Goal: Communication & Community: Answer question/provide support

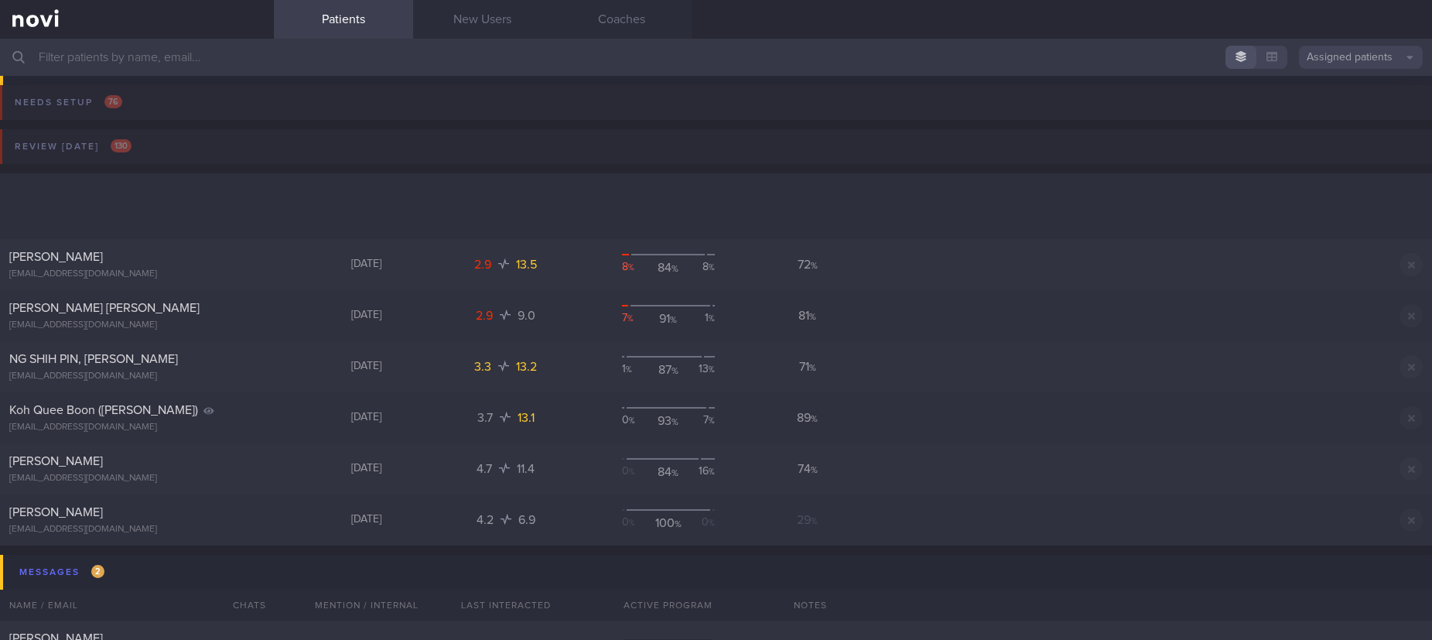
scroll to position [348, 0]
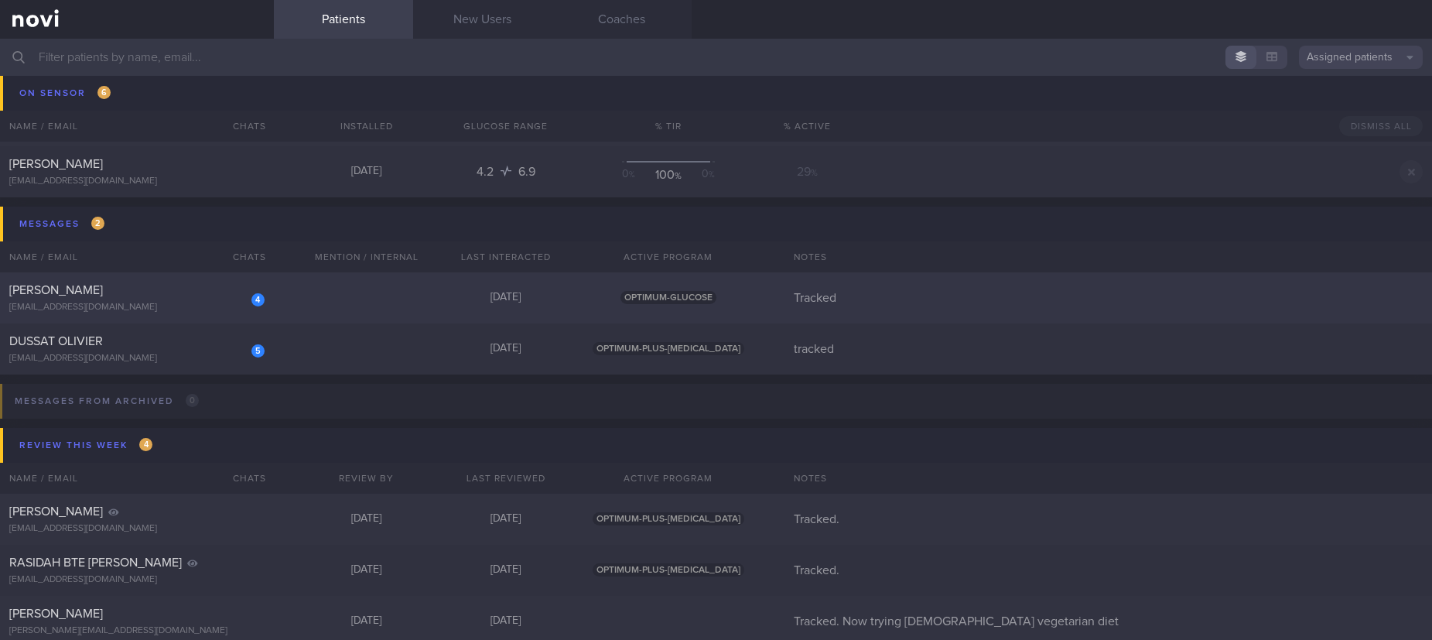
click at [351, 302] on div "4 [PERSON_NAME] [EMAIL_ADDRESS][DOMAIN_NAME] [DATE] OPTIMUM-GLUCOSE Tracked" at bounding box center [716, 297] width 1432 height 51
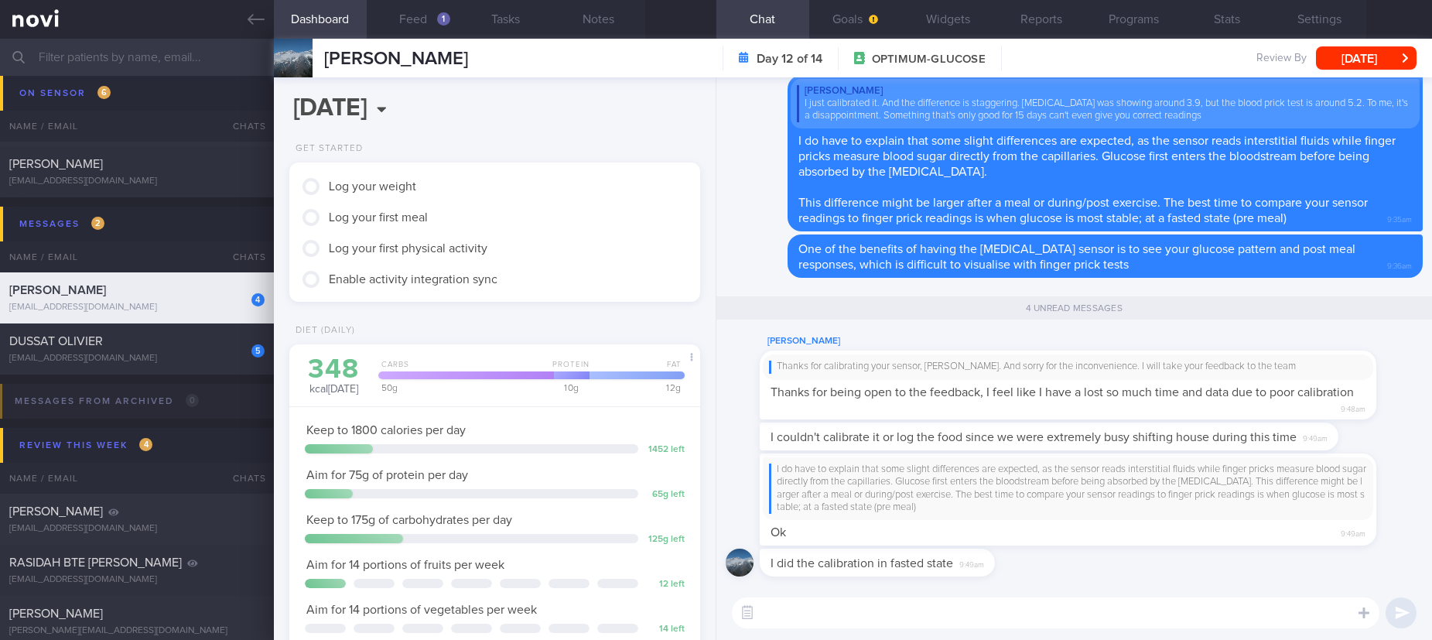
scroll to position [186, 371]
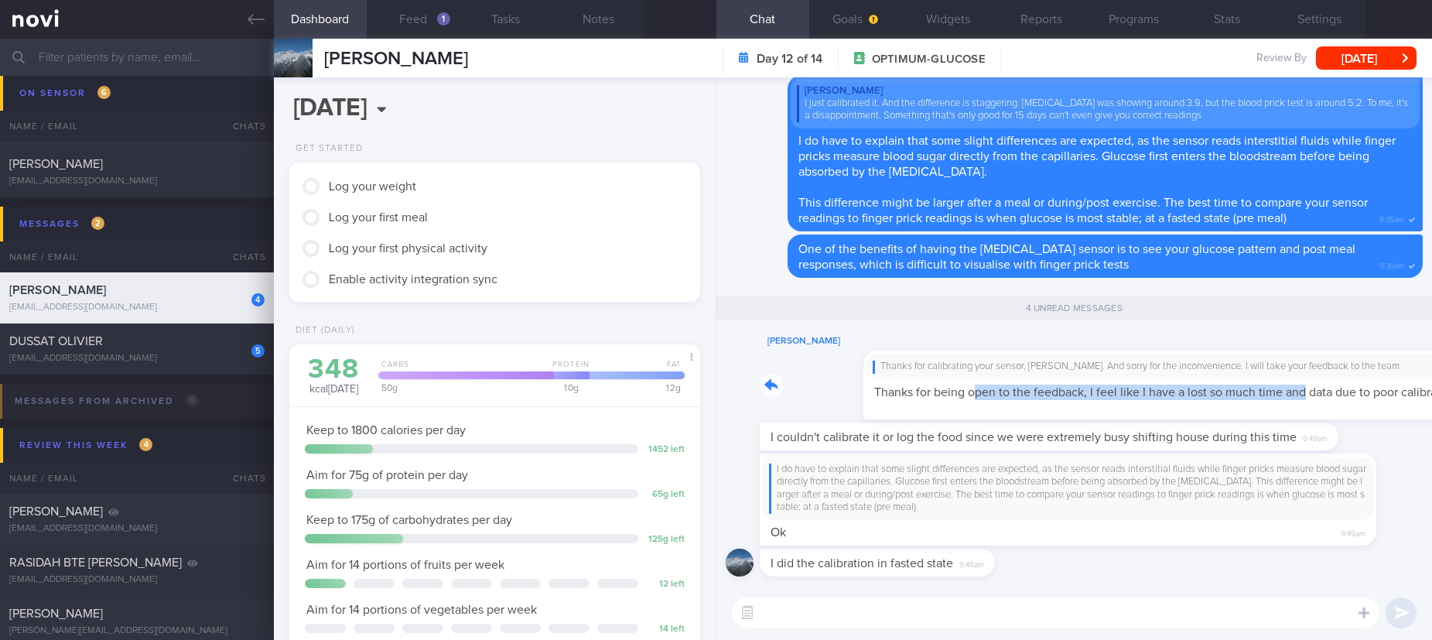
drag, startPoint x: 871, startPoint y: 397, endPoint x: 1203, endPoint y: 397, distance: 331.8
click at [1203, 397] on div "Swati Shikha Thanks for calibrating your sensor, Swati. And sorry for the incon…" at bounding box center [1091, 375] width 663 height 87
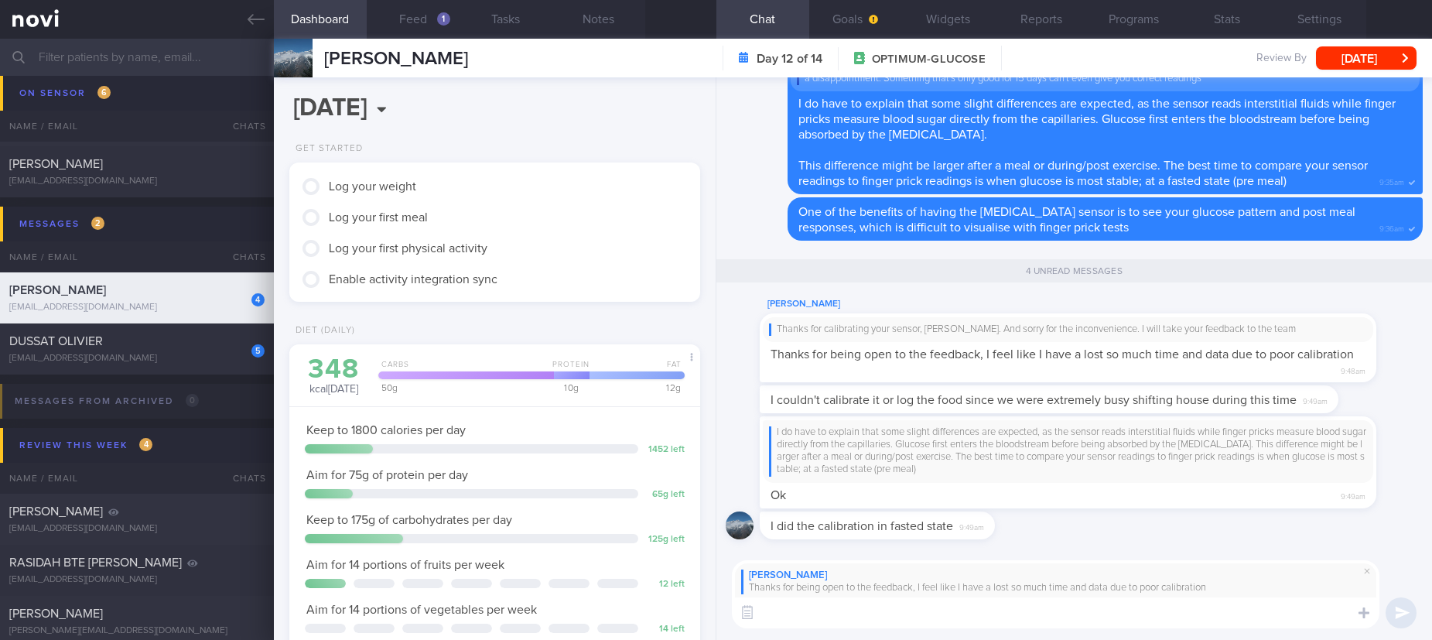
click at [842, 618] on textarea at bounding box center [1055, 612] width 647 height 31
type textarea "No worries, Swati. I value the feedback, I have heard similar concerns from oth…"
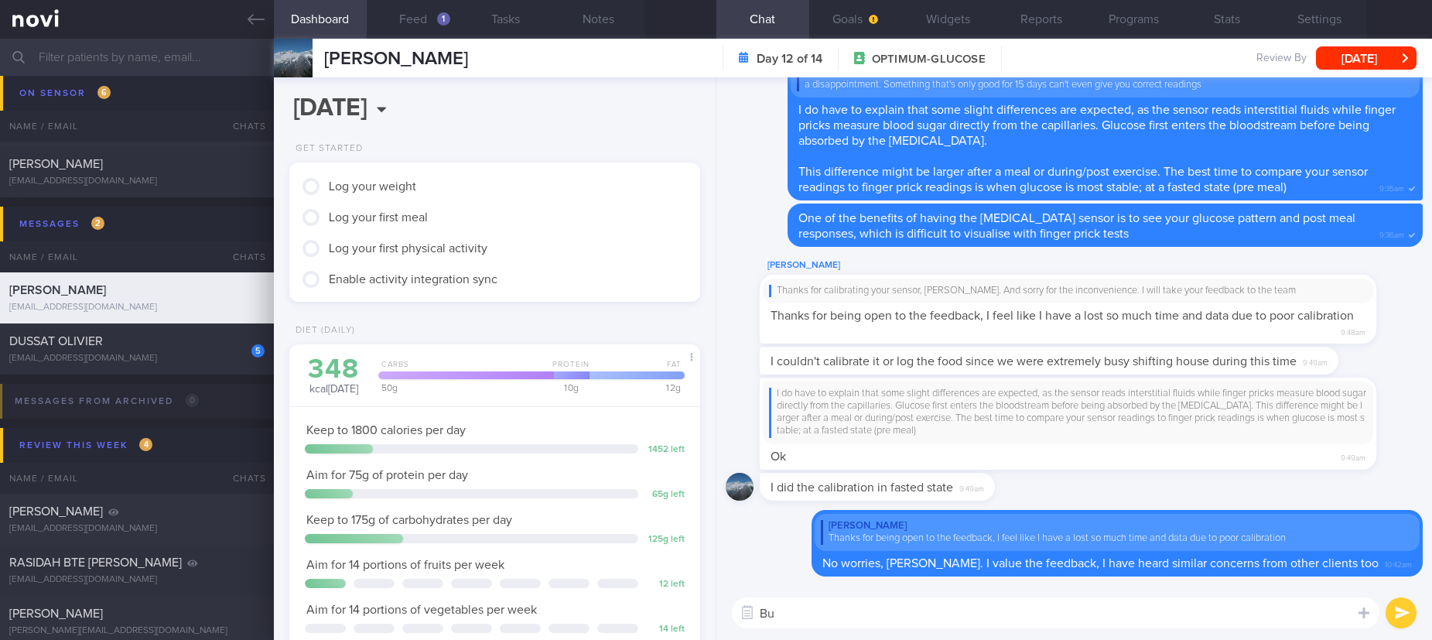
type textarea "B"
type textarea "T"
type textarea "I"
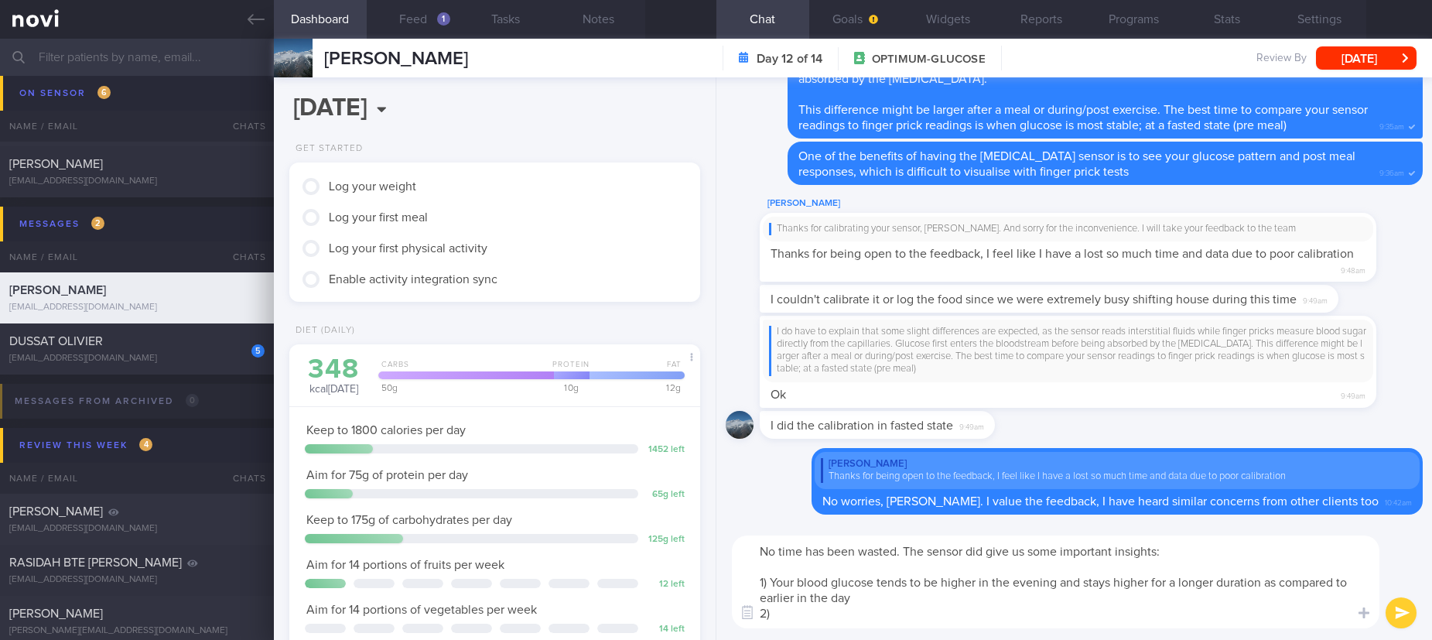
click at [852, 619] on textarea "No time has been wasted. The sensor did give us some important insights: 1) You…" at bounding box center [1055, 581] width 647 height 93
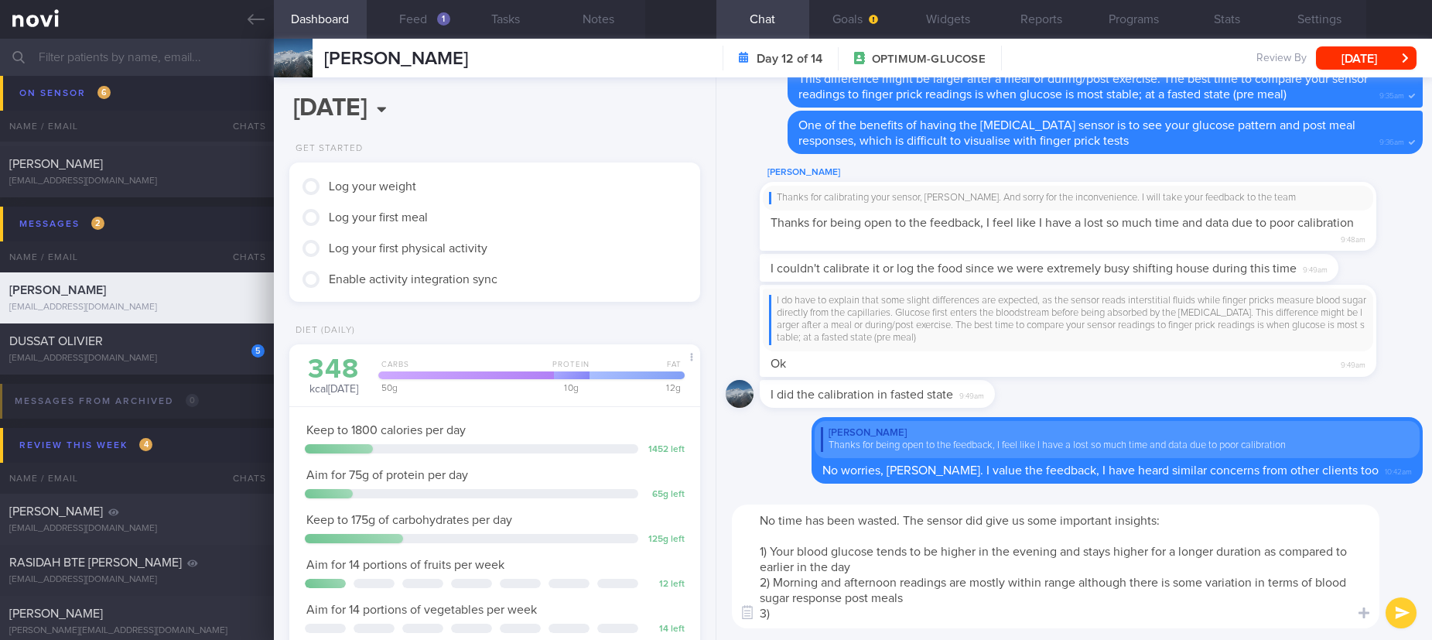
click at [883, 622] on textarea "No time has been wasted. The sensor did give us some important insights: 1) You…" at bounding box center [1055, 566] width 647 height 124
drag, startPoint x: 829, startPoint y: 615, endPoint x: 662, endPoint y: 611, distance: 167.1
click at [659, 611] on div "Dashboard Feed 1 Tasks Notes Chat Goals Widgets Reports Programs Stats Settings…" at bounding box center [853, 339] width 1158 height 601
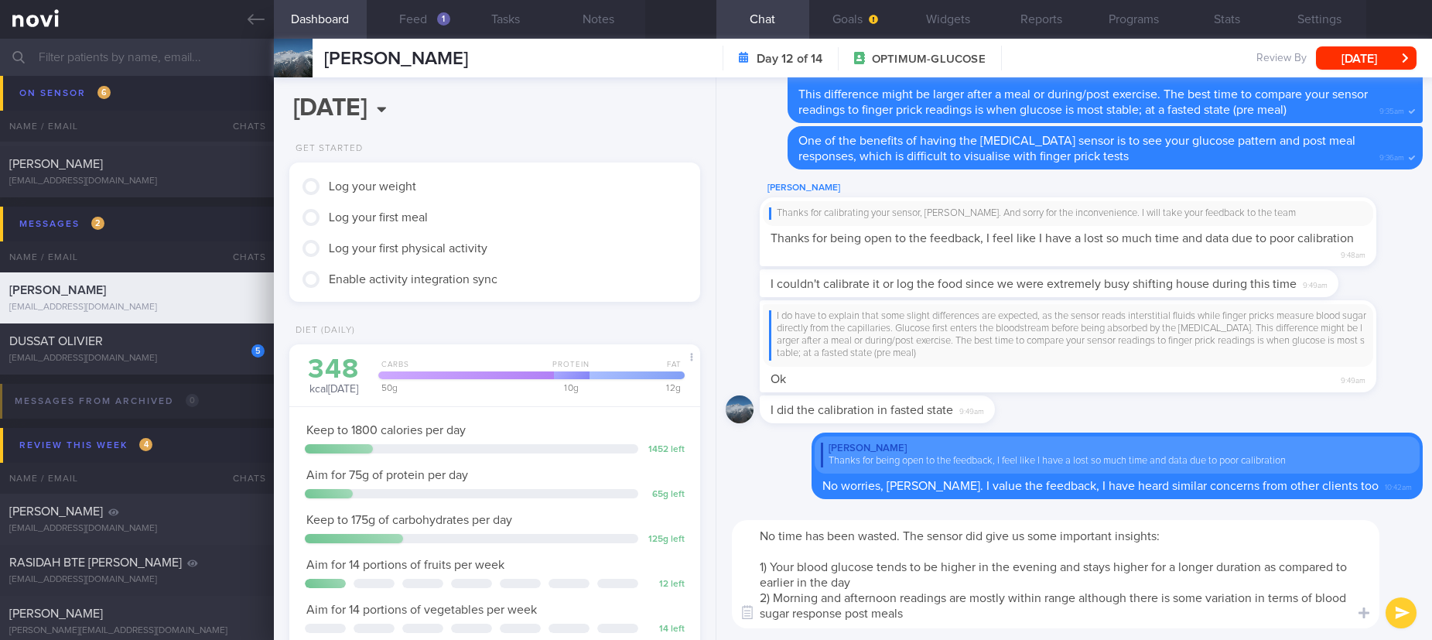
click at [915, 582] on textarea "No time has been wasted. The sensor did give us some important insights: 1) You…" at bounding box center [1055, 574] width 647 height 108
type textarea "No time has been wasted. The sensor did give us some important insights: 1) You…"
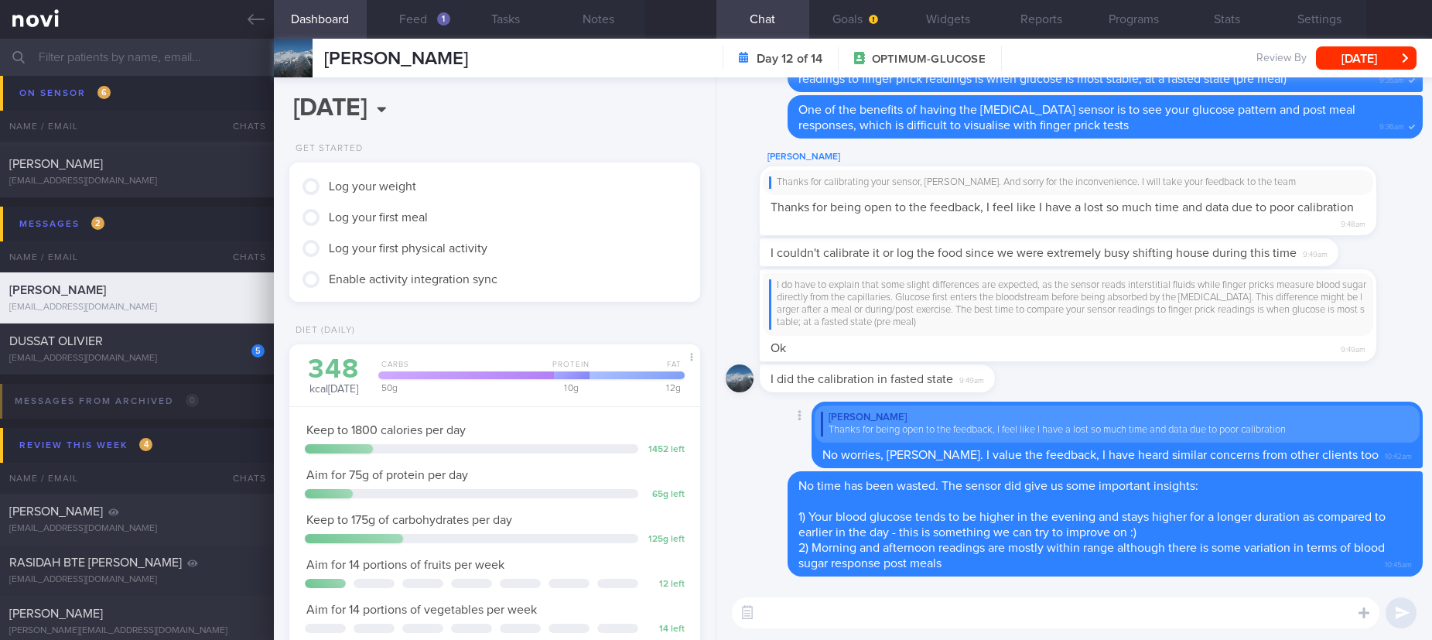
click at [777, 460] on div "Delete Swati Shikha Thanks for being open to the feedback, I feel like I have a…" at bounding box center [1074, 436] width 697 height 70
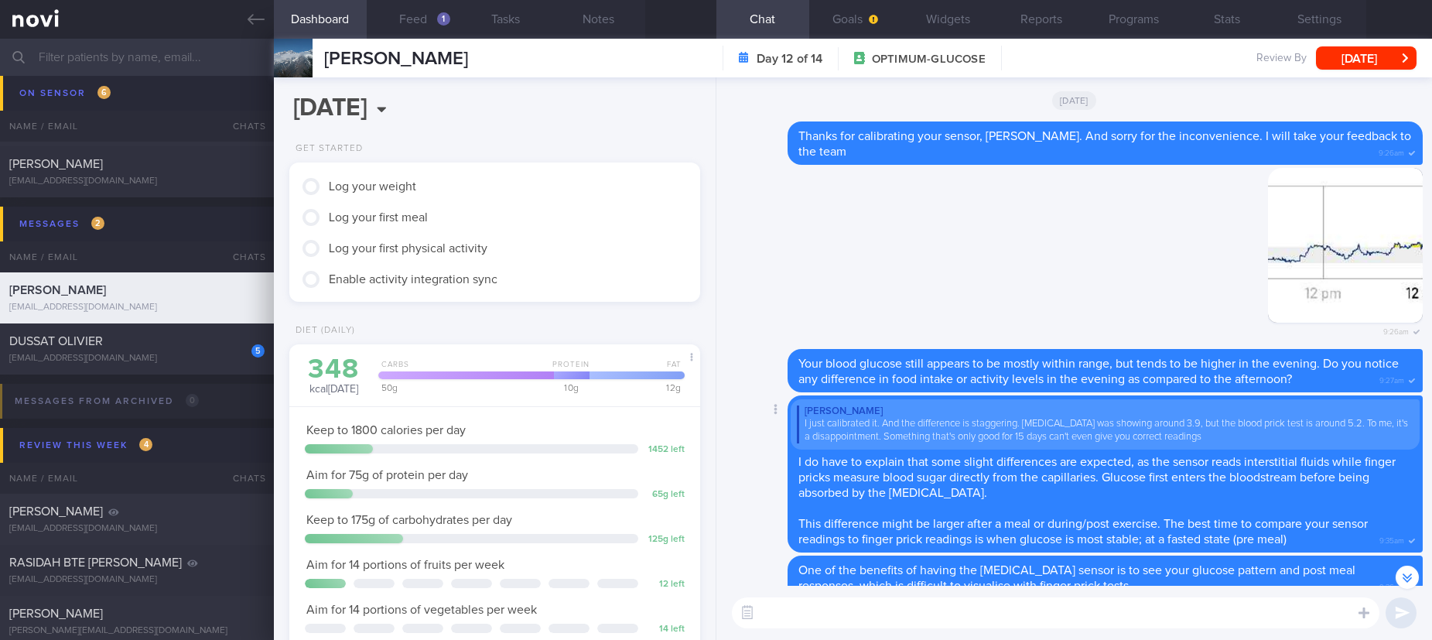
scroll to position [-464, 0]
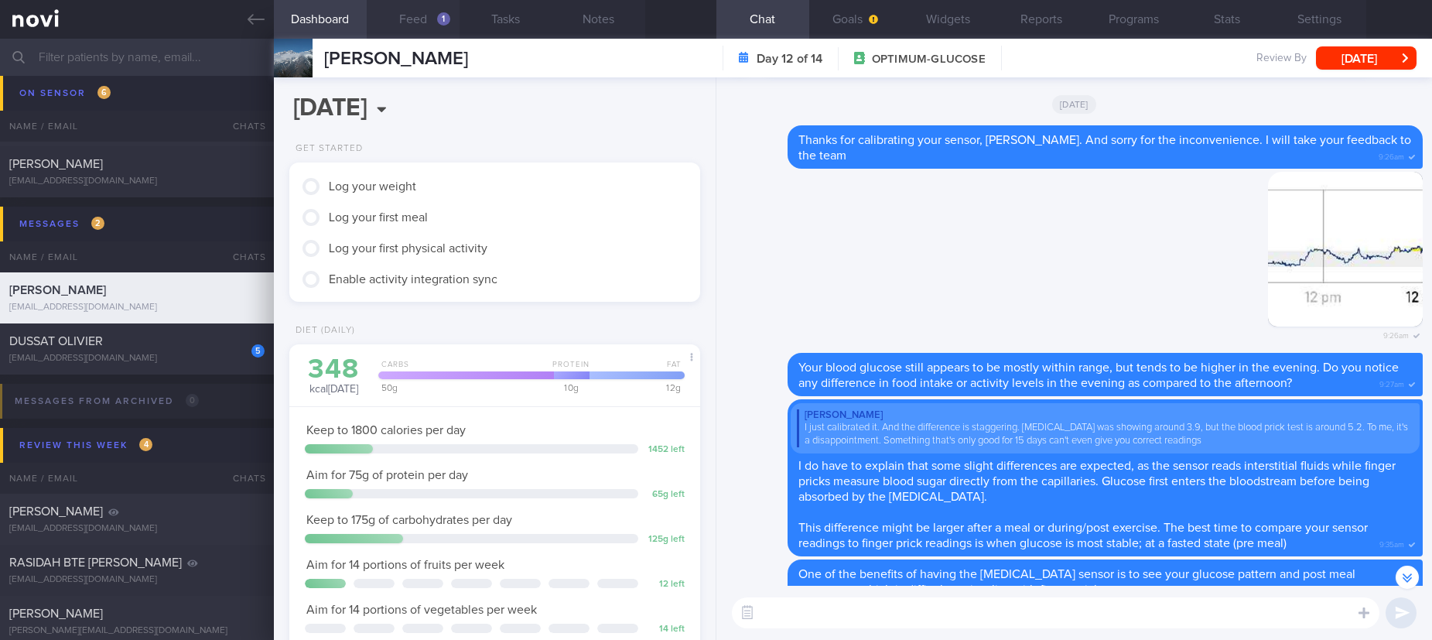
click at [409, 13] on button "Feed 1" at bounding box center [413, 19] width 93 height 39
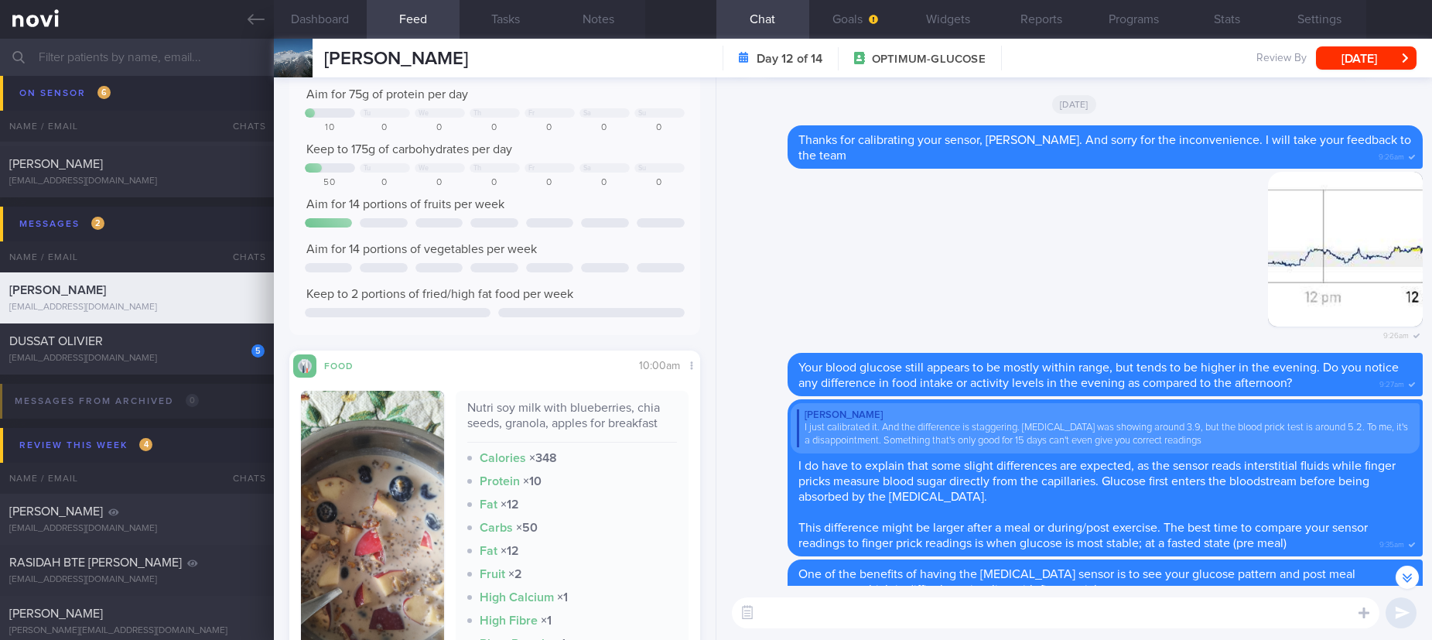
scroll to position [232, 0]
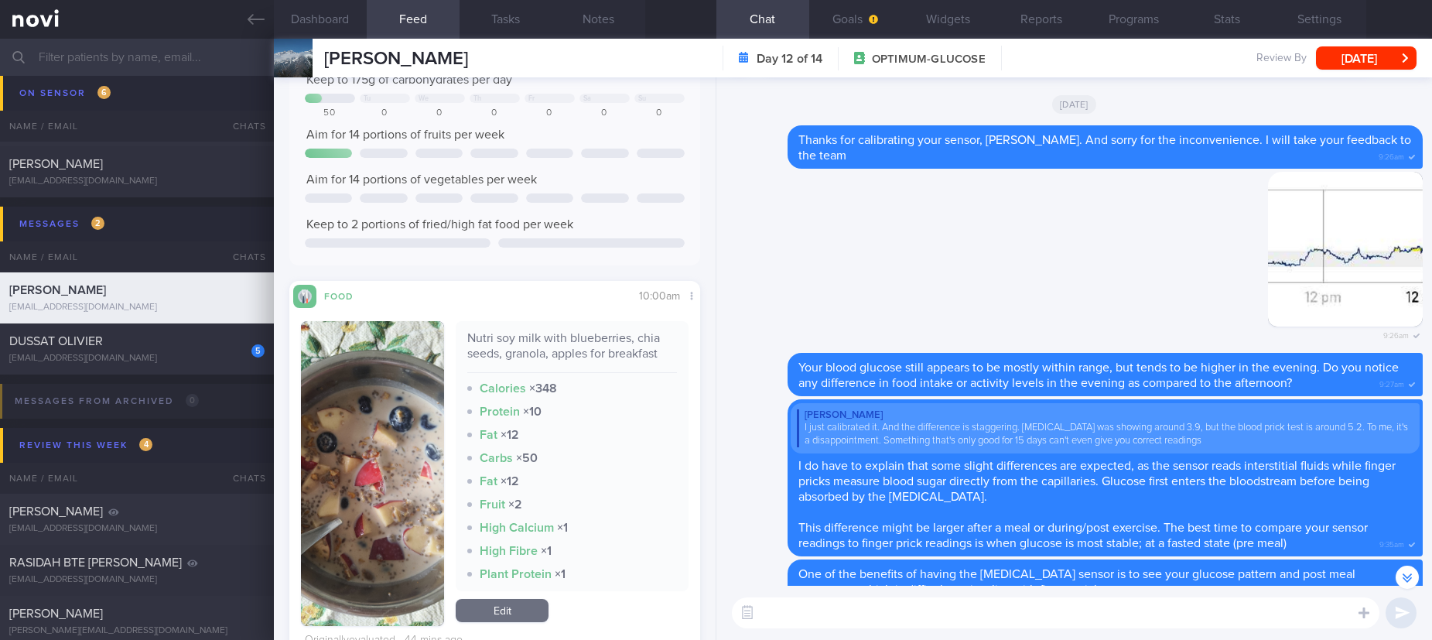
click at [819, 634] on div "​ ​" at bounding box center [1074, 613] width 716 height 54
click at [824, 603] on textarea at bounding box center [1055, 612] width 647 height 31
click at [196, 357] on div "[EMAIL_ADDRESS][DOMAIN_NAME]" at bounding box center [136, 359] width 255 height 12
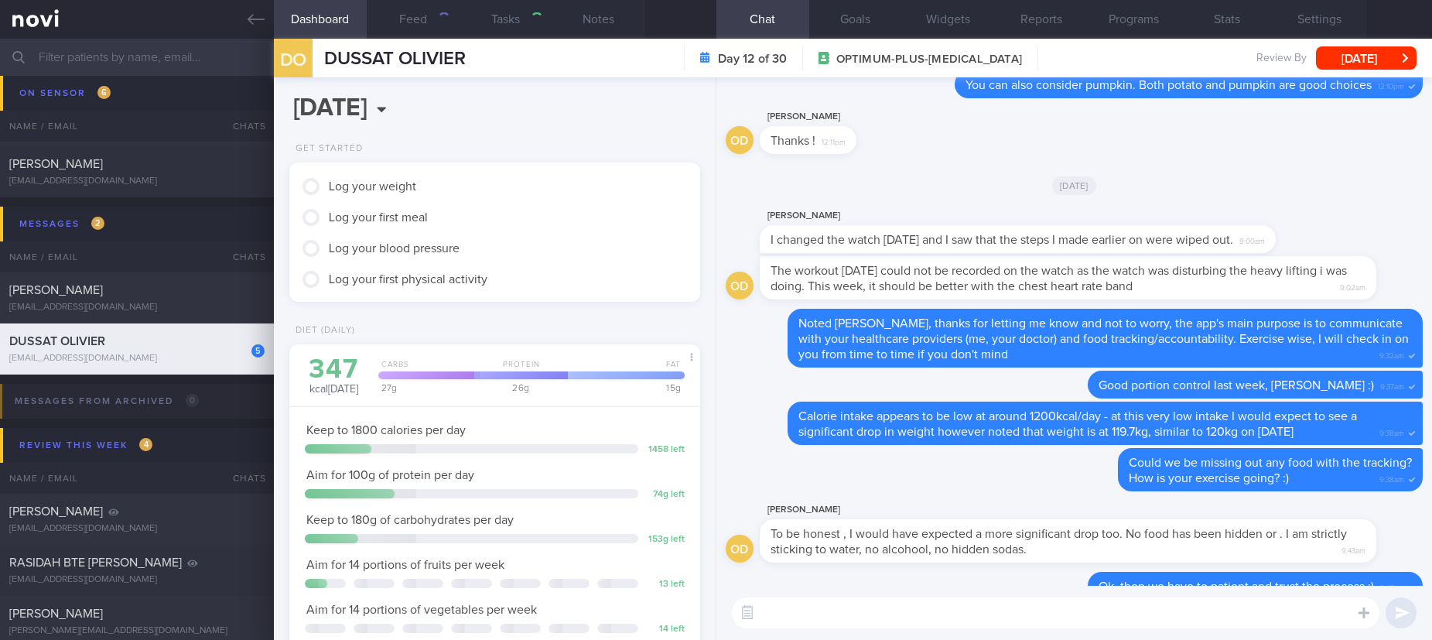
type input "tracked"
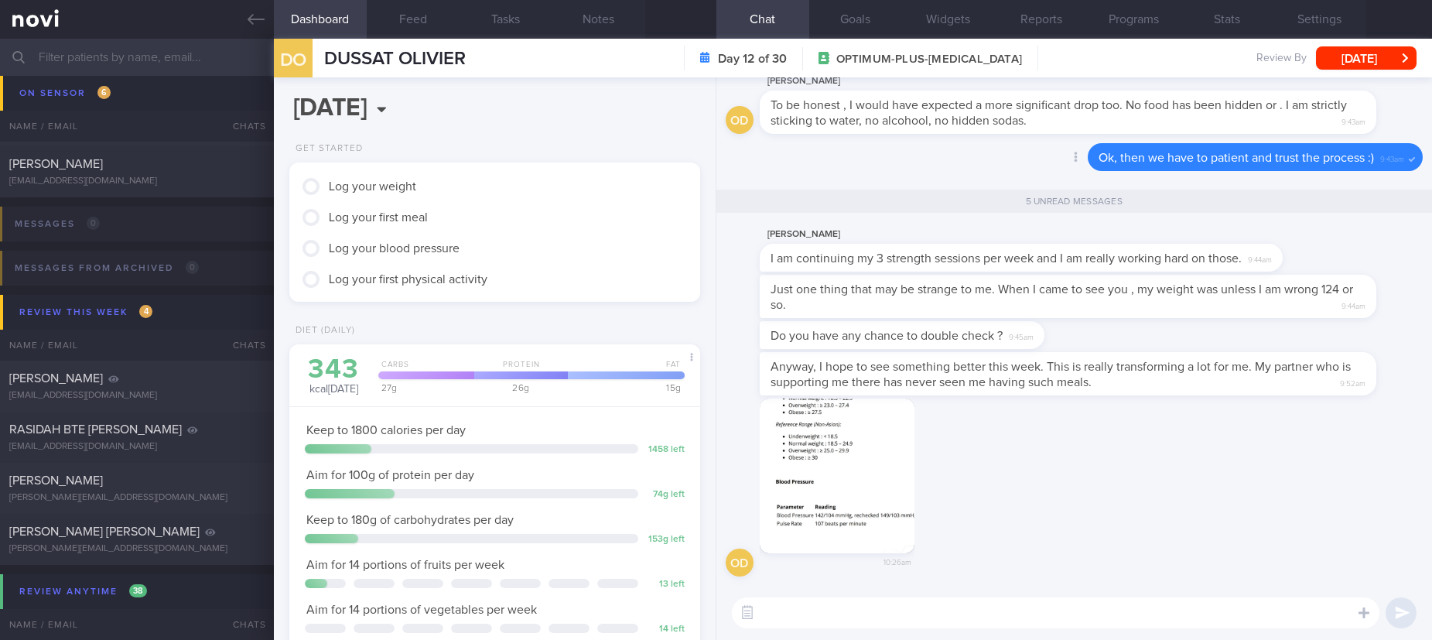
scroll to position [186, 371]
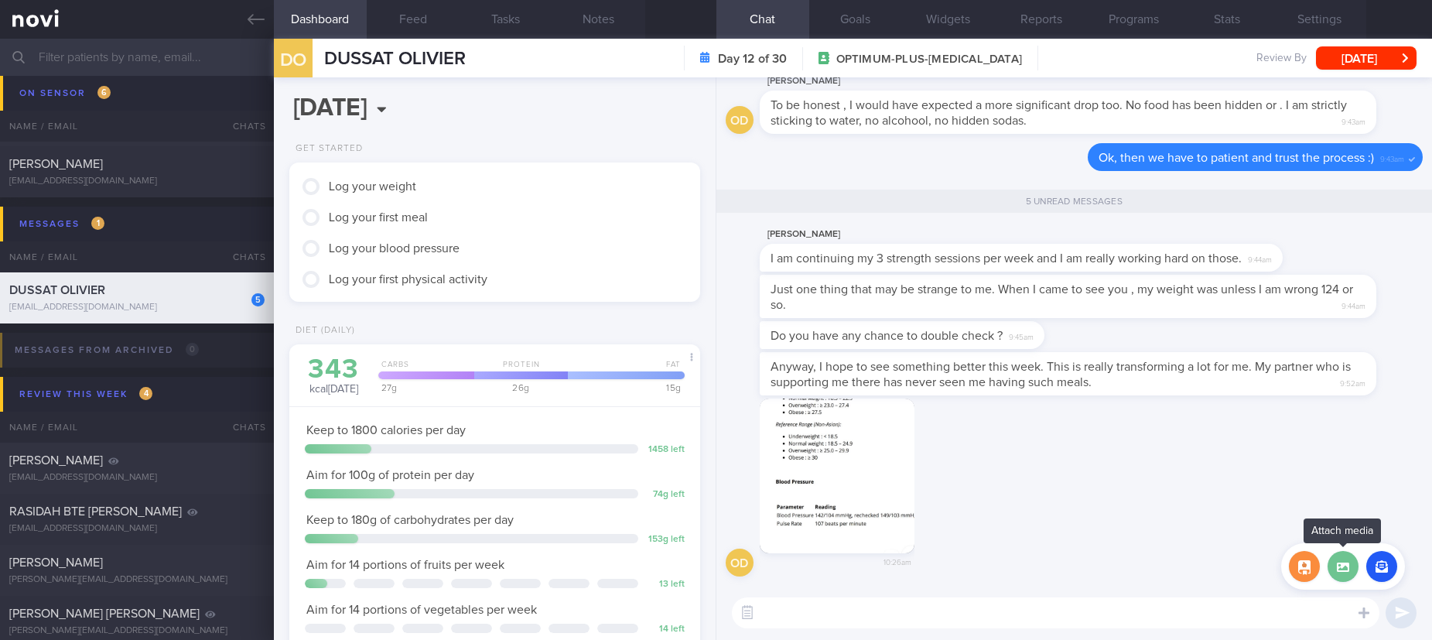
click at [1348, 558] on label at bounding box center [1342, 566] width 31 height 31
click at [0, 0] on input "file" at bounding box center [0, 0] width 0 height 0
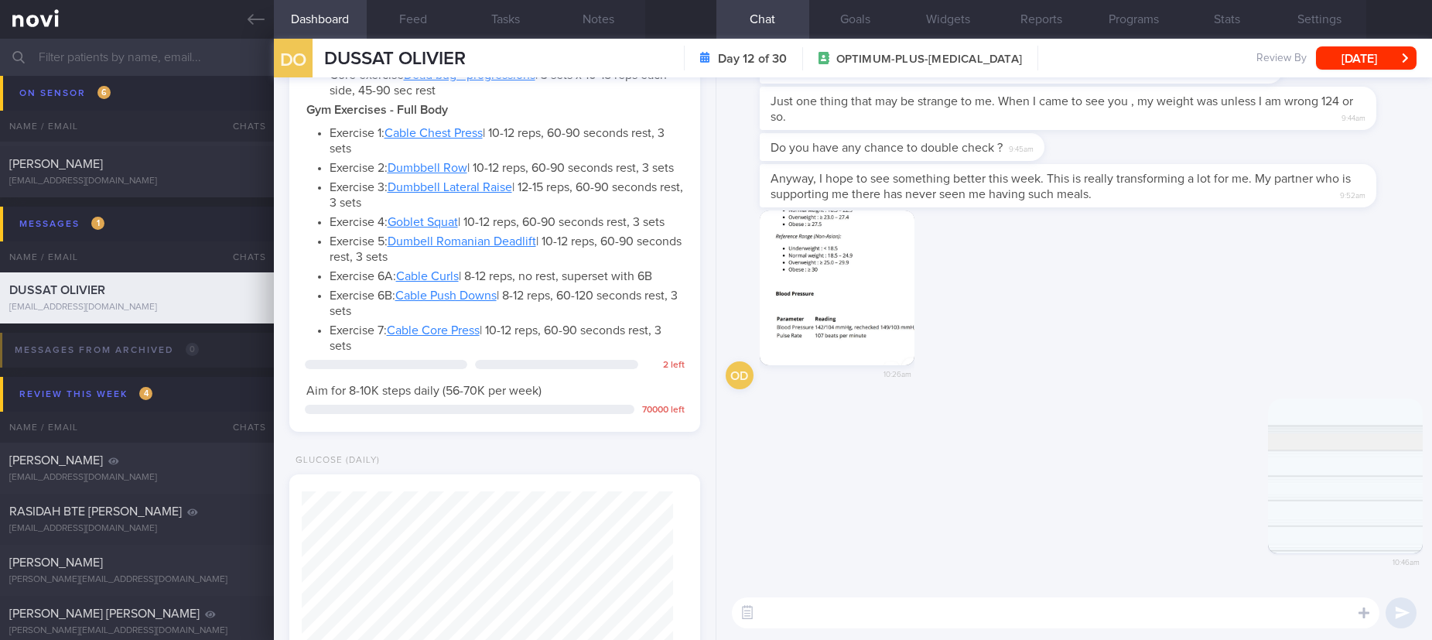
scroll to position [1583, 0]
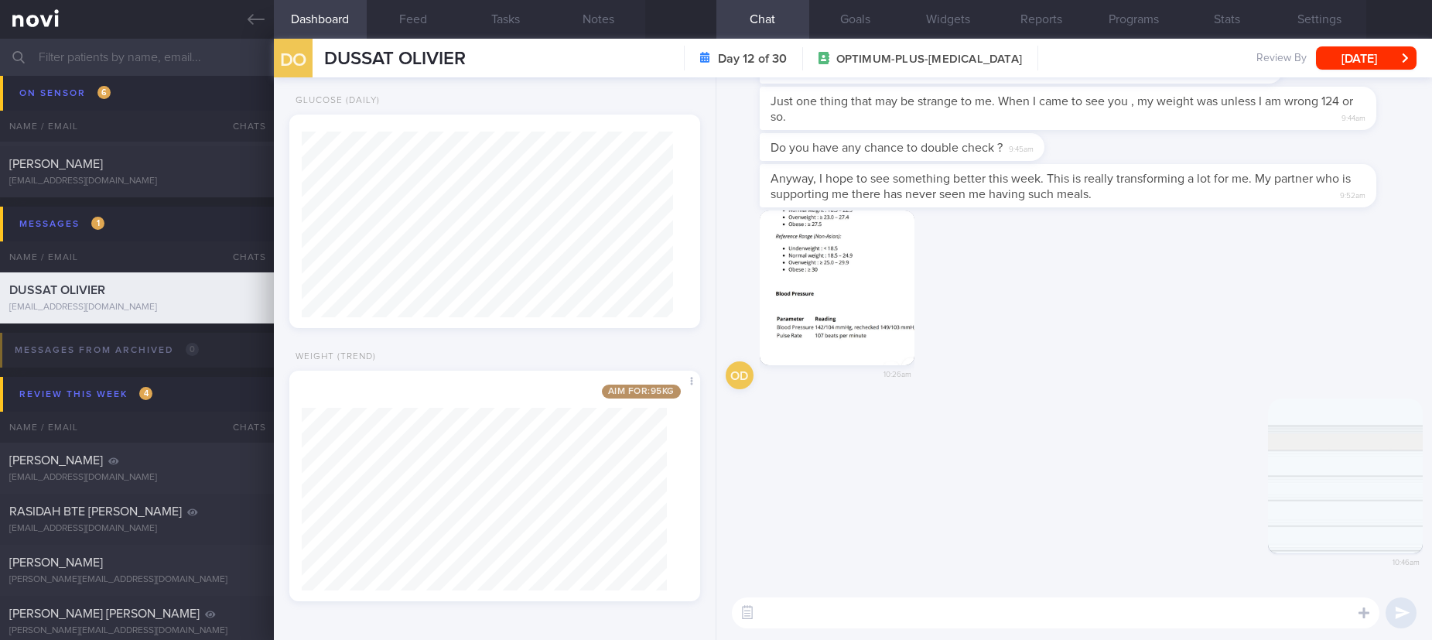
click at [856, 624] on textarea at bounding box center [1055, 612] width 647 height 31
type textarea "H"
type textarea "You are right, your weight was 124kg on 31st July :)"
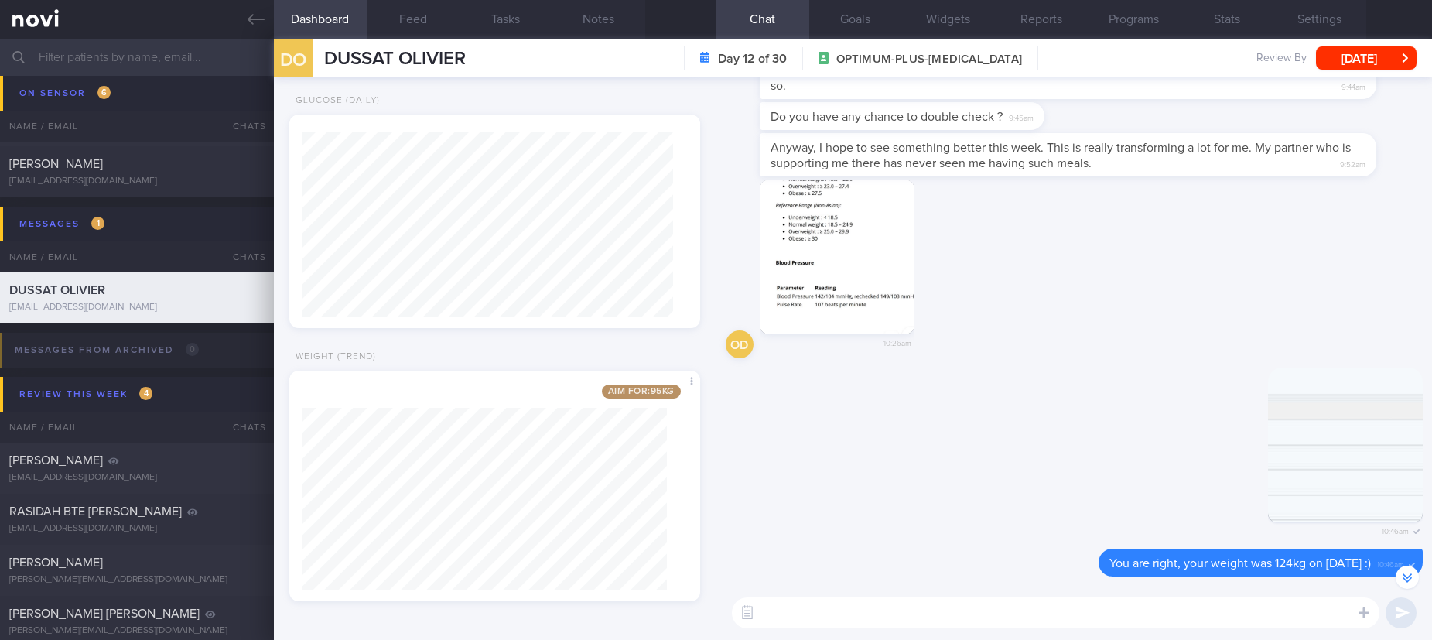
scroll to position [-232, 0]
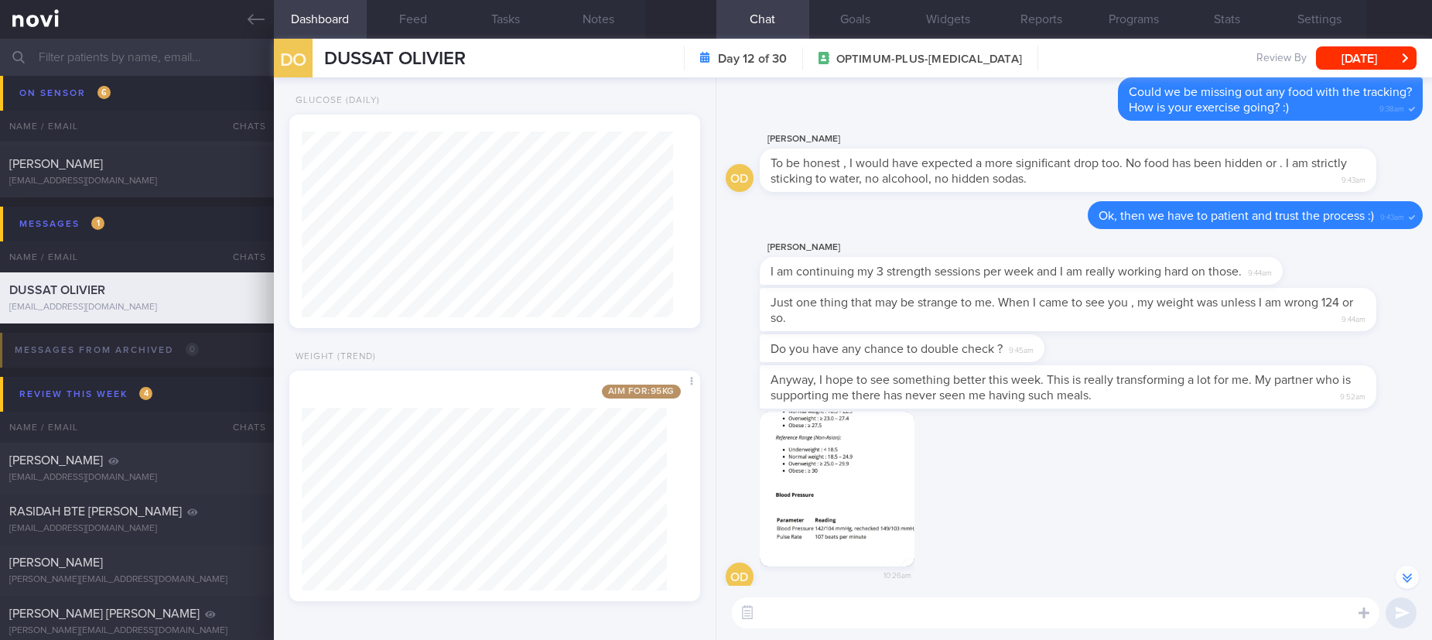
click at [917, 627] on textarea at bounding box center [1055, 612] width 647 height 31
type textarea "This means you have lost almost 5kg since we first met!"
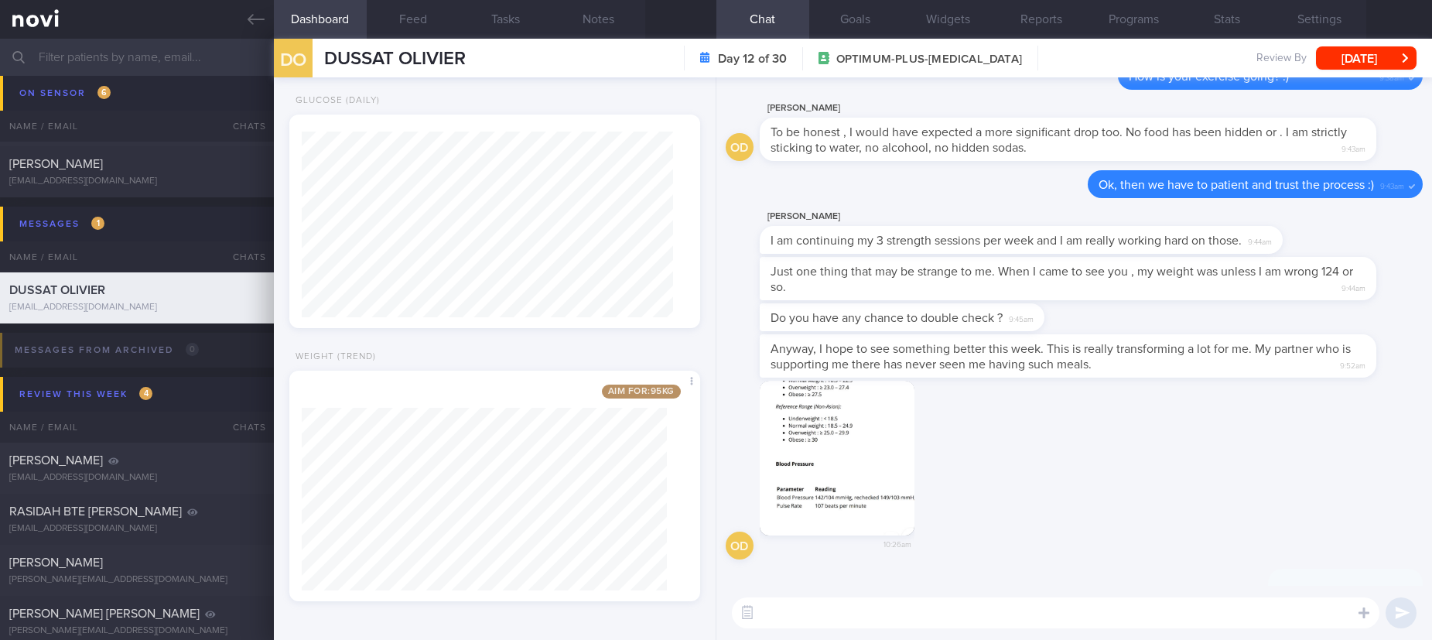
scroll to position [0, 0]
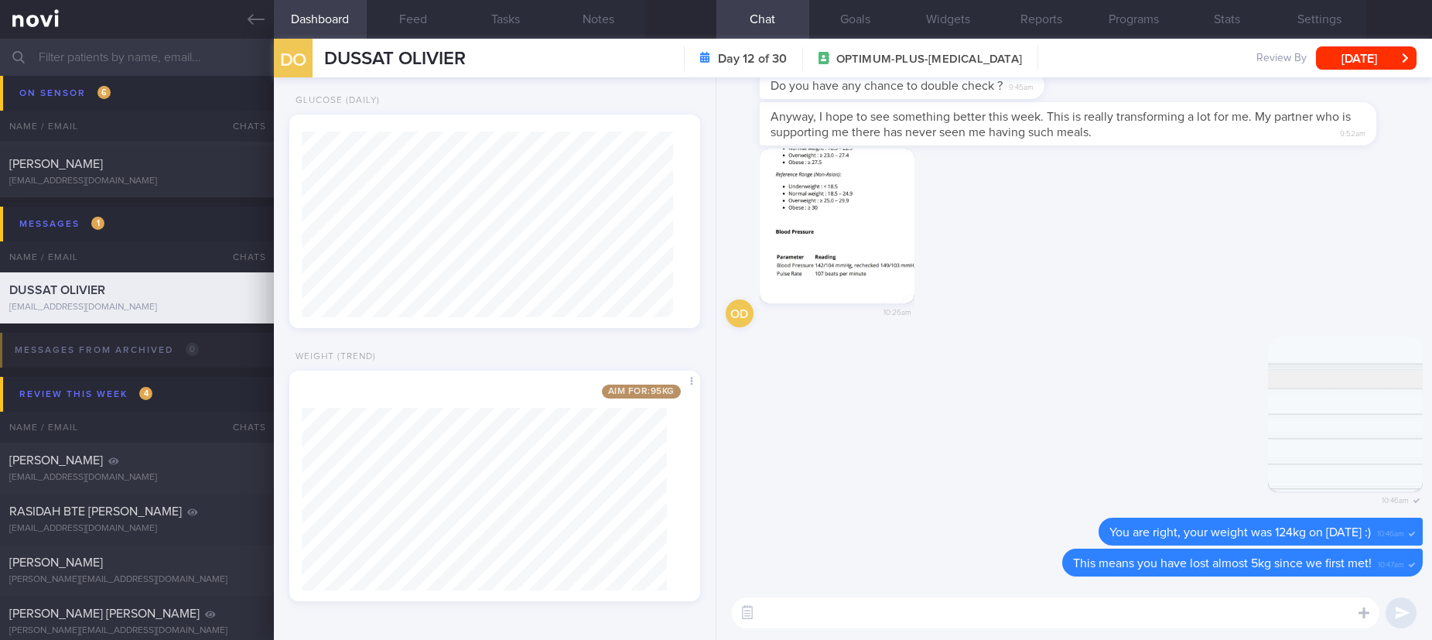
click at [1211, 606] on textarea at bounding box center [1055, 612] width 647 height 31
click at [1209, 608] on textarea at bounding box center [1055, 612] width 647 height 31
click at [869, 446] on div "Delete 10:46am" at bounding box center [1074, 427] width 697 height 182
click at [835, 619] on textarea "That's" at bounding box center [1055, 612] width 647 height 31
type textarea "That's excellent progress :)"
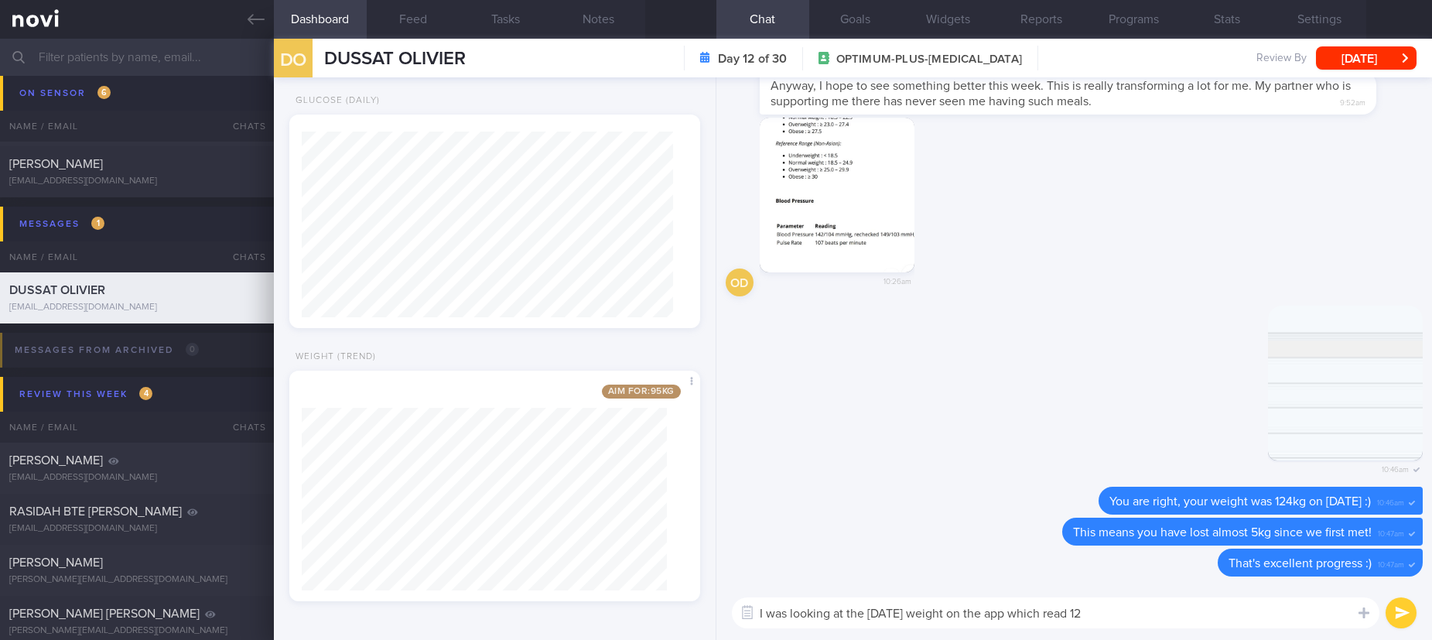
type textarea "I was looking at the 1st Aug weight on the app which read 120"
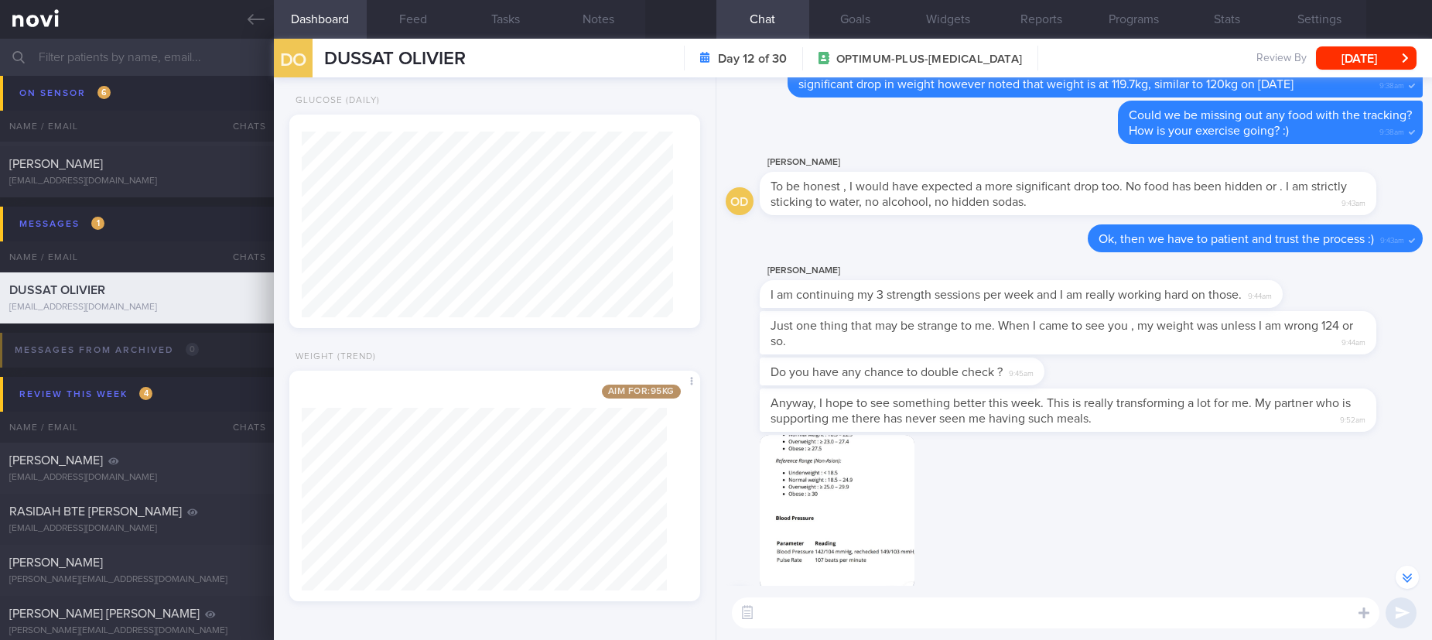
scroll to position [-232, 0]
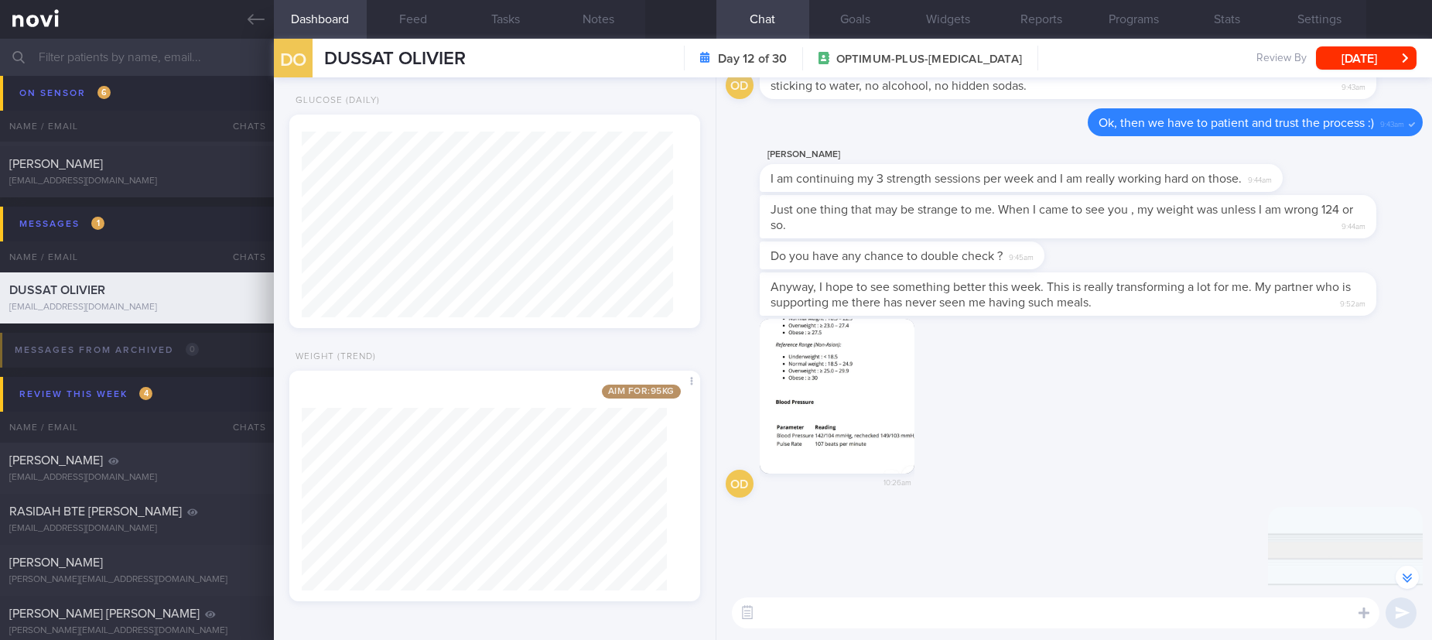
click at [828, 390] on button "button" at bounding box center [837, 396] width 155 height 155
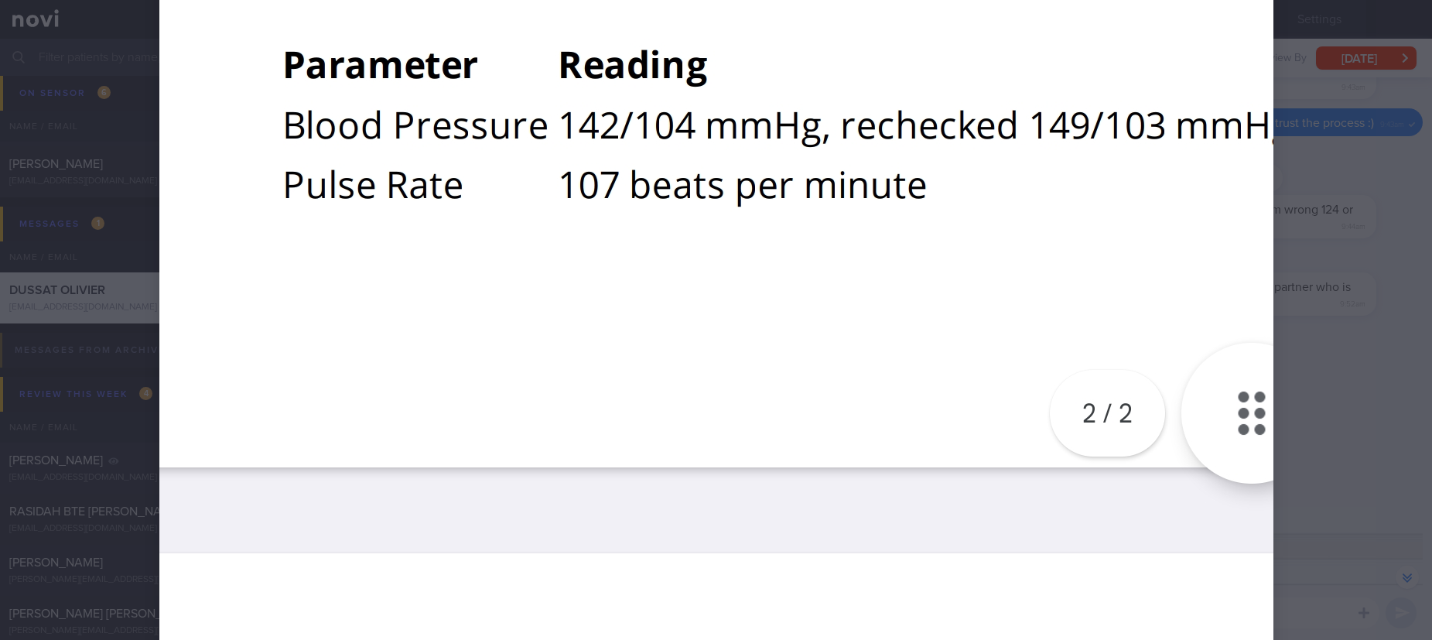
scroll to position [1972, 0]
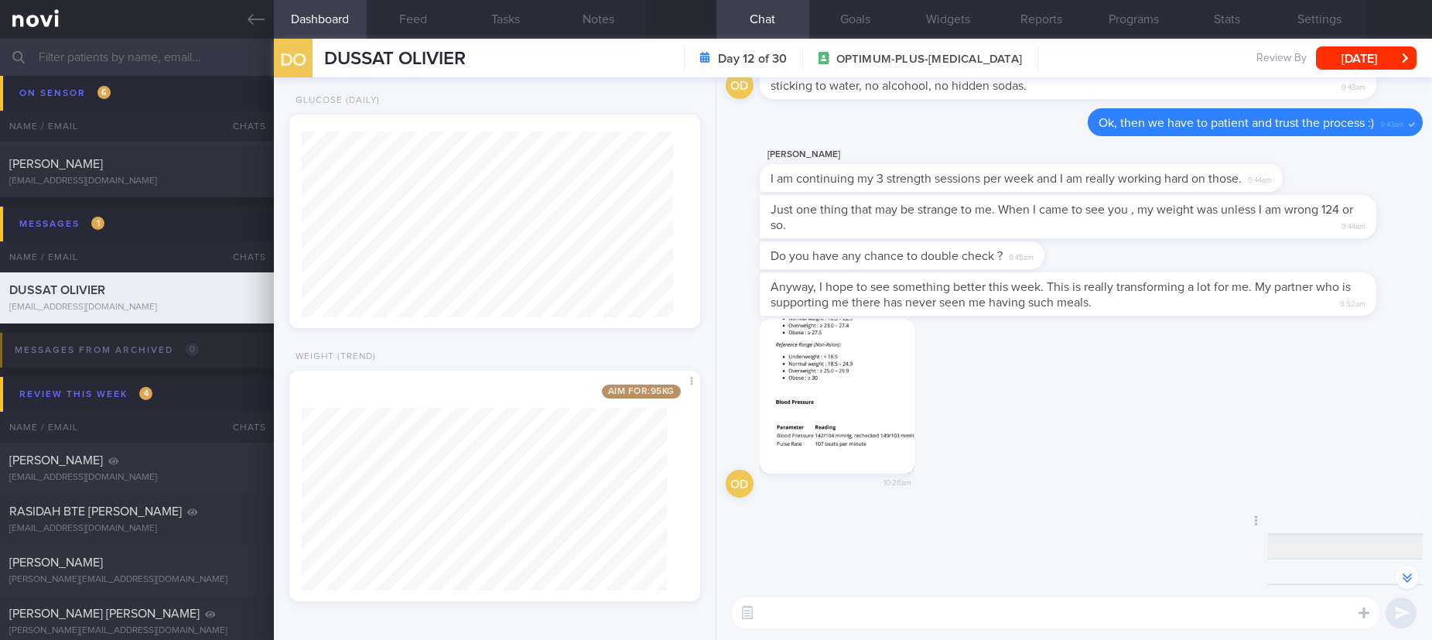
scroll to position [0, 0]
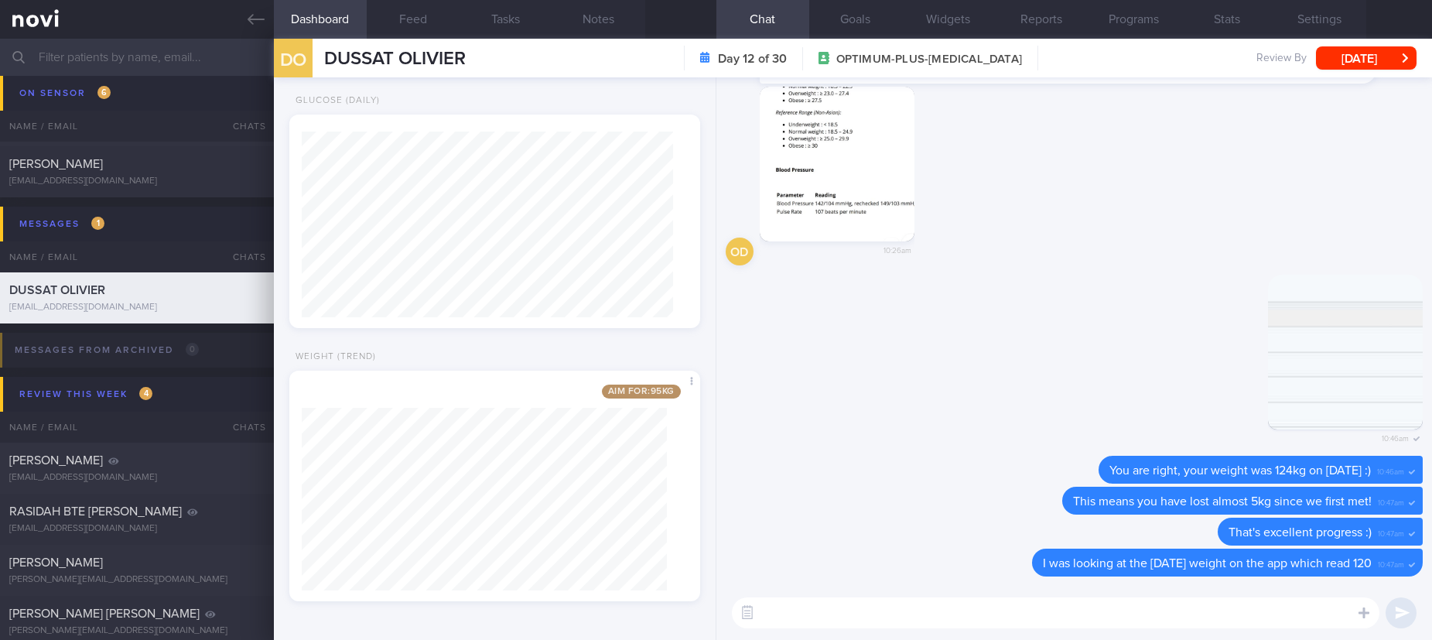
click at [931, 614] on textarea at bounding box center [1055, 612] width 647 height 31
click at [1325, 353] on button "button" at bounding box center [1345, 352] width 155 height 155
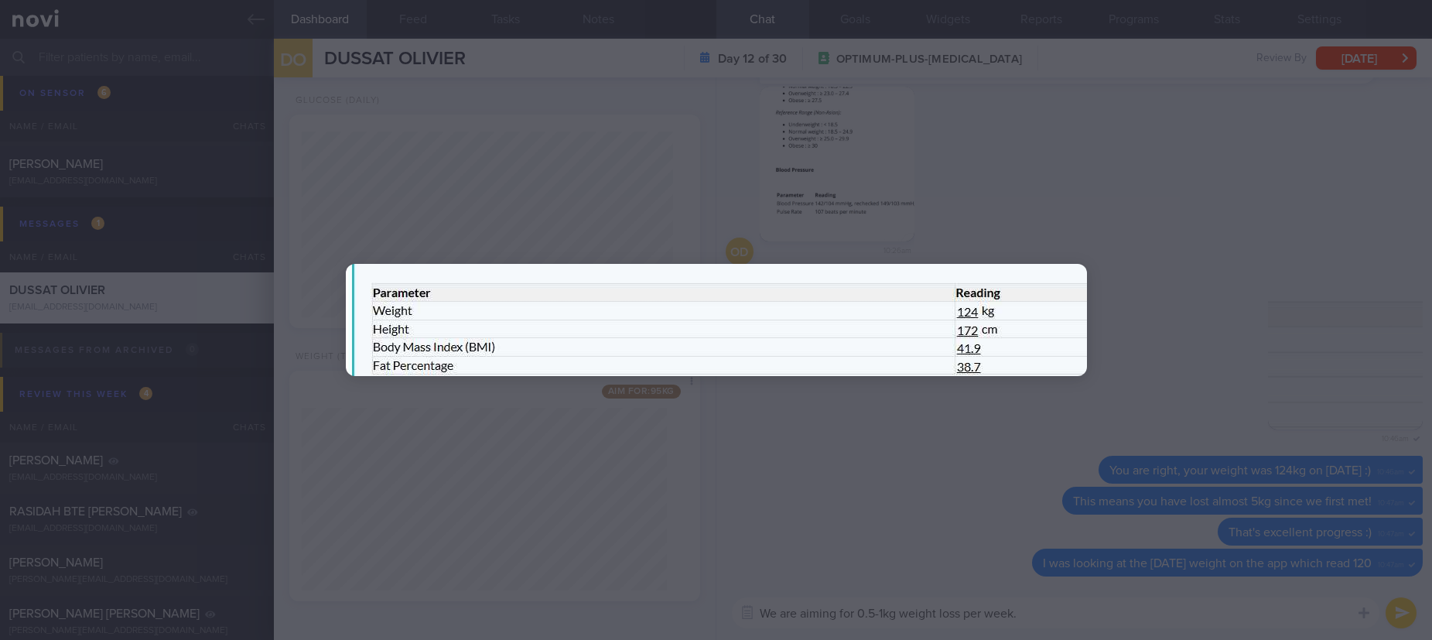
click at [1156, 187] on div at bounding box center [716, 320] width 1432 height 640
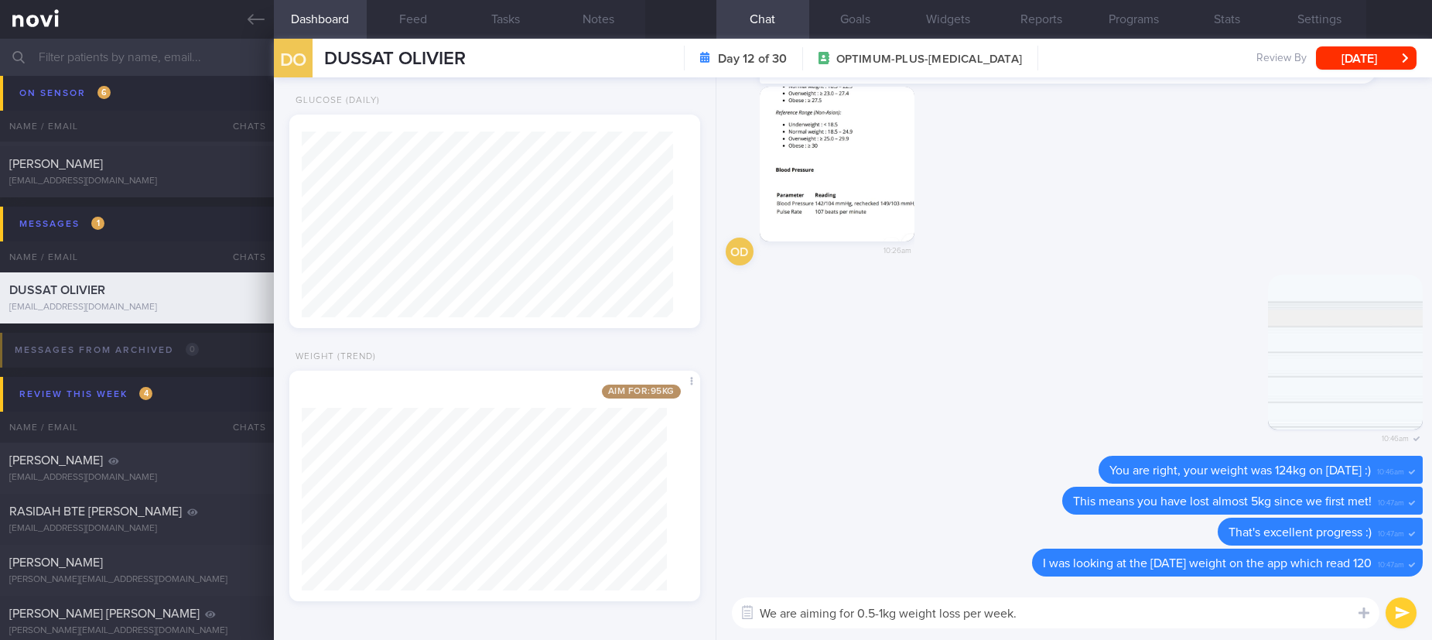
click at [1099, 607] on textarea "We are aiming for 0.5-1kg weight loss per week." at bounding box center [1055, 612] width 647 height 31
click at [925, 450] on div "Delete 10:46am" at bounding box center [1074, 366] width 697 height 182
click at [1177, 620] on textarea "We are aiming for 0.5-1kg weight loss per week. 4.3kg weight loss over" at bounding box center [1055, 612] width 647 height 31
type textarea "We are aiming for 0.5-1kg weight loss per week. 4.3kg weight loss over 2.5 week…"
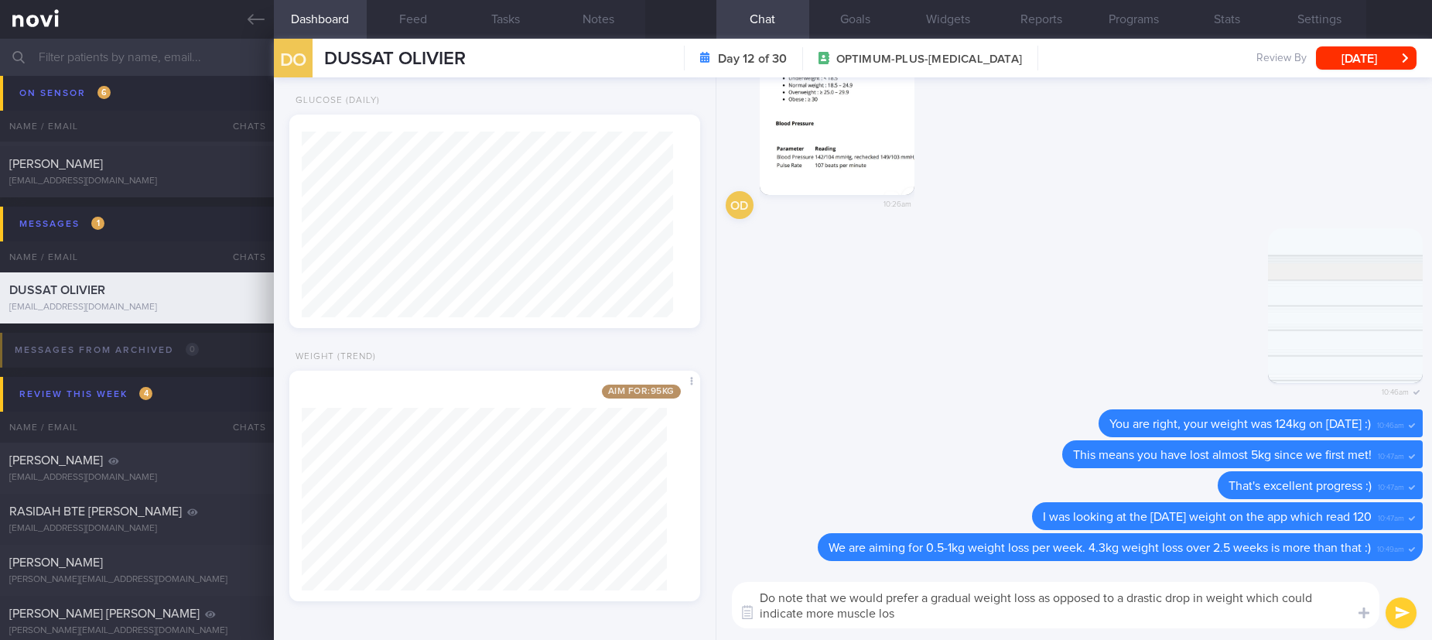
type textarea "Do note that we would prefer a gradual weight loss as opposed to a drastic drop…"
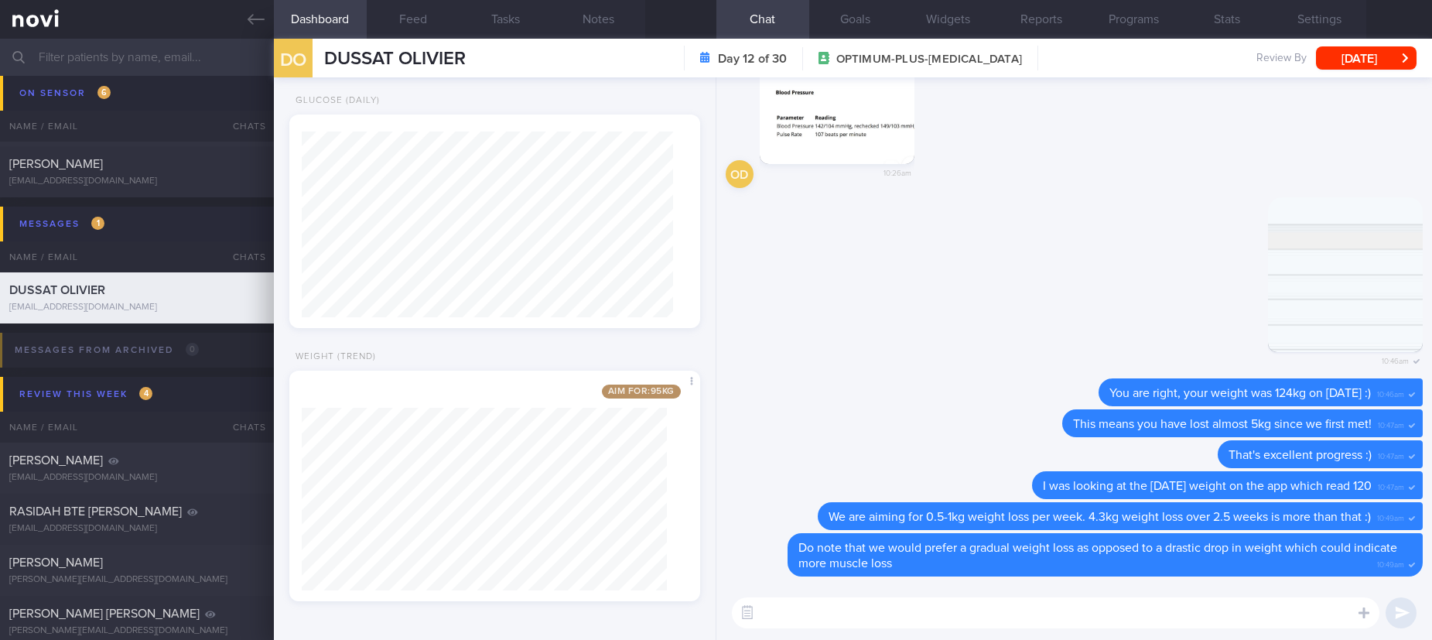
drag, startPoint x: 254, startPoint y: 18, endPoint x: 676, endPoint y: 237, distance: 476.1
click at [254, 18] on icon at bounding box center [256, 19] width 17 height 17
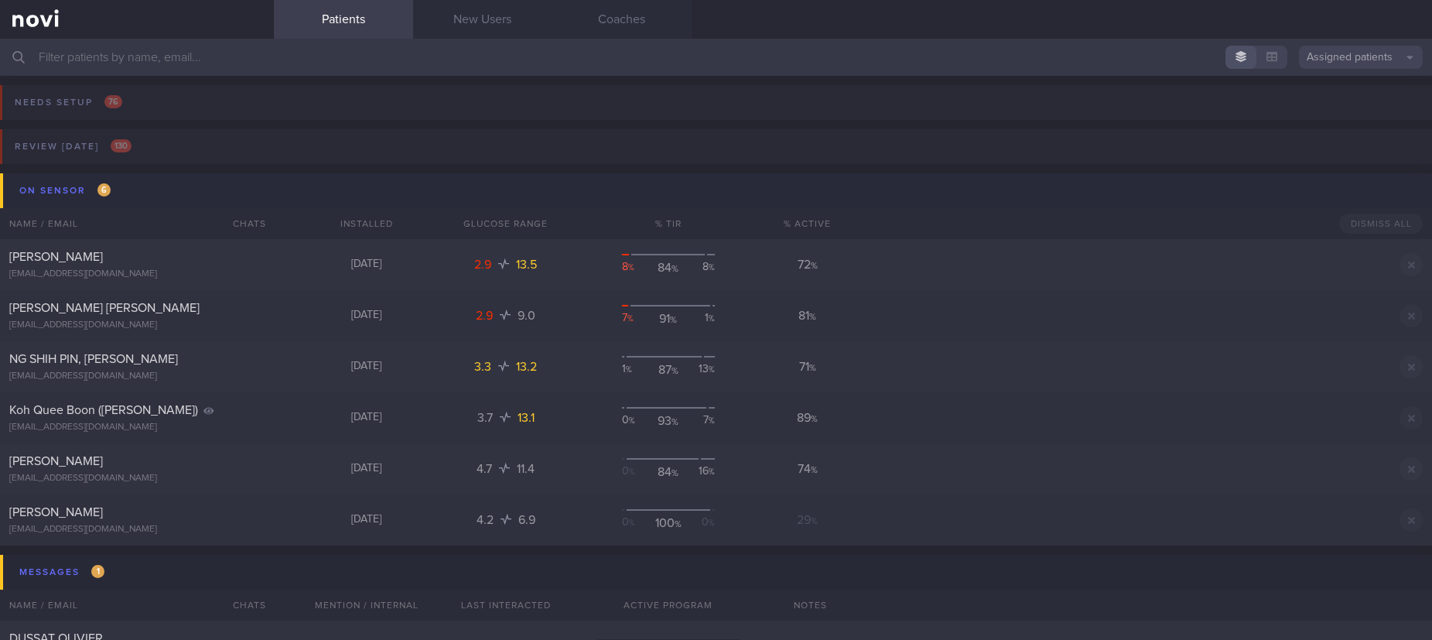
click at [207, 199] on button "On sensor 6" at bounding box center [718, 190] width 1436 height 35
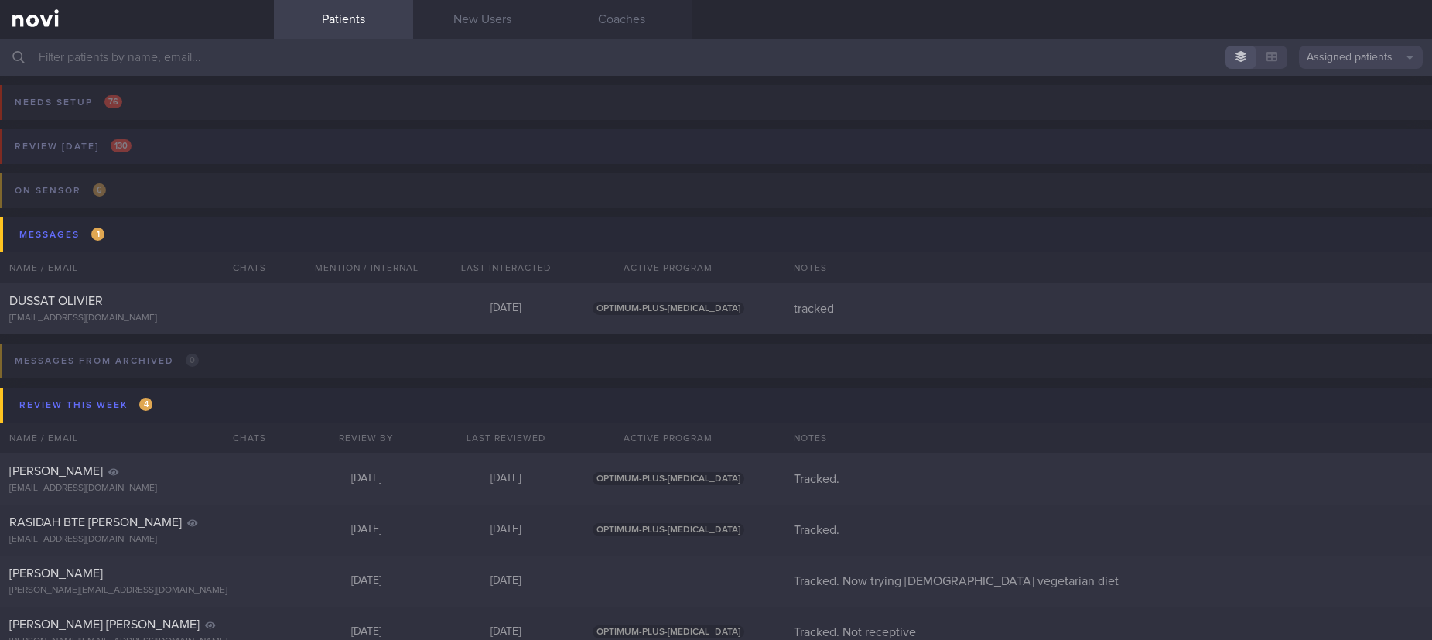
click at [224, 156] on button "Review today 130" at bounding box center [713, 151] width 1436 height 44
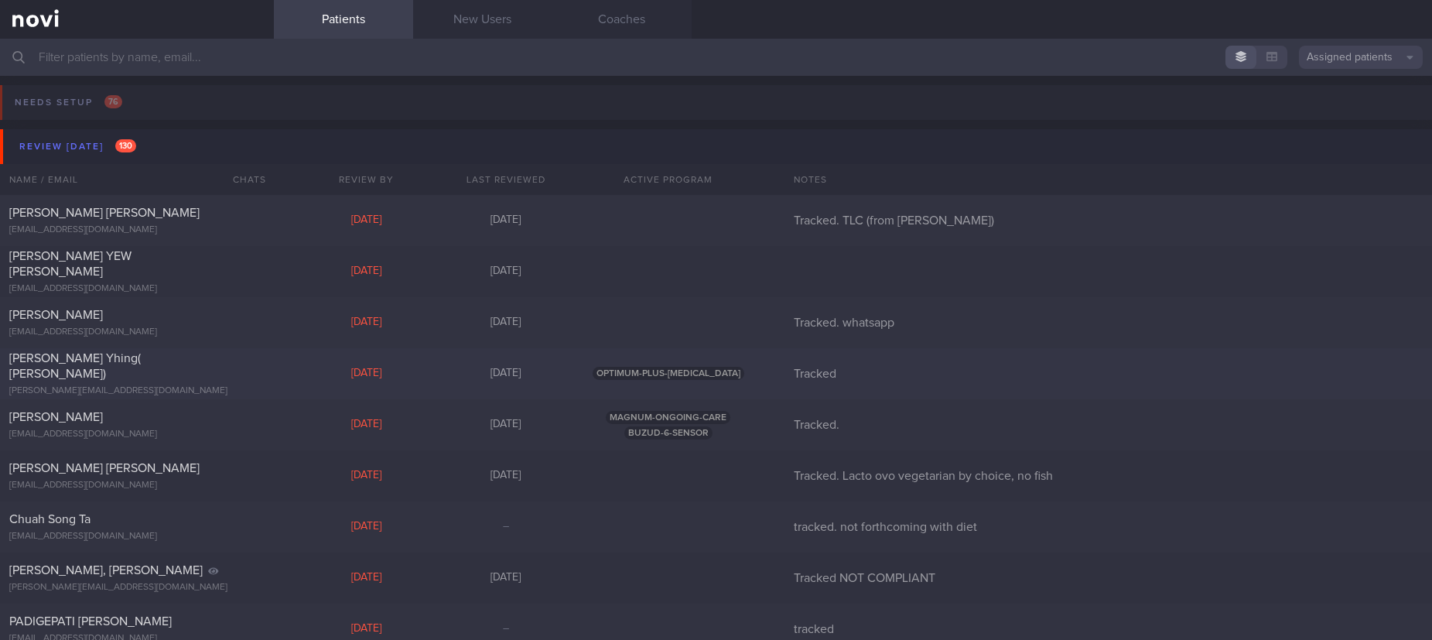
click at [273, 377] on div "Chen Shean Yhing( Anna) s.y.chen@u.nus.edu Mon, 19 May 3 months ago OPTIMUM-PLU…" at bounding box center [716, 373] width 1432 height 51
select select "4"
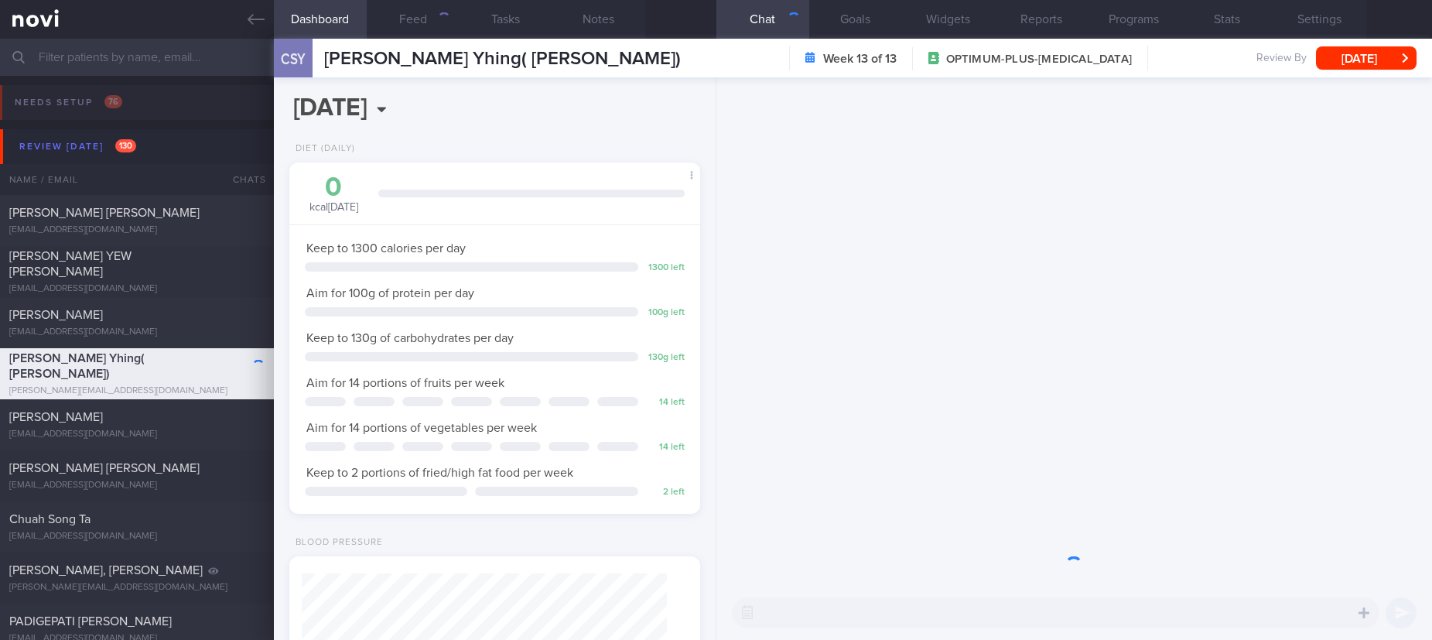
scroll to position [205, 365]
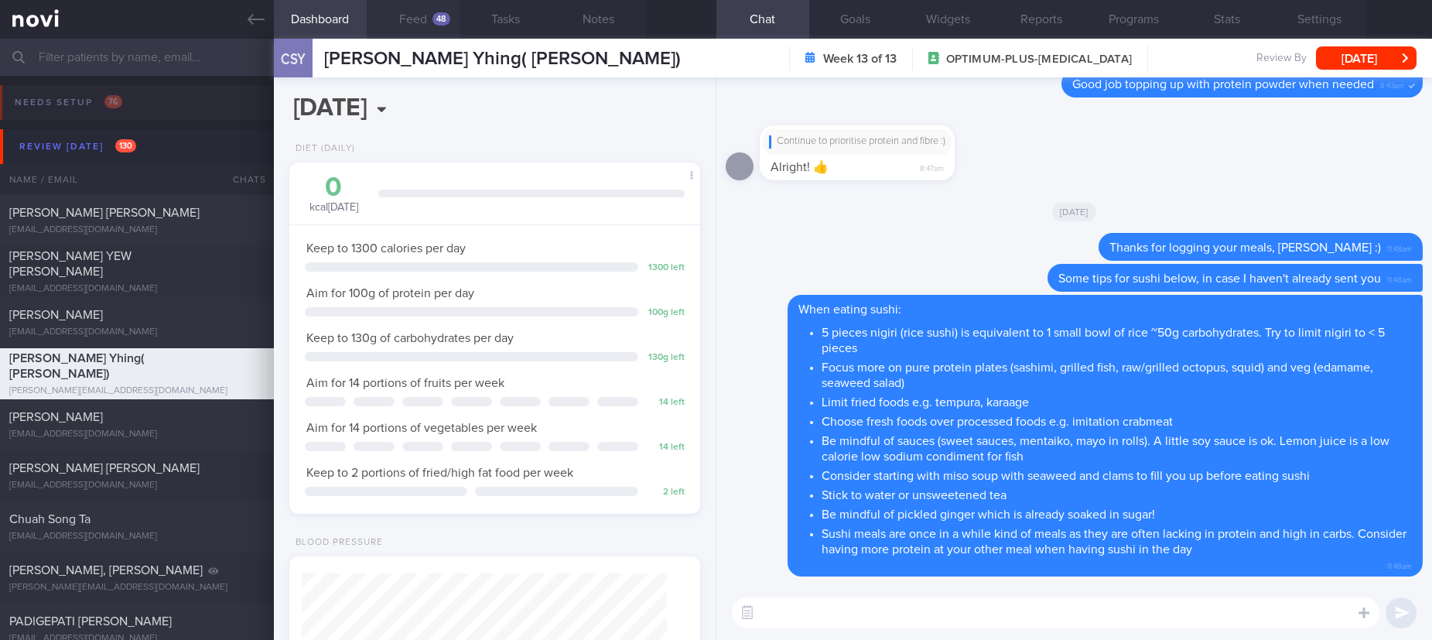
click at [435, 15] on div "48" at bounding box center [441, 18] width 18 height 13
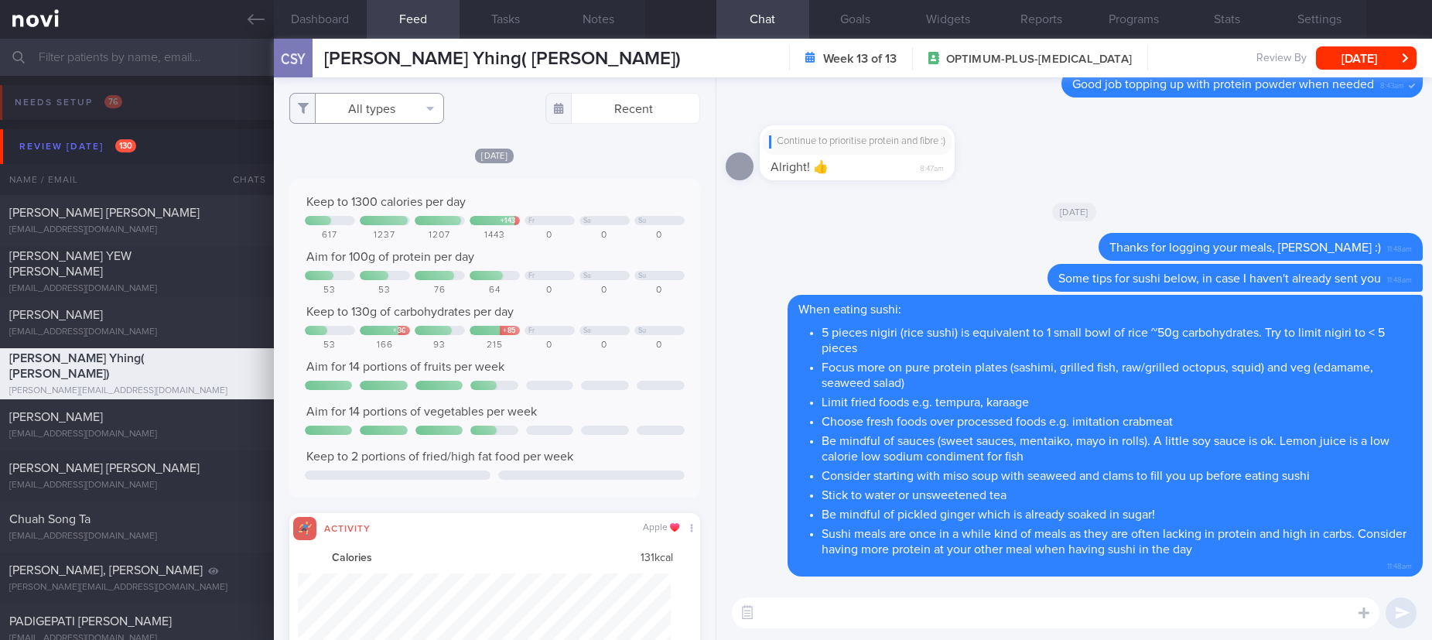
click at [392, 122] on button "All types" at bounding box center [366, 108] width 155 height 31
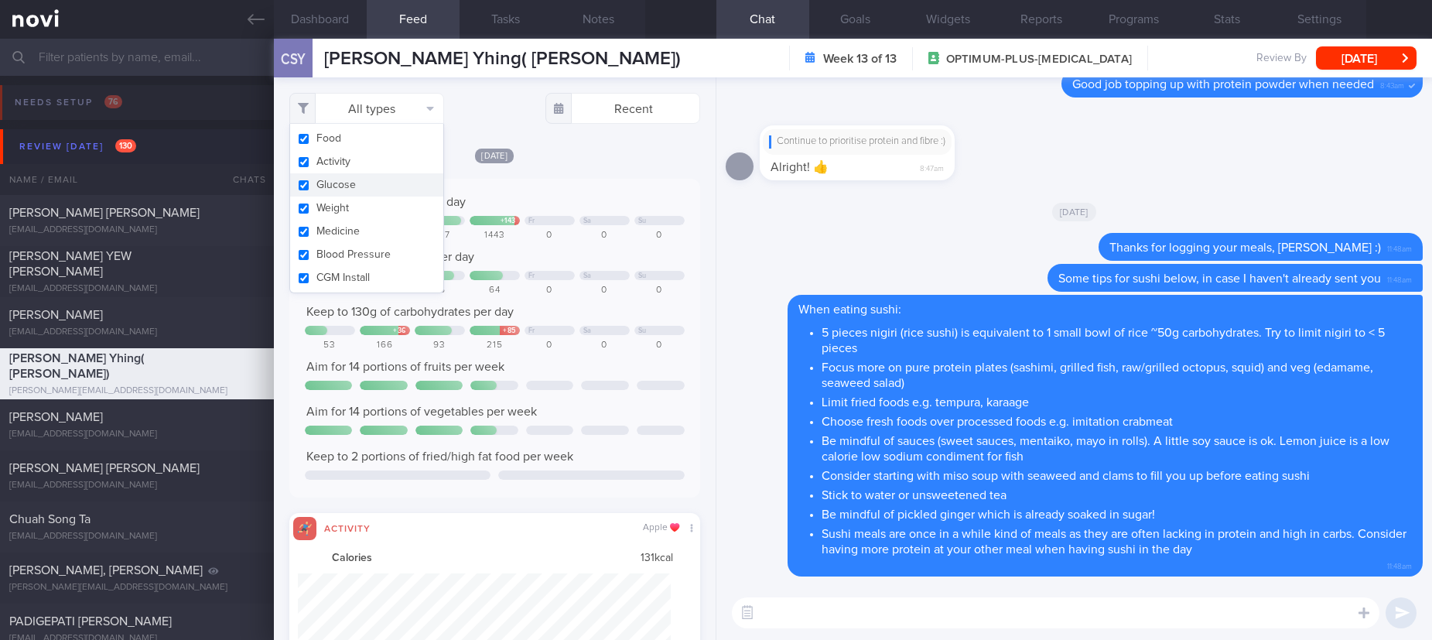
click at [362, 163] on button "Activity" at bounding box center [366, 161] width 153 height 23
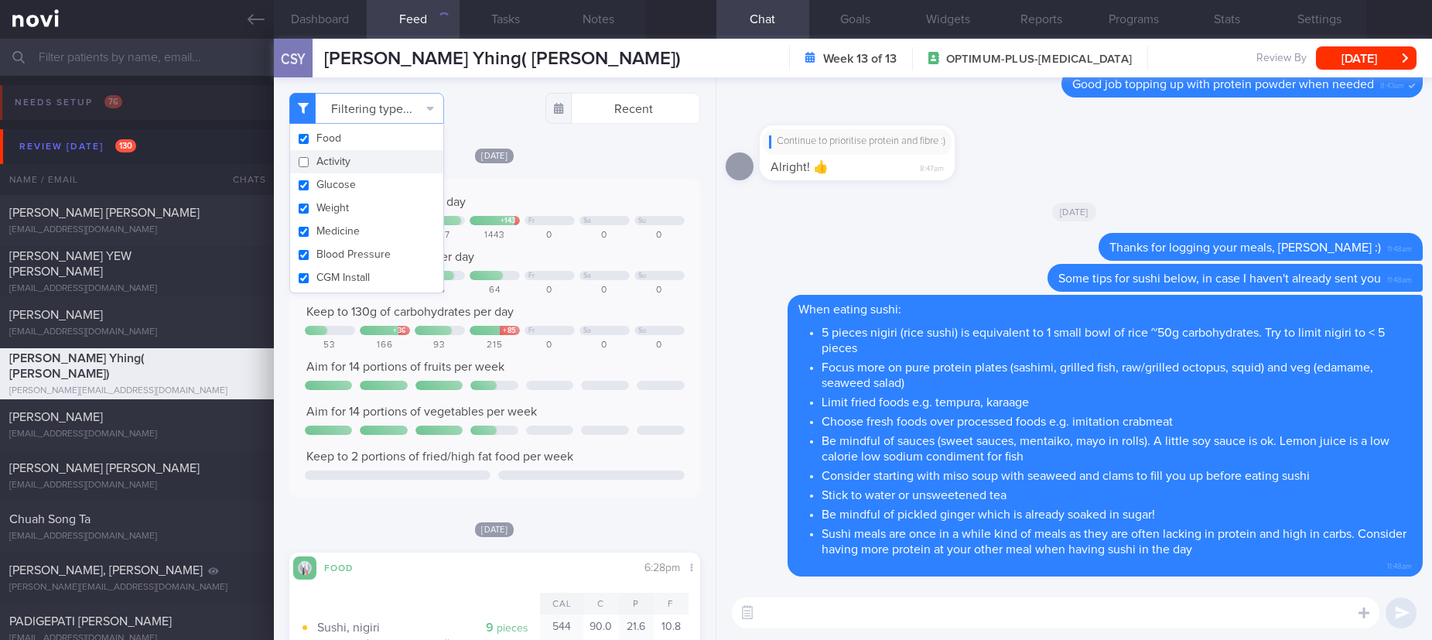
checkbox input "false"
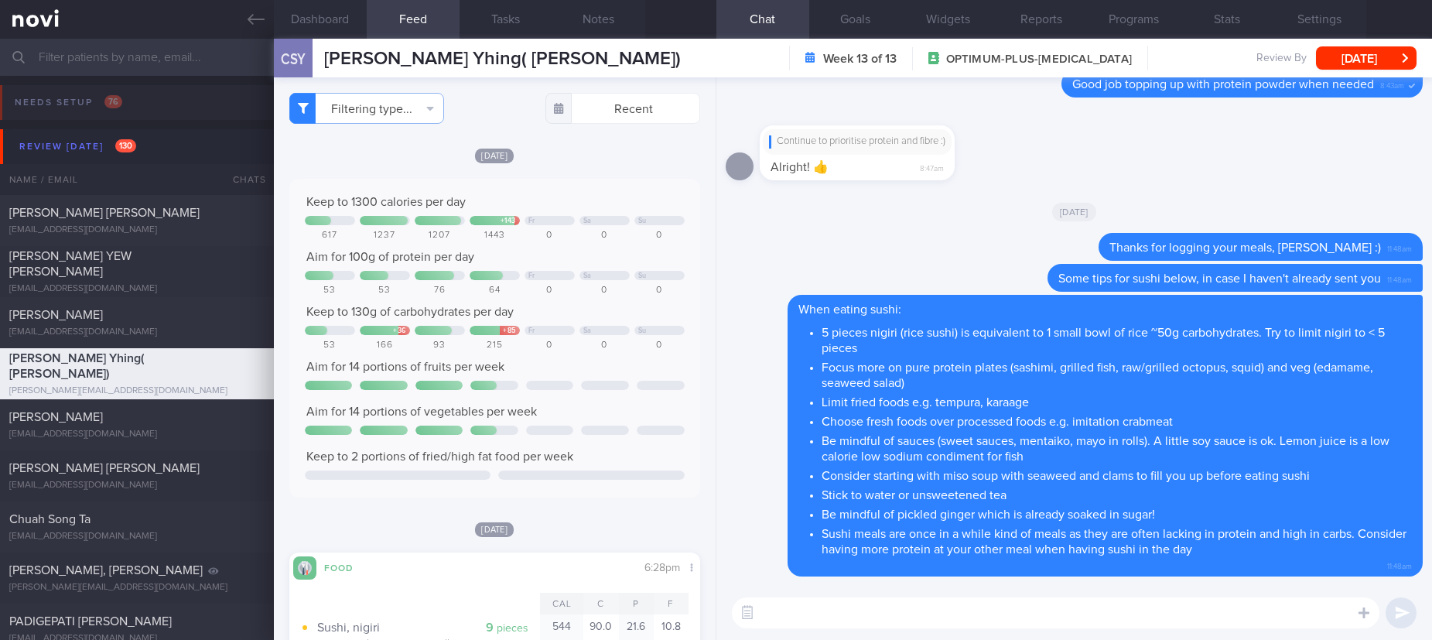
click at [833, 610] on textarea at bounding box center [1055, 612] width 647 height 31
type textarea "Hi Anna! I hope you had a great National Day weekend :)"
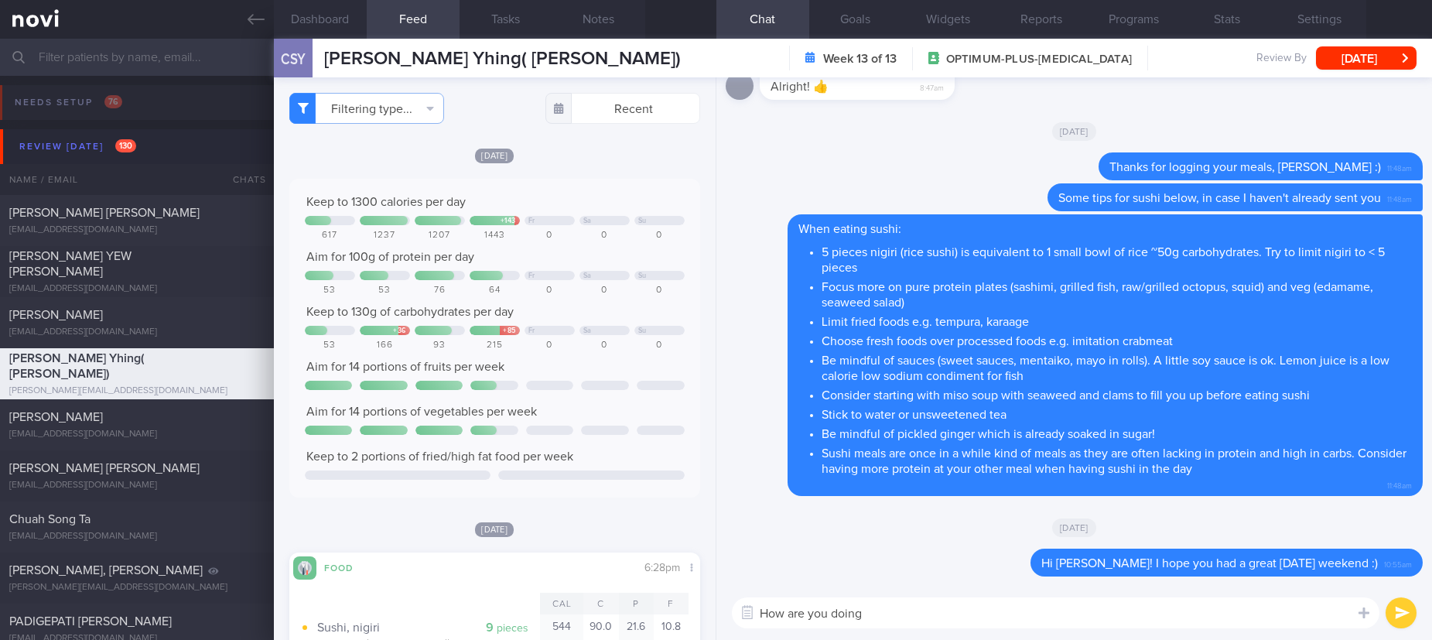
type textarea "How are you doing?"
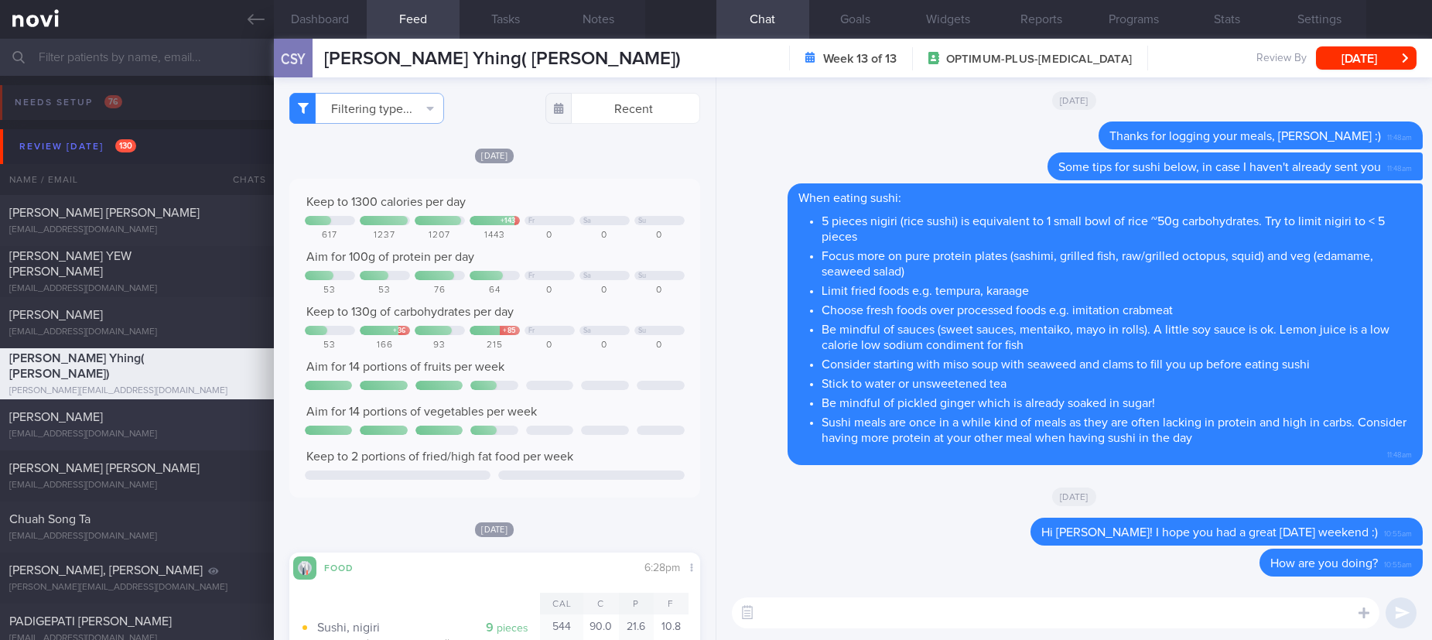
click at [155, 422] on div "Geraldine Pabilonia" at bounding box center [134, 416] width 251 height 15
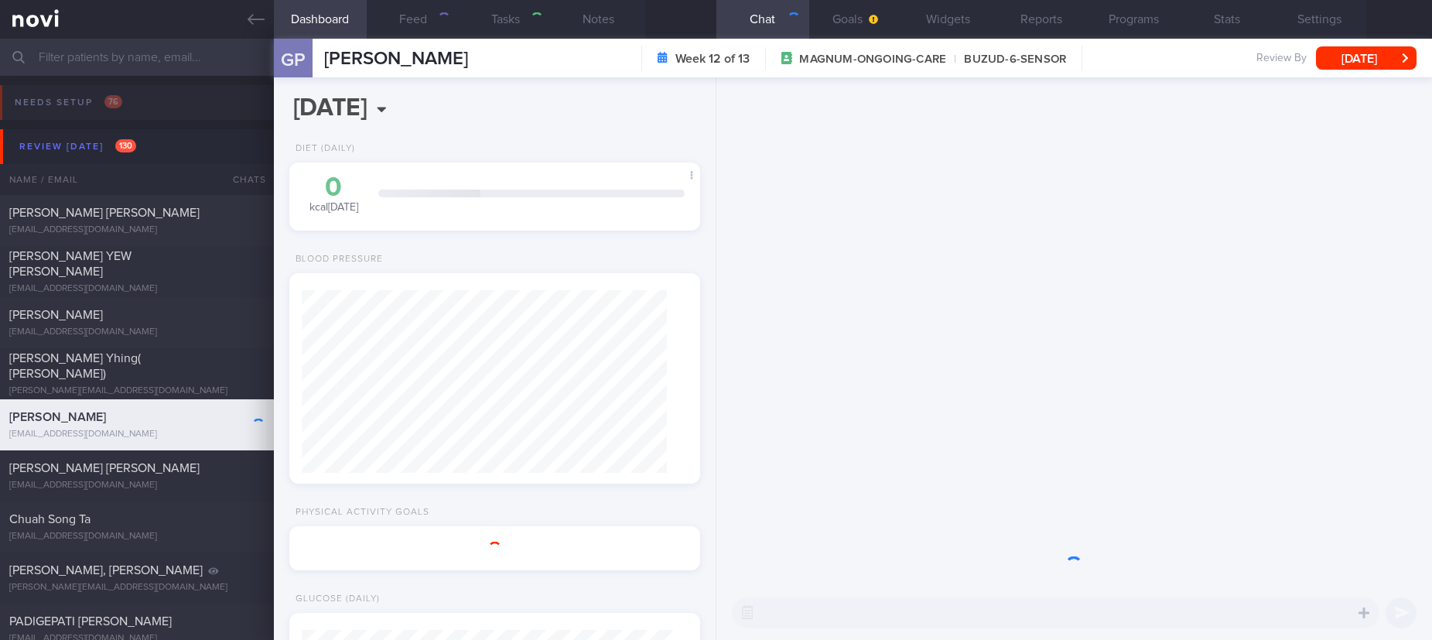
type input "Tracked."
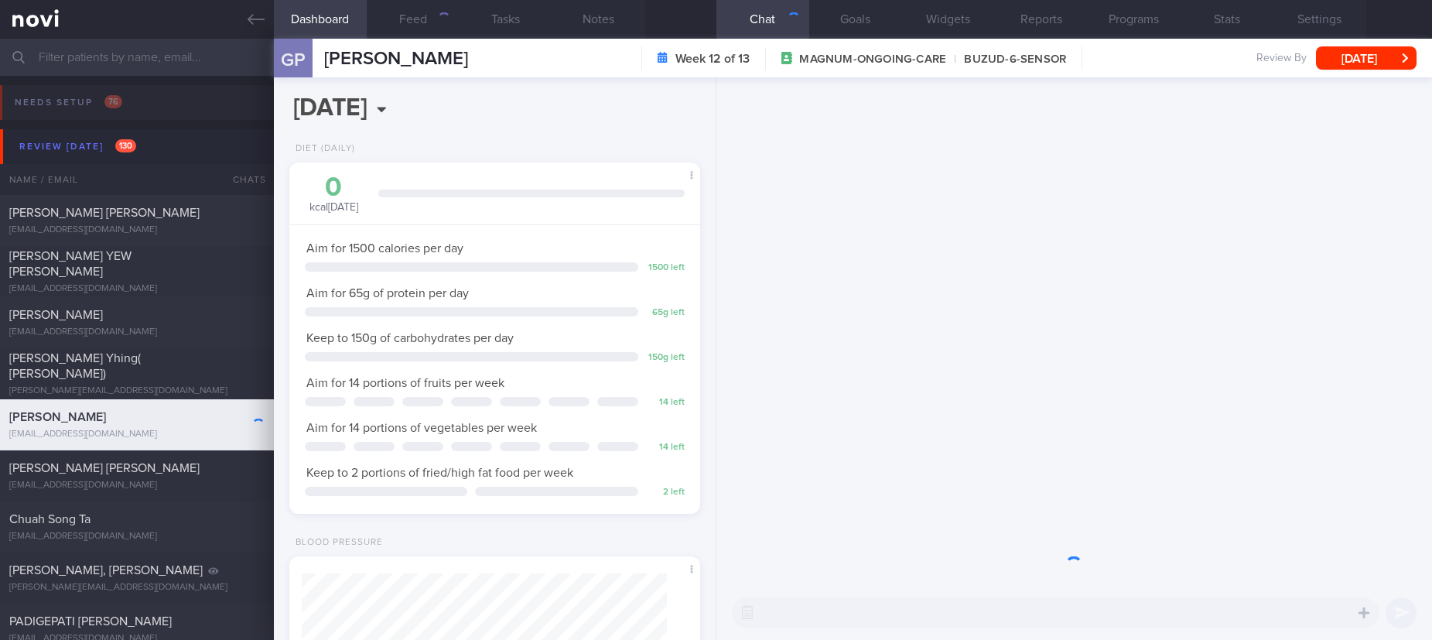
scroll to position [186, 371]
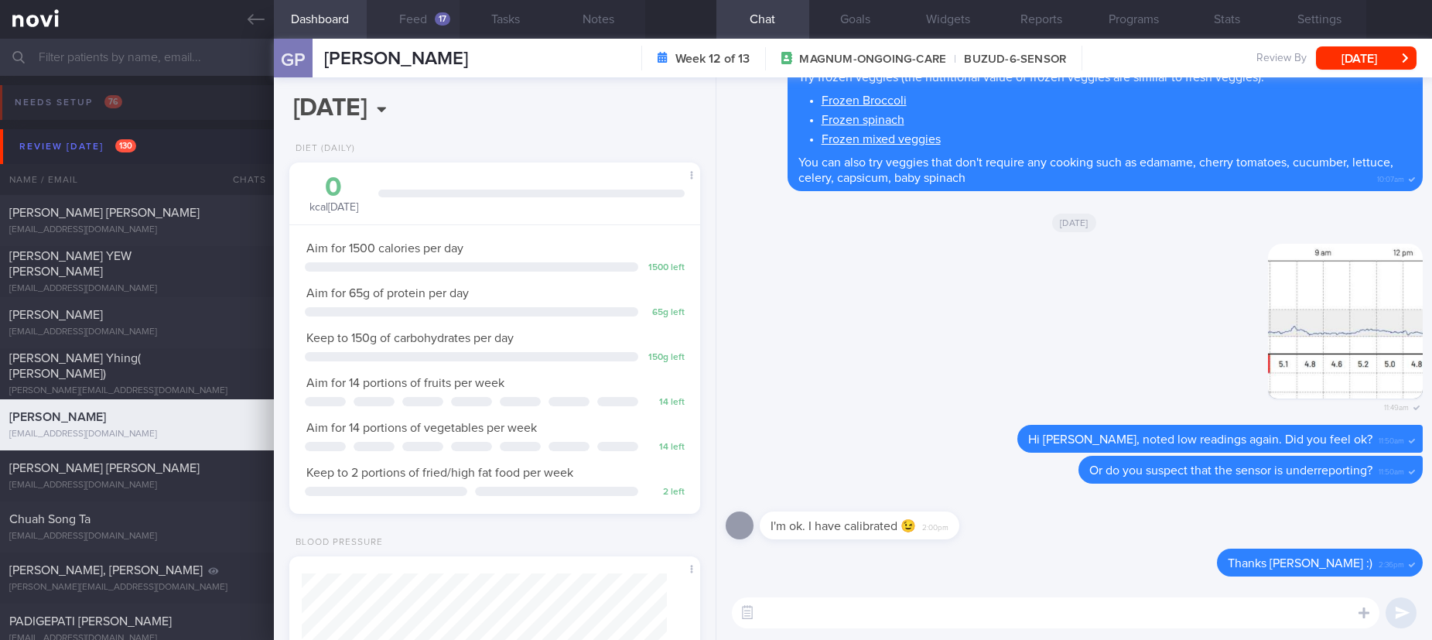
click at [397, 25] on button "Feed 17" at bounding box center [413, 19] width 93 height 39
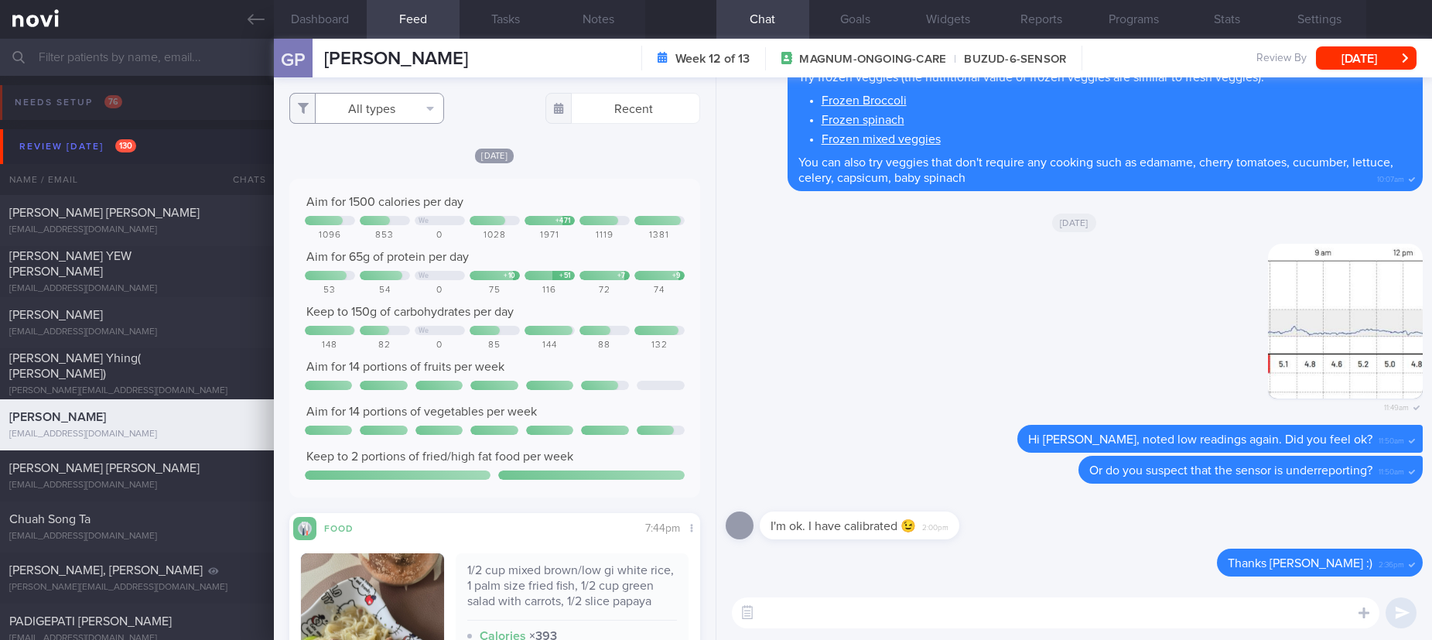
click at [416, 105] on button "All types" at bounding box center [366, 108] width 155 height 31
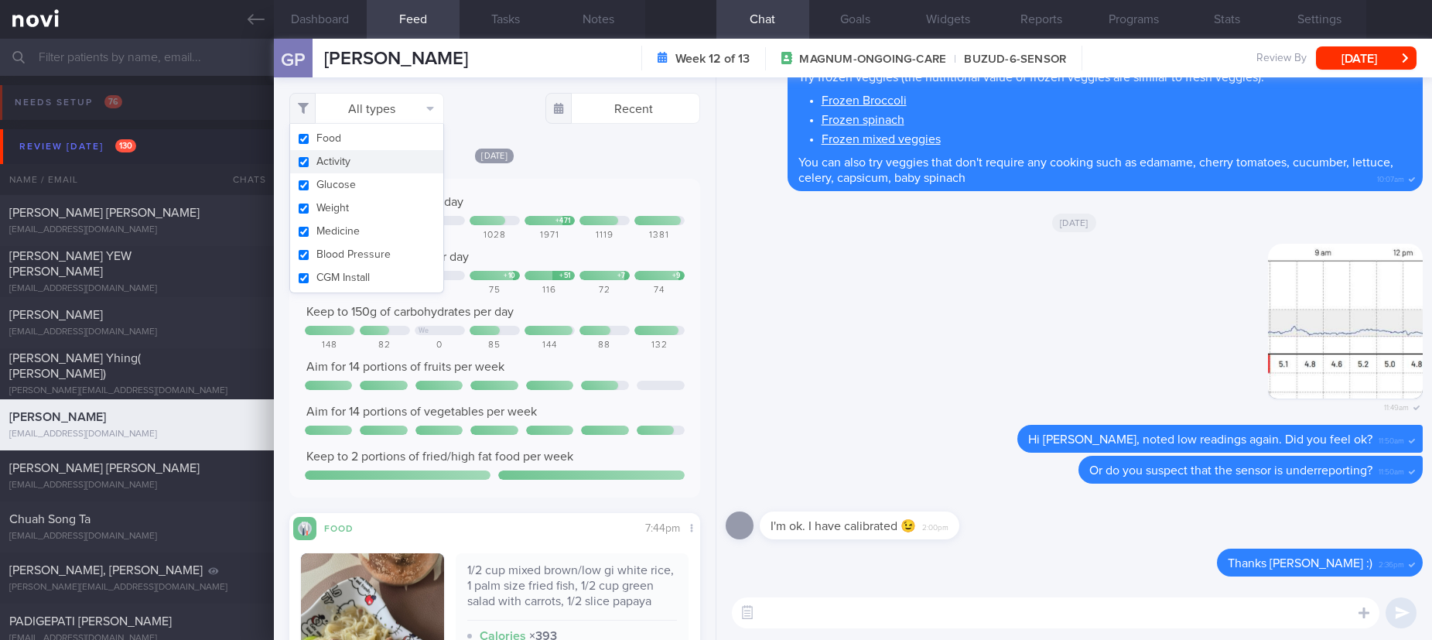
click at [363, 168] on button "Activity" at bounding box center [366, 161] width 153 height 23
checkbox input "false"
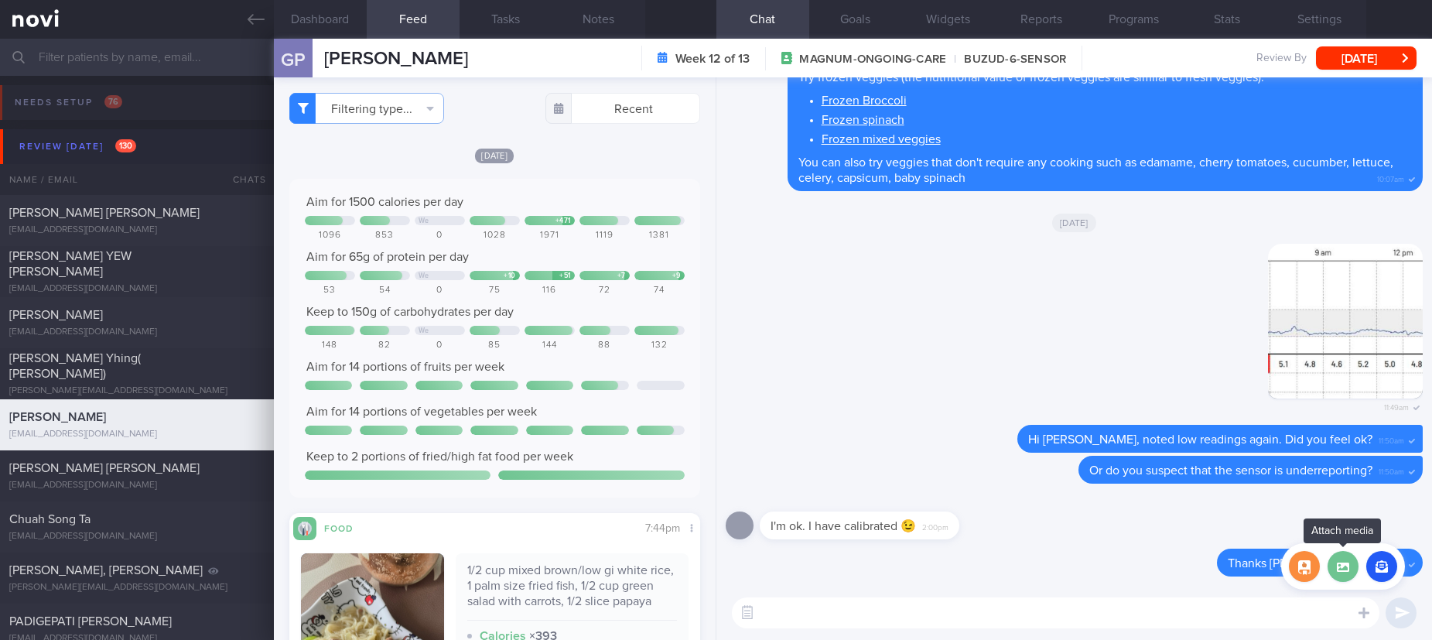
click at [1350, 567] on label at bounding box center [1342, 566] width 31 height 31
click at [0, 0] on input "file" at bounding box center [0, 0] width 0 height 0
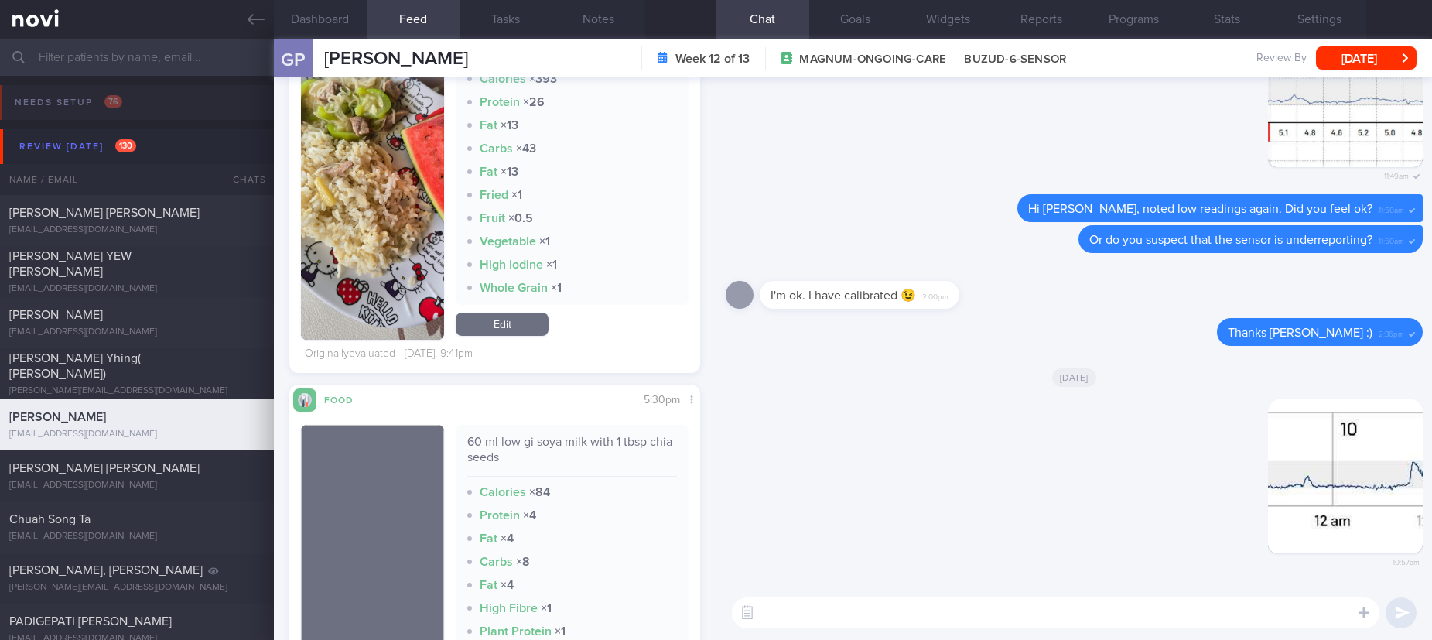
scroll to position [928, 0]
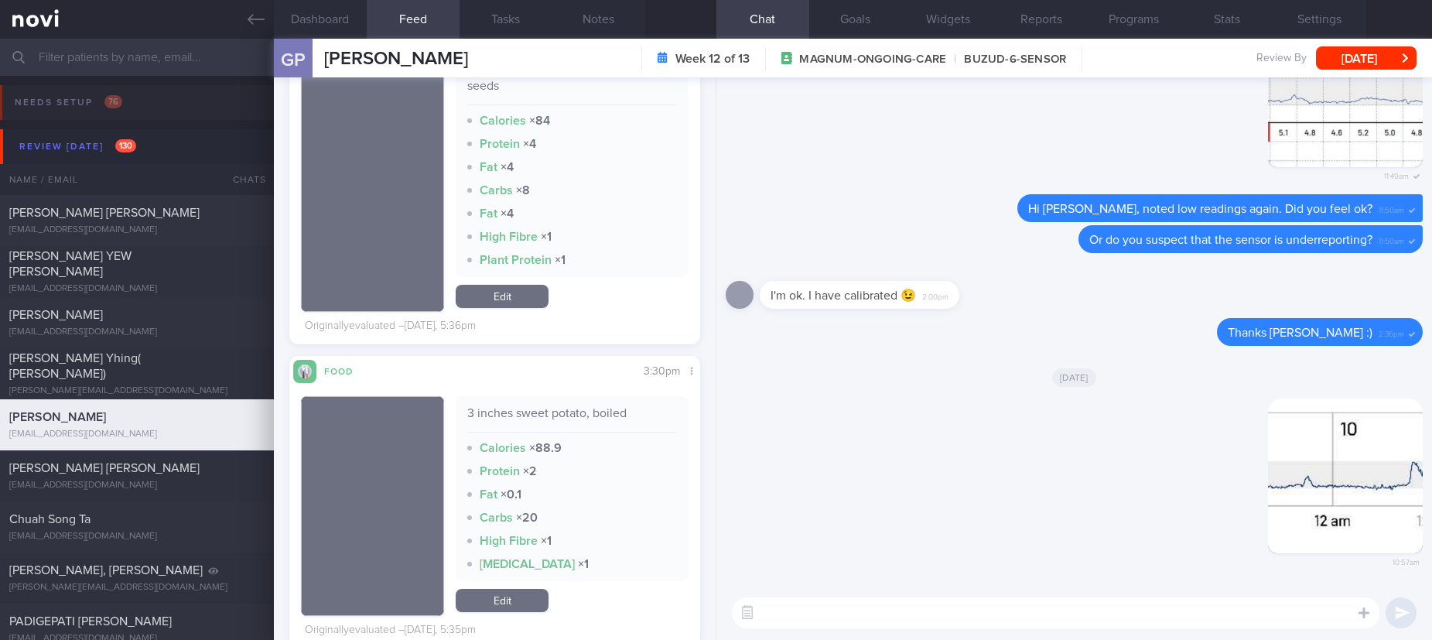
click at [850, 616] on textarea at bounding box center [1055, 612] width 647 height 31
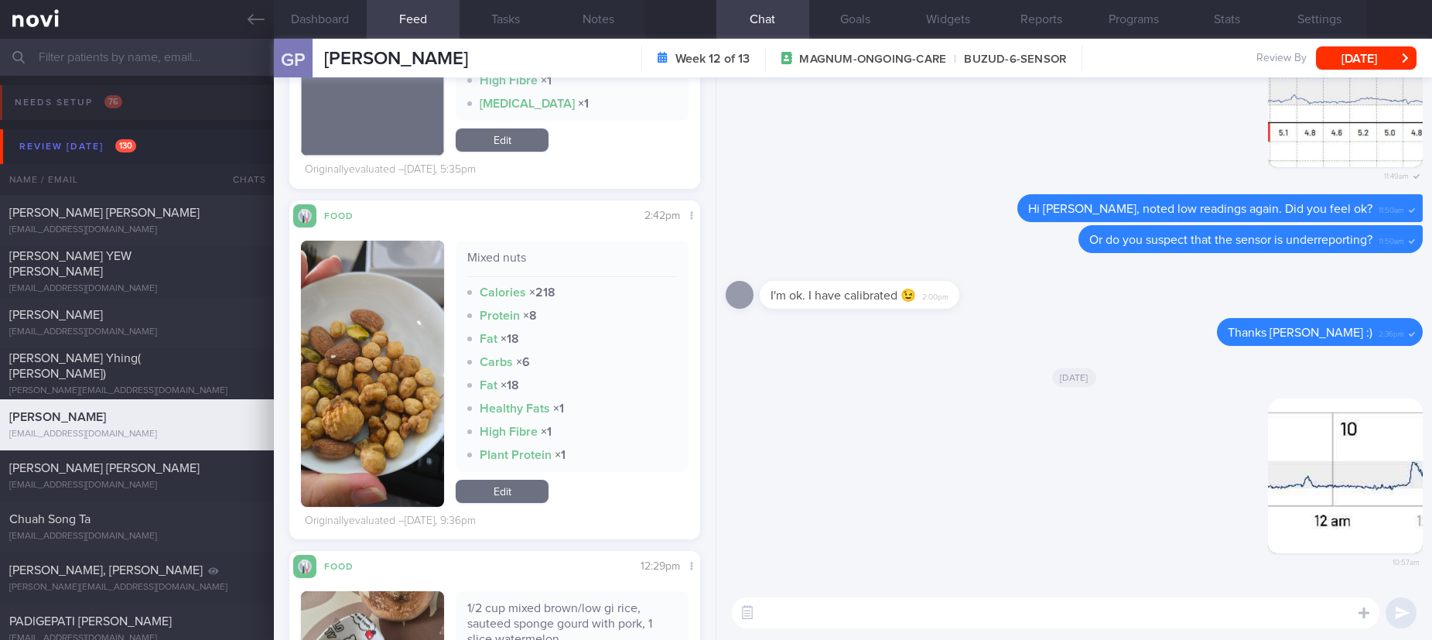
scroll to position [1740, 0]
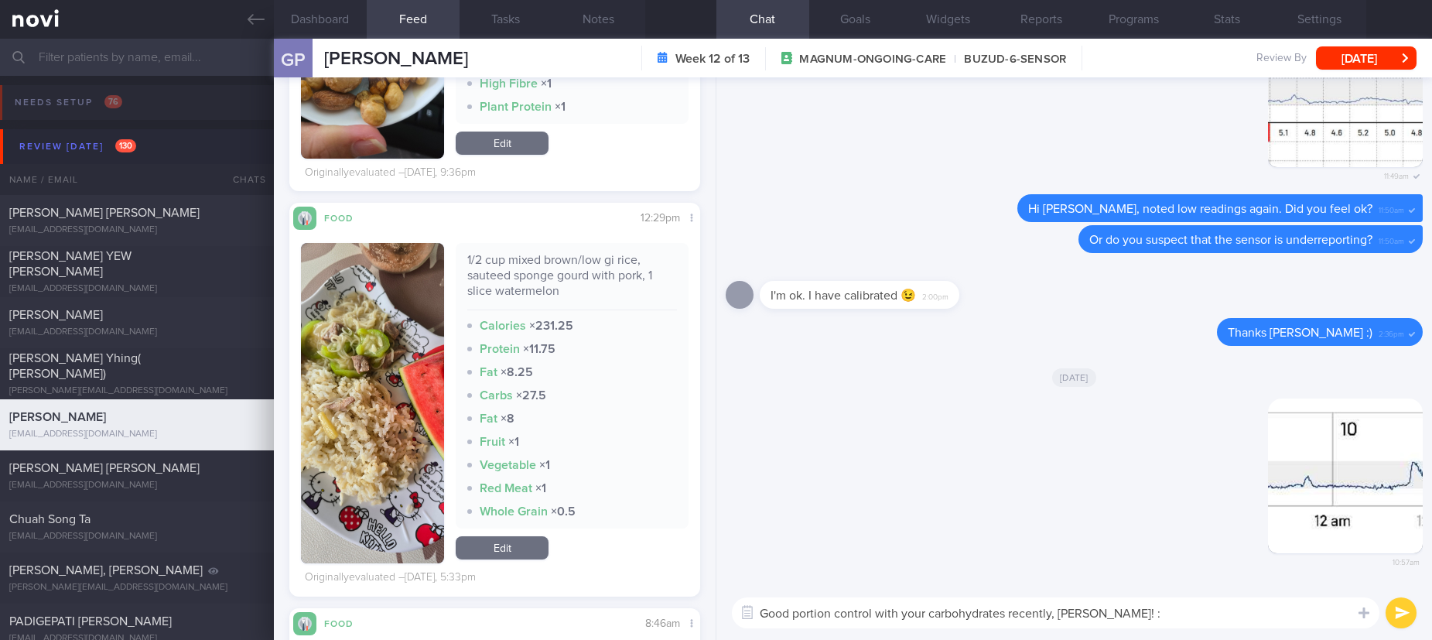
type textarea "Good portion control with your carbohydrates recently, Geraldine! :)"
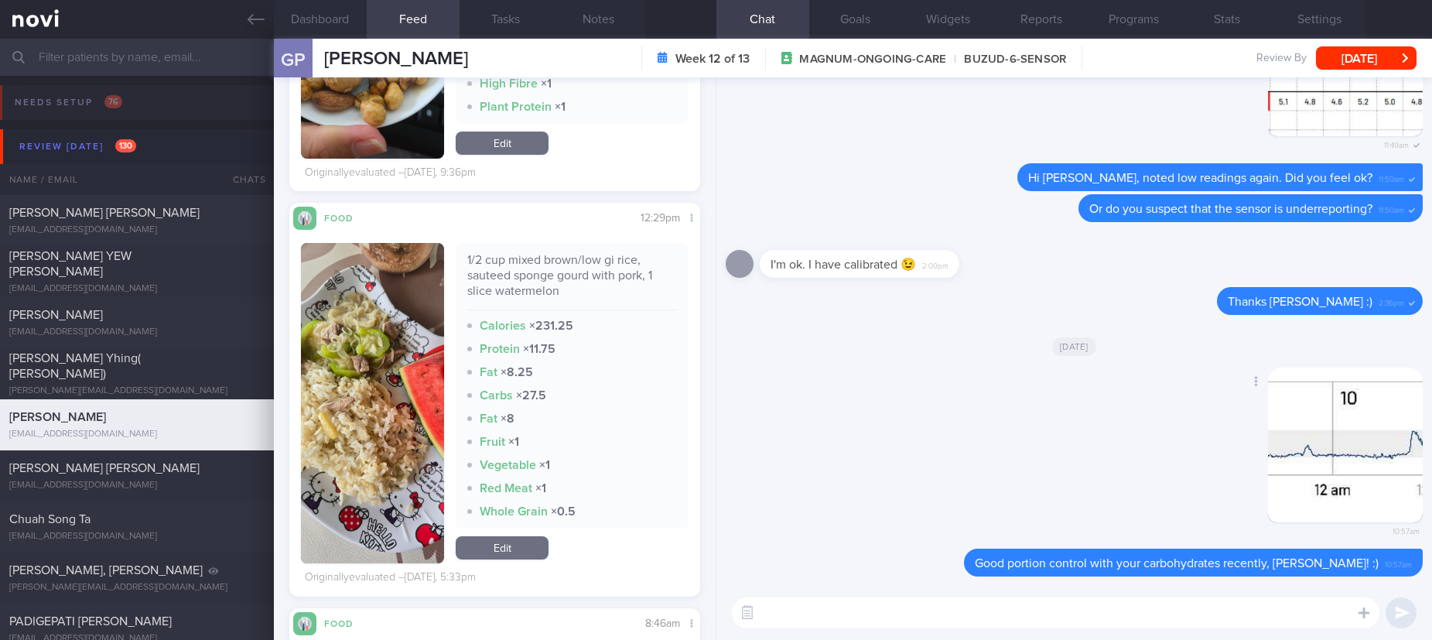
click at [1286, 455] on button "button" at bounding box center [1345, 444] width 155 height 155
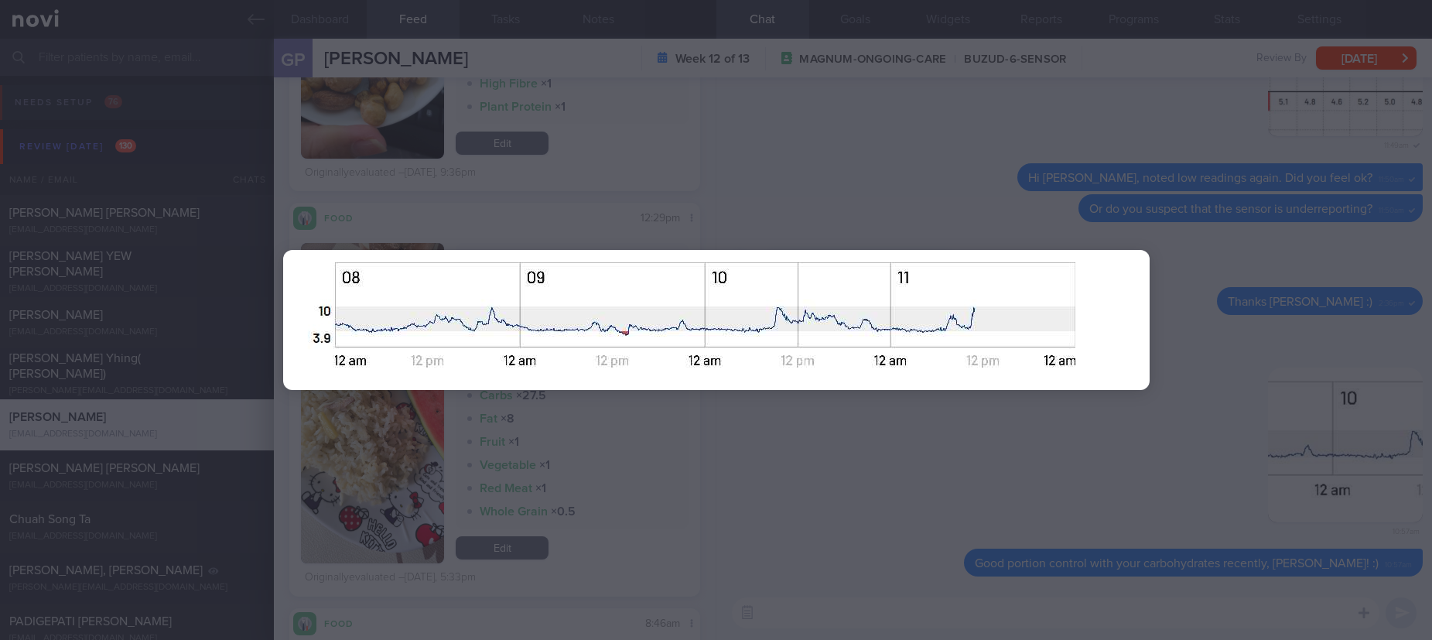
click at [984, 466] on div at bounding box center [716, 320] width 990 height 640
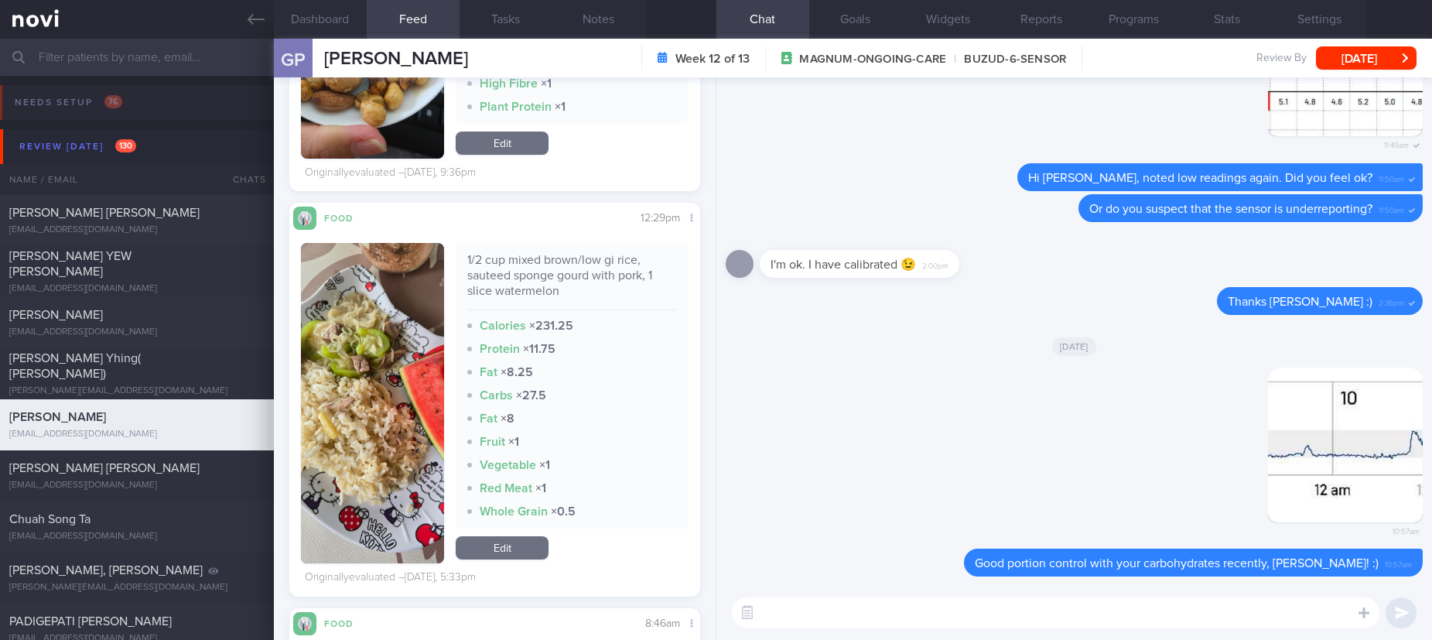
click at [923, 613] on textarea at bounding box center [1055, 612] width 647 height 31
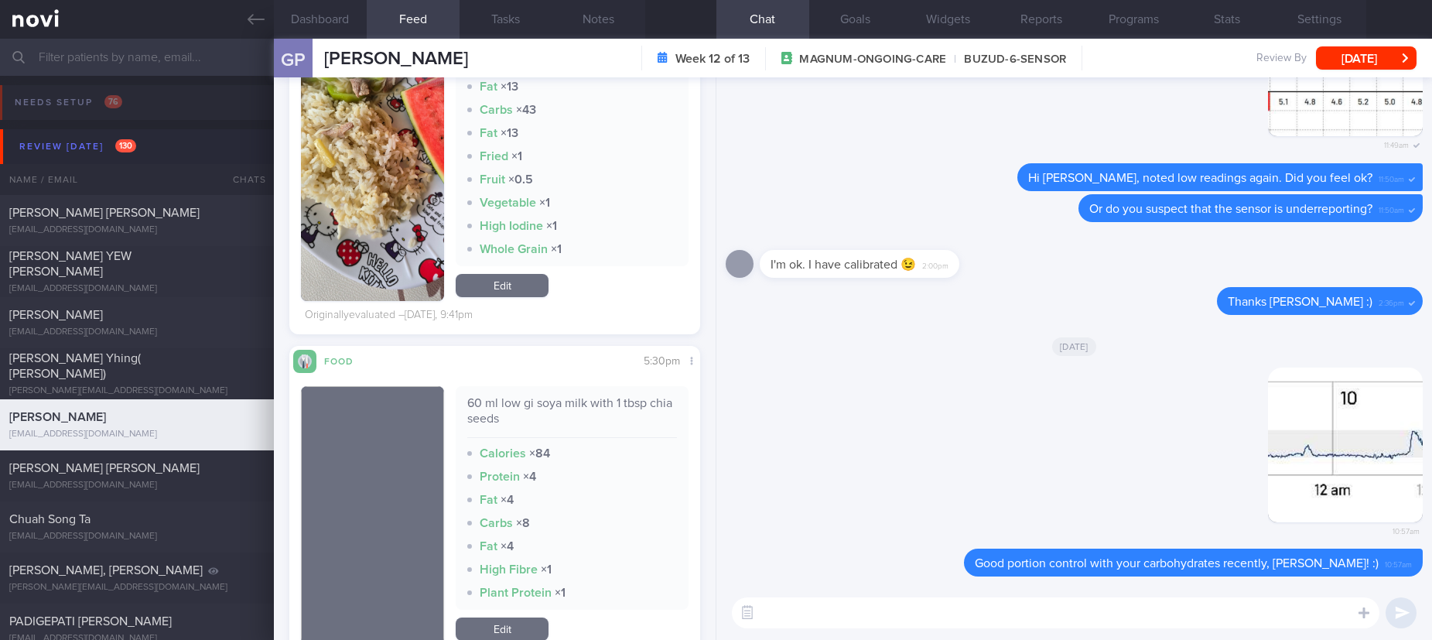
scroll to position [232, 0]
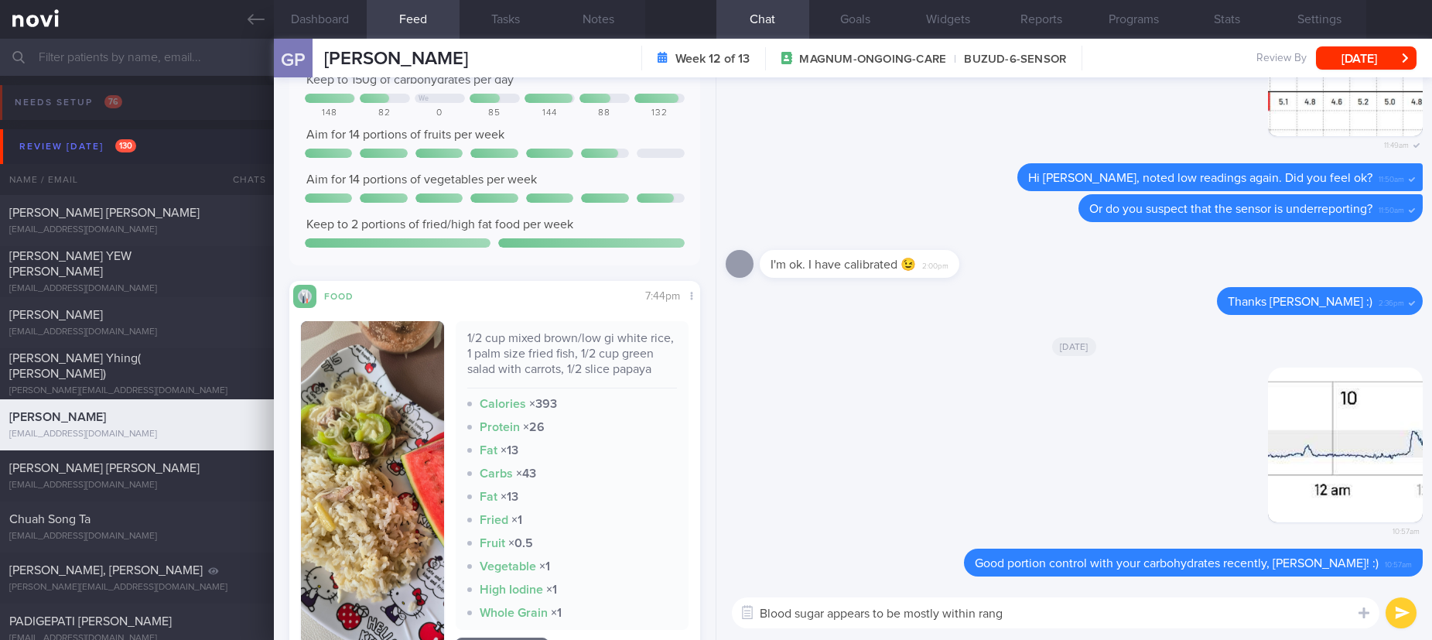
type textarea "Blood sugar appears to be mostly within range"
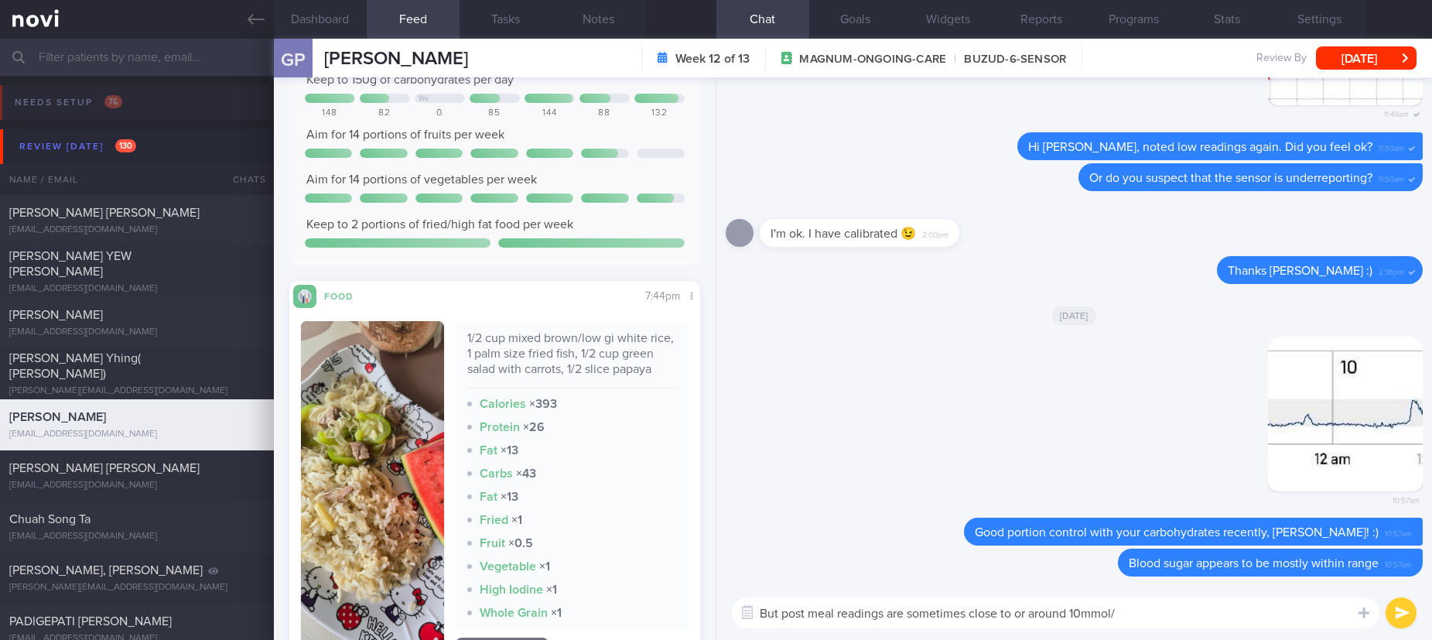
type textarea "But post meal readings are sometimes close to or around 10mmol/L"
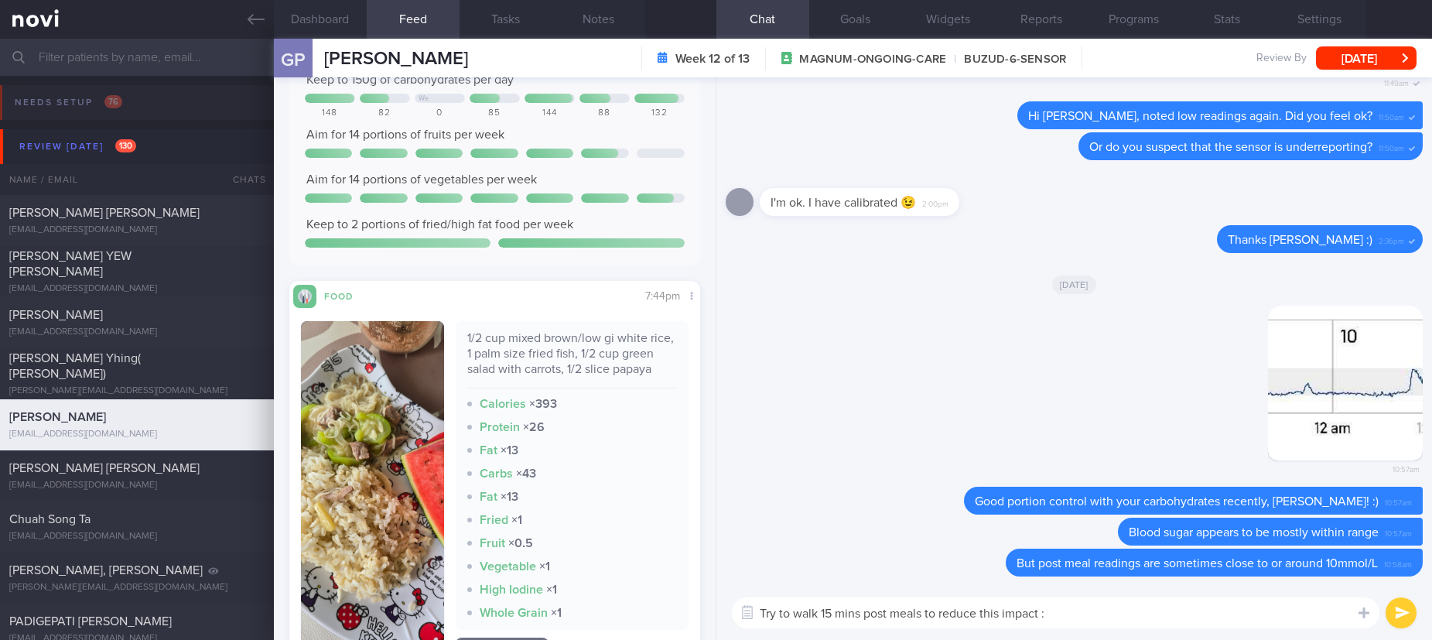
type textarea "Try to walk 15 mins post meals to reduce this impact :)"
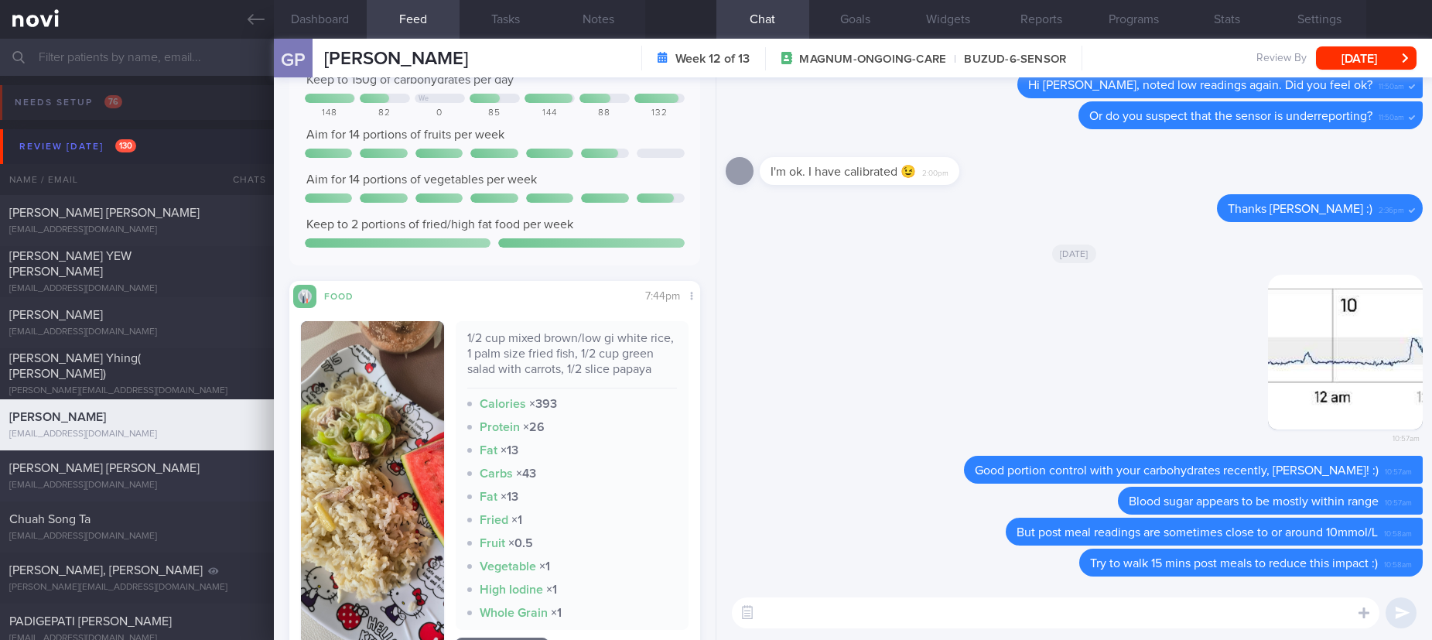
click at [188, 497] on div "TAN JING YING, SUZANNE suzann3@gmail.com Mon, 2 Jun 2 months ago Tracked. Lacto…" at bounding box center [716, 475] width 1432 height 51
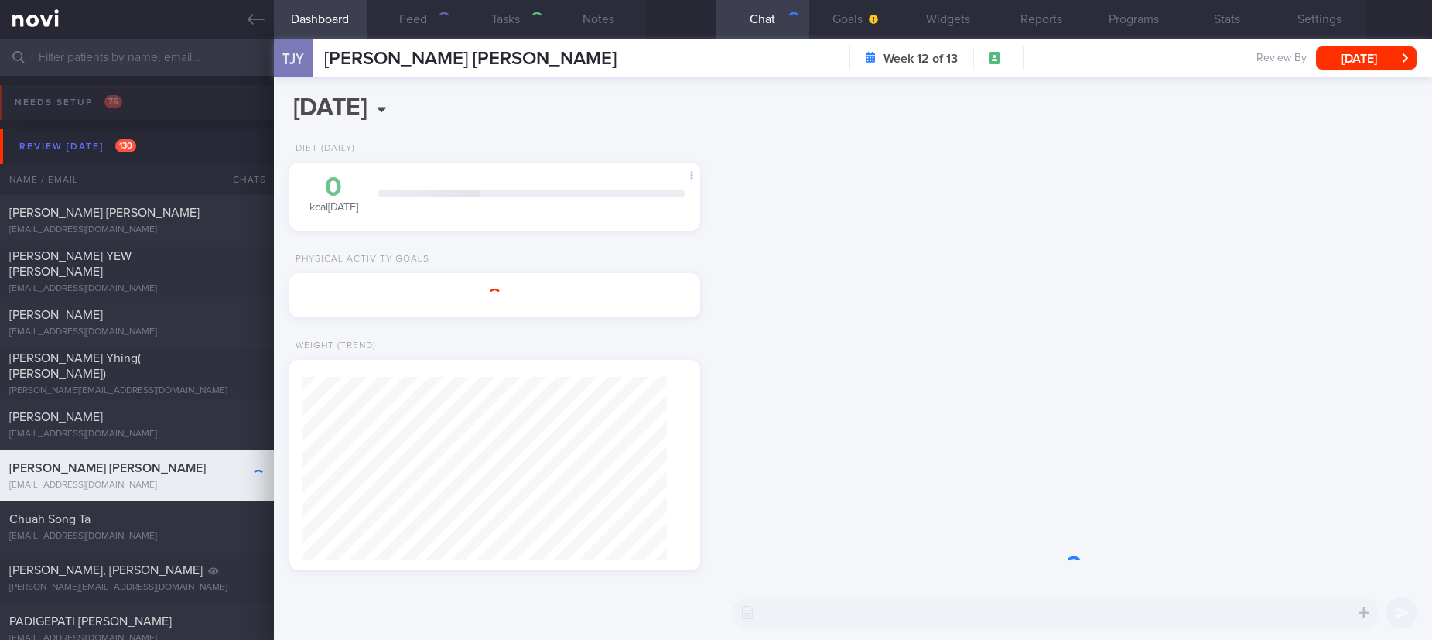
select select "5"
type input "Tracked. Lacto ovo vegetarian by choice, no fish"
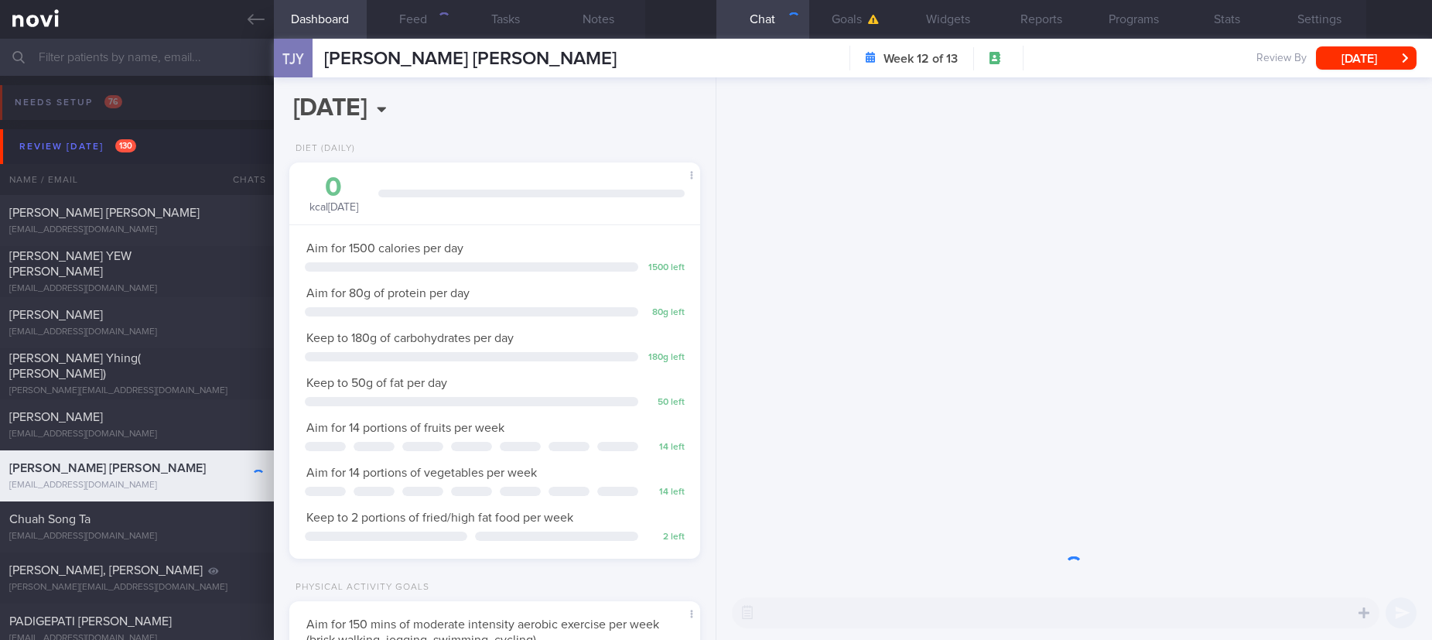
scroll to position [205, 365]
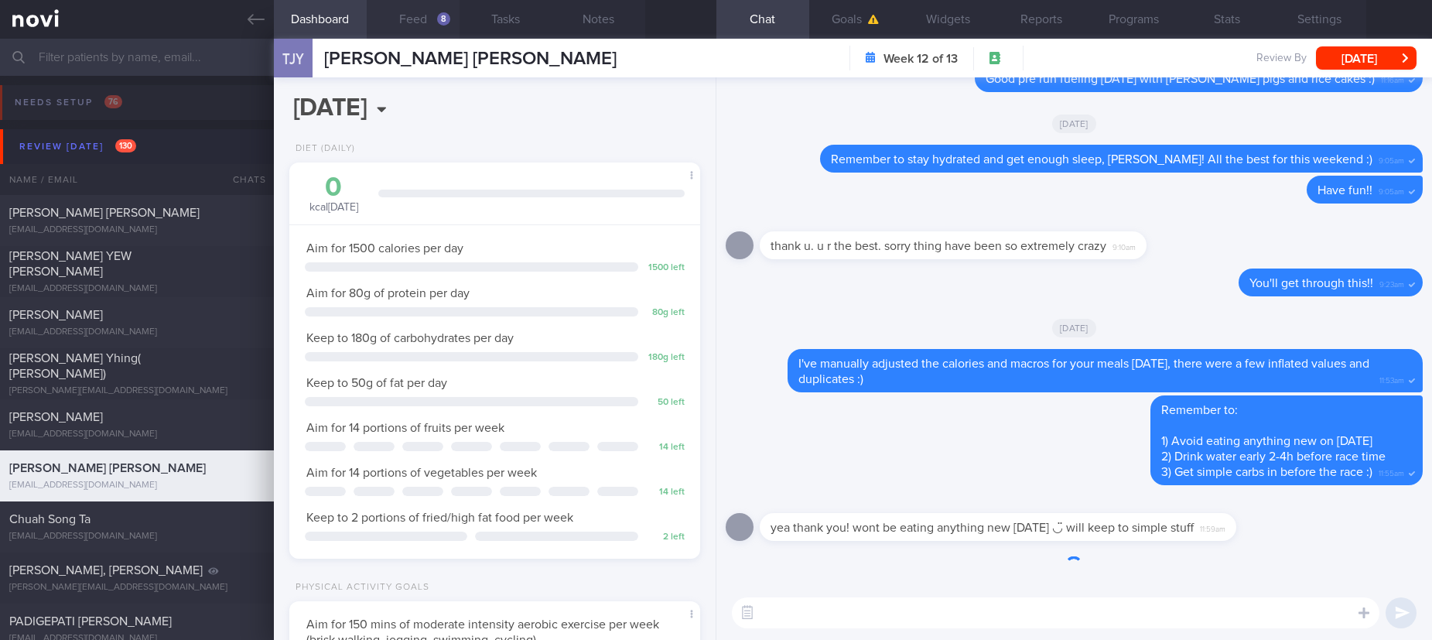
click at [435, 19] on button "Feed 8" at bounding box center [413, 19] width 93 height 39
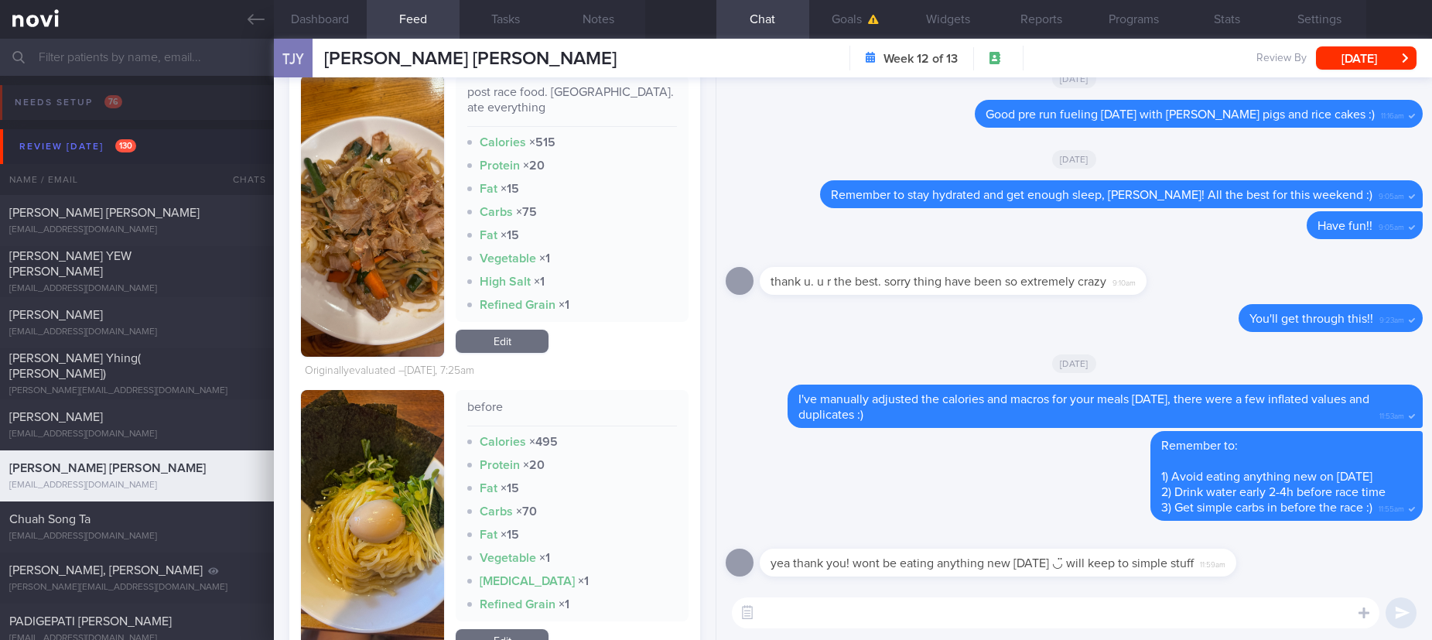
scroll to position [1624, 0]
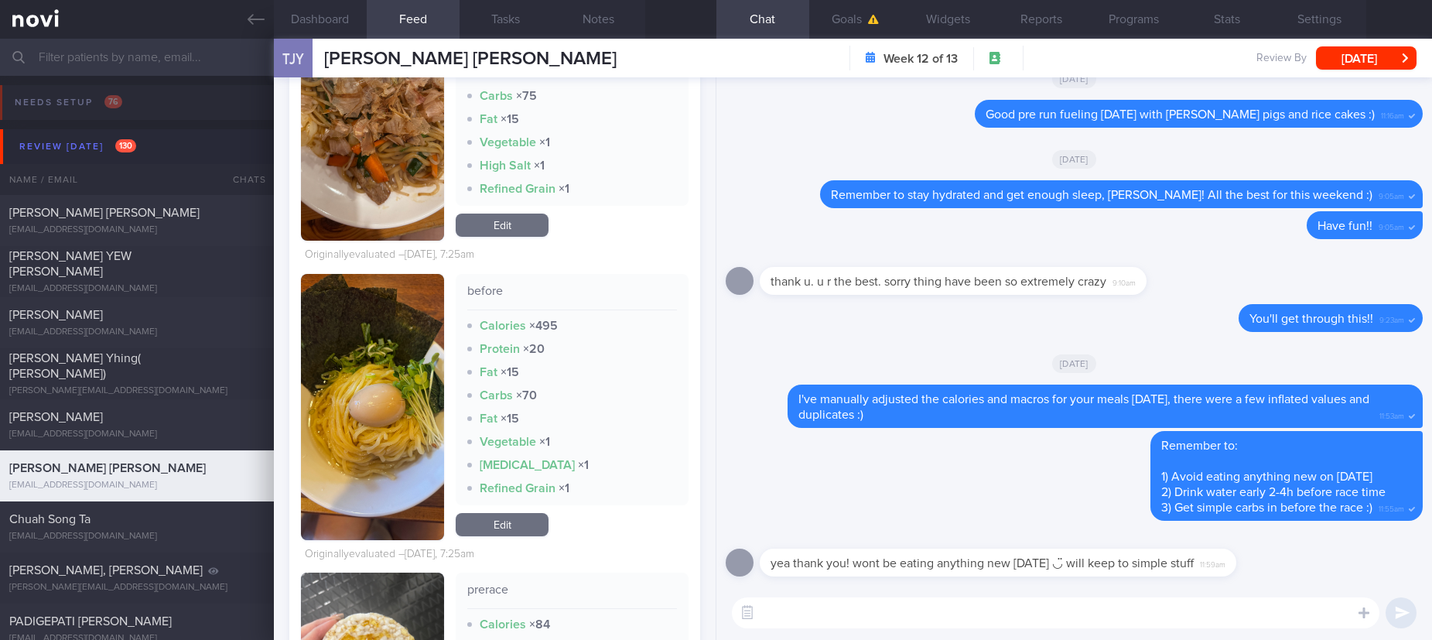
click at [521, 515] on link "Edit" at bounding box center [502, 524] width 93 height 23
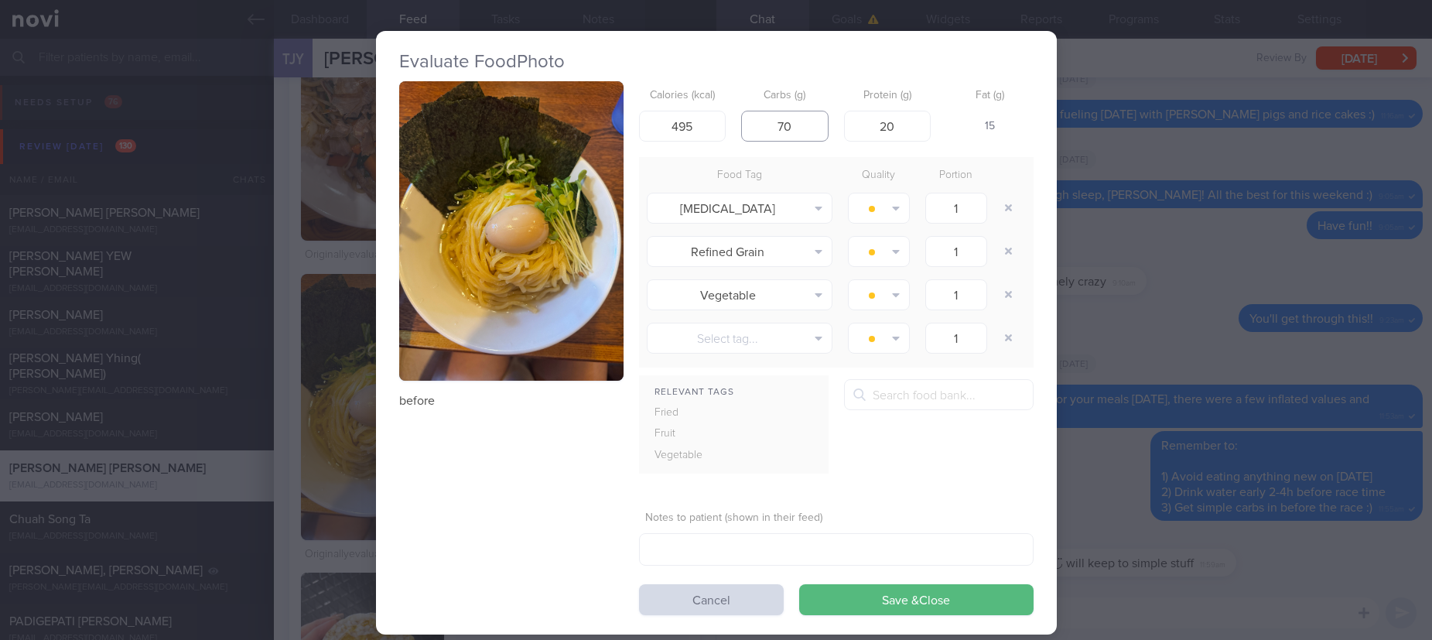
drag, startPoint x: 763, startPoint y: 128, endPoint x: 723, endPoint y: 125, distance: 39.6
click at [723, 125] on div "Calories (kcal) 495 Carbs (g) 70 Protein (g) 20 Fat (g) 15" at bounding box center [836, 111] width 394 height 61
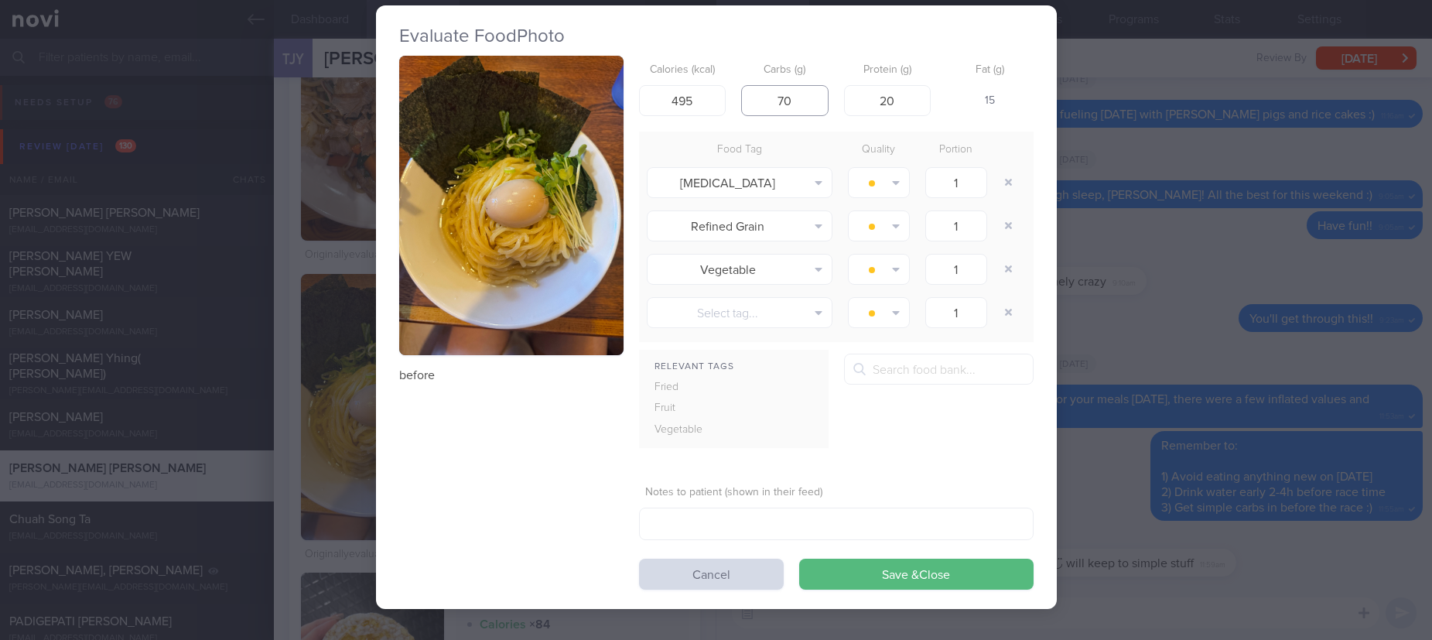
click at [796, 98] on input "70" at bounding box center [784, 100] width 87 height 31
click at [796, 94] on input "70" at bounding box center [784, 100] width 87 height 31
drag, startPoint x: 800, startPoint y: 99, endPoint x: 637, endPoint y: 97, distance: 163.2
click at [639, 97] on div "Calories (kcal) 495 Carbs (g) 7030 Protein (g) 20 Fat (g) -" at bounding box center [836, 86] width 394 height 61
type input "30"
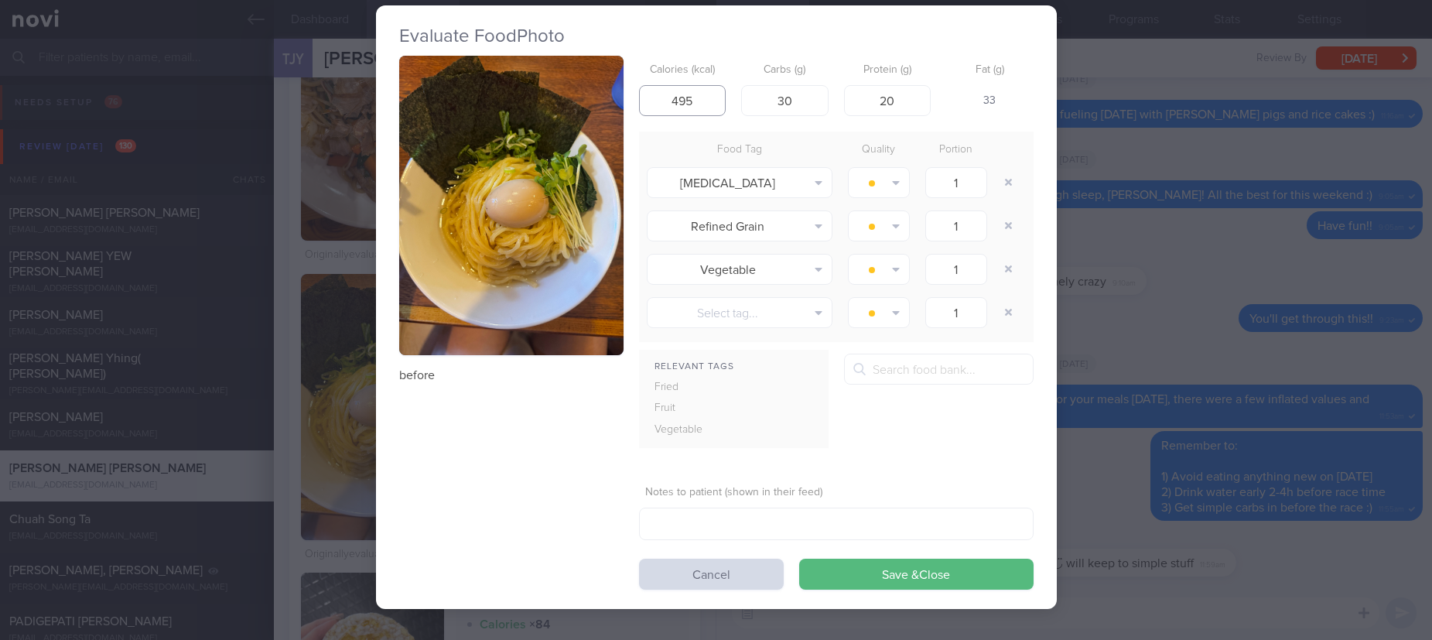
drag, startPoint x: 677, startPoint y: 101, endPoint x: 552, endPoint y: 118, distance: 126.5
click at [552, 118] on div "before Calories (kcal) 495 Carbs (g) 30 Protein (g) 20 Fat (g) 33 Food Tag Qual…" at bounding box center [716, 323] width 634 height 534
type input "300"
click at [721, 500] on div "Notes to patient (shown in their feed) ​" at bounding box center [836, 509] width 394 height 62
click at [722, 519] on textarea at bounding box center [836, 523] width 394 height 32
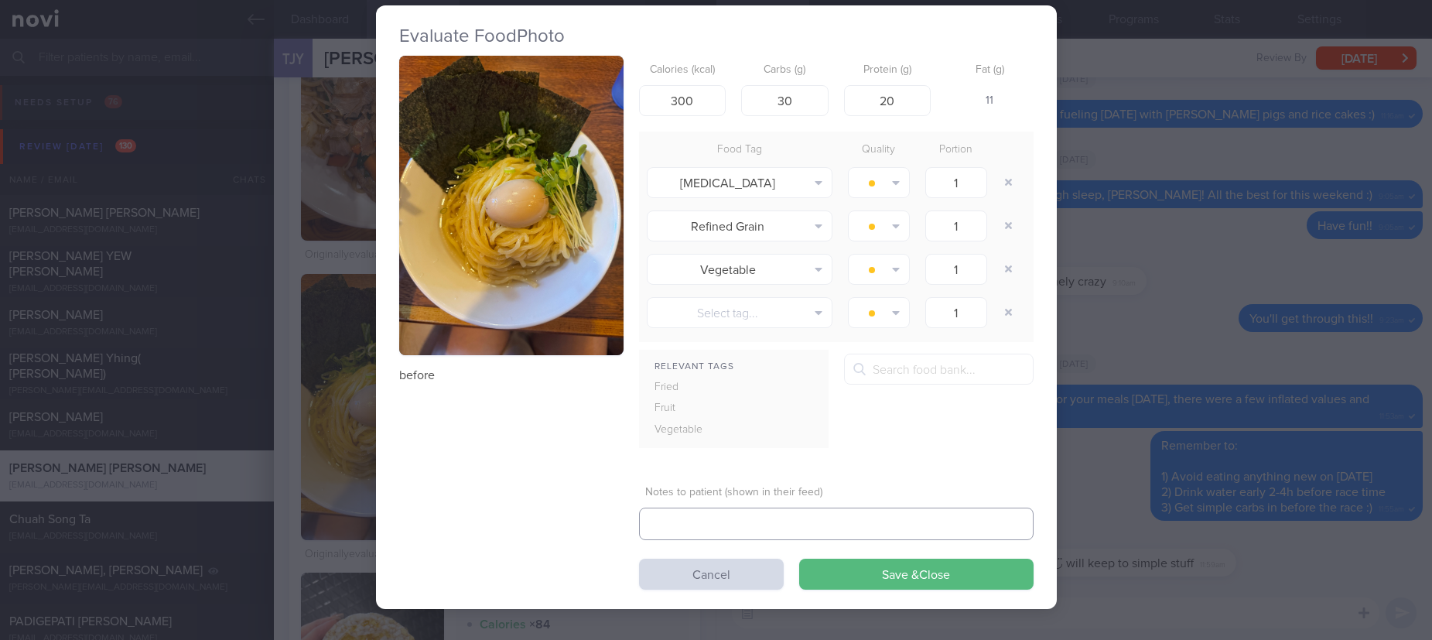
type textarea "a"
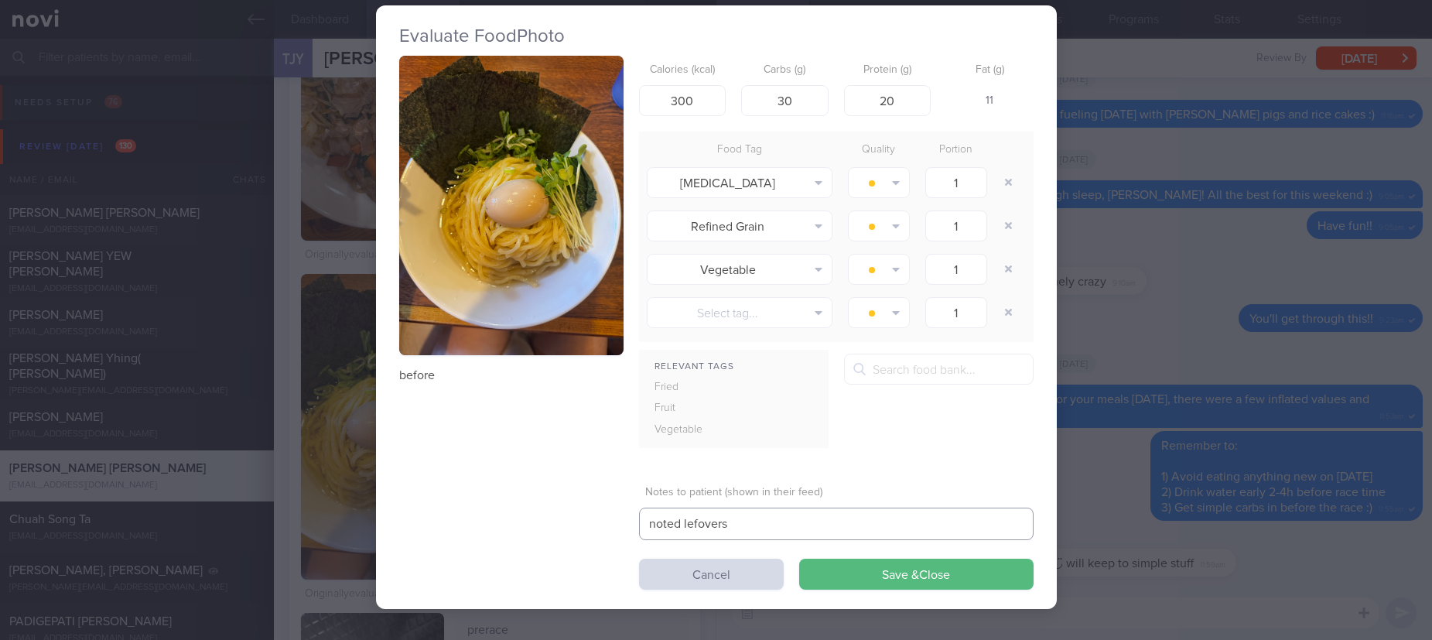
click at [694, 520] on textarea "noted lefovers" at bounding box center [836, 523] width 394 height 32
type textarea "noted leftovers"
click at [1005, 228] on icon "button" at bounding box center [1009, 225] width 8 height 11
click at [999, 228] on div "Food Tag Quality Portion High Cholesterol Alcohol Fried Fruit Healthy Fats High…" at bounding box center [836, 236] width 394 height 210
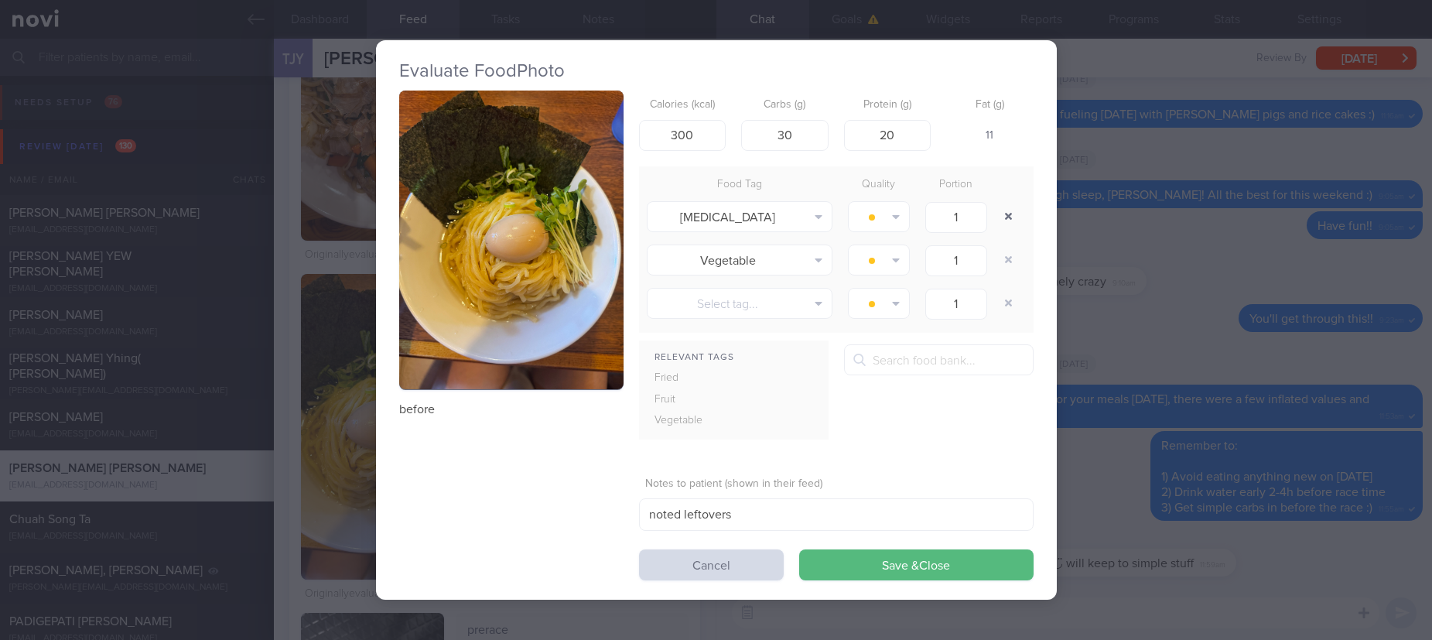
scroll to position [0, 0]
click at [1001, 208] on button "button" at bounding box center [1009, 217] width 28 height 28
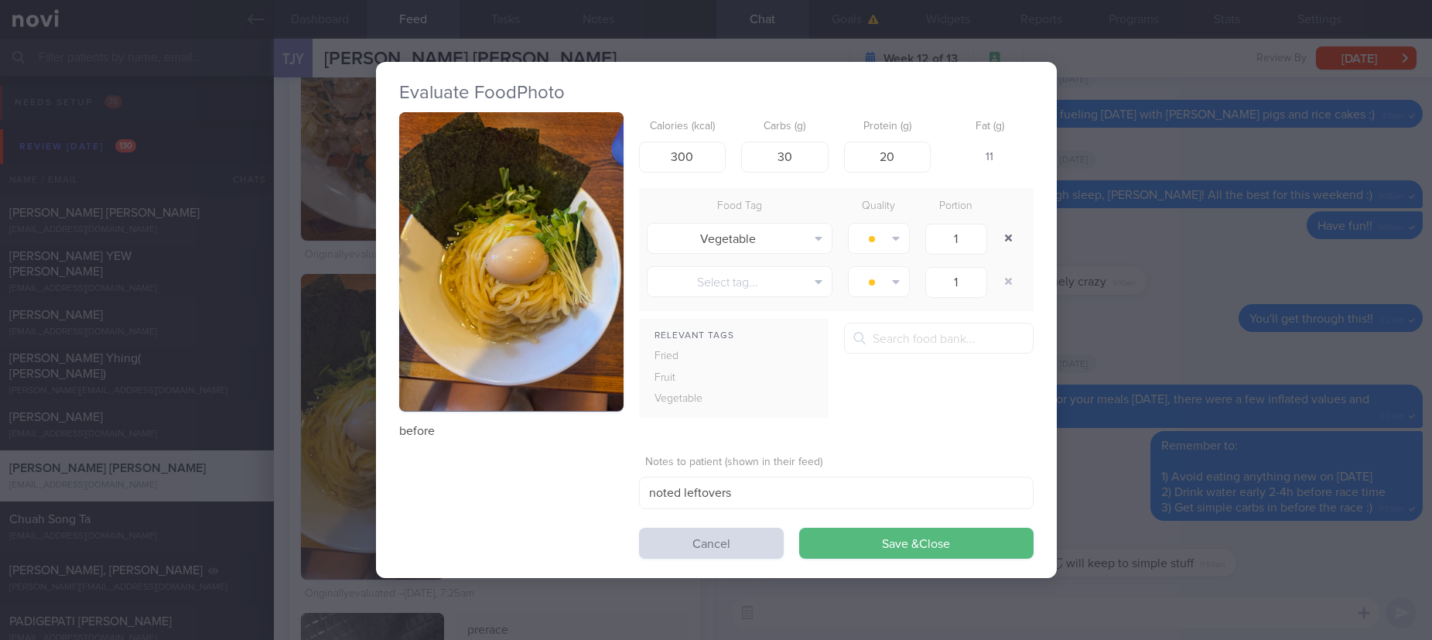
click at [1008, 227] on button "button" at bounding box center [1009, 238] width 28 height 28
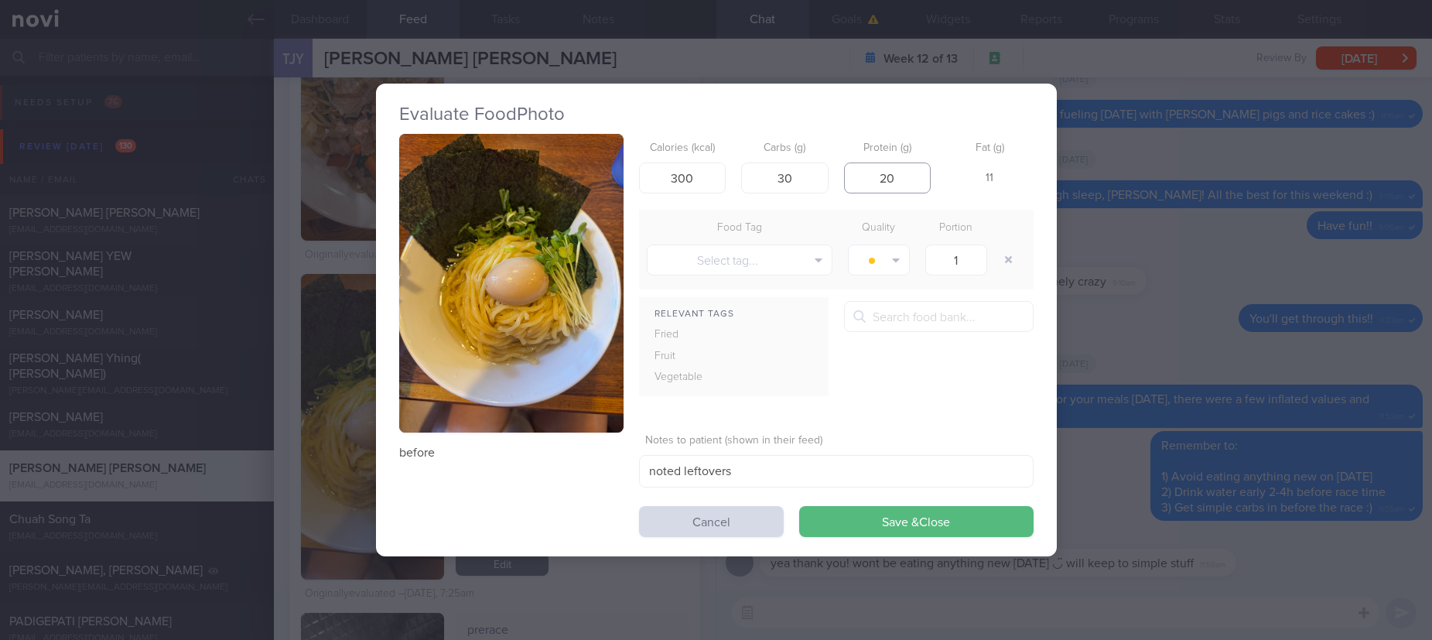
drag, startPoint x: 903, startPoint y: 179, endPoint x: 841, endPoint y: 182, distance: 61.9
click at [841, 182] on div "Calories (kcal) 300 Carbs (g) 30 Protein (g) 20 Fat (g) 11" at bounding box center [836, 164] width 394 height 61
type input "15"
drag, startPoint x: 931, startPoint y: 517, endPoint x: 666, endPoint y: 410, distance: 286.0
click at [931, 517] on button "Save & Close" at bounding box center [916, 521] width 234 height 31
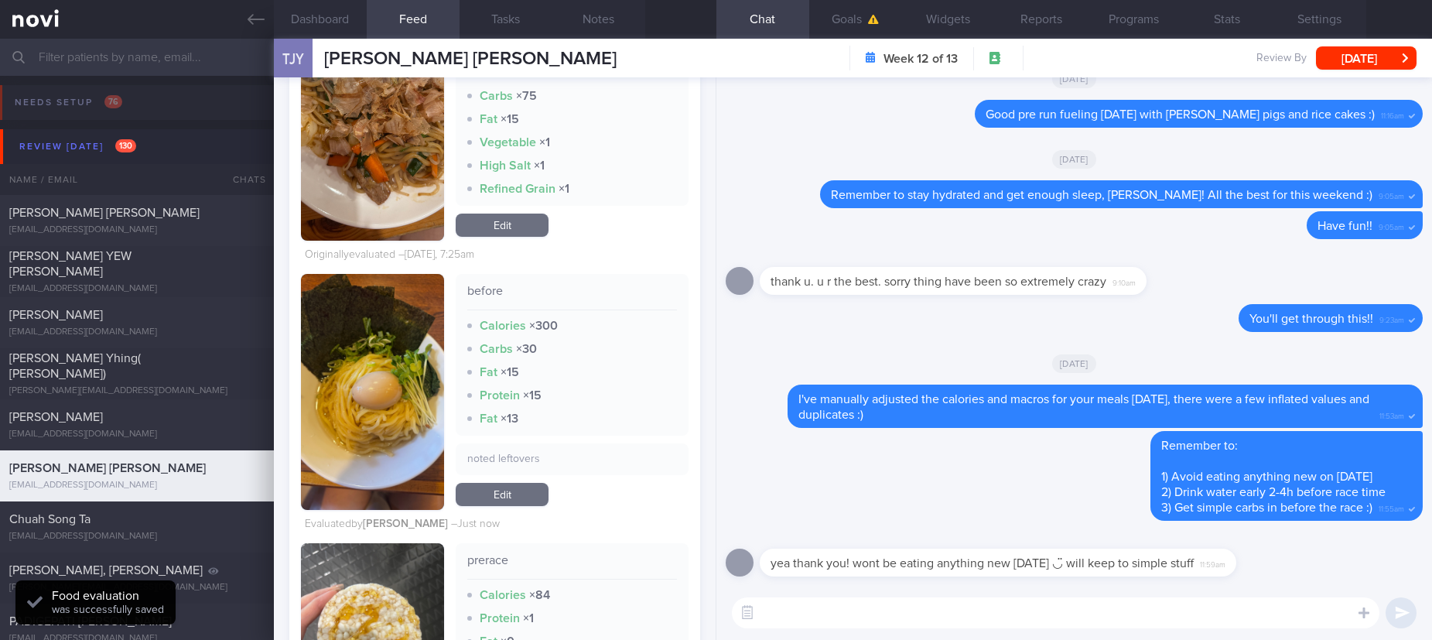
scroll to position [1276, 0]
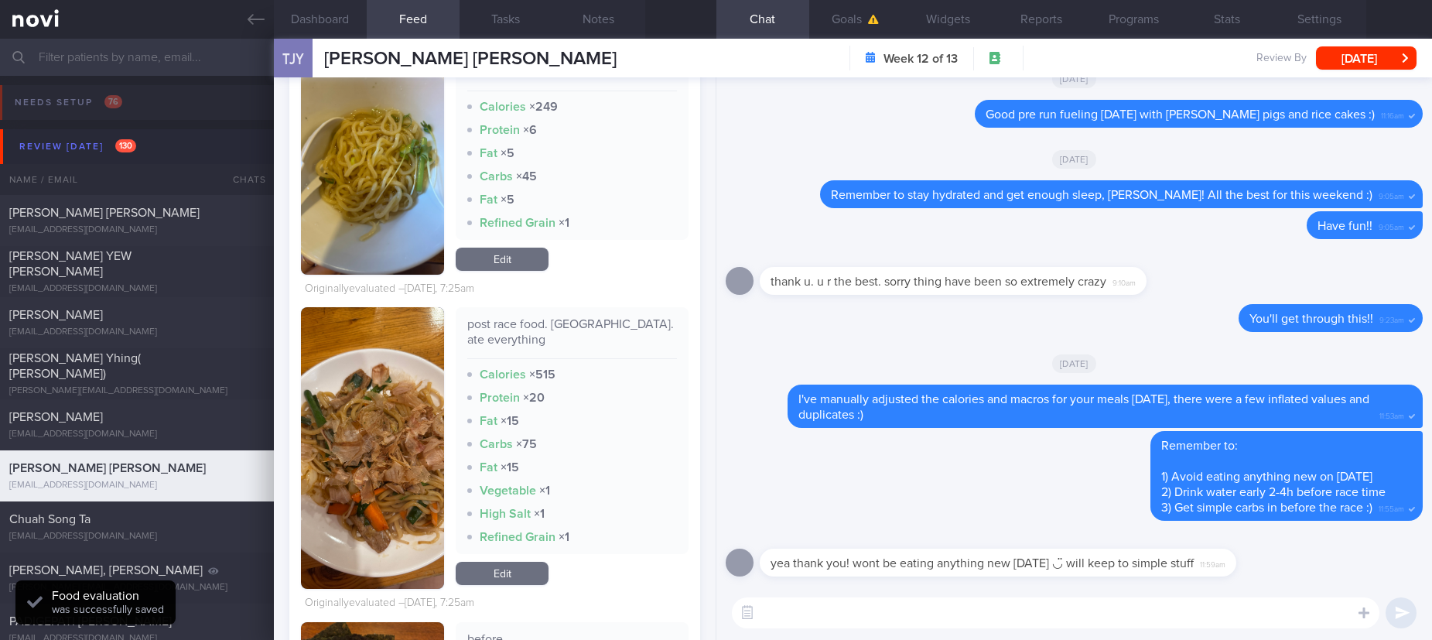
click at [530, 262] on link "Edit" at bounding box center [502, 259] width 93 height 23
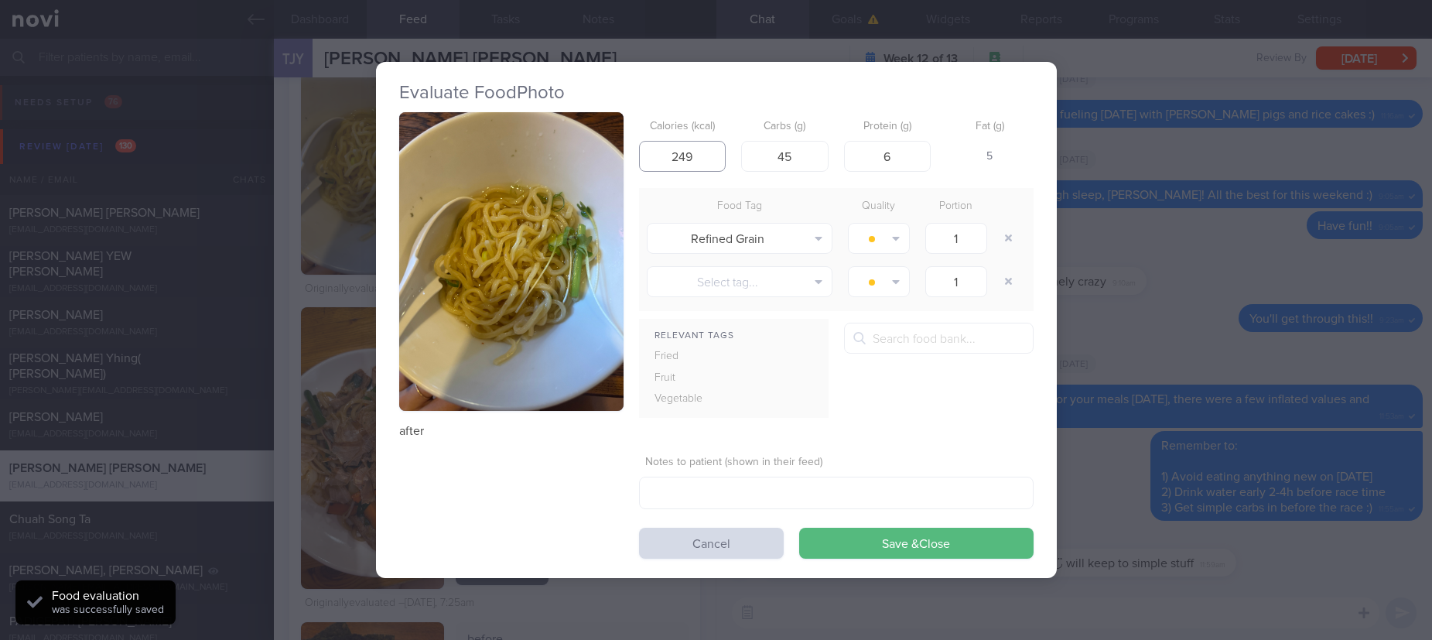
drag, startPoint x: 700, startPoint y: 165, endPoint x: 630, endPoint y: 157, distance: 70.8
click at [630, 157] on div "after Calories (kcal) 249 Carbs (g) 45 Protein (g) 6 Fat (g) 5 Food Tag Quality…" at bounding box center [716, 335] width 634 height 447
drag, startPoint x: 813, startPoint y: 159, endPoint x: 733, endPoint y: 157, distance: 80.5
click at [733, 157] on div "Calories (kcal) Carbs (g) 45 Protein (g) 6 Fat (g) -" at bounding box center [836, 142] width 394 height 61
drag, startPoint x: 904, startPoint y: 161, endPoint x: 852, endPoint y: 227, distance: 84.2
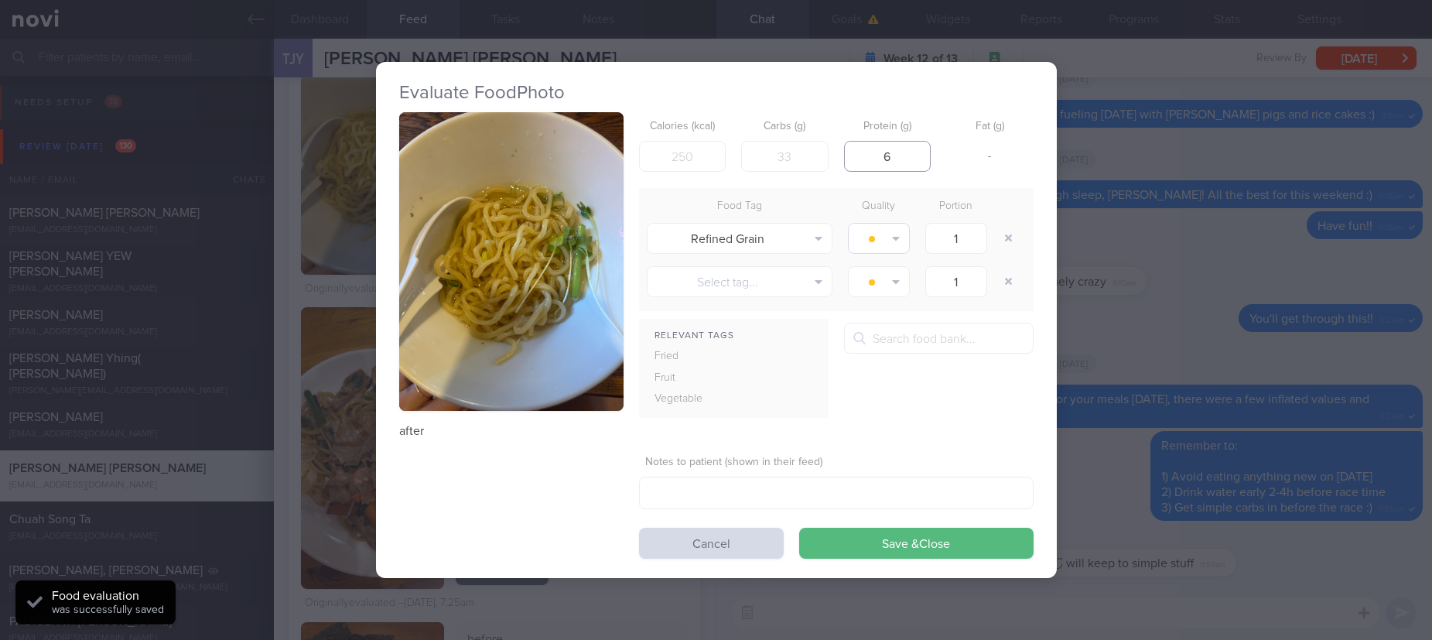
click at [829, 159] on div "Calories (kcal) Carbs (g) Protein (g) 6 Fat (g) -" at bounding box center [836, 142] width 394 height 61
click at [1000, 244] on button "button" at bounding box center [1009, 238] width 28 height 28
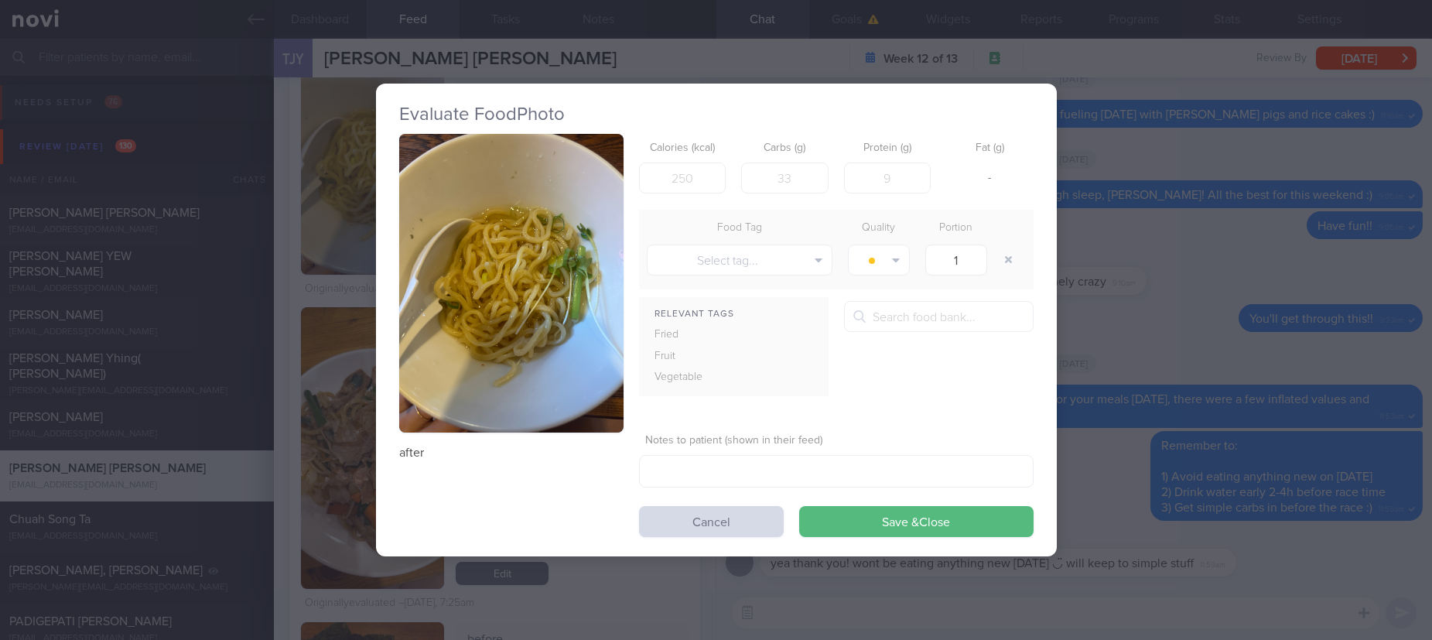
click at [965, 528] on button "Save & Close" at bounding box center [916, 521] width 234 height 31
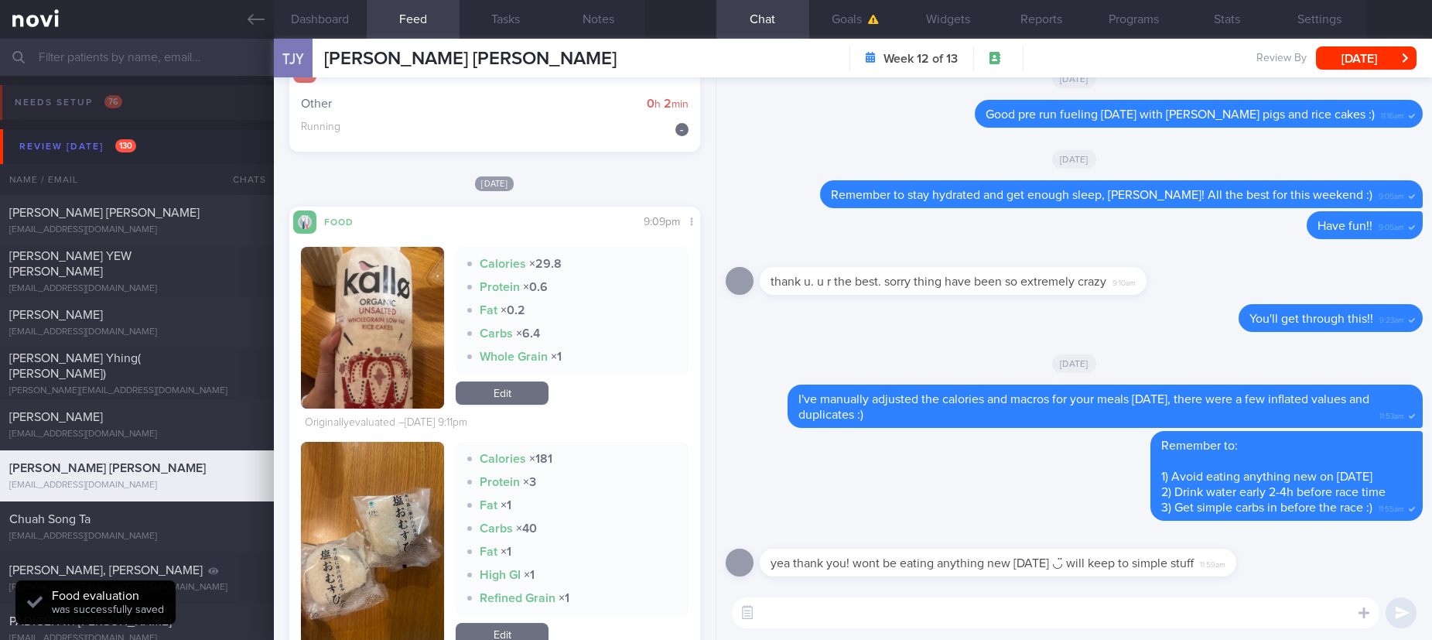
scroll to position [2785, 0]
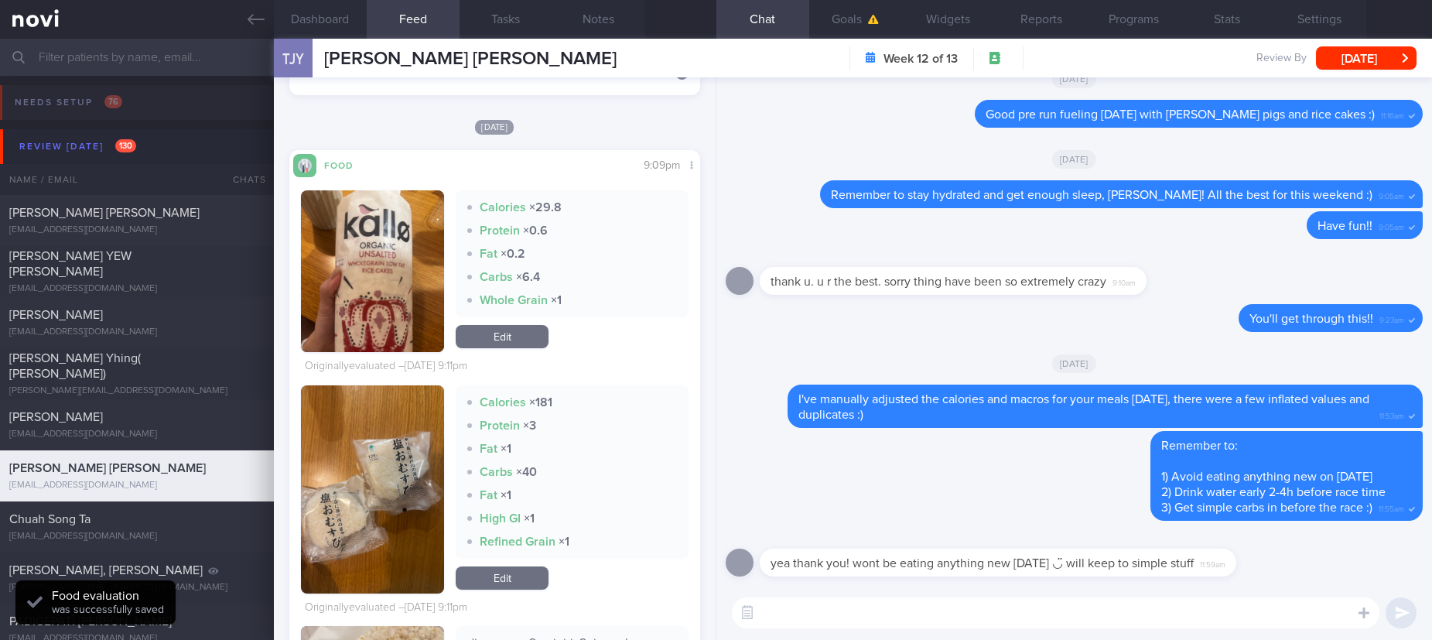
click at [771, 620] on textarea at bounding box center [1055, 612] width 647 height 31
type textarea "W"
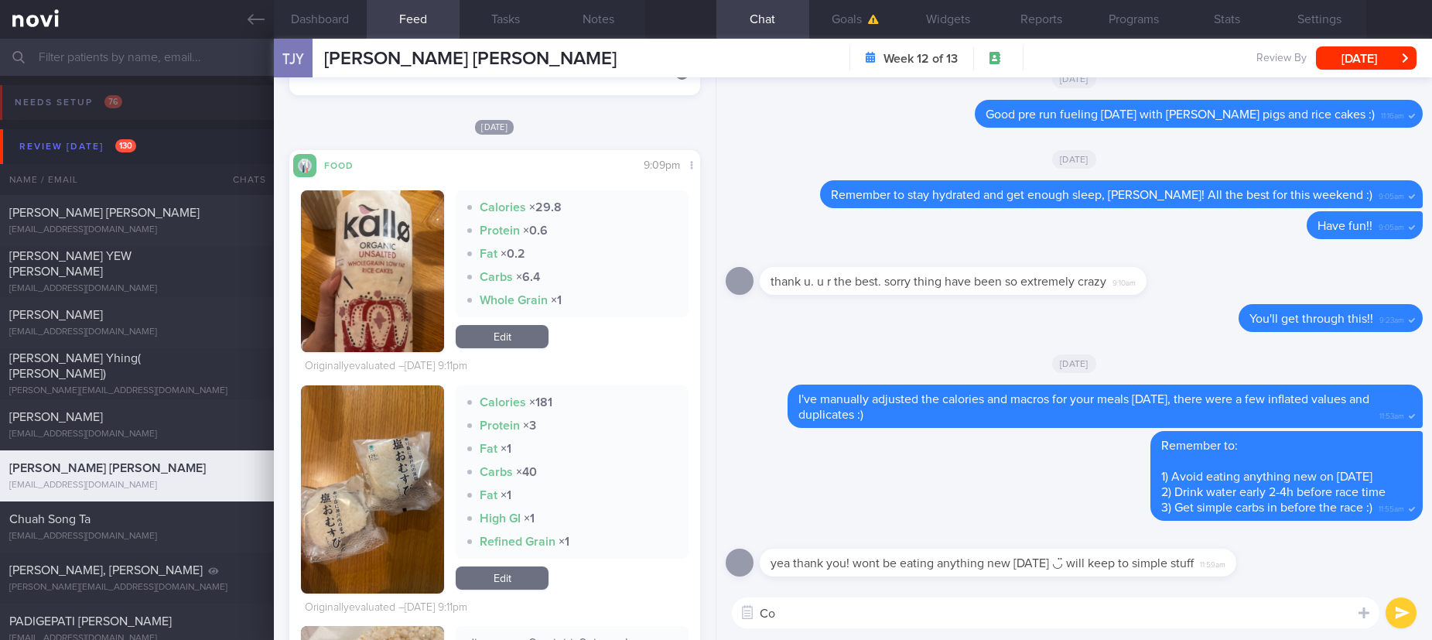
type textarea "C"
type textarea "Well done finishing the race, Suzanne! How did you do?? :)"
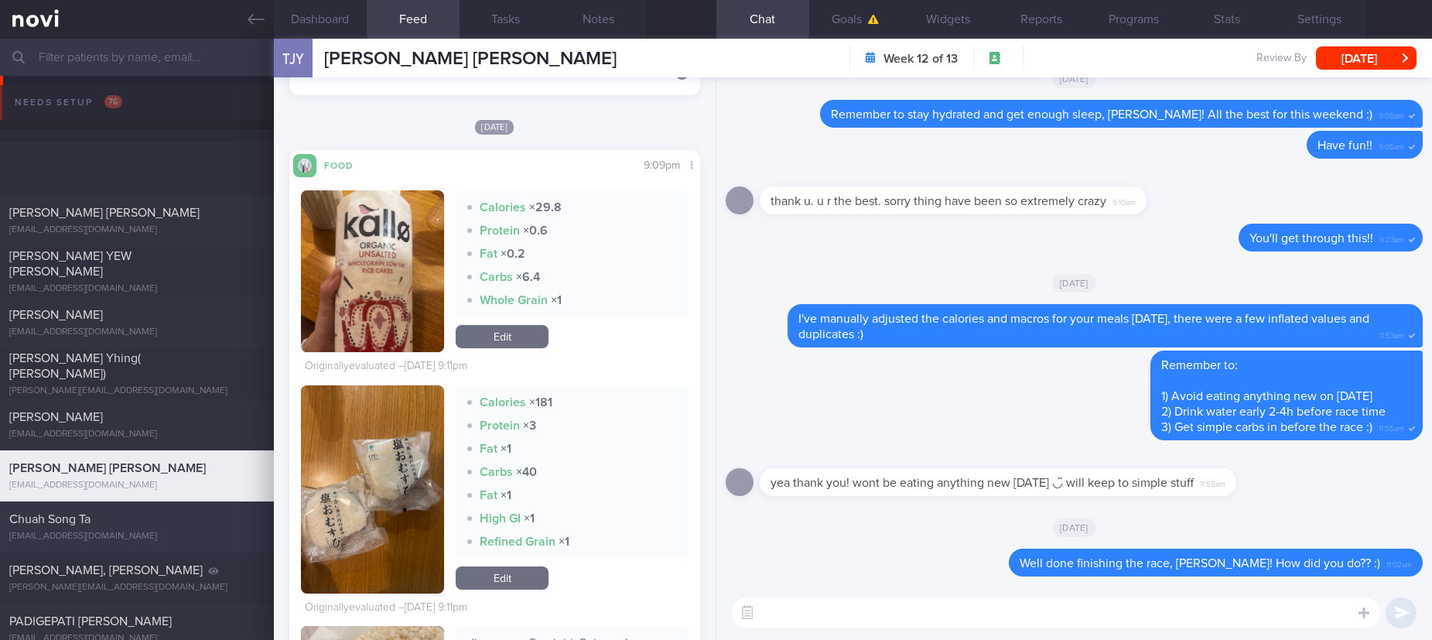
scroll to position [116, 0]
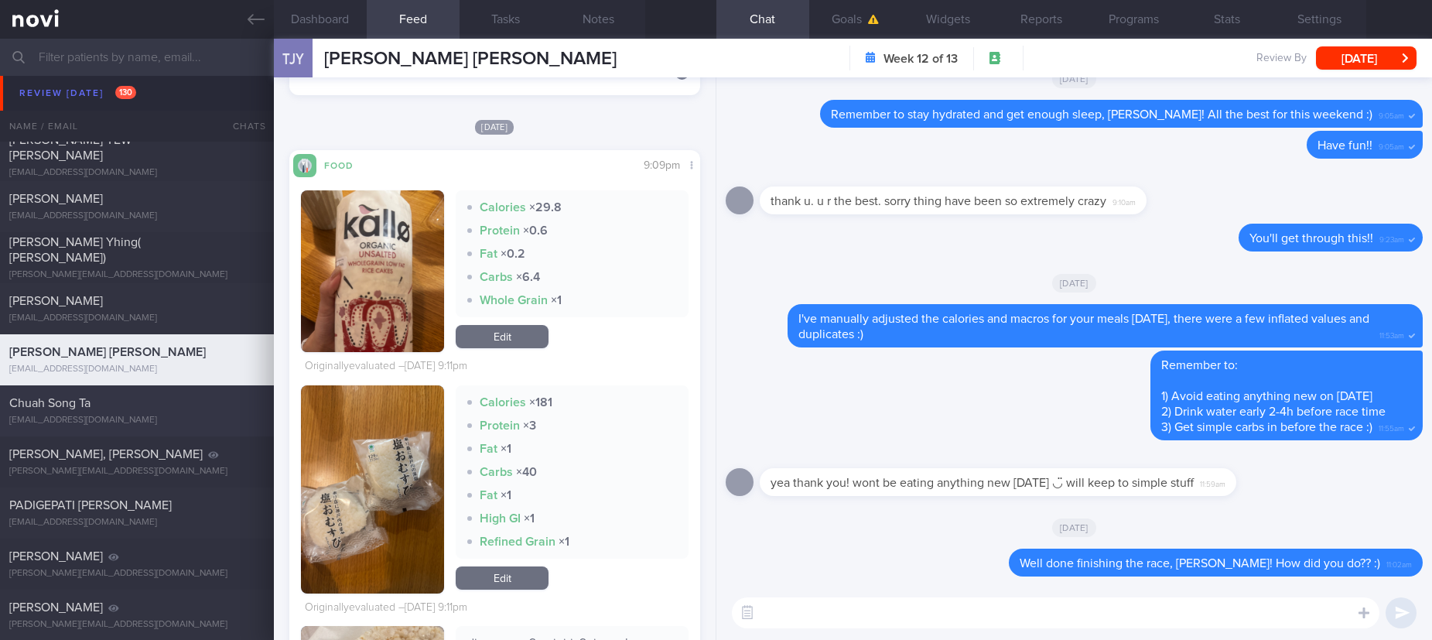
click at [136, 401] on div "Chuah Song Ta" at bounding box center [134, 402] width 251 height 15
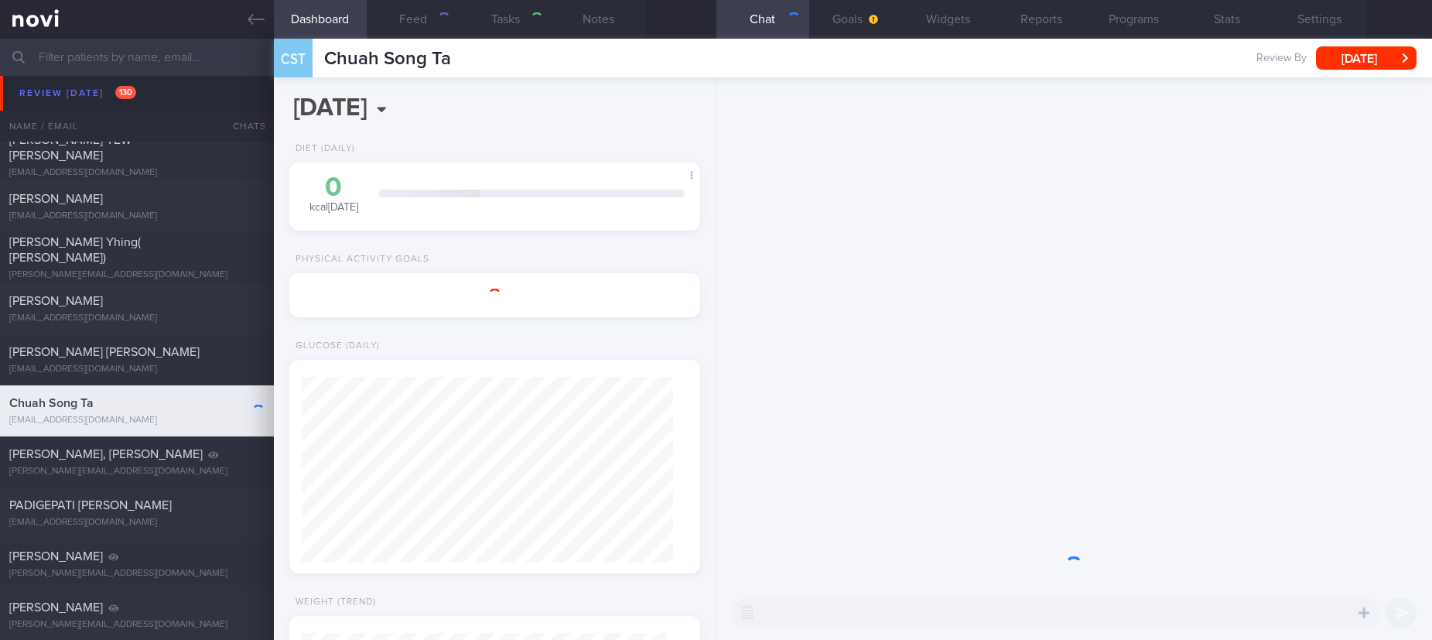
select select "Month"
type input "tracked. not forthcoming with diet"
select select "7"
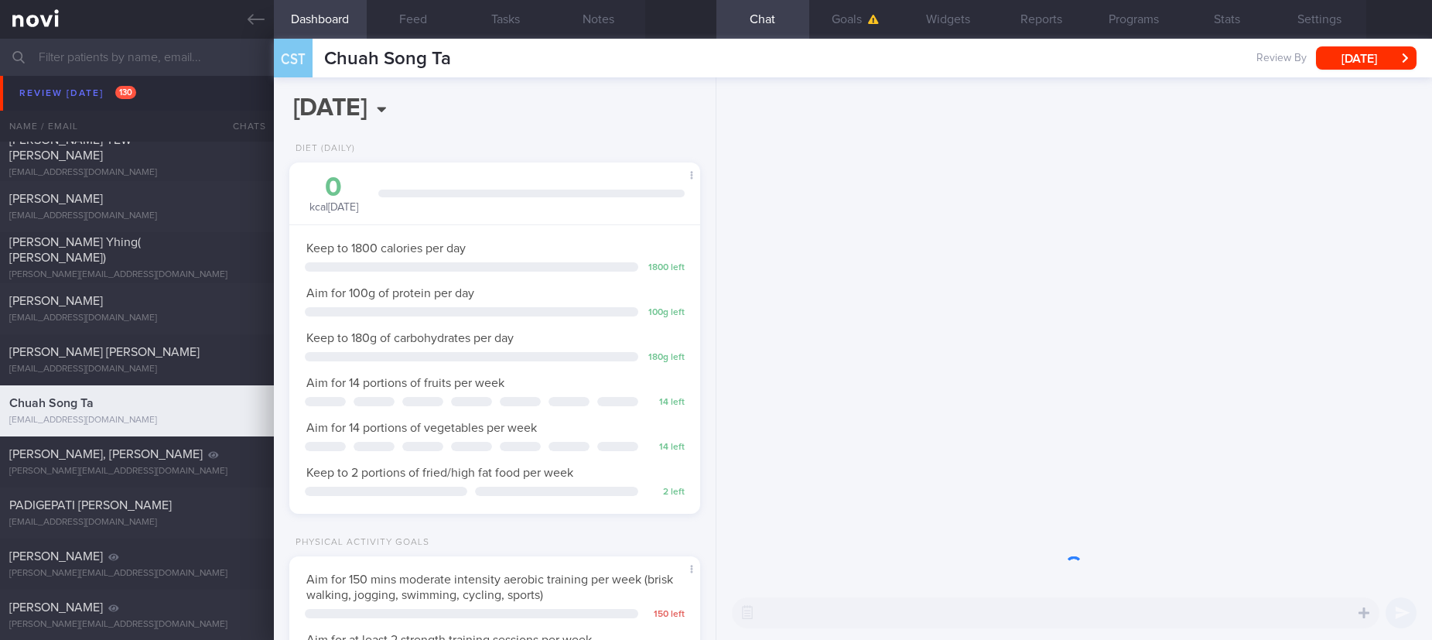
scroll to position [186, 371]
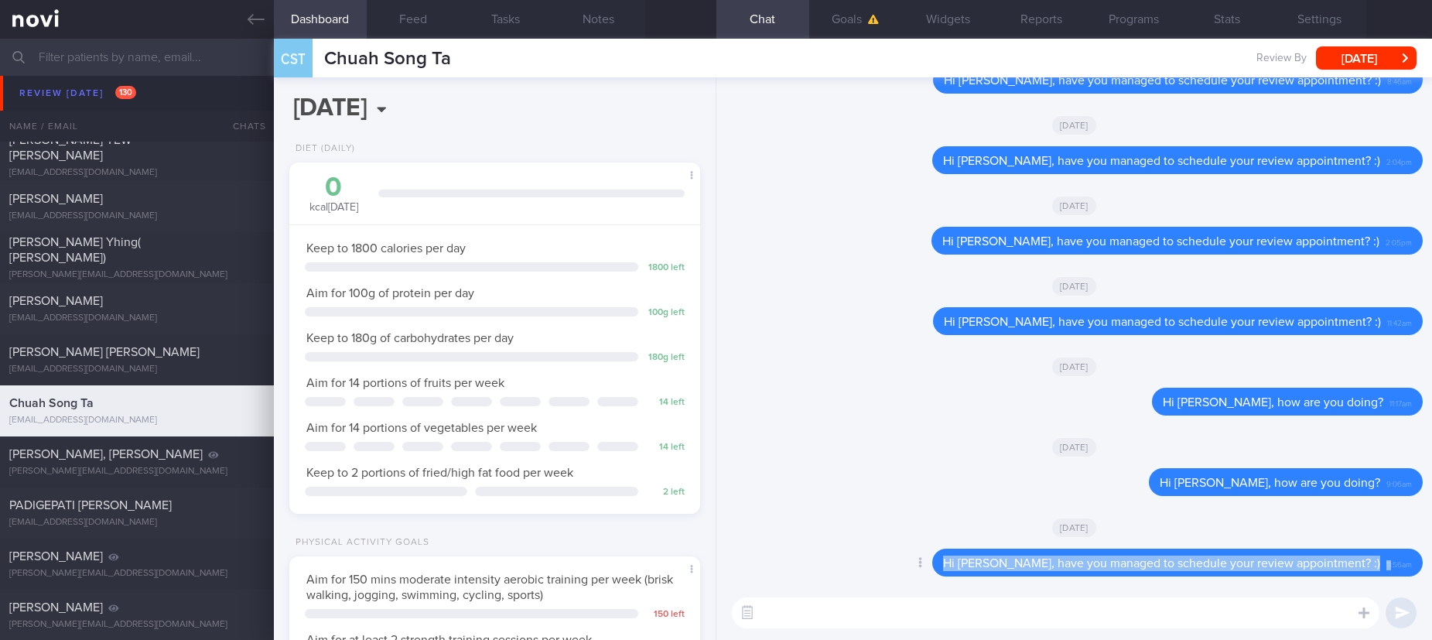
drag, startPoint x: 1373, startPoint y: 568, endPoint x: 915, endPoint y: 558, distance: 458.0
click at [915, 558] on div "Delete Hi Mr Chuah, have you managed to schedule your review appointment? :) 11…" at bounding box center [1146, 562] width 552 height 28
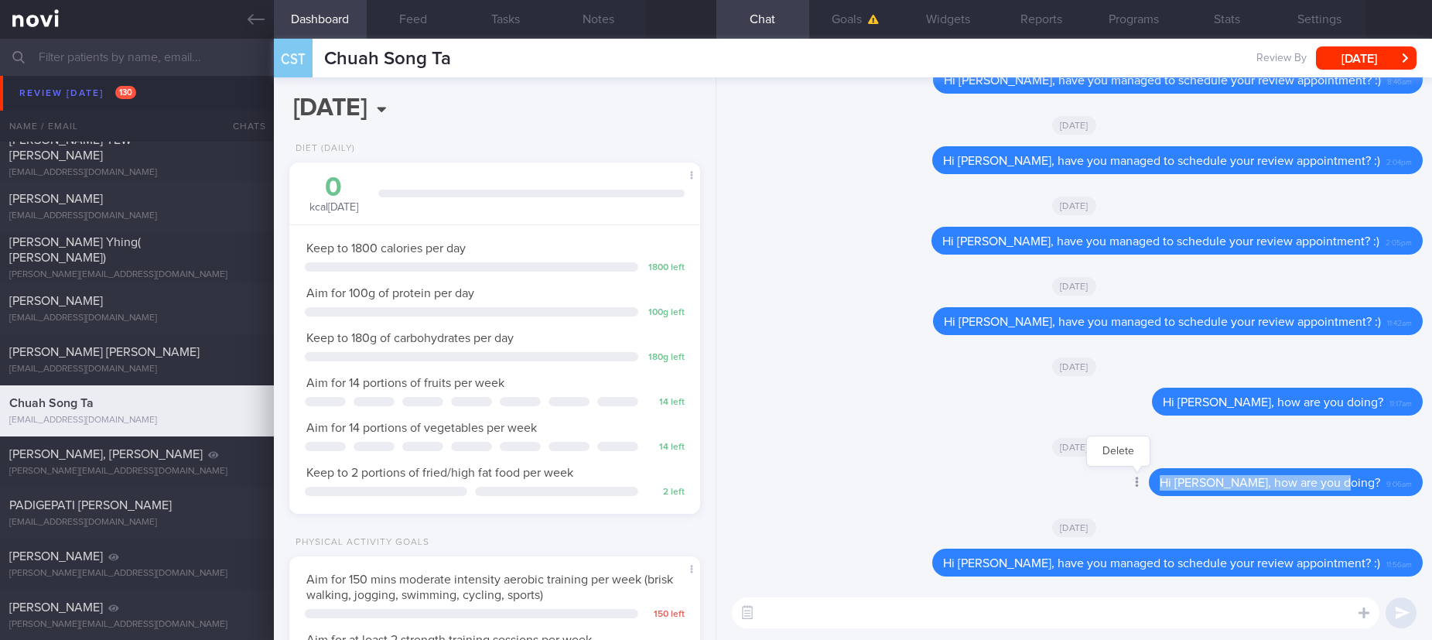
drag, startPoint x: 1364, startPoint y: 485, endPoint x: 1156, endPoint y: 483, distance: 208.1
click at [1156, 483] on div "Delete Hi Mr Chuah, how are you doing? 9:06am" at bounding box center [1255, 482] width 336 height 28
copy span "Hi Mr Chuah, how are you doing?"
click at [1149, 616] on textarea at bounding box center [1055, 612] width 647 height 31
paste textarea "Hi Mr Chuah, how are you doing?"
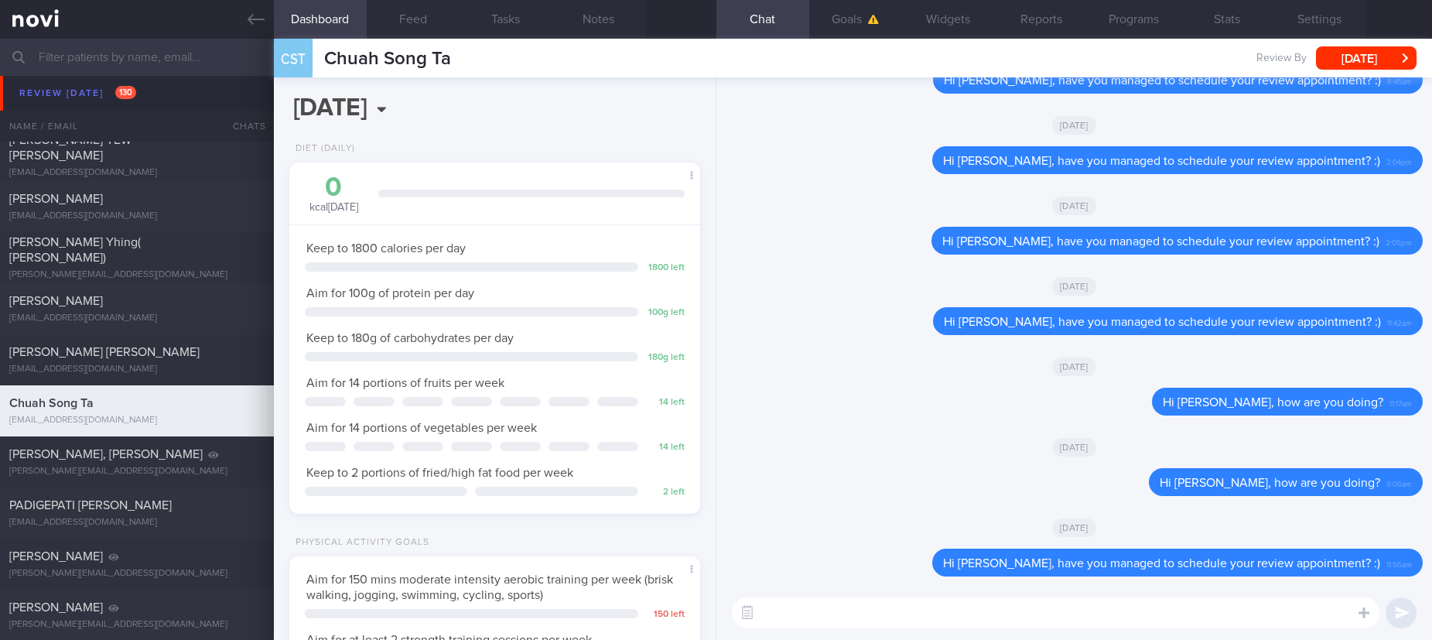
type textarea "Hi Mr Chuah, how are you doing?"
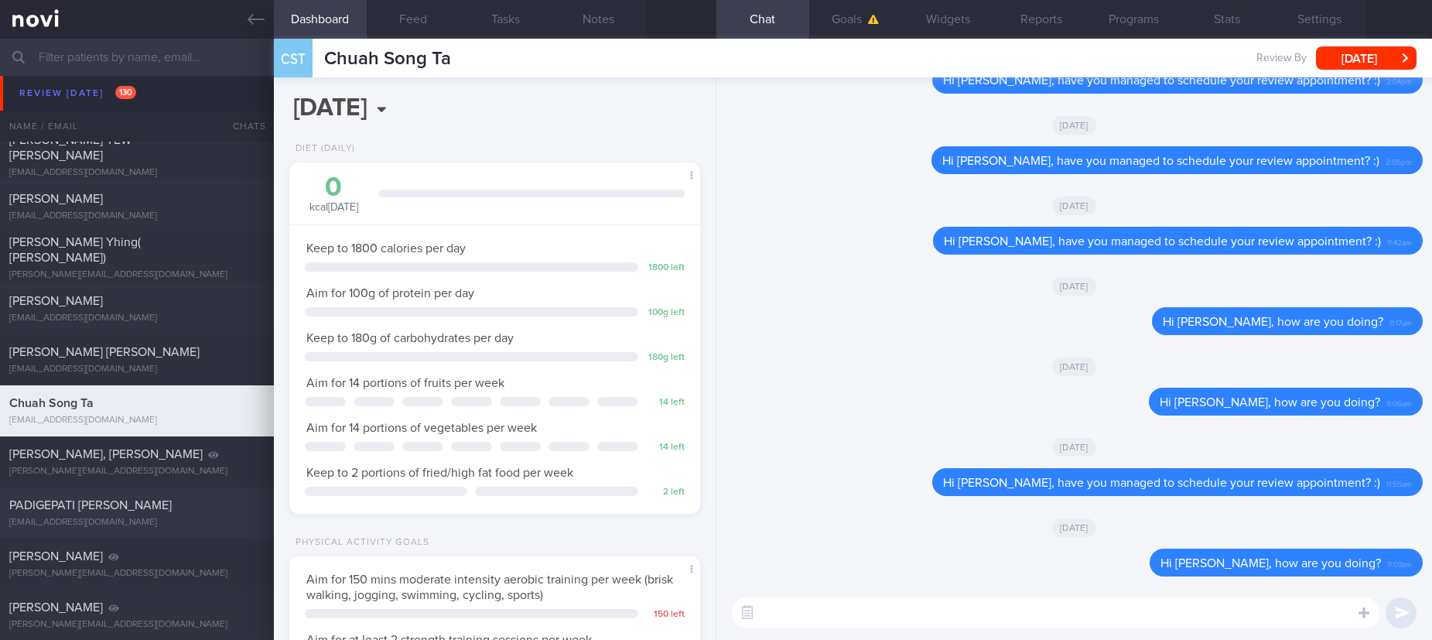
click at [192, 512] on div "PADIGEPATI [PERSON_NAME]" at bounding box center [134, 504] width 251 height 15
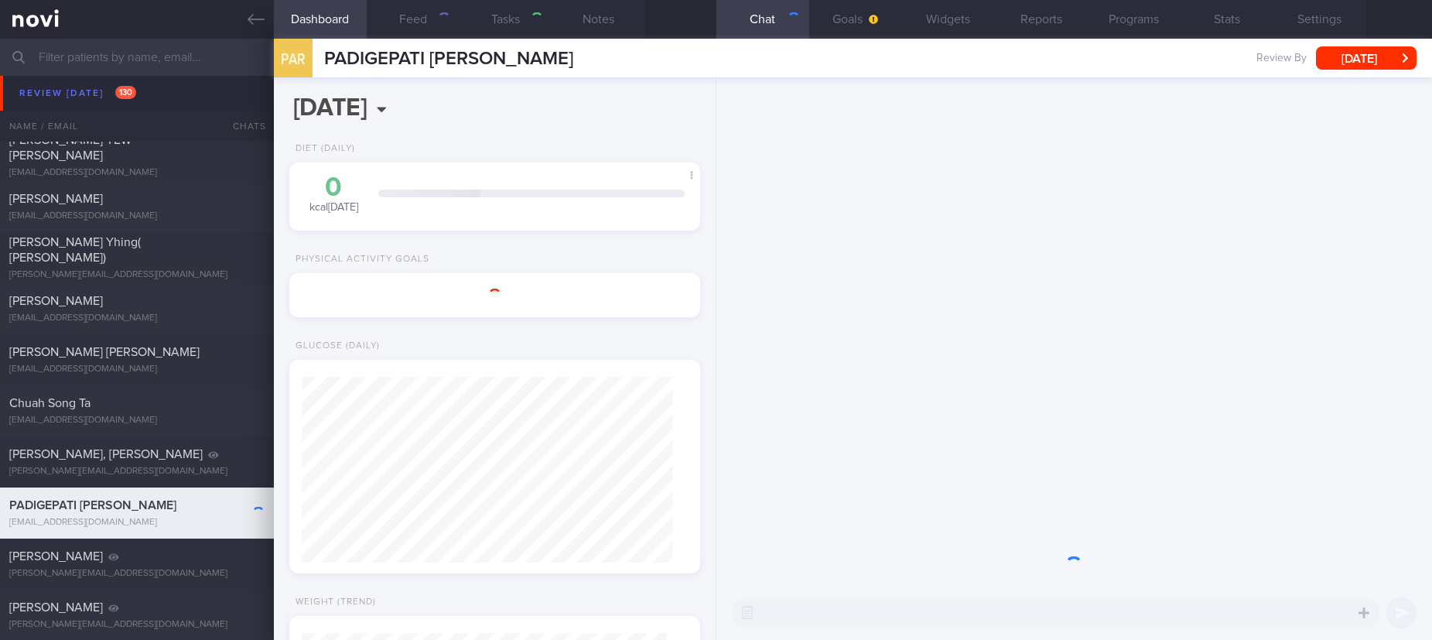
select select "Month"
type input "tracked"
select select "7"
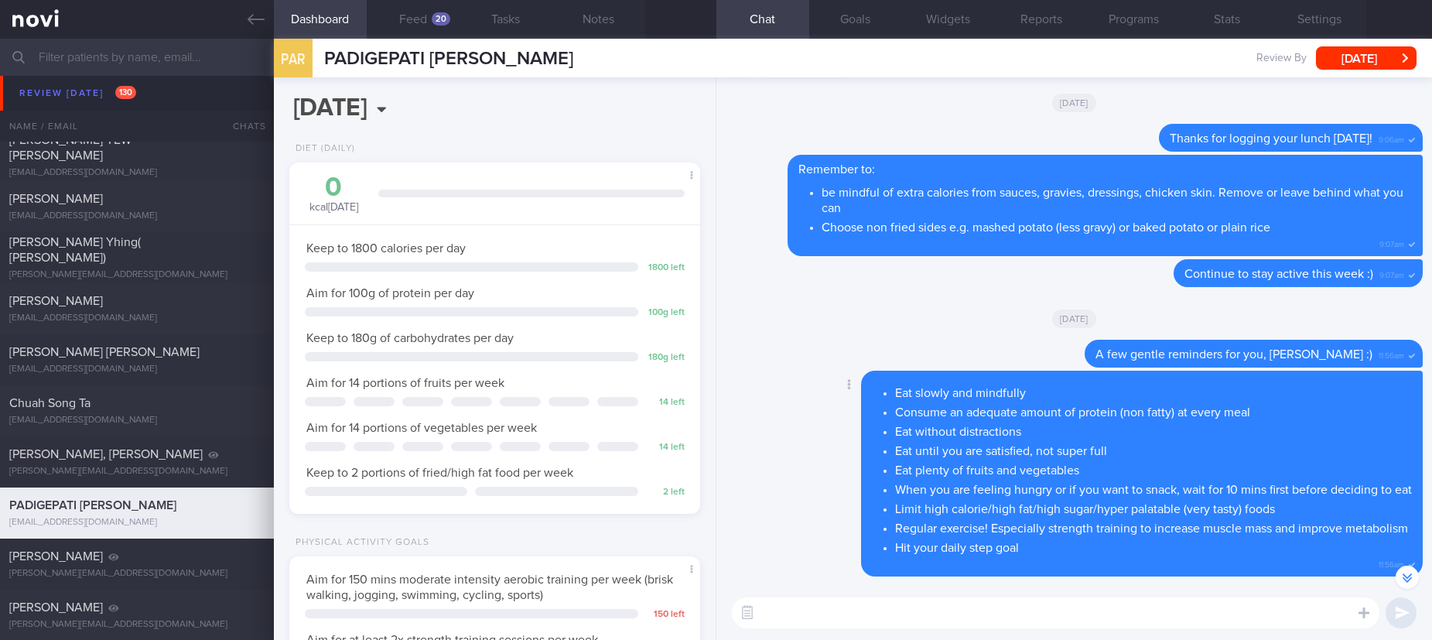
scroll to position [-116, 0]
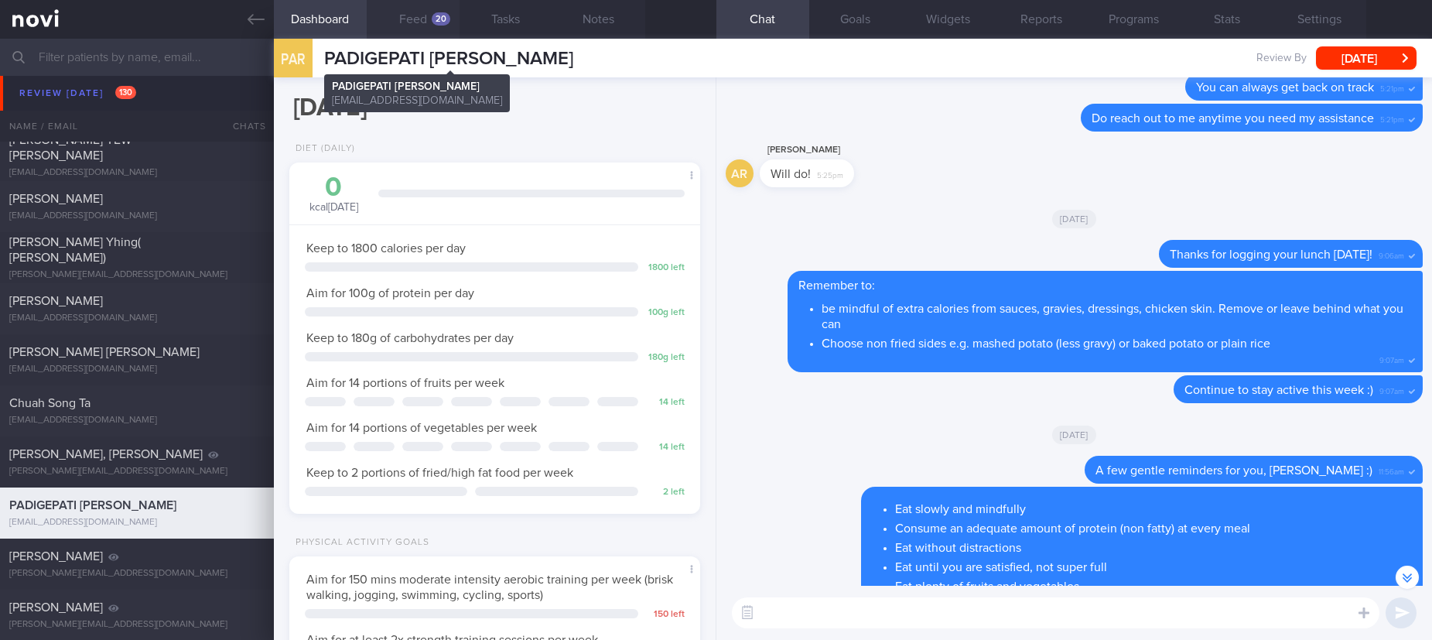
click at [423, 29] on button "Feed 20" at bounding box center [413, 19] width 93 height 39
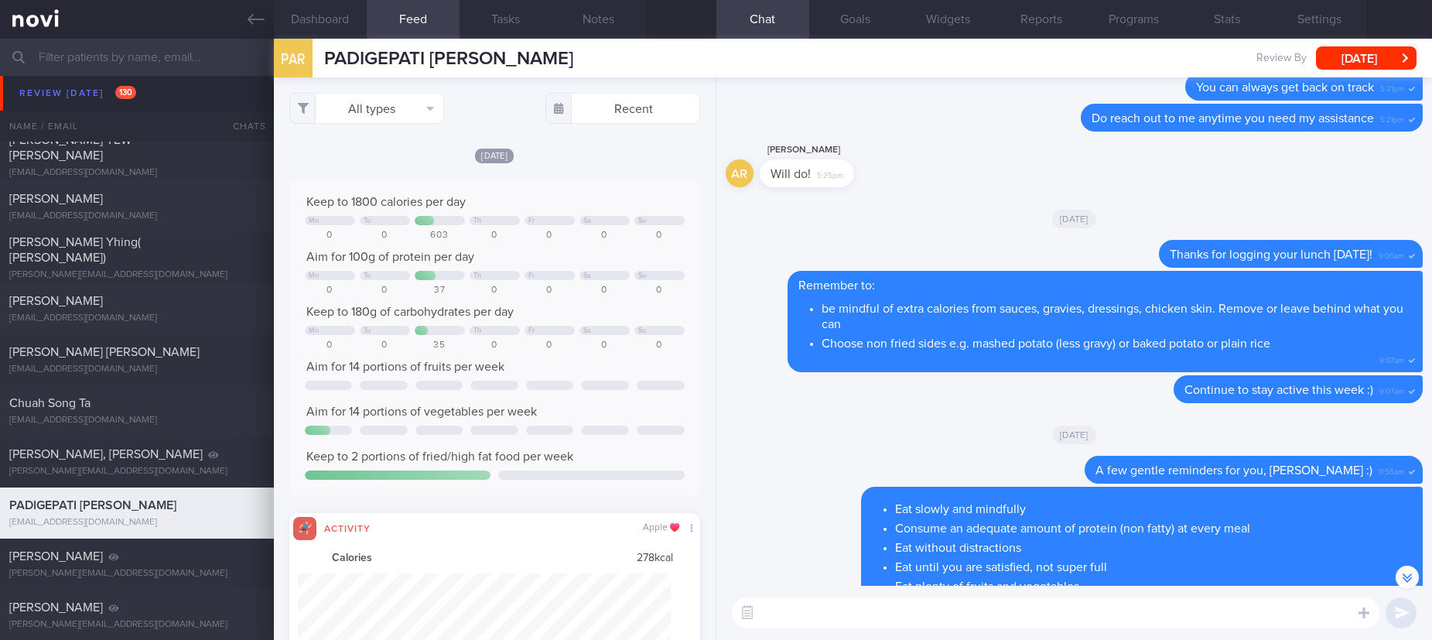
scroll to position [93, 373]
click at [384, 108] on button "All types" at bounding box center [366, 108] width 155 height 31
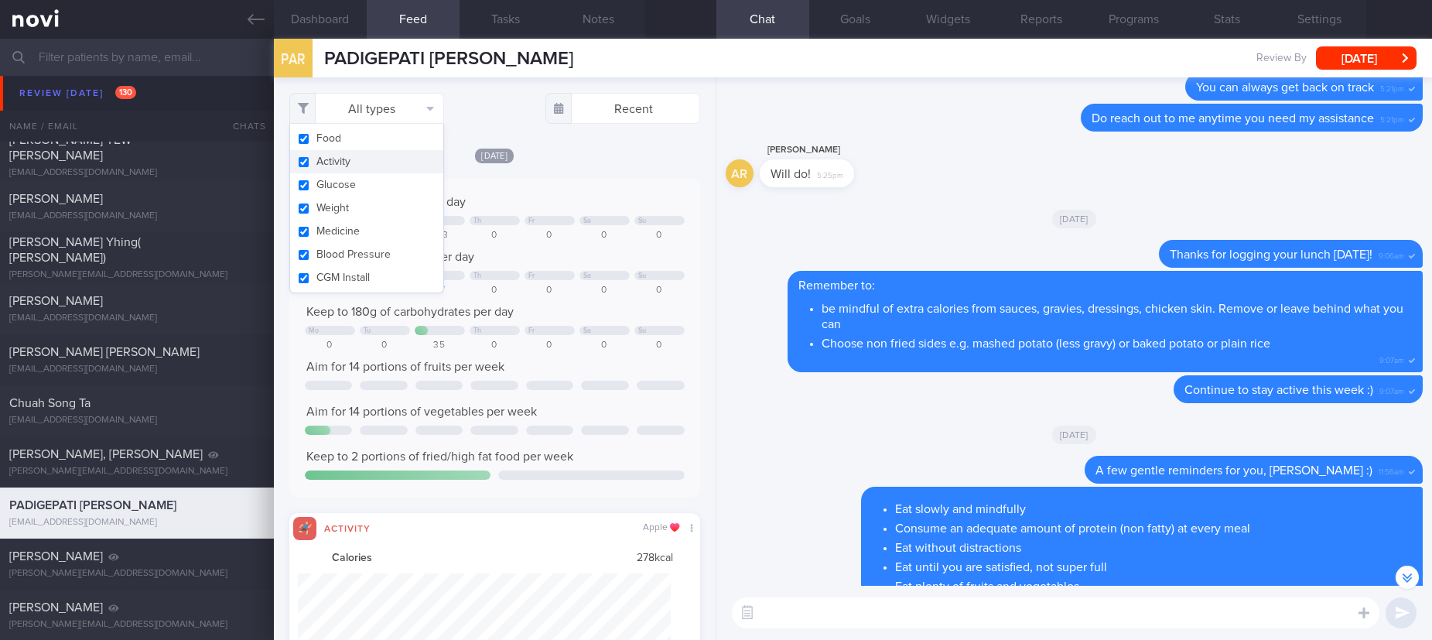
click at [371, 159] on button "Activity" at bounding box center [366, 161] width 153 height 23
click at [522, 250] on div "Aim for 100g of protein per day" at bounding box center [495, 256] width 380 height 15
checkbox input "false"
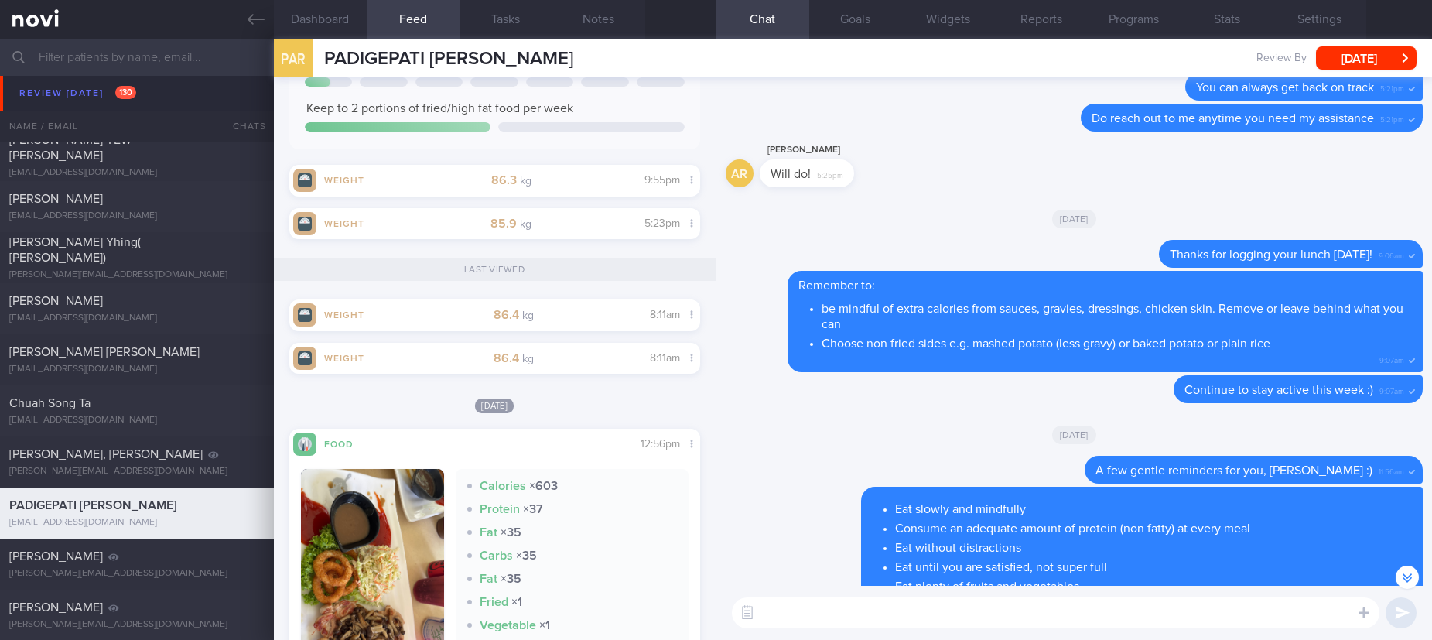
click at [822, 619] on textarea at bounding box center [1055, 612] width 647 height 31
click at [302, 30] on button "Dashboard" at bounding box center [320, 19] width 93 height 39
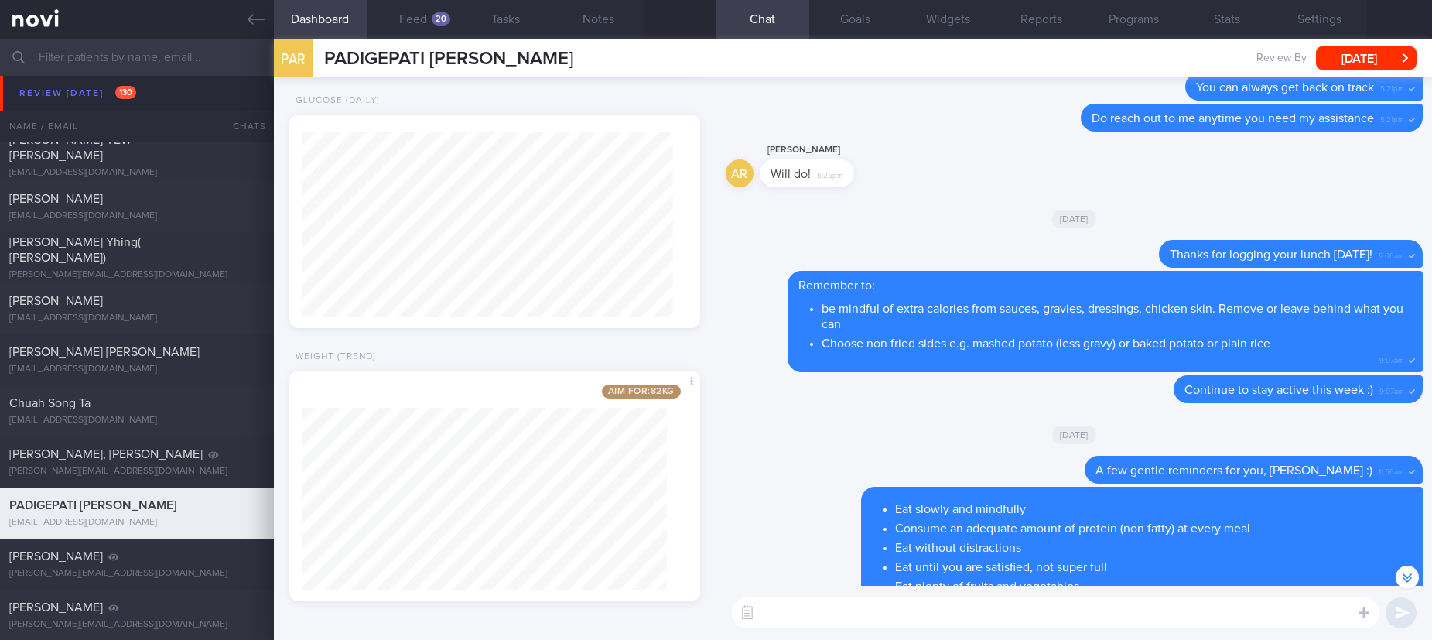
click at [797, 616] on textarea at bounding box center [1055, 612] width 647 height 31
click at [1009, 613] on textarea "Noted weight seems to be fluctuating around 86" at bounding box center [1055, 612] width 647 height 31
click at [1068, 622] on textarea "Noted weight seems to be fluctuating around 85-86" at bounding box center [1055, 612] width 647 height 31
type textarea "Noted weight seems to be fluctuating around 85-86"
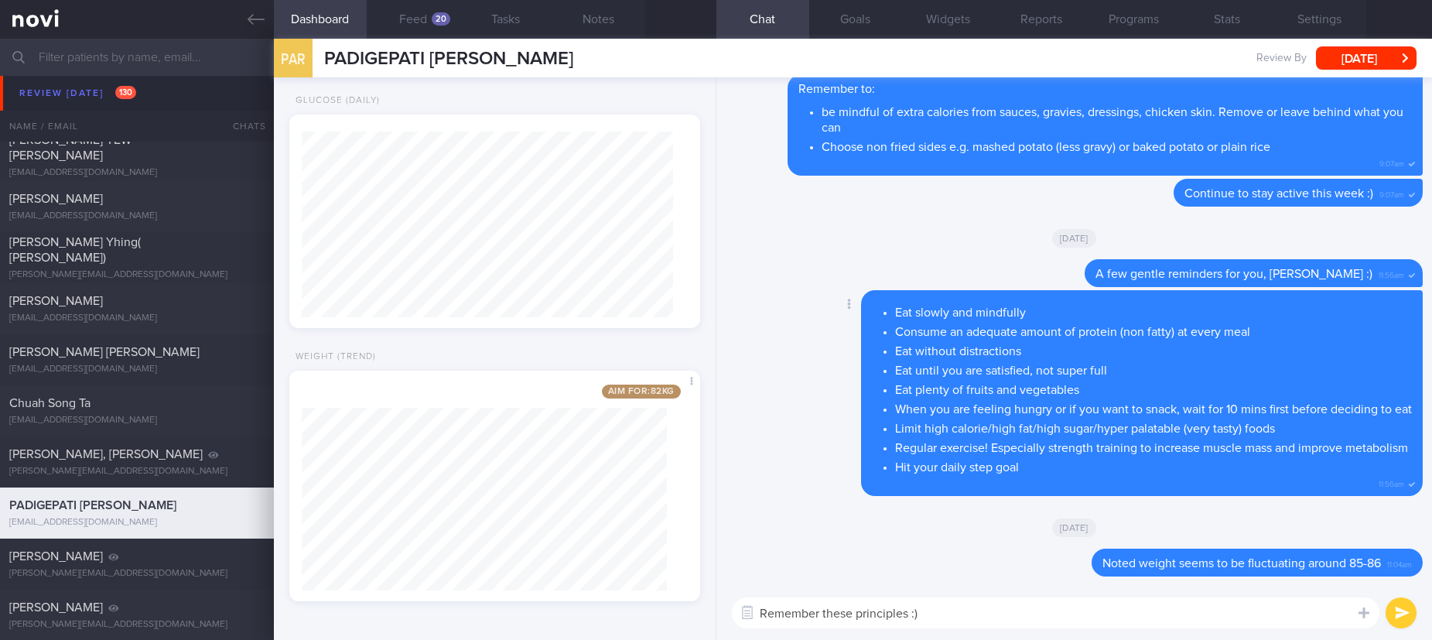
type textarea "Remember these principles :)"
click at [1047, 301] on li "Eat slowly and mindfully" at bounding box center [1153, 310] width 517 height 19
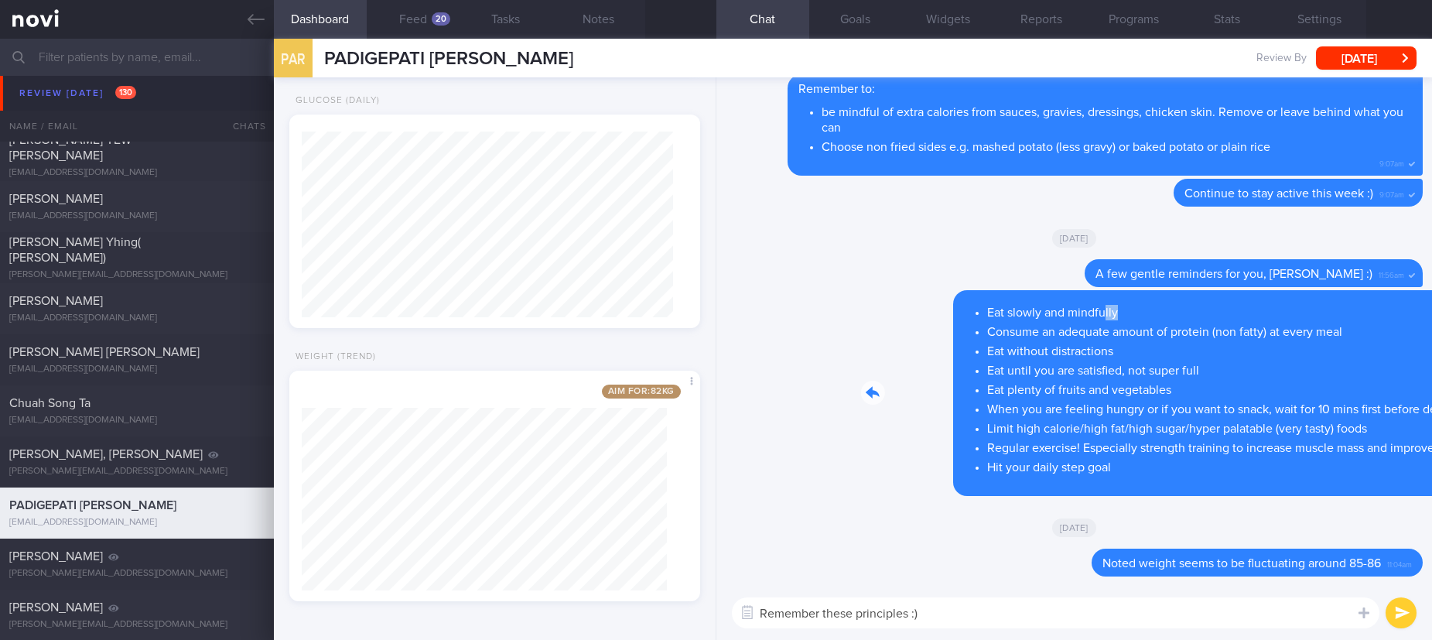
drag, startPoint x: 994, startPoint y: 299, endPoint x: 1268, endPoint y: 301, distance: 273.8
click at [1268, 301] on div "Delete Eat slowly and mindfully Consume an adequate amount of protein (non fatt…" at bounding box center [1110, 393] width 623 height 206
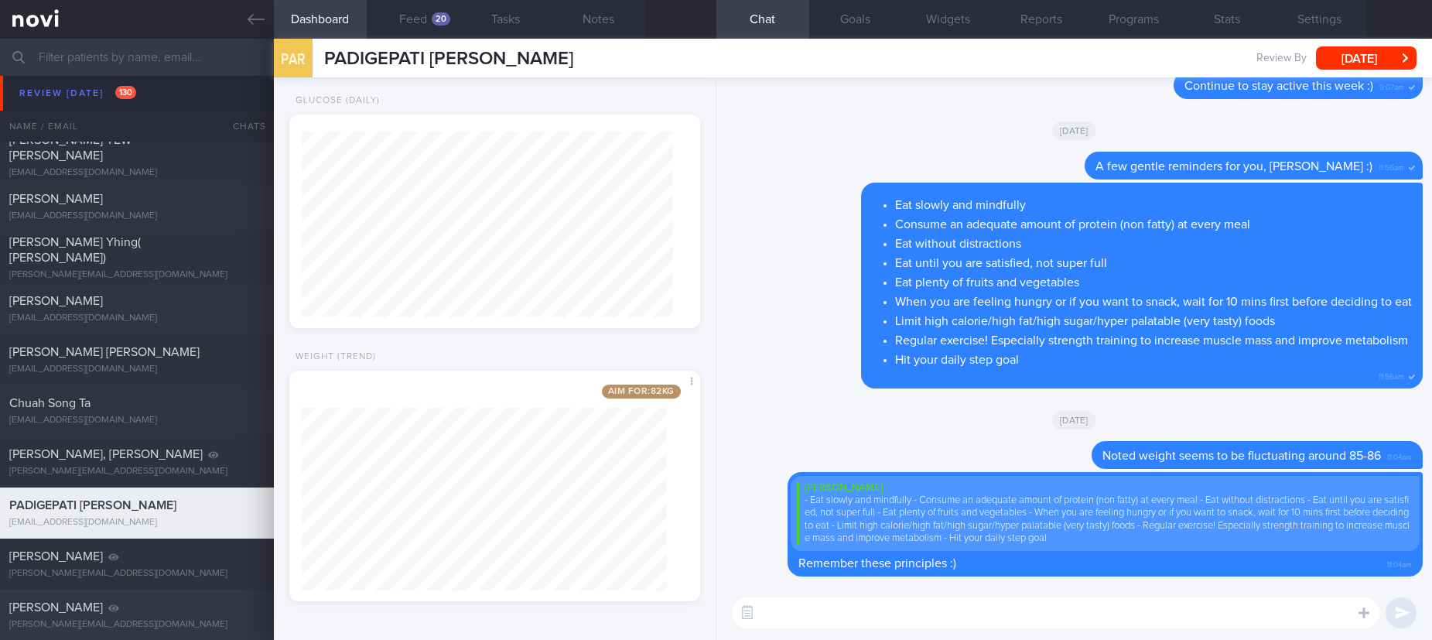
scroll to position [348, 0]
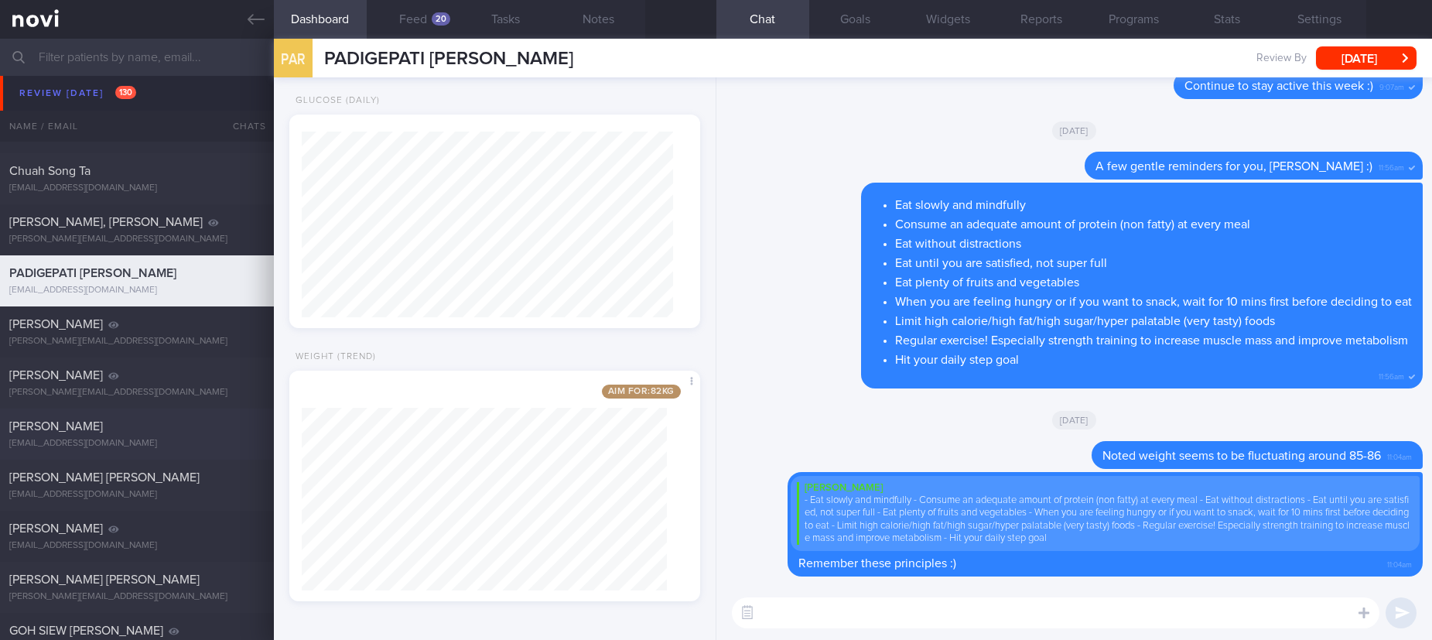
click at [189, 434] on div "Vishnu Jeffery vishnujeffery@gmail.com" at bounding box center [137, 433] width 274 height 31
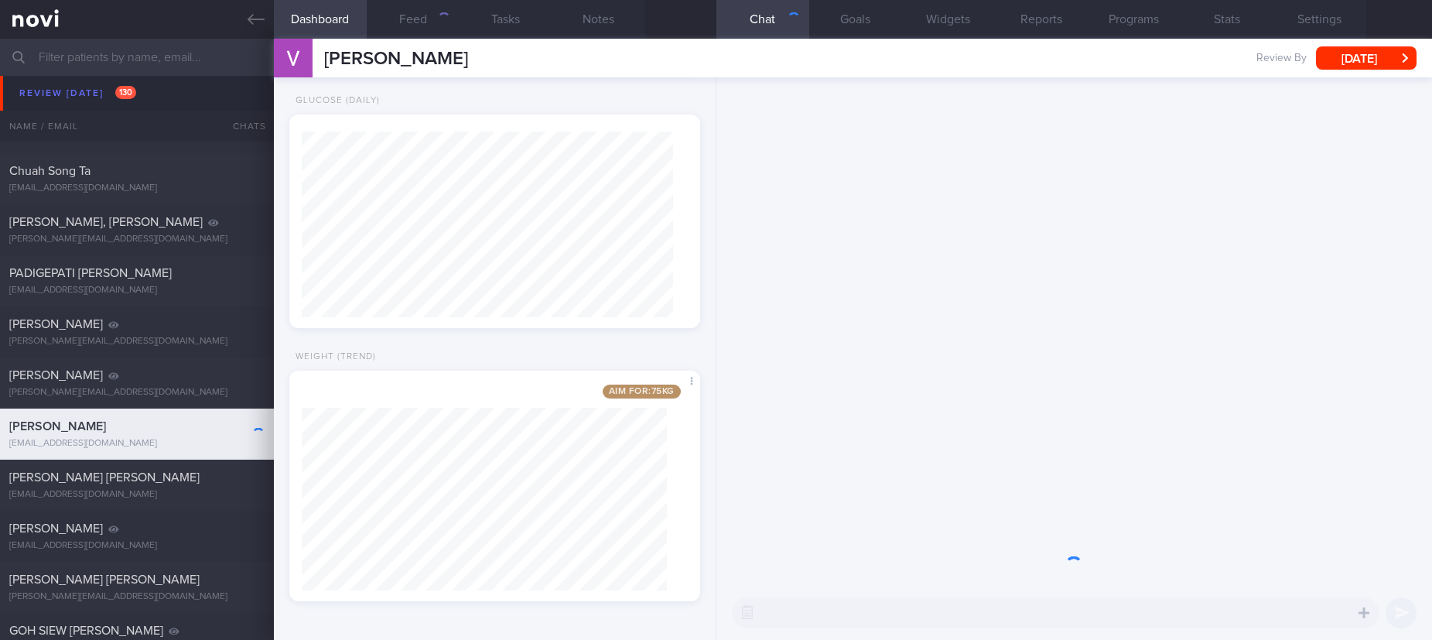
select select "7"
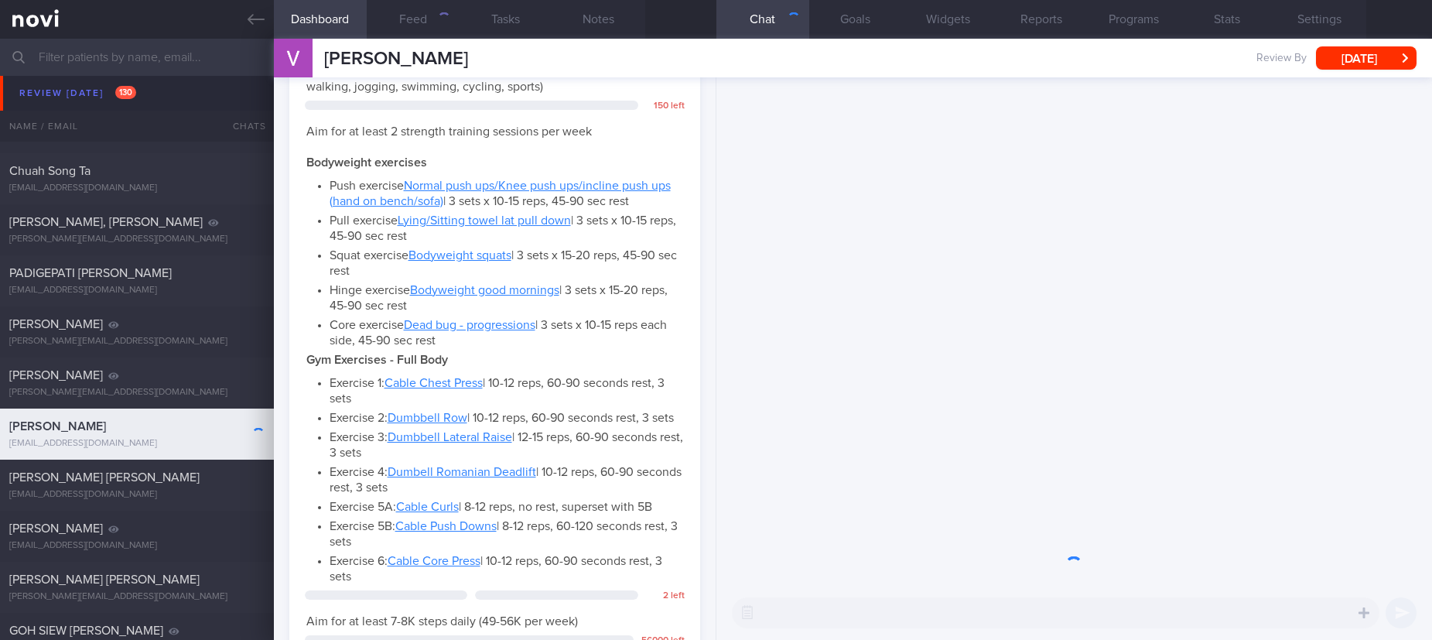
scroll to position [186, 371]
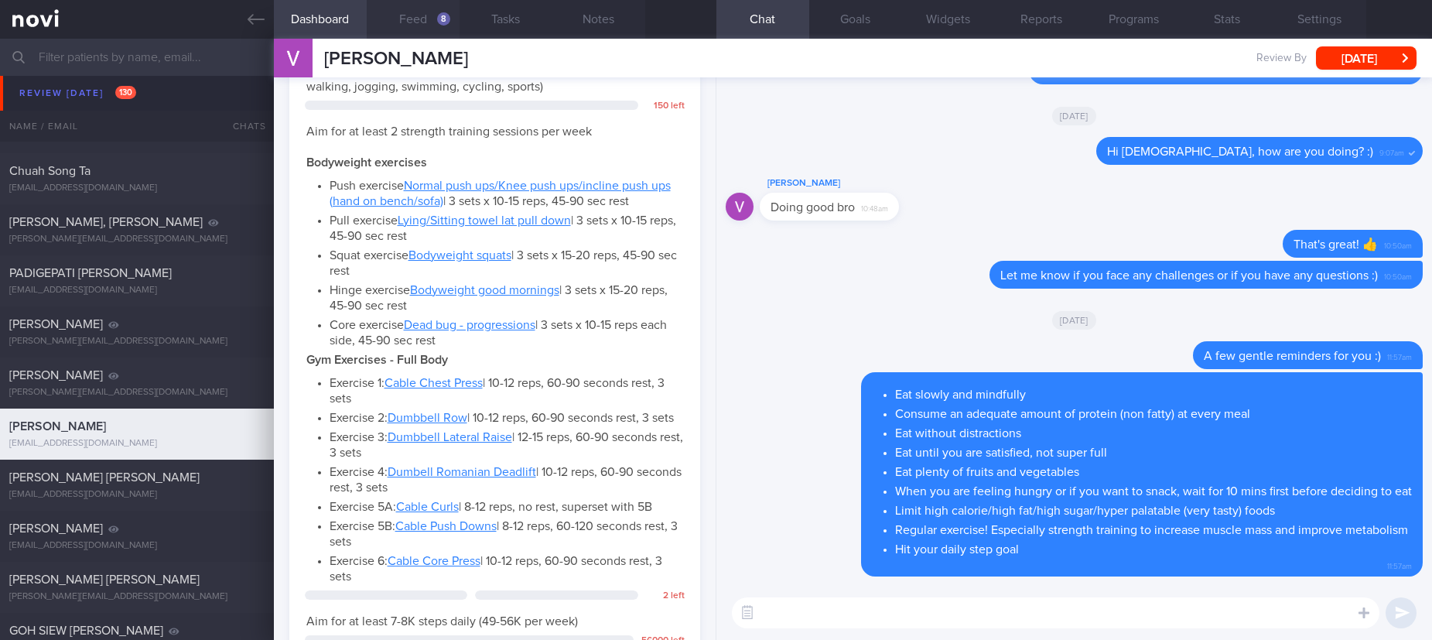
click at [418, 20] on button "Feed 8" at bounding box center [413, 19] width 93 height 39
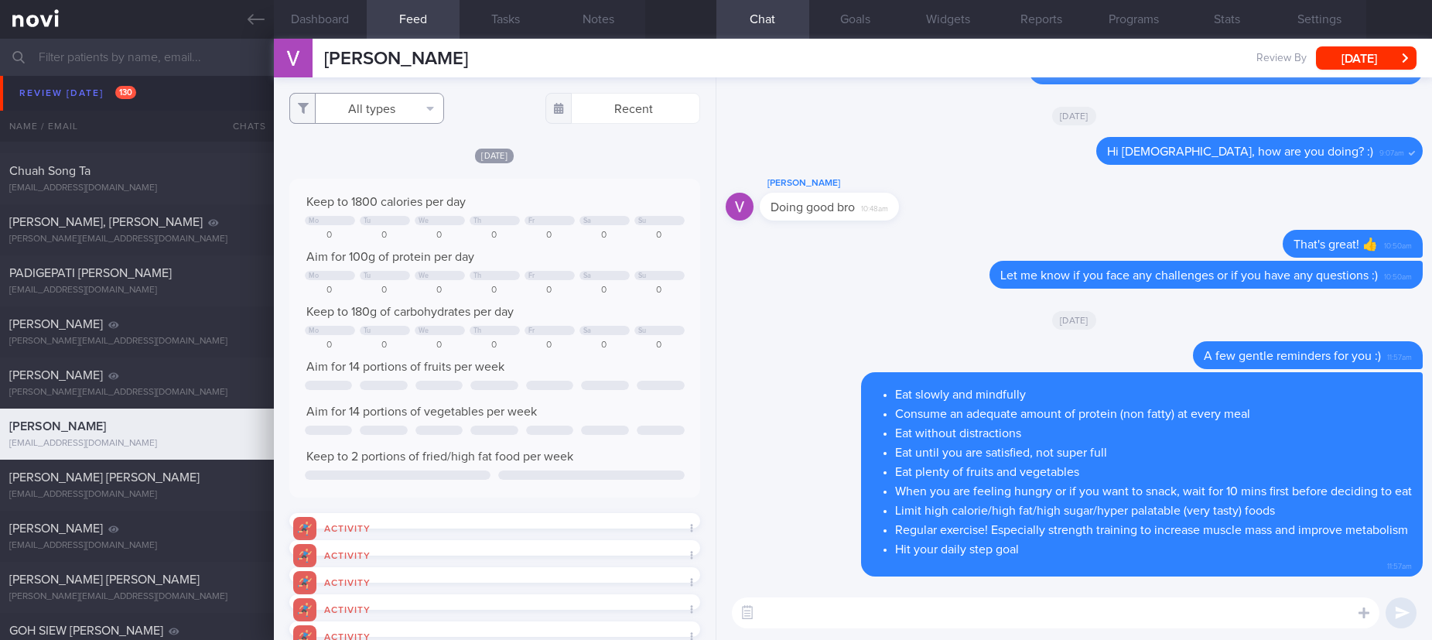
click at [364, 101] on button "All types" at bounding box center [366, 108] width 155 height 31
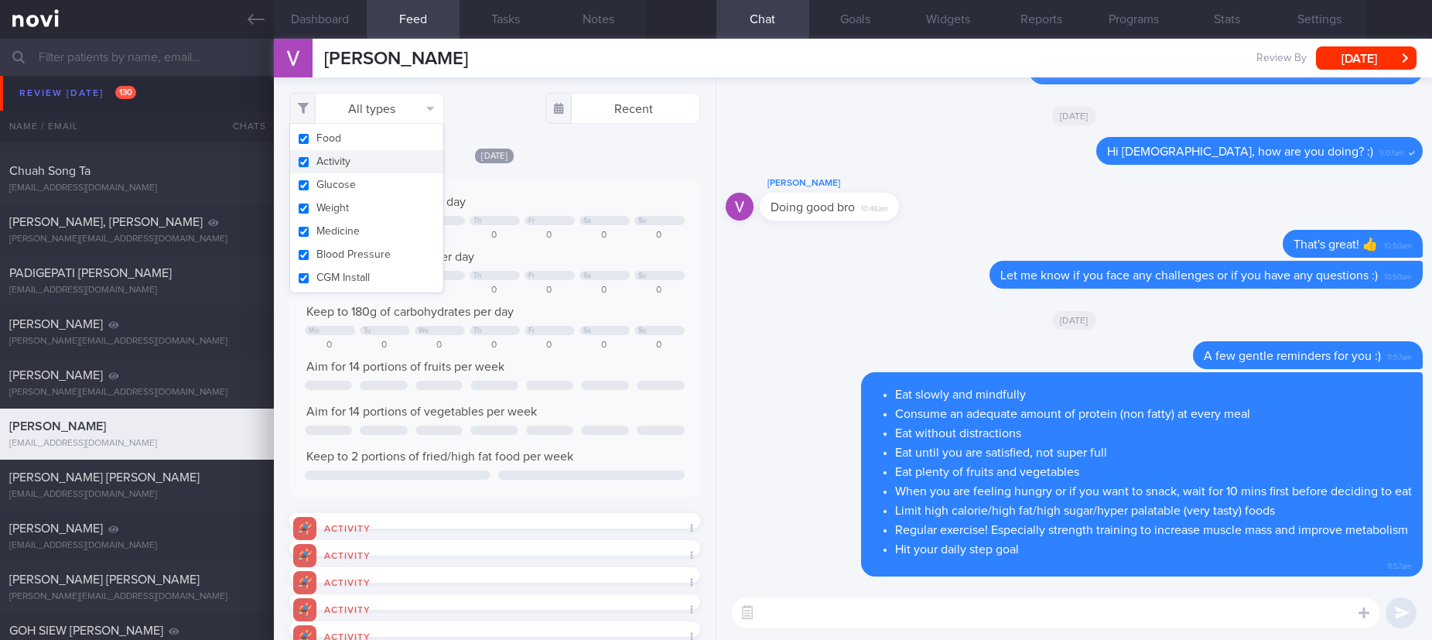
click at [341, 162] on button "Activity" at bounding box center [366, 161] width 153 height 23
checkbox input "false"
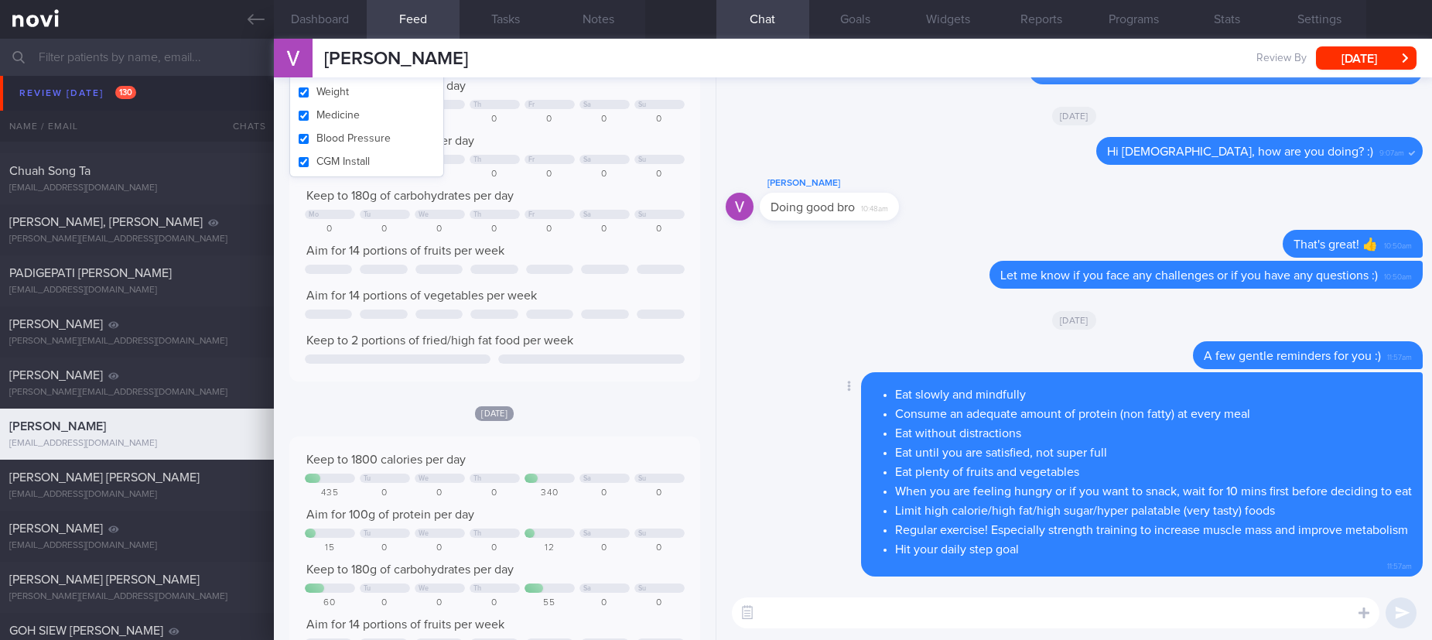
scroll to position [242, 379]
click at [1014, 412] on li "Consume an adequate amount of protein (non fatty) at every meal" at bounding box center [1153, 411] width 517 height 19
click at [1047, 379] on div "Eat slowly and mindfully Consume an adequate amount of protein (non fatty) at e…" at bounding box center [1142, 474] width 562 height 205
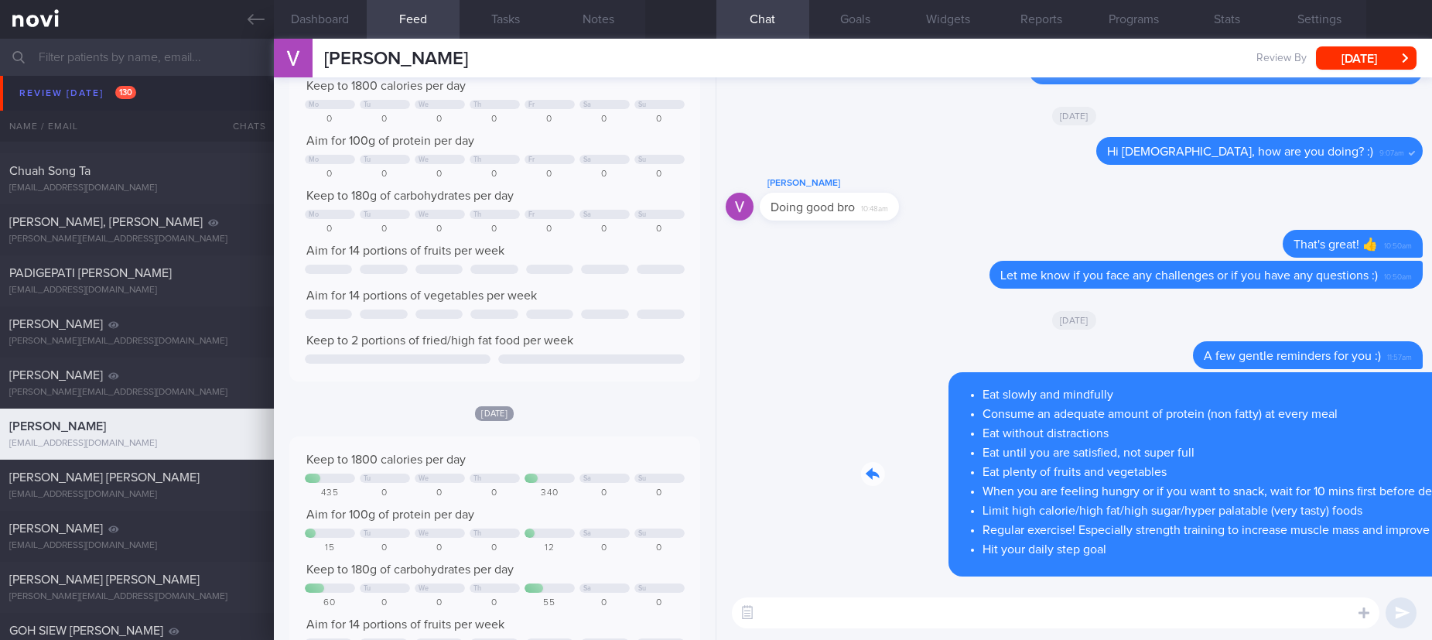
drag, startPoint x: 1019, startPoint y: 378, endPoint x: 1270, endPoint y: 384, distance: 251.5
click at [1270, 384] on div "Delete Eat slowly and mindfully Consume an adequate amount of protein (non fatt…" at bounding box center [1110, 474] width 623 height 205
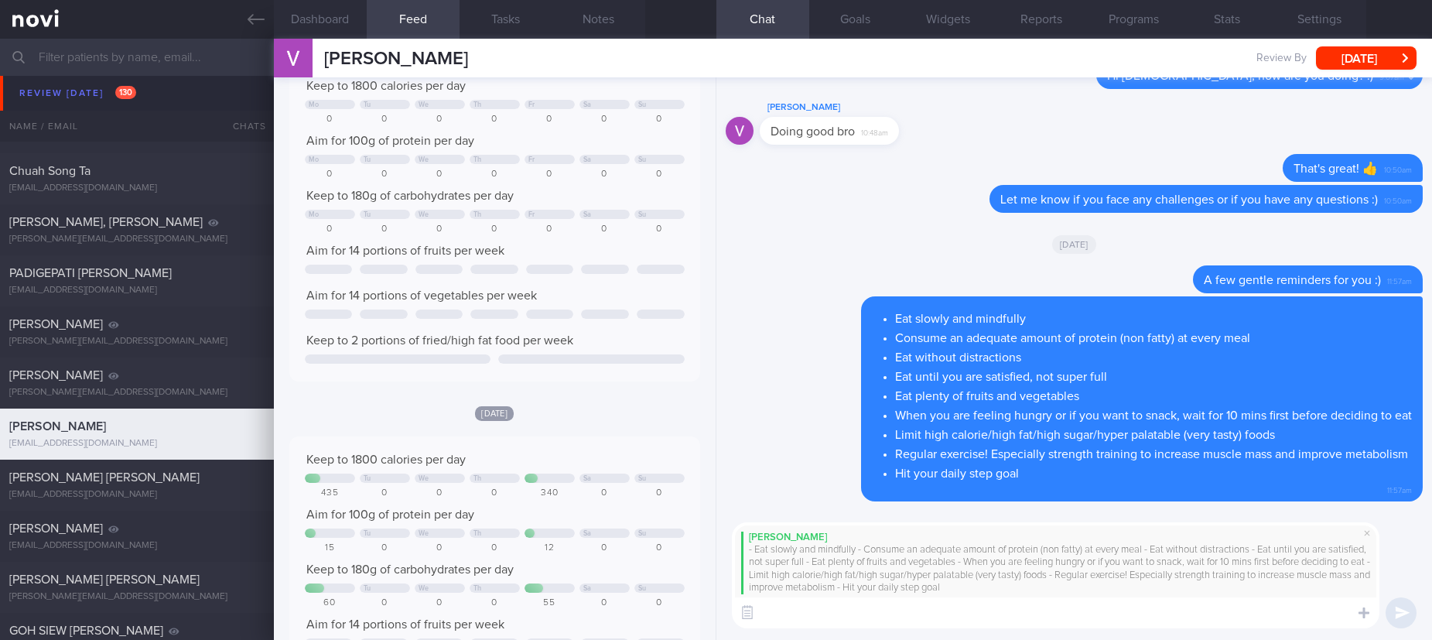
click at [985, 624] on textarea at bounding box center [1055, 612] width 647 height 31
type textarea "Hi Vishnu, remember these principles and stay active this week :)"
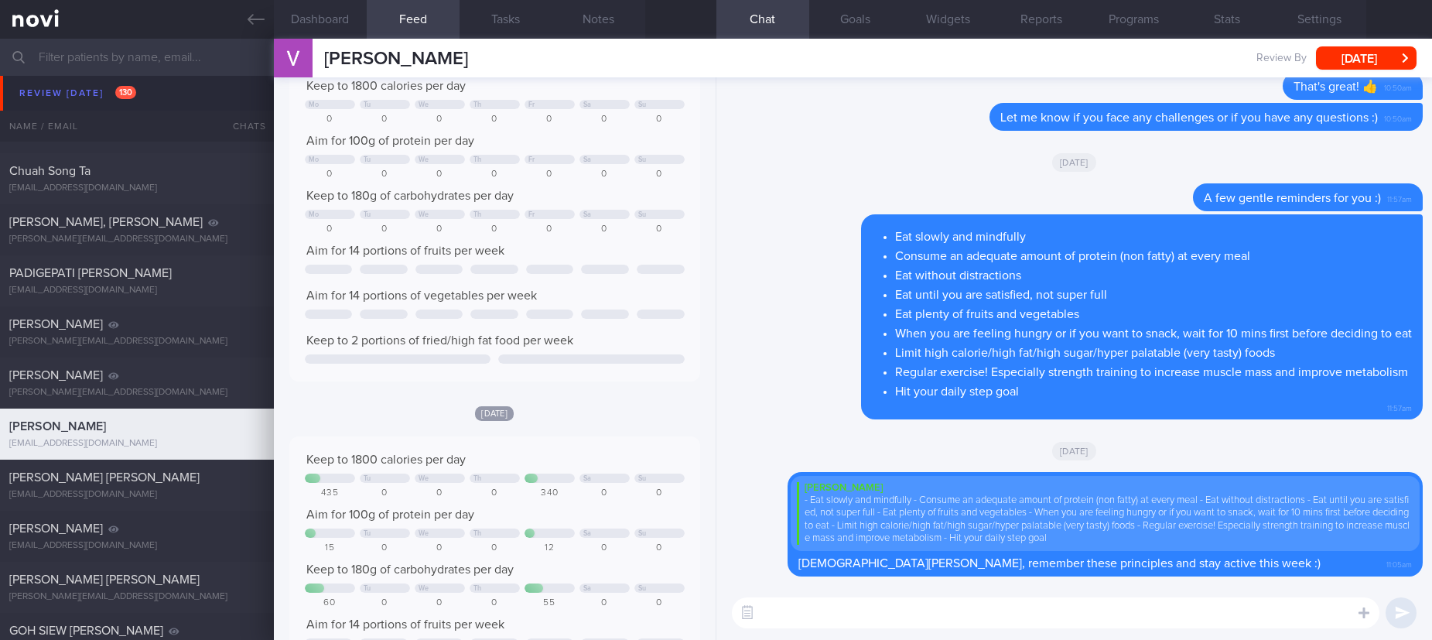
drag, startPoint x: 185, startPoint y: 490, endPoint x: 466, endPoint y: 142, distance: 447.7
click at [185, 490] on div "cat.merbouh921@gmail.com" at bounding box center [136, 495] width 255 height 12
type input "Tracked"
select select "6"
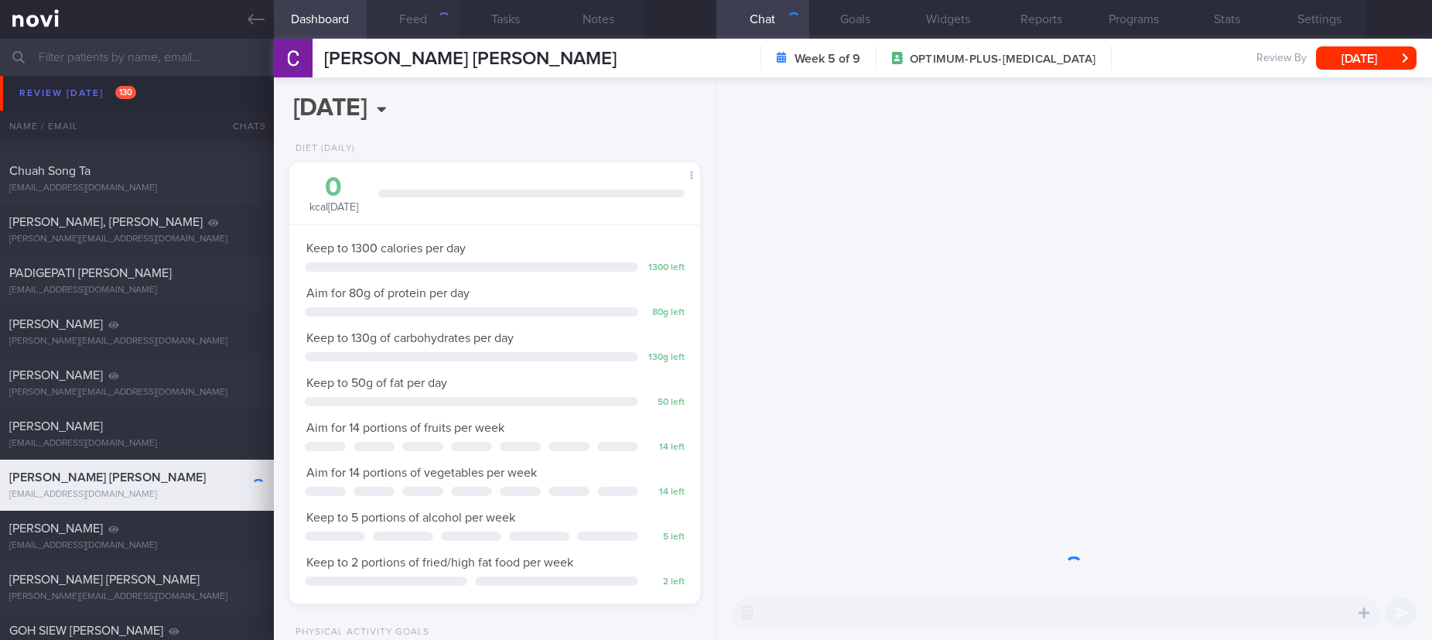
scroll to position [205, 365]
click at [423, 19] on button "Feed" at bounding box center [413, 19] width 93 height 39
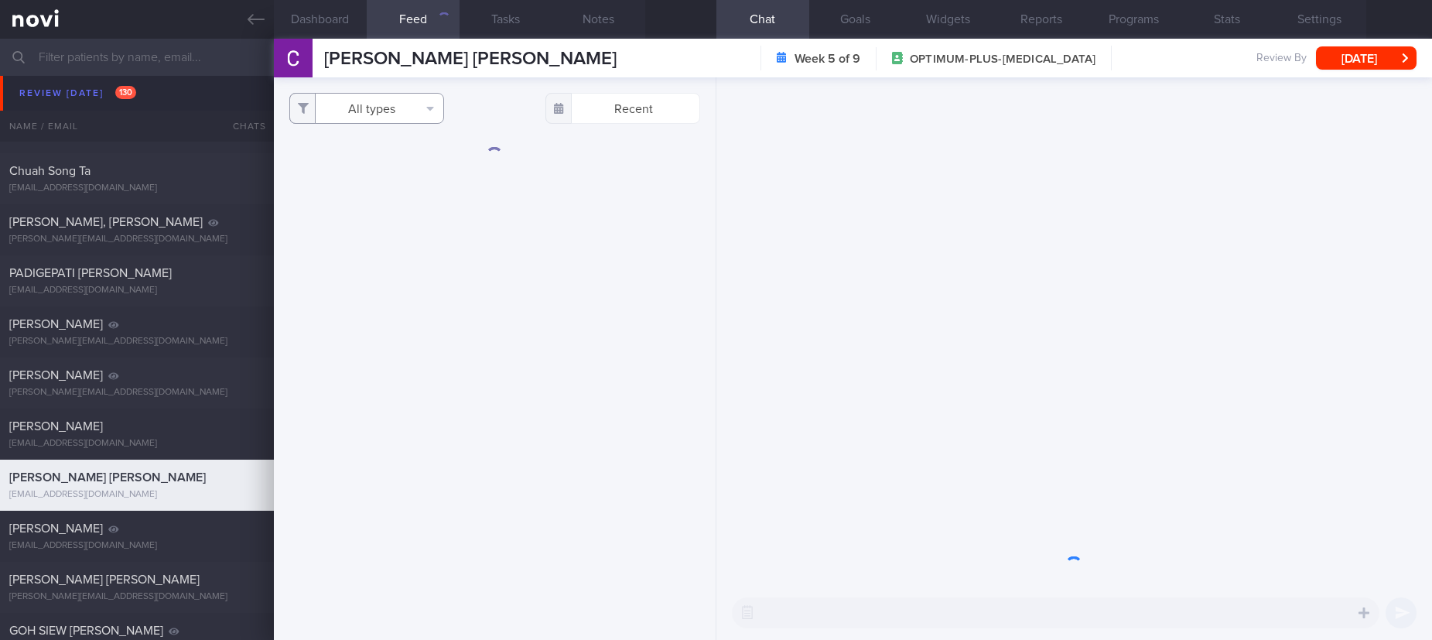
click at [401, 109] on button "All types" at bounding box center [366, 108] width 155 height 31
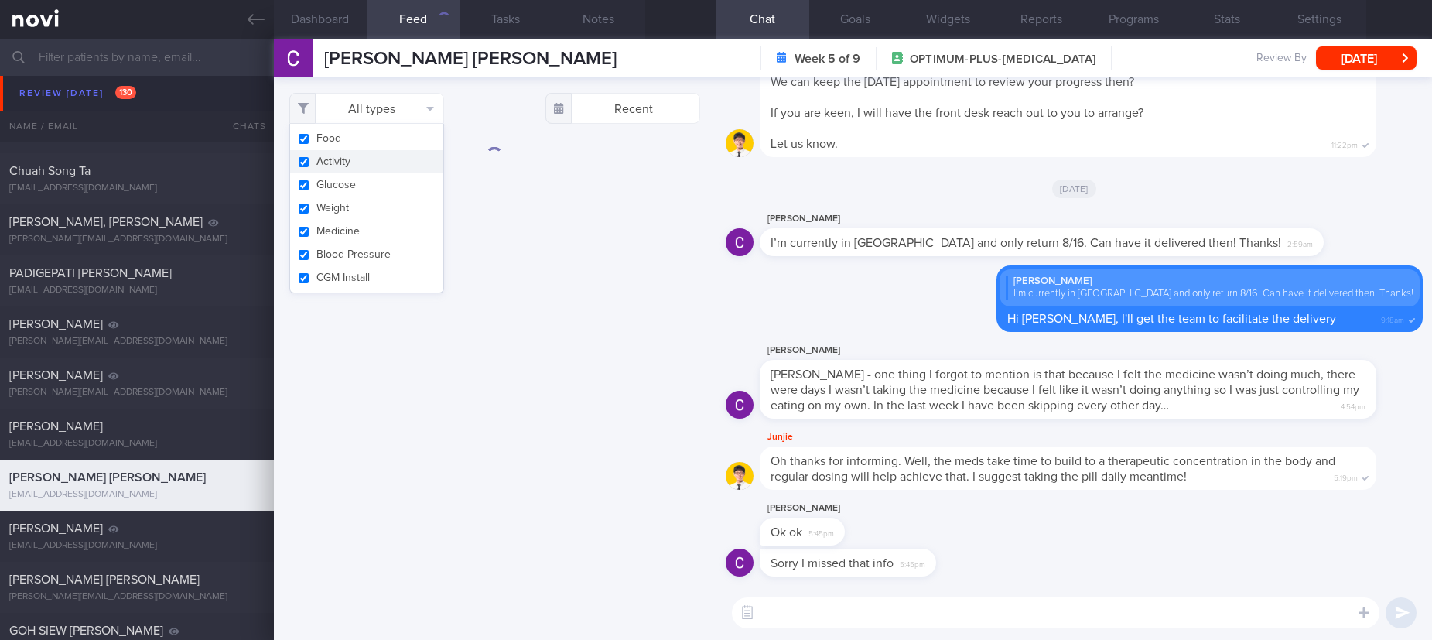
click at [364, 162] on button "Activity" at bounding box center [366, 161] width 153 height 23
checkbox input "false"
click at [385, 178] on button "Glucose" at bounding box center [366, 184] width 153 height 23
checkbox input "false"
click at [371, 204] on button "Weight" at bounding box center [366, 207] width 153 height 23
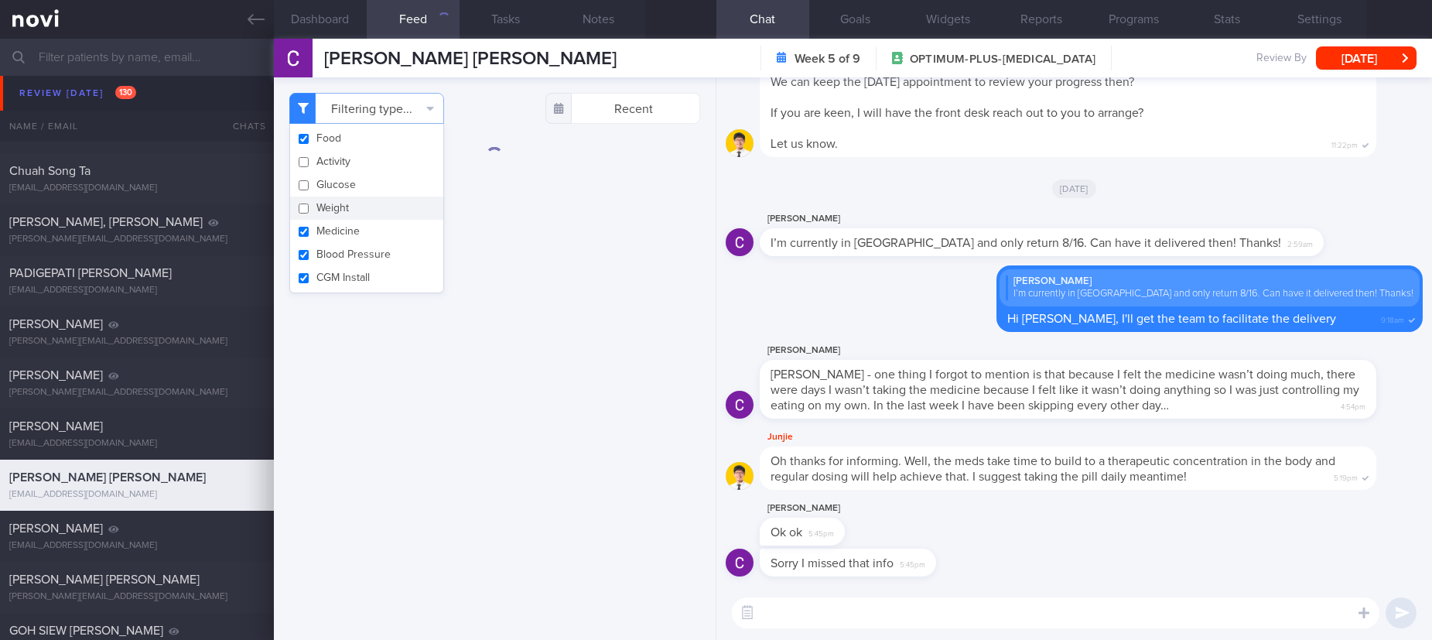
checkbox input "false"
click at [370, 227] on button "Medicine" at bounding box center [366, 231] width 153 height 23
checkbox input "false"
click at [390, 255] on button "Blood Pressure" at bounding box center [366, 254] width 153 height 23
checkbox input "false"
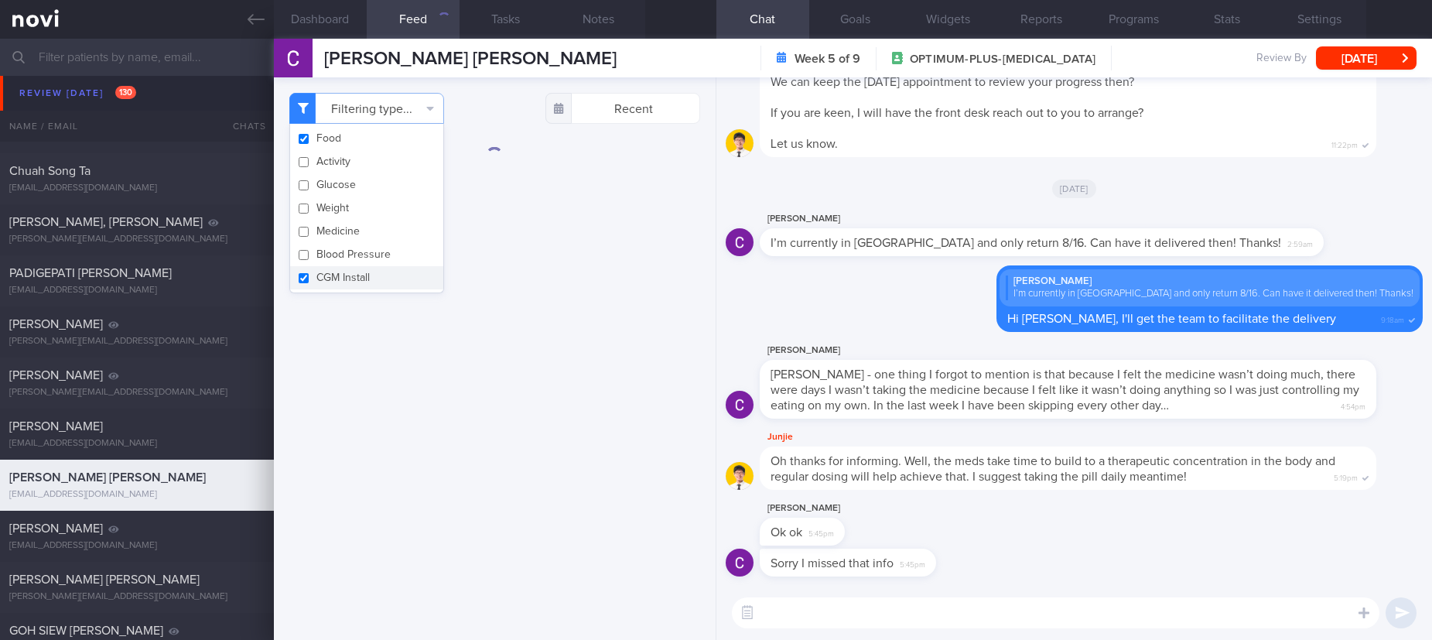
drag, startPoint x: 380, startPoint y: 276, endPoint x: 384, endPoint y: 23, distance: 253.0
click at [380, 274] on button "CGM Install" at bounding box center [366, 277] width 153 height 23
checkbox input "false"
click at [1004, 171] on div "[DATE]" at bounding box center [1074, 187] width 697 height 43
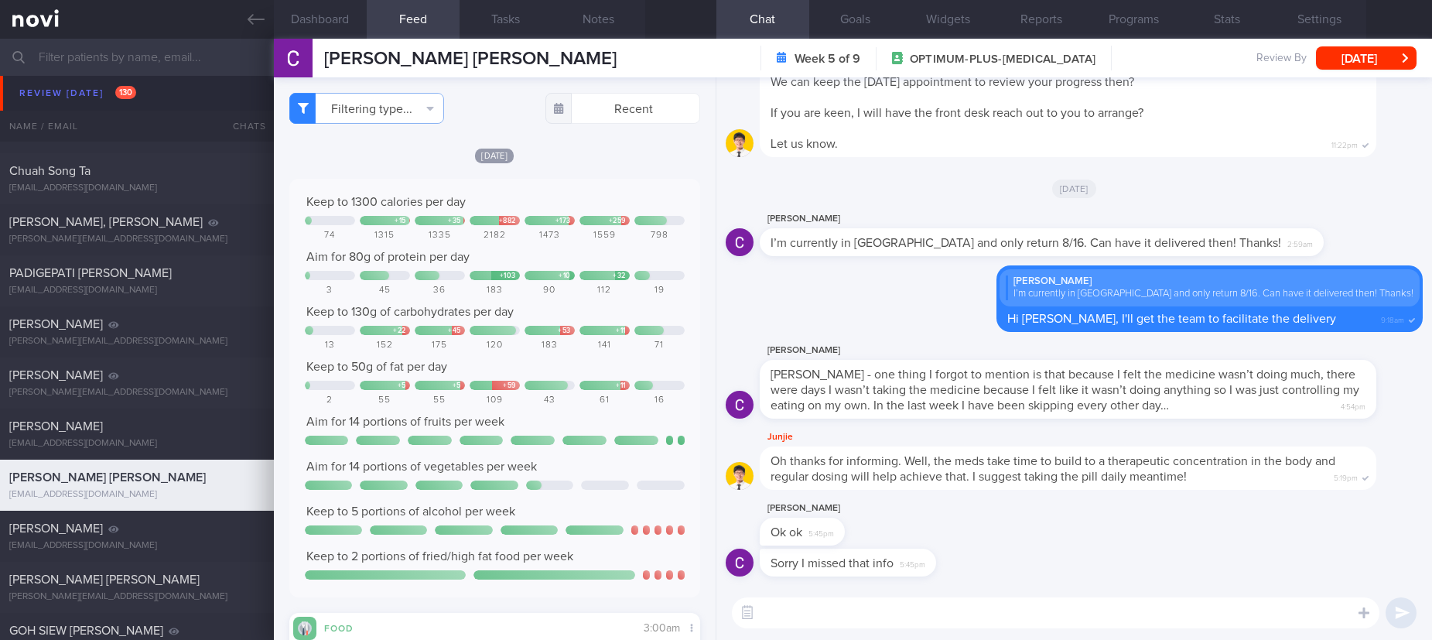
click at [1065, 235] on div "I’m currently in Italy and only return 8/16. Can have it delivered then! Thanks…" at bounding box center [1042, 242] width 564 height 28
click at [842, 624] on textarea at bounding box center [1055, 612] width 647 height 31
type textarea "Hi Catherine, I hope you had a good weekend :)"
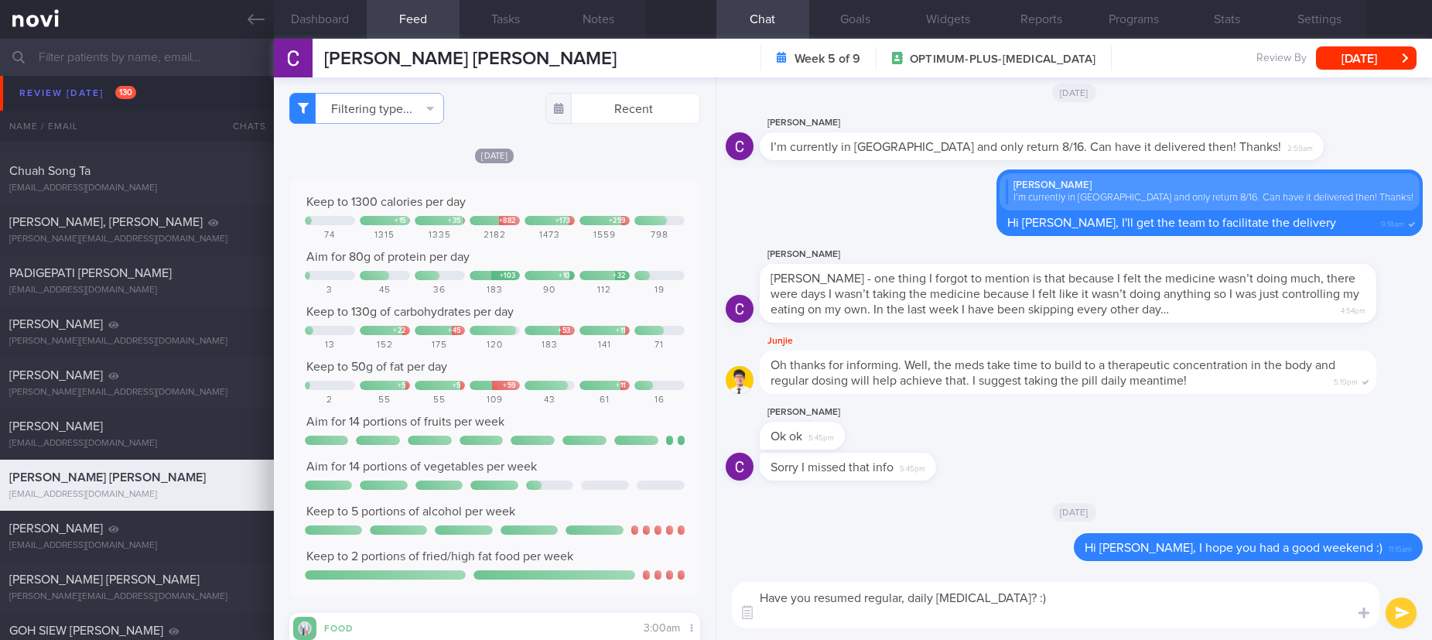
type textarea "Have you resumed regular, daily Rybelsus? :)"
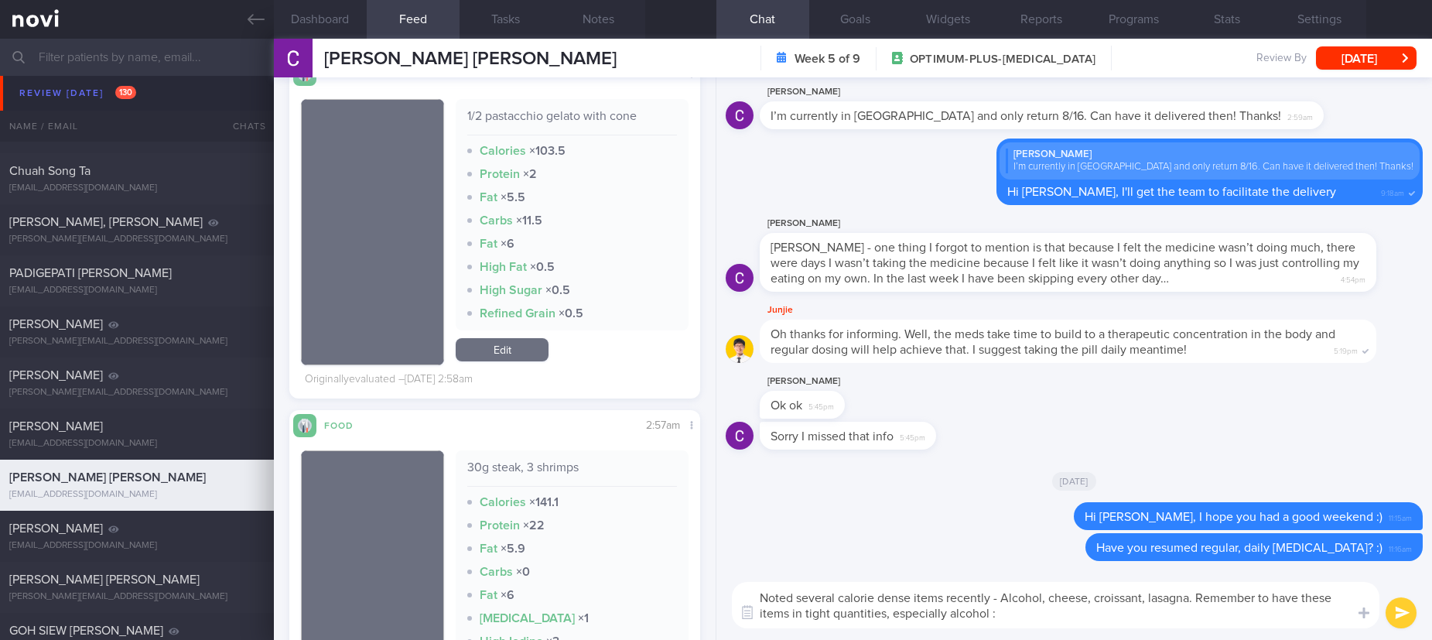
type textarea "Noted several calorie dense items recently - Alcohol, cheese, croissant, lasagn…"
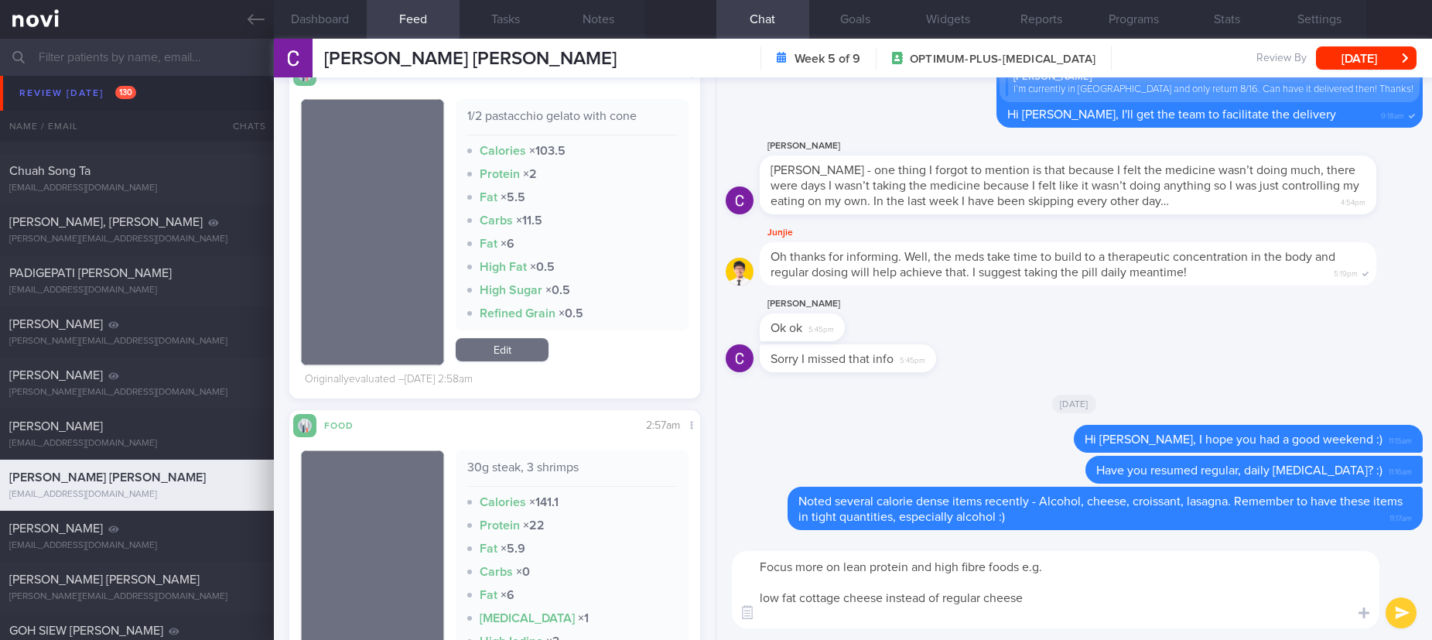
click at [879, 593] on textarea "Focus more on lean protein and high fibre foods e.g. low fat cottage cheese ins…" at bounding box center [1055, 589] width 647 height 77
paste textarea "[Bulla High Protein Cottage Cheese](https://www.fairprice.com.sg/product/bulla-…"
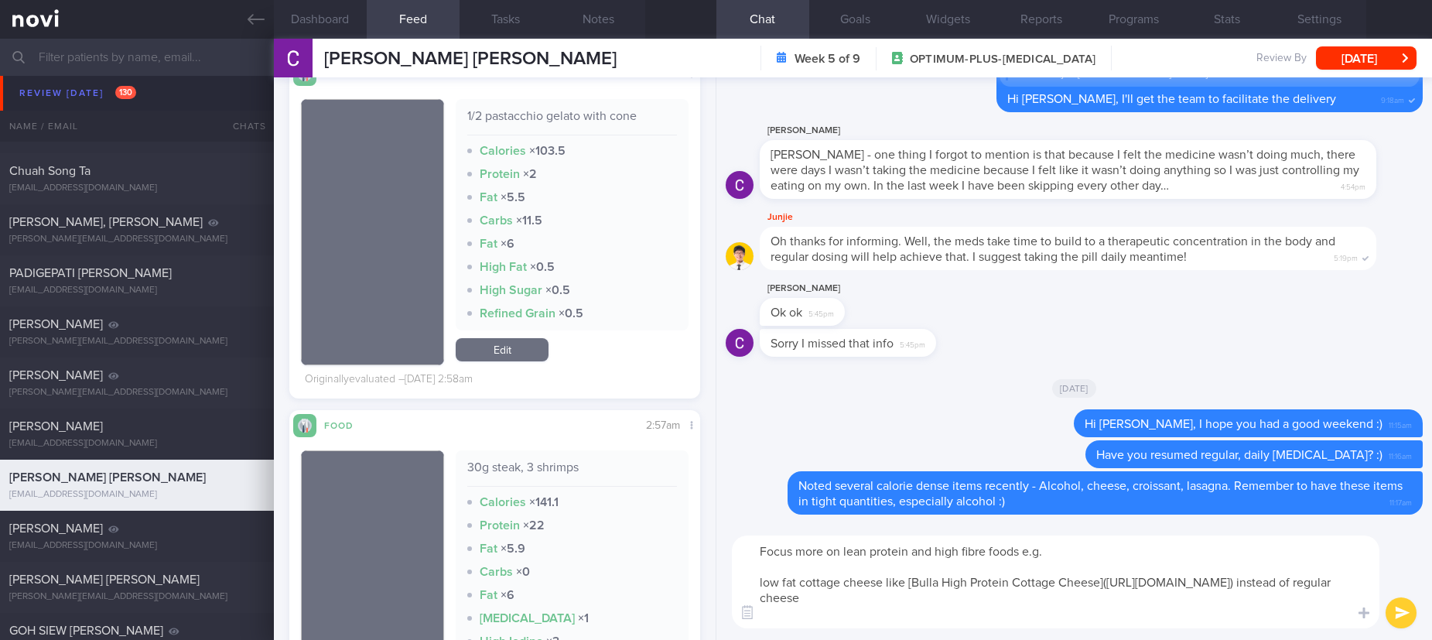
click at [969, 613] on textarea "Focus more on lean protein and high fibre foods e.g. low fat cottage cheese lik…" at bounding box center [1055, 581] width 647 height 93
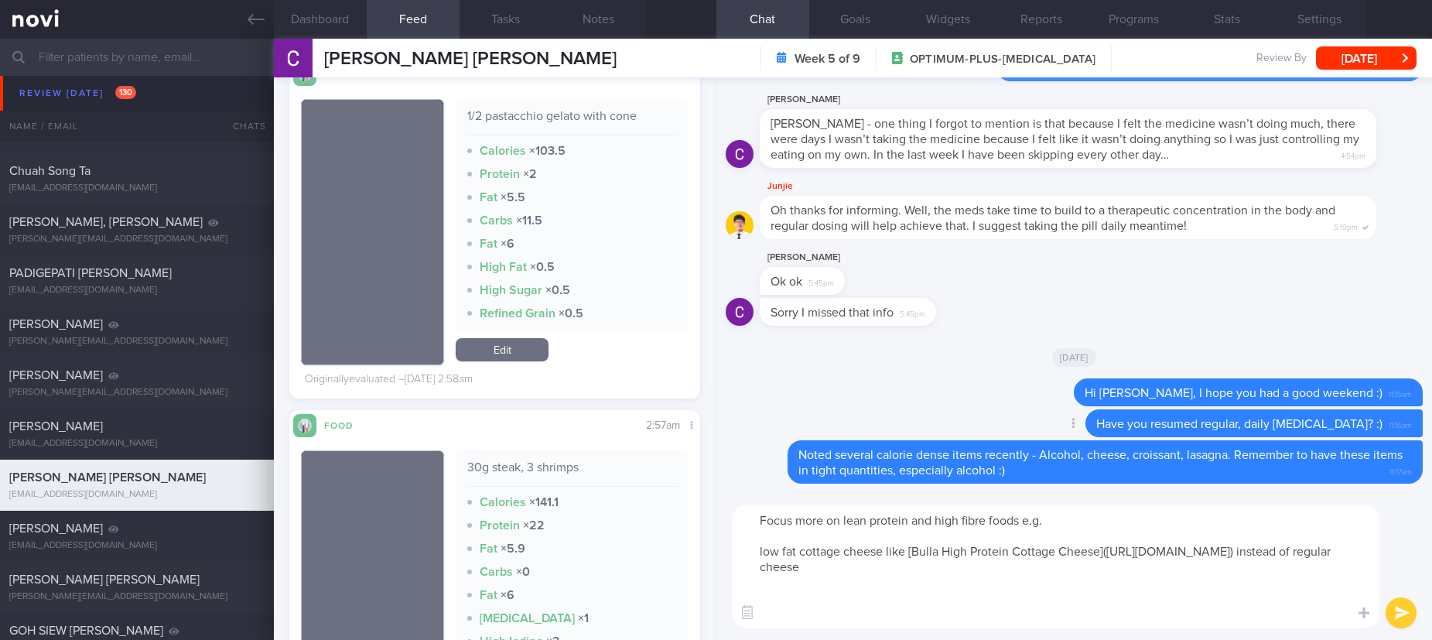
scroll to position [1, 0]
paste textarea "[Sunshine Smart Carb Low GI Bread](https://www.fairprice.com.sg/product/sunshin…"
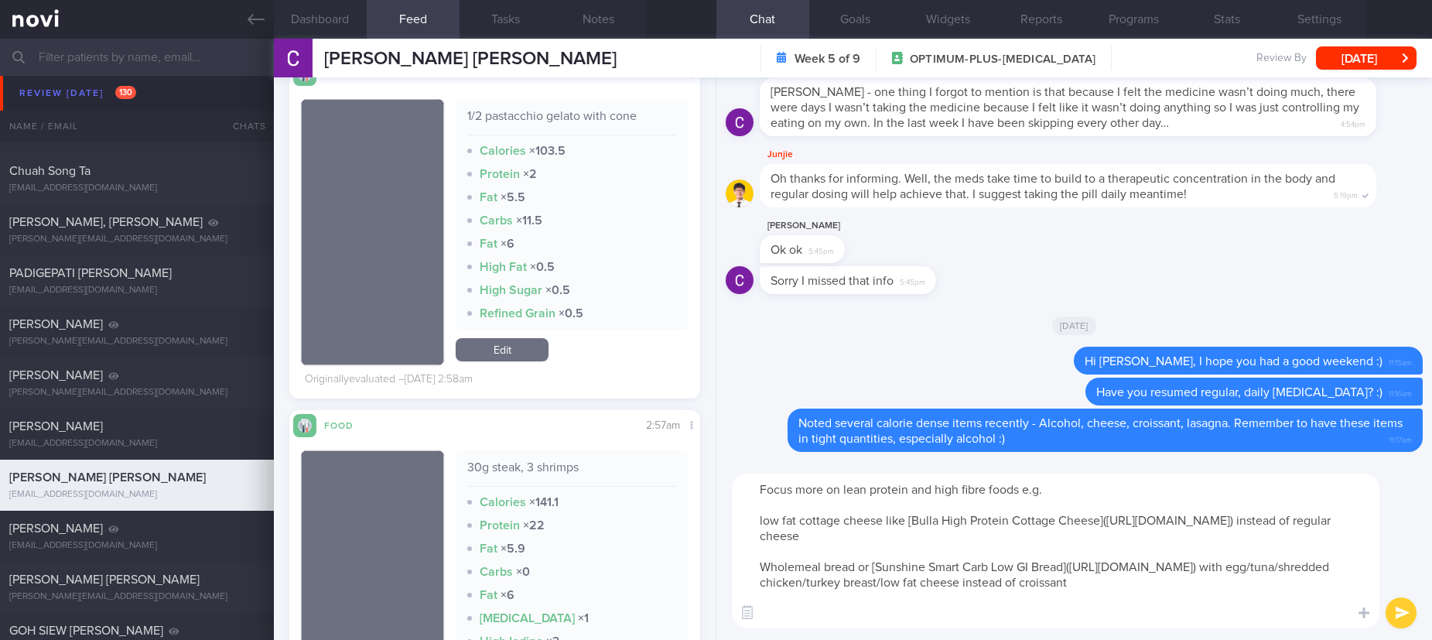
click at [875, 617] on textarea "Focus more on lean protein and high fibre foods e.g. low fat cottage cheese lik…" at bounding box center [1055, 550] width 647 height 155
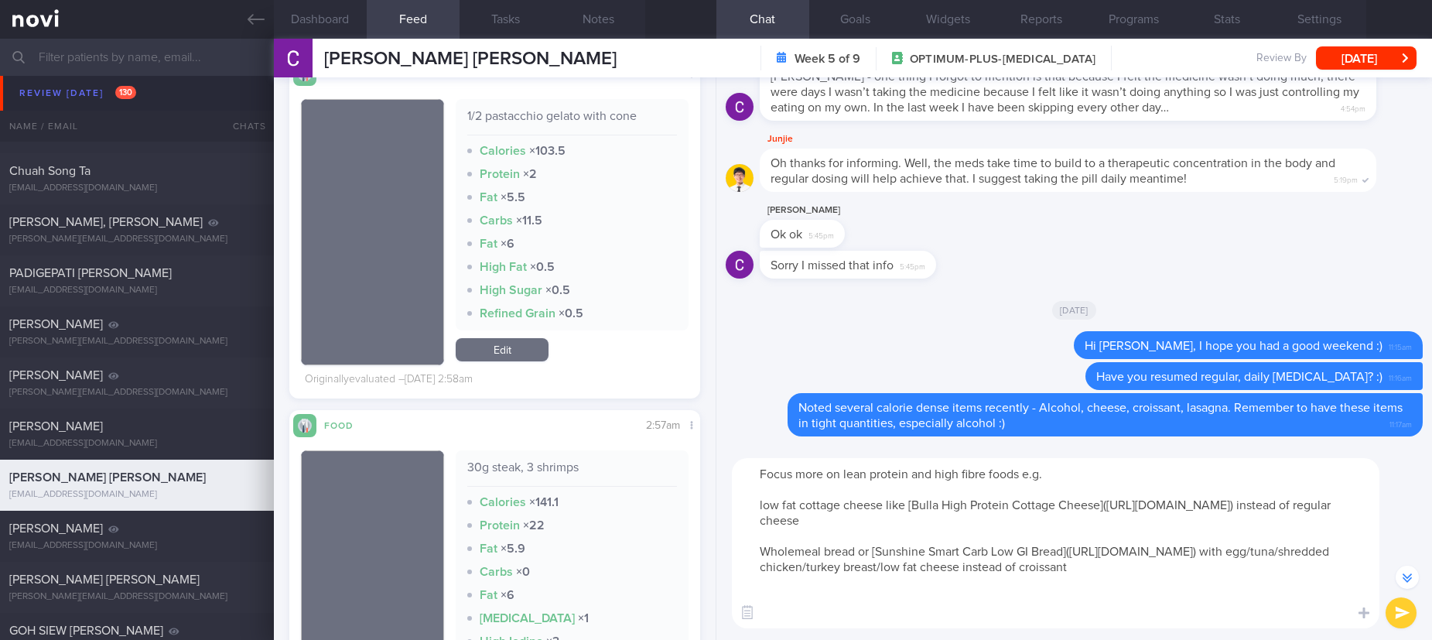
scroll to position [-15, 0]
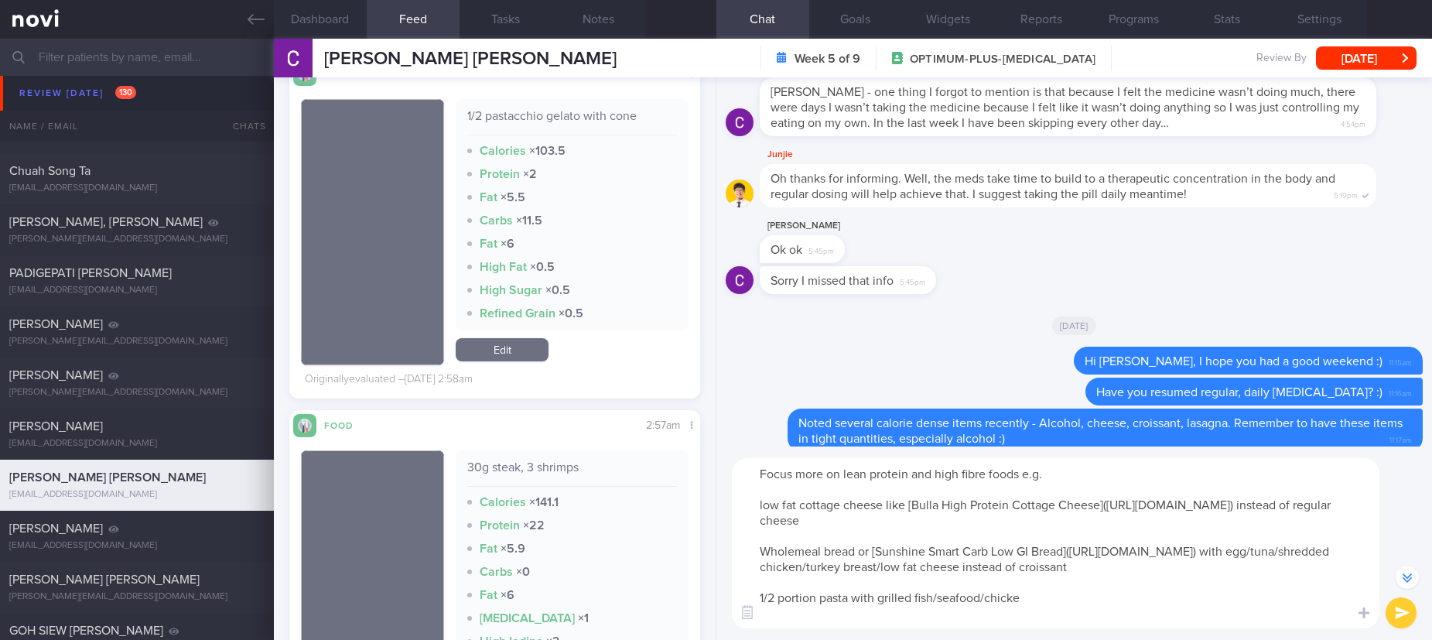
type textarea "Focus more on lean protein and high fibre foods e.g. low fat cottage cheese lik…"
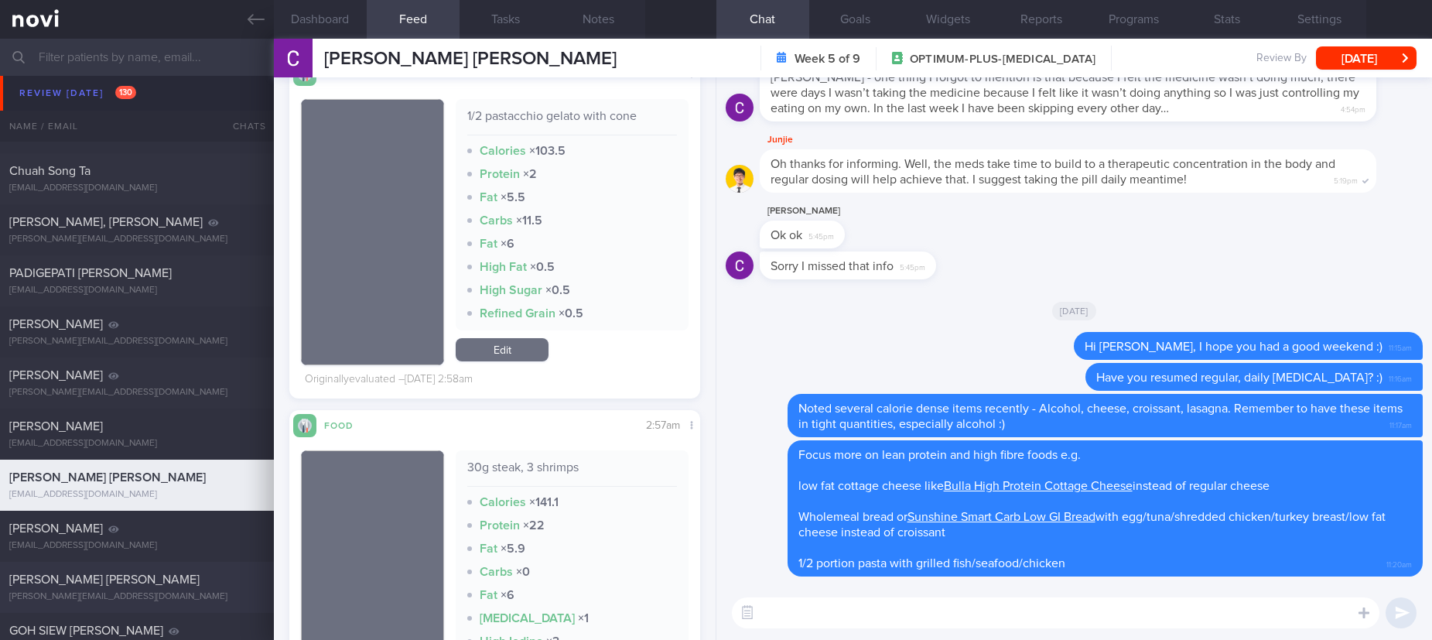
scroll to position [464, 0]
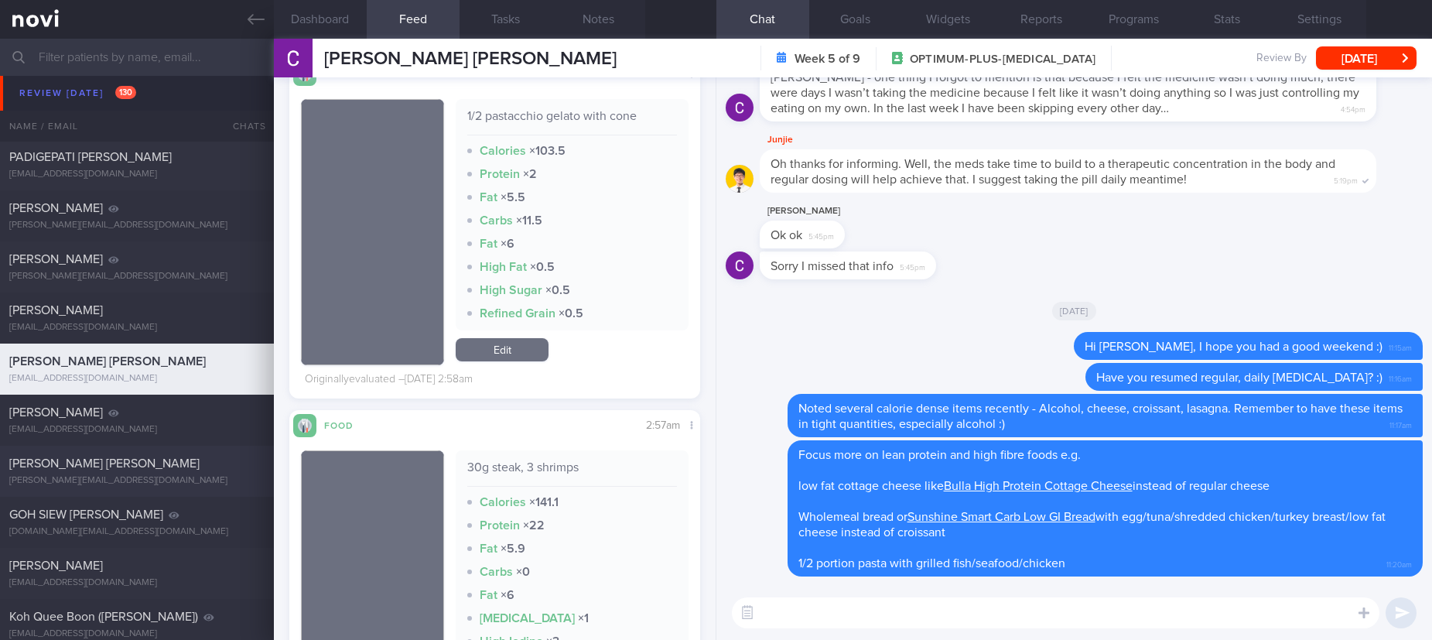
click at [138, 470] on div "[PERSON_NAME] [PERSON_NAME]" at bounding box center [134, 463] width 251 height 15
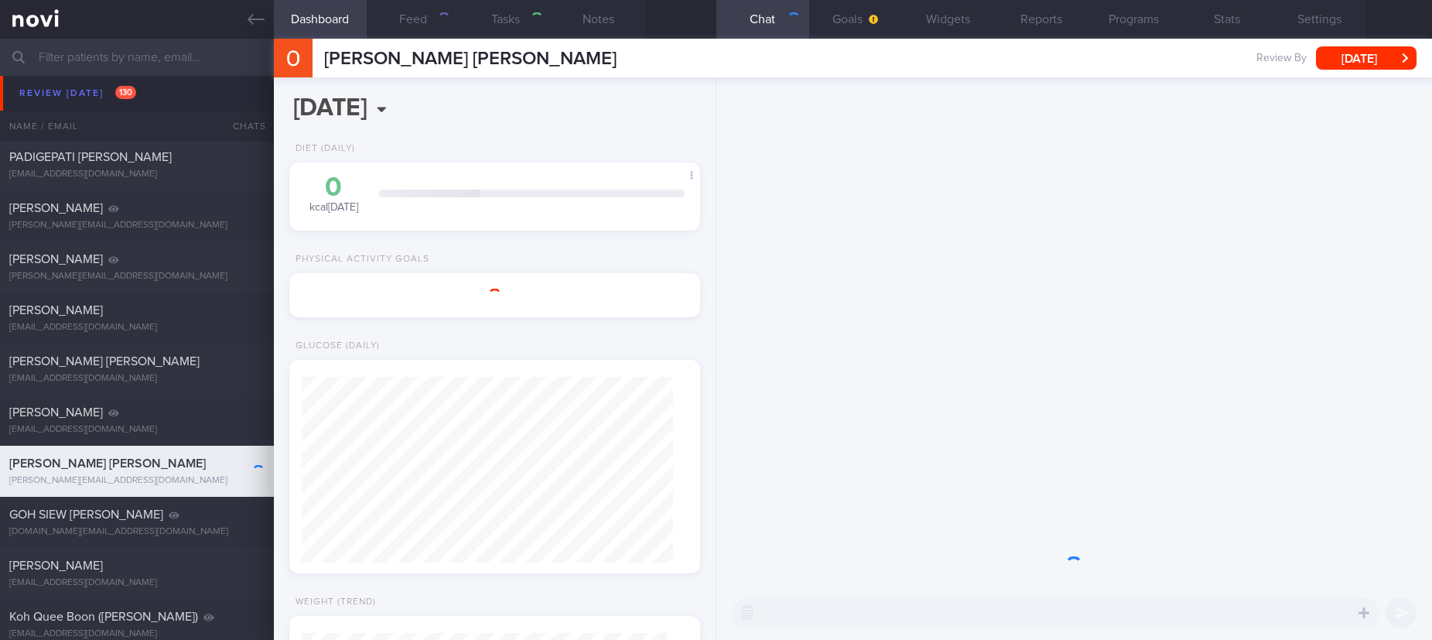
select select "Month"
type input "tracked"
select select "7"
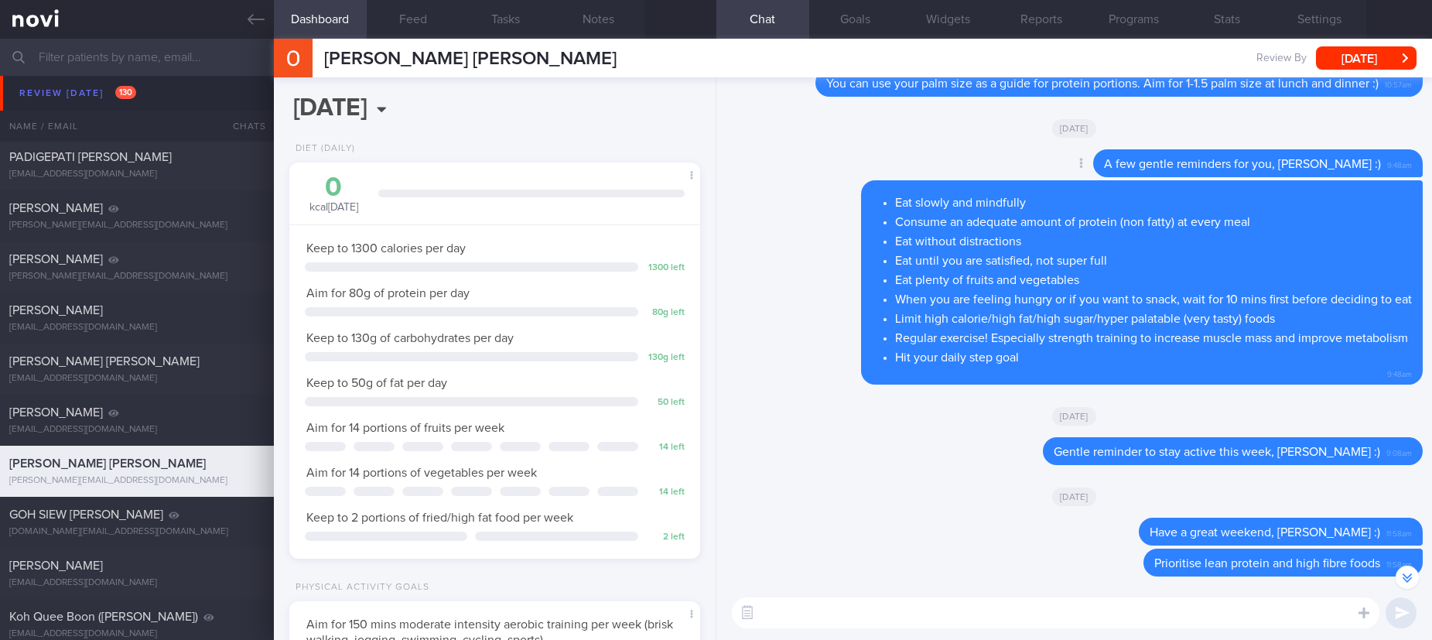
scroll to position [-232, 0]
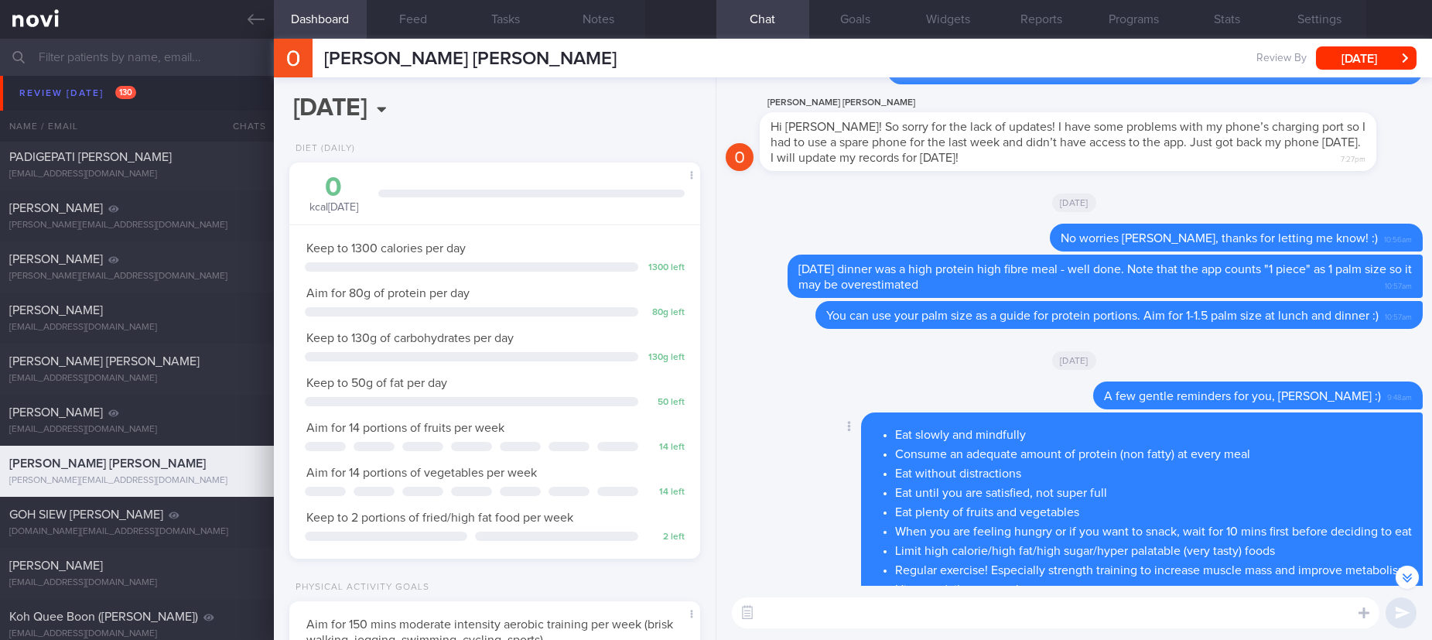
click at [1090, 428] on li "Eat slowly and mindfully" at bounding box center [1153, 432] width 517 height 19
click at [1016, 418] on div "Eat slowly and mindfully Consume an adequate amount of protein (non fatty) at e…" at bounding box center [1142, 514] width 562 height 205
click at [971, 425] on li "Eat slowly and mindfully" at bounding box center [1153, 432] width 517 height 19
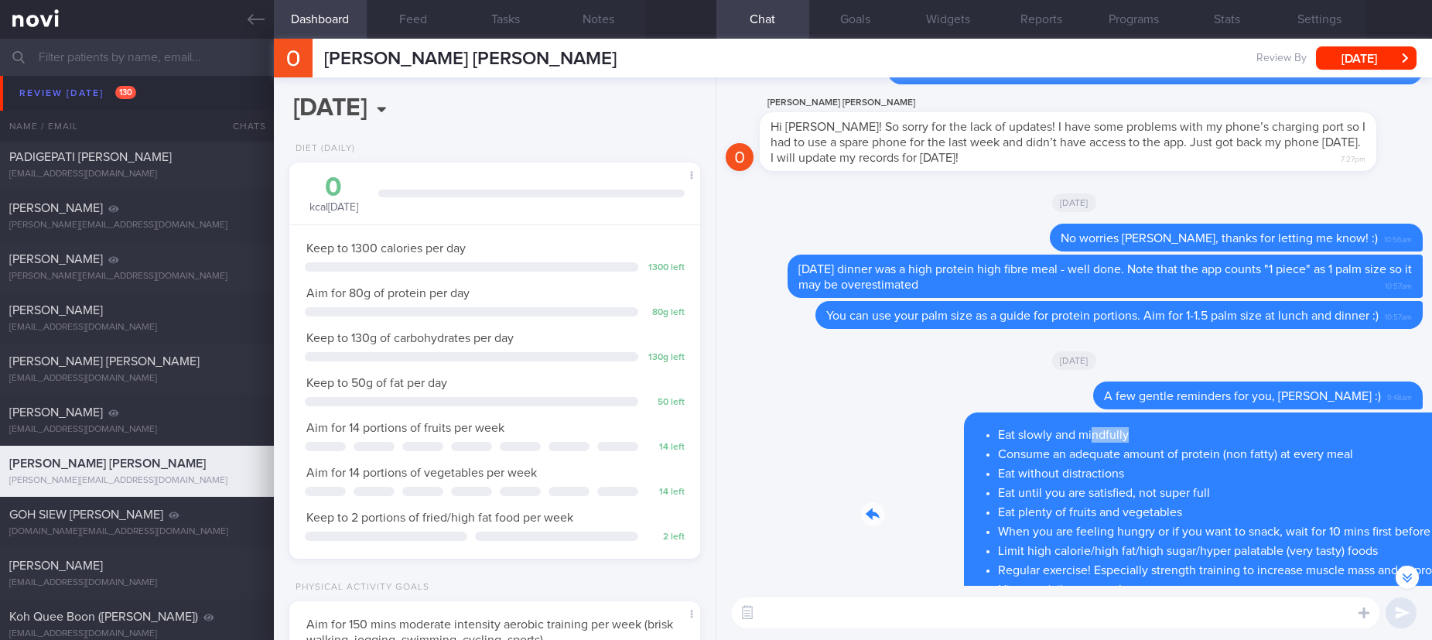
drag, startPoint x: 971, startPoint y: 417, endPoint x: 1299, endPoint y: 415, distance: 328.0
click at [1299, 415] on div "Delete Eat slowly and mindfully Consume an adequate amount of protein (non fatt…" at bounding box center [1110, 514] width 623 height 205
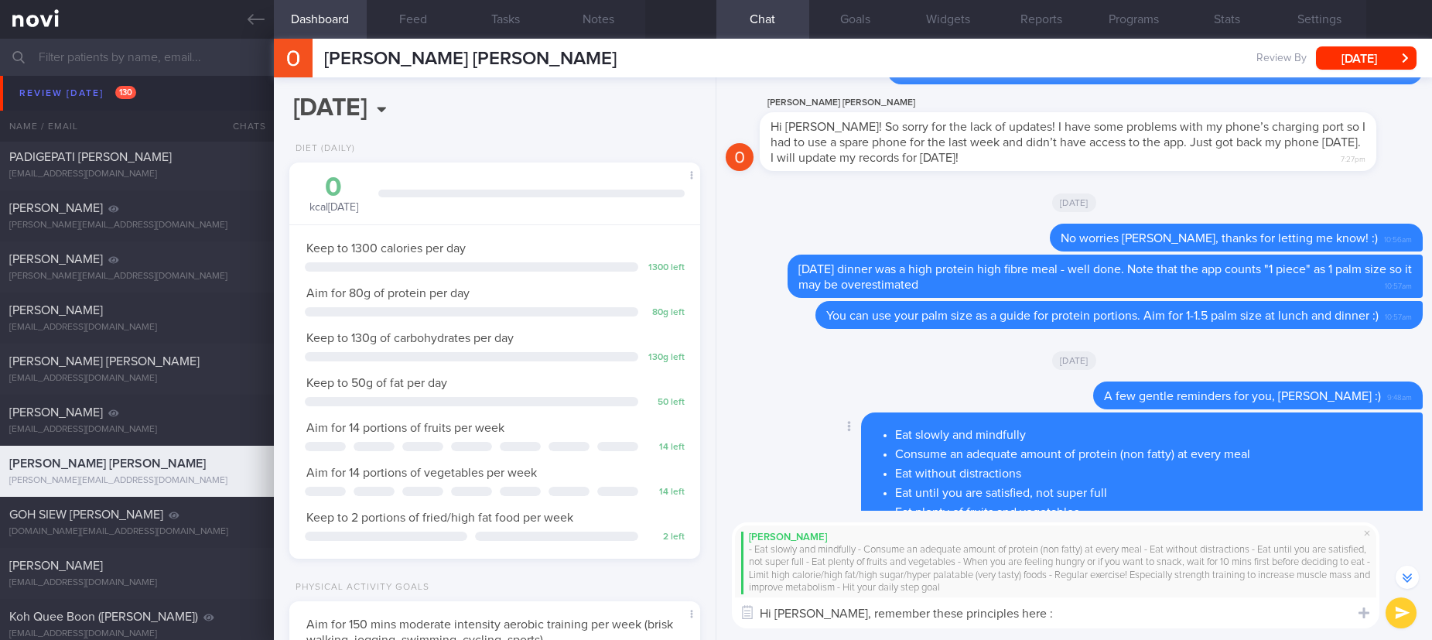
type textarea "Hi Ms Ong, remember these principles here :)"
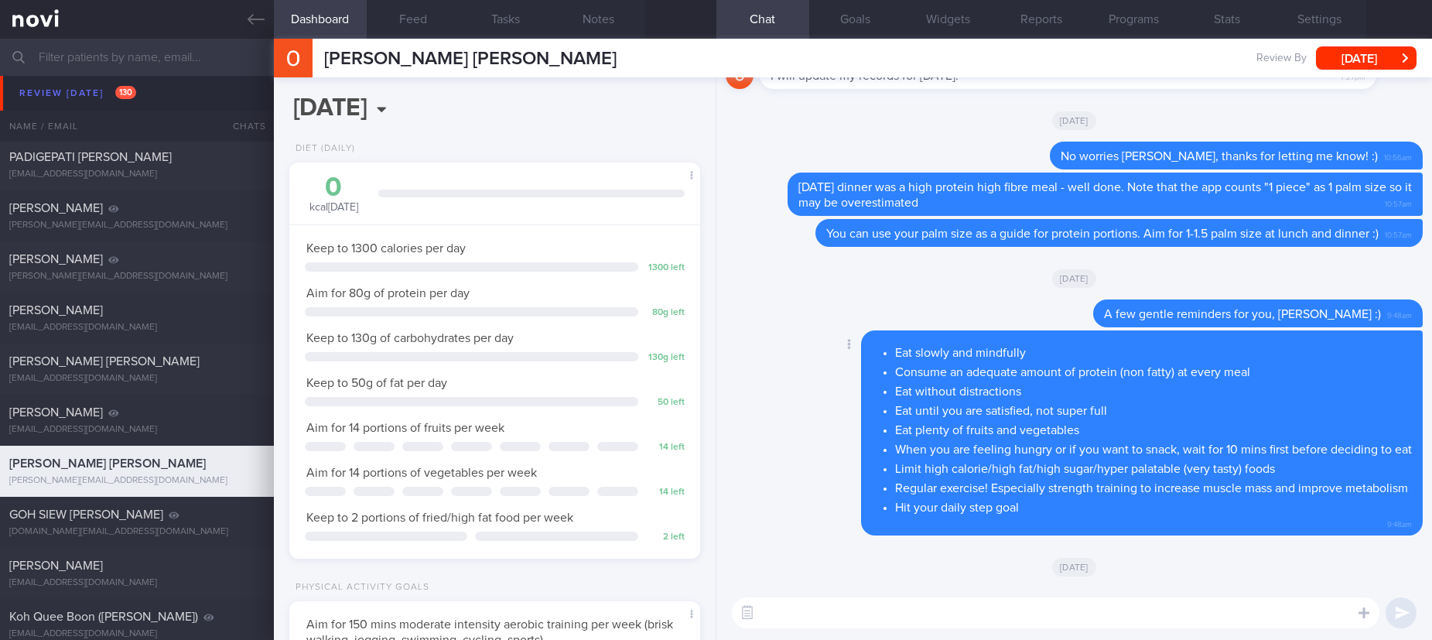
scroll to position [0, 0]
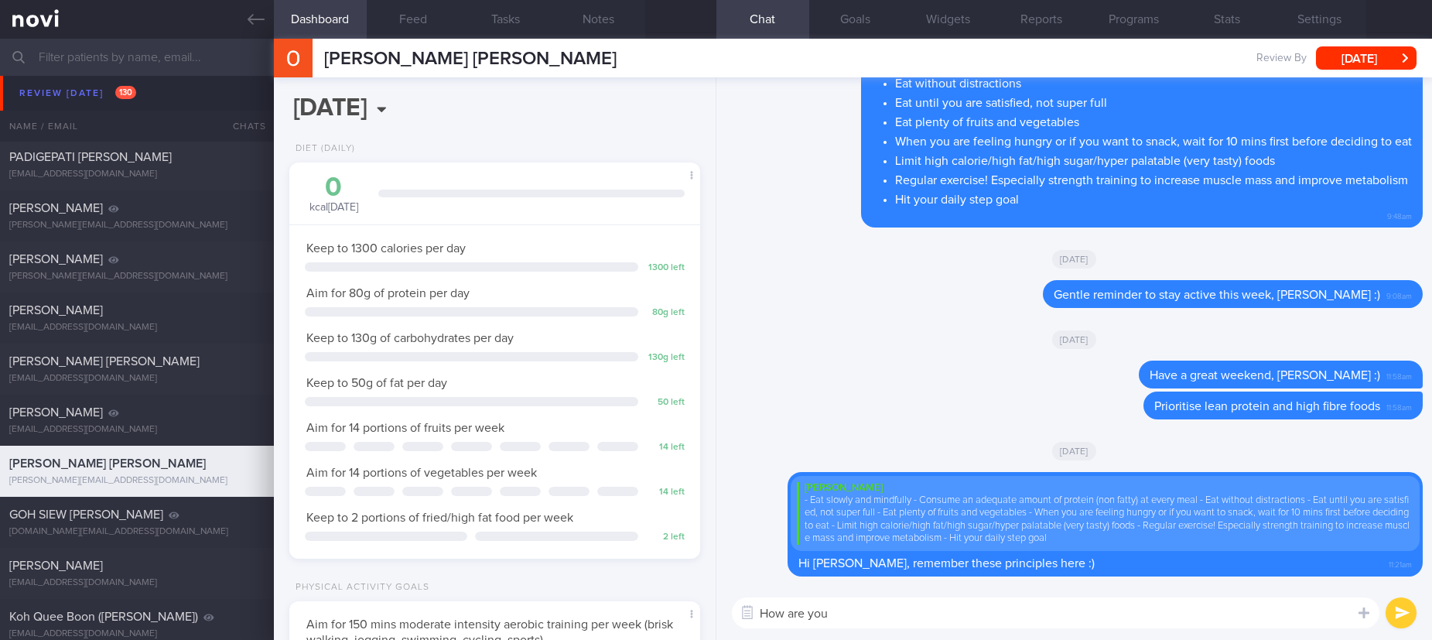
click at [1019, 607] on textarea "How are you" at bounding box center [1055, 612] width 647 height 31
drag, startPoint x: 955, startPoint y: 608, endPoint x: 637, endPoint y: 610, distance: 317.1
click at [618, 620] on div "Dashboard Feed Tasks Notes Chat Goals Widgets Reports Programs Stats Settings H…" at bounding box center [853, 339] width 1158 height 601
click at [910, 623] on textarea "How are you" at bounding box center [1055, 612] width 647 height 31
type textarea "How are you doing?"
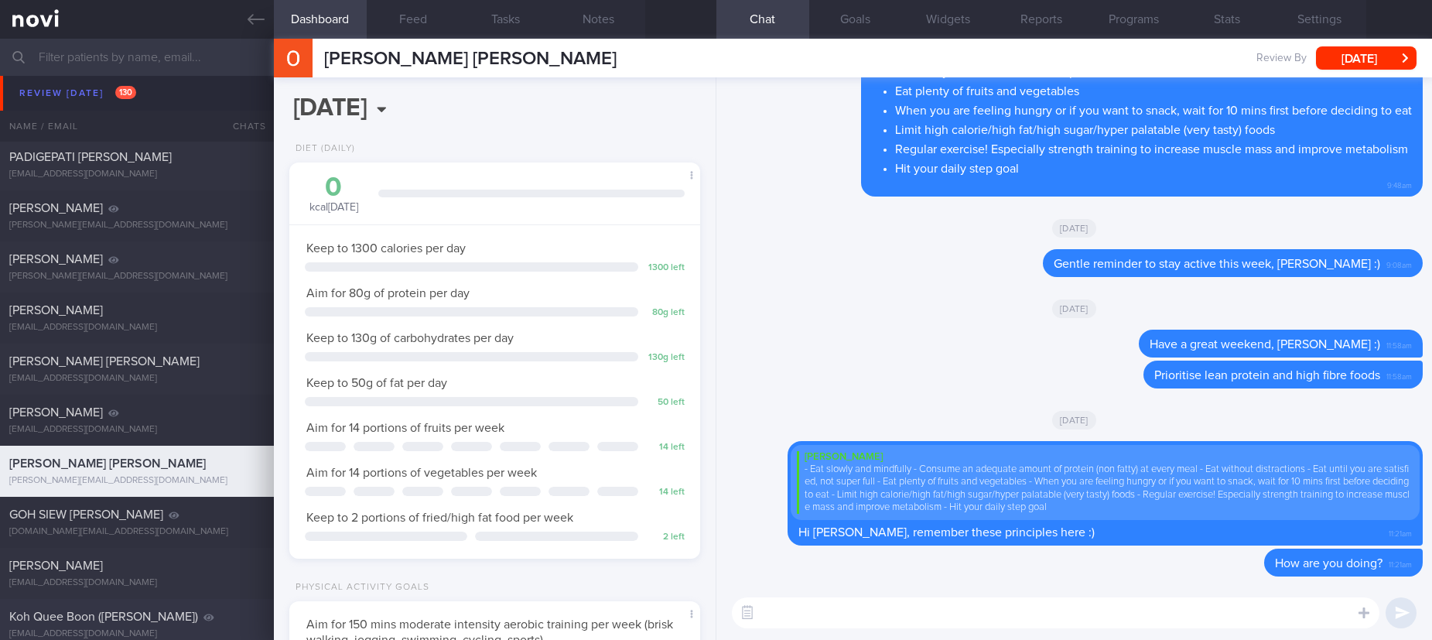
scroll to position [580, 0]
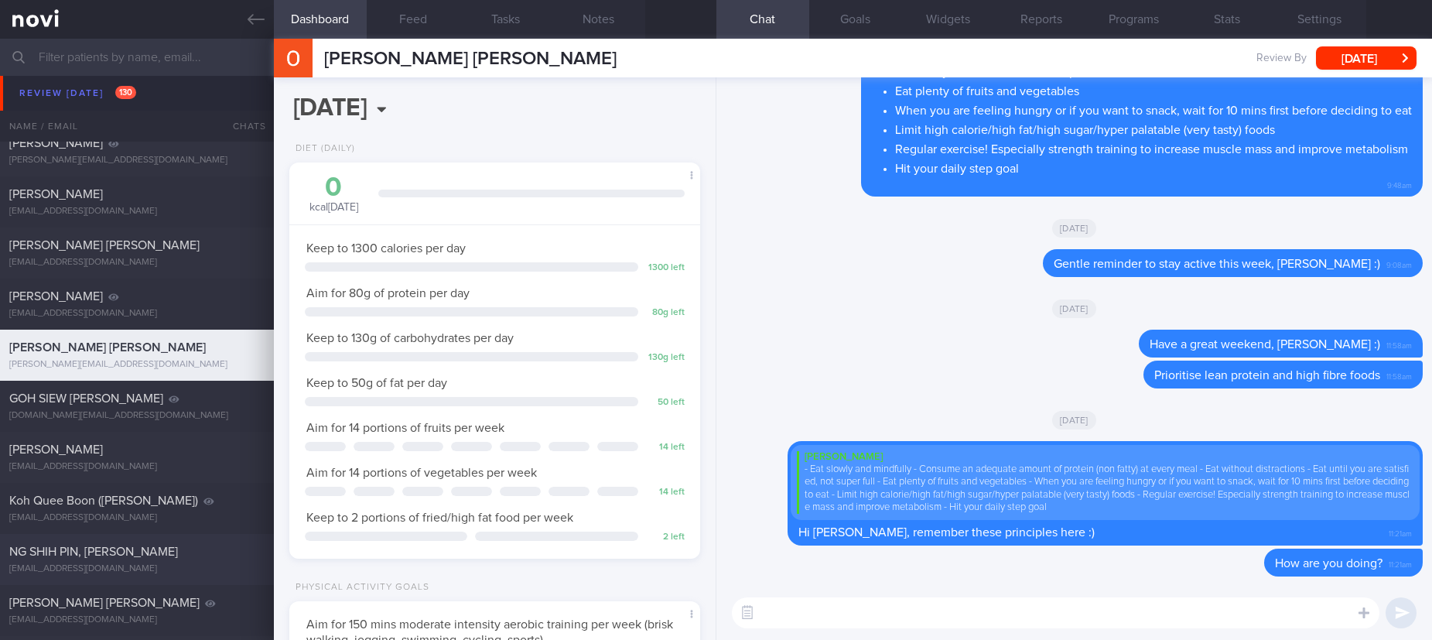
click at [213, 558] on div "NG SHIH PIN, [PERSON_NAME]" at bounding box center [134, 551] width 251 height 15
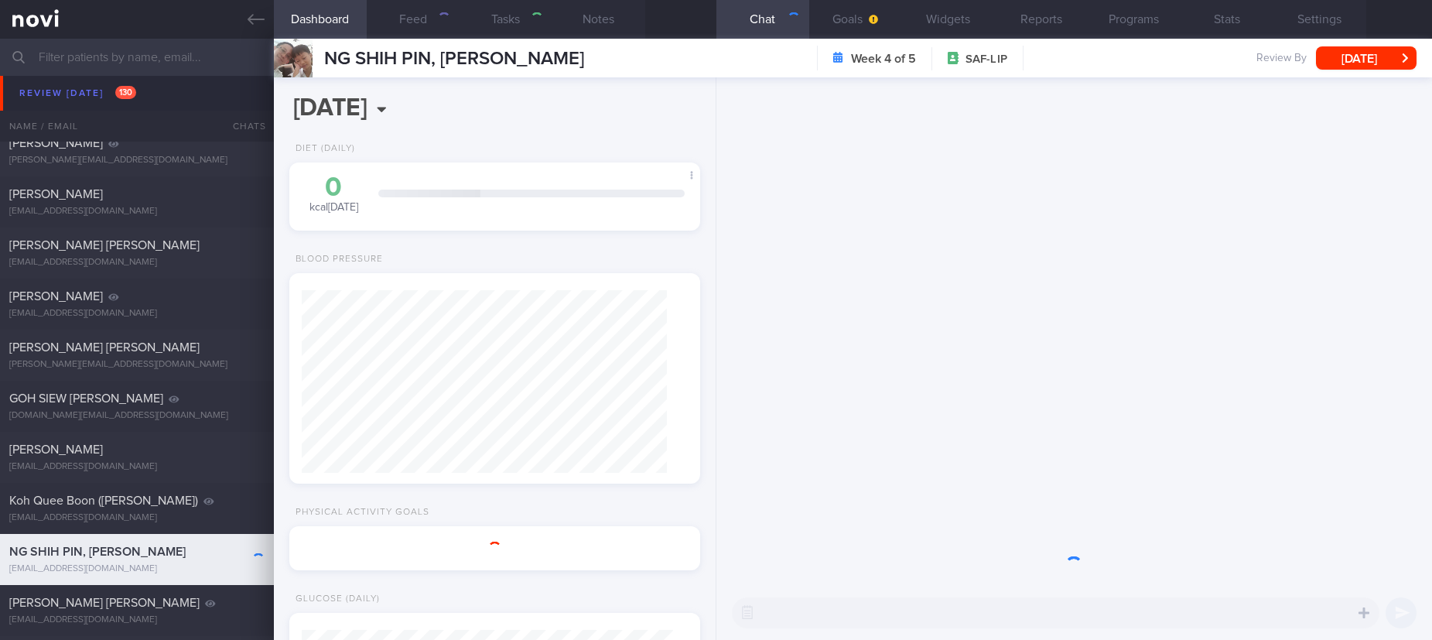
select select "6"
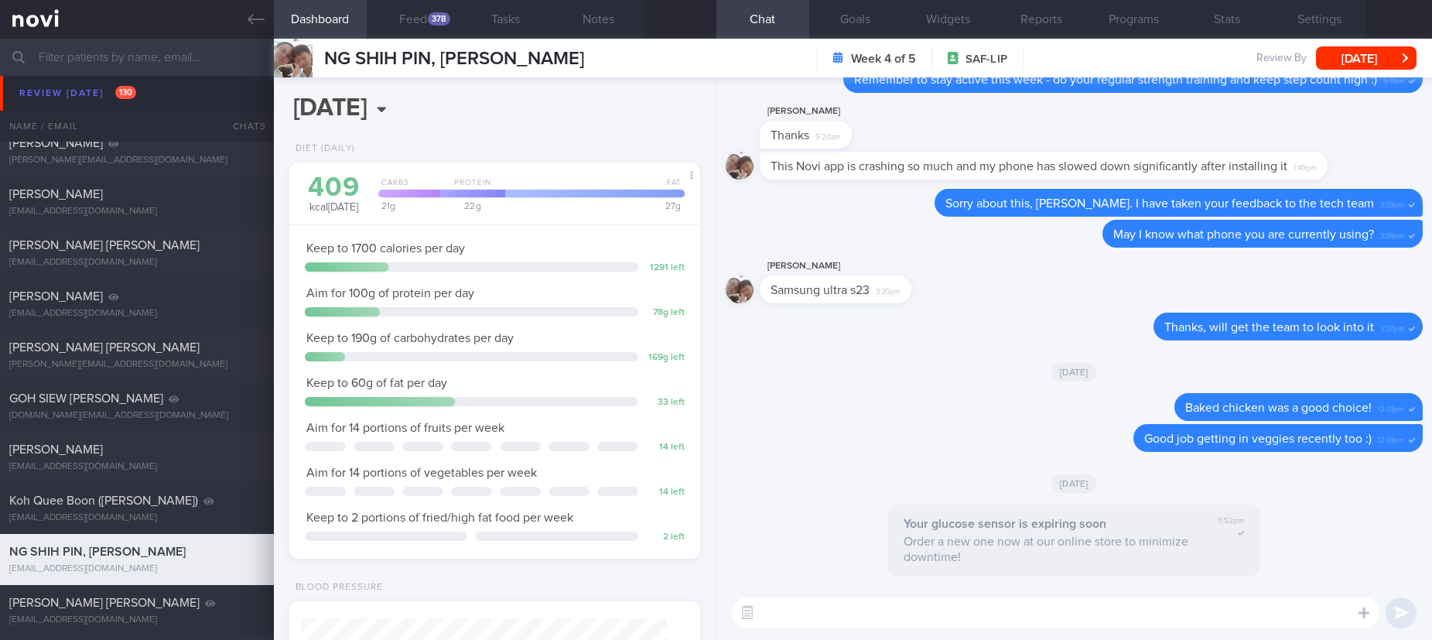
scroll to position [186, 371]
click at [428, 15] on div "378" at bounding box center [439, 18] width 22 height 13
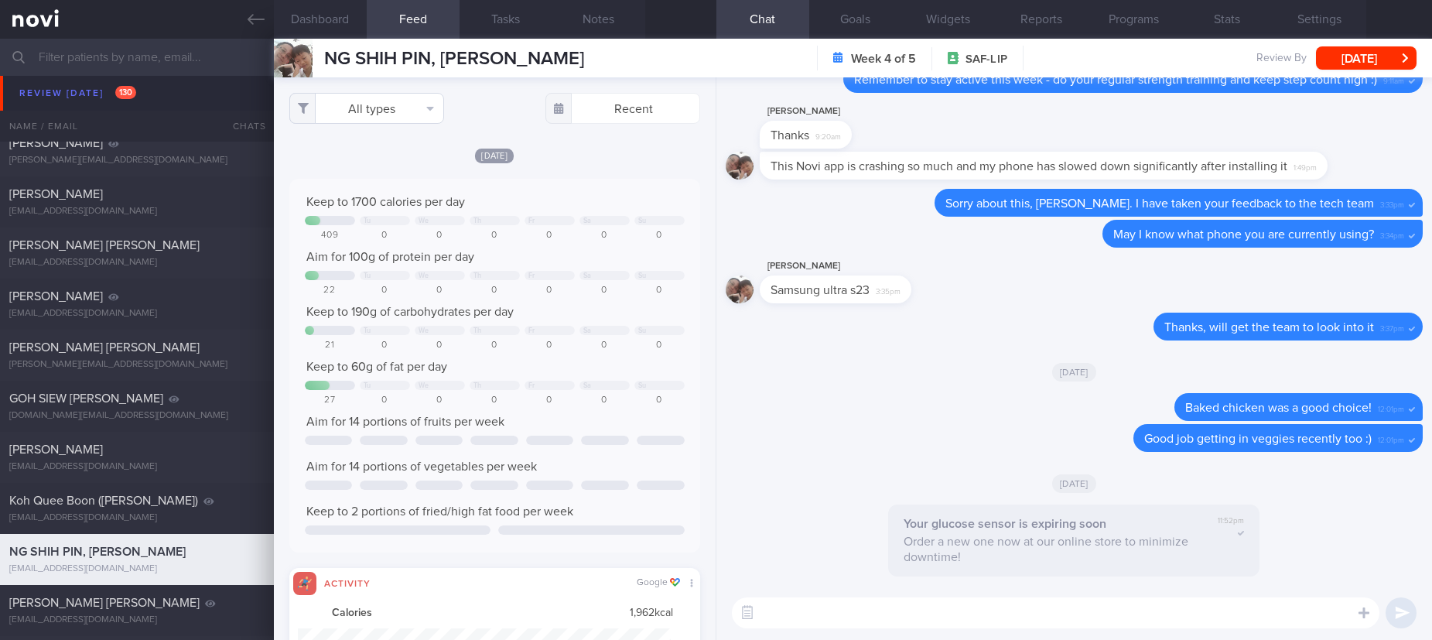
scroll to position [93, 373]
click at [393, 96] on button "All types" at bounding box center [366, 108] width 155 height 31
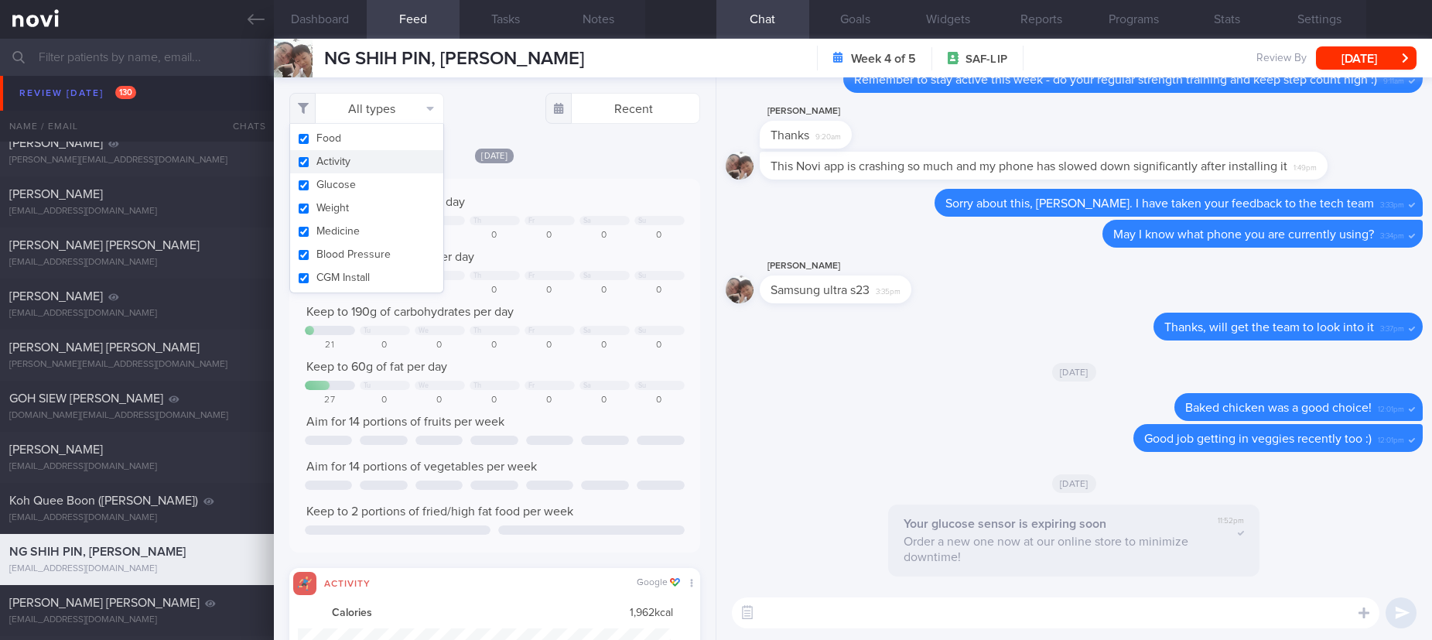
click at [383, 160] on button "Activity" at bounding box center [366, 161] width 153 height 23
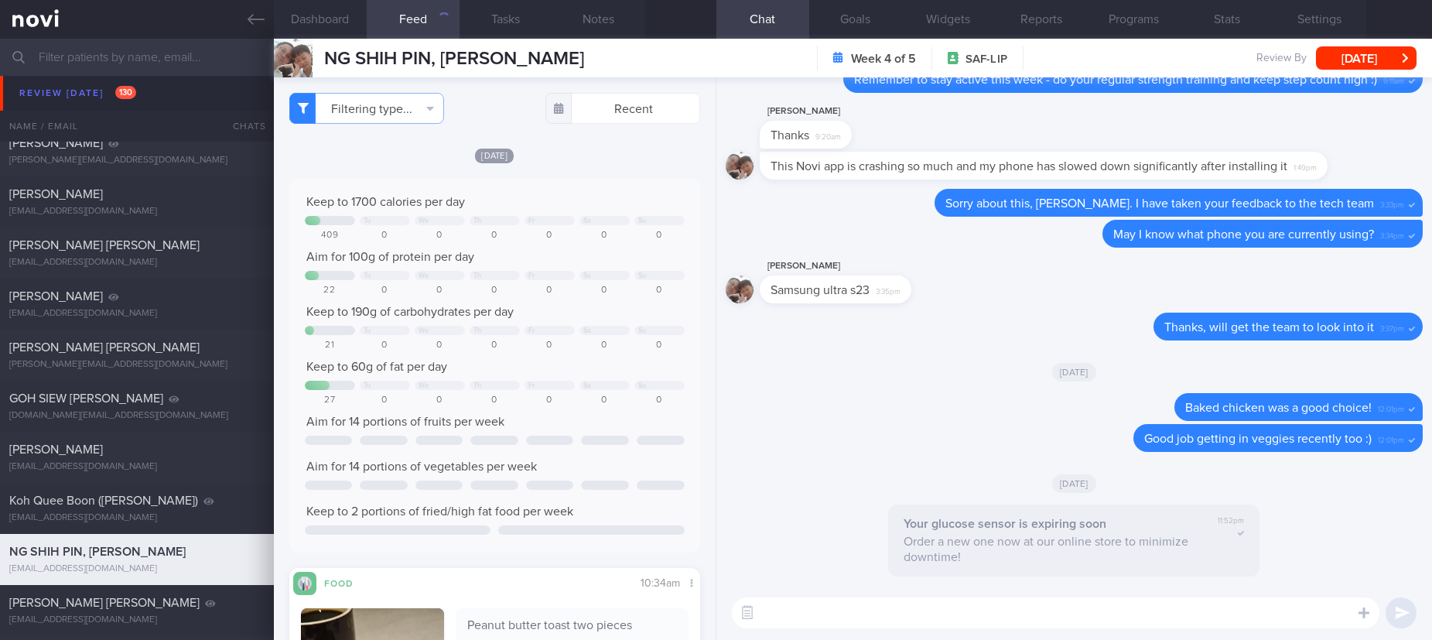
checkbox input "false"
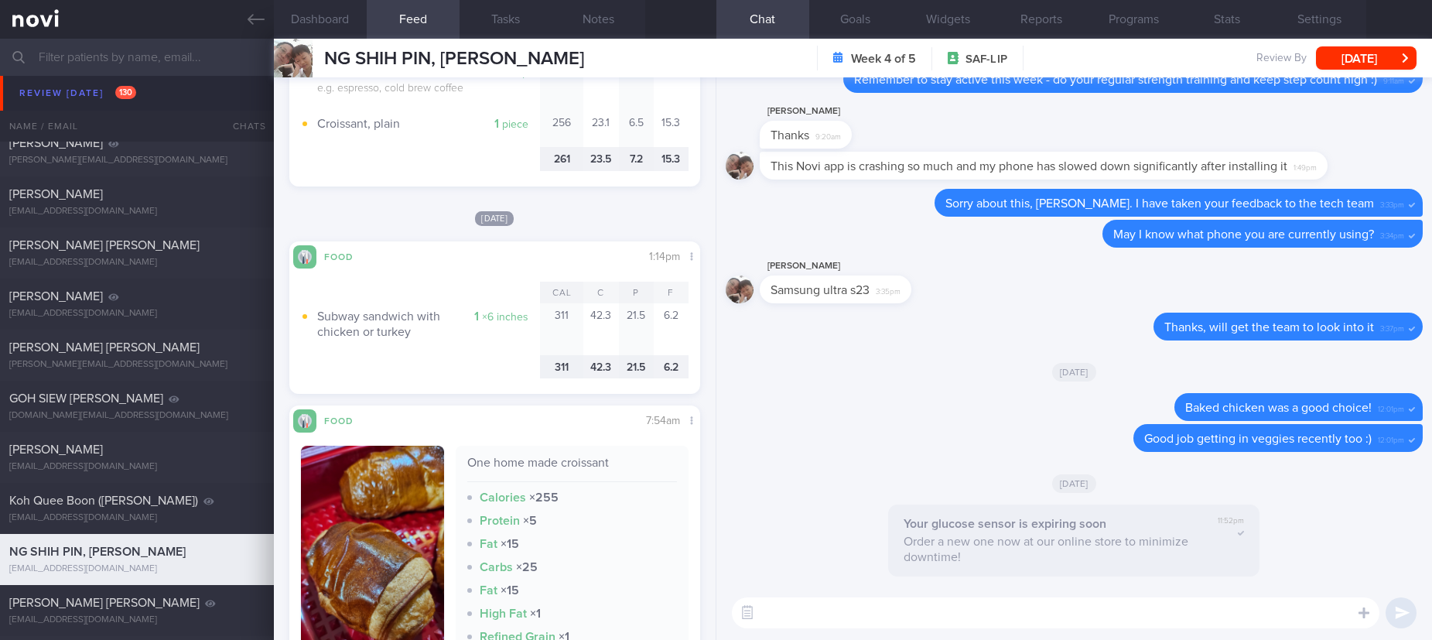
scroll to position [2669, 0]
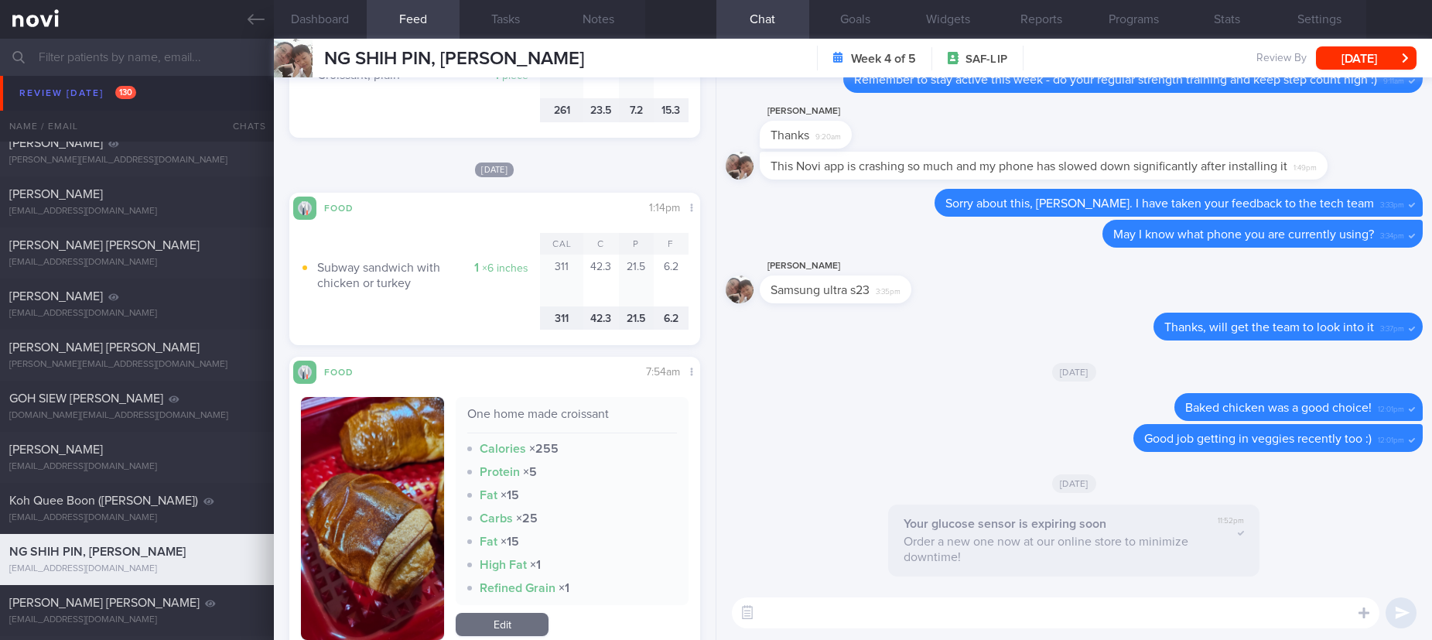
click at [369, 511] on button "button" at bounding box center [373, 518] width 144 height 243
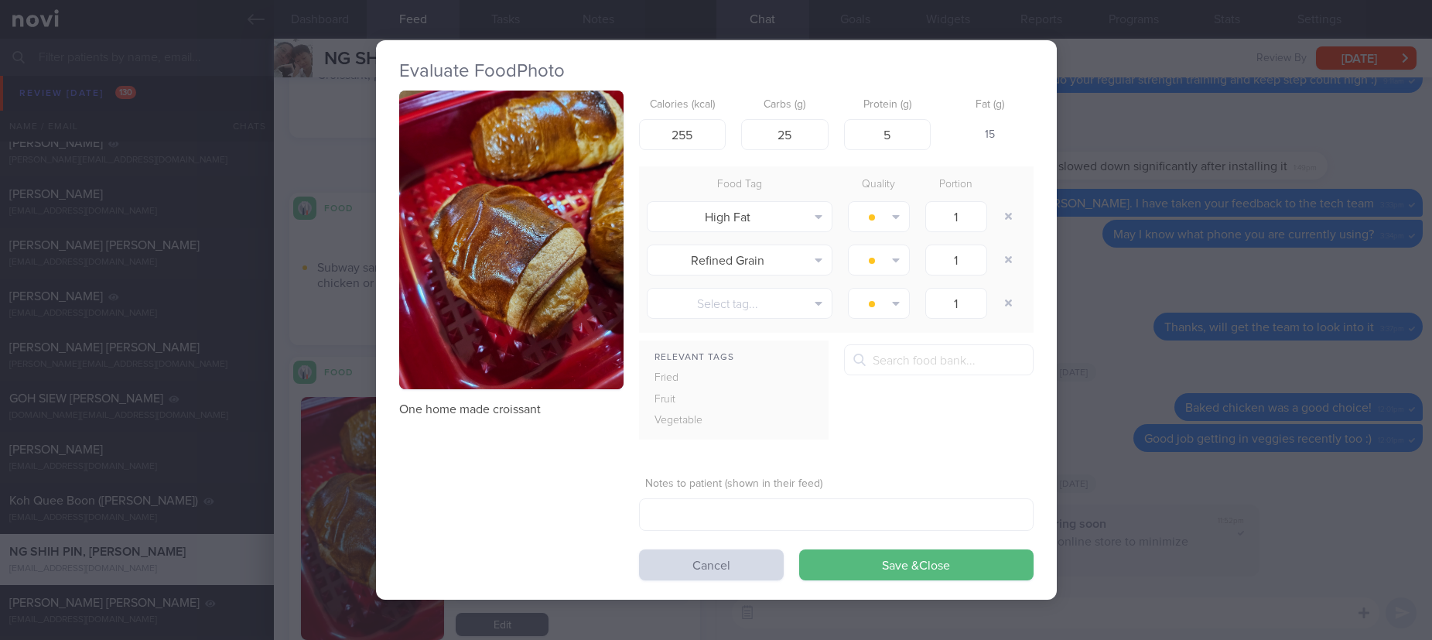
click at [472, 319] on button "button" at bounding box center [511, 240] width 224 height 299
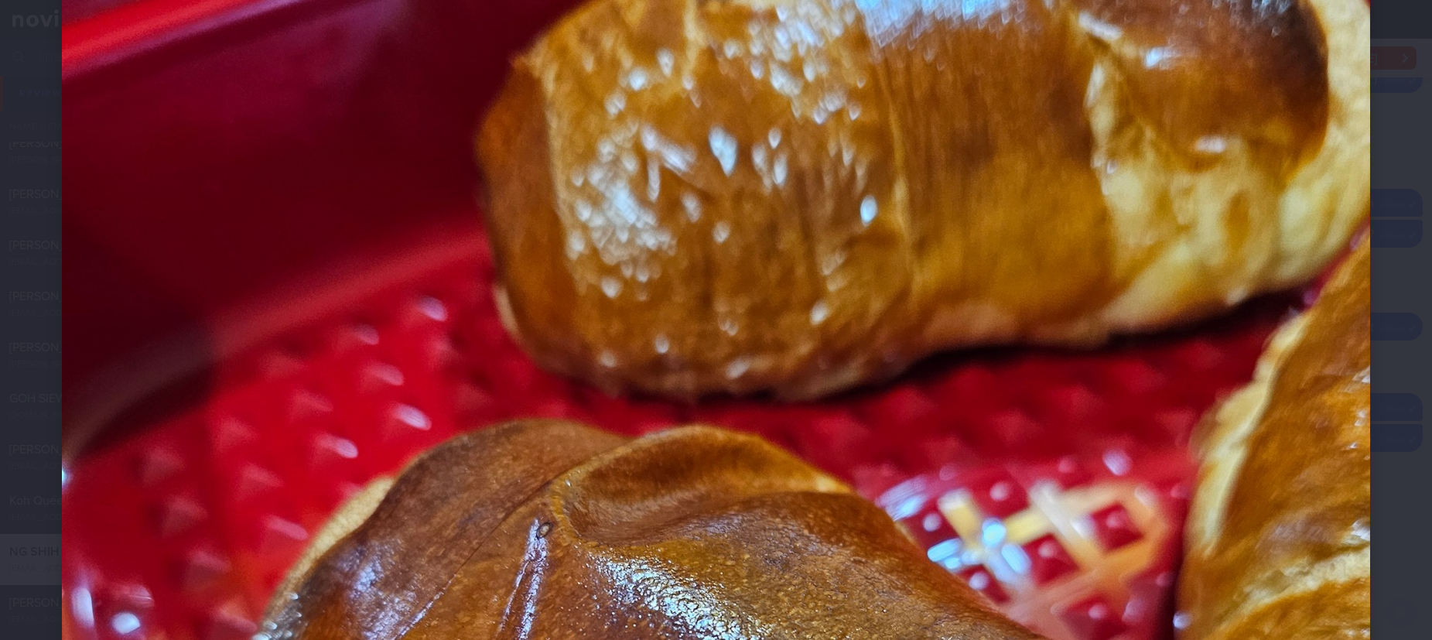
scroll to position [812, 0]
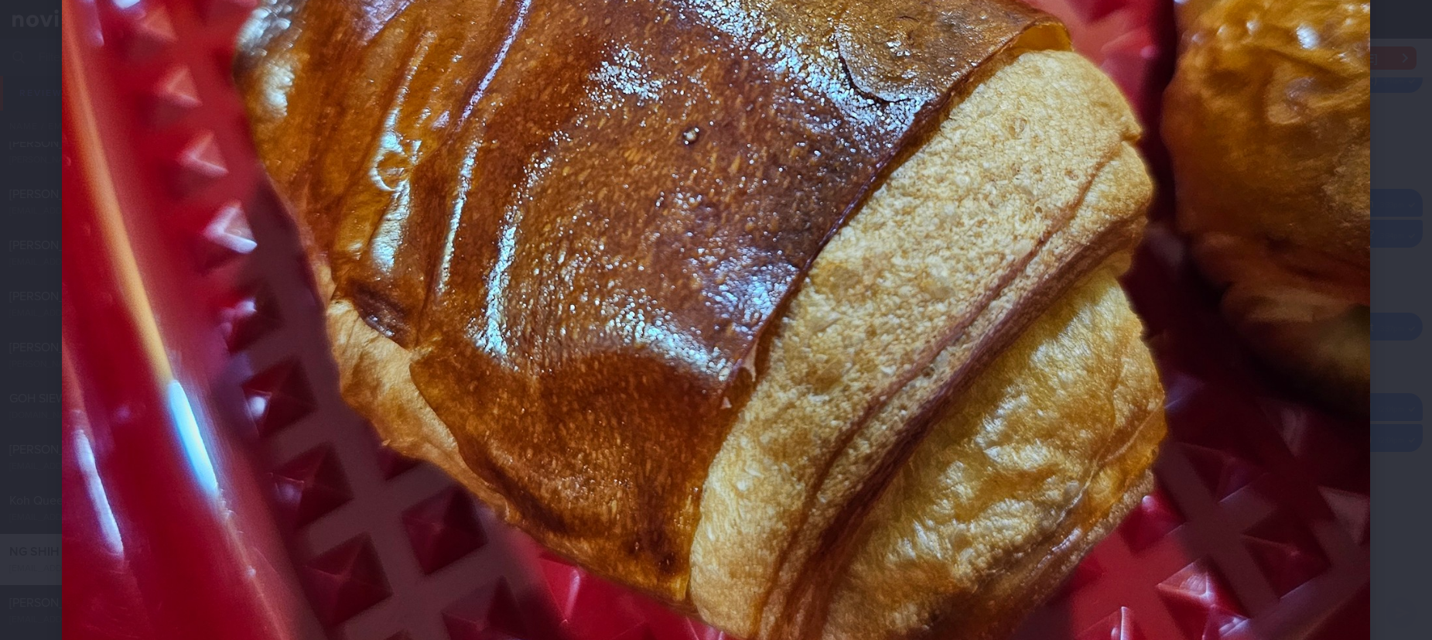
drag, startPoint x: 1204, startPoint y: 463, endPoint x: 1216, endPoint y: 459, distance: 12.0
click at [1206, 463] on img at bounding box center [716, 122] width 1308 height 1744
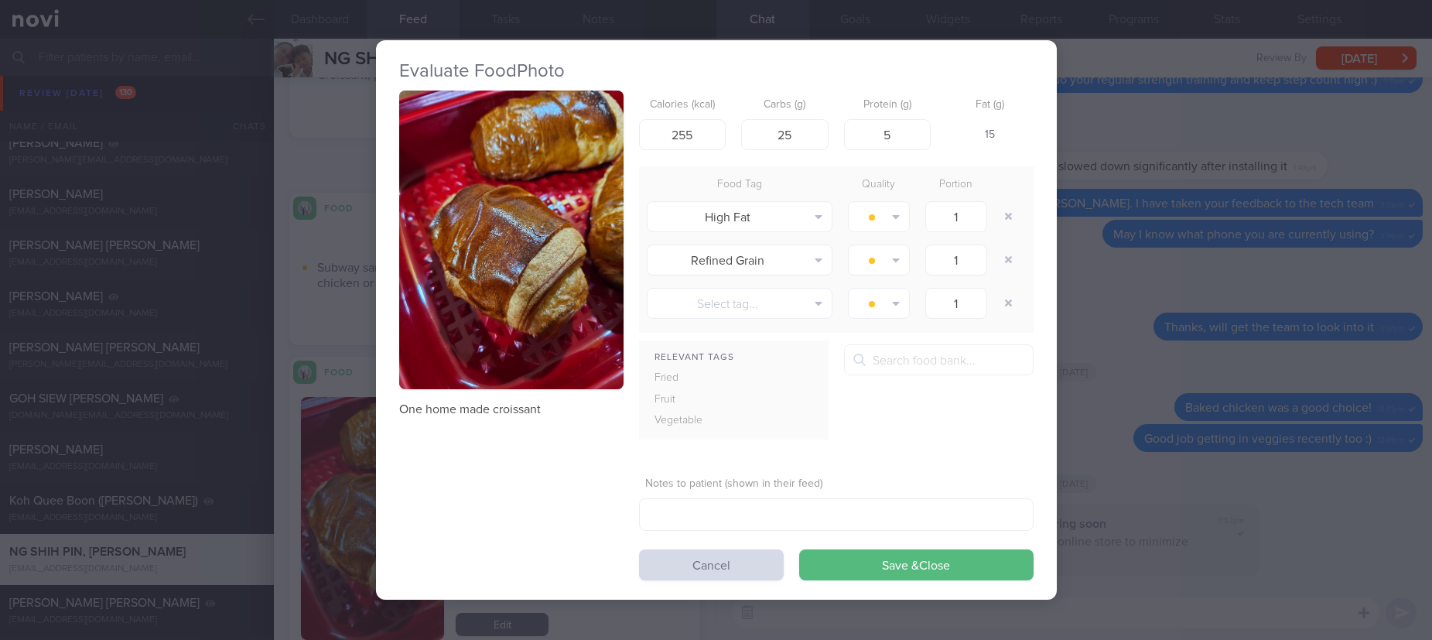
click at [1280, 429] on div "Evaluate Food Photo One home made croissant Calories (kcal) 255 Carbs (g) 25 Pr…" at bounding box center [716, 320] width 1432 height 640
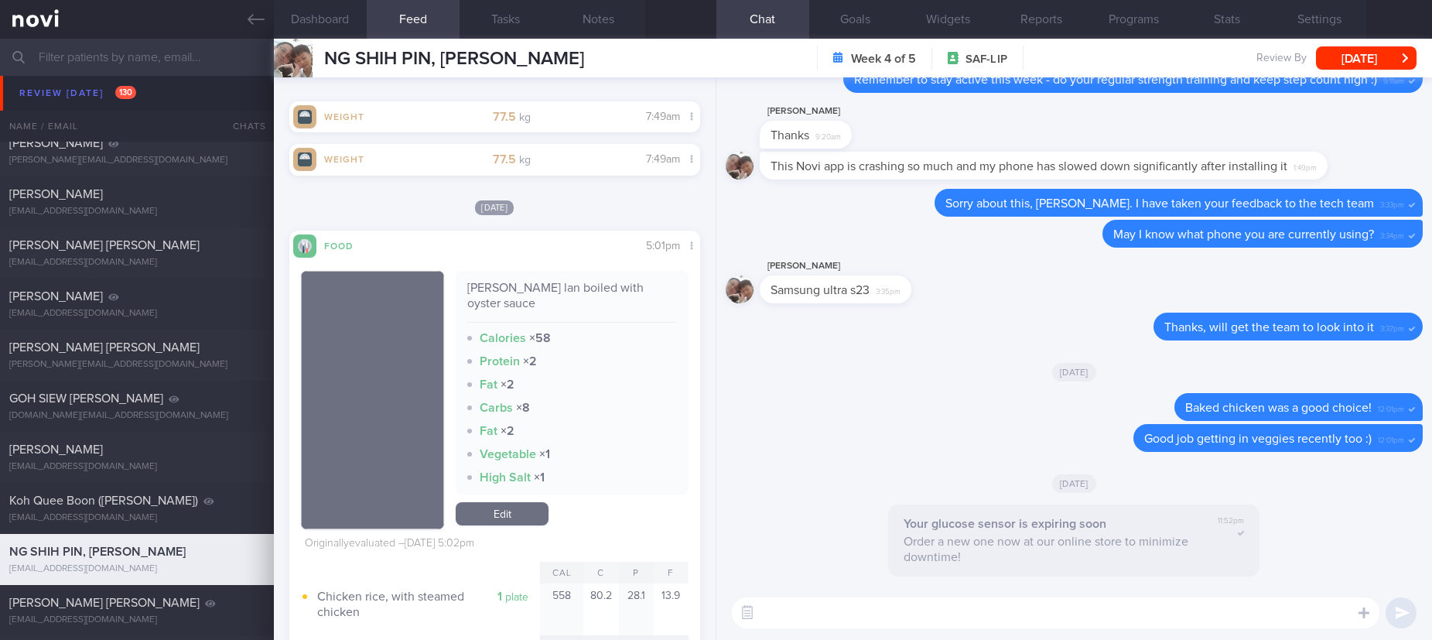
scroll to position [4061, 0]
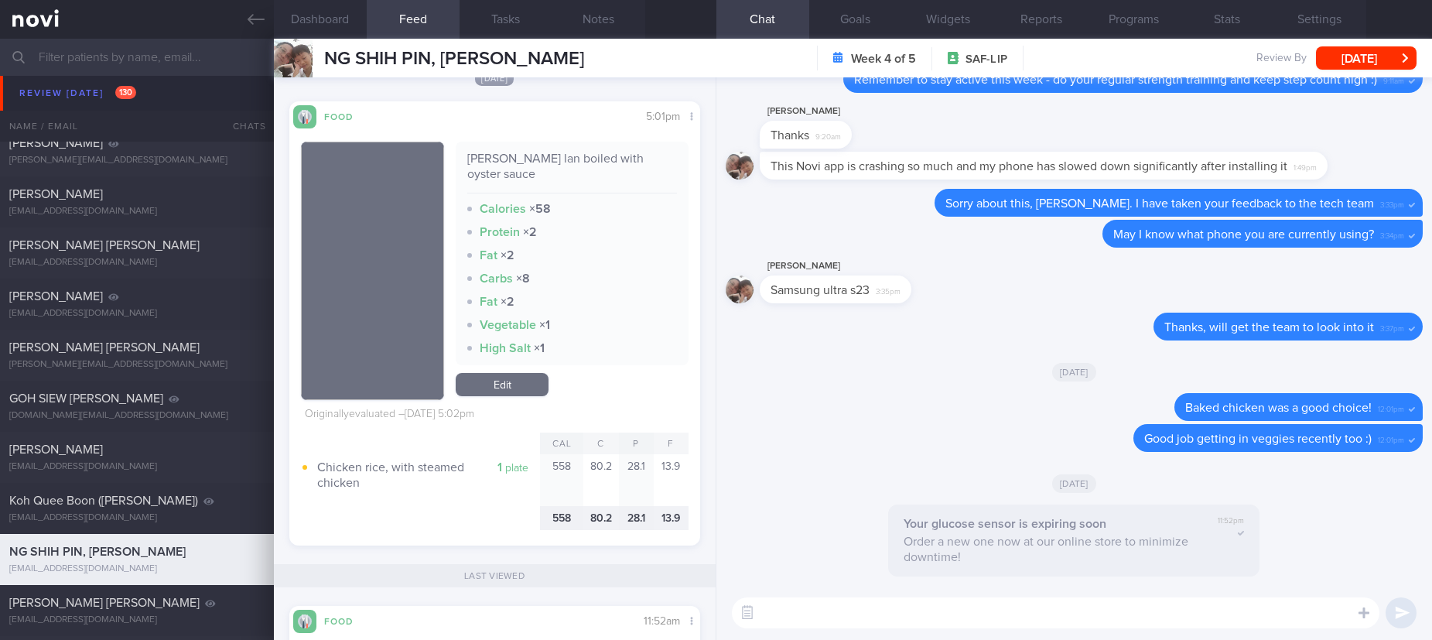
click at [790, 618] on textarea at bounding box center [1055, 612] width 647 height 31
type textarea "Good portion control recently, Allan :)"
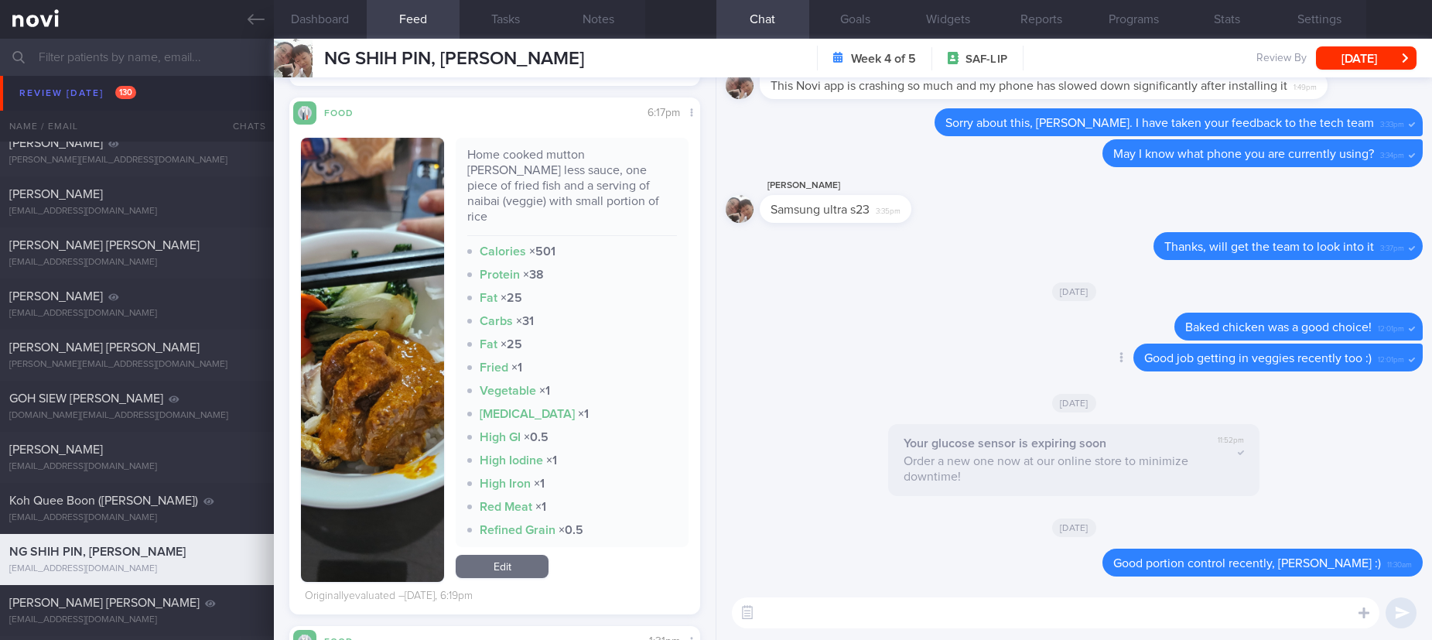
scroll to position [615, 0]
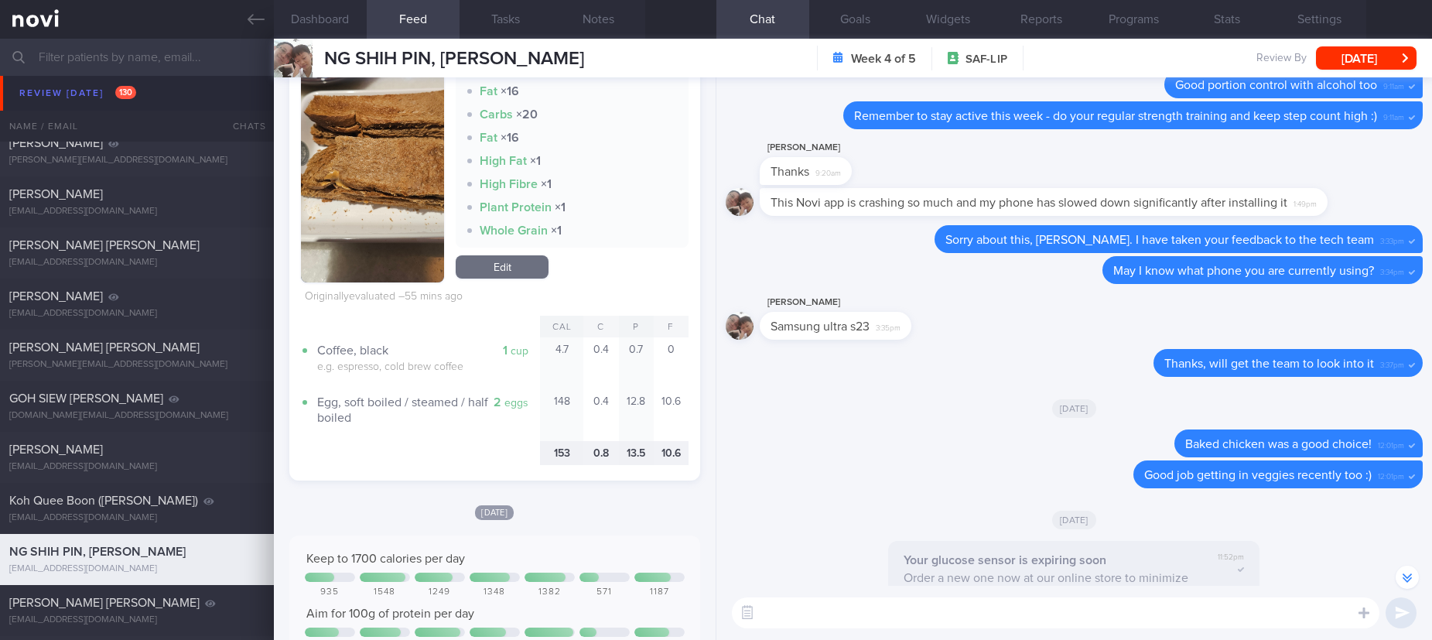
click at [886, 616] on textarea at bounding box center [1055, 612] width 647 height 31
type textarea "A few gentle reminders for you :)"
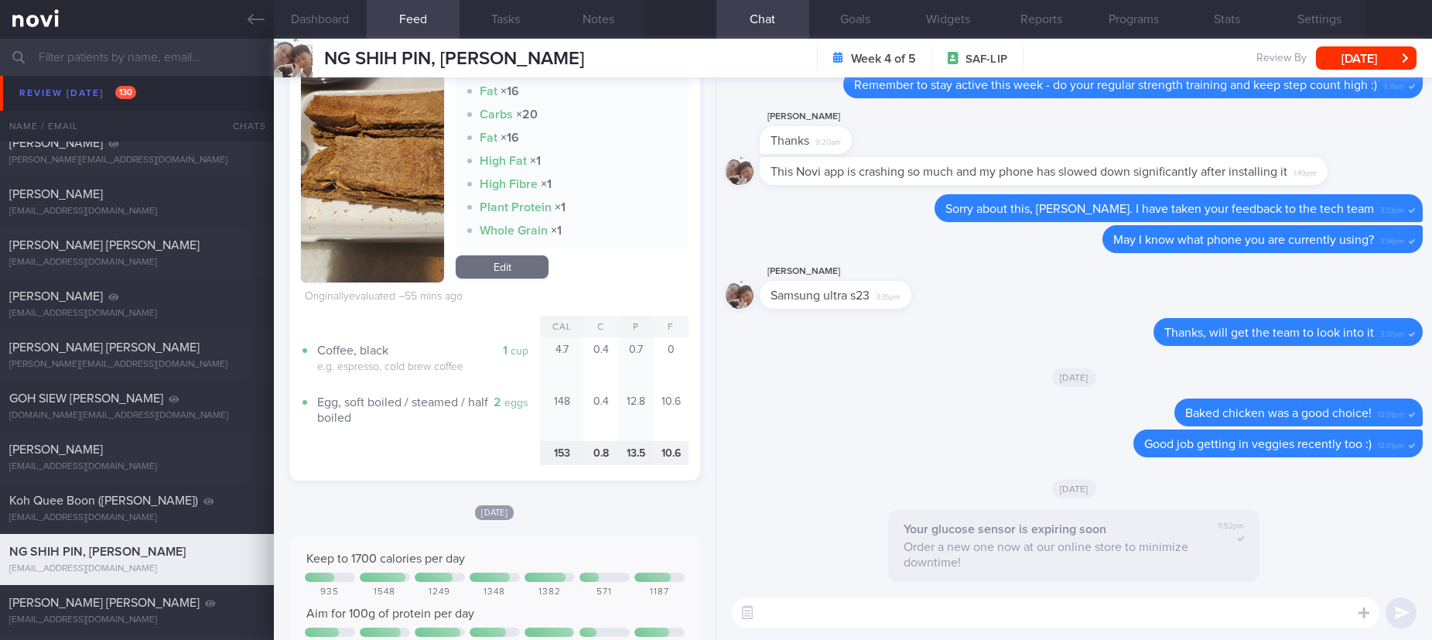
paste textarea "- Eat slowly and mindfully - Consume an adequate amount of protein (non fatty) …"
type textarea "- Eat slowly and mindfully - Consume an adequate amount of protein (non fatty) …"
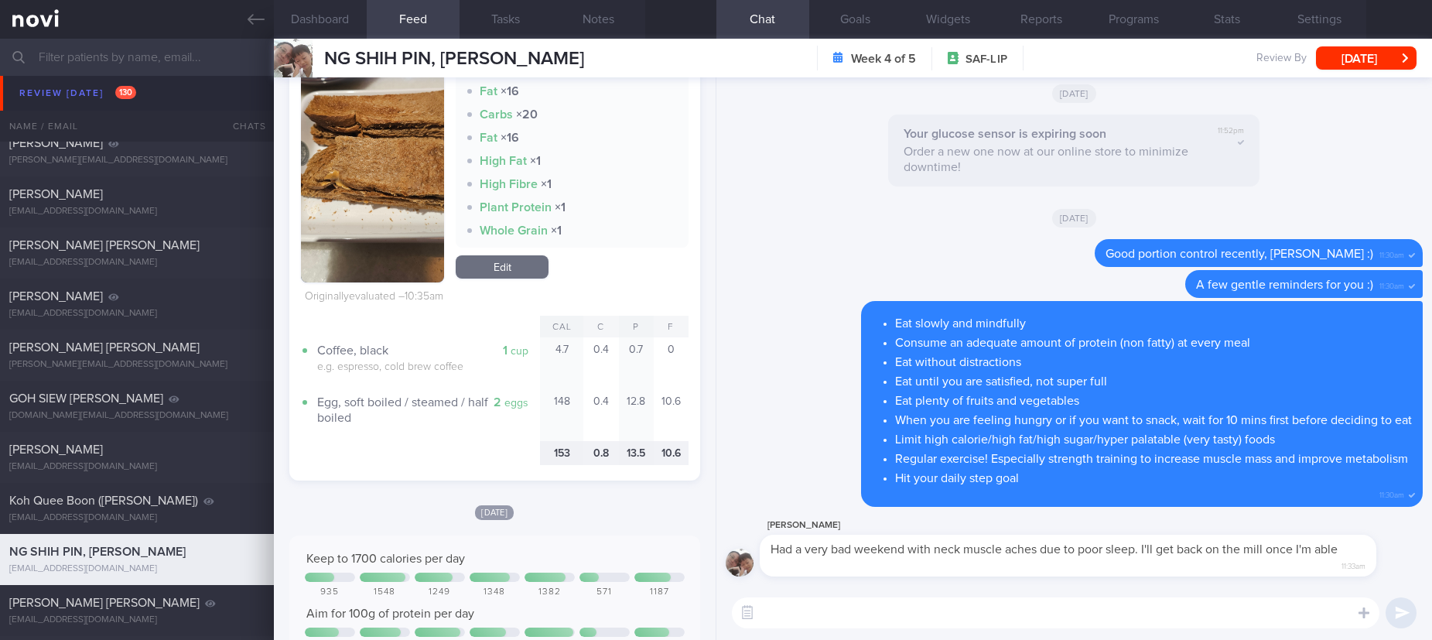
click at [886, 616] on textarea at bounding box center [1055, 612] width 647 height 31
click at [1011, 625] on textarea at bounding box center [1055, 612] width 647 height 31
click at [1012, 613] on textarea at bounding box center [1055, 612] width 647 height 31
click at [1010, 613] on textarea at bounding box center [1055, 612] width 647 height 31
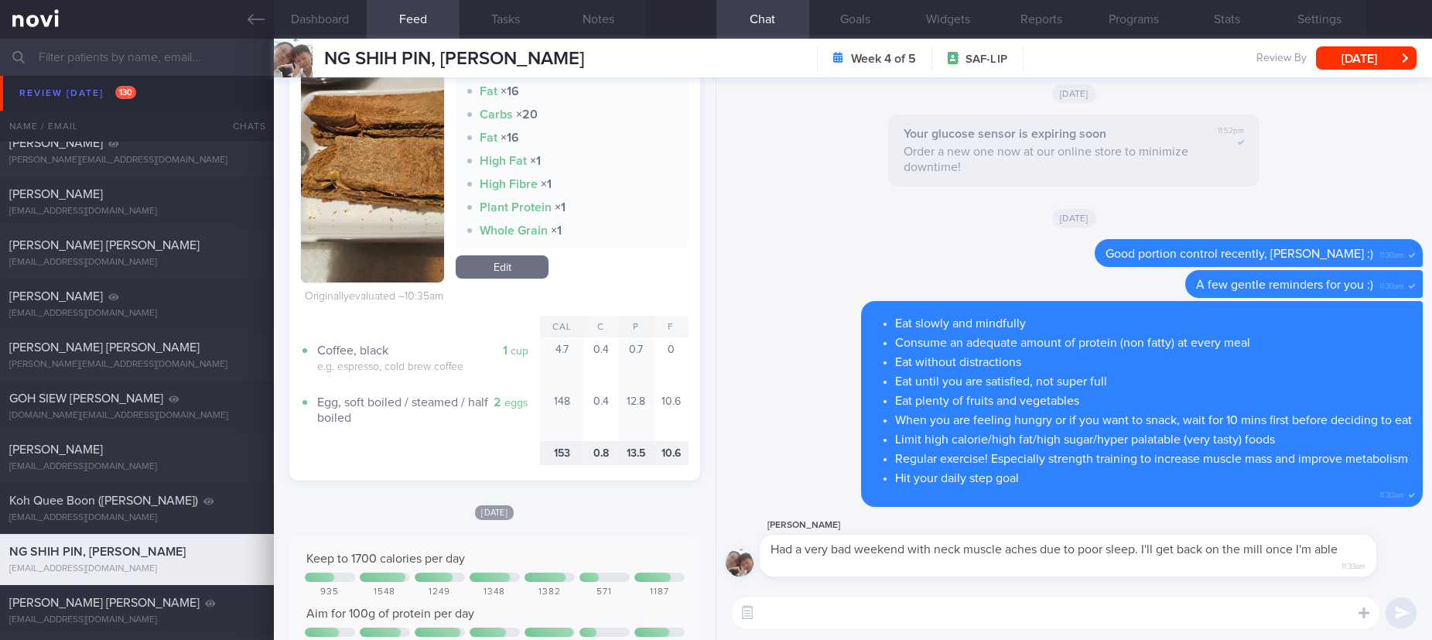
click at [967, 624] on textarea at bounding box center [1055, 612] width 647 height 31
type textarea "I hope you feel better soon!"
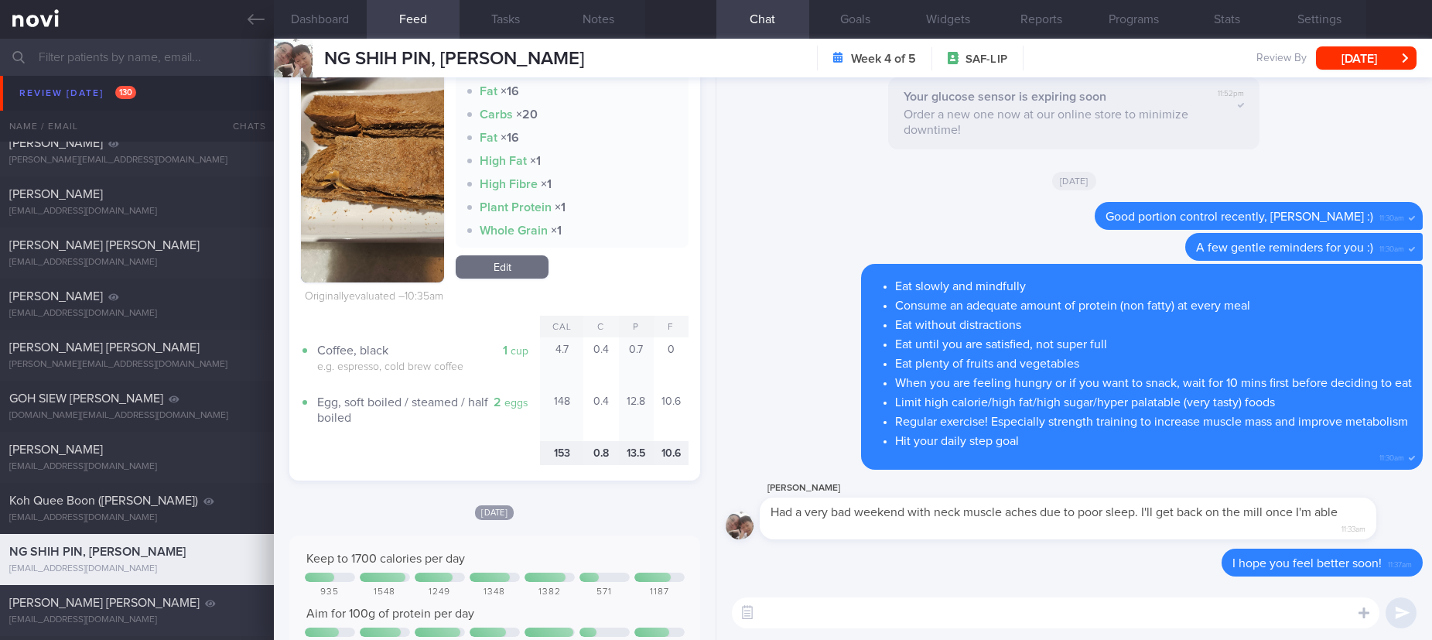
scroll to position [812, 0]
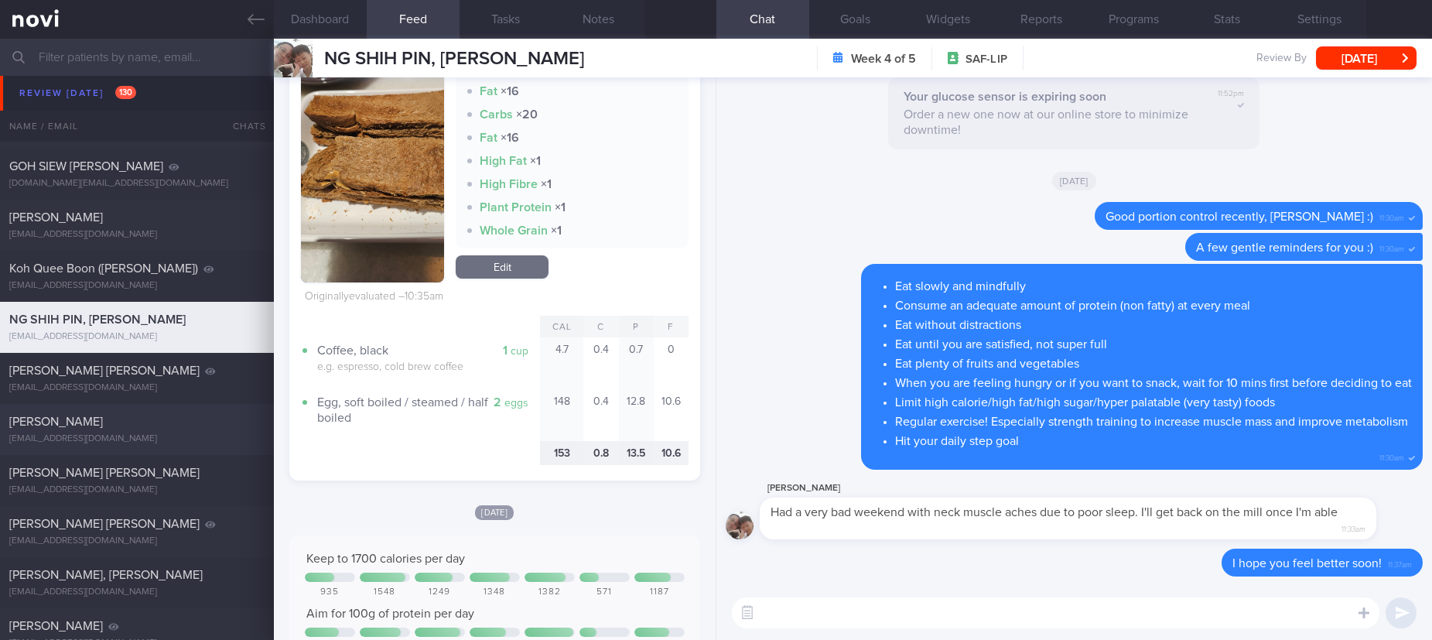
click at [160, 433] on div "[EMAIL_ADDRESS][DOMAIN_NAME]" at bounding box center [136, 439] width 255 height 12
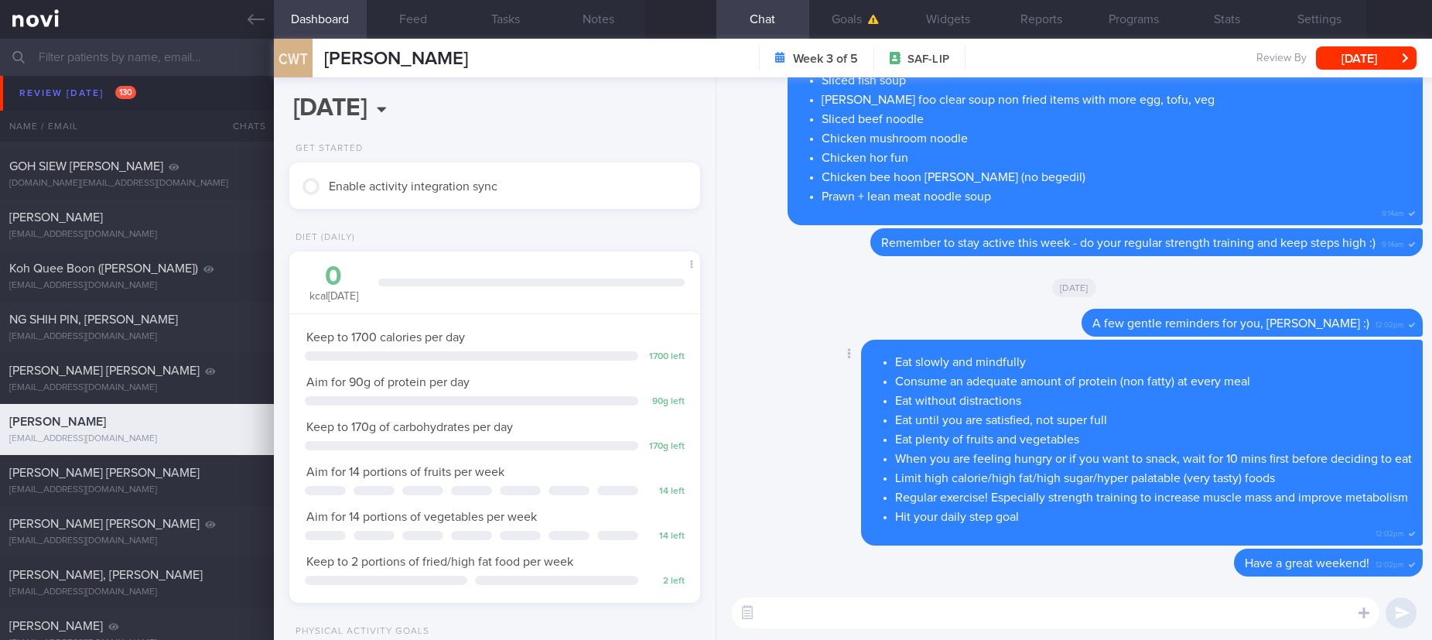
drag, startPoint x: 1038, startPoint y: 351, endPoint x: 1055, endPoint y: 348, distance: 17.3
click at [1055, 348] on div "Eat slowly and mindfully Consume an adequate amount of protein (non fatty) at e…" at bounding box center [1142, 443] width 562 height 206
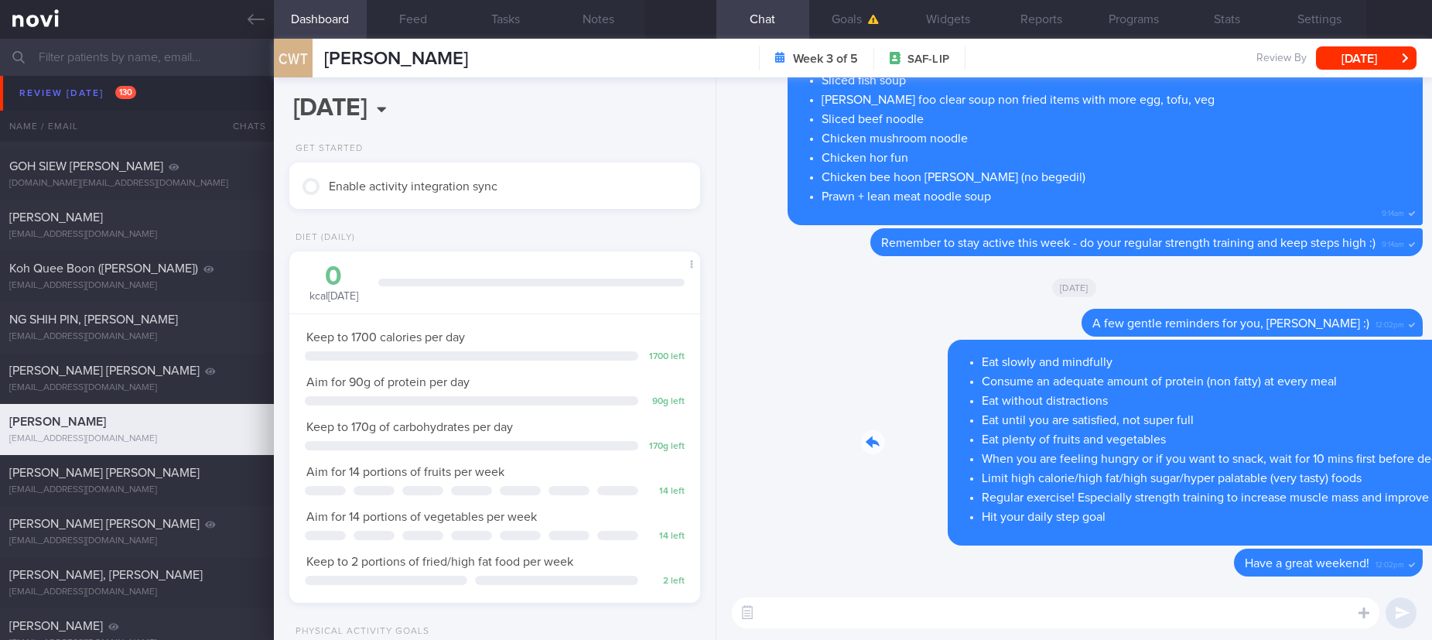
drag, startPoint x: 1050, startPoint y: 344, endPoint x: 1309, endPoint y: 358, distance: 259.5
click at [1309, 358] on div "Delete Eat slowly and mindfully Consume an adequate amount of protein (non fatt…" at bounding box center [1110, 443] width 623 height 206
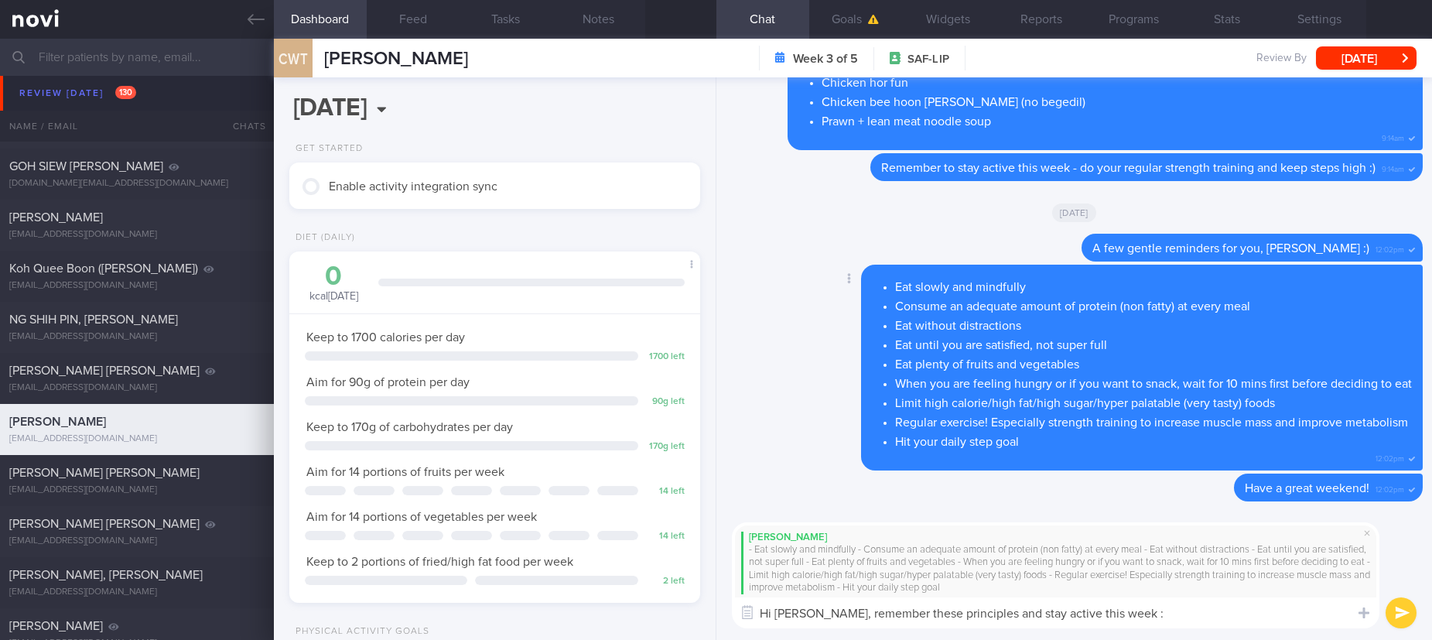
type textarea "Hi Mr Tong, remember these principles and stay active this week :)"
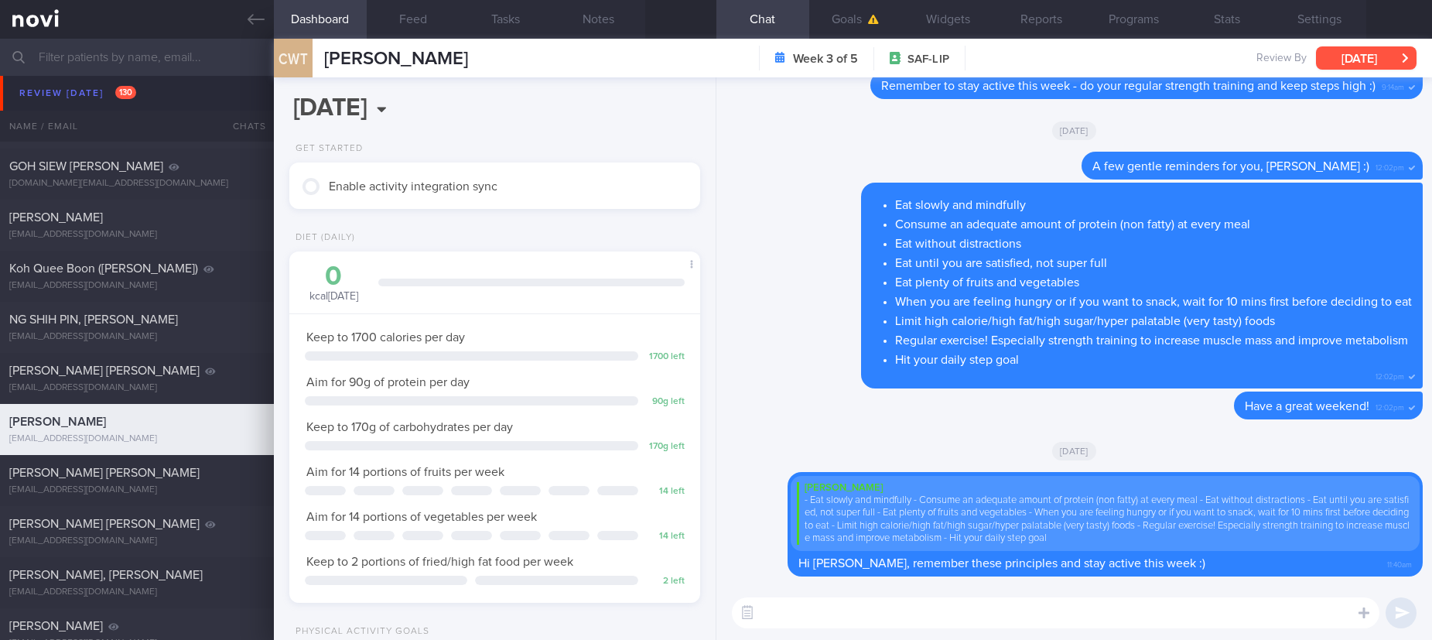
click at [1358, 52] on button "[DATE]" at bounding box center [1366, 57] width 101 height 23
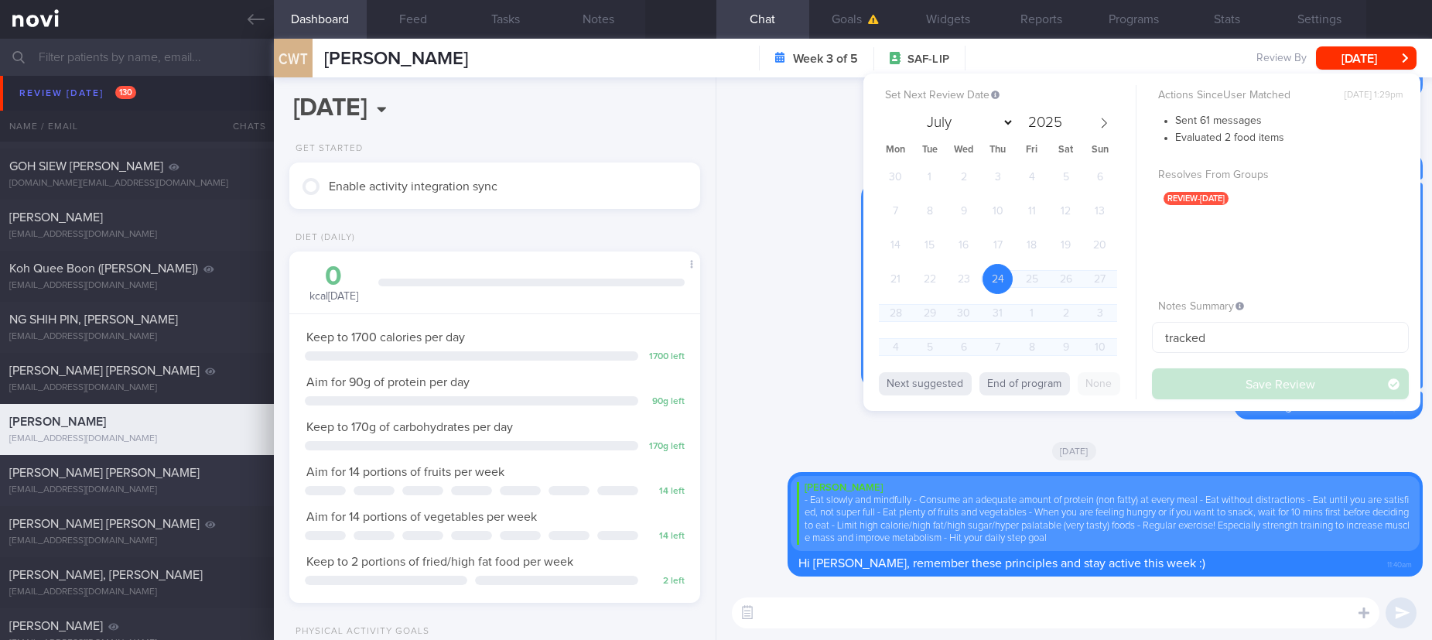
click at [166, 483] on div "LIM WEI JIE iambornin1982@gmail.com" at bounding box center [137, 480] width 274 height 31
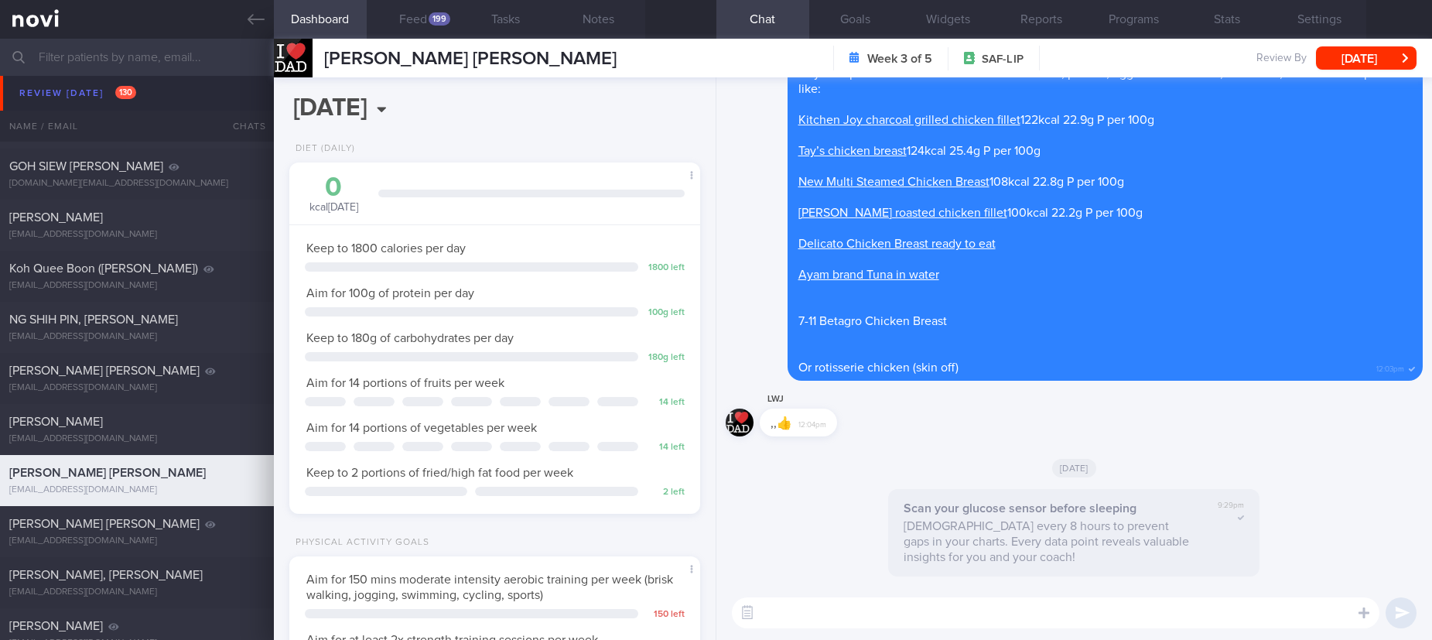
scroll to position [227, 371]
click at [398, 29] on button "Feed 199" at bounding box center [413, 19] width 93 height 39
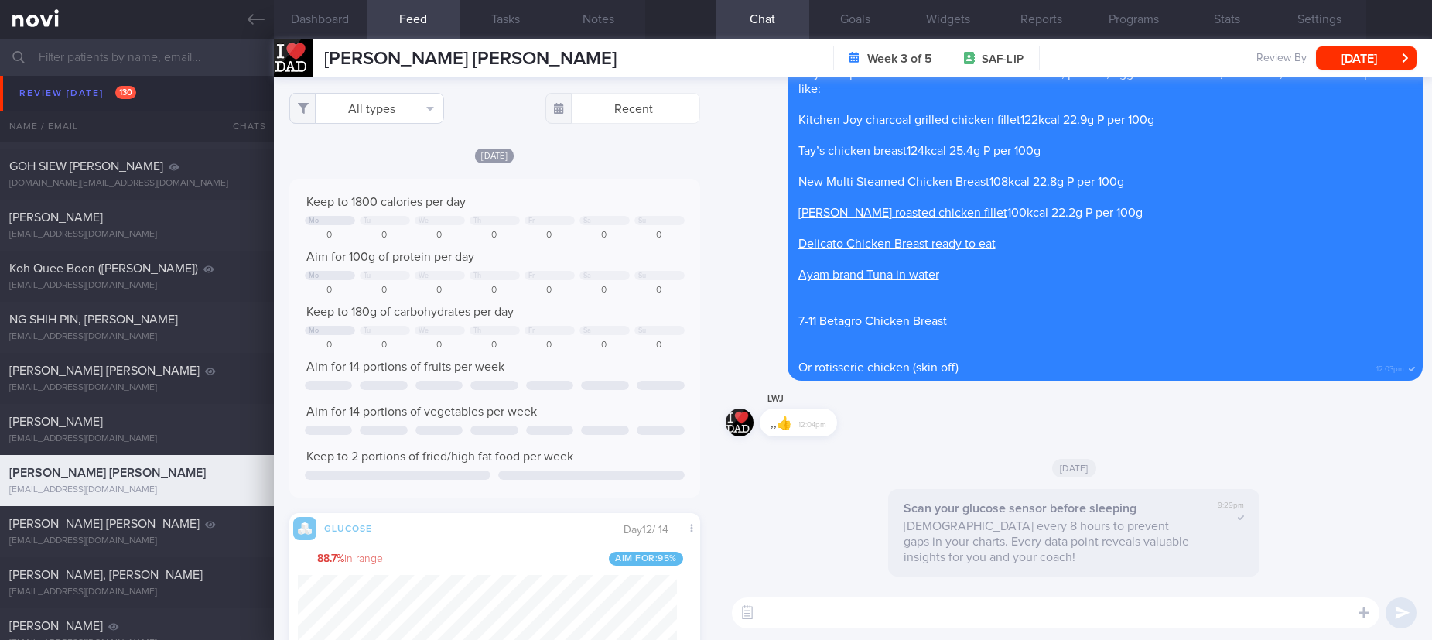
scroll to position [93, 373]
click at [384, 98] on button "All types" at bounding box center [366, 108] width 155 height 31
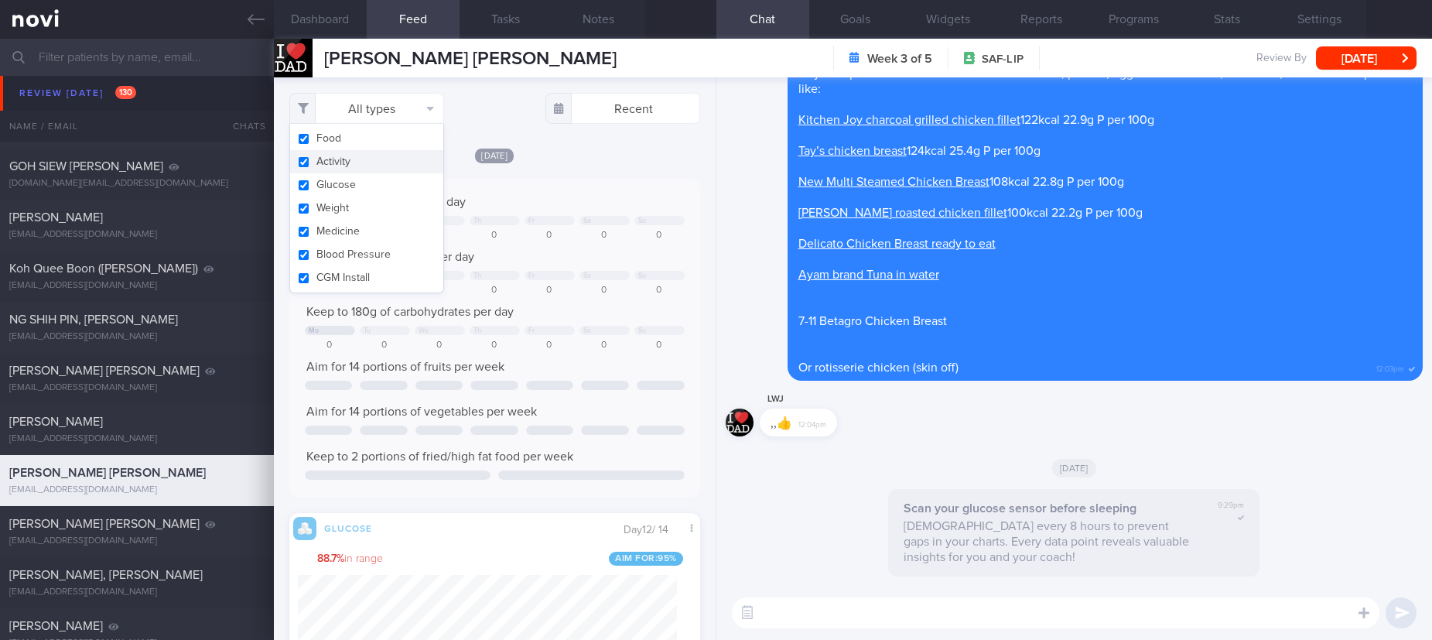
click at [328, 168] on button "Activity" at bounding box center [366, 161] width 153 height 23
checkbox input "false"
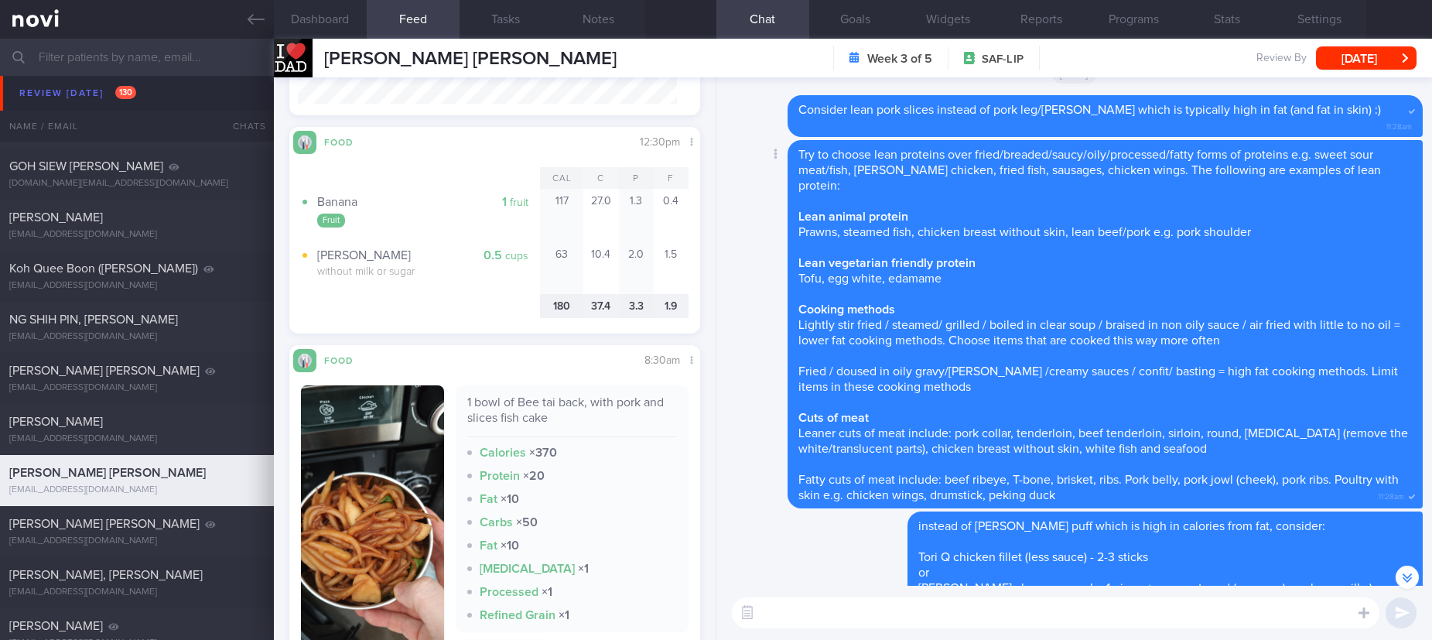
click at [938, 189] on span "Try to choose lean proteins over fried/breaded/saucy/oily/processed/fatty forms…" at bounding box center [1089, 170] width 582 height 43
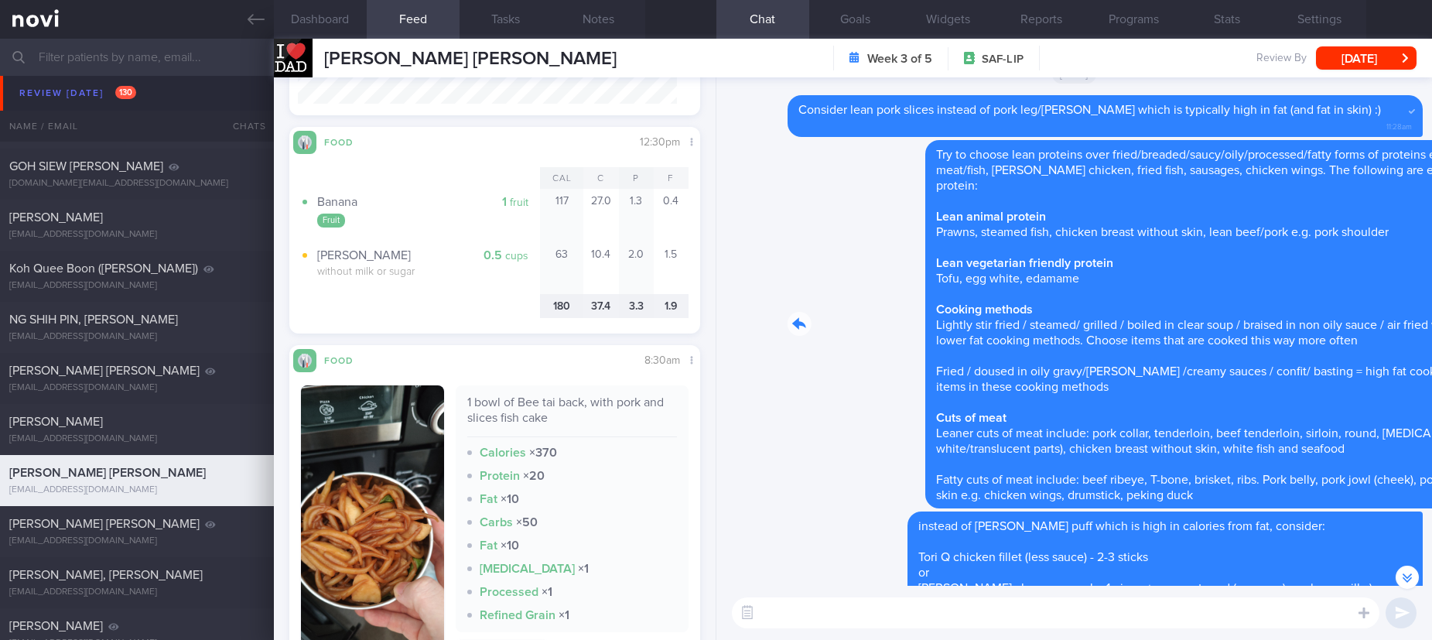
drag, startPoint x: 934, startPoint y: 197, endPoint x: 1440, endPoint y: 231, distance: 506.2
click at [1431, 231] on html "You are offline! Some functionality will be unavailable Patients New Users Coac…" at bounding box center [716, 320] width 1432 height 640
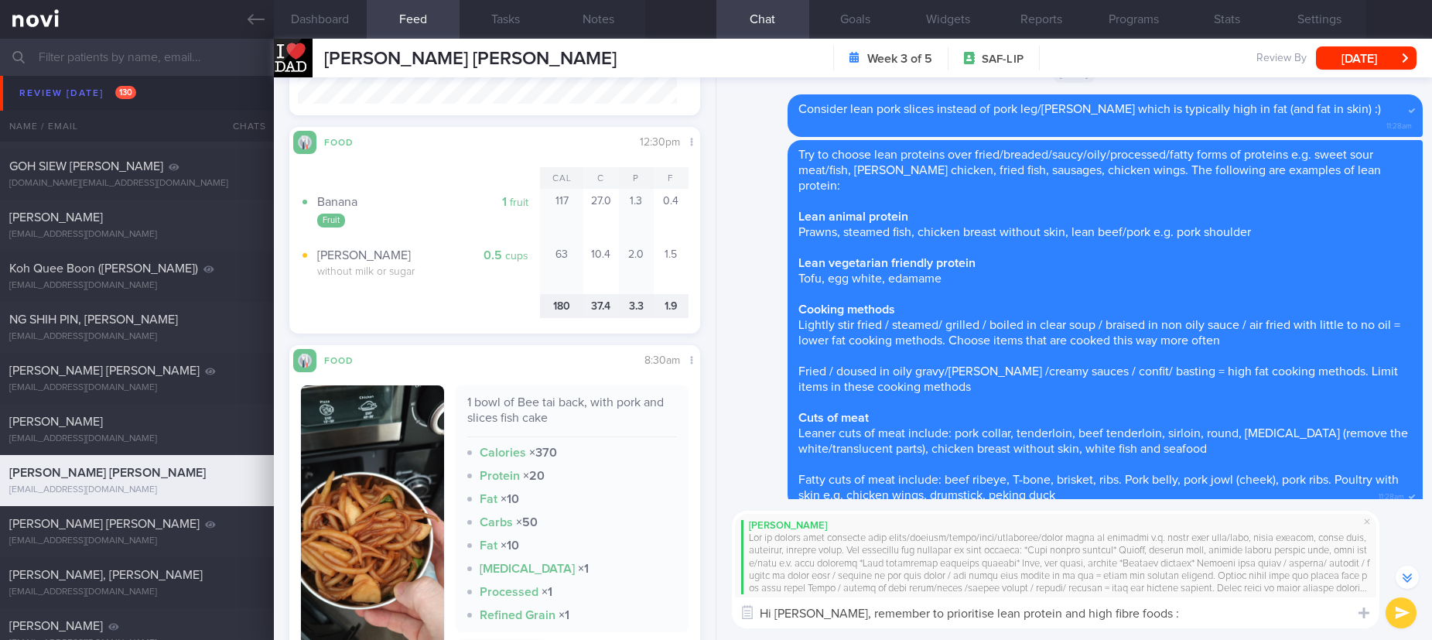
type textarea "Hi Mr Lim, remember to prioritise lean protein and high fibre foods :)"
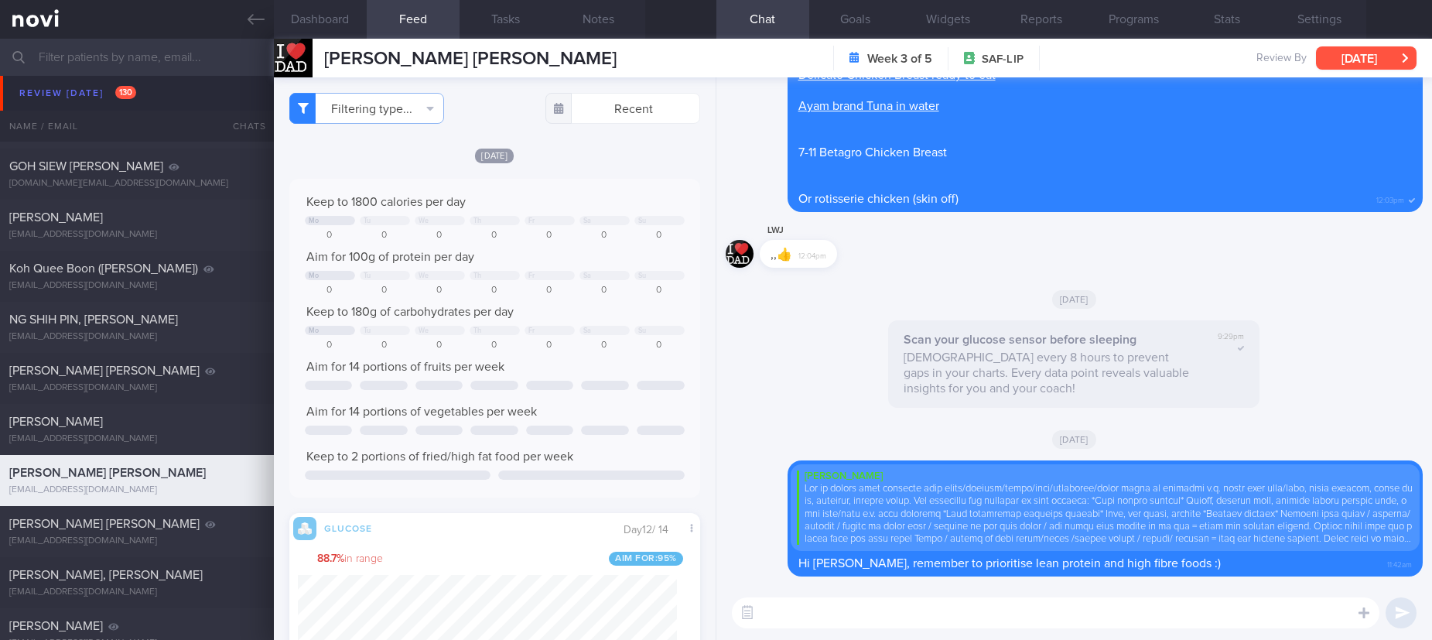
click at [1359, 59] on button "[DATE]" at bounding box center [1366, 57] width 101 height 23
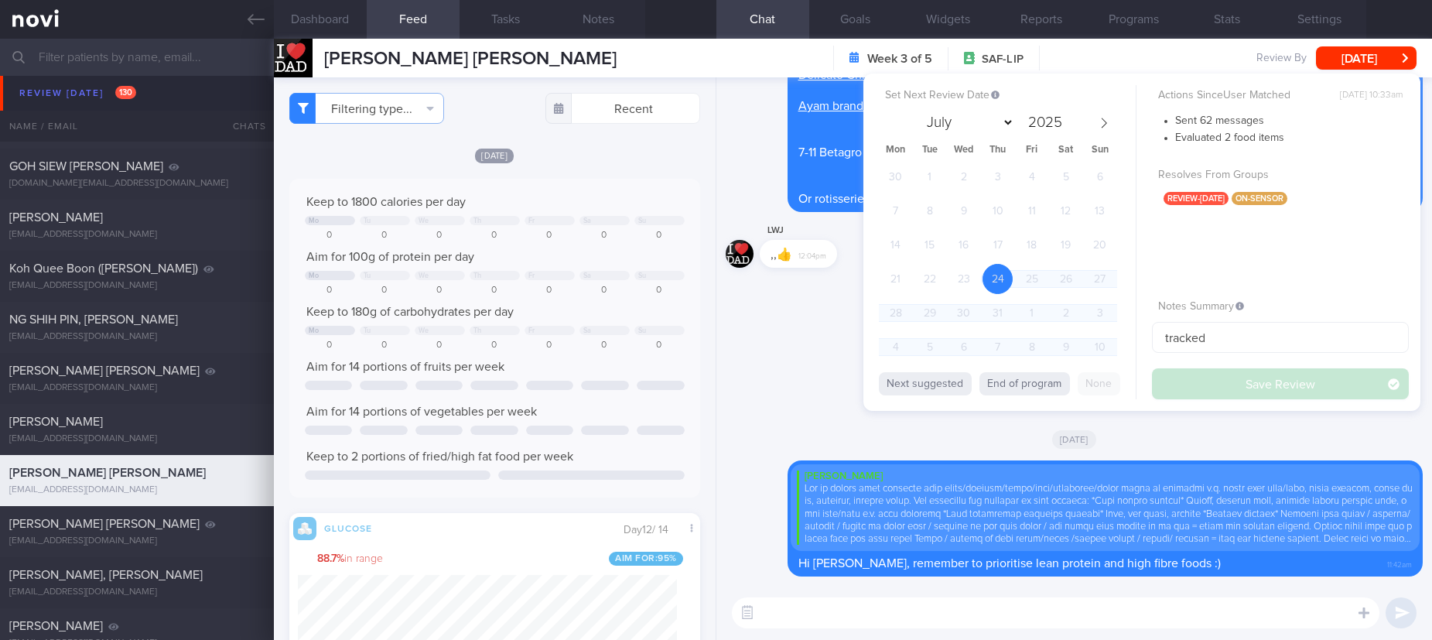
click at [780, 354] on div "Scan your glucose sensor before sleeping Scan every 8 hours to prevent gaps in …" at bounding box center [1074, 368] width 697 height 97
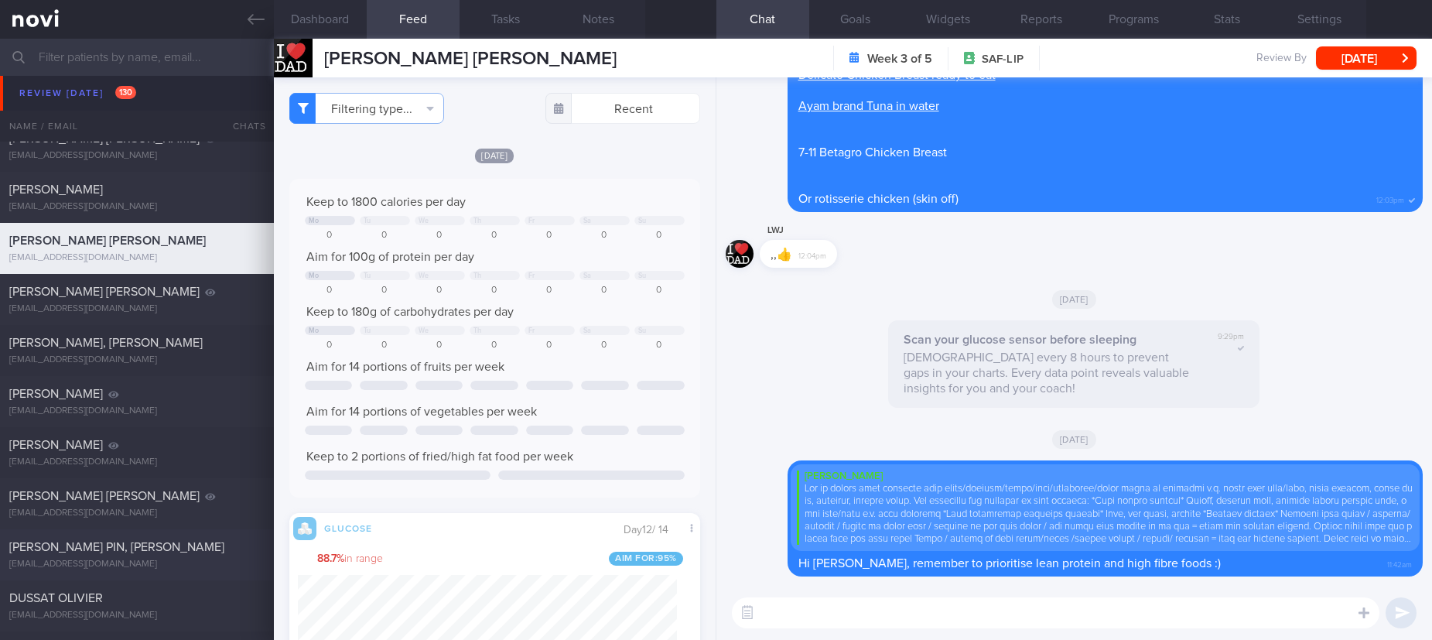
click at [182, 550] on div "[PERSON_NAME] PIN, [PERSON_NAME]" at bounding box center [134, 546] width 251 height 15
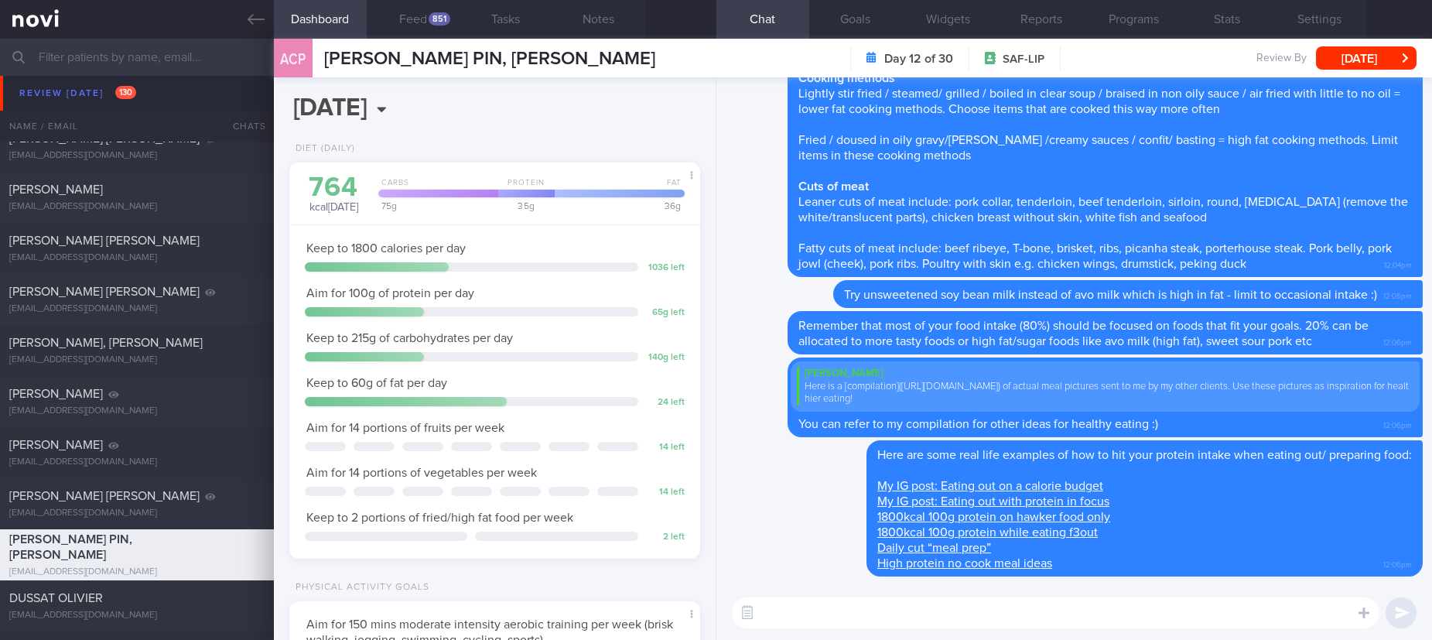
scroll to position [186, 371]
click at [437, 17] on div "851" at bounding box center [440, 18] width 22 height 13
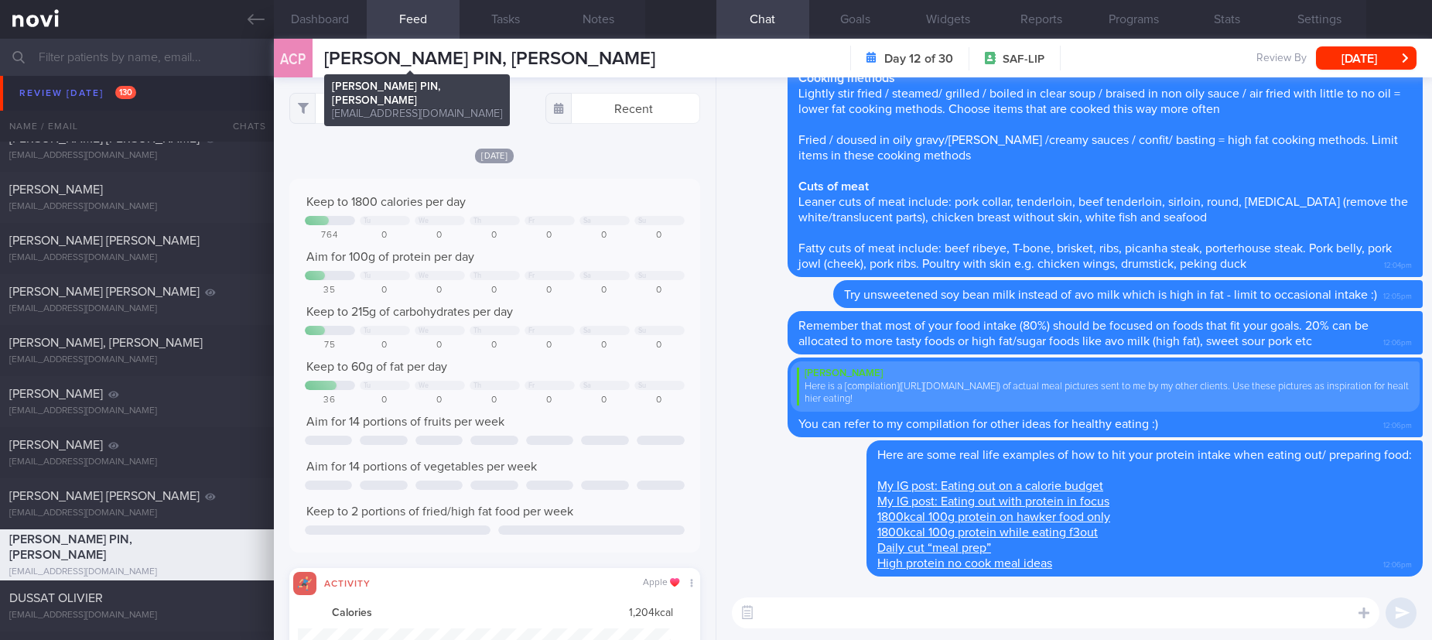
scroll to position [93, 373]
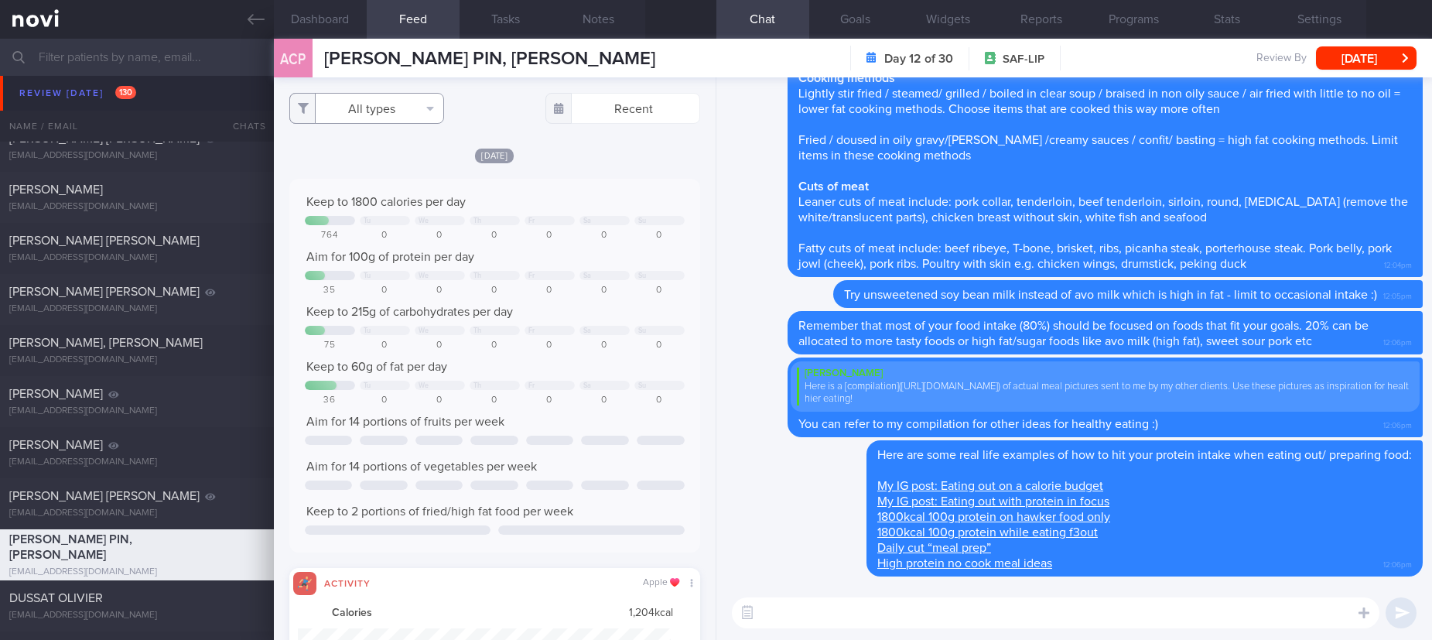
click at [391, 100] on button "All types" at bounding box center [366, 108] width 155 height 31
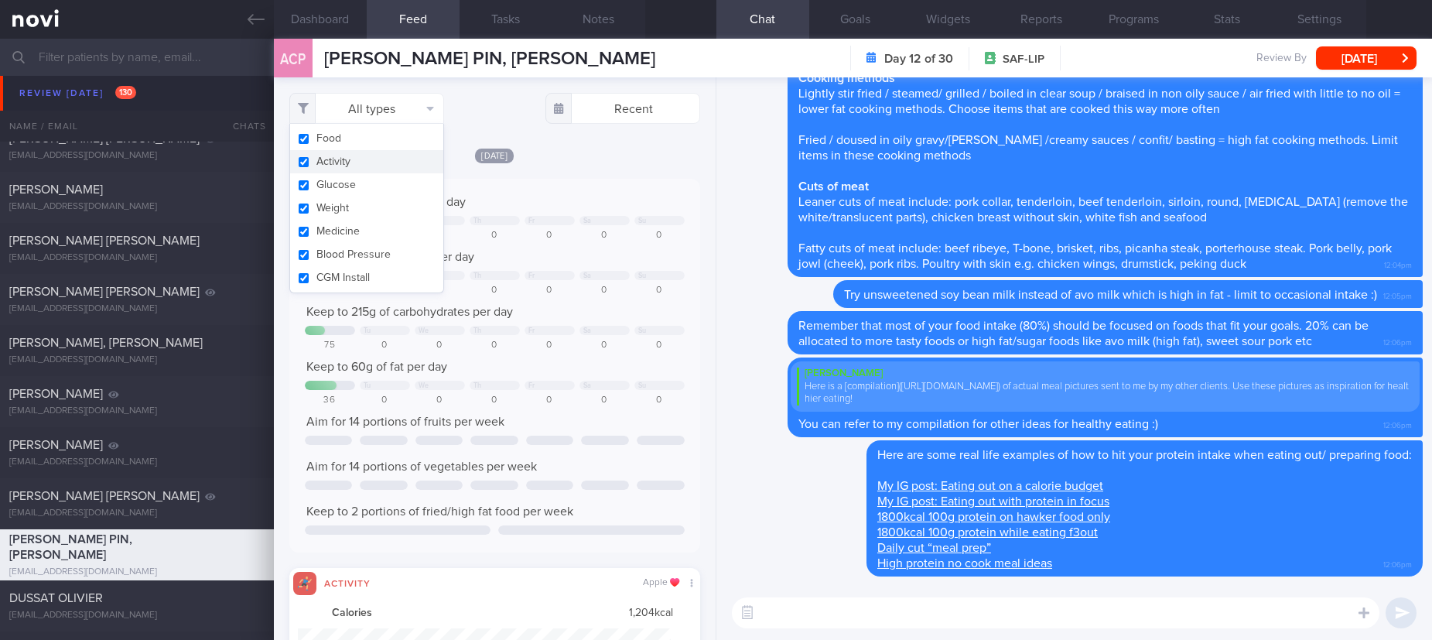
click at [352, 159] on button "Activity" at bounding box center [366, 161] width 153 height 23
click at [537, 181] on div "Keep to 1800 calories per day Tu We Th Fr Sa Su 764 0 0 0 0 0 0 Aim for 100g of…" at bounding box center [494, 366] width 411 height 374
checkbox input "false"
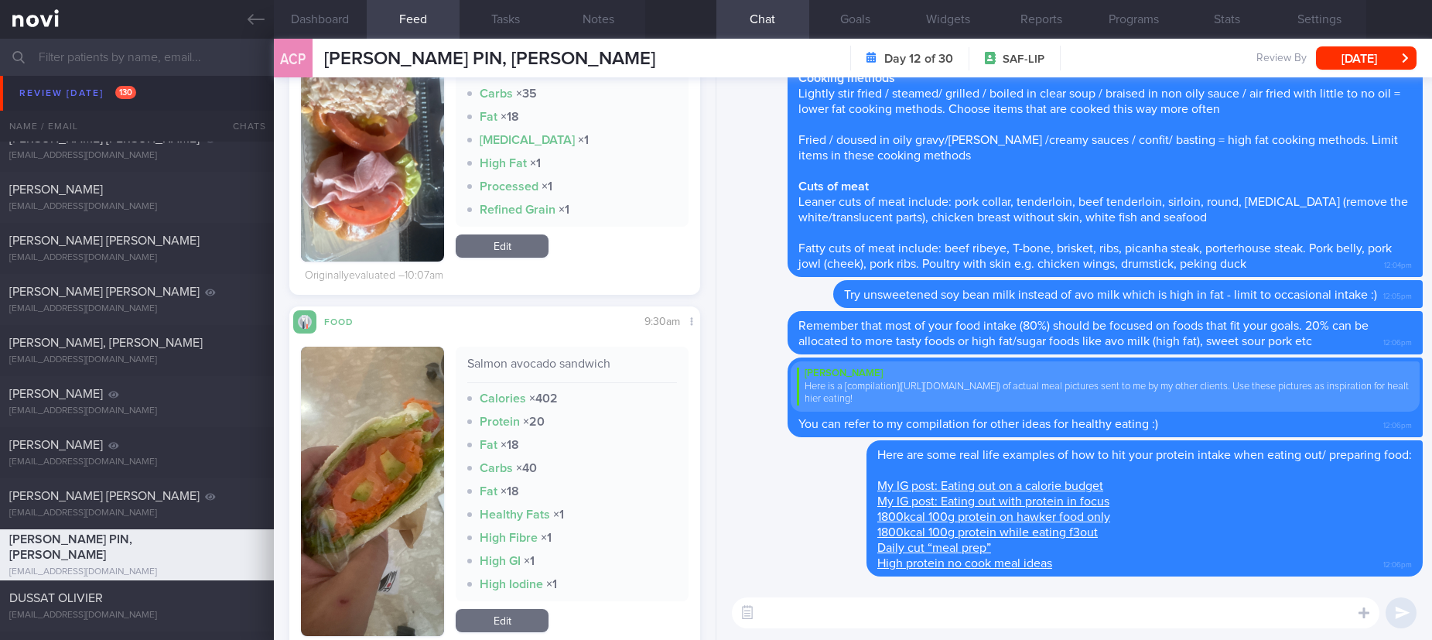
scroll to position [464, 0]
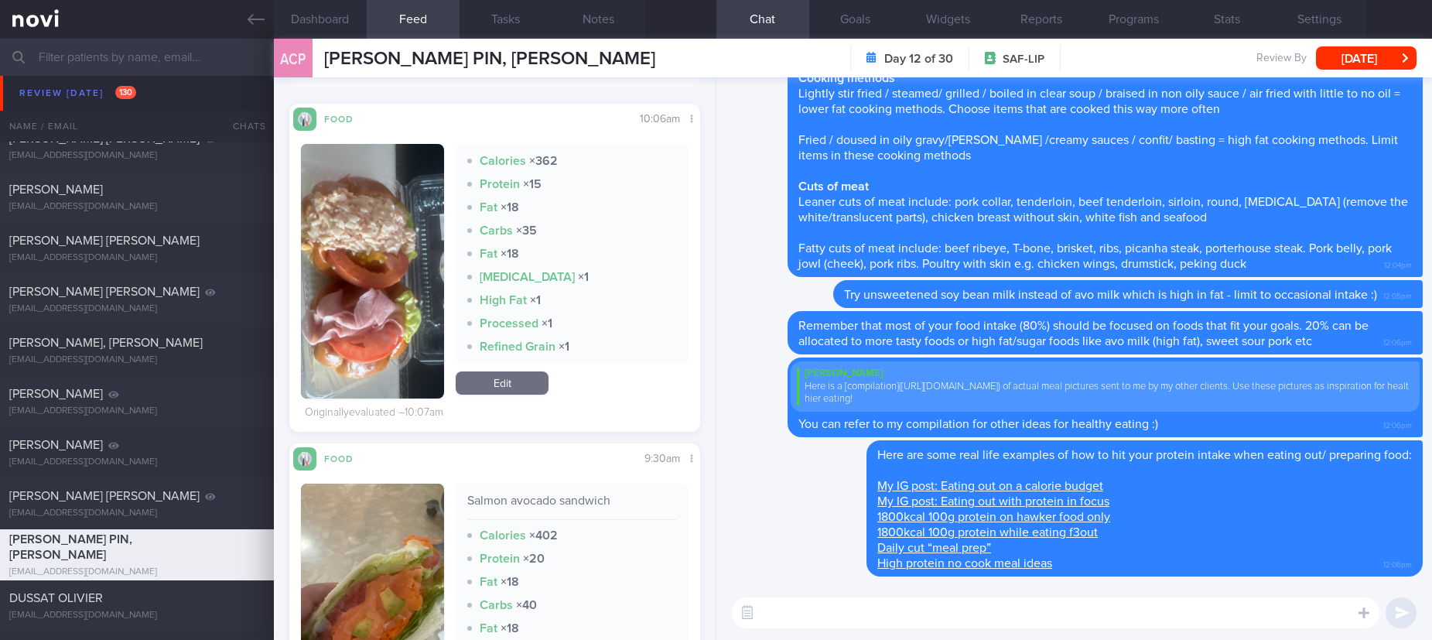
click at [401, 316] on img "button" at bounding box center [373, 271] width 144 height 254
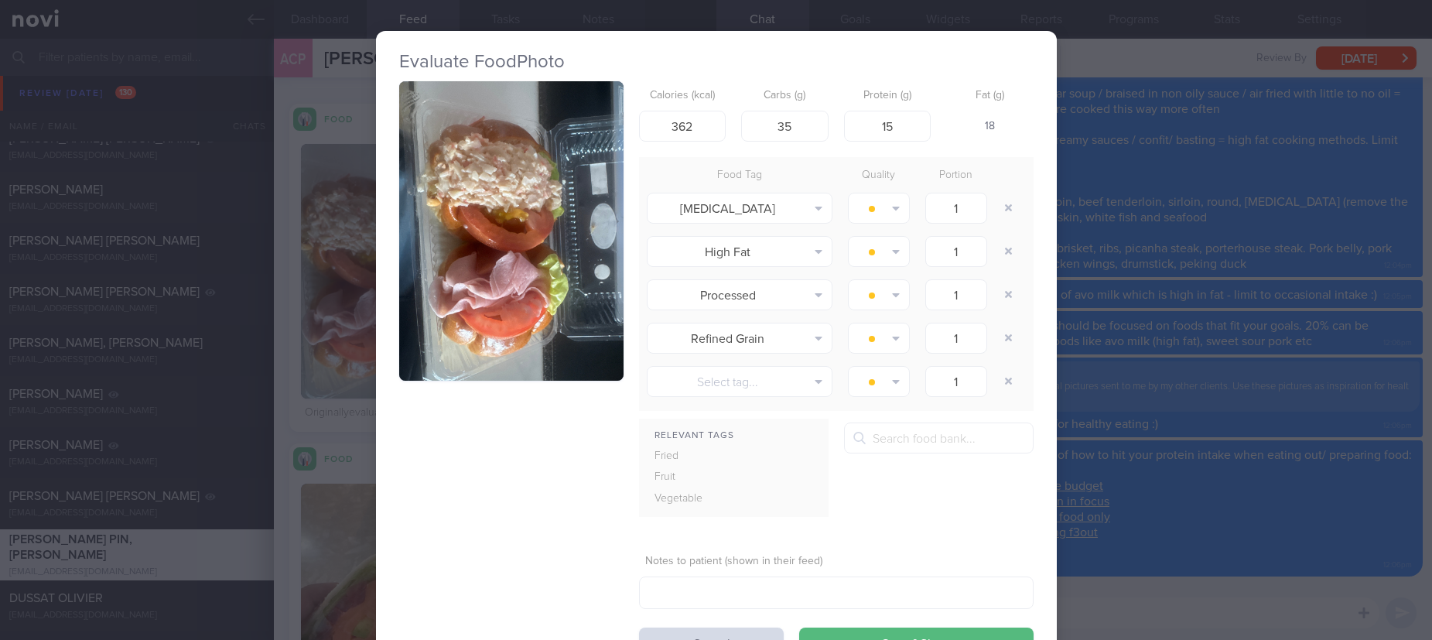
click at [490, 182] on button "button" at bounding box center [511, 230] width 224 height 299
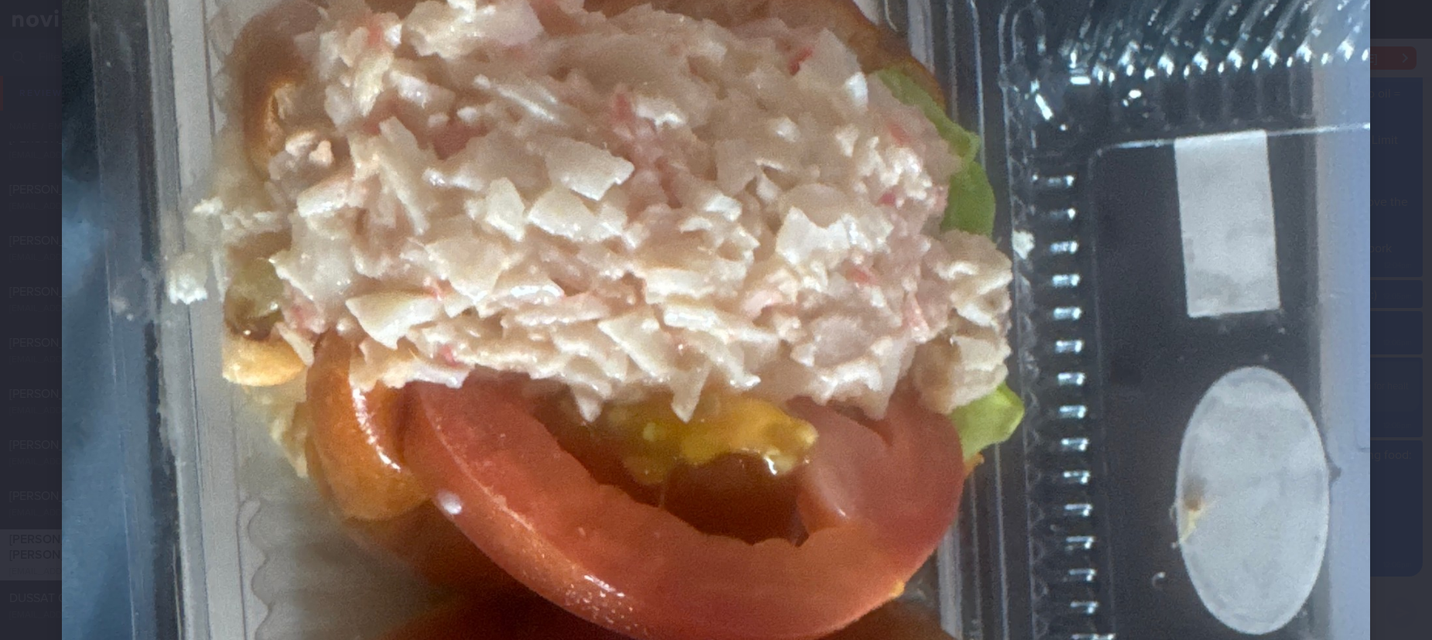
scroll to position [464, 0]
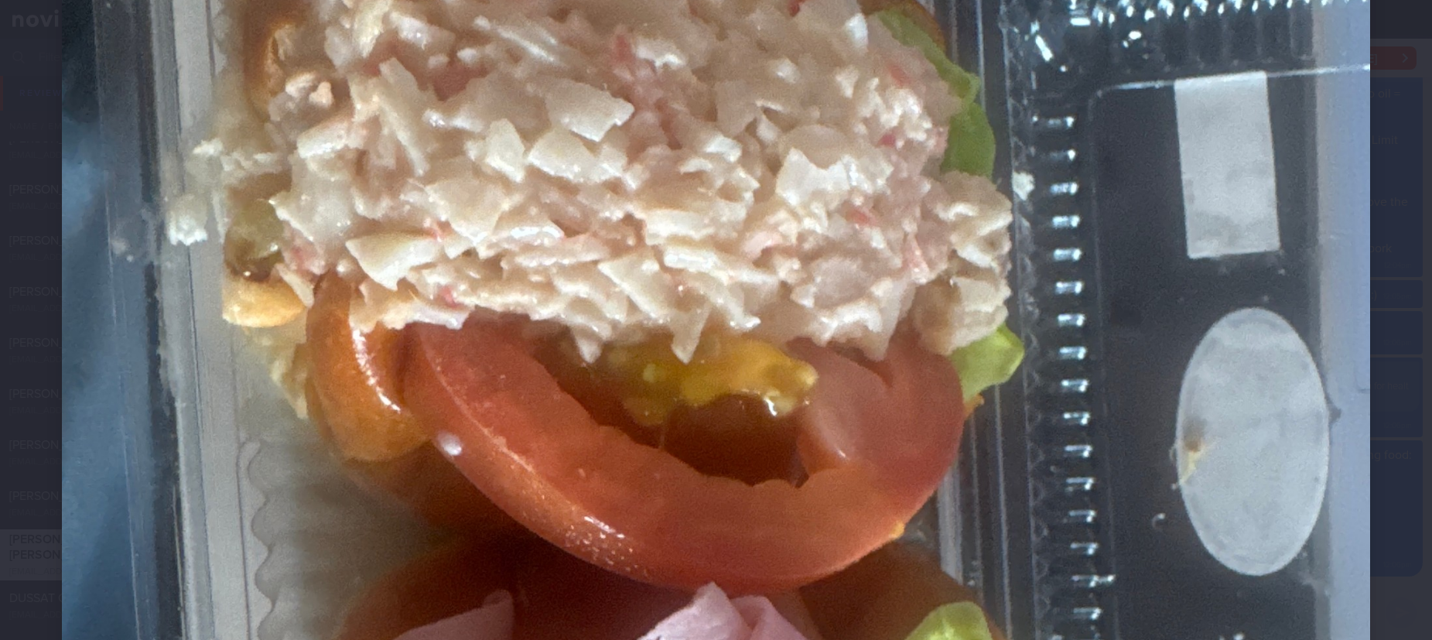
click at [1271, 488] on img at bounding box center [716, 470] width 1308 height 1744
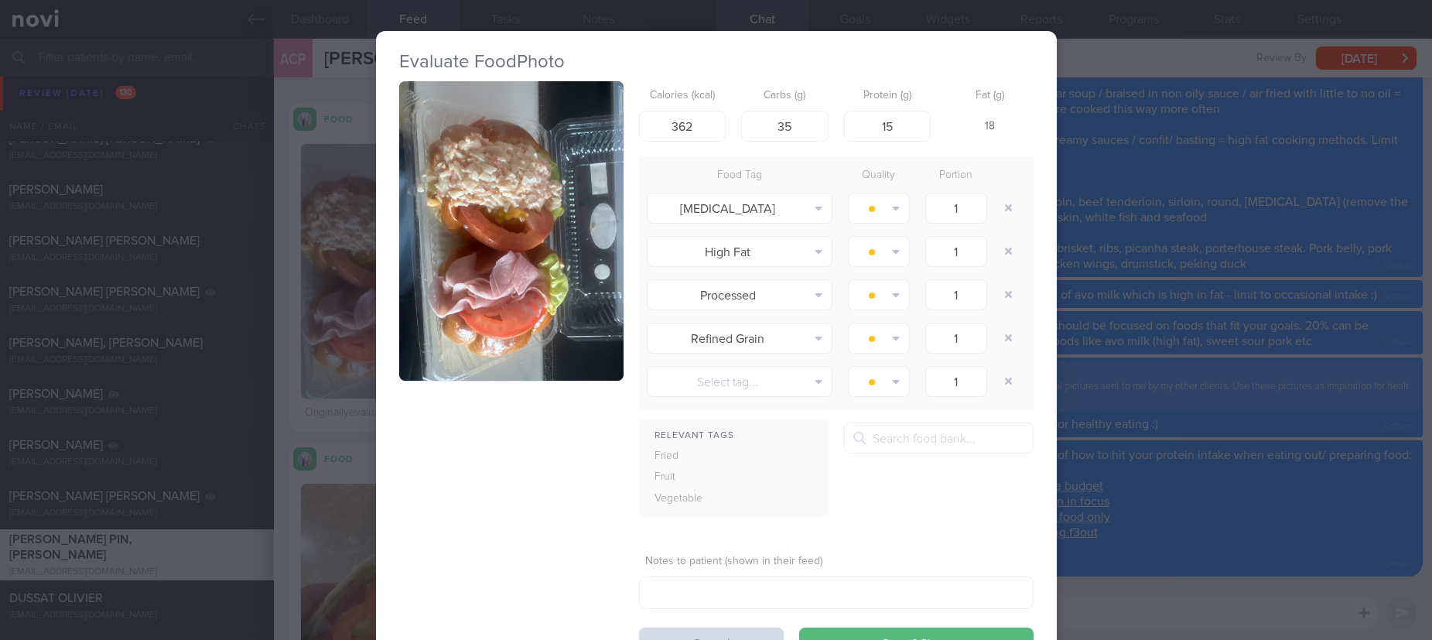
drag, startPoint x: 1307, startPoint y: 437, endPoint x: 1271, endPoint y: 437, distance: 36.4
click at [1306, 437] on div "Evaluate Food Photo Calories (kcal) 362 Carbs (g) 35 Protein (g) 15 Fat (g) 18 …" at bounding box center [716, 320] width 1432 height 640
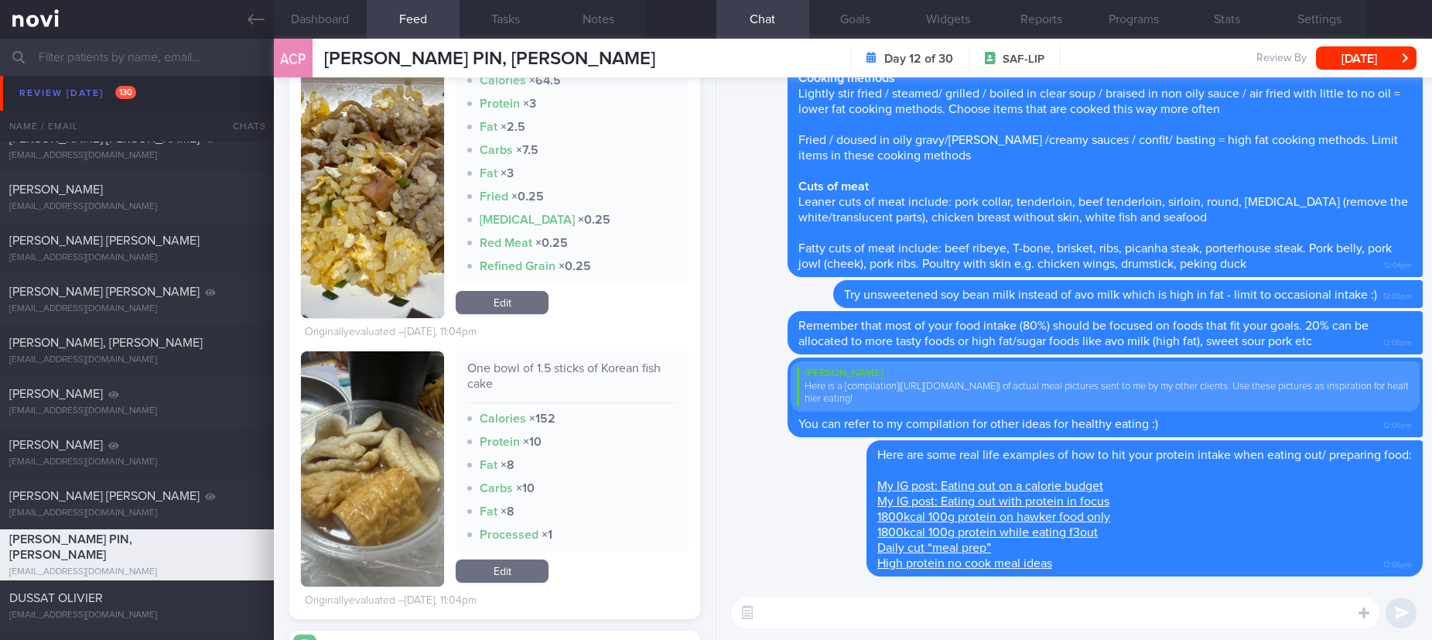
scroll to position [1972, 0]
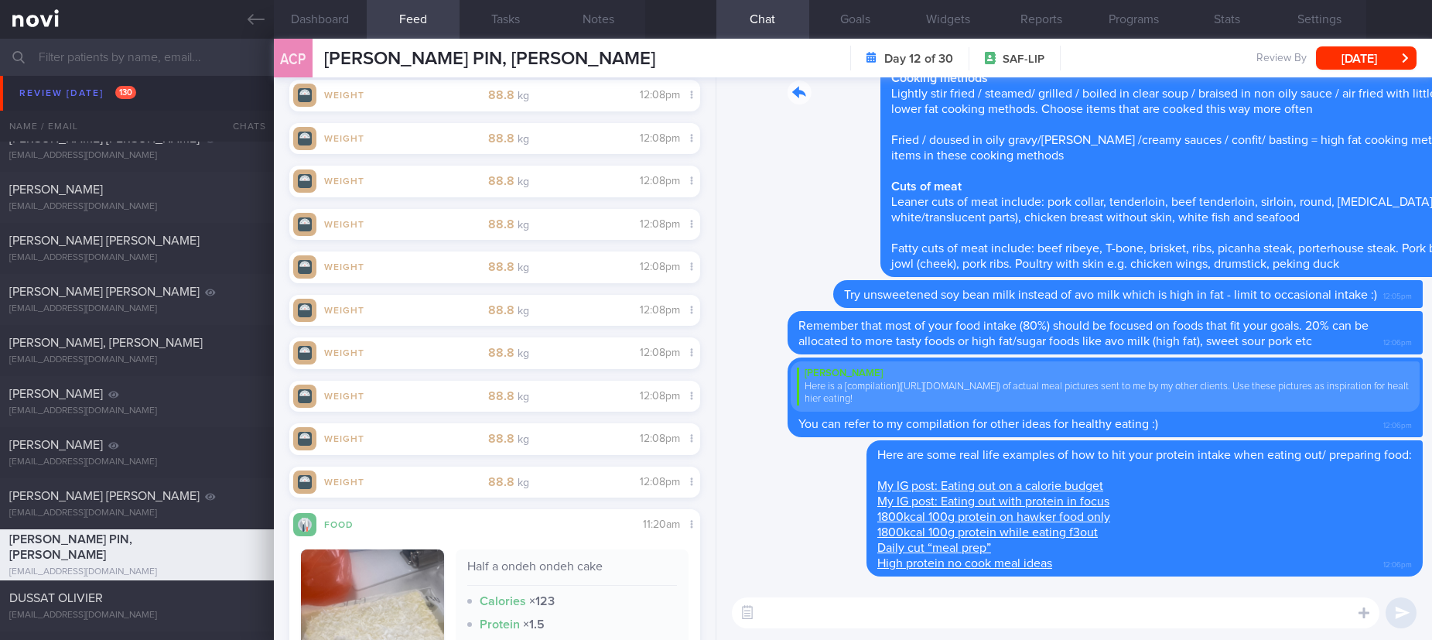
drag, startPoint x: 939, startPoint y: 164, endPoint x: 1217, endPoint y: 179, distance: 278.1
click at [1217, 179] on div "Delete Try to choose lean proteins over fried/breaded/saucy/oily/processed/fatt…" at bounding box center [1074, 93] width 697 height 368
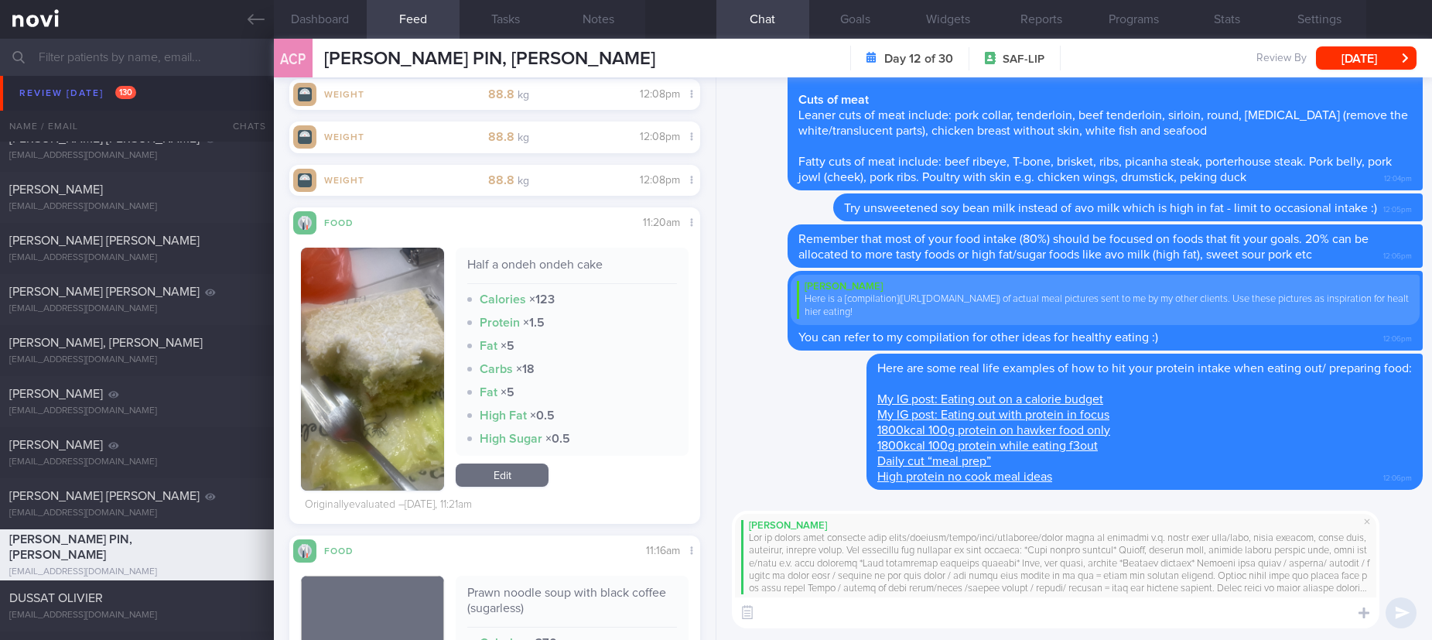
click at [812, 625] on textarea at bounding box center [1055, 612] width 647 height 31
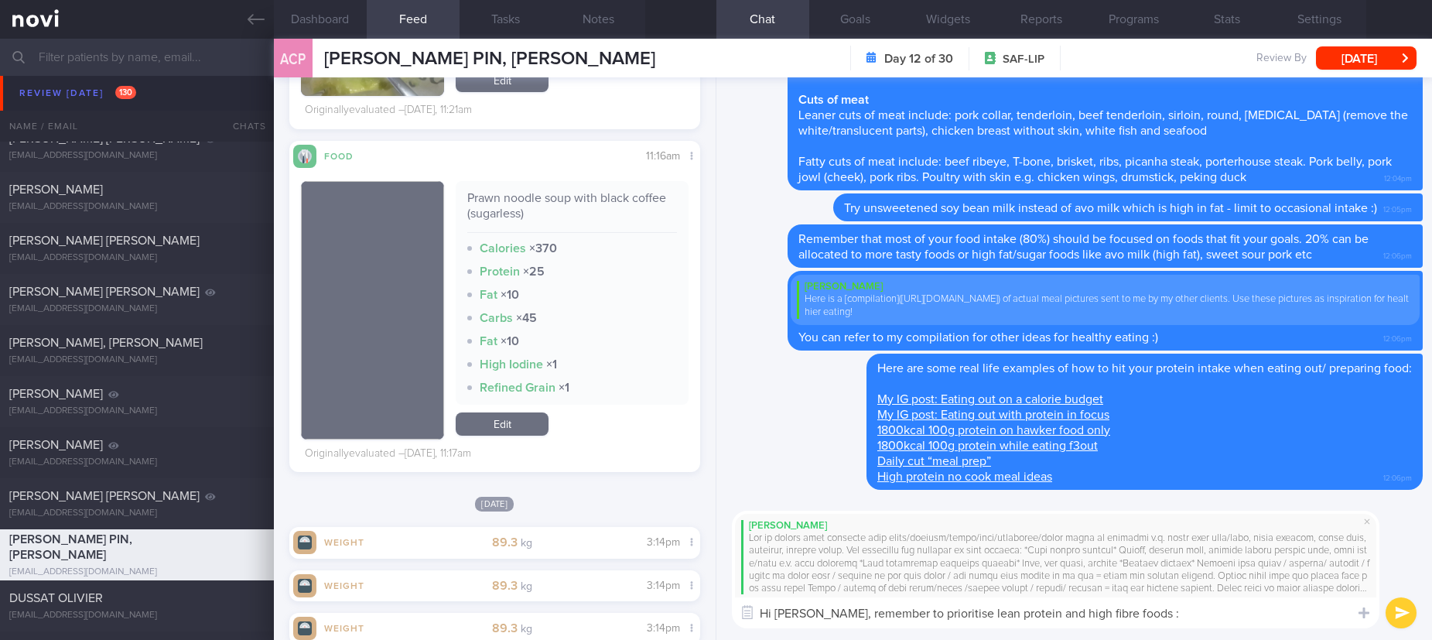
type textarea "Hi Eric, remember to prioritise lean protein and high fibre foods :)"
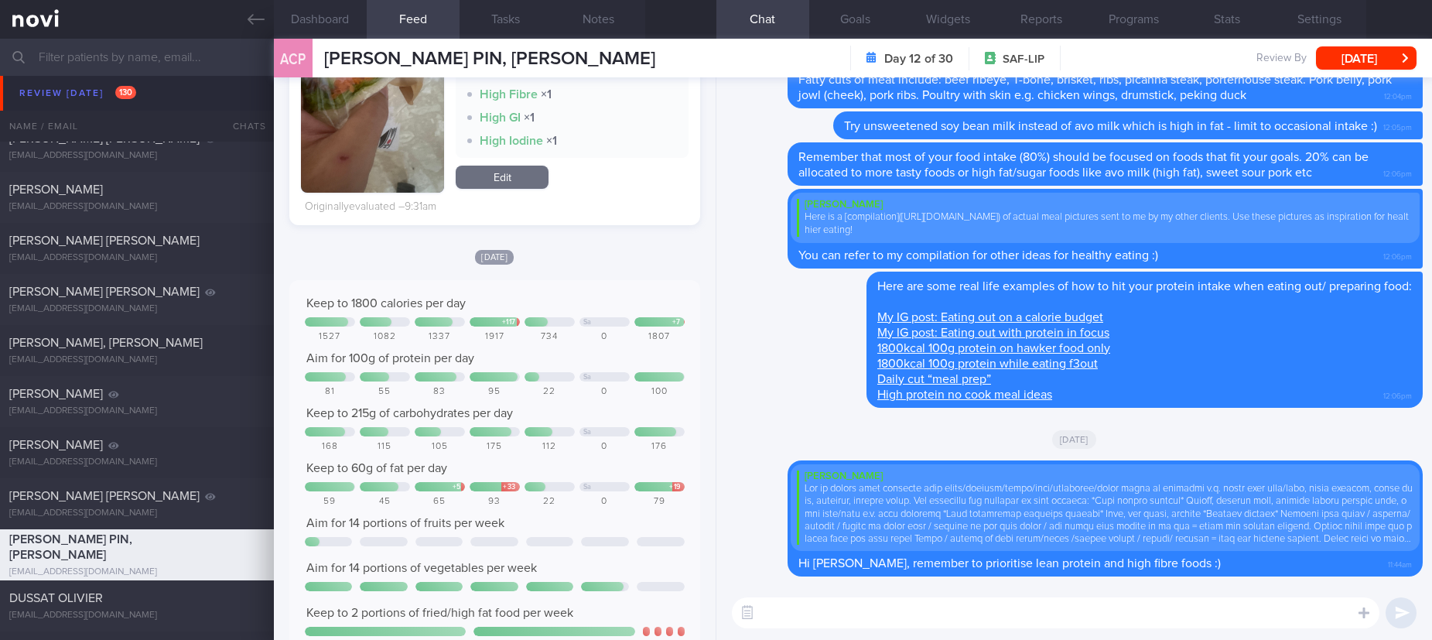
click at [811, 603] on textarea at bounding box center [1055, 612] width 647 height 31
type textarea "Good portion control recently"
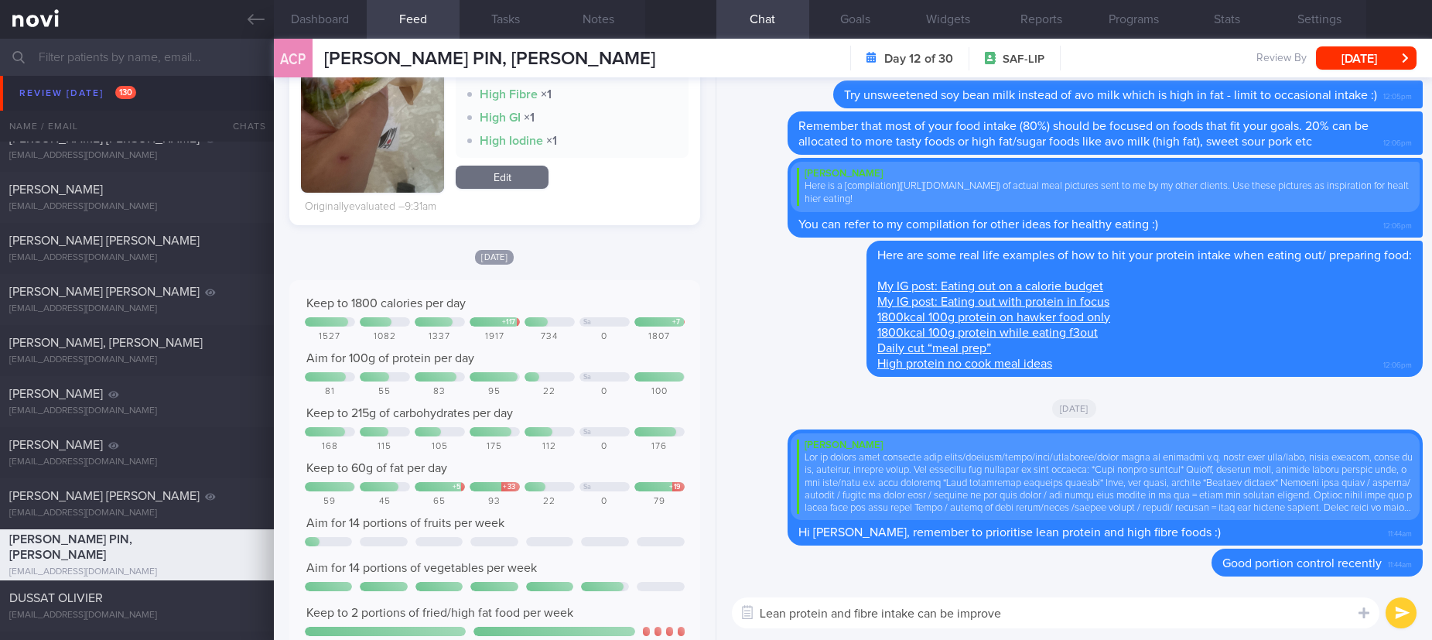
type textarea "Lean protein and fibre intake can be improved"
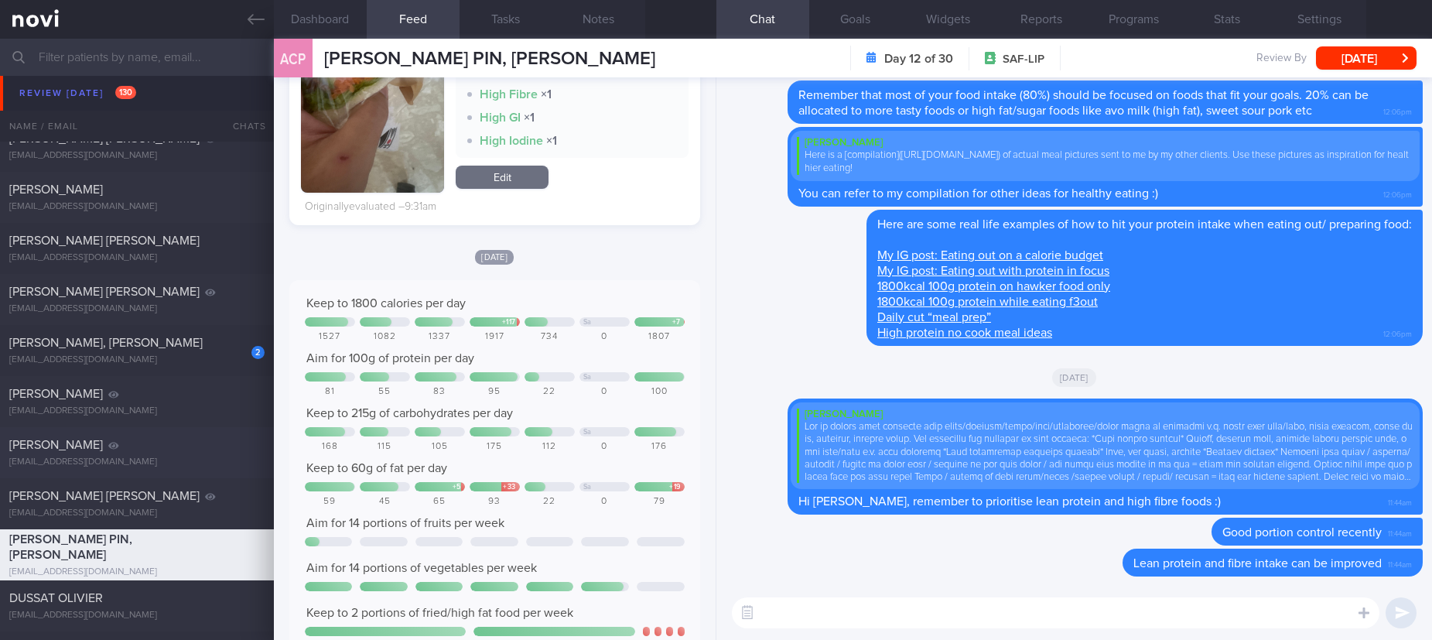
scroll to position [1276, 0]
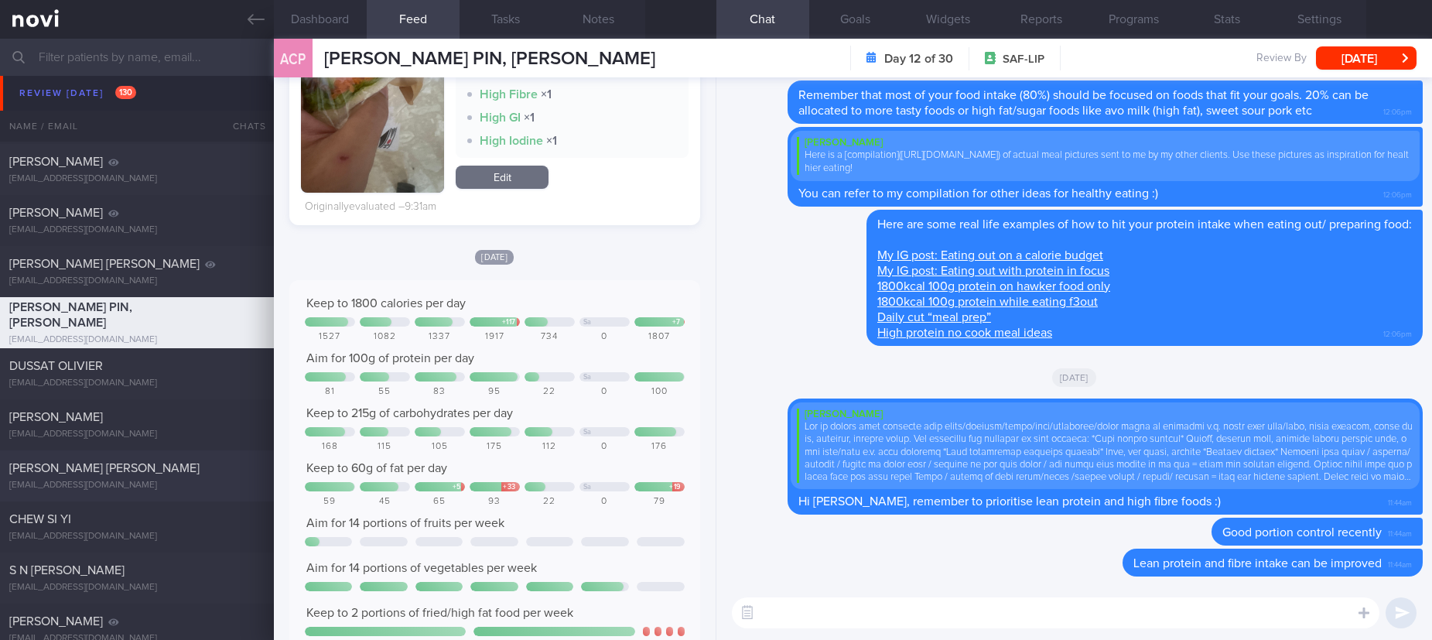
click at [207, 466] on div "[PERSON_NAME] [PERSON_NAME]" at bounding box center [134, 467] width 251 height 15
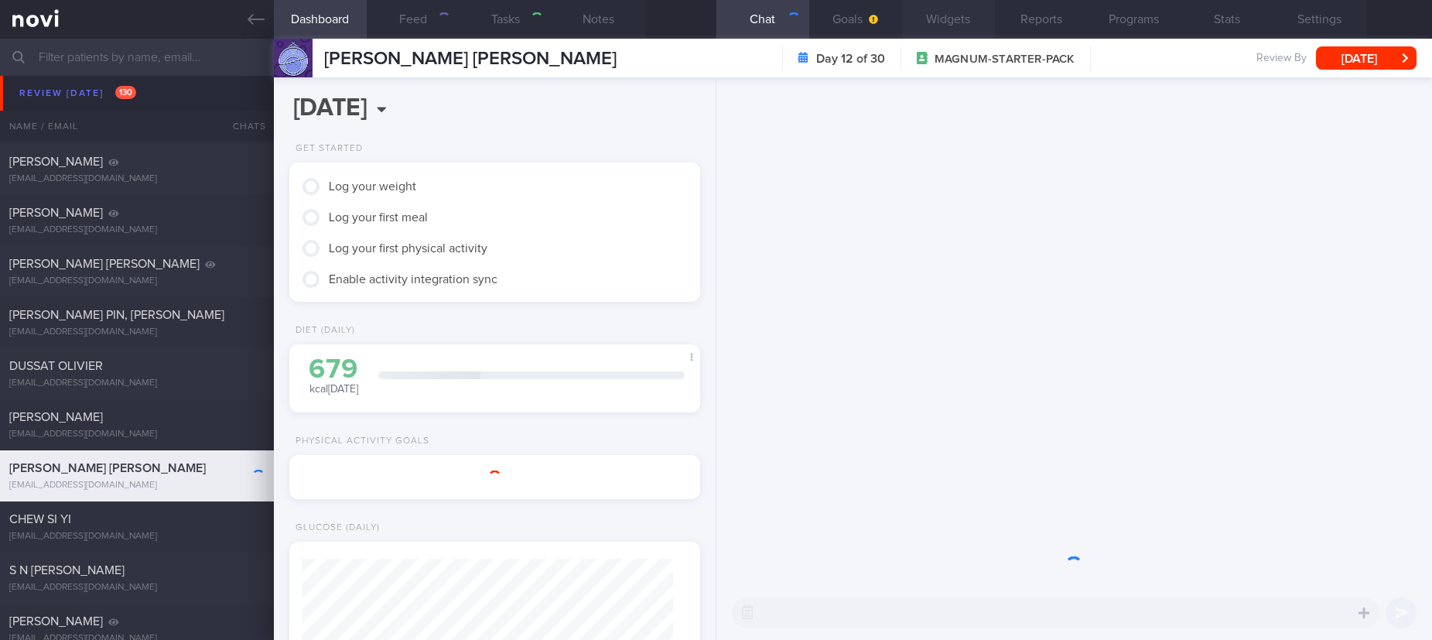
select select "7"
type input "tracked. buzud [PERSON_NAME]"
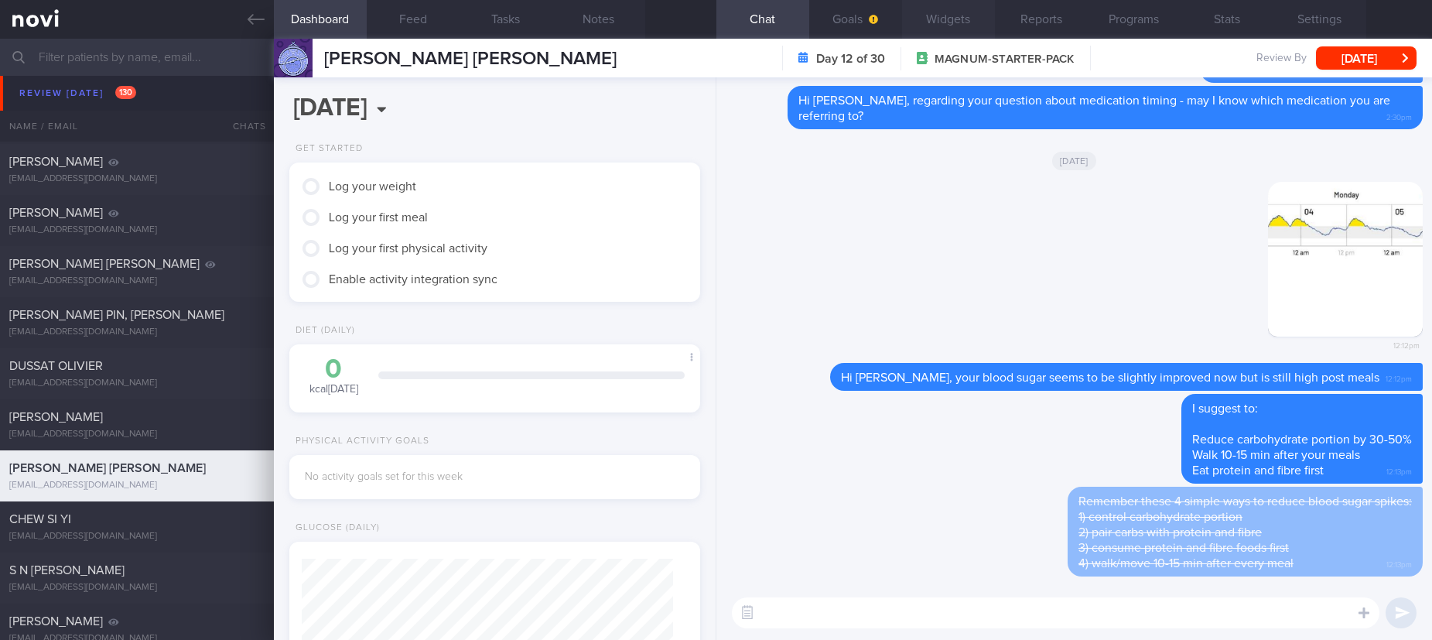
scroll to position [186, 371]
click at [406, 20] on button "Feed" at bounding box center [413, 19] width 93 height 39
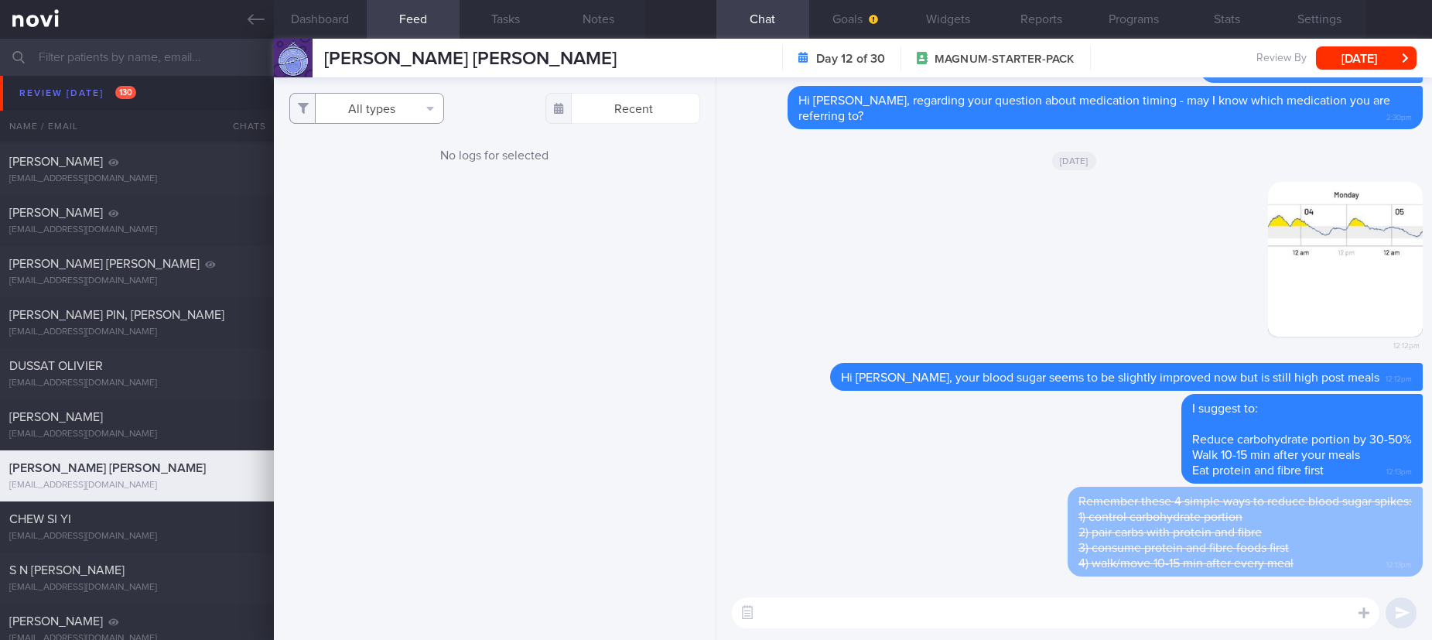
click at [411, 102] on button "All types" at bounding box center [366, 108] width 155 height 31
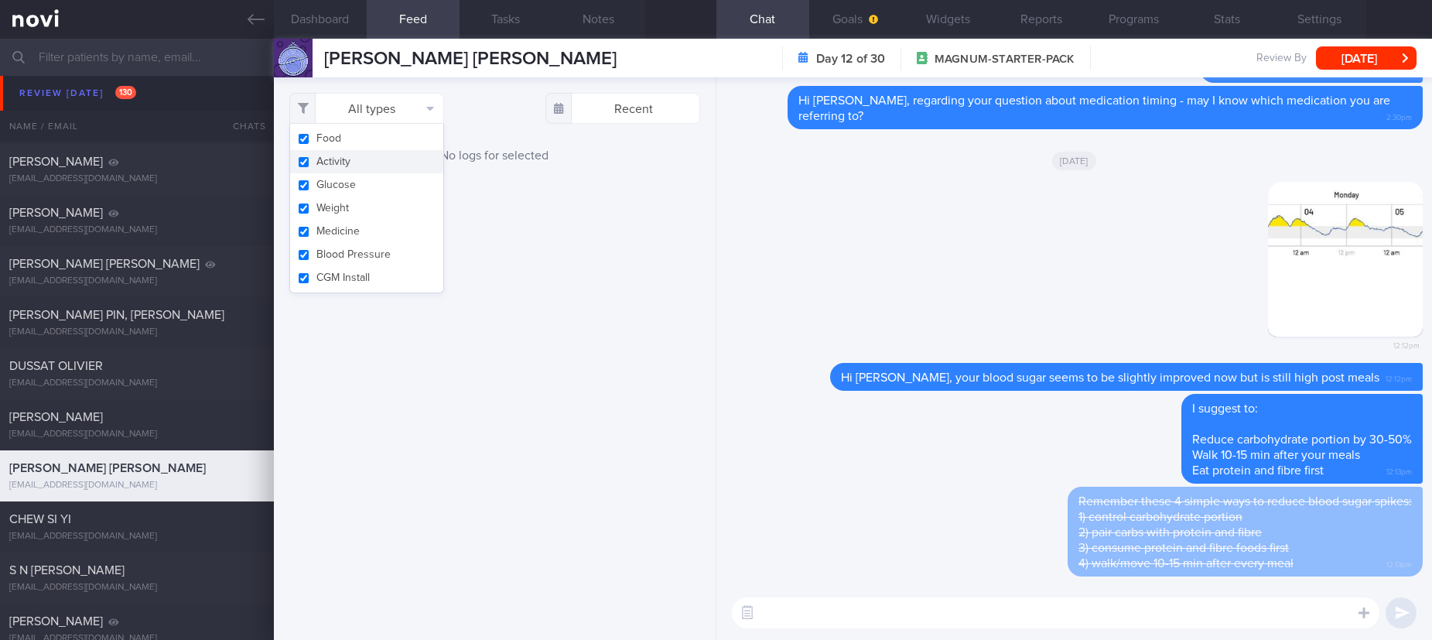
click at [401, 162] on button "Activity" at bounding box center [366, 161] width 153 height 23
checkbox input "false"
click at [611, 282] on div "Filtering type... Food Activity Glucose Weight Medicine Blood Pressure CGM Inst…" at bounding box center [495, 358] width 442 height 562
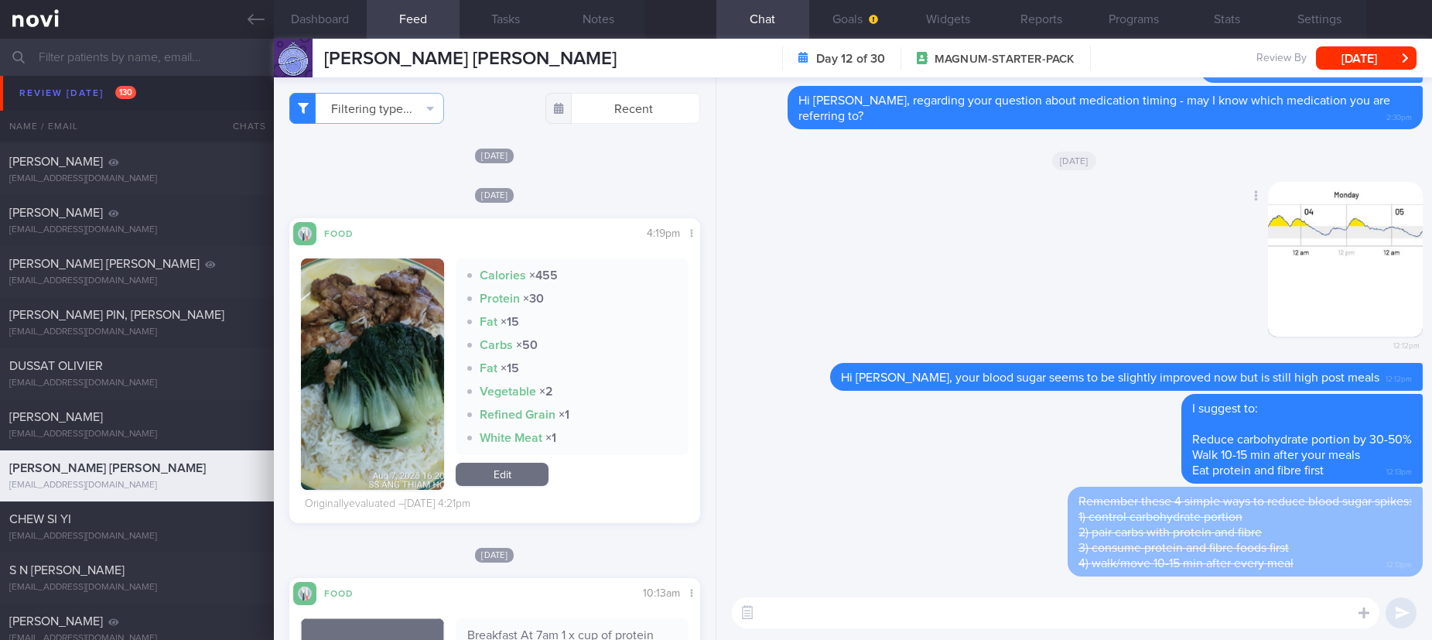
click at [989, 219] on div "Delete 12:12pm" at bounding box center [1074, 273] width 697 height 182
click at [992, 627] on textarea at bounding box center [1055, 612] width 647 height 31
click at [960, 616] on textarea at bounding box center [1055, 612] width 647 height 31
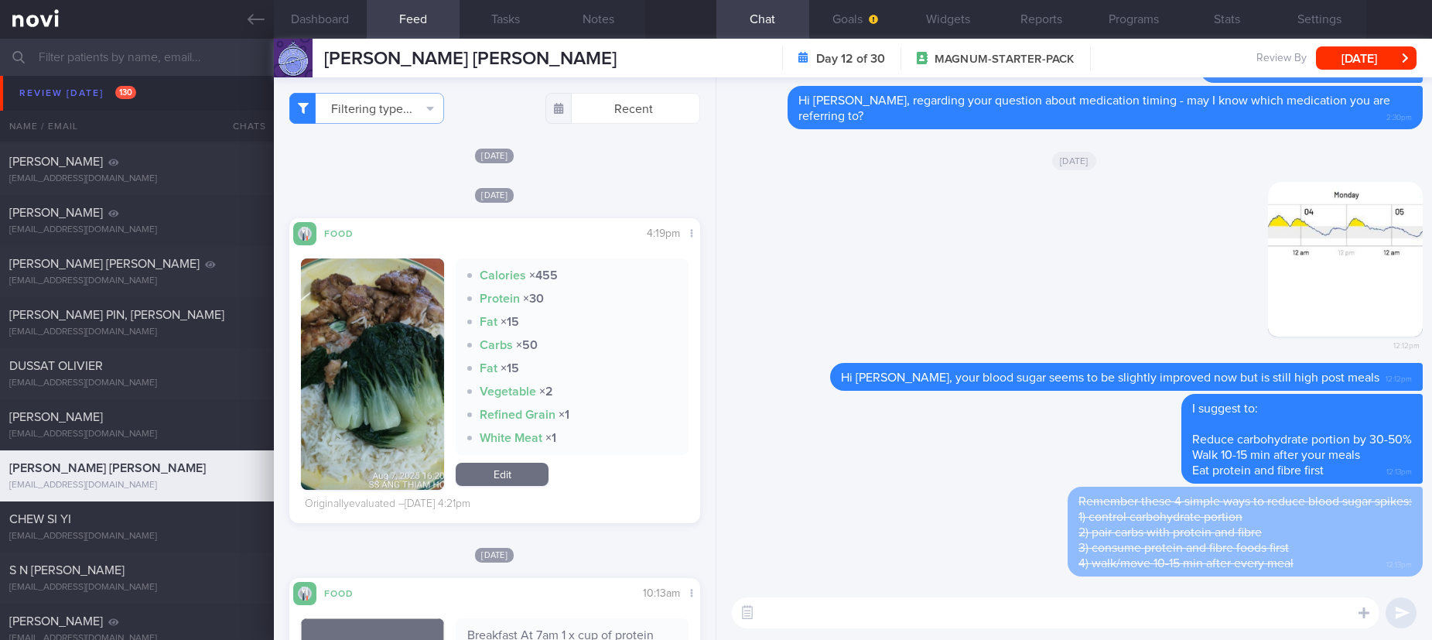
click at [873, 628] on div "​ ​" at bounding box center [1074, 613] width 716 height 54
click at [872, 625] on textarea at bounding box center [1055, 612] width 647 height 31
click at [874, 620] on textarea at bounding box center [1055, 612] width 647 height 31
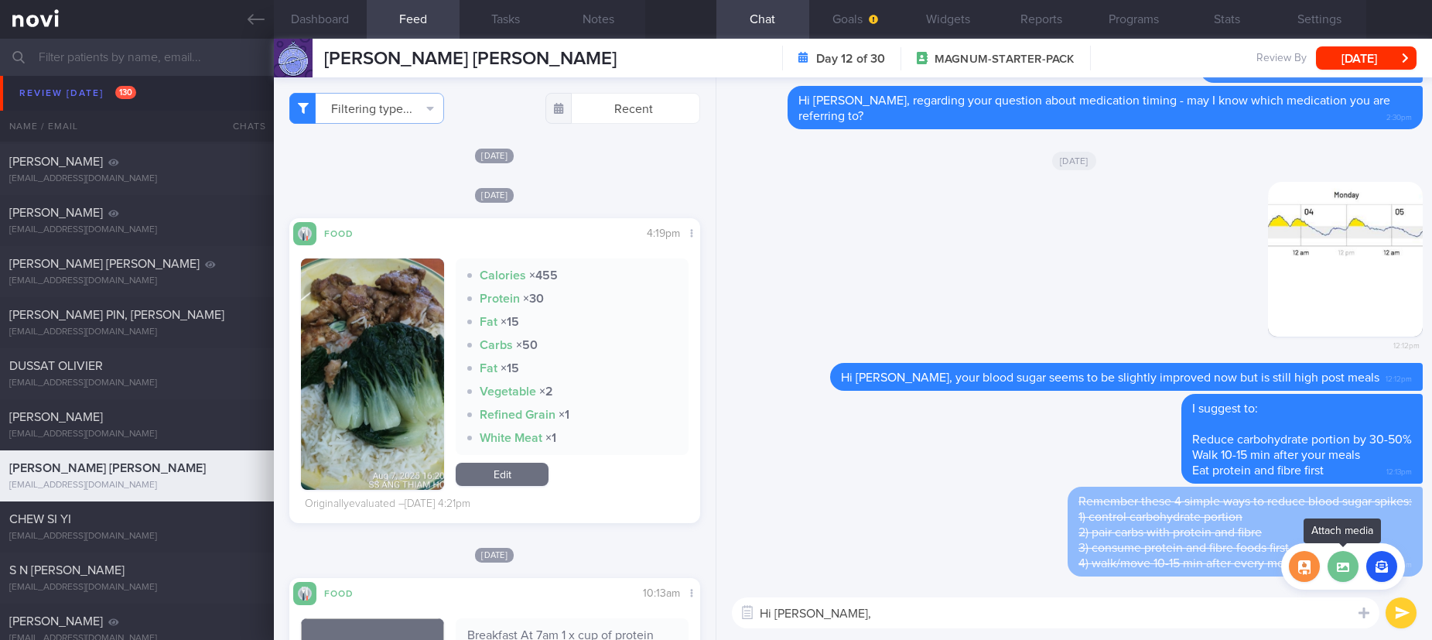
click at [1337, 559] on label at bounding box center [1342, 566] width 31 height 31
click at [0, 0] on input "file" at bounding box center [0, 0] width 0 height 0
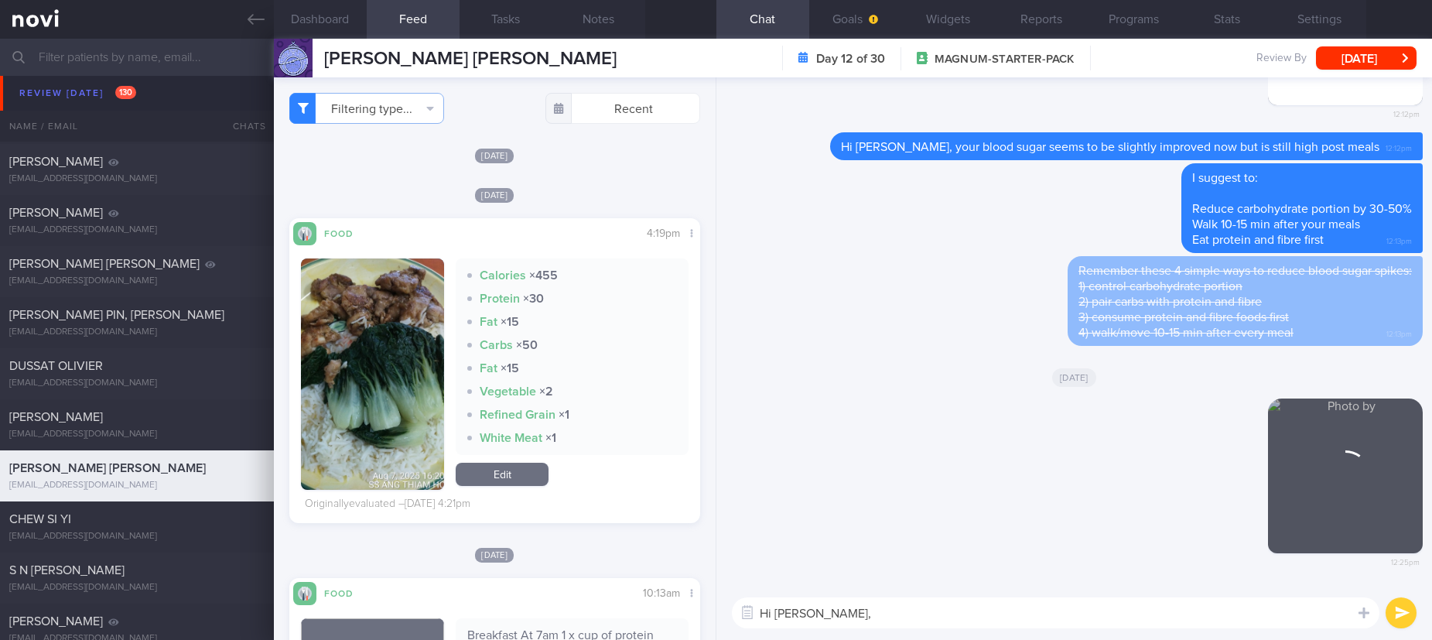
click at [877, 614] on textarea "Hi Stewart," at bounding box center [1055, 612] width 647 height 31
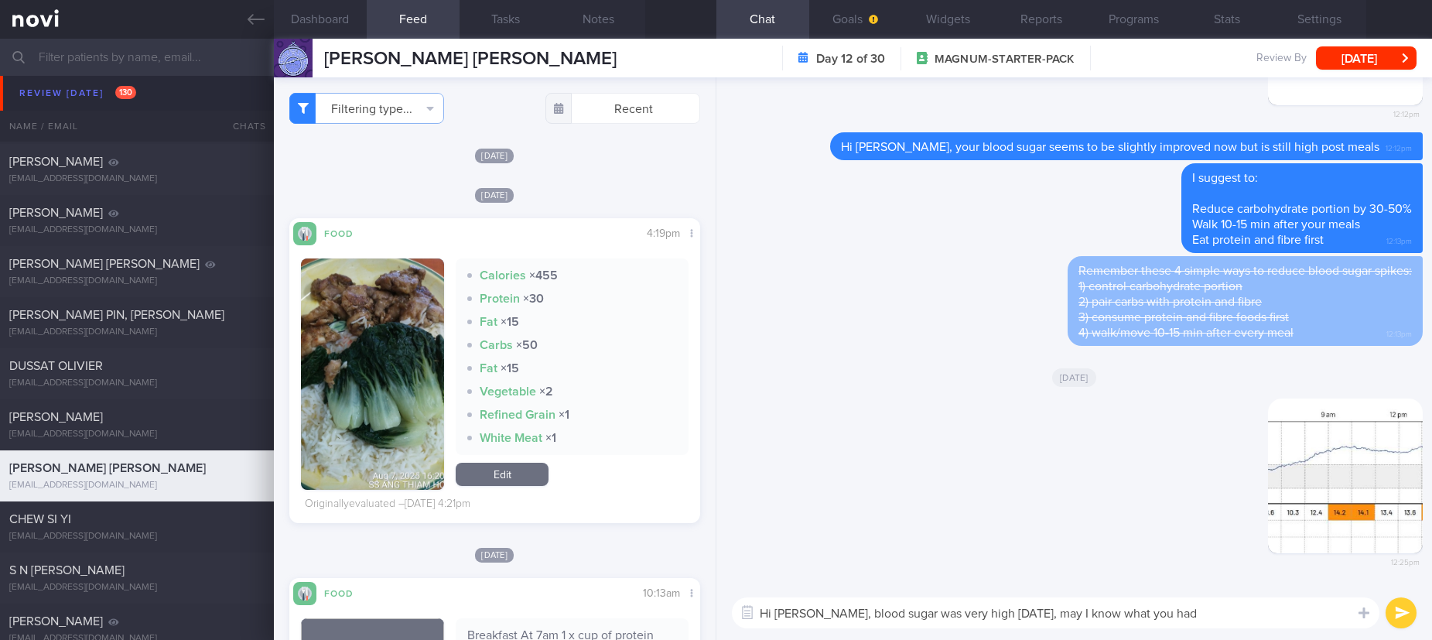
type textarea "Hi [PERSON_NAME], blood sugar was very high [DATE], may I know what you had?"
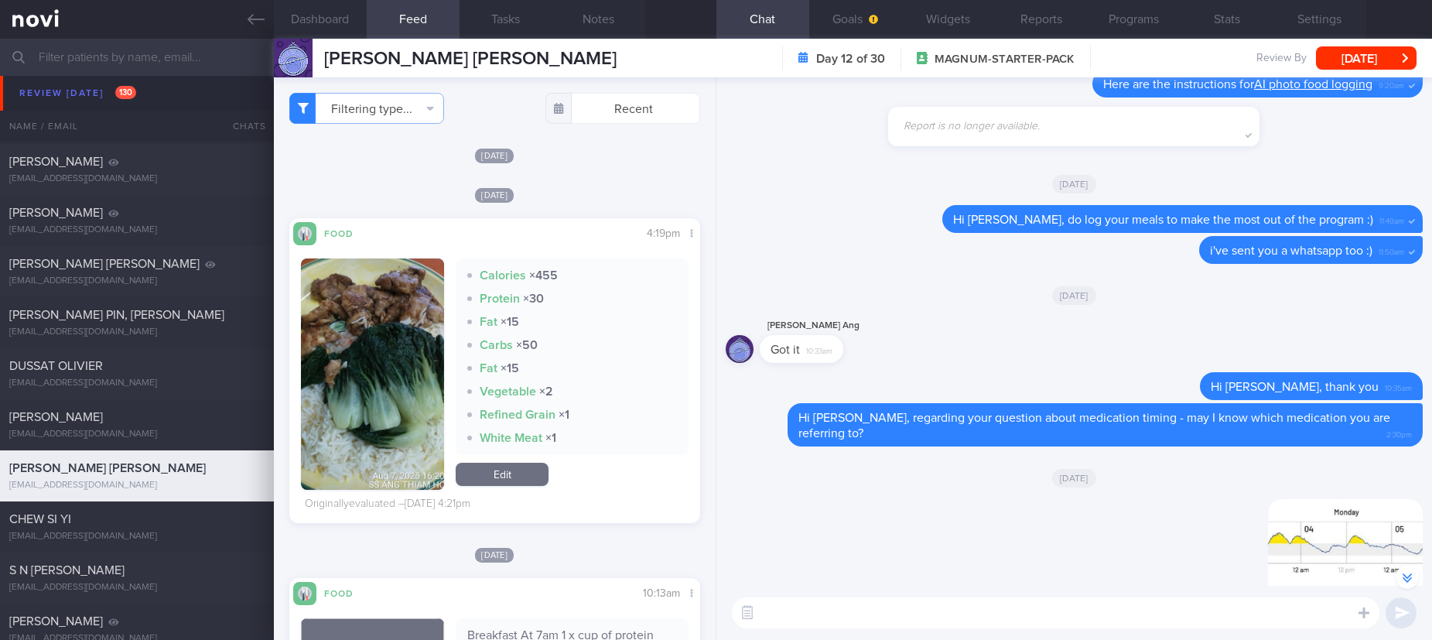
scroll to position [1, 0]
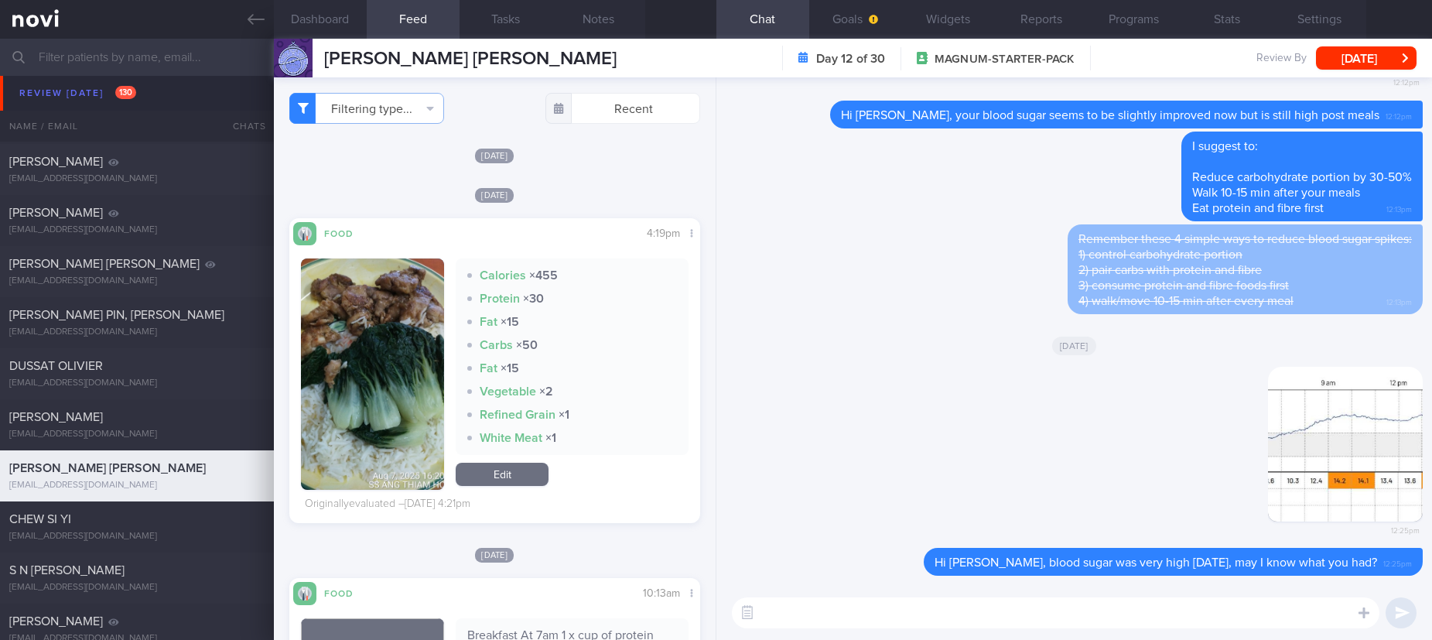
click at [939, 603] on textarea at bounding box center [1055, 612] width 647 height 31
click at [939, 606] on textarea at bounding box center [1055, 612] width 647 height 31
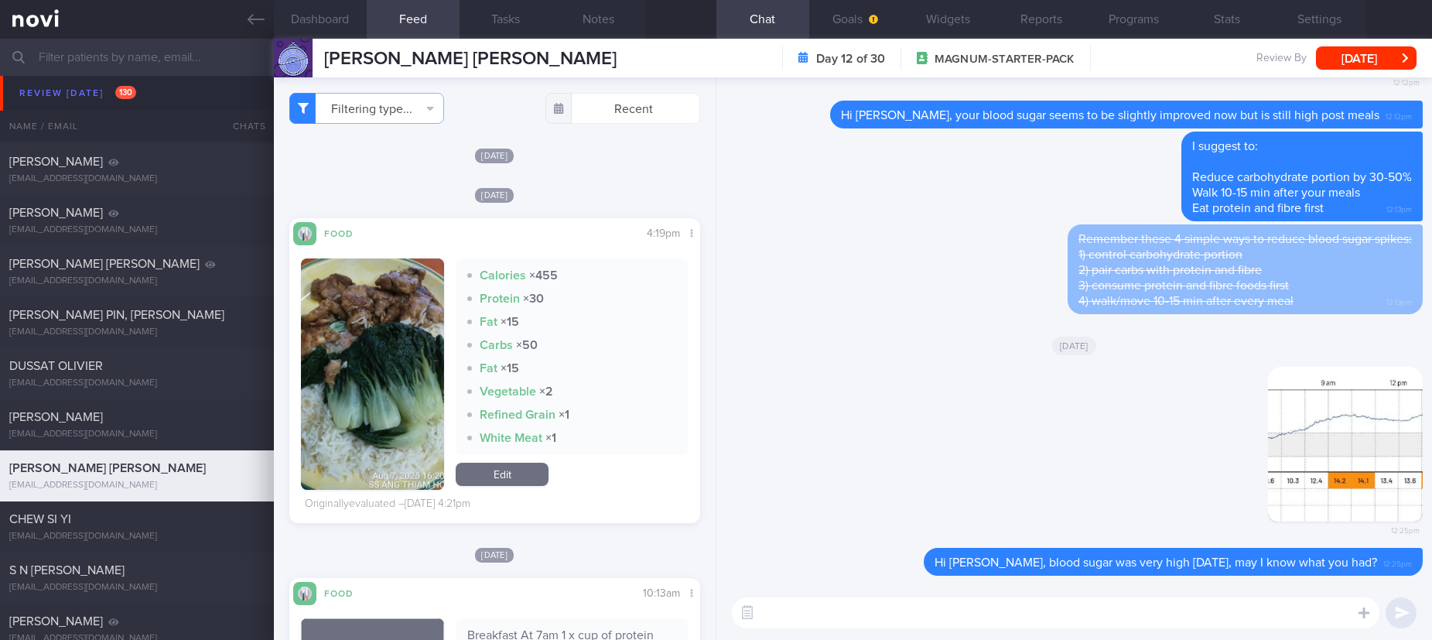
click at [939, 606] on textarea at bounding box center [1055, 612] width 647 height 31
click at [938, 604] on textarea at bounding box center [1055, 612] width 647 height 31
click at [936, 603] on textarea at bounding box center [1055, 612] width 647 height 31
type textarea "Currently, your blood sugar control is"
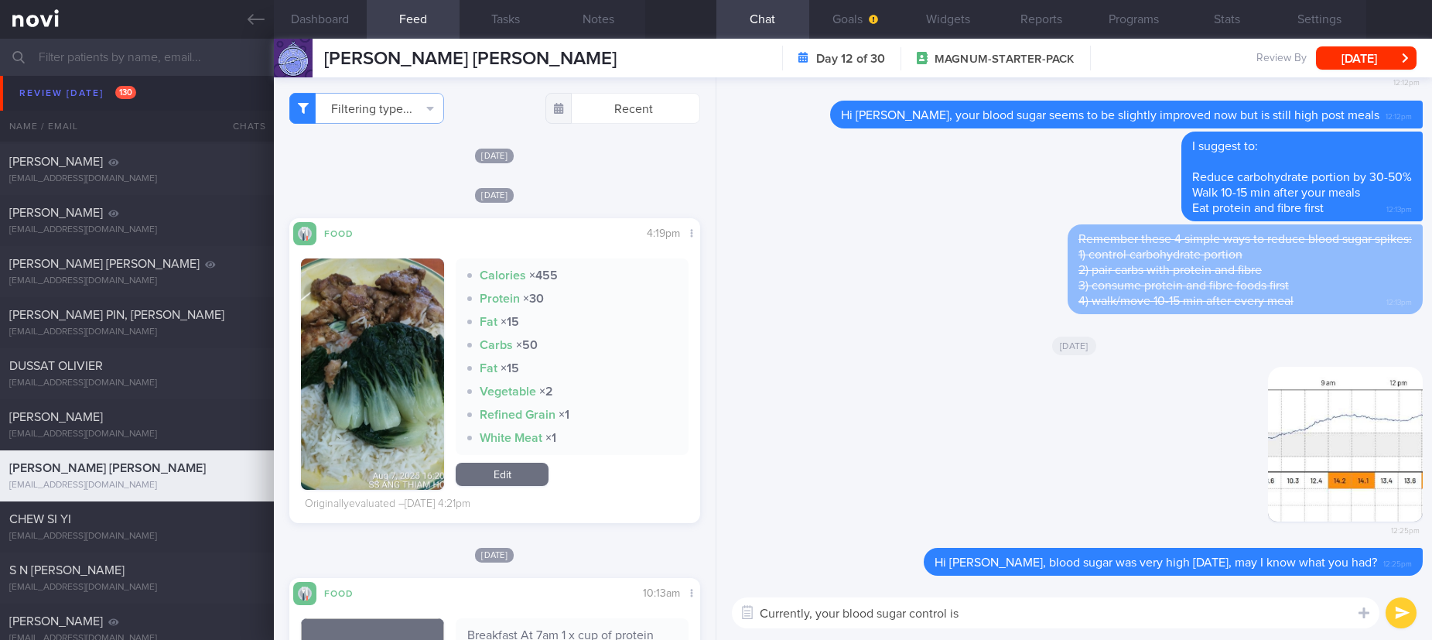
drag, startPoint x: 1034, startPoint y: 614, endPoint x: 684, endPoint y: 610, distance: 350.4
click at [684, 610] on div "Dashboard Feed Tasks Notes Chat Goals Widgets Reports Programs Stats Settings A…" at bounding box center [853, 339] width 1158 height 601
click at [960, 604] on textarea at bounding box center [1055, 612] width 647 height 31
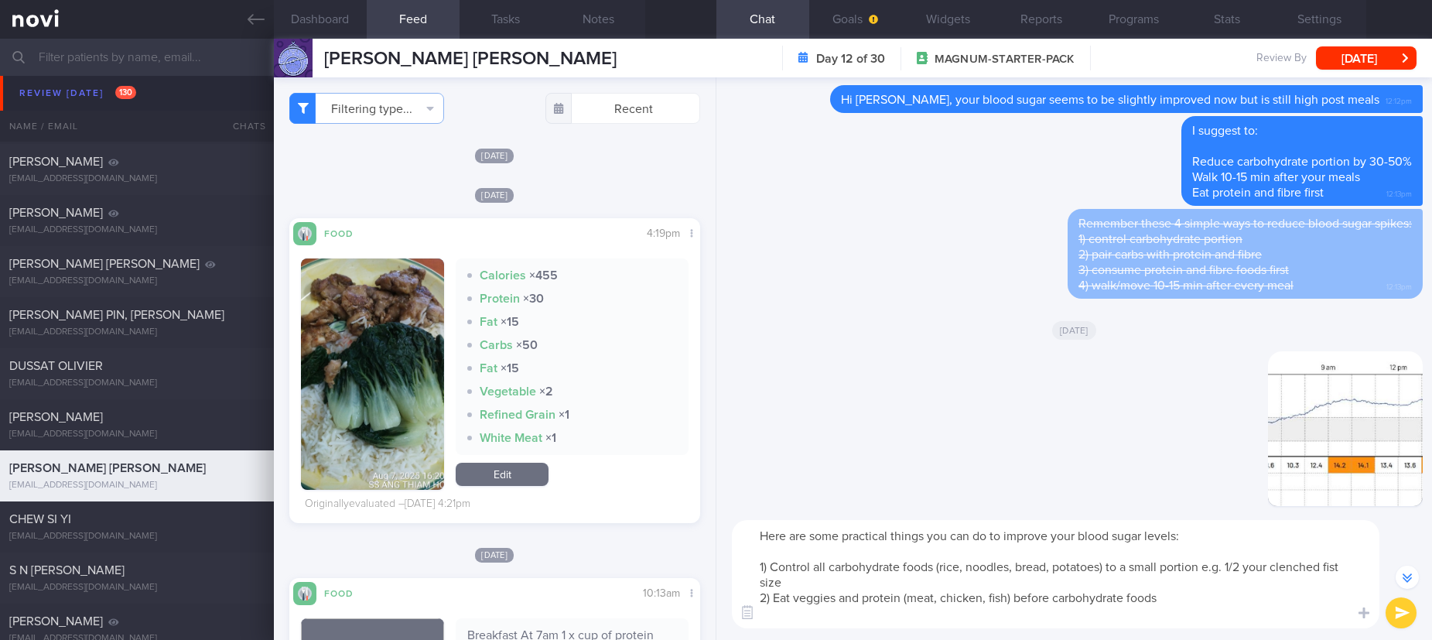
scroll to position [-77, 0]
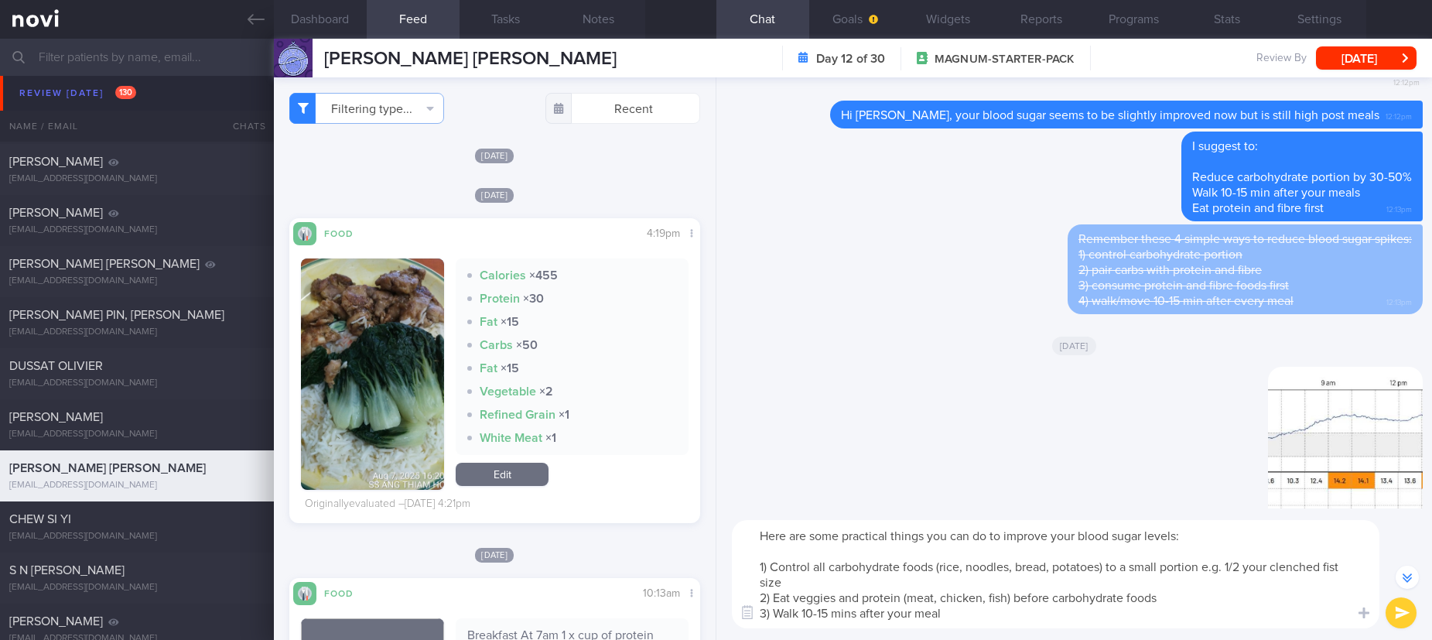
type textarea "Here are some practical things you can do to improve your blood sugar levels: 1…"
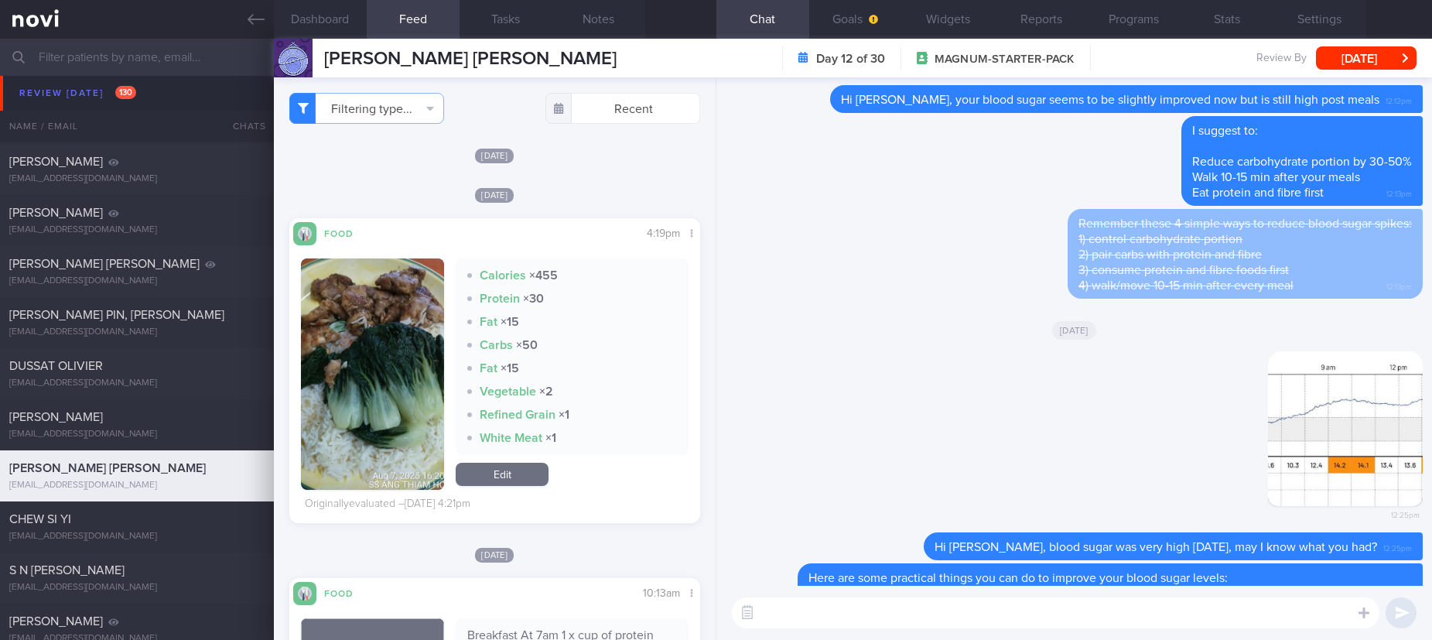
scroll to position [0, 0]
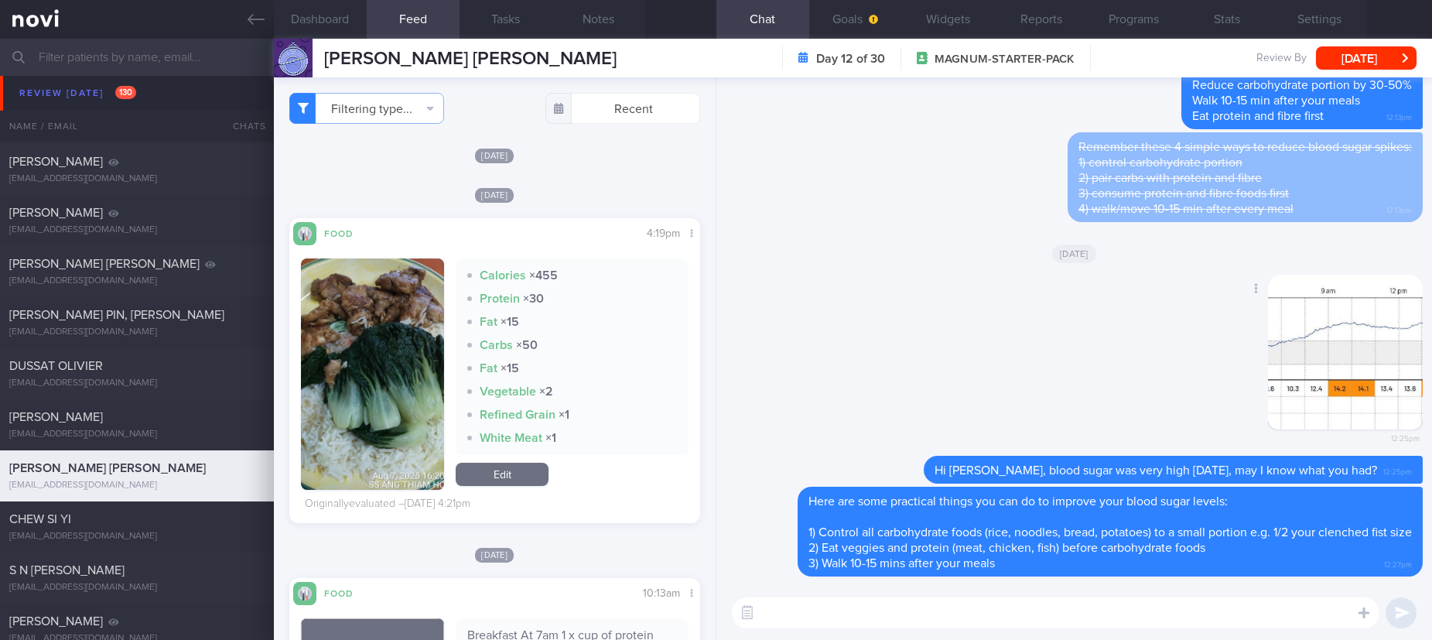
click at [935, 296] on div "Delete 12:25pm" at bounding box center [1074, 366] width 697 height 182
click at [968, 618] on textarea at bounding box center [1055, 612] width 647 height 31
type textarea "Do let me know if you have any questions. I will be happy to give you a quick c…"
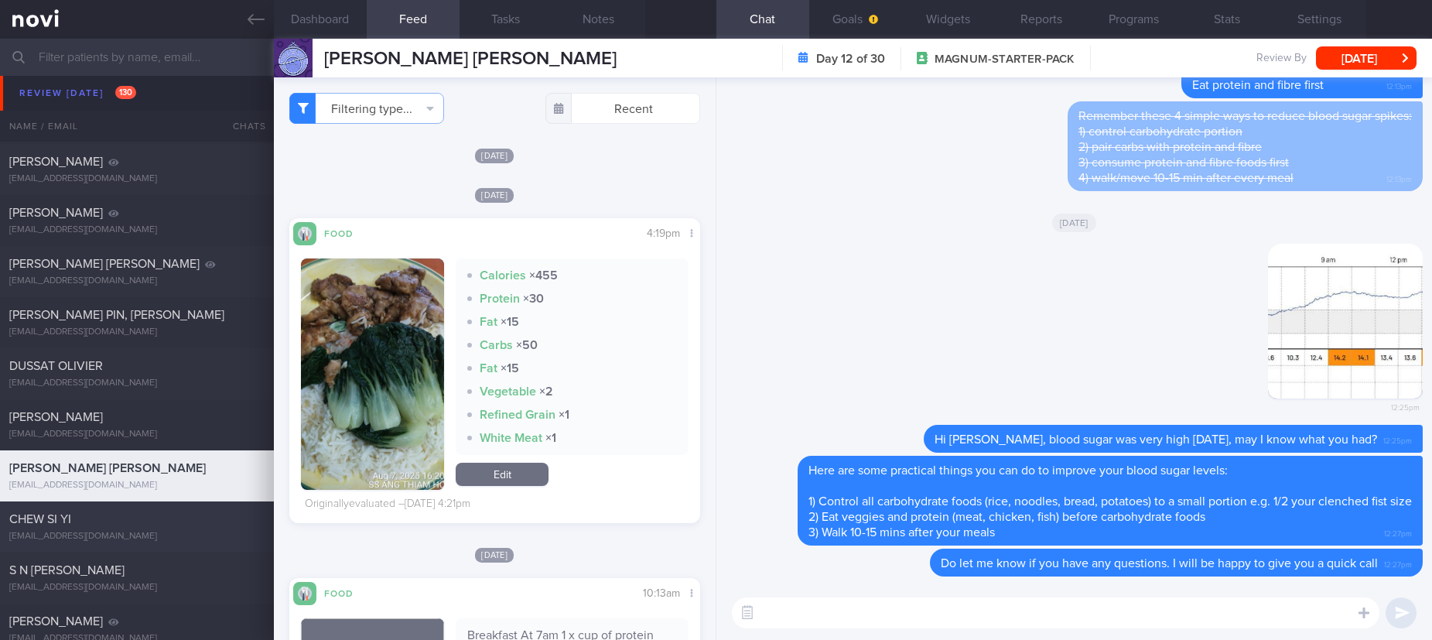
scroll to position [1508, 0]
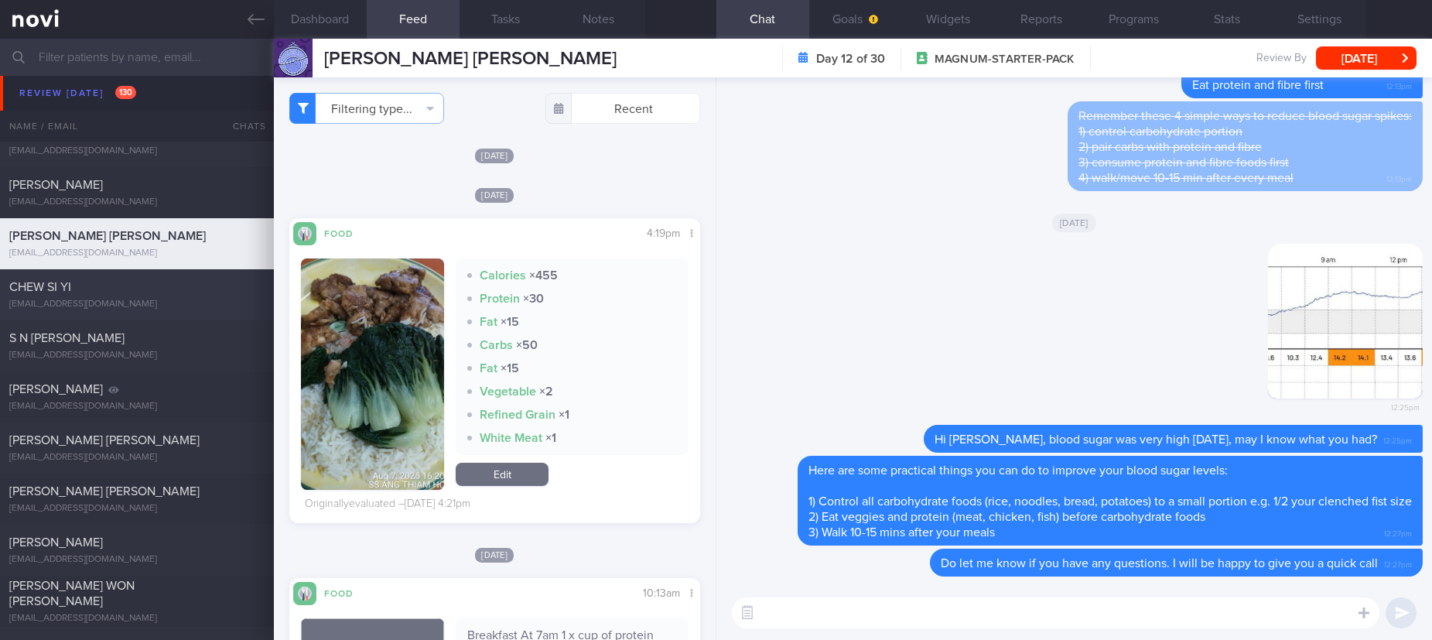
click at [147, 299] on div "[EMAIL_ADDRESS][DOMAIN_NAME]" at bounding box center [136, 305] width 255 height 12
type input "tracked"
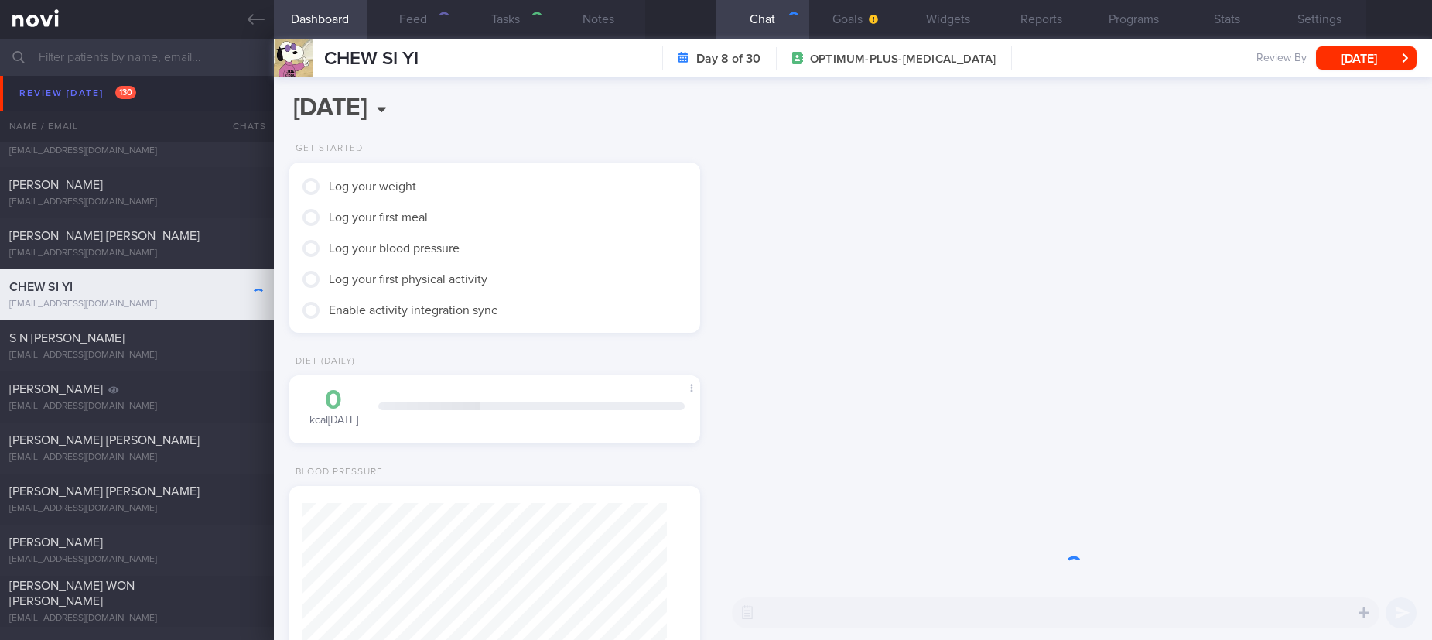
click at [162, 308] on div "[EMAIL_ADDRESS][DOMAIN_NAME]" at bounding box center [136, 305] width 255 height 12
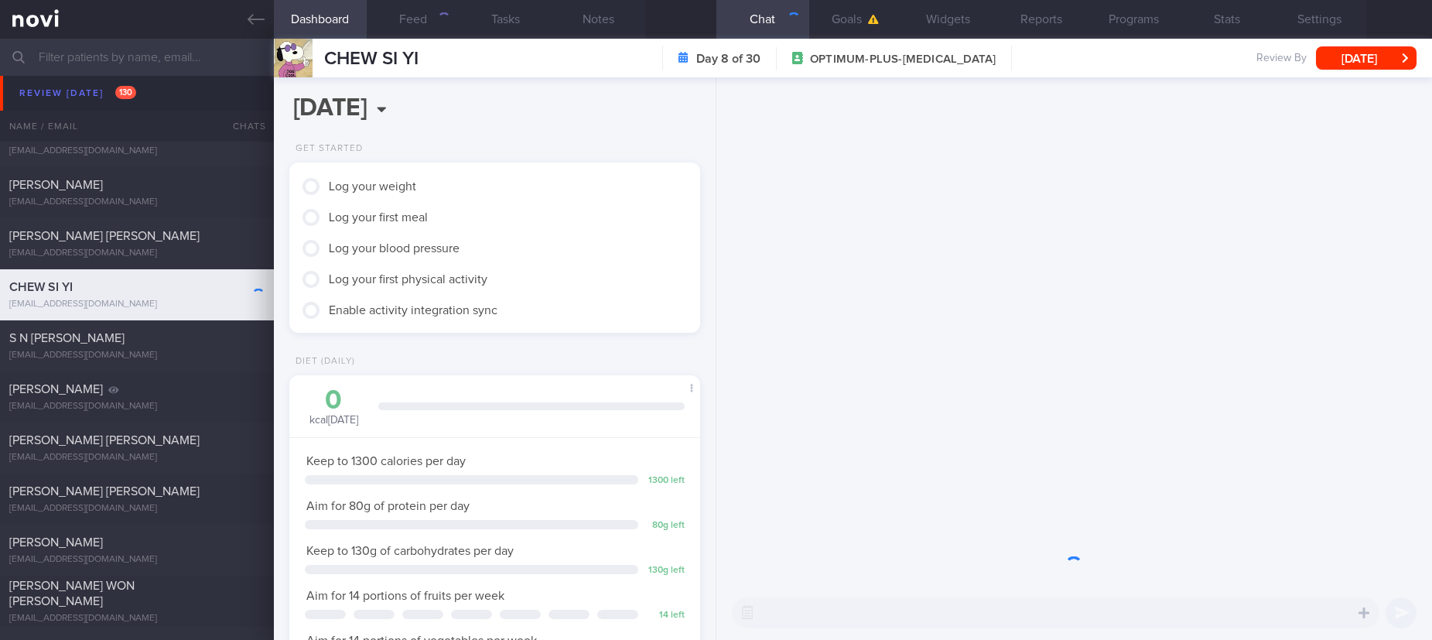
scroll to position [205, 365]
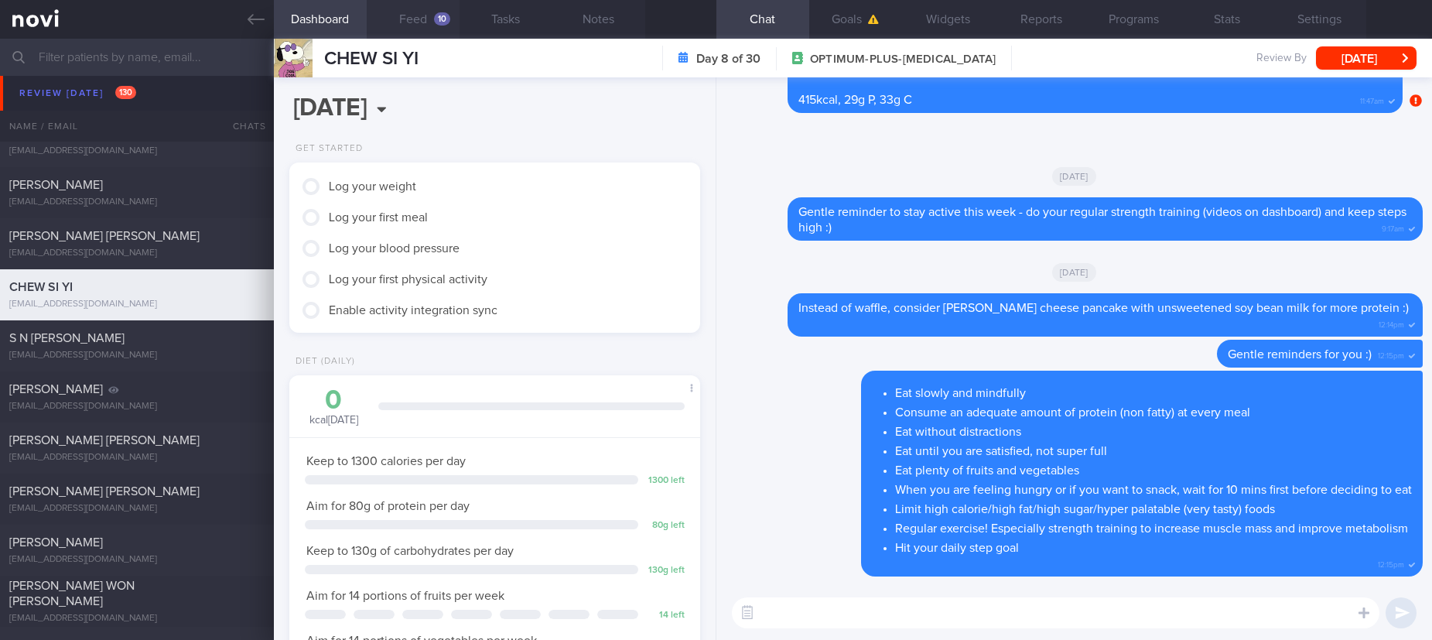
click at [425, 30] on button "Feed 10" at bounding box center [413, 19] width 93 height 39
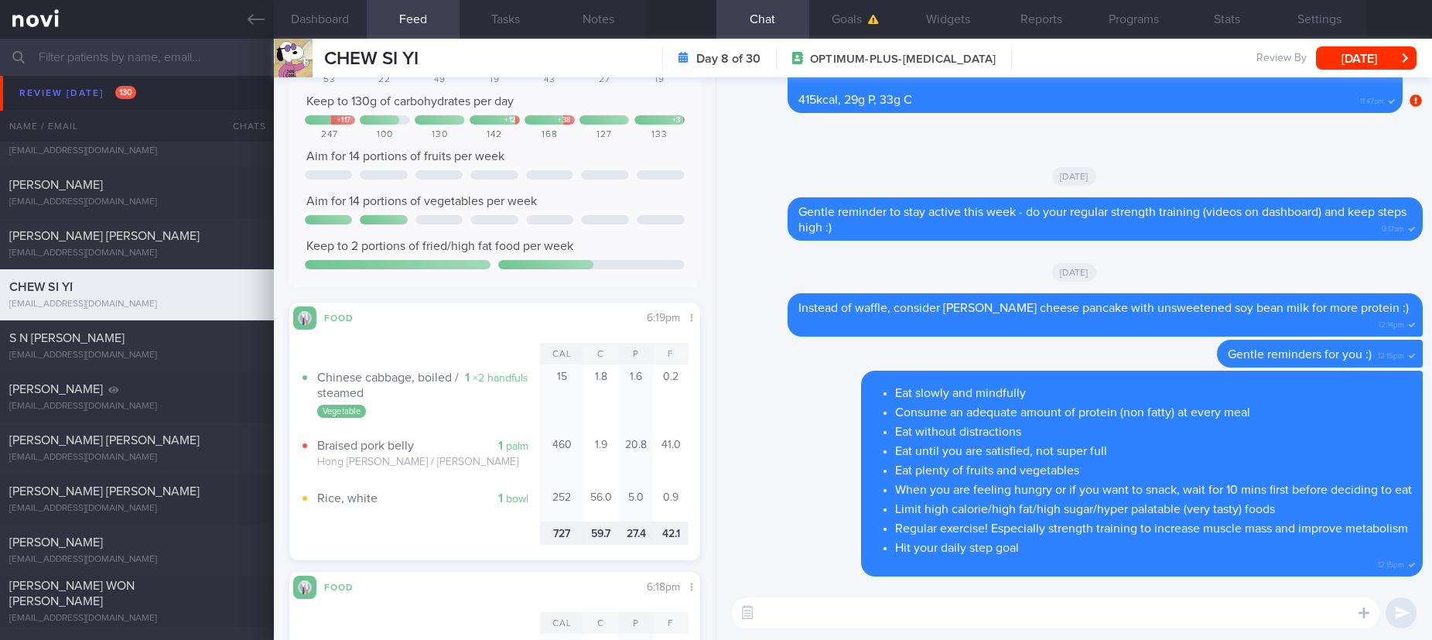
scroll to position [928, 0]
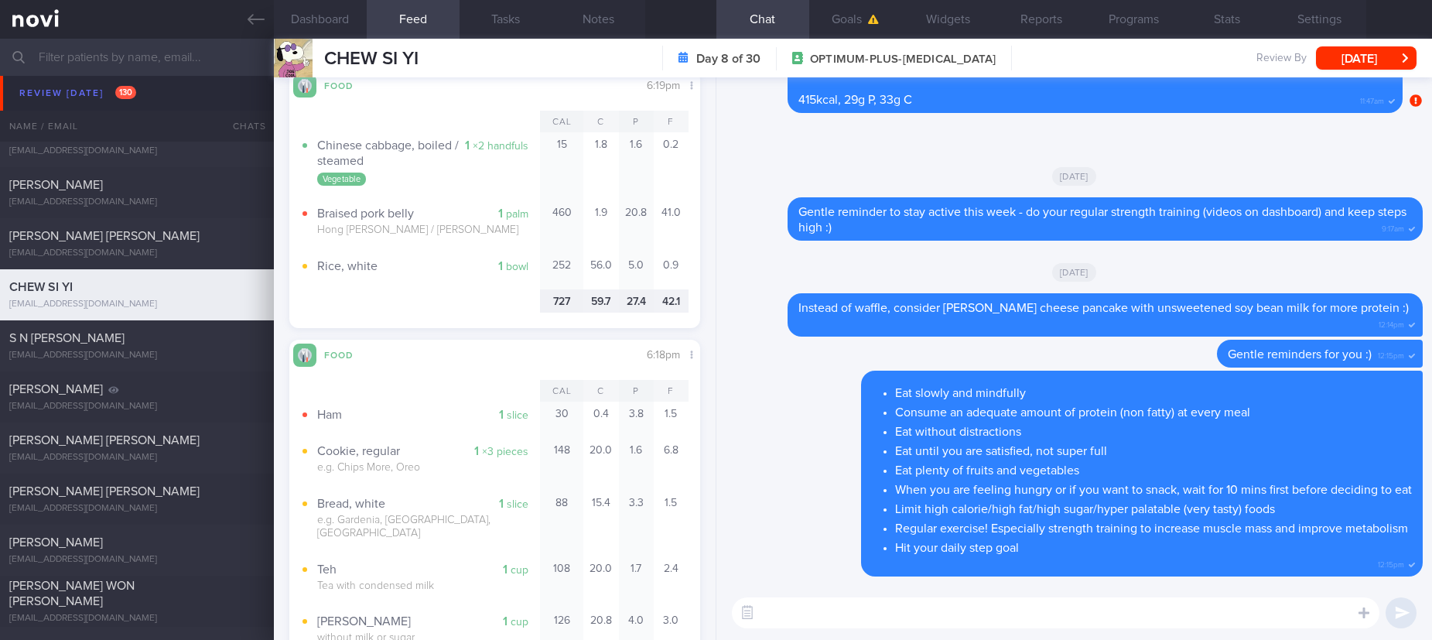
click at [808, 611] on textarea at bounding box center [1055, 612] width 647 height 31
type textarea "Well done with the run this morning, Si Yi :)"
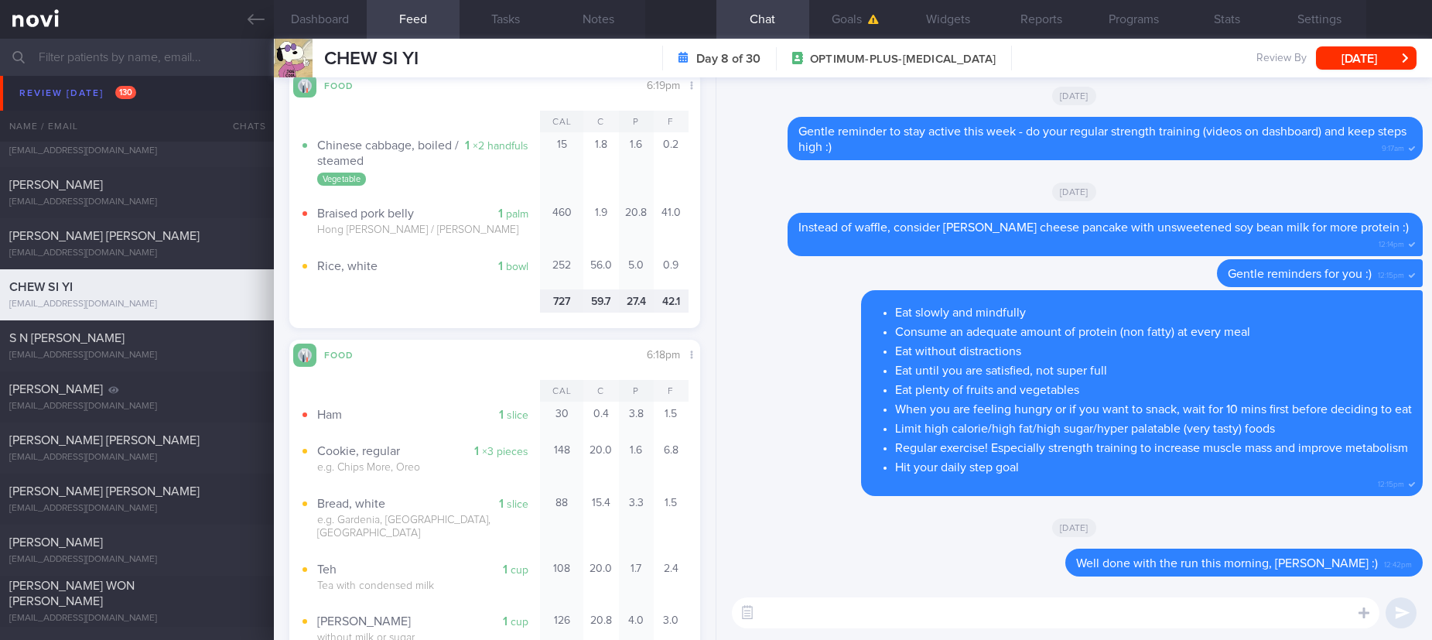
click at [784, 605] on textarea at bounding box center [1055, 612] width 647 height 31
type textarea "Try to go for kosong when having tea/coffee :)"
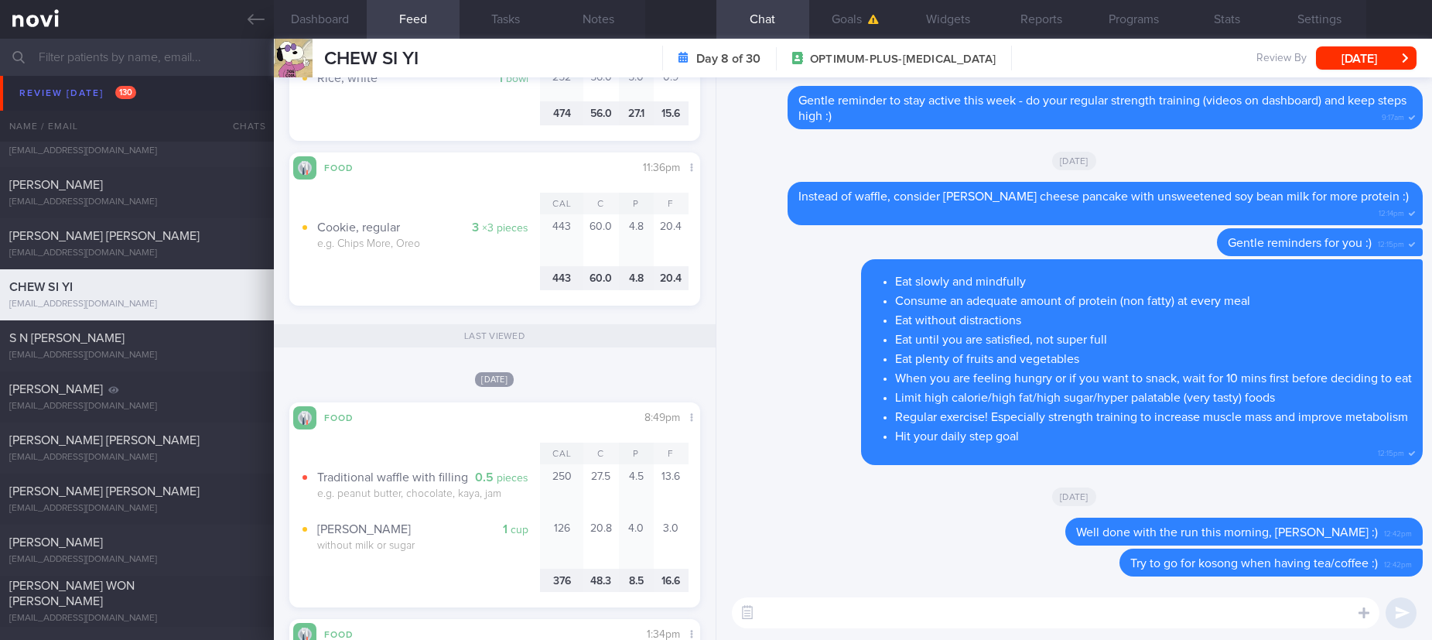
scroll to position [2657, 0]
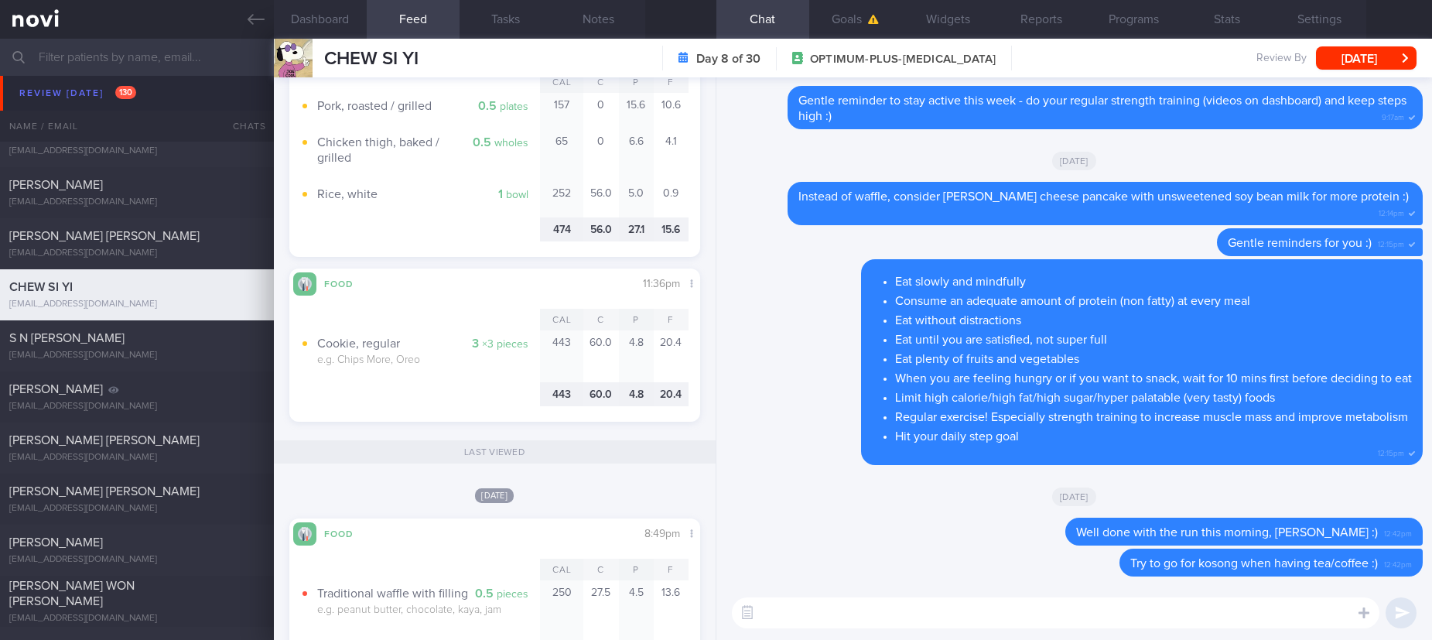
click at [874, 614] on textarea at bounding box center [1055, 612] width 647 height 31
drag, startPoint x: 763, startPoint y: 606, endPoint x: 708, endPoint y: 606, distance: 55.7
click at [708, 606] on div "Dashboard Feed 10 Tasks Notes Chat Goals Widgets Reports Programs Stats Setting…" at bounding box center [853, 339] width 1158 height 601
paste textarea "To manage hunger and prevent snacking: 1. Have regular, protein and fibre fille…"
type textarea "To manage hunger and prevent snacking: 1. Have regular, protein and fibre fille…"
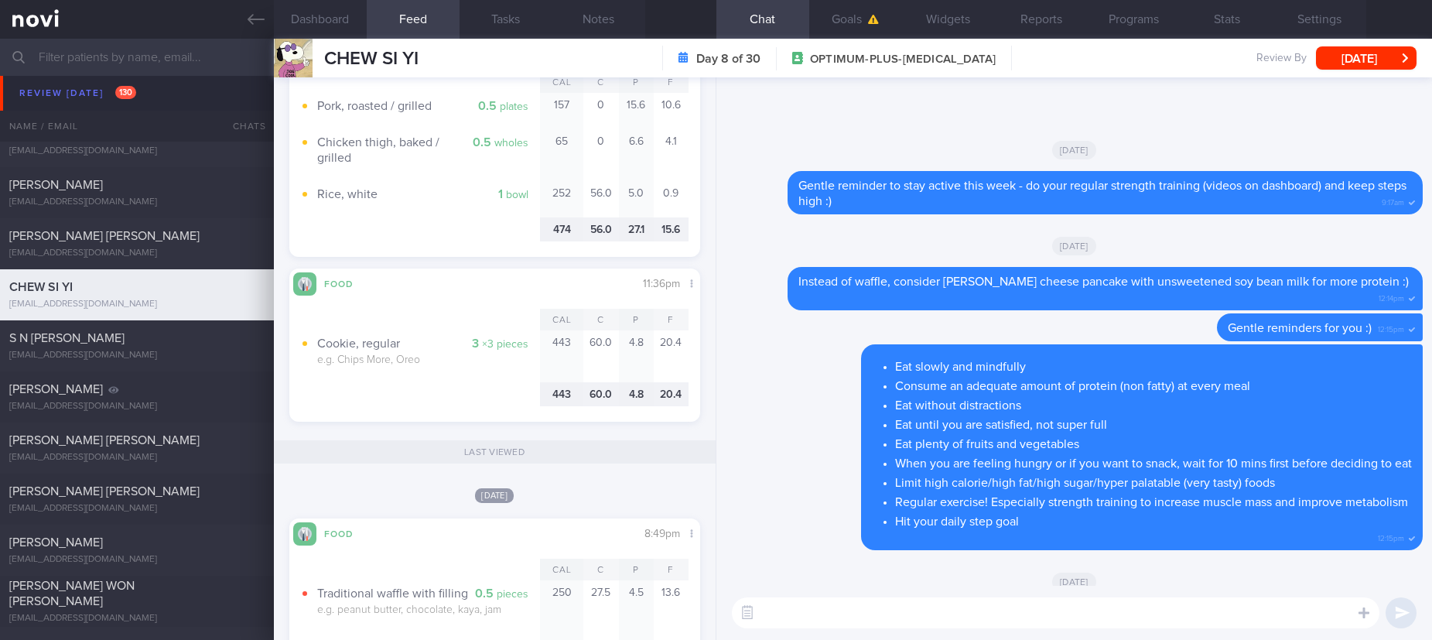
scroll to position [1, 0]
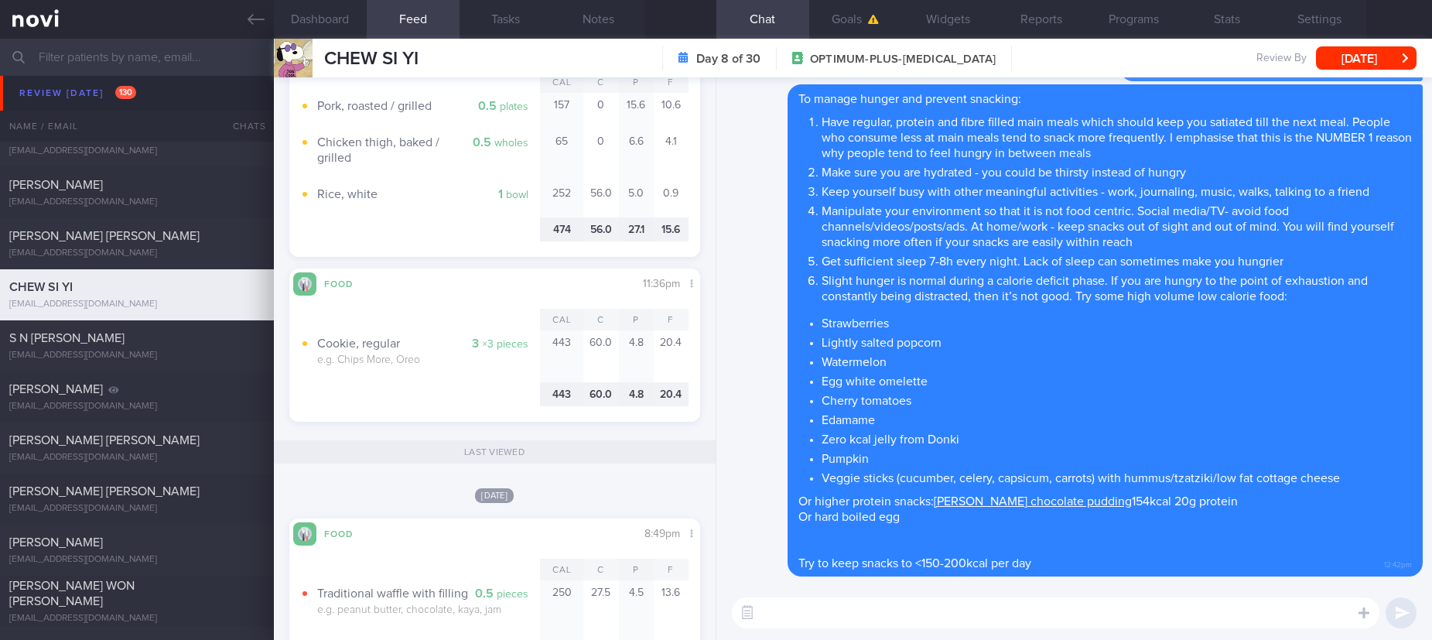
click at [1385, 65] on button "[DATE]" at bounding box center [1366, 57] width 101 height 23
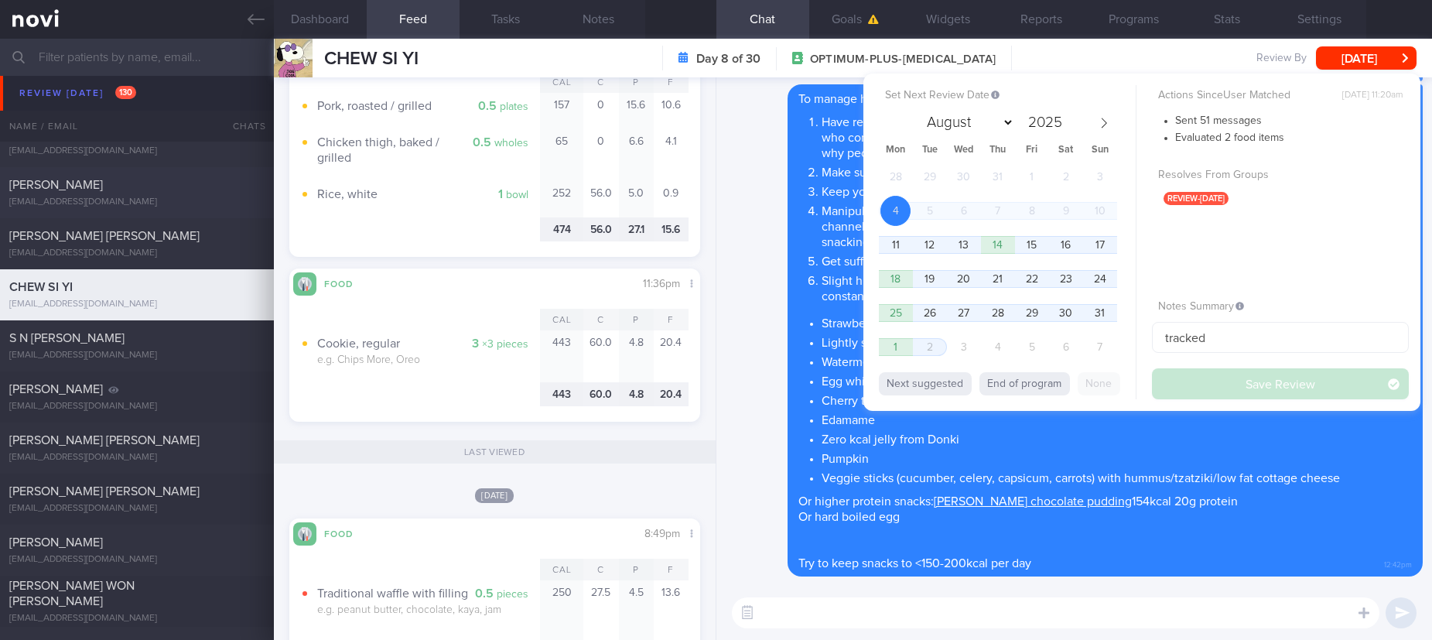
click at [211, 22] on link at bounding box center [137, 19] width 274 height 39
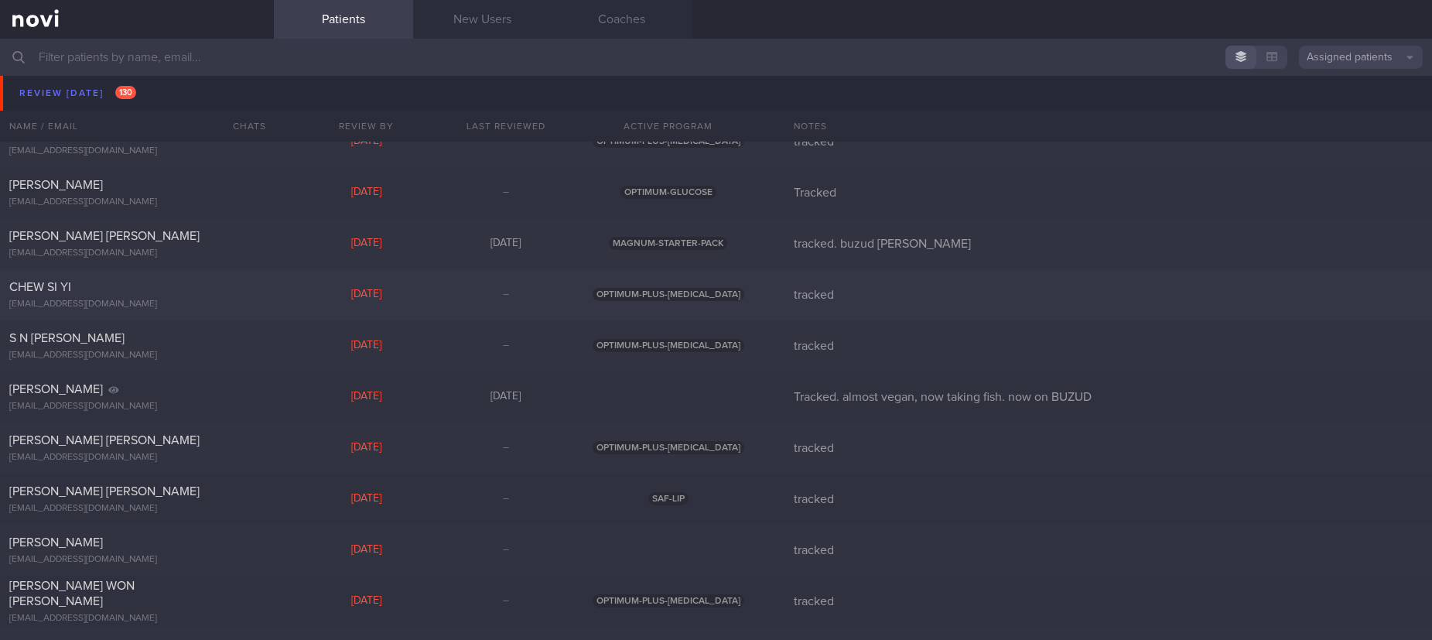
click at [301, 304] on div "CHEW SI YI chewsiyi@gmail.com Mon, 4 Aug – OPTIMUM-PLUS-RYBELSUS tracked" at bounding box center [716, 294] width 1432 height 51
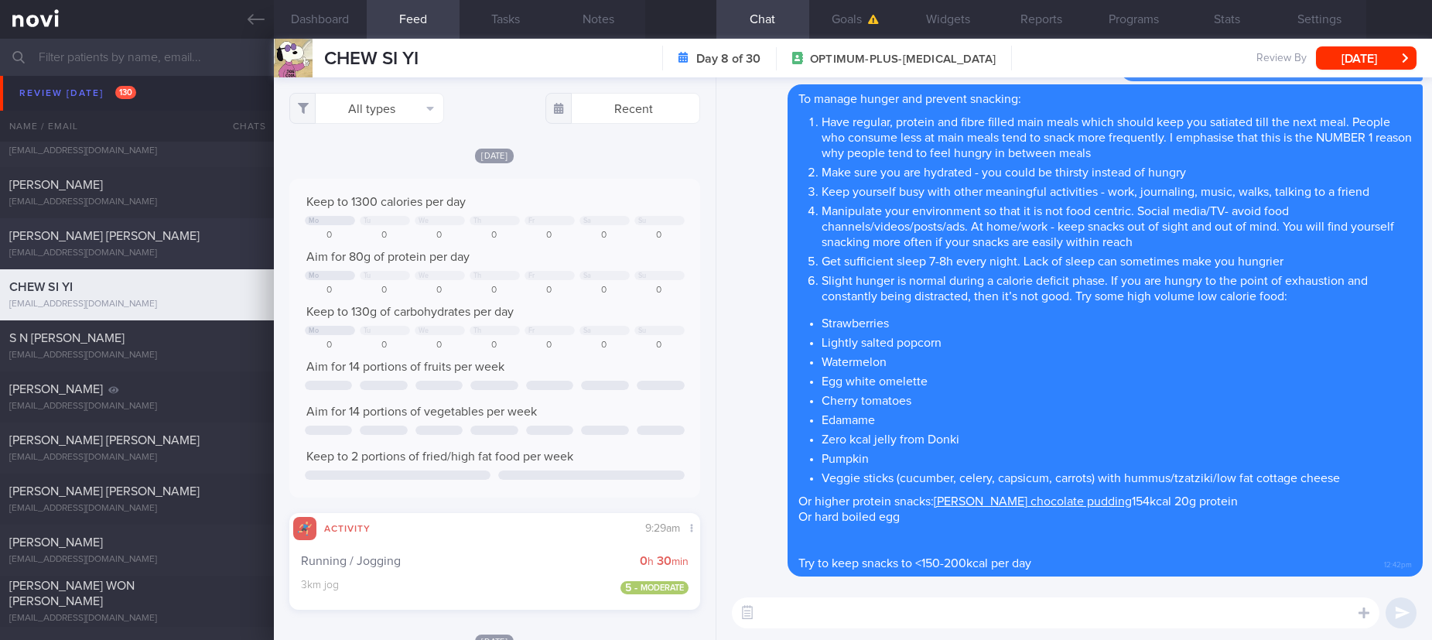
click at [200, 254] on div "[EMAIL_ADDRESS][DOMAIN_NAME]" at bounding box center [136, 254] width 255 height 12
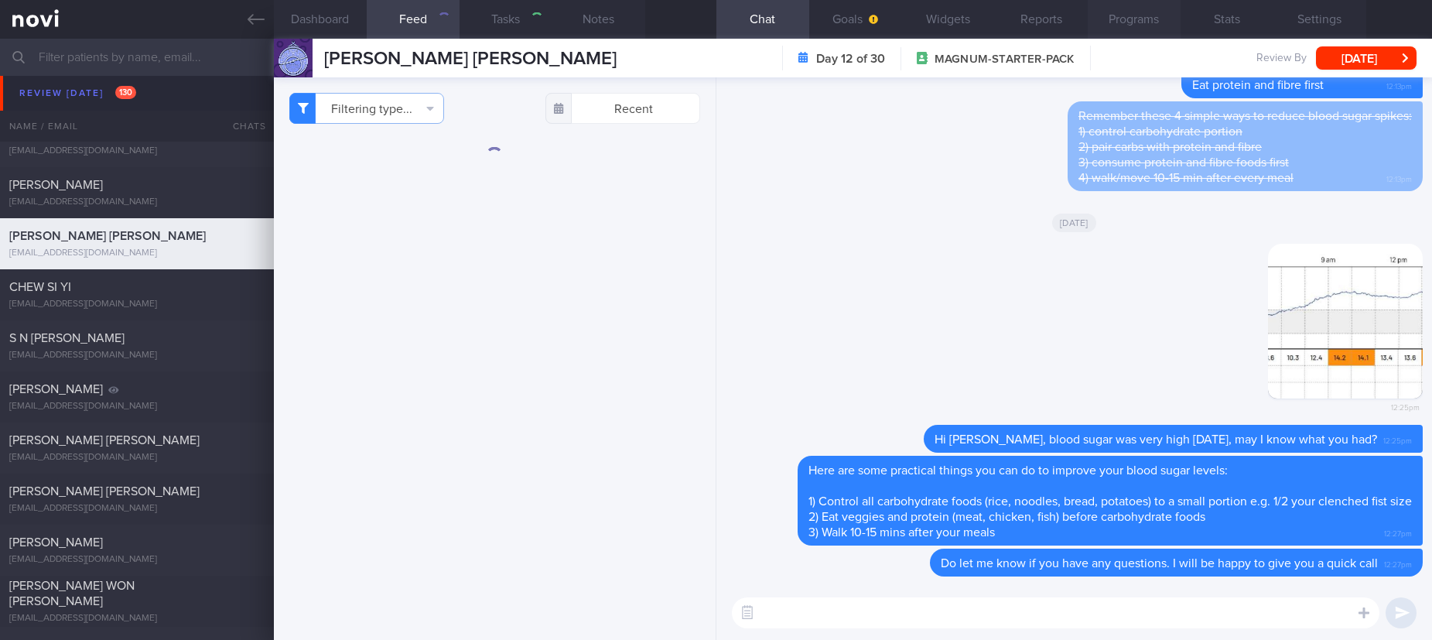
type input "tracked. buzud [PERSON_NAME]"
checkbox input "false"
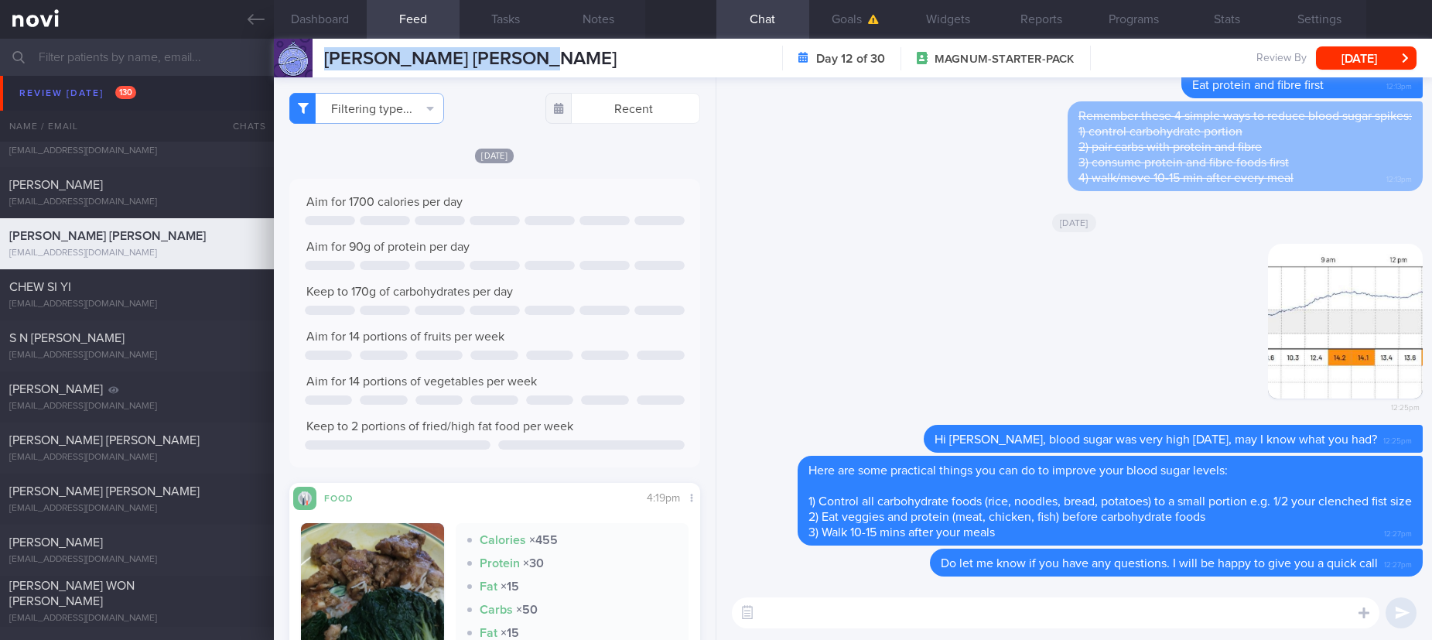
drag, startPoint x: 466, startPoint y: 73, endPoint x: 294, endPoint y: 73, distance: 172.5
click at [294, 73] on div "ANG THIAM HOCK STEWART ANG THIAM HOCK STEWART bcmlcang@yahoo.com.sg Day 12 of 3…" at bounding box center [853, 58] width 1158 height 39
copy div "[PERSON_NAME] [PERSON_NAME]"
click at [1314, 21] on button "Settings" at bounding box center [1319, 19] width 93 height 39
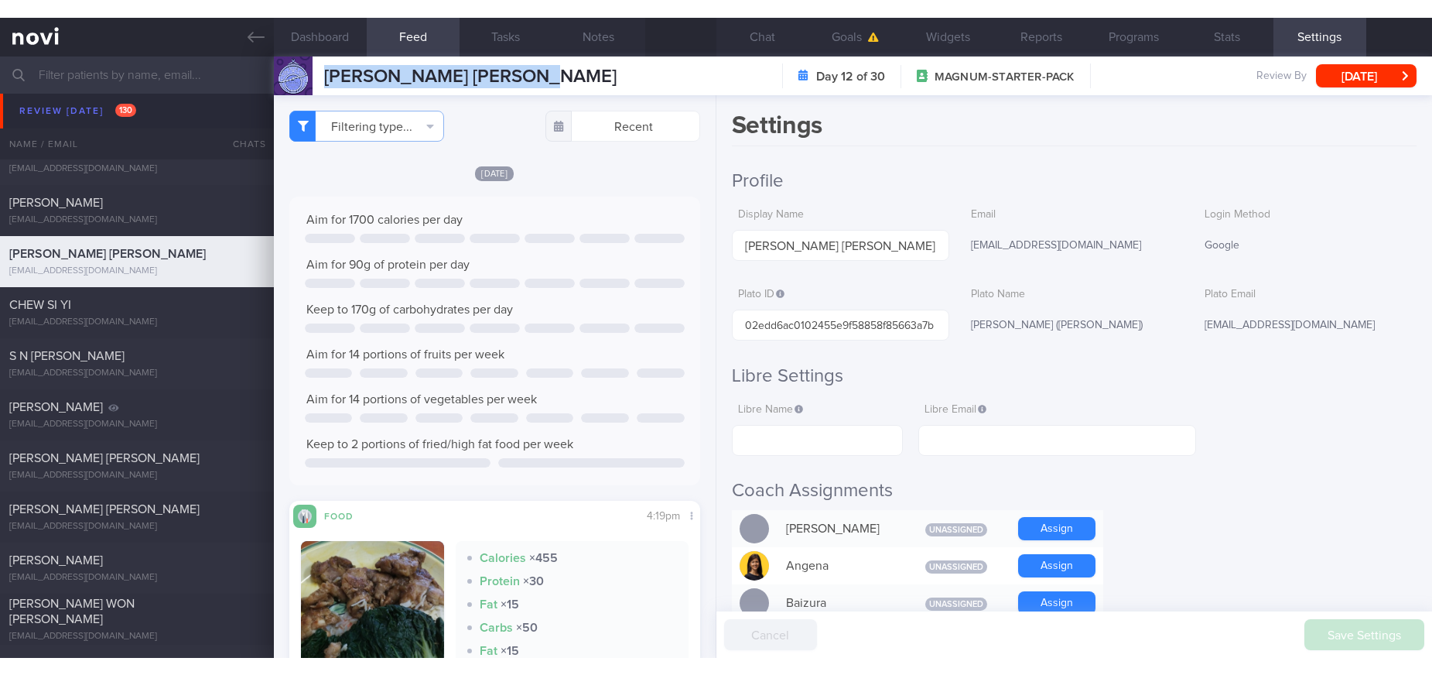
scroll to position [696, 0]
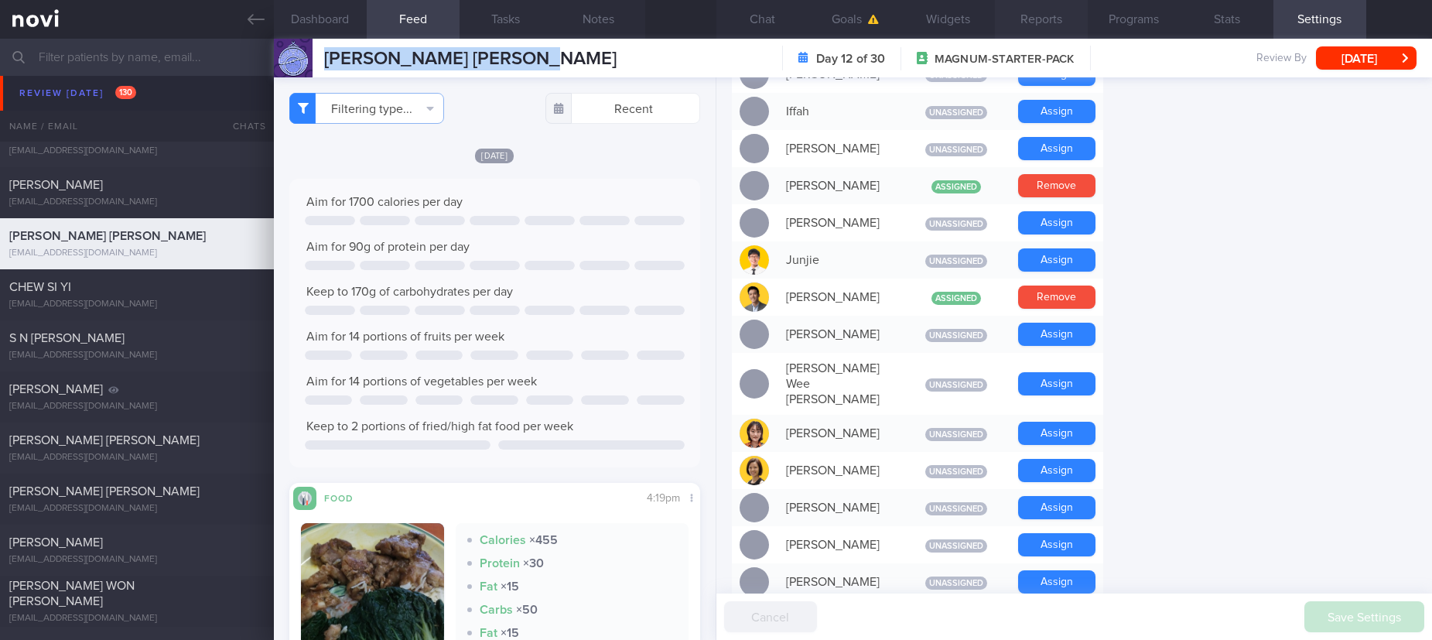
click at [767, 19] on button "Chat" at bounding box center [762, 19] width 93 height 39
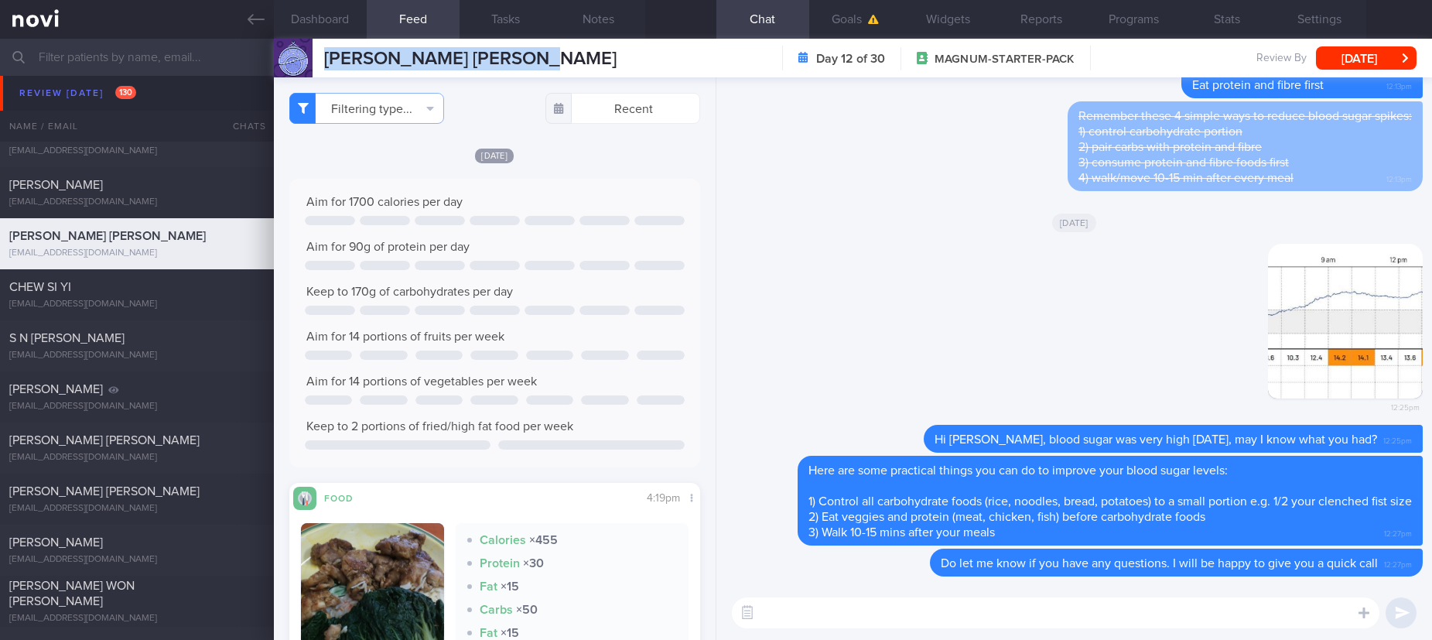
drag, startPoint x: 1322, startPoint y: 269, endPoint x: 1177, endPoint y: 209, distance: 156.7
click at [1322, 269] on img "button" at bounding box center [1345, 321] width 155 height 155
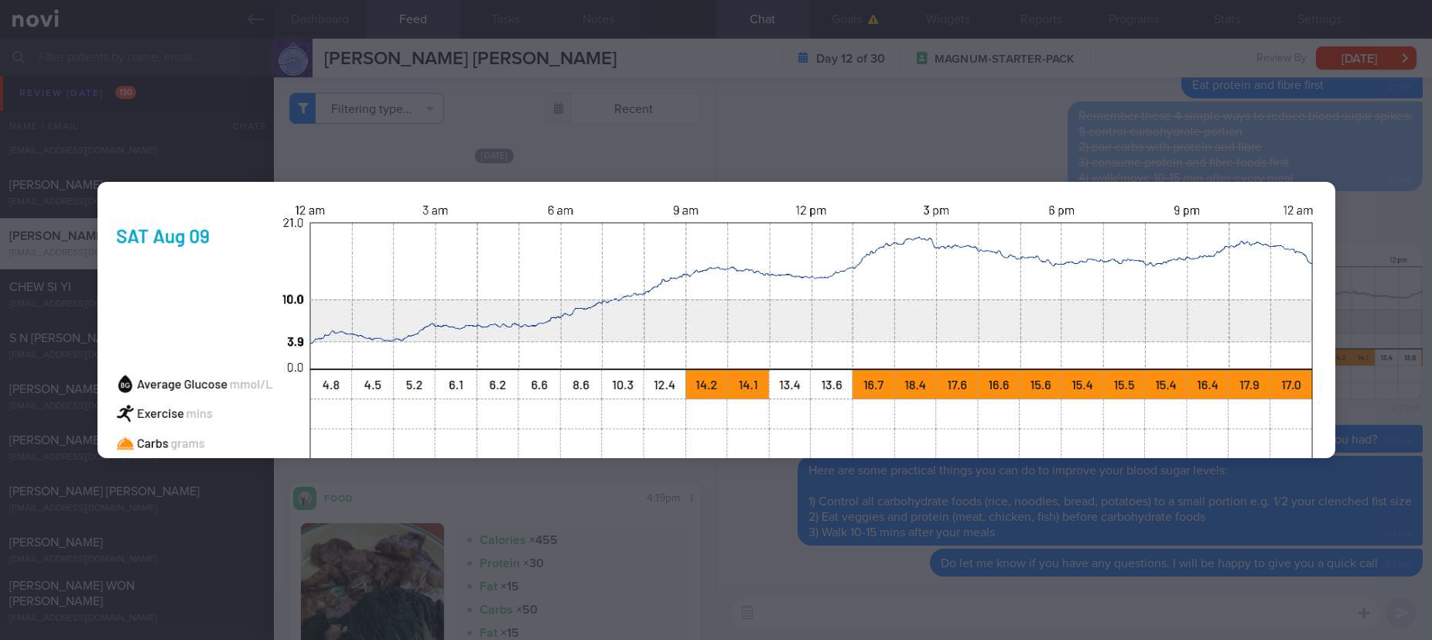
click at [837, 126] on div at bounding box center [716, 320] width 1361 height 640
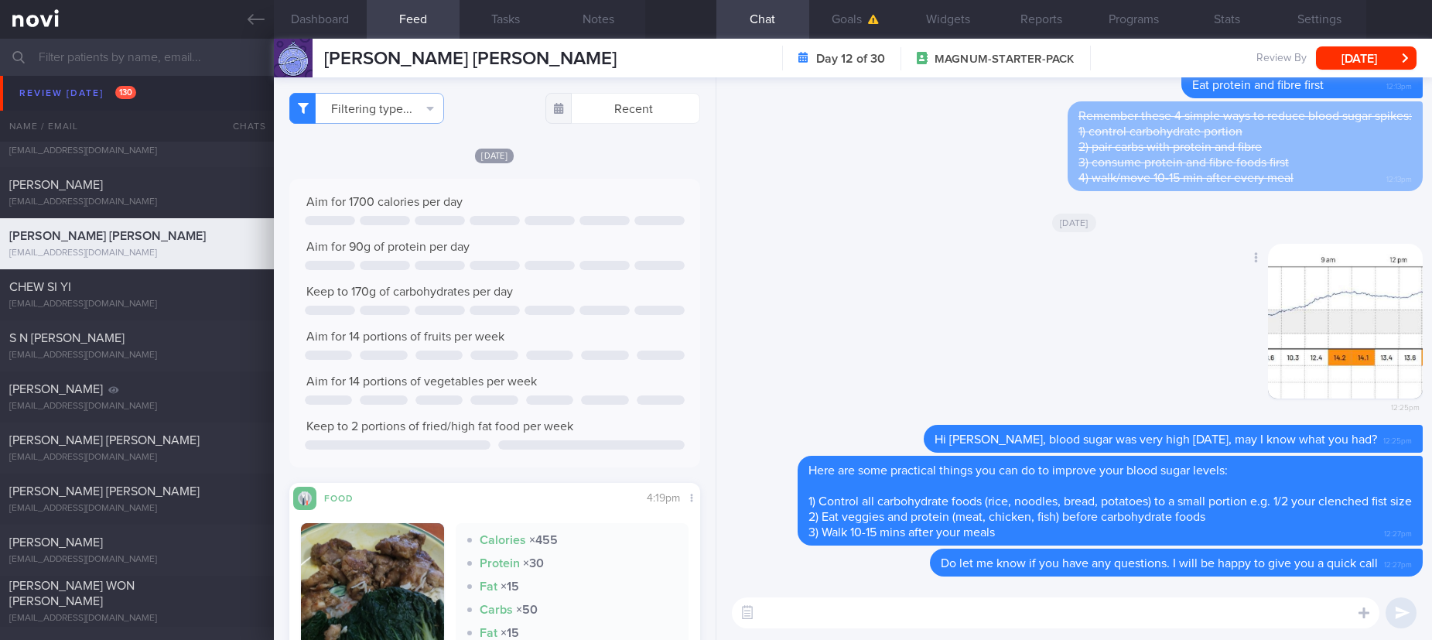
click at [1321, 330] on img "button" at bounding box center [1345, 321] width 155 height 155
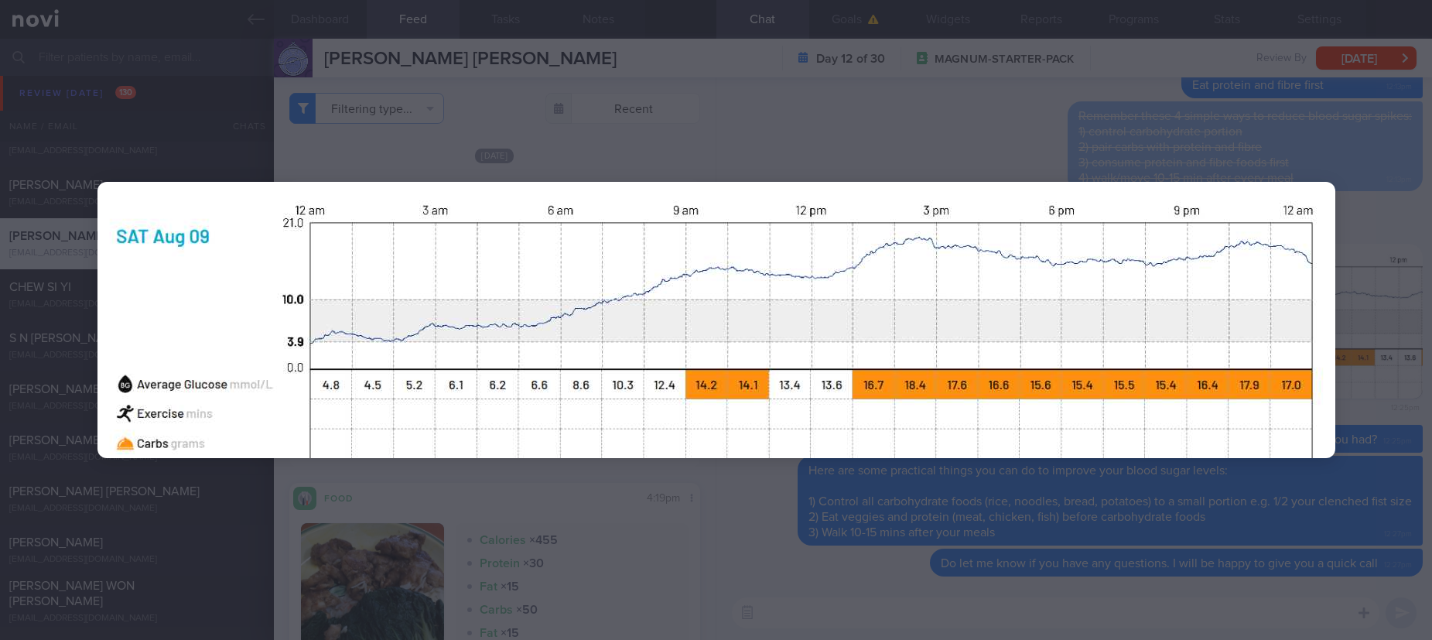
click at [934, 138] on div at bounding box center [716, 320] width 1361 height 640
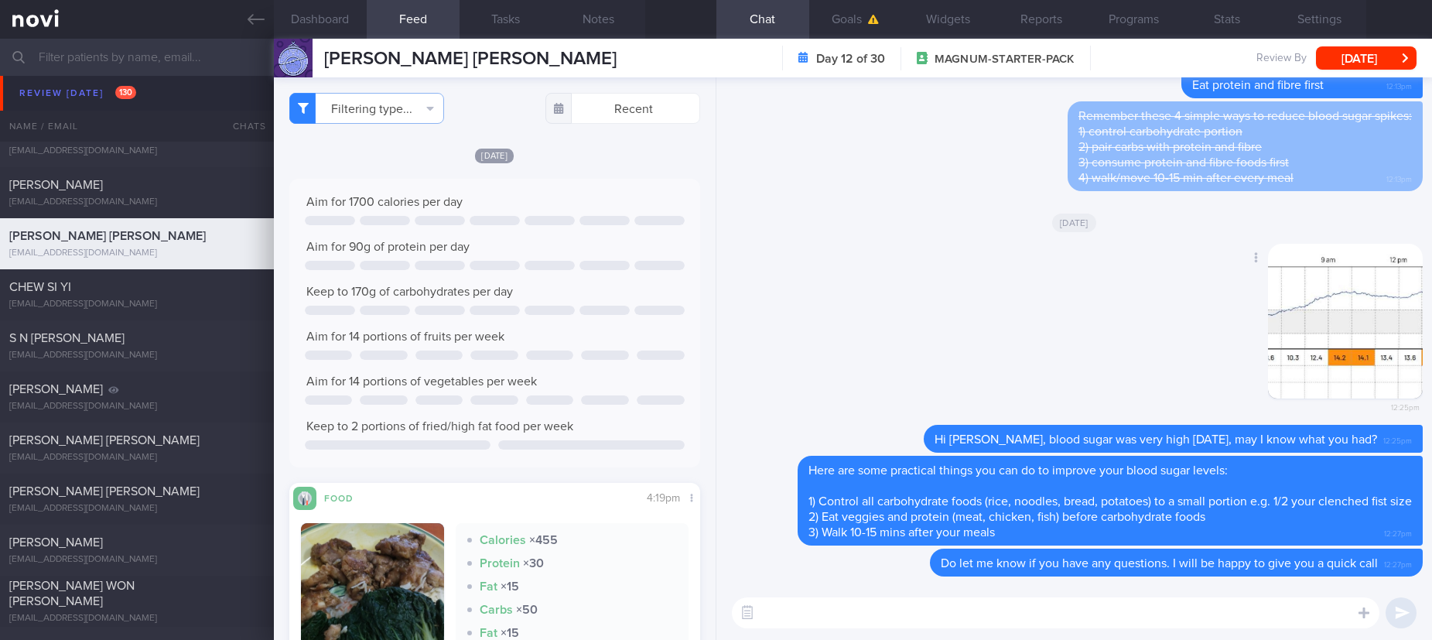
click at [1303, 356] on img "button" at bounding box center [1345, 321] width 155 height 155
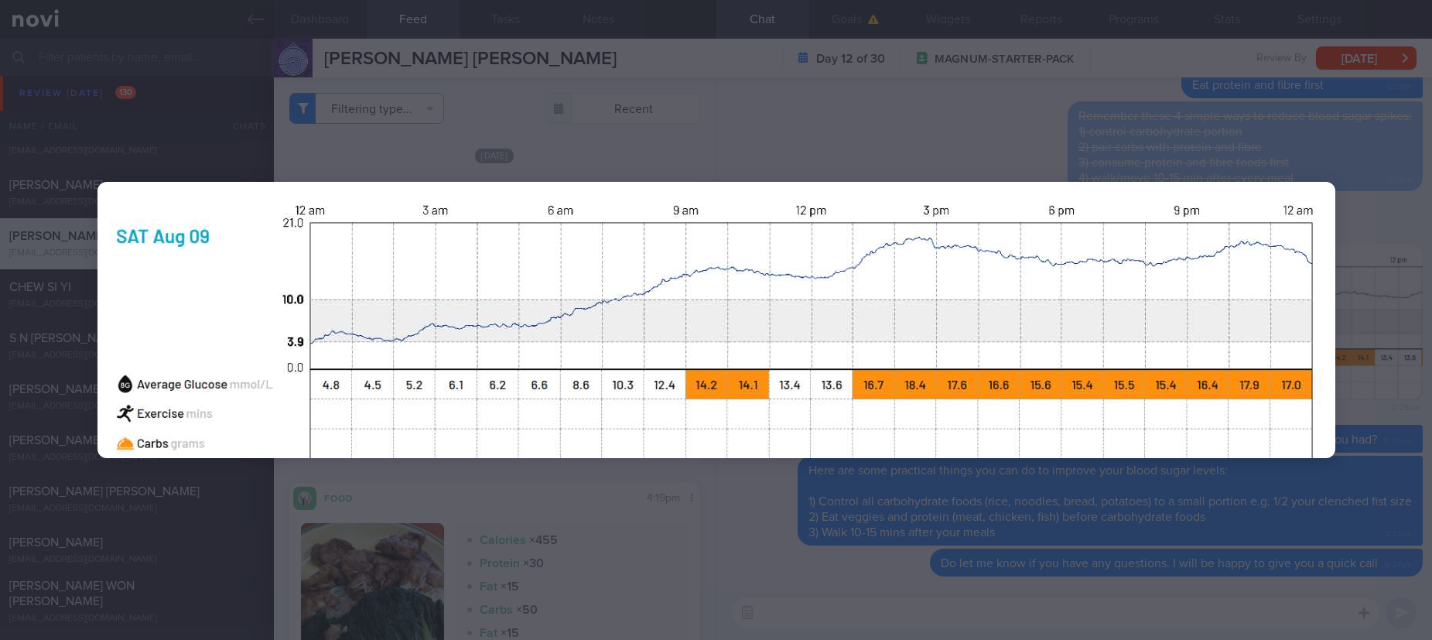
click at [1101, 528] on div at bounding box center [716, 320] width 1361 height 640
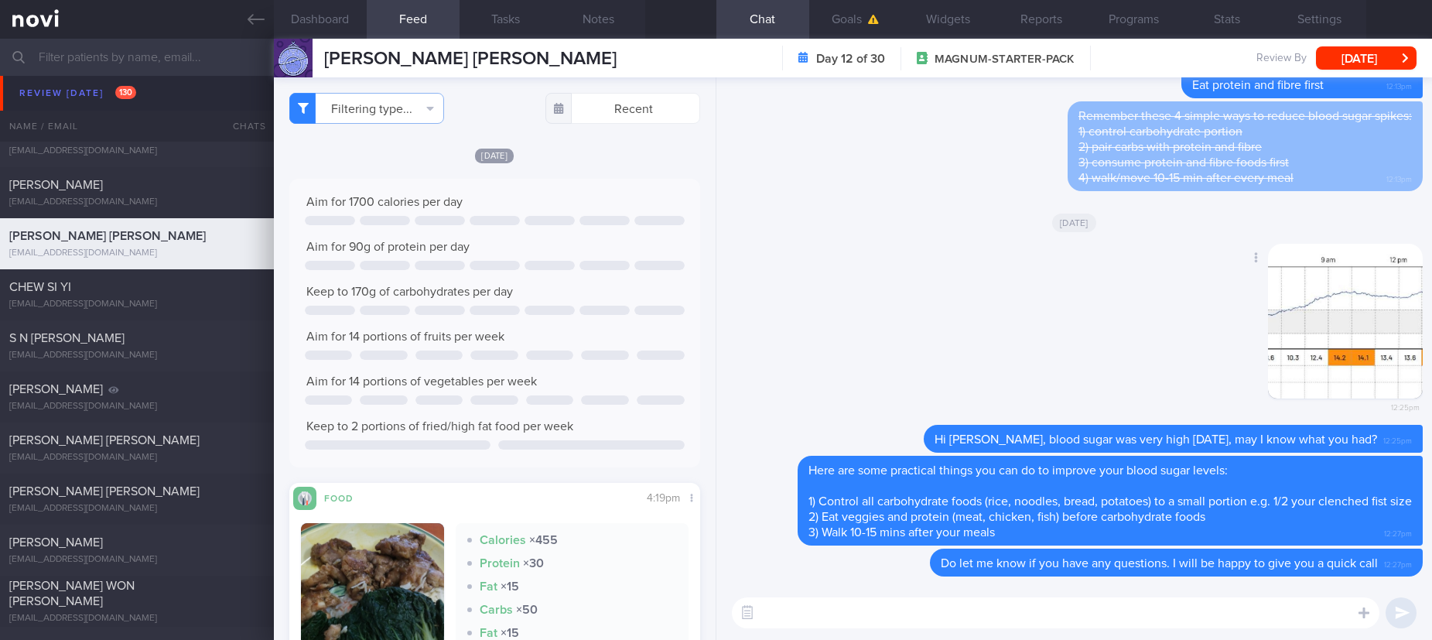
click at [1352, 333] on img "button" at bounding box center [1345, 321] width 155 height 155
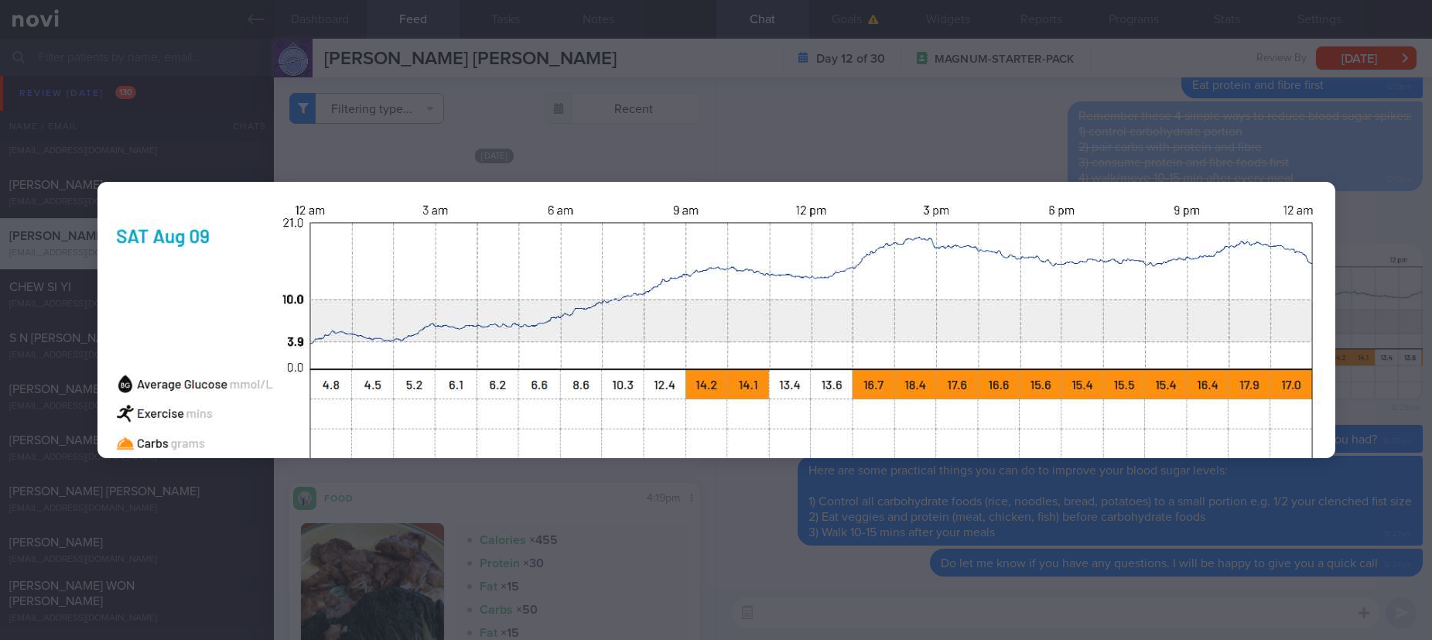
click at [1204, 145] on div at bounding box center [716, 320] width 1361 height 640
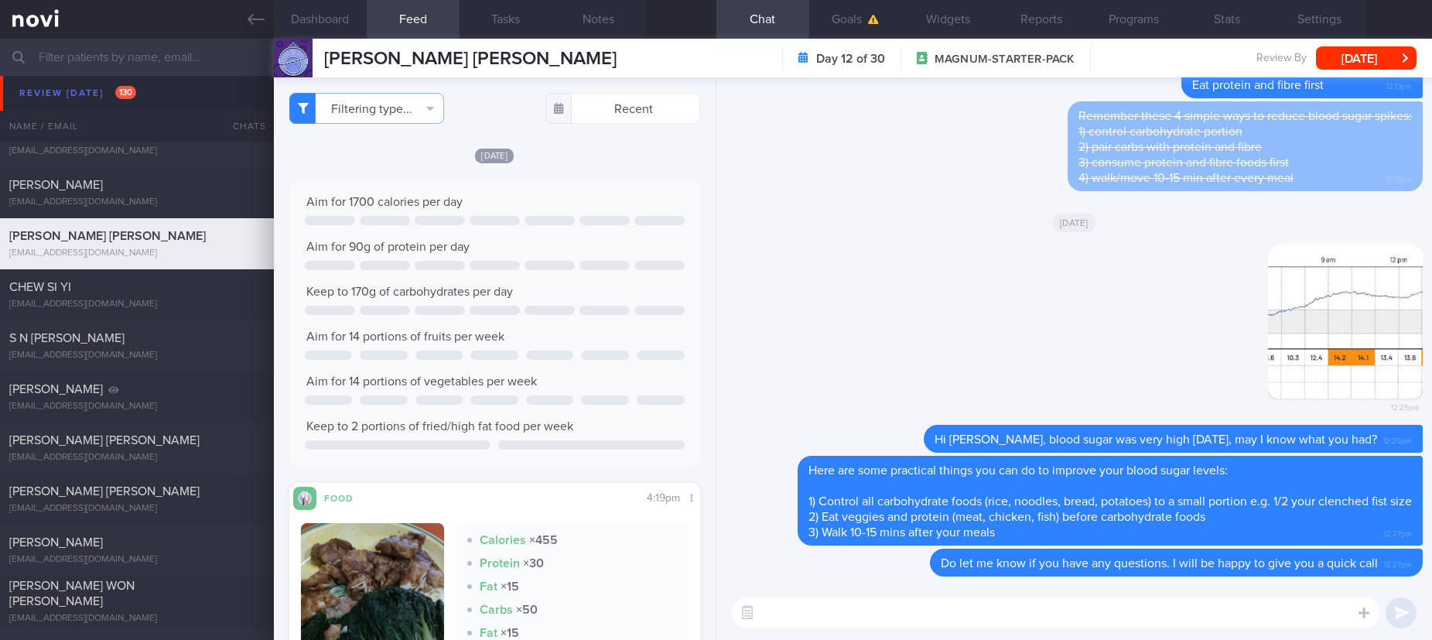
drag, startPoint x: 1190, startPoint y: 193, endPoint x: 743, endPoint y: 109, distance: 454.2
click at [1190, 200] on div "[DATE]" at bounding box center [1074, 221] width 697 height 43
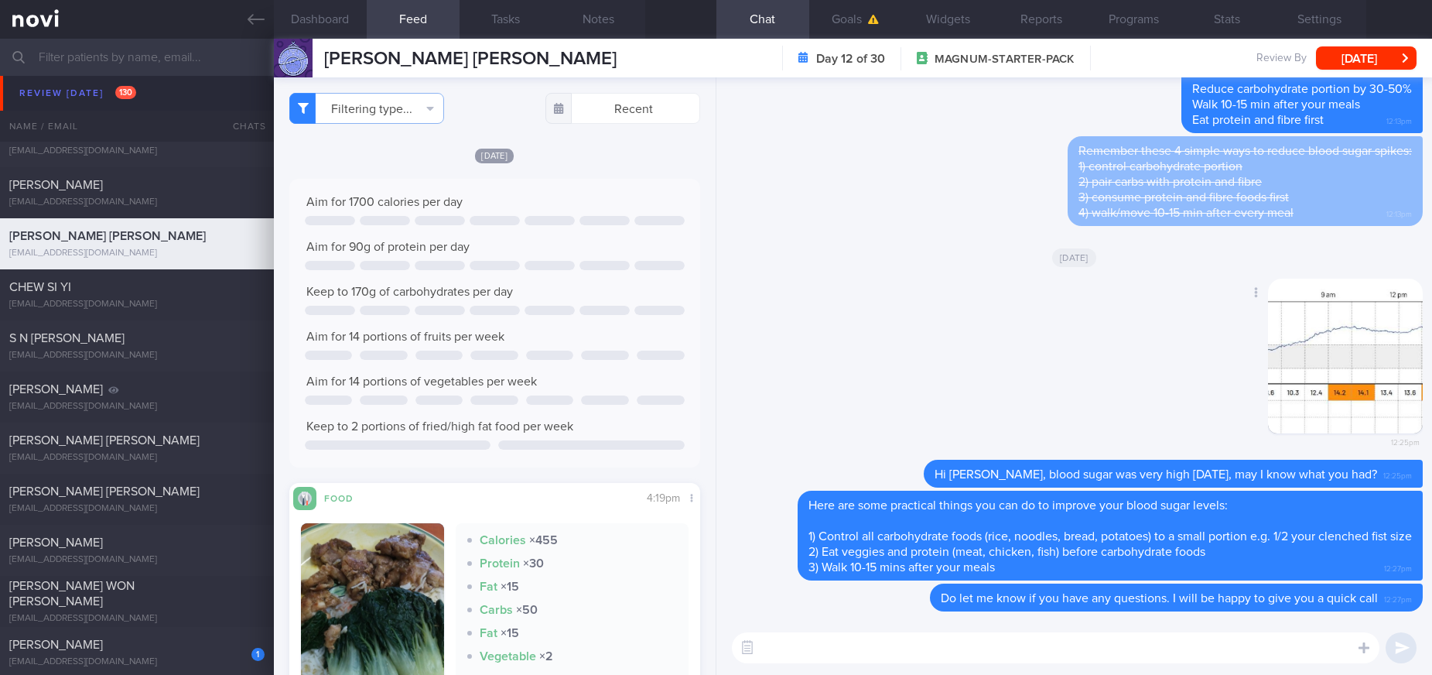
click at [1333, 335] on button "button" at bounding box center [1345, 355] width 155 height 155
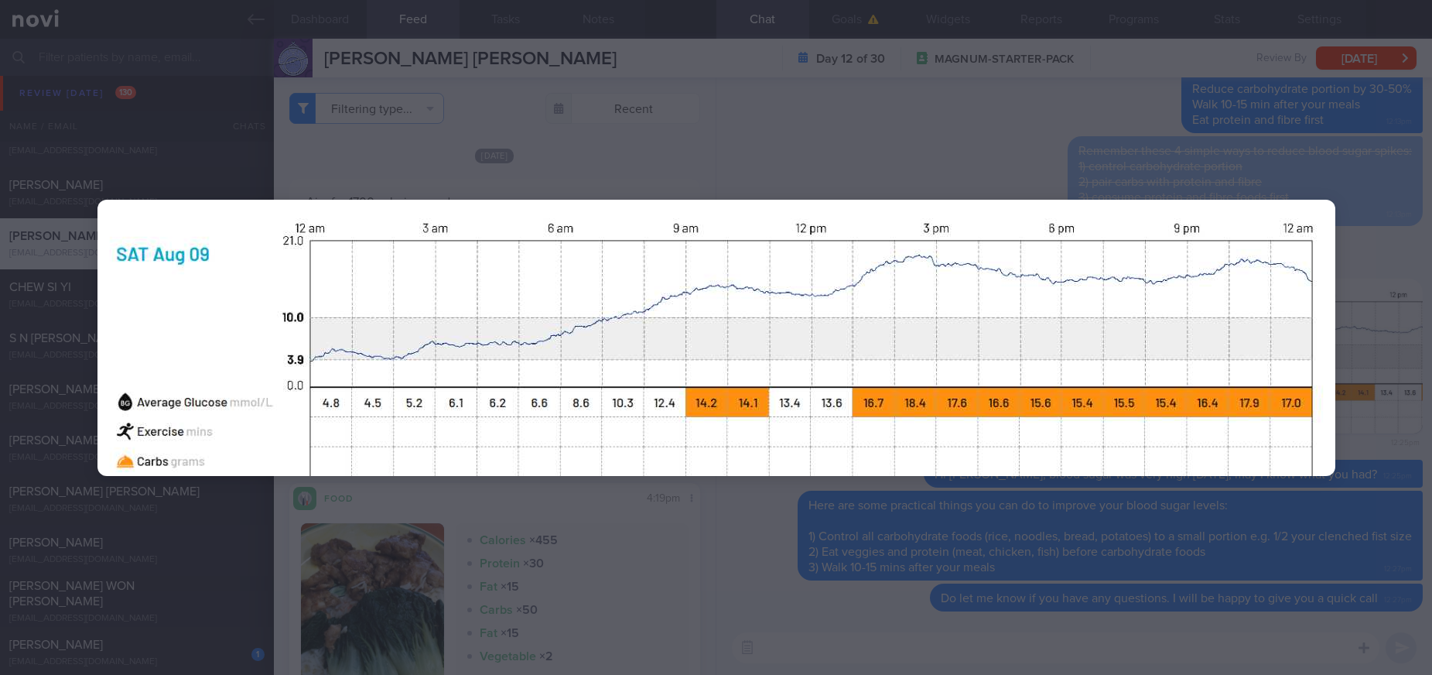
click at [1194, 70] on div at bounding box center [716, 337] width 1361 height 675
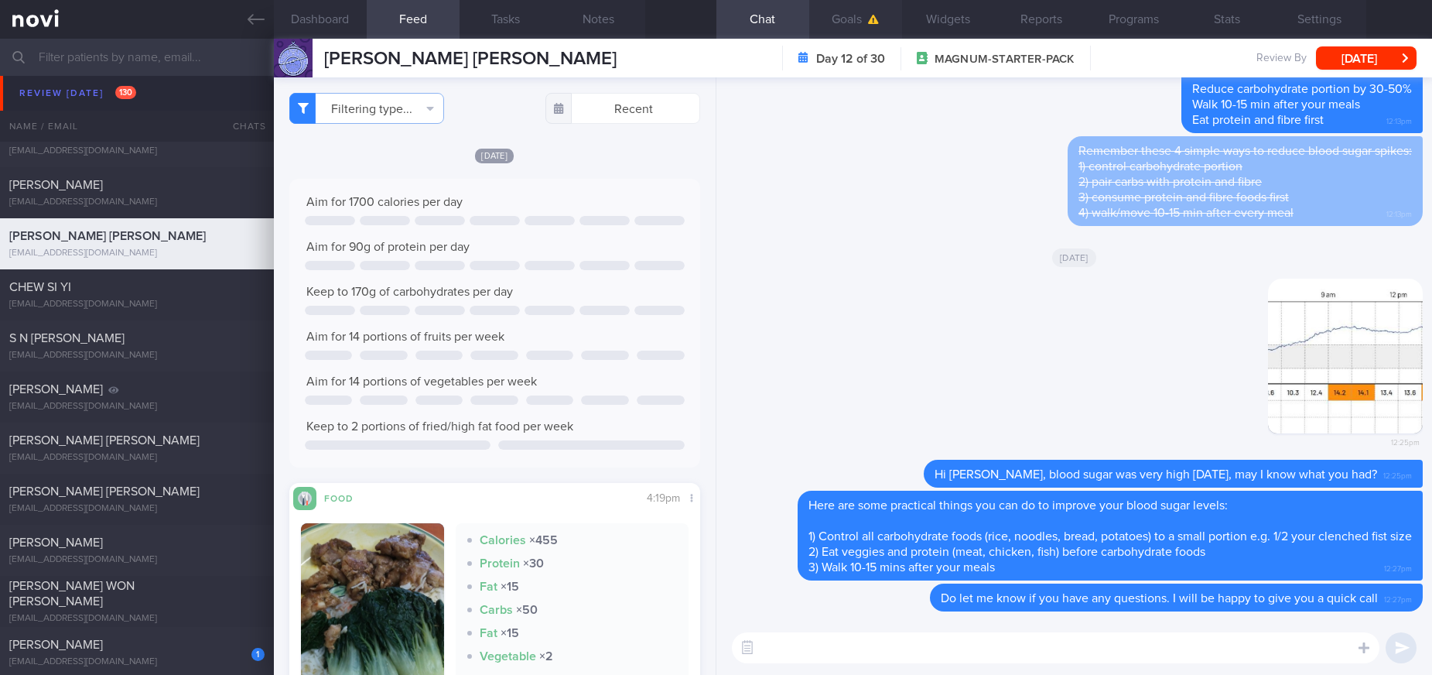
click at [842, 26] on button "Goals" at bounding box center [855, 19] width 93 height 39
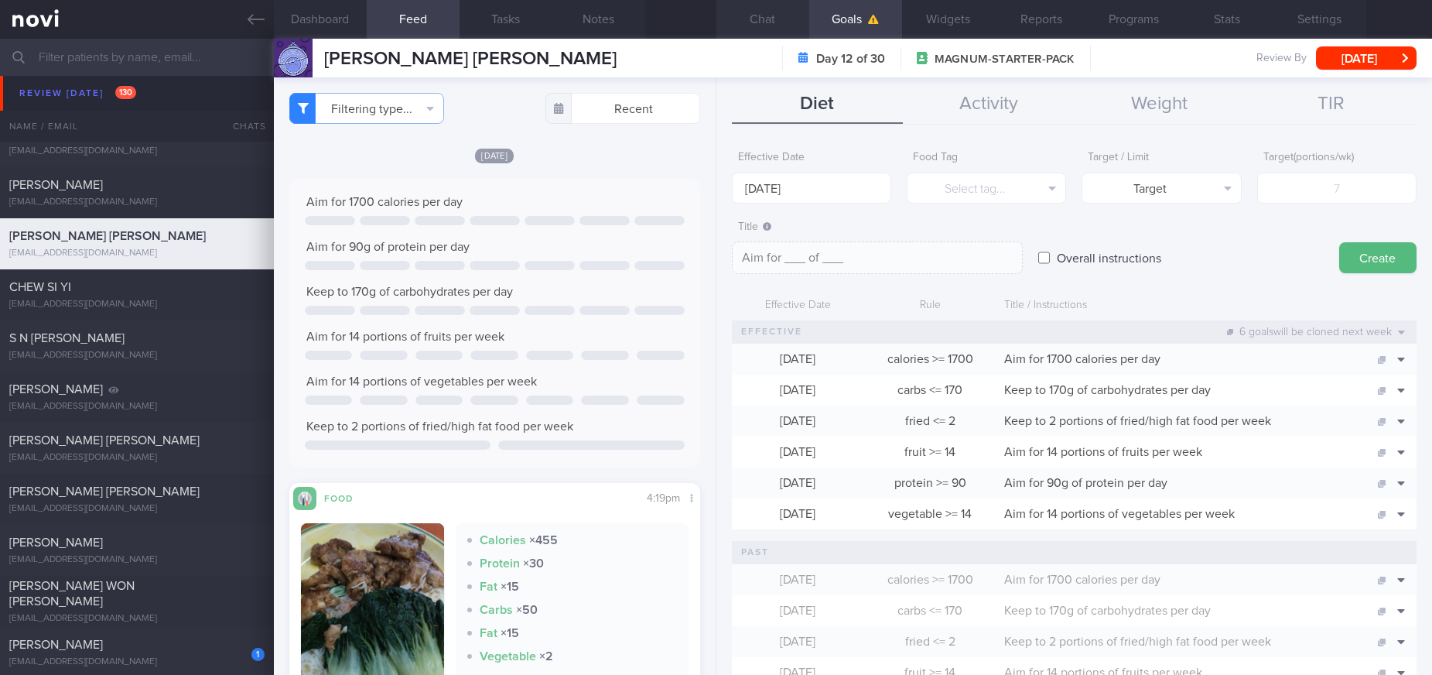
click at [753, 15] on button "Chat" at bounding box center [762, 19] width 93 height 39
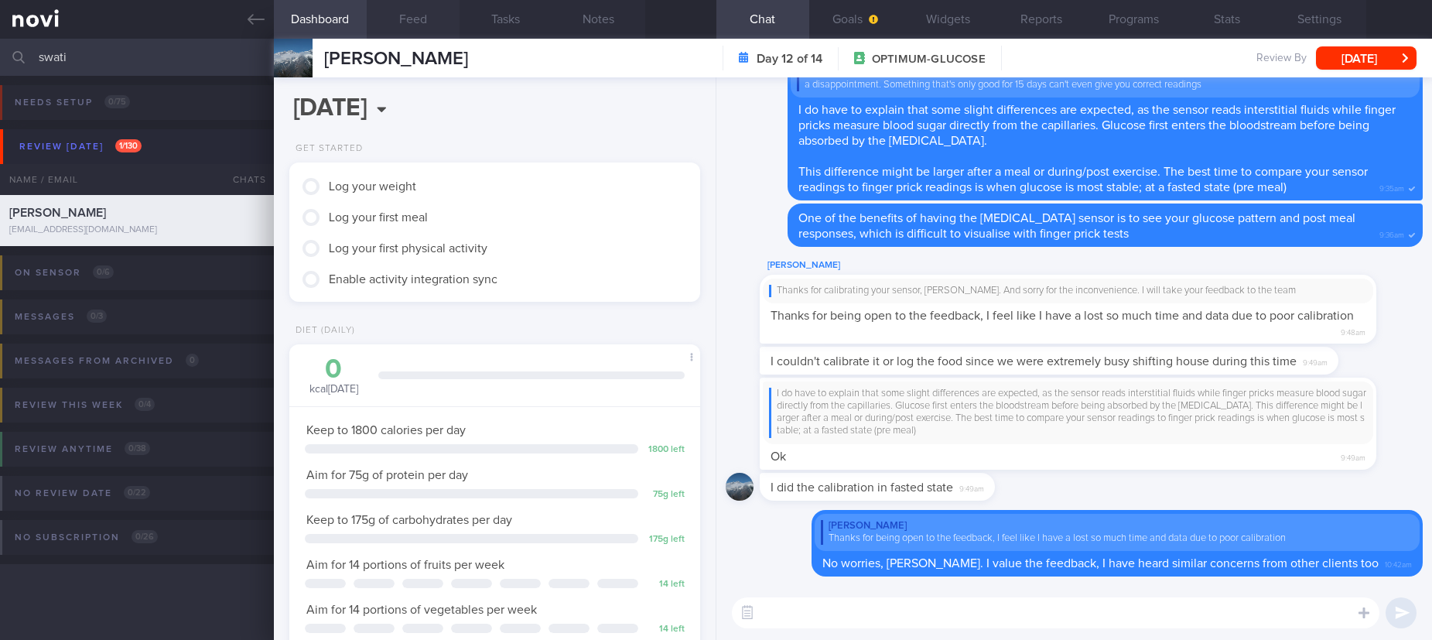
scroll to position [183, 365]
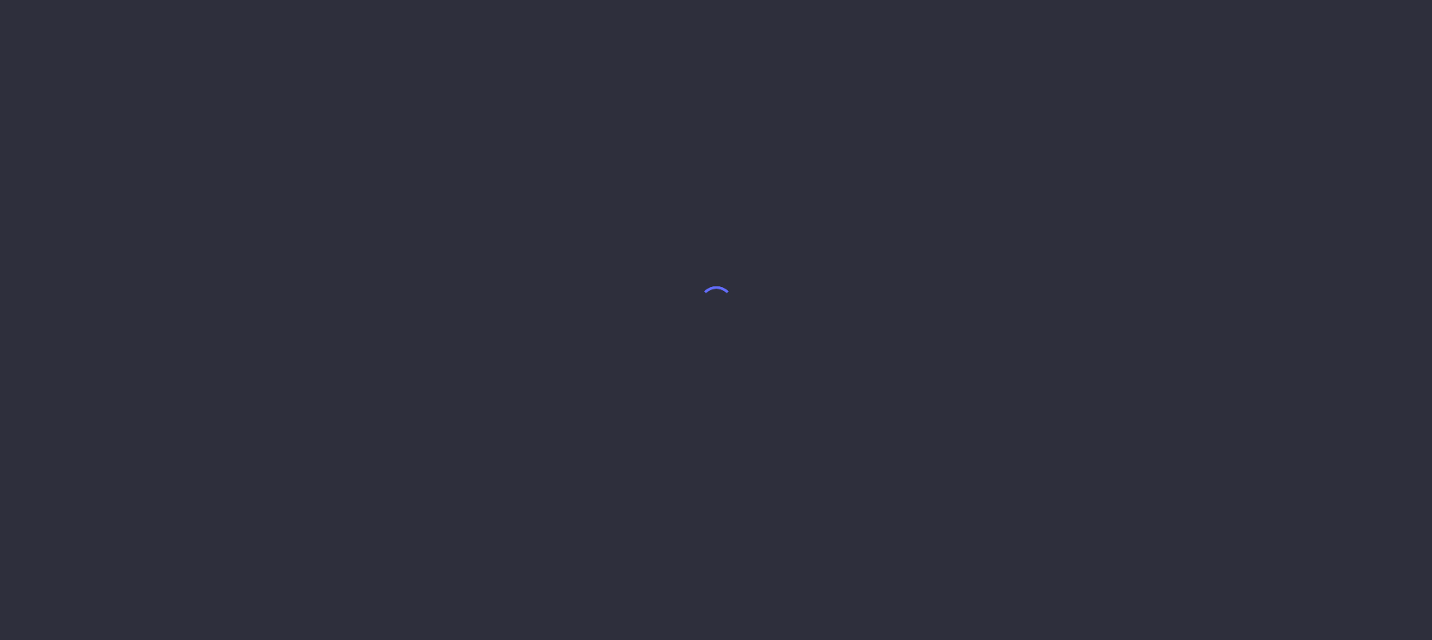
select select "6"
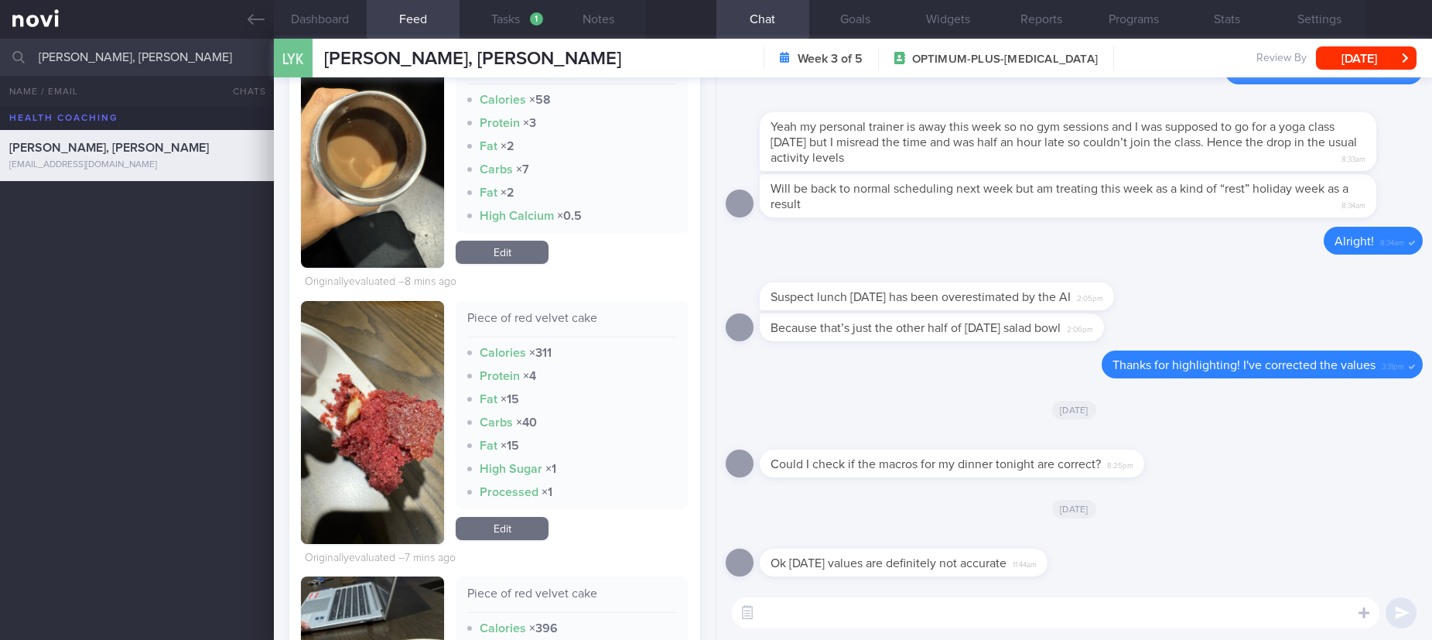
scroll to position [696, 0]
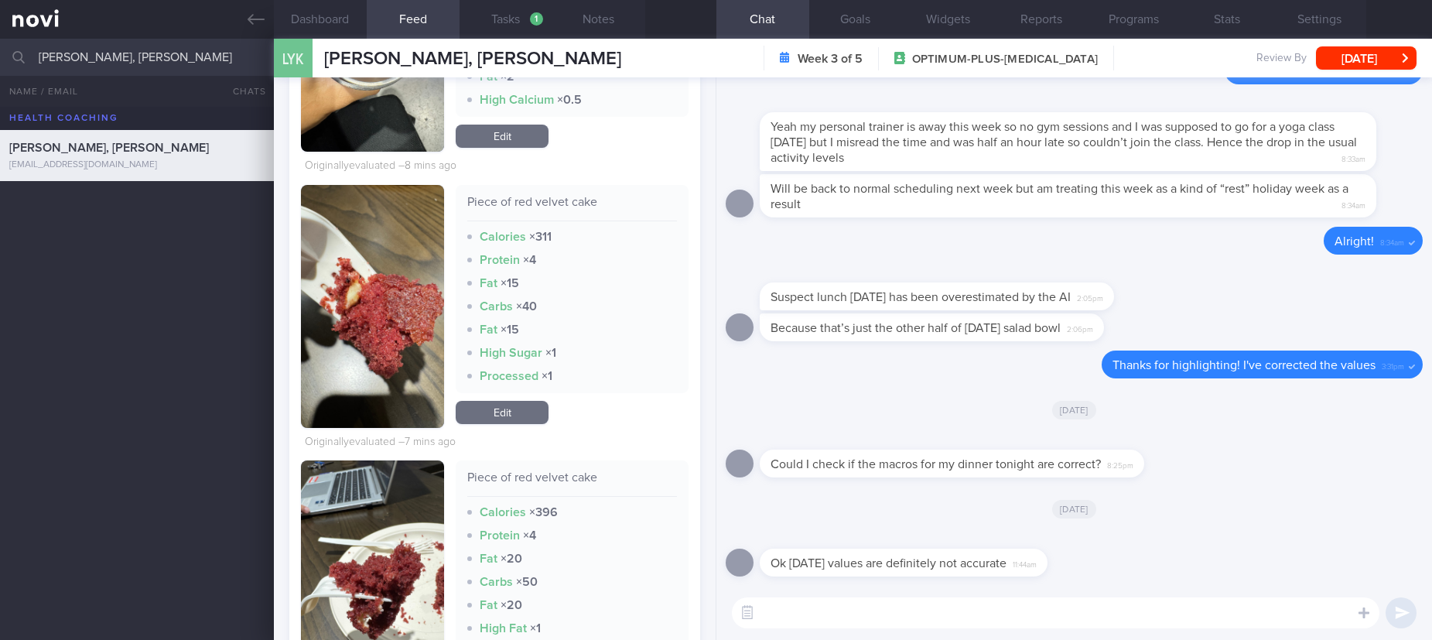
click at [328, 348] on button "button" at bounding box center [373, 306] width 144 height 243
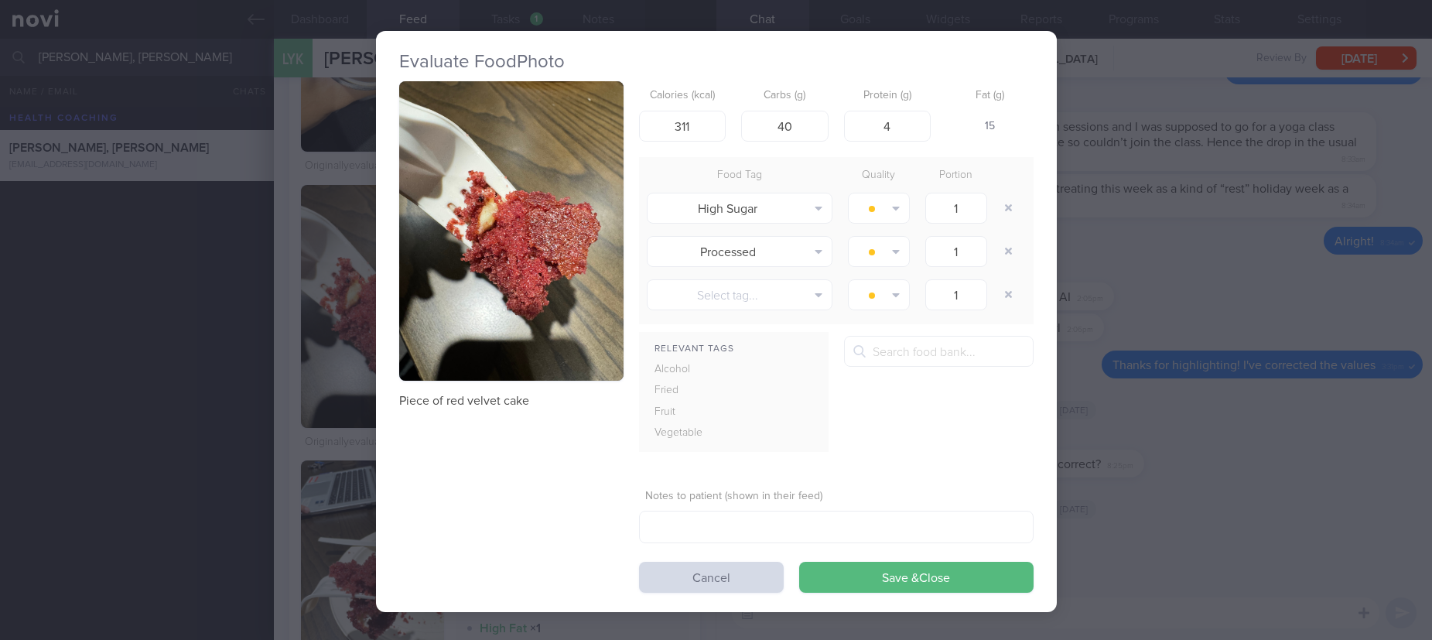
click at [528, 249] on button "button" at bounding box center [511, 230] width 224 height 299
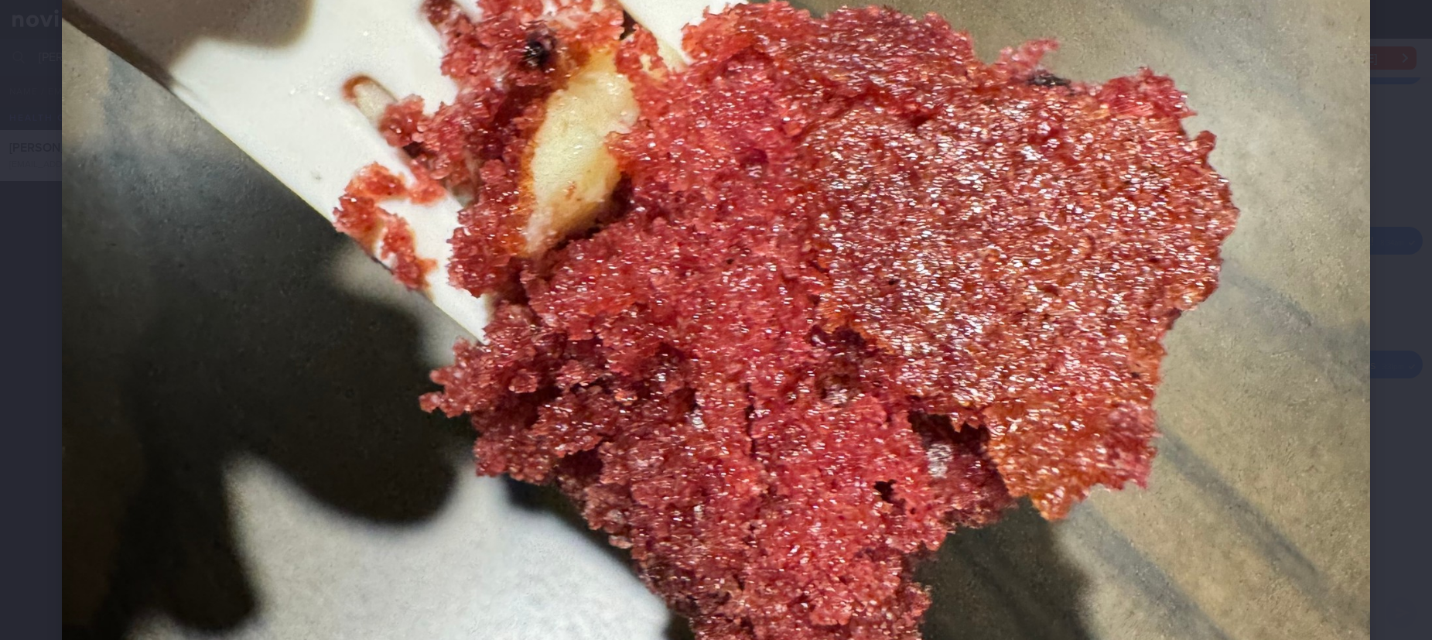
scroll to position [464, 0]
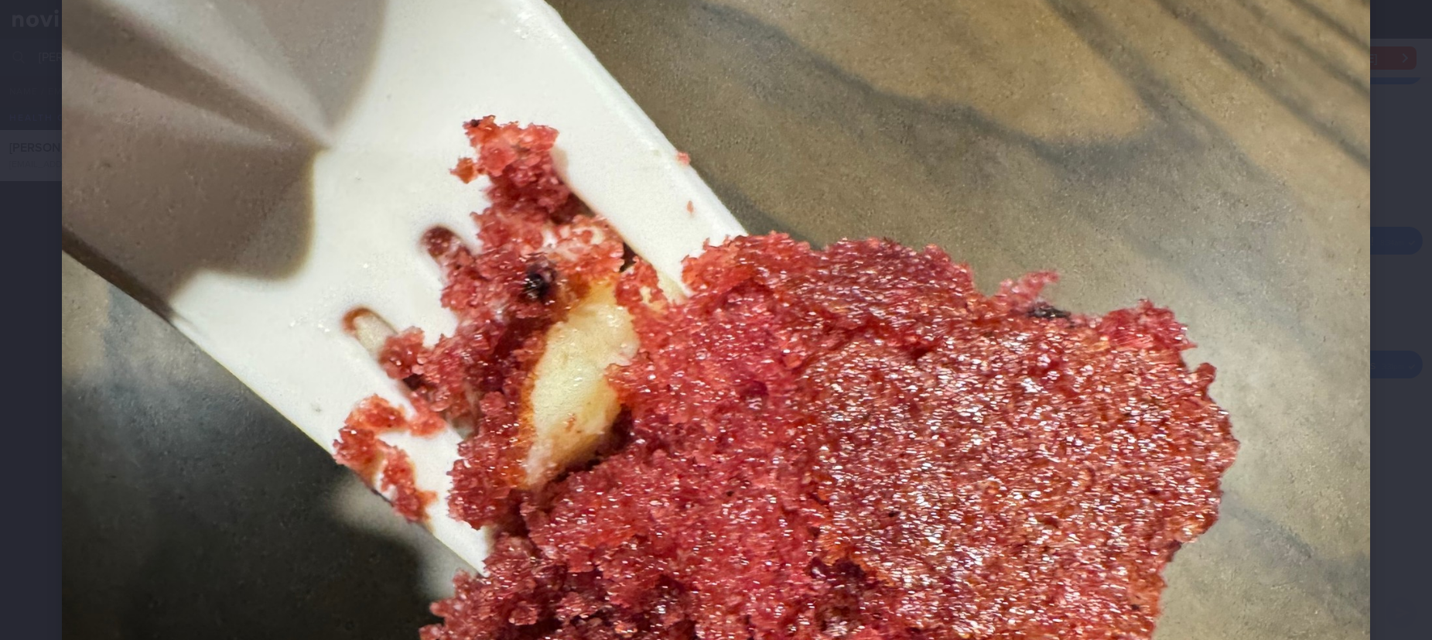
click at [1306, 416] on img at bounding box center [716, 470] width 1308 height 1744
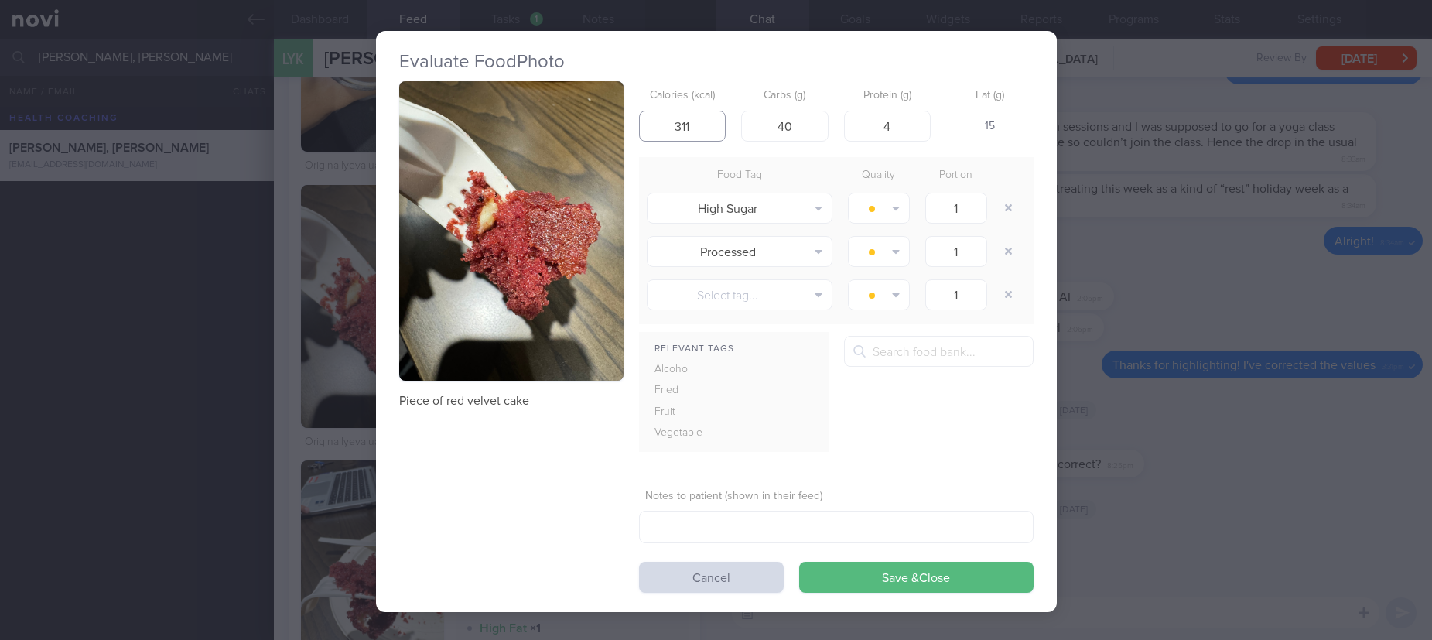
drag, startPoint x: 692, startPoint y: 128, endPoint x: 617, endPoint y: 124, distance: 75.2
click at [617, 124] on div "Piece of red velvet cake Calories (kcal) 311 Carbs (g) 40 Protein (g) 4 Fat (g)…" at bounding box center [716, 336] width 634 height 511
drag, startPoint x: 781, startPoint y: 128, endPoint x: 768, endPoint y: 127, distance: 13.2
click at [768, 127] on input "40" at bounding box center [784, 126] width 87 height 31
drag, startPoint x: 897, startPoint y: 126, endPoint x: 826, endPoint y: 126, distance: 71.2
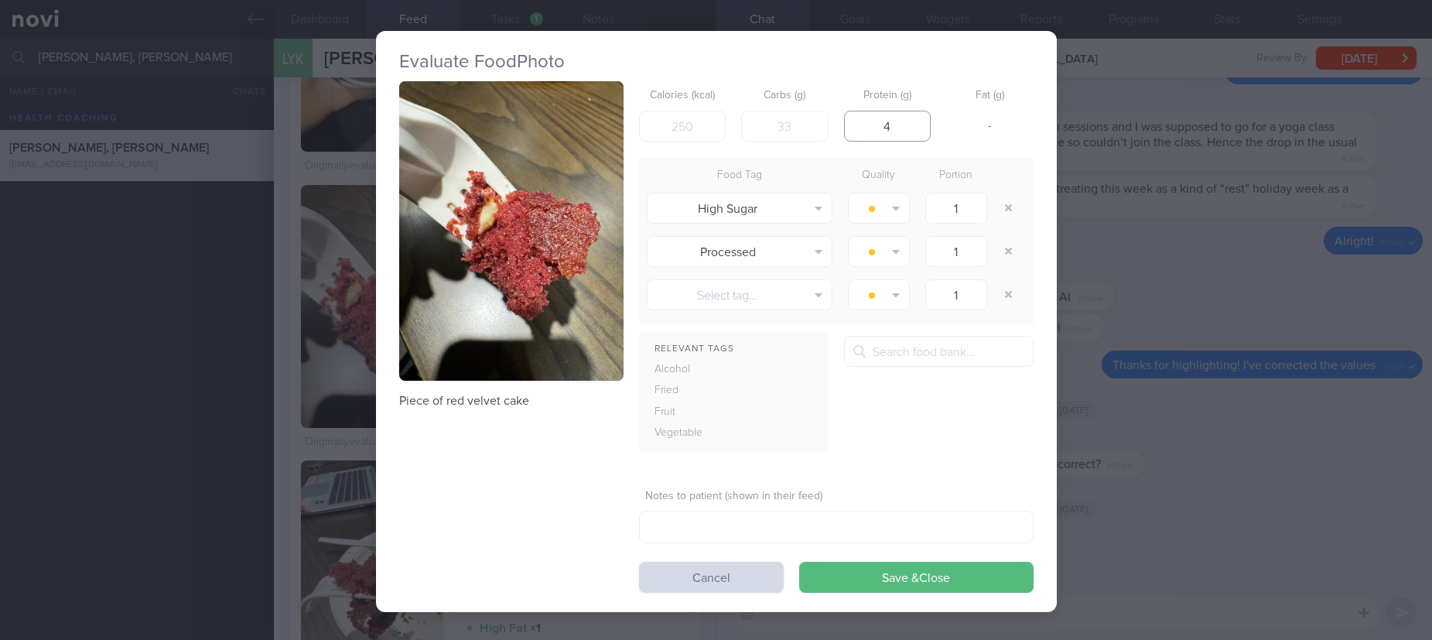
click at [826, 126] on div "Calories (kcal) Carbs (g) Protein (g) 4 Fat (g) -" at bounding box center [836, 111] width 394 height 61
click at [996, 210] on button "button" at bounding box center [1009, 208] width 28 height 28
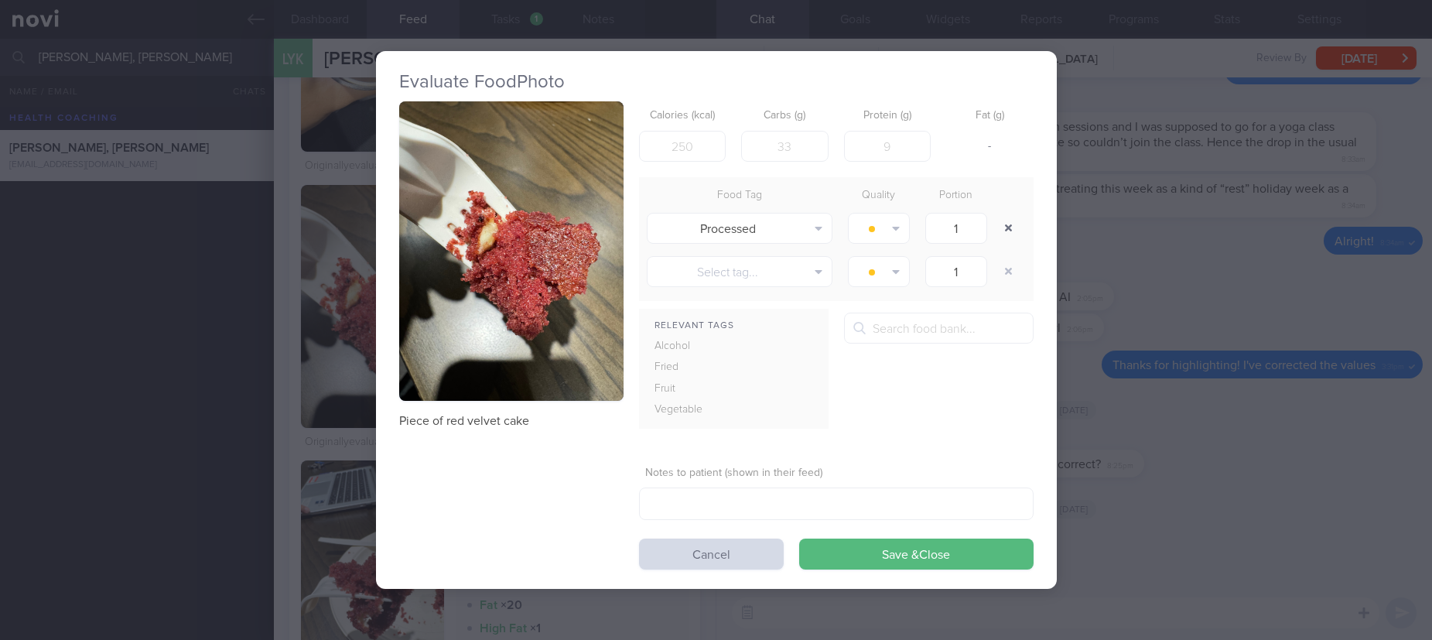
click at [1002, 234] on button "button" at bounding box center [1009, 228] width 28 height 28
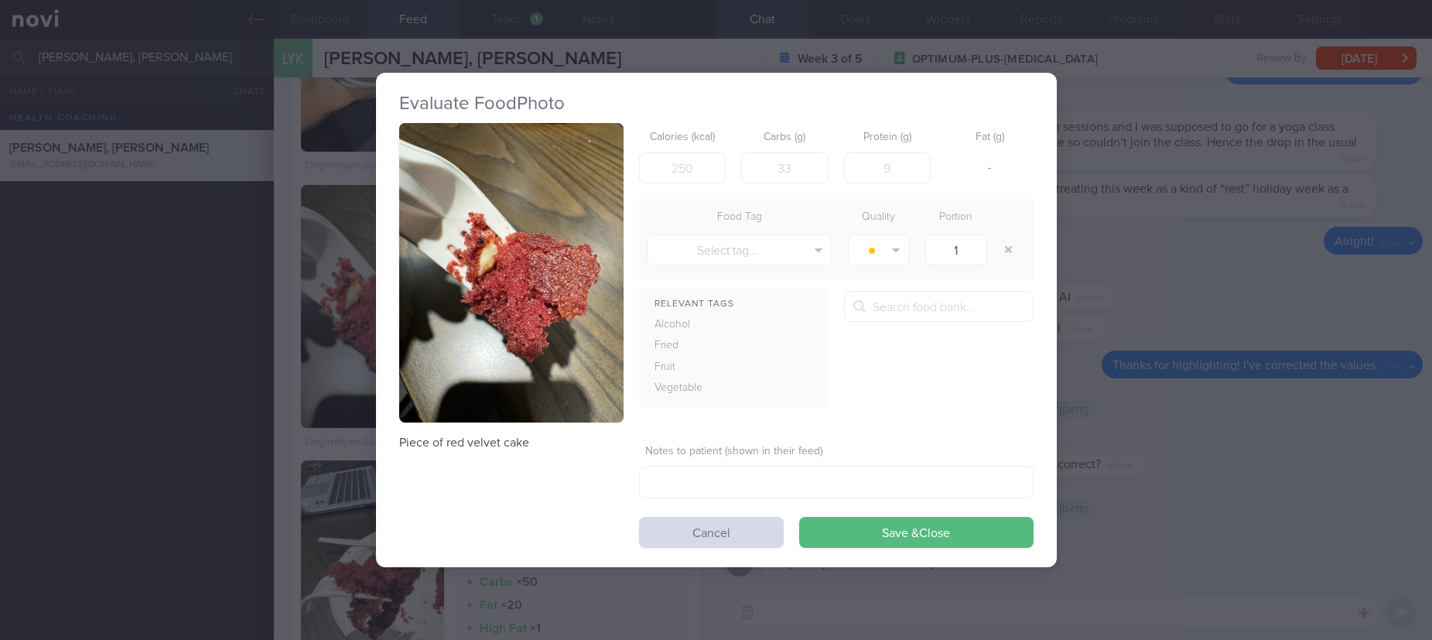
click at [1006, 263] on div at bounding box center [1010, 249] width 31 height 43
drag, startPoint x: 1010, startPoint y: 246, endPoint x: 974, endPoint y: 371, distance: 130.5
click at [1012, 247] on button "button" at bounding box center [1009, 250] width 28 height 28
click at [924, 527] on button "Save & Close" at bounding box center [916, 532] width 234 height 31
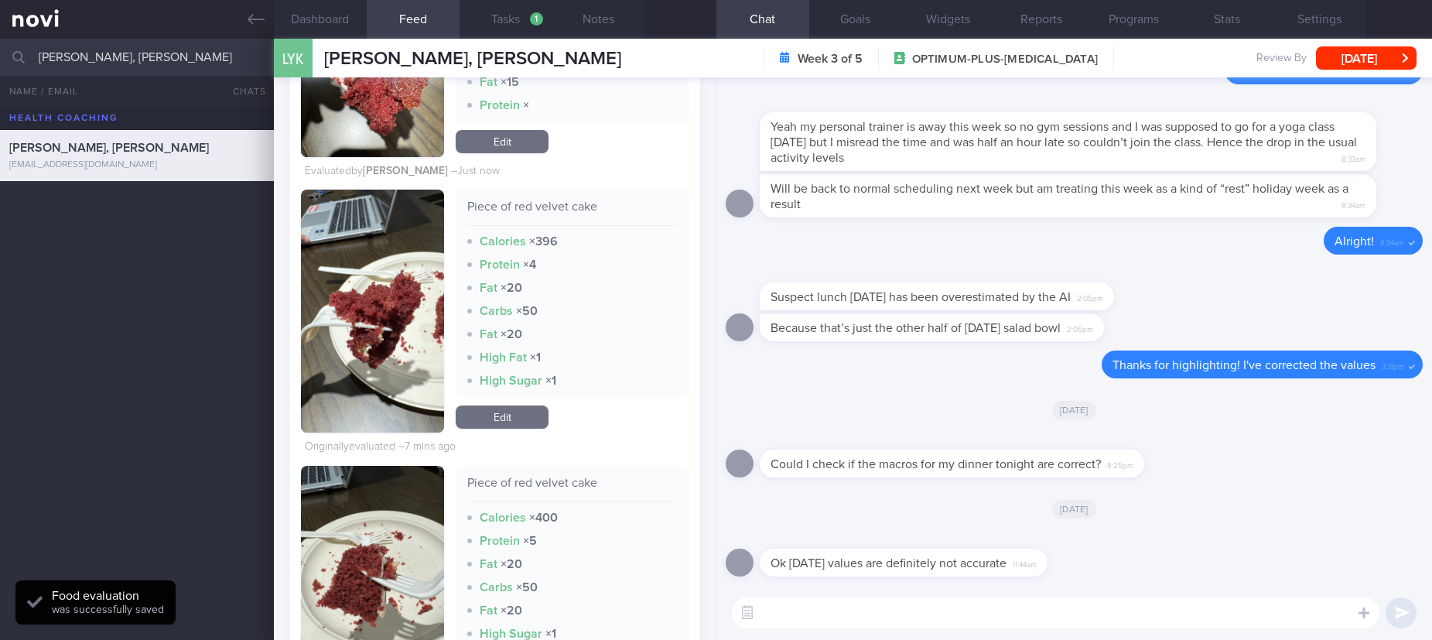
scroll to position [968, 0]
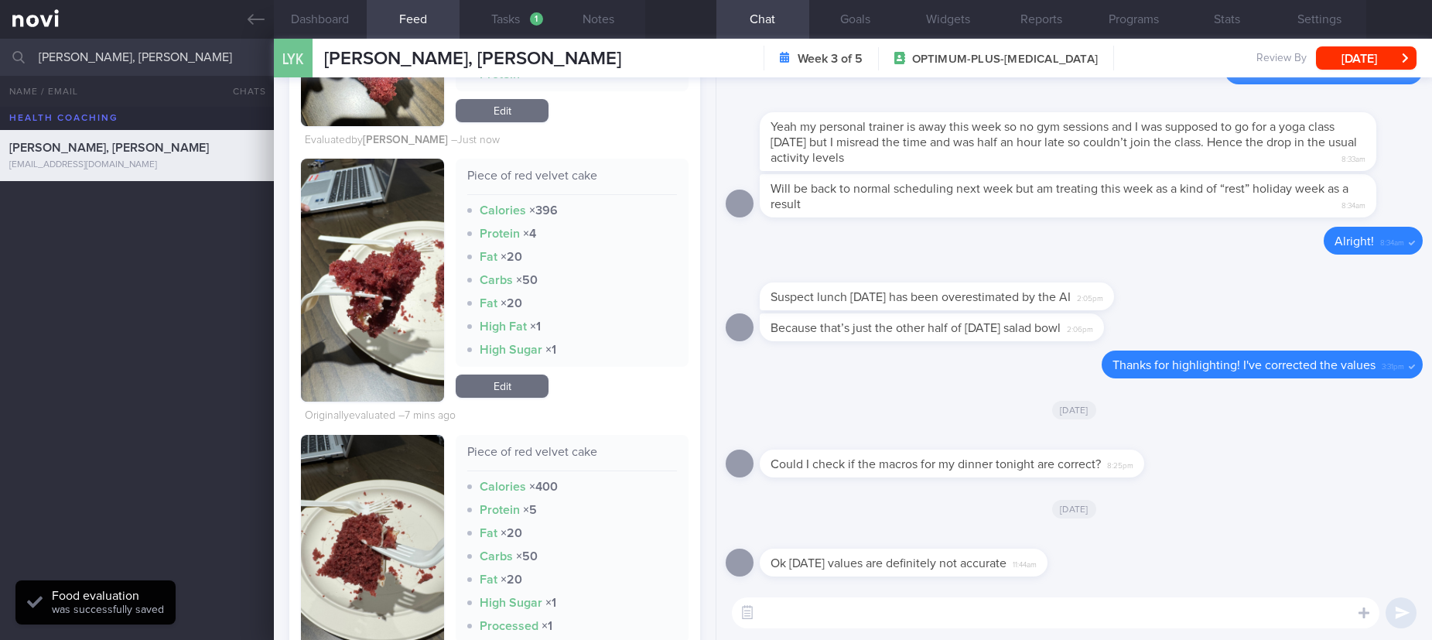
click at [496, 381] on link "Edit" at bounding box center [502, 385] width 93 height 23
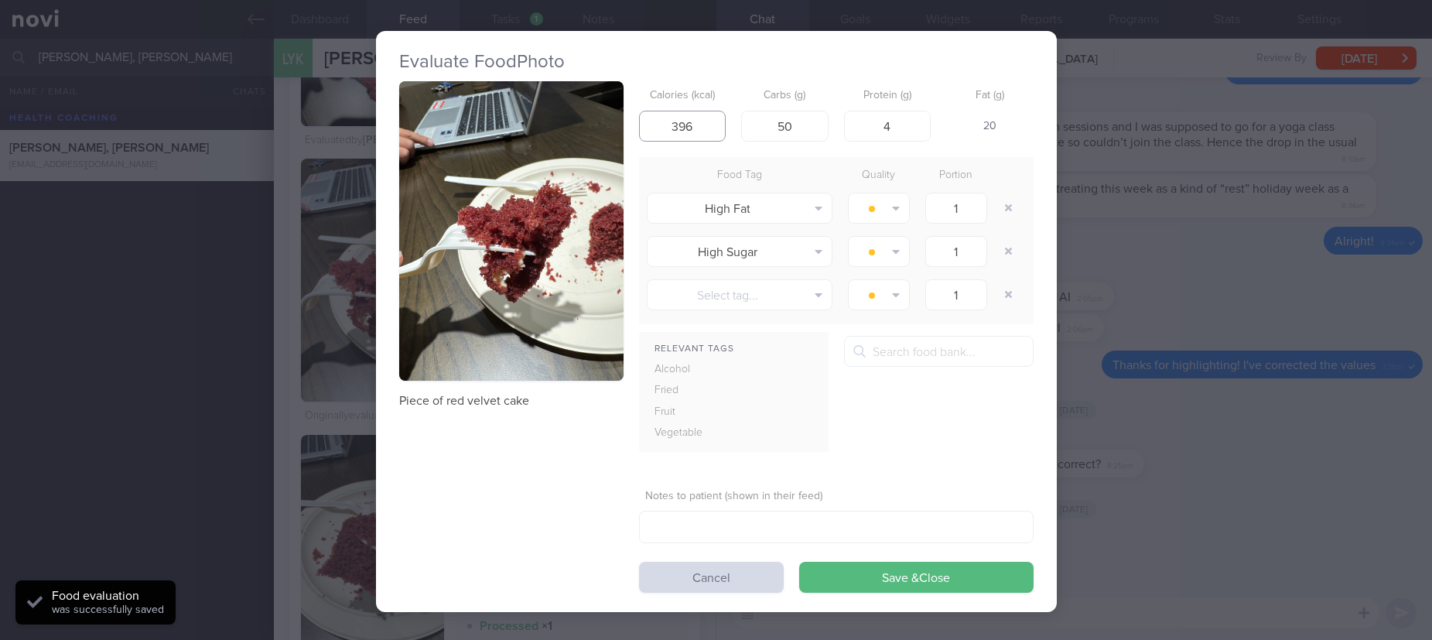
drag, startPoint x: 698, startPoint y: 130, endPoint x: 746, endPoint y: 153, distance: 54.0
click at [594, 138] on div "Piece of red velvet cake Calories (kcal) 396 Carbs (g) 50 Protein (g) 4 Fat (g)…" at bounding box center [716, 336] width 634 height 511
drag, startPoint x: 781, startPoint y: 119, endPoint x: 712, endPoint y: 112, distance: 69.2
click at [712, 112] on div "Calories (kcal) Carbs (g) 50 Protein (g) 4 Fat (g) -" at bounding box center [836, 111] width 394 height 61
drag, startPoint x: 882, startPoint y: 121, endPoint x: 859, endPoint y: 137, distance: 27.7
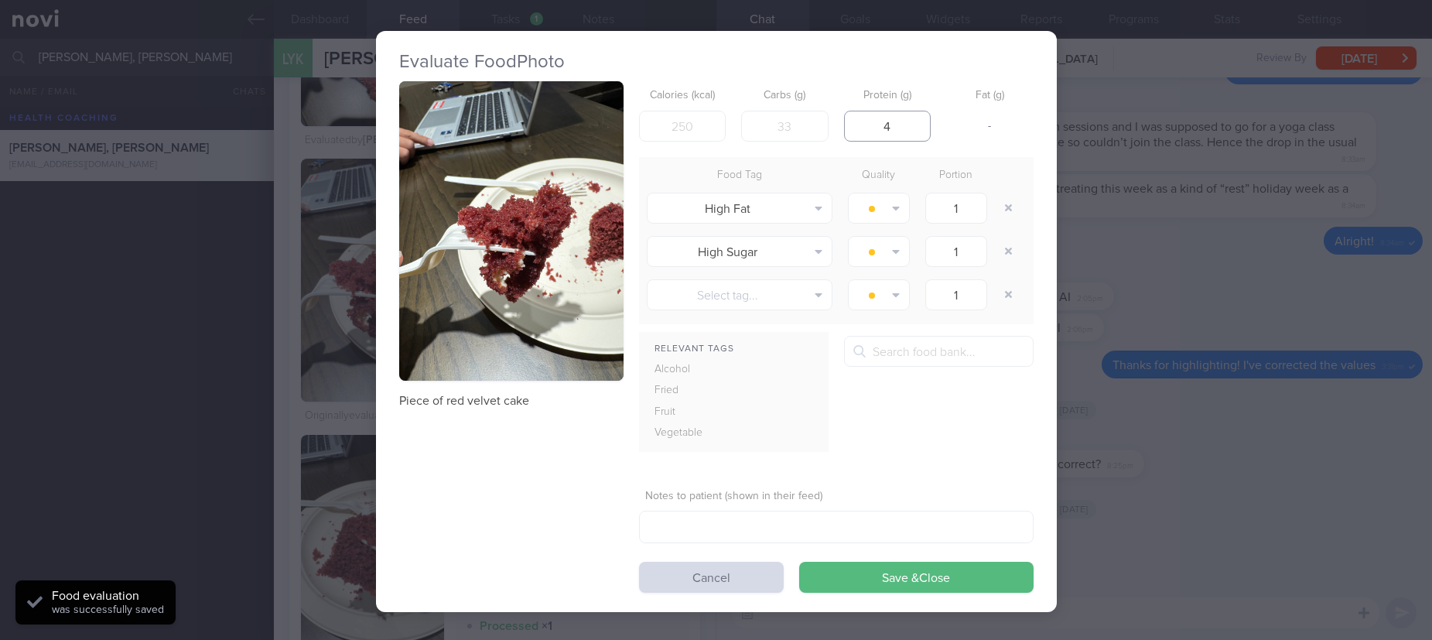
click at [815, 119] on div "Calories (kcal) Carbs (g) Protein (g) 4 Fat (g) -" at bounding box center [836, 111] width 394 height 61
click at [1006, 200] on button "button" at bounding box center [1009, 208] width 28 height 28
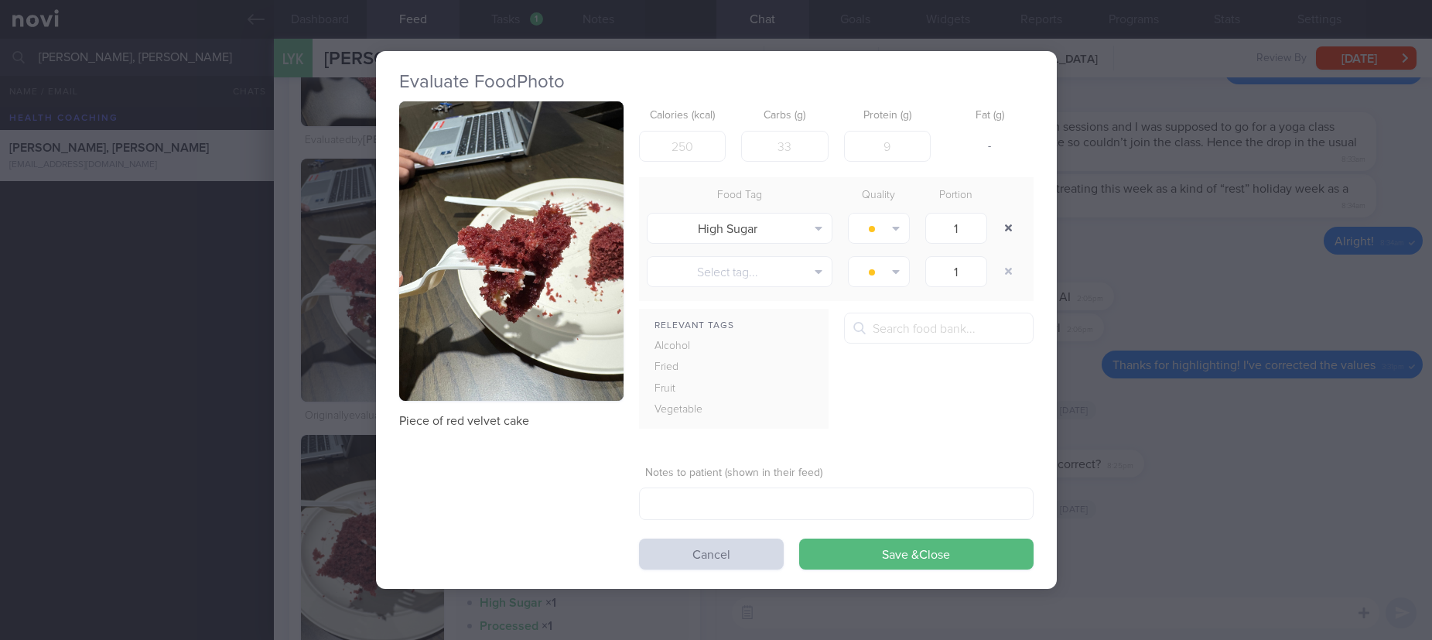
click at [1006, 200] on div "Food Tag Quality Portion" at bounding box center [836, 196] width 394 height 22
click at [1006, 222] on button "button" at bounding box center [1009, 228] width 28 height 28
click at [1006, 207] on div "Food Tag Quality Portion" at bounding box center [836, 196] width 394 height 22
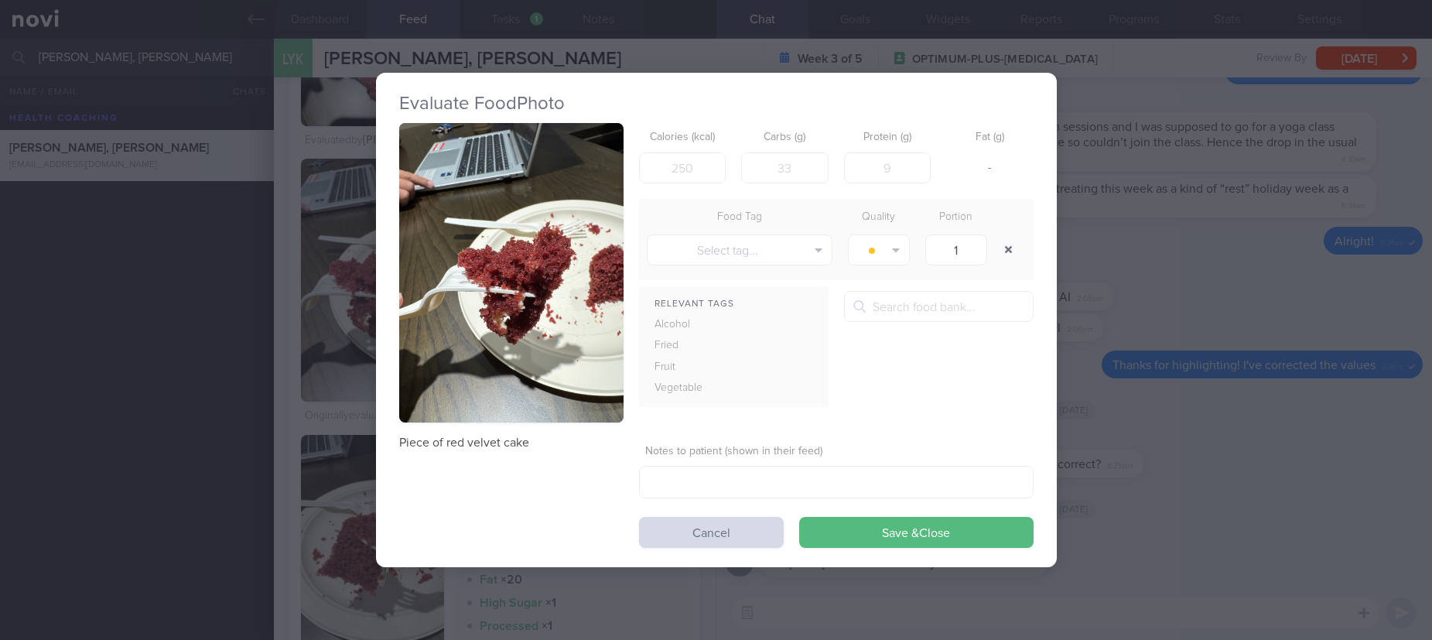
click at [1013, 250] on button "button" at bounding box center [1009, 250] width 28 height 28
click at [906, 517] on button "Save & Close" at bounding box center [916, 532] width 234 height 31
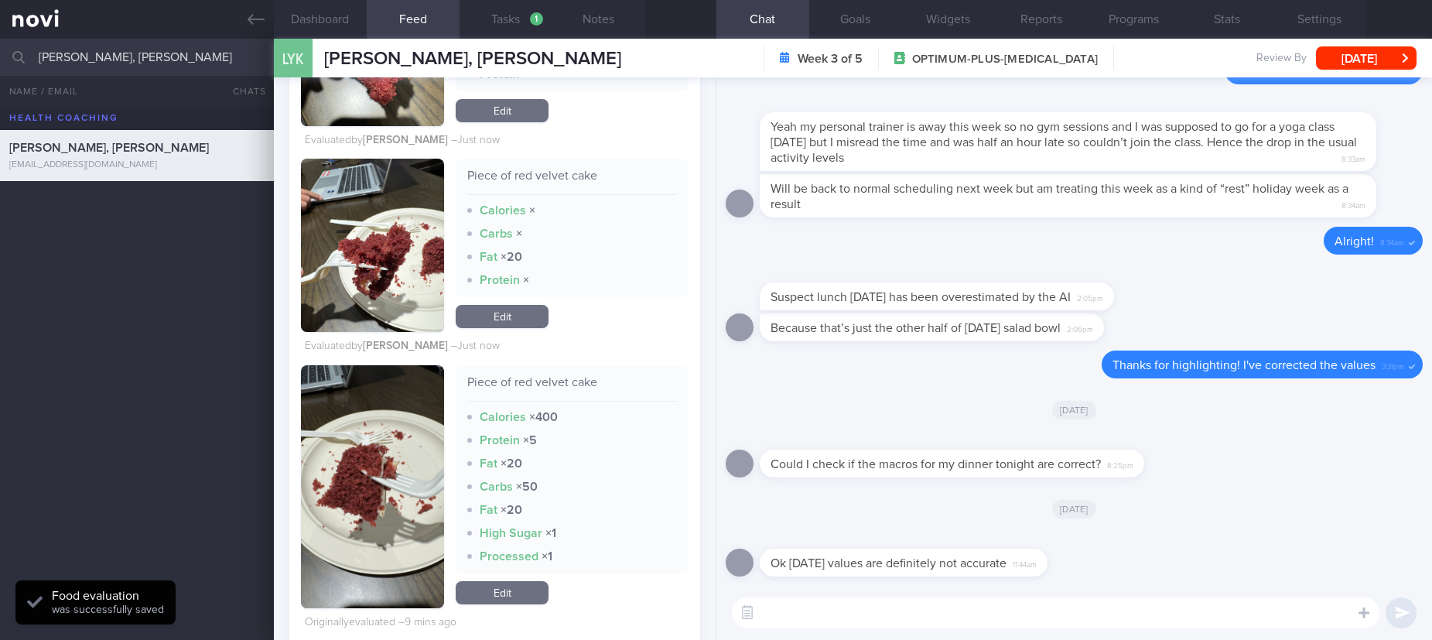
scroll to position [1201, 0]
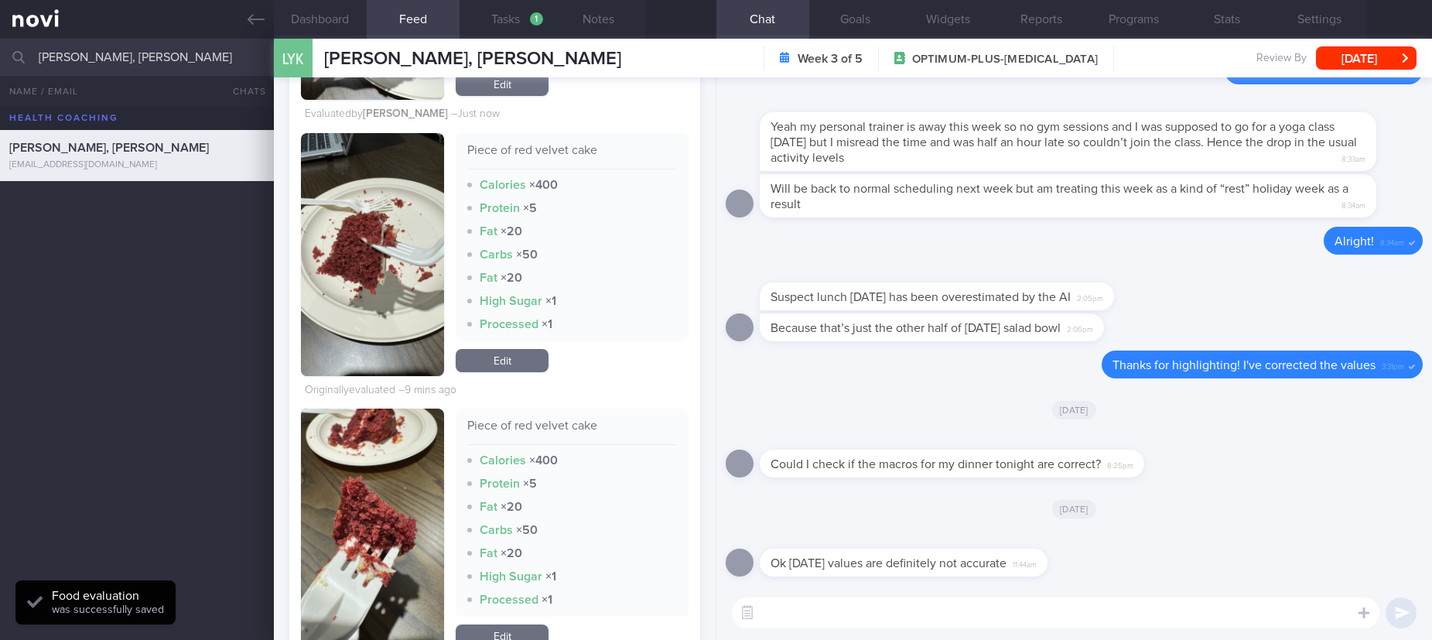
click at [528, 365] on link "Edit" at bounding box center [502, 360] width 93 height 23
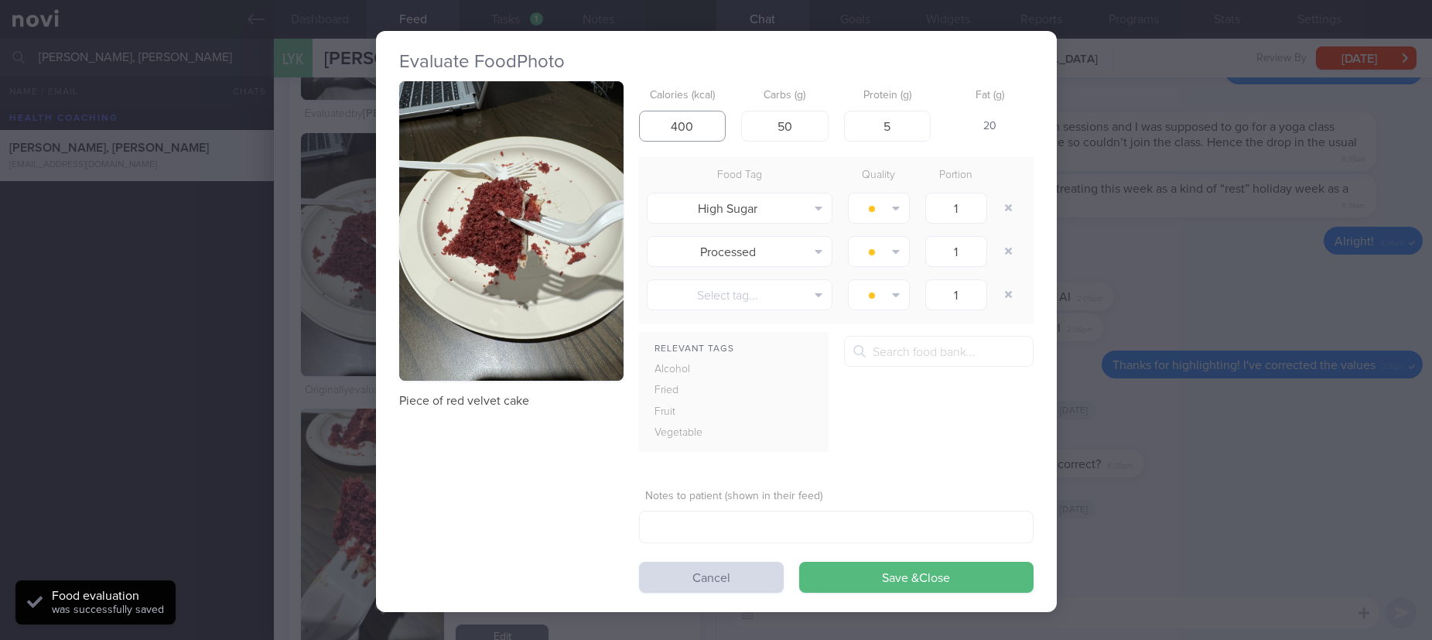
drag, startPoint x: 692, startPoint y: 135, endPoint x: 621, endPoint y: 122, distance: 71.6
click at [621, 122] on div "Piece of red velvet cake Calories (kcal) 400 Carbs (g) 50 Protein (g) 5 Fat (g)…" at bounding box center [716, 336] width 634 height 511
drag, startPoint x: 799, startPoint y: 124, endPoint x: 726, endPoint y: 121, distance: 72.8
click at [726, 121] on div "Calories (kcal) Carbs (g) 50 Protein (g) 5 Fat (g) -" at bounding box center [836, 111] width 394 height 61
drag, startPoint x: 896, startPoint y: 130, endPoint x: 968, endPoint y: 128, distance: 72.7
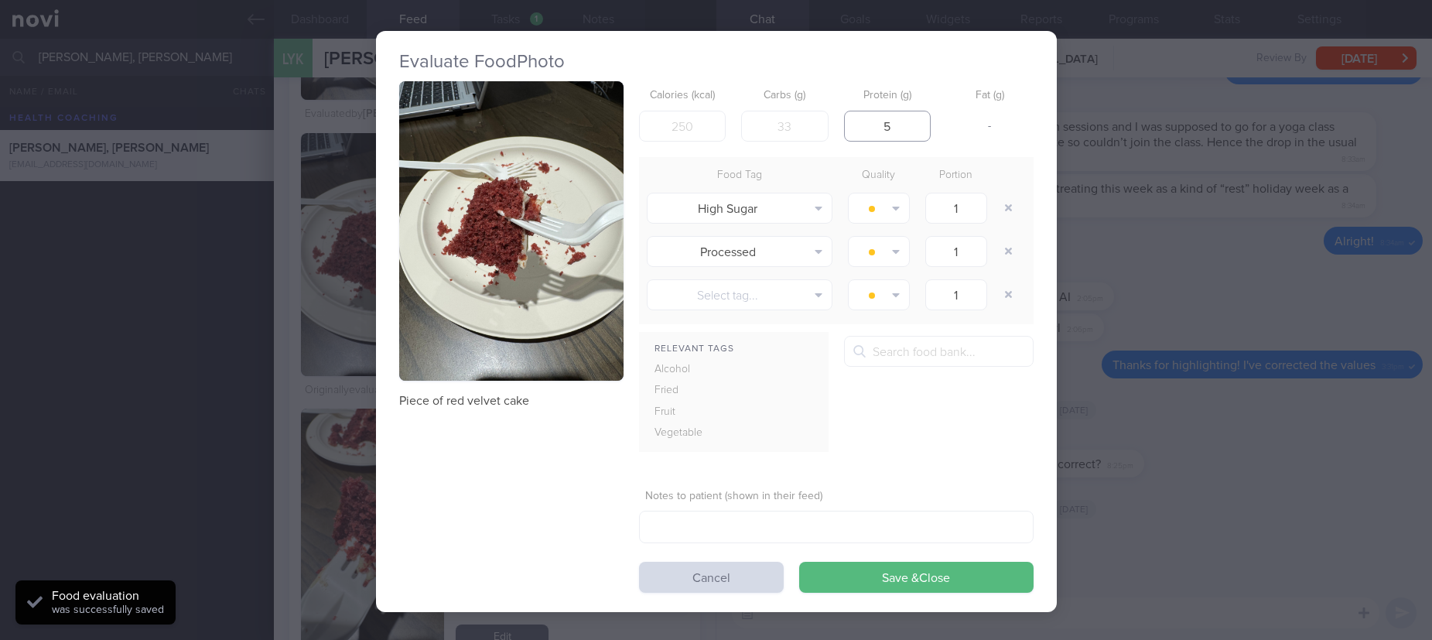
click at [965, 129] on div "Calories (kcal) Carbs (g) Protein (g) 5 Fat (g) -" at bounding box center [836, 111] width 394 height 61
click at [999, 202] on button "button" at bounding box center [1009, 208] width 28 height 28
click at [999, 202] on div "Food Tag Quality Portion High Sugar Alcohol Fried Fruit Healthy Fats High Calci…" at bounding box center [836, 240] width 394 height 167
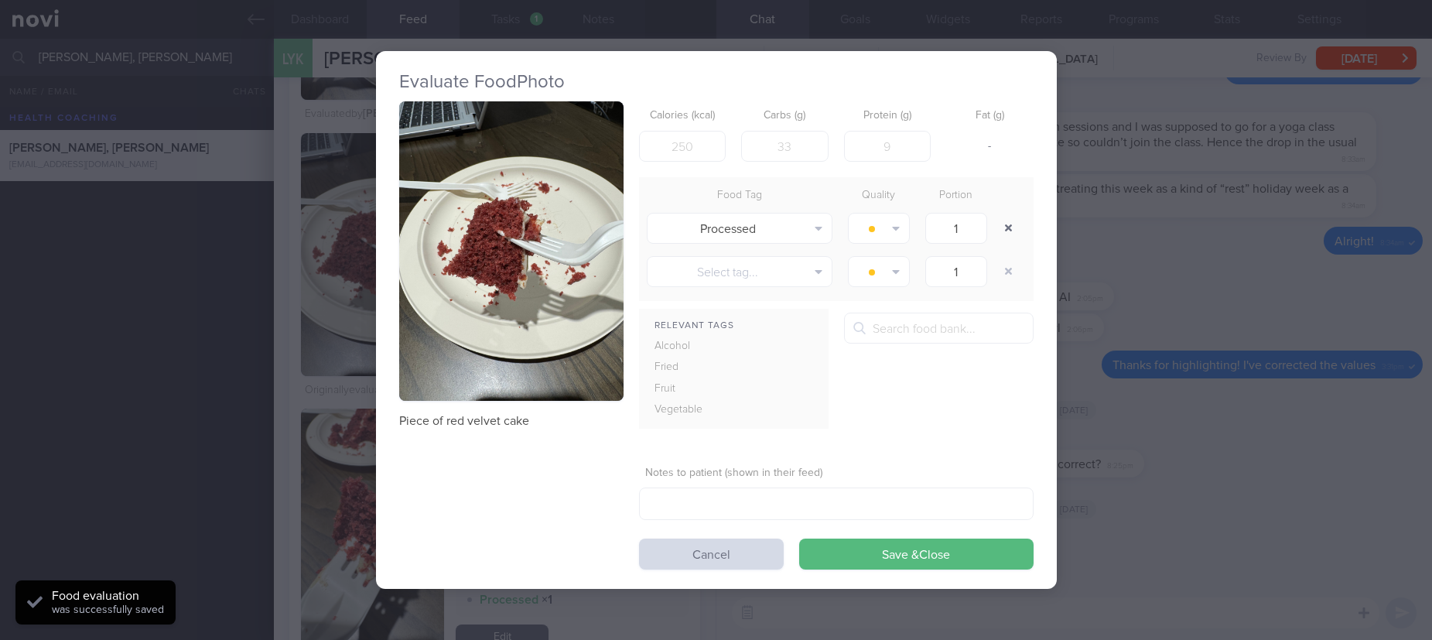
click at [1001, 220] on button "button" at bounding box center [1009, 228] width 28 height 28
click at [1001, 200] on div at bounding box center [1010, 192] width 31 height 15
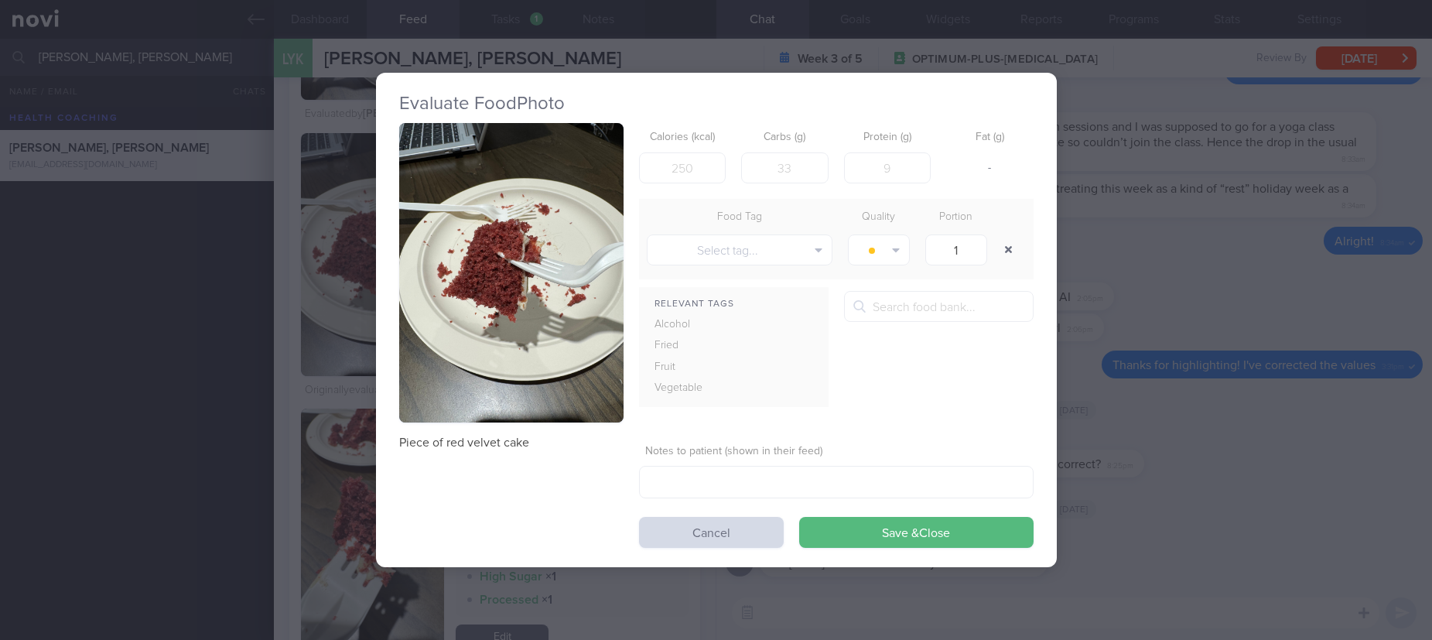
click at [1007, 253] on button "button" at bounding box center [1009, 250] width 28 height 28
click at [930, 528] on button "Save & Close" at bounding box center [916, 532] width 234 height 31
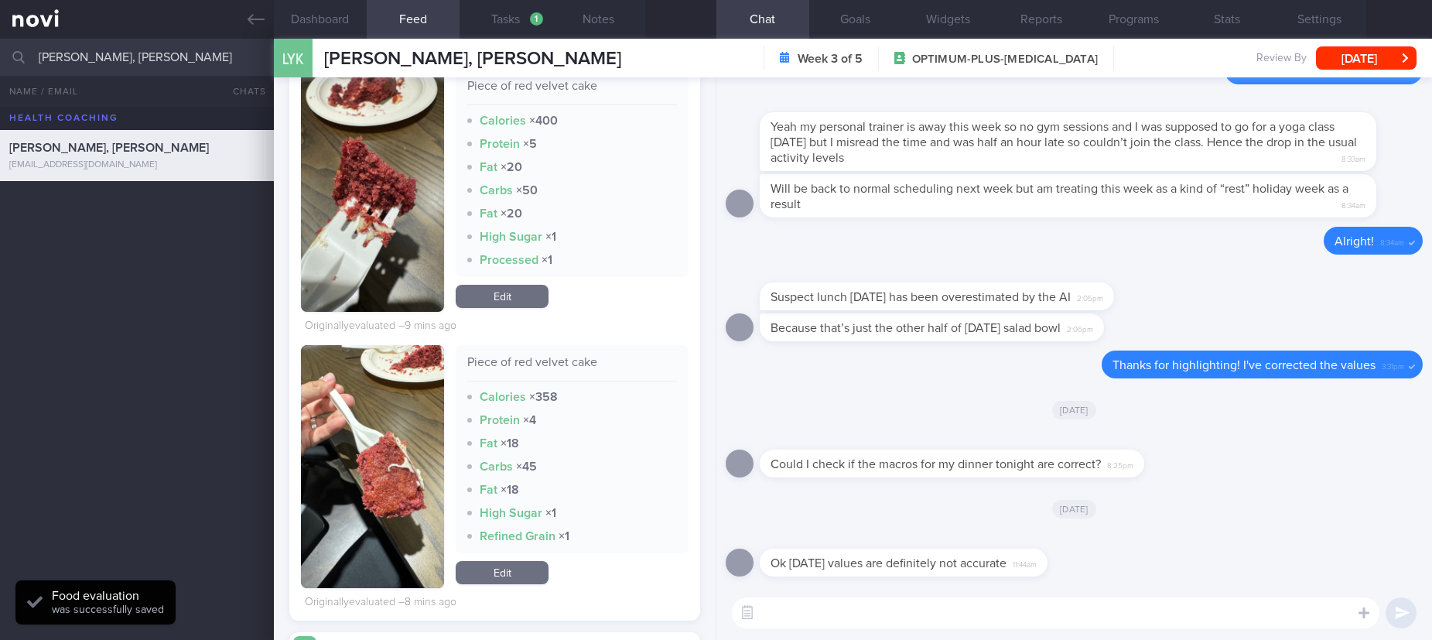
scroll to position [1549, 0]
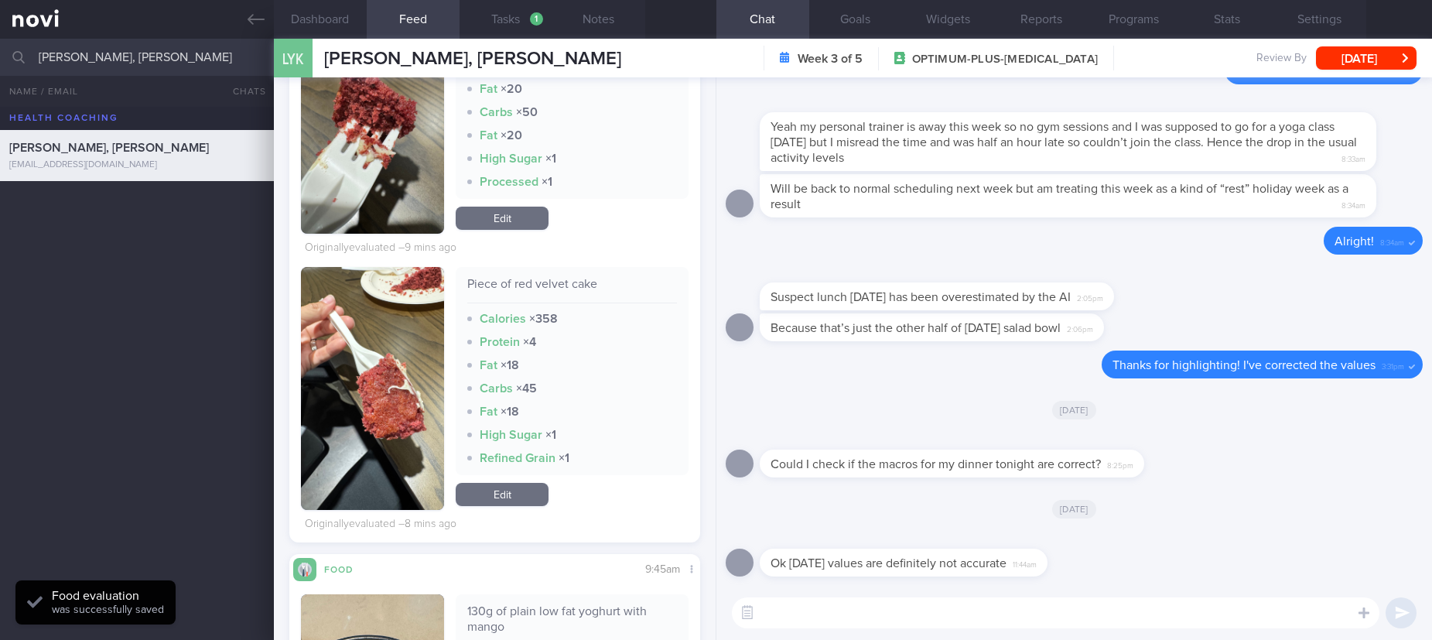
click at [523, 213] on link "Edit" at bounding box center [502, 218] width 93 height 23
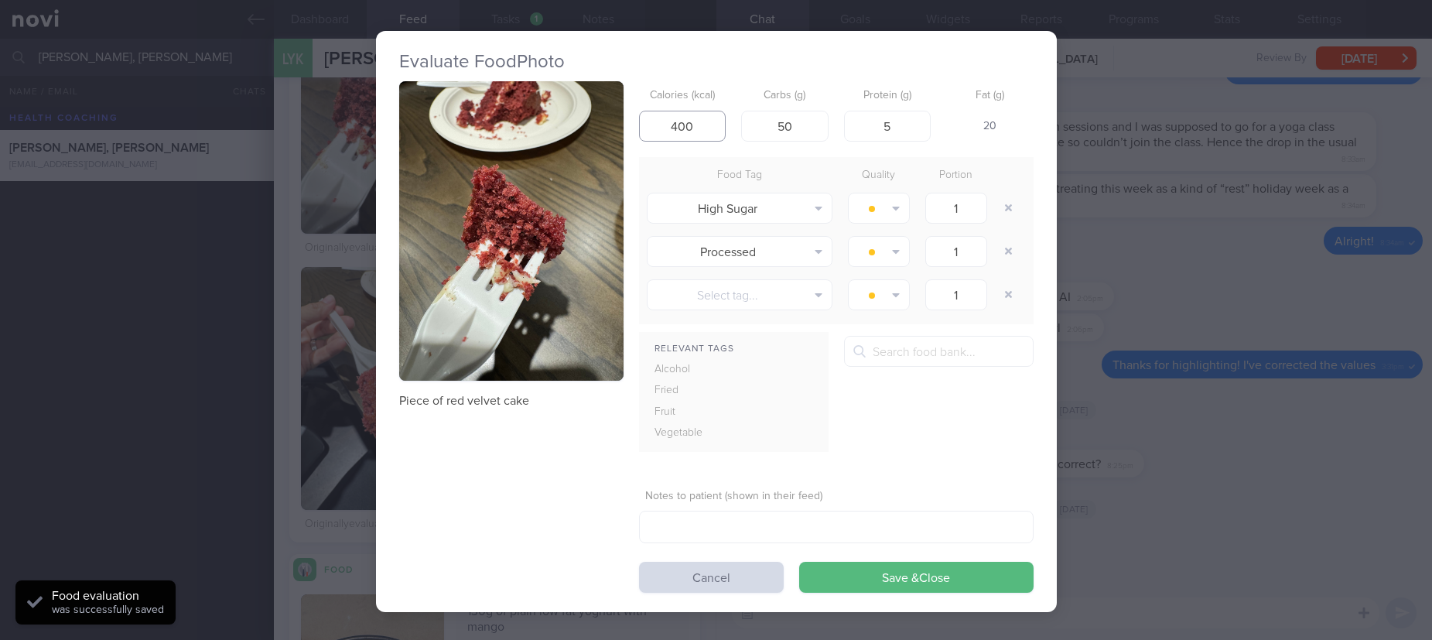
drag, startPoint x: 695, startPoint y: 127, endPoint x: 600, endPoint y: 122, distance: 94.5
click at [600, 122] on div "Piece of red velvet cake Calories (kcal) 400 Carbs (g) 50 Protein (g) 5 Fat (g)…" at bounding box center [716, 336] width 634 height 511
drag, startPoint x: 798, startPoint y: 127, endPoint x: 712, endPoint y: 118, distance: 86.3
click at [712, 118] on div "Calories (kcal) Carbs (g) 50 Protein (g) 5 Fat (g) -" at bounding box center [836, 111] width 394 height 61
drag, startPoint x: 877, startPoint y: 126, endPoint x: 941, endPoint y: 125, distance: 63.4
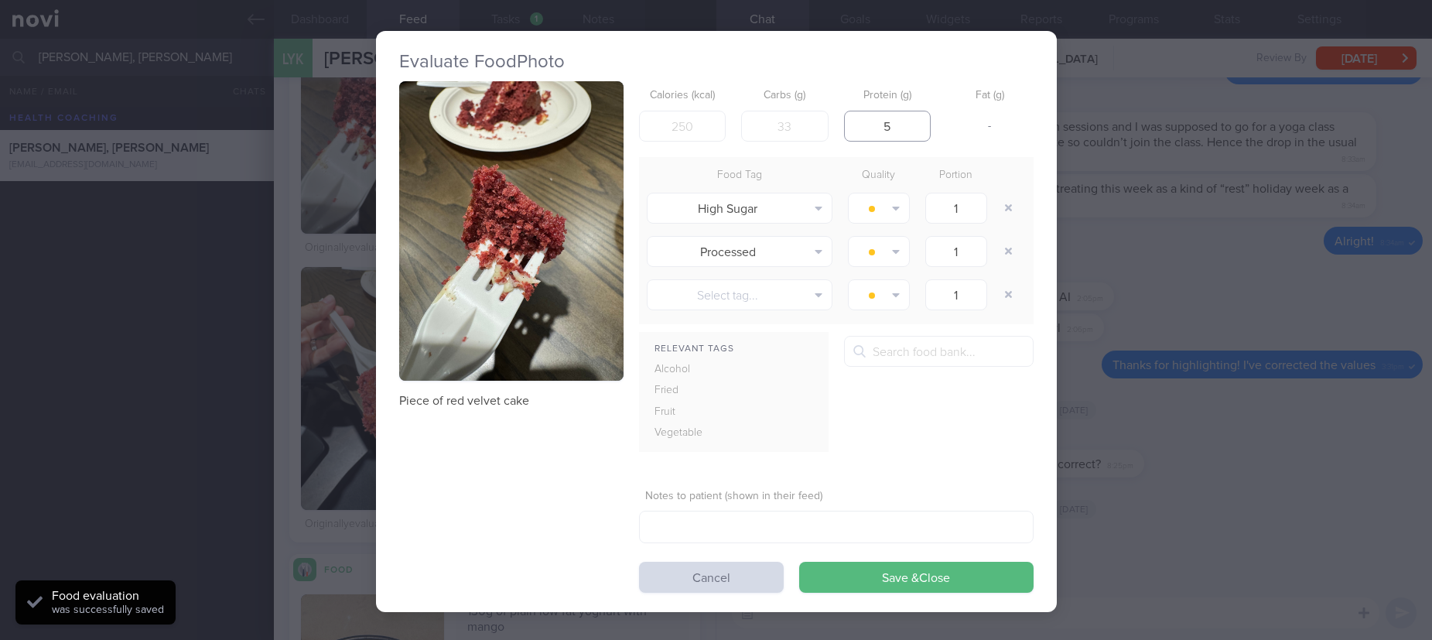
click at [939, 127] on div "Calories (kcal) Carbs (g) Protein (g) 5 Fat (g) -" at bounding box center [836, 111] width 394 height 61
click at [1003, 200] on button "button" at bounding box center [1009, 208] width 28 height 28
click at [1003, 202] on div "Food Tag Quality Portion High Sugar Alcohol Fried Fruit Healthy Fats High Calci…" at bounding box center [836, 240] width 394 height 167
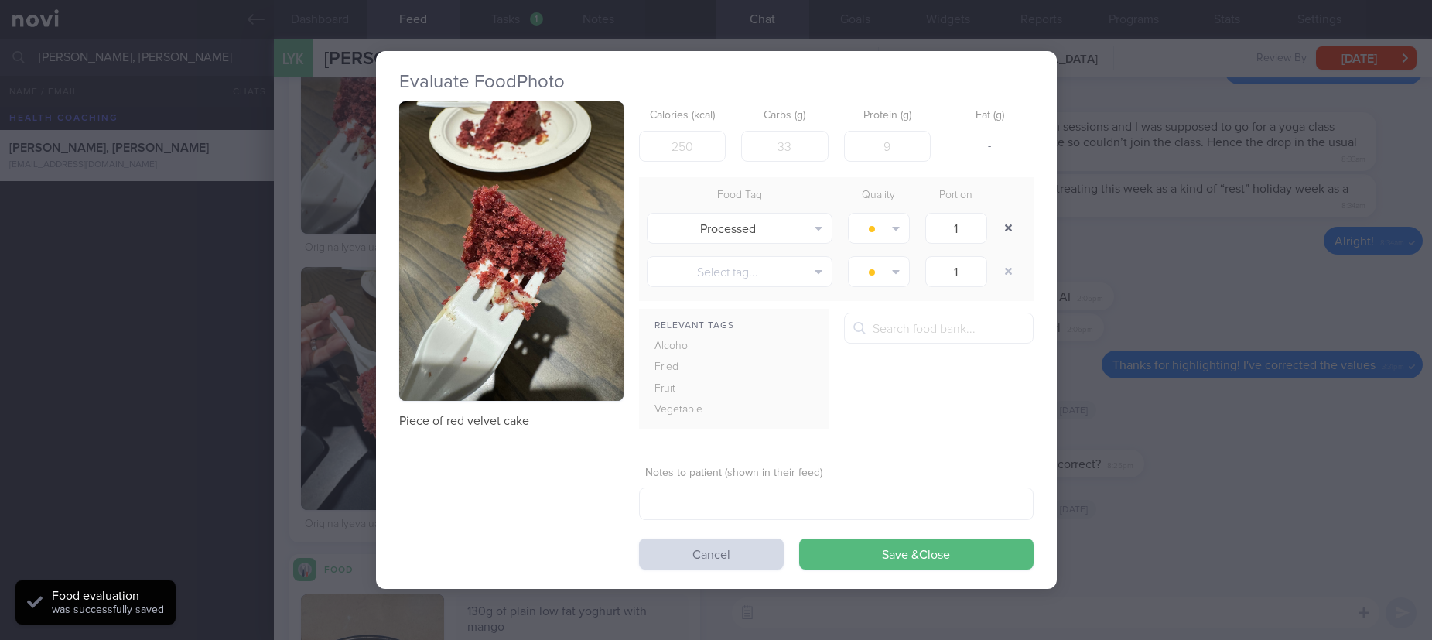
click at [1004, 228] on button "button" at bounding box center [1009, 228] width 28 height 28
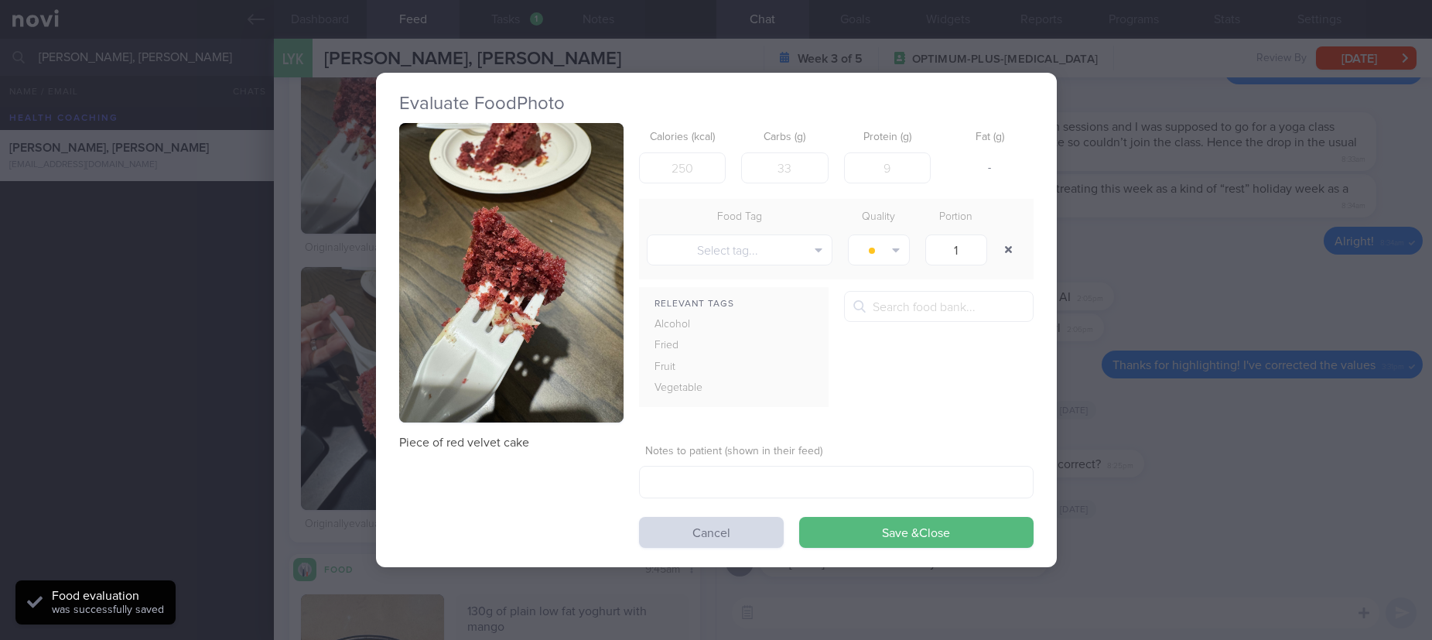
click at [1004, 228] on div at bounding box center [1010, 249] width 31 height 43
click at [1010, 257] on button "button" at bounding box center [1009, 250] width 28 height 28
click at [940, 530] on button "Save & Close" at bounding box center [916, 532] width 234 height 31
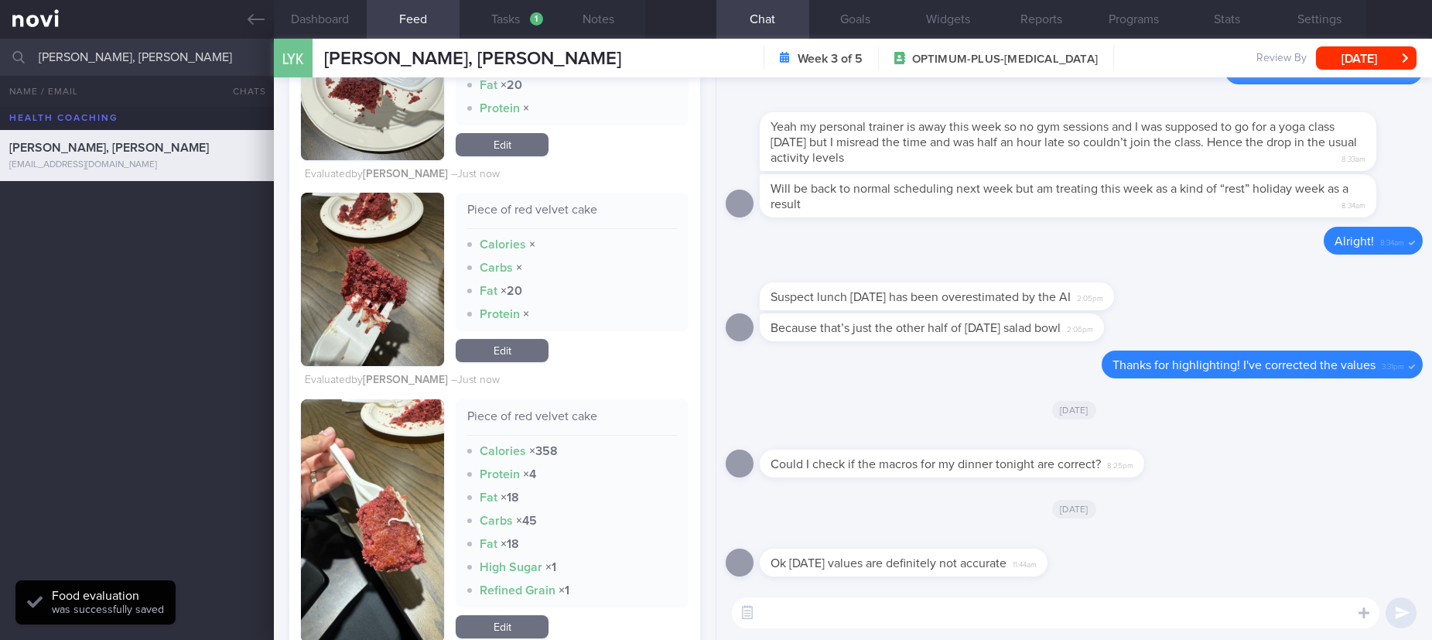
scroll to position [1433, 0]
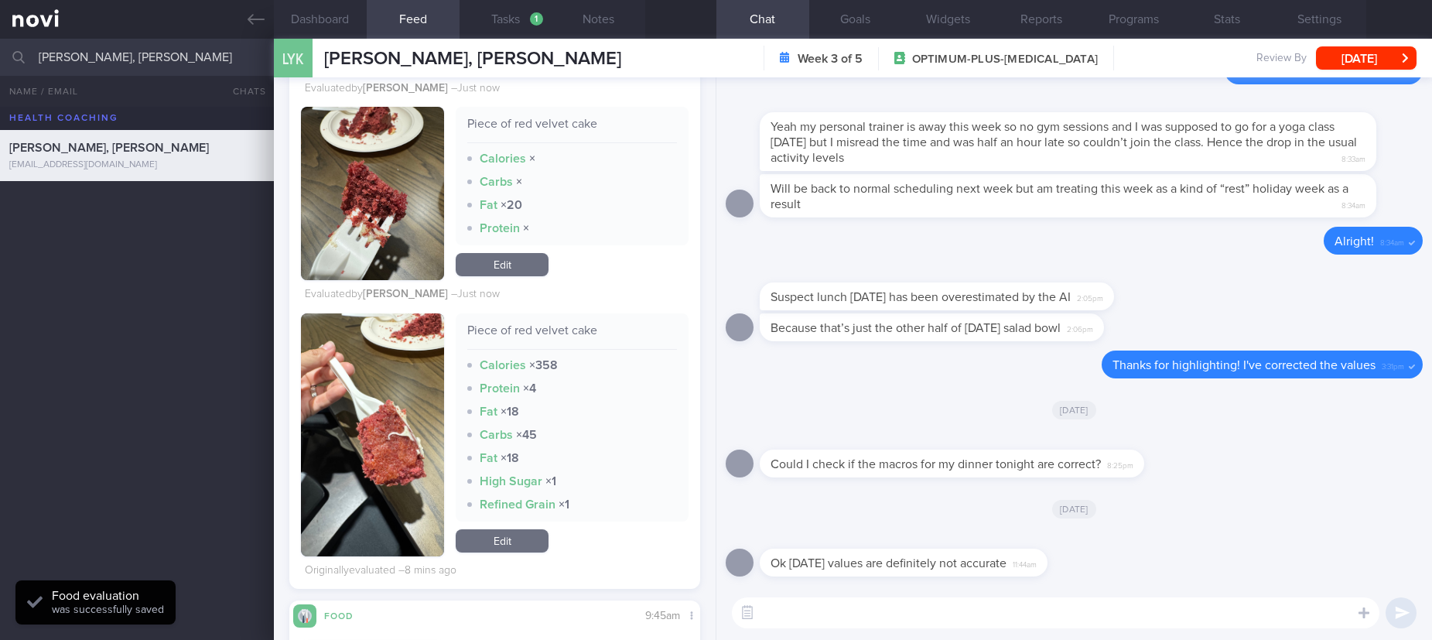
click at [533, 535] on link "Edit" at bounding box center [502, 540] width 93 height 23
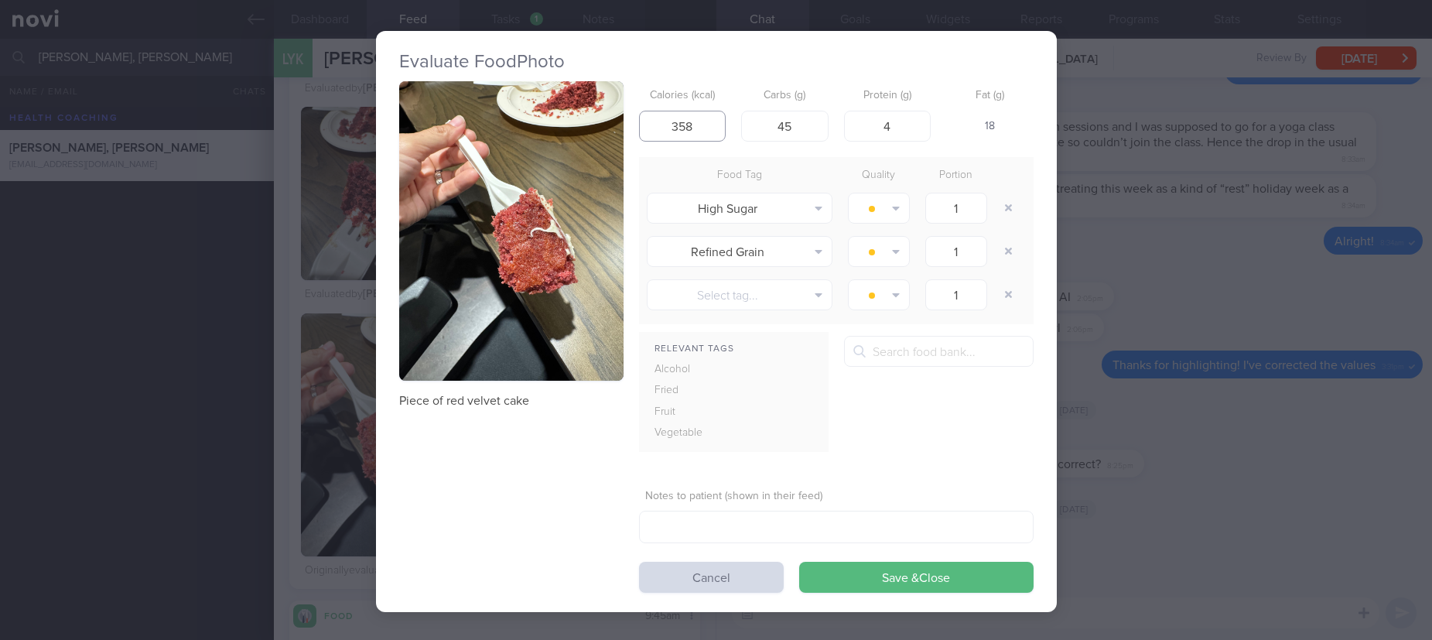
click at [639, 125] on input "358" at bounding box center [682, 126] width 87 height 31
type input "300"
drag, startPoint x: 788, startPoint y: 125, endPoint x: 670, endPoint y: 132, distance: 118.6
click at [670, 132] on div "Calories (kcal) 300 Carbs (g) 45 Protein (g) 4 Fat (g) 12" at bounding box center [836, 111] width 394 height 61
type input "40"
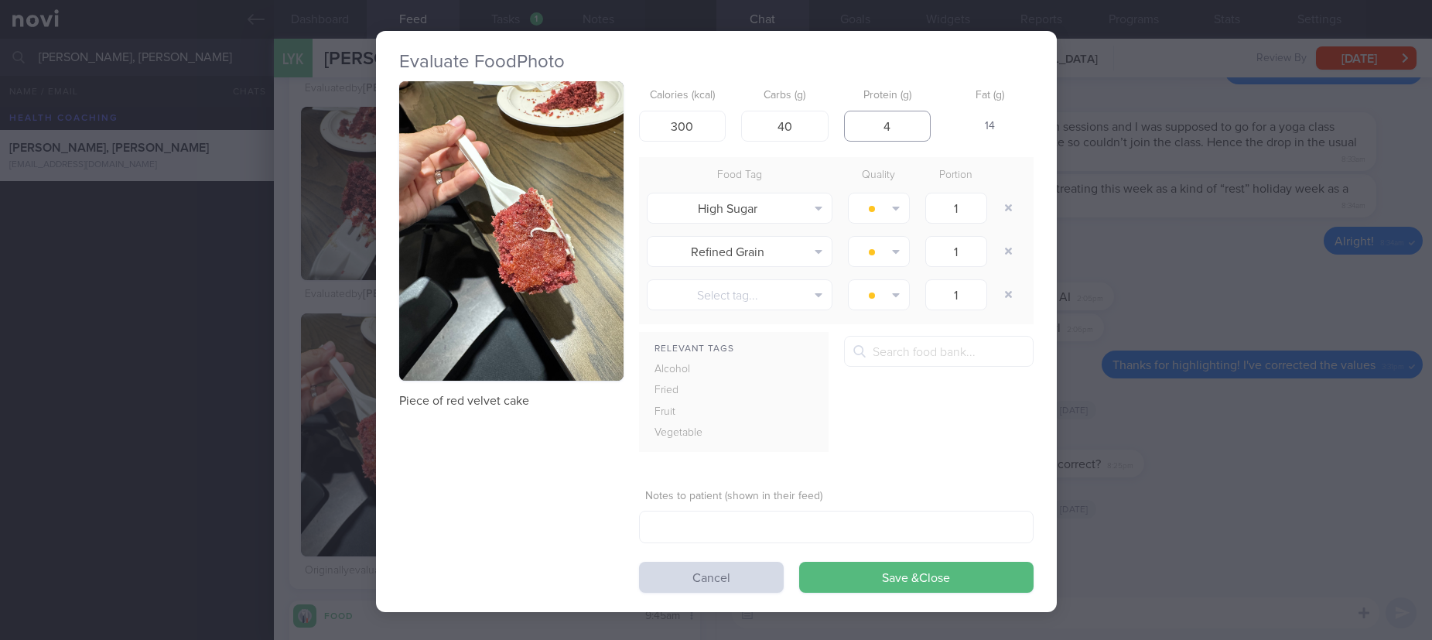
drag, startPoint x: 894, startPoint y: 134, endPoint x: 811, endPoint y: 155, distance: 86.3
click at [814, 151] on form "Calories (kcal) 300 Carbs (g) 40 Protein (g) 4 Fat (g) 14 Food Tag Quality Port…" at bounding box center [836, 336] width 394 height 511
type input "1"
click at [1006, 251] on button "button" at bounding box center [1009, 251] width 28 height 28
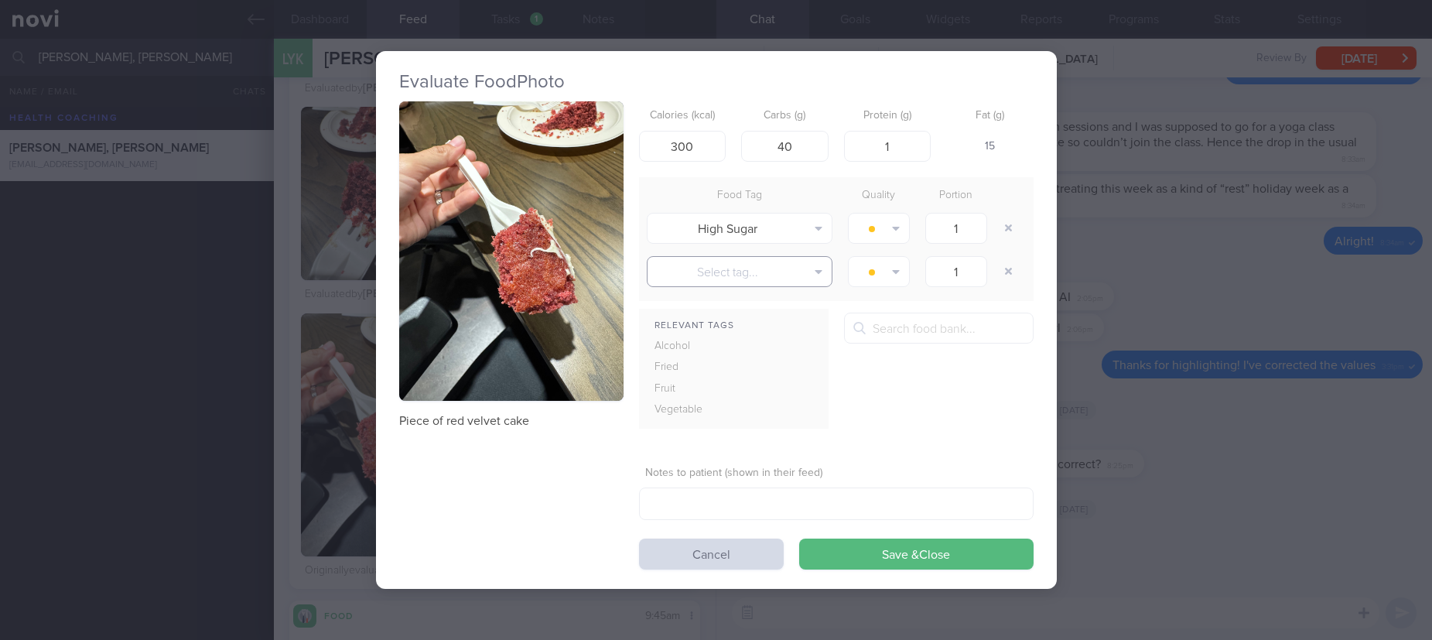
click at [795, 263] on button "Select tag..." at bounding box center [740, 271] width 186 height 31
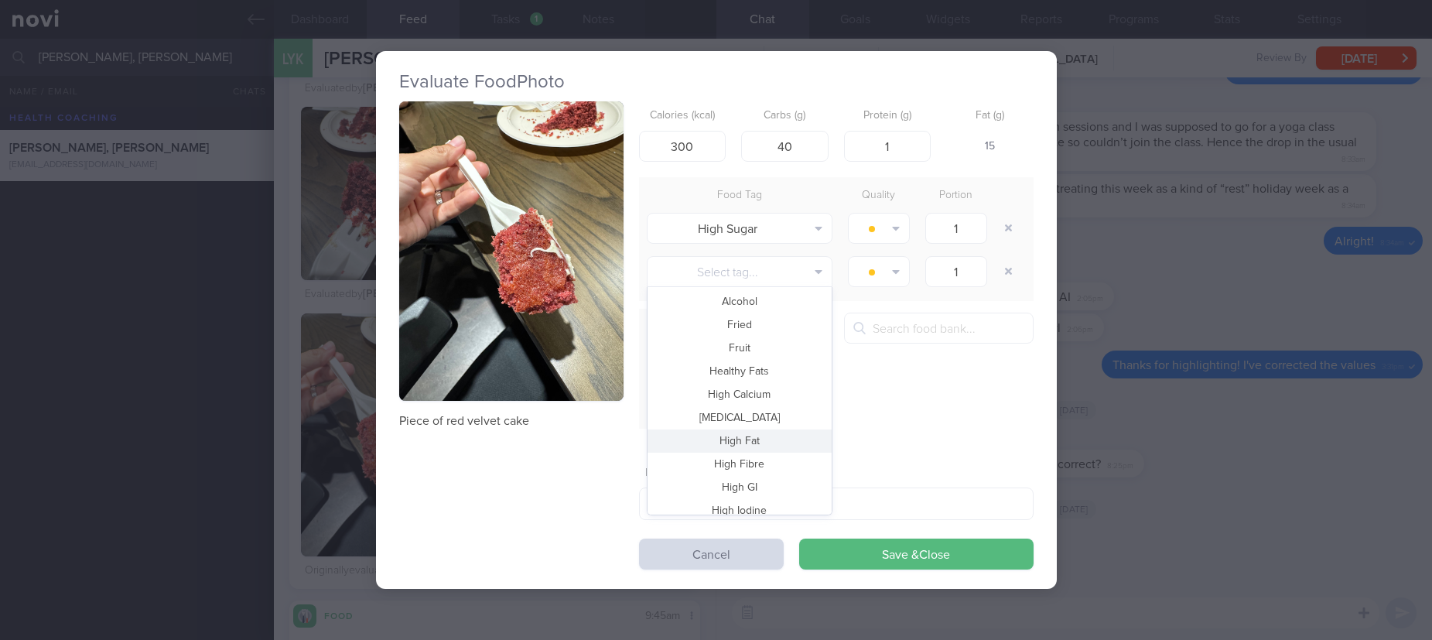
click at [763, 440] on button "High Fat" at bounding box center [739, 440] width 184 height 23
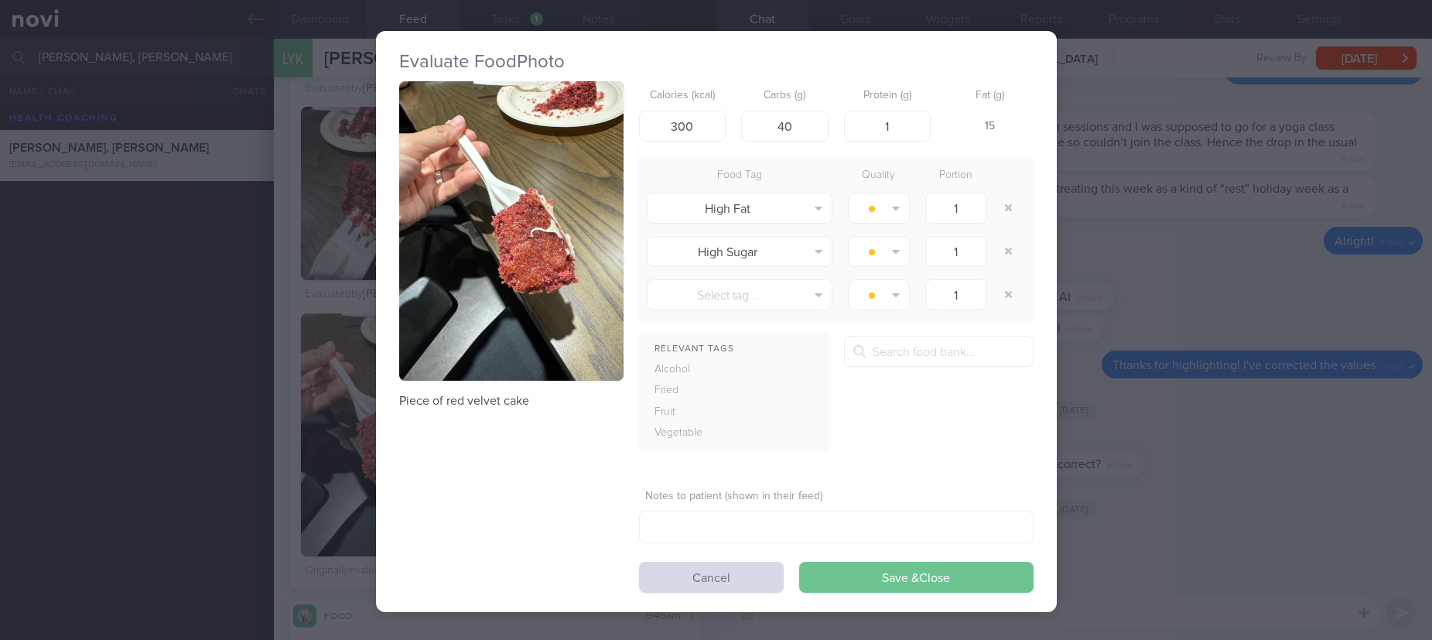
click at [927, 576] on button "Save & Close" at bounding box center [916, 577] width 234 height 31
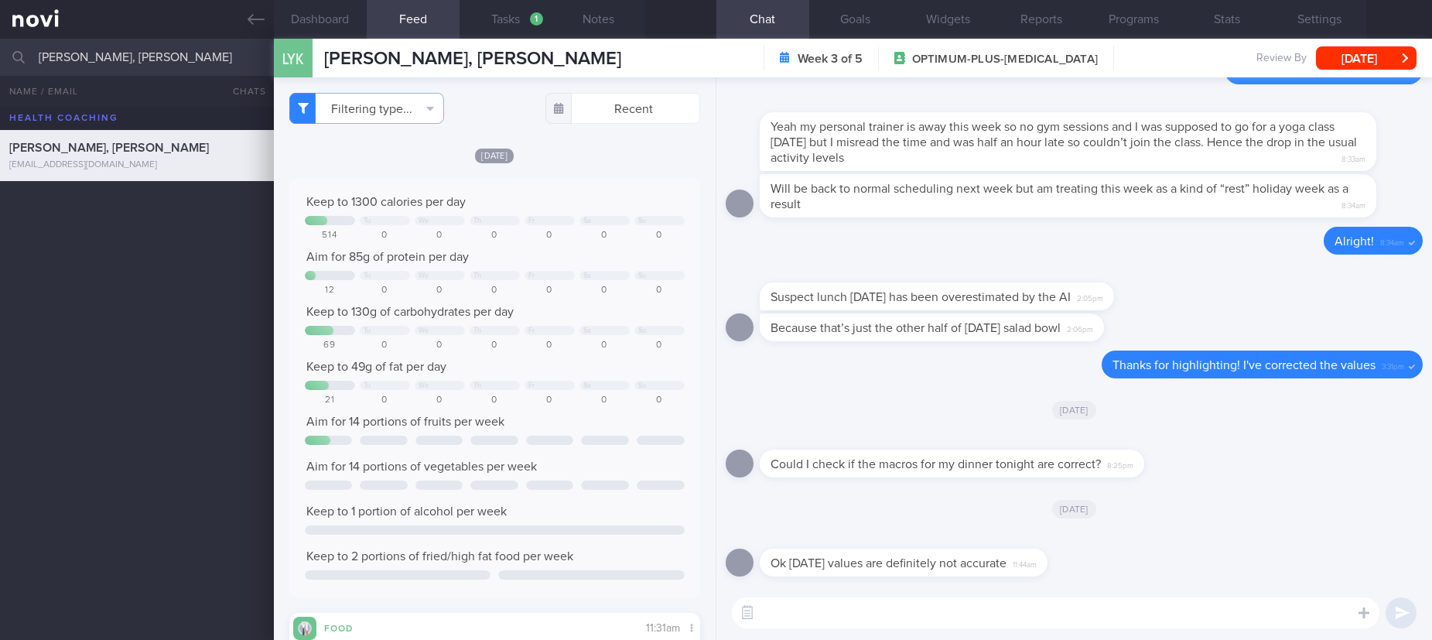
click at [869, 606] on textarea at bounding box center [1055, 612] width 647 height 31
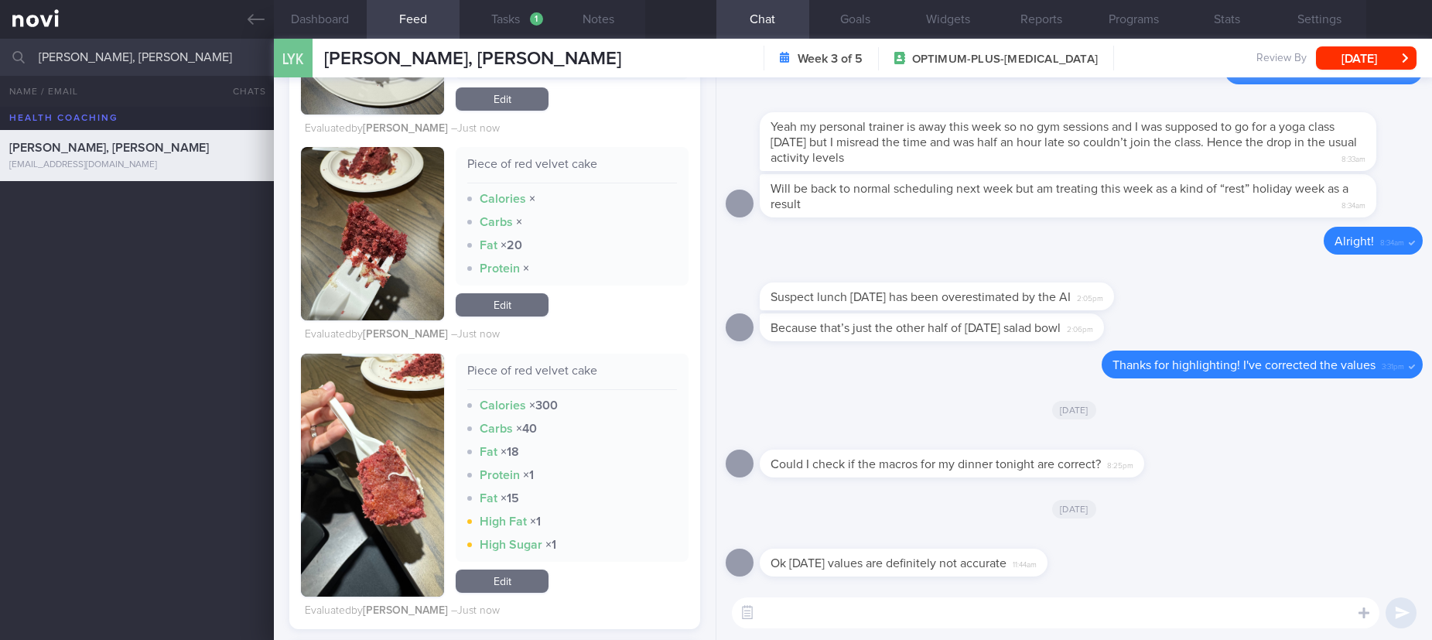
scroll to position [1740, 0]
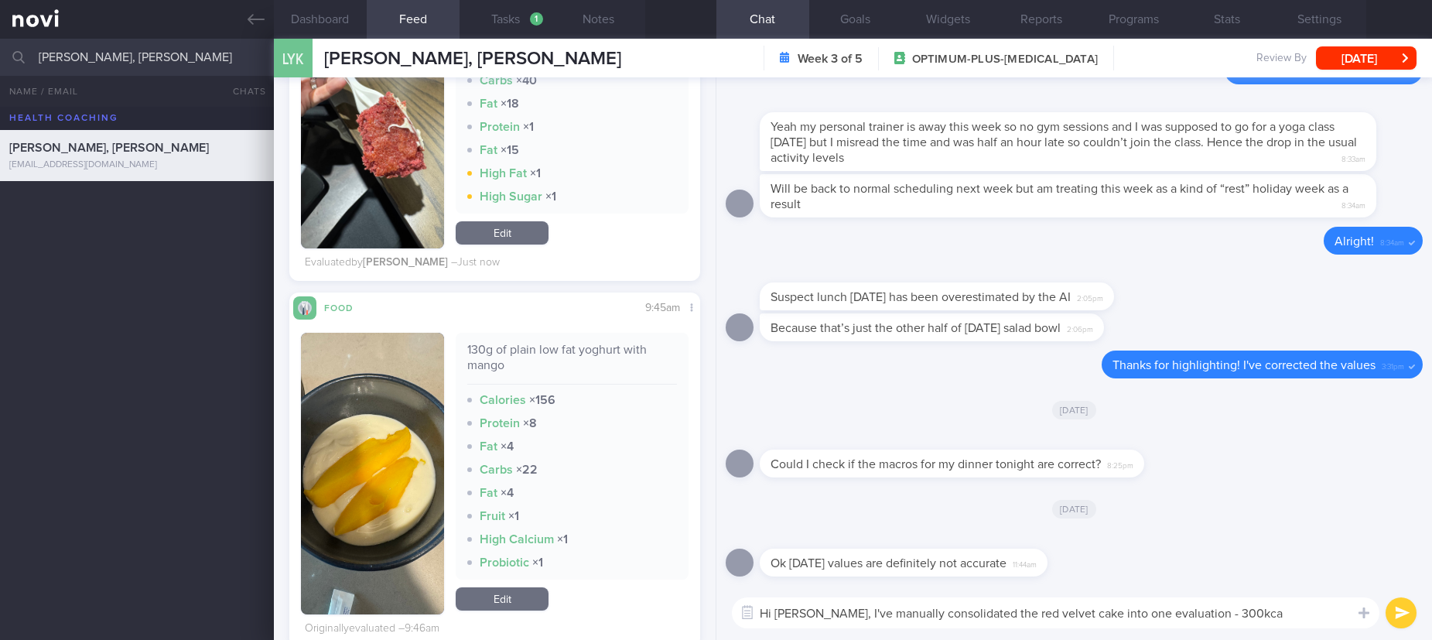
type textarea "Hi Karin, I've manually consolidated the red velvet cake into one evaluation - …"
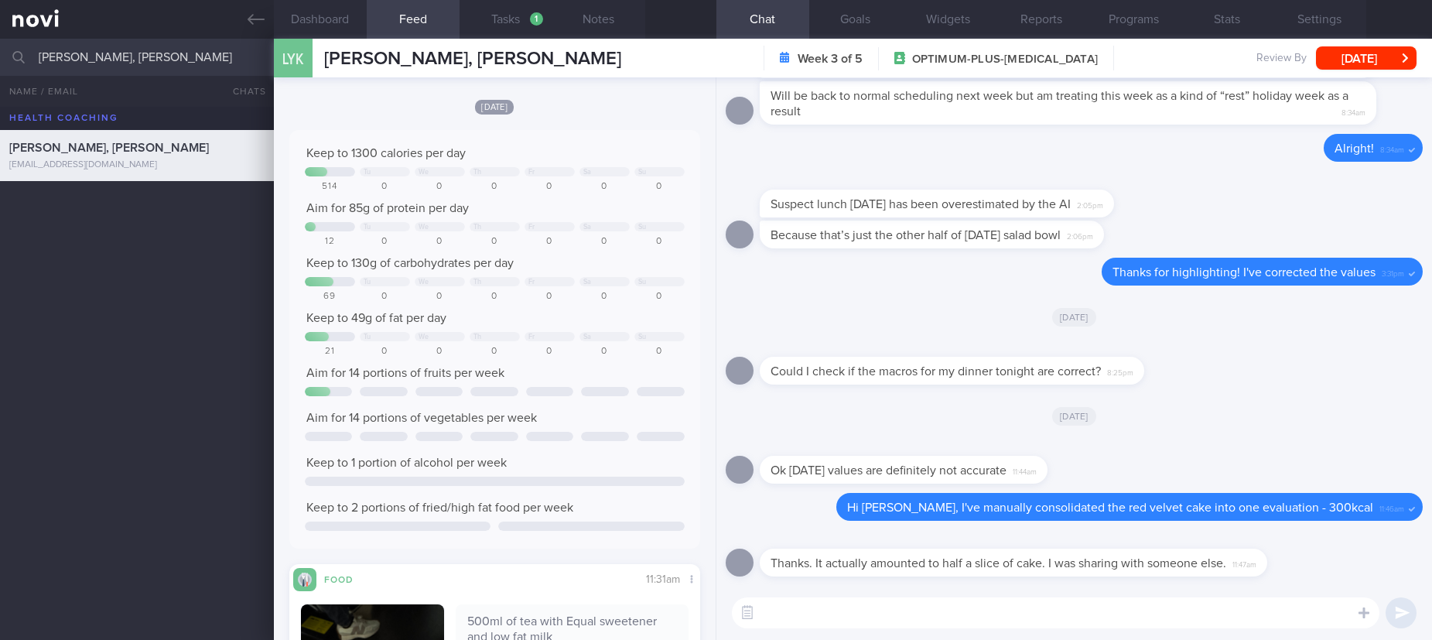
scroll to position [0, 0]
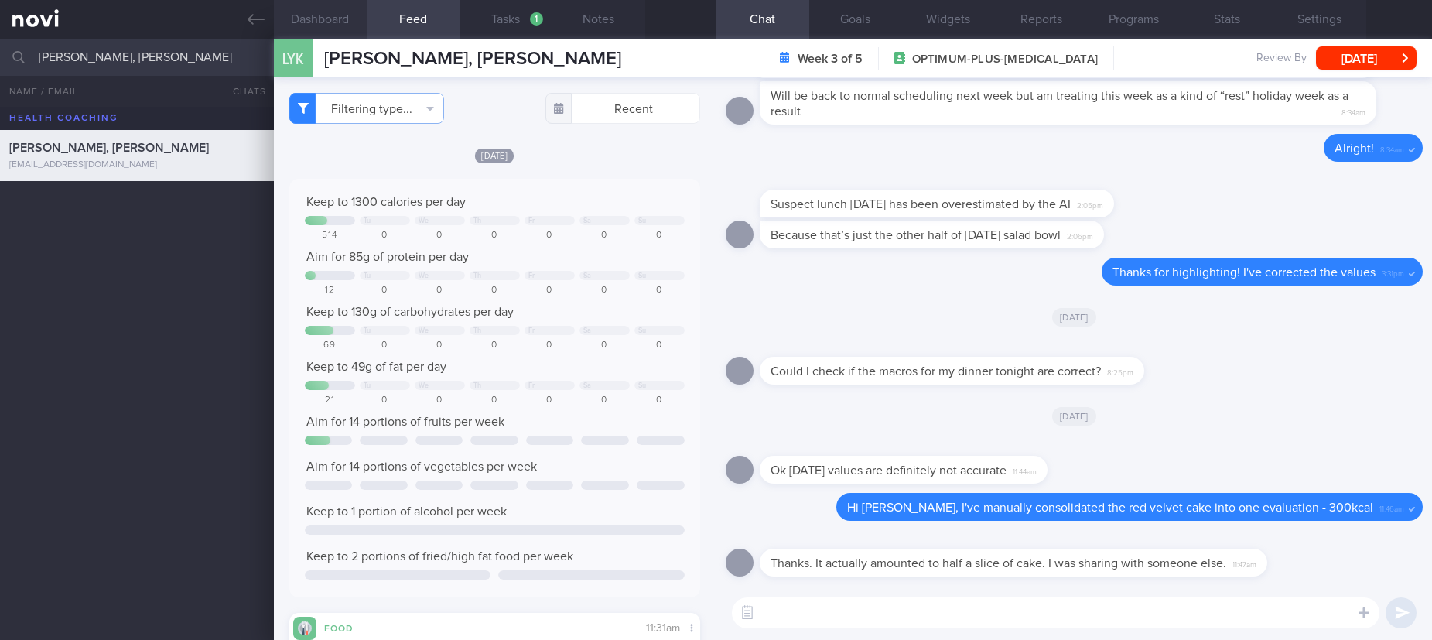
click at [330, 20] on button "Dashboard" at bounding box center [320, 19] width 93 height 39
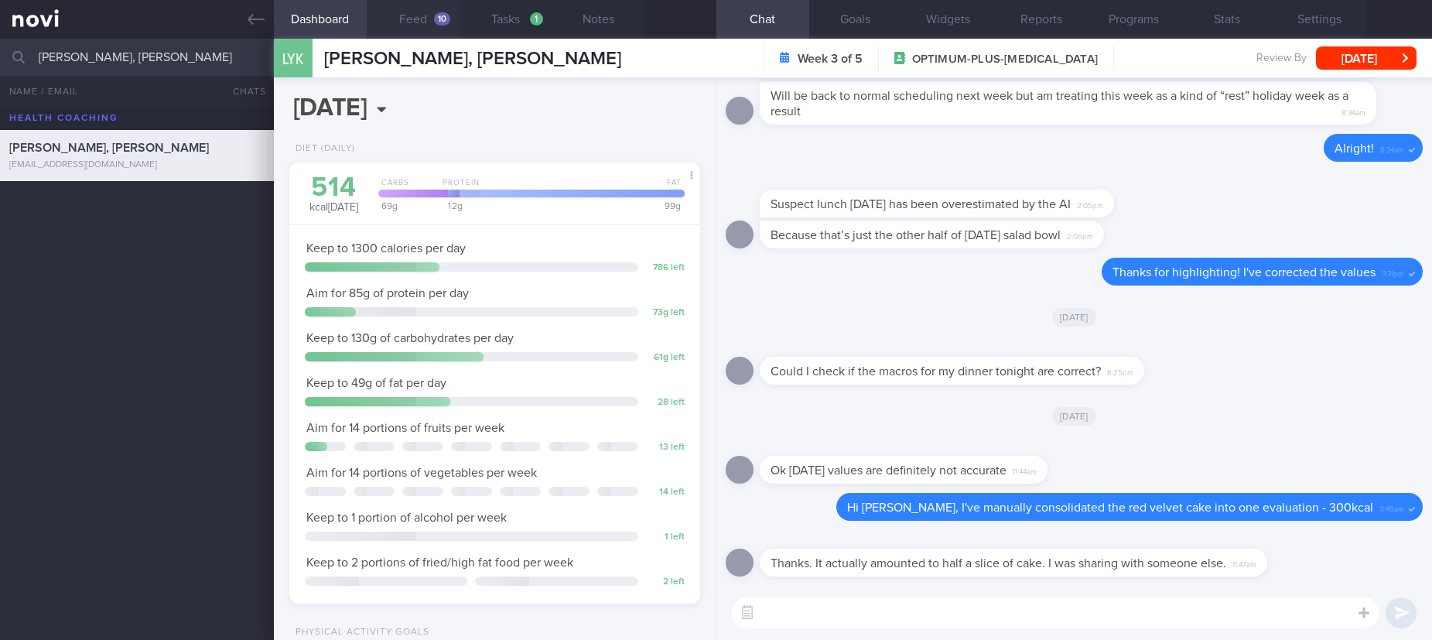
click at [447, 24] on button "Feed 10" at bounding box center [413, 19] width 93 height 39
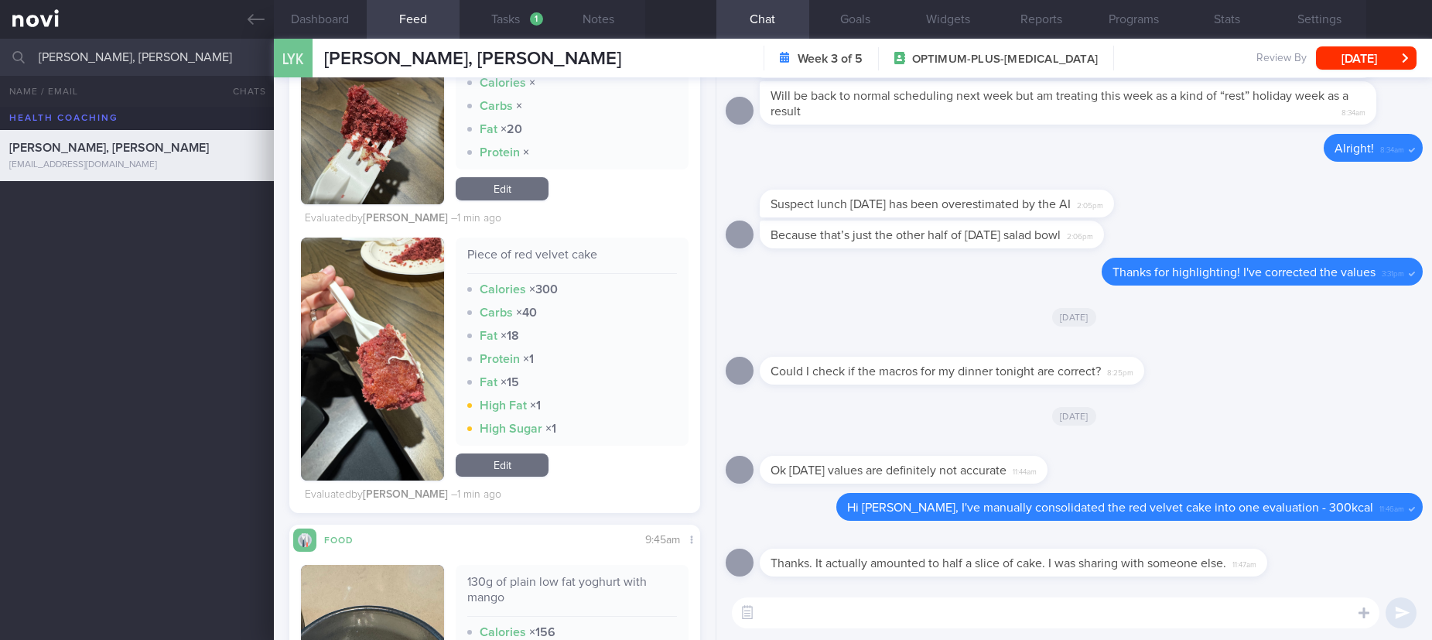
scroll to position [1624, 0]
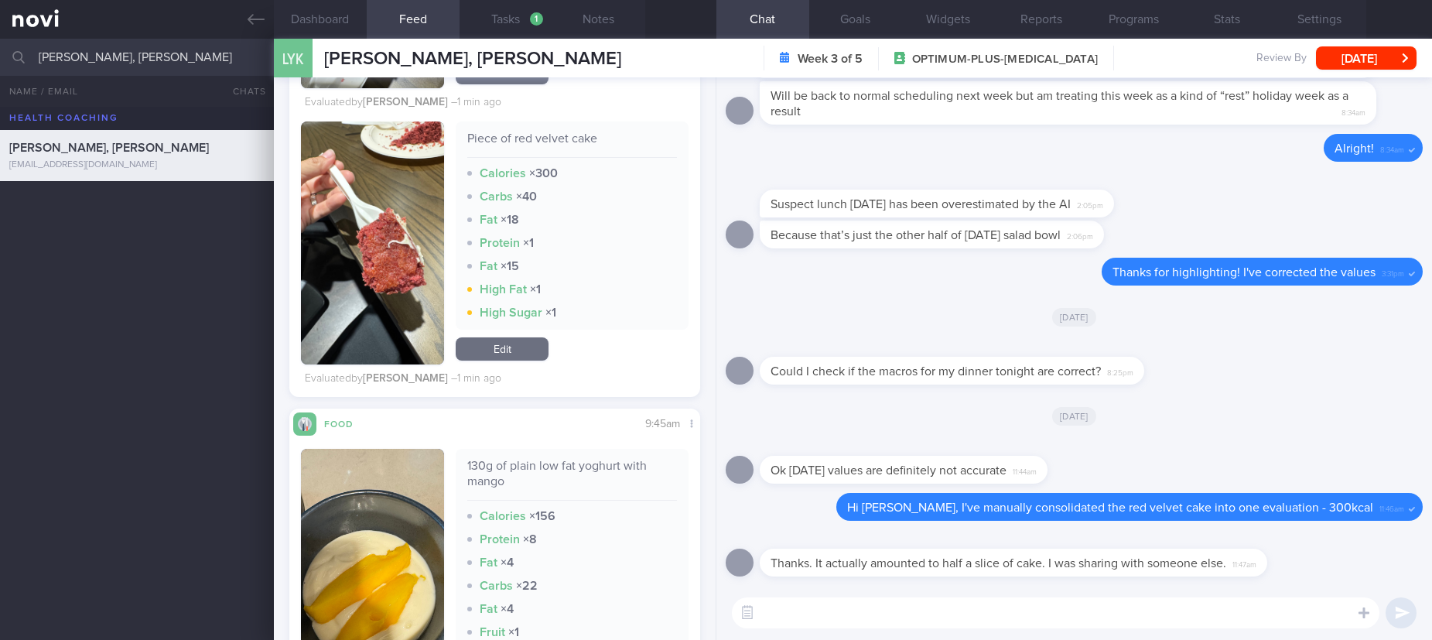
click at [511, 355] on link "Edit" at bounding box center [502, 348] width 93 height 23
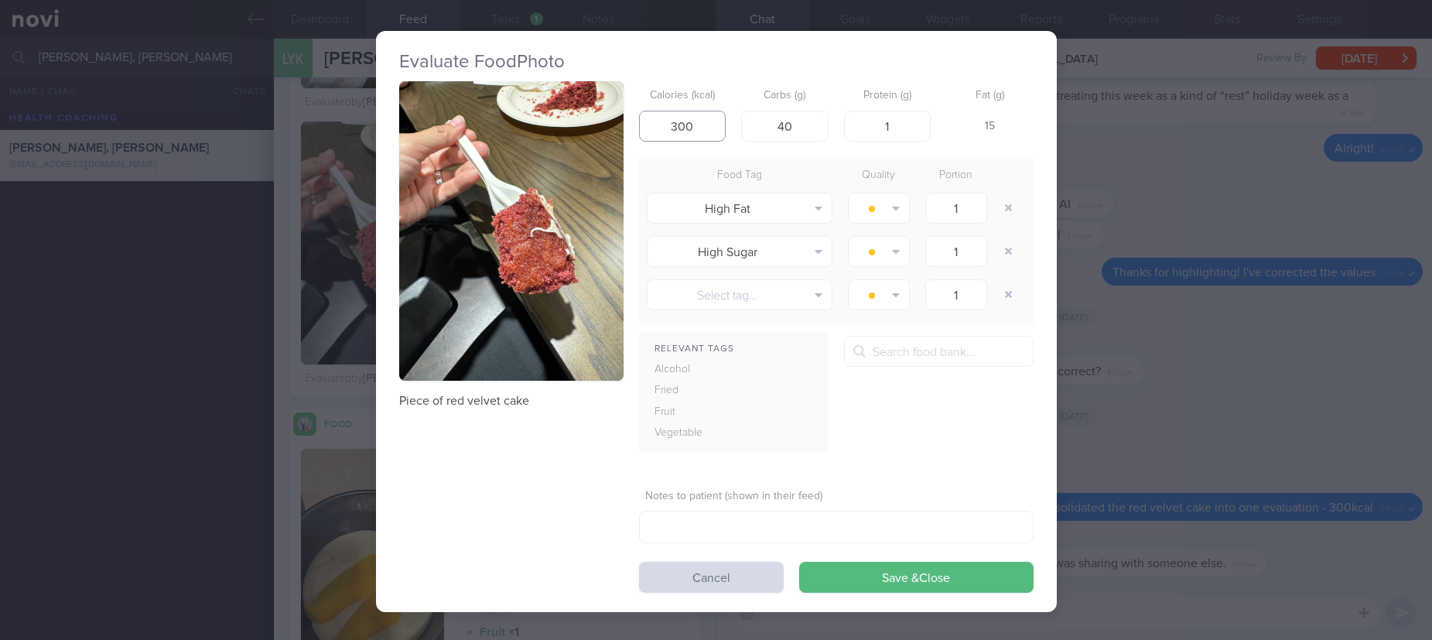
click at [589, 138] on div "Piece of red velvet cake Calories (kcal) 300 Carbs (g) 40 Protein (g) 1 Fat (g)…" at bounding box center [716, 336] width 634 height 511
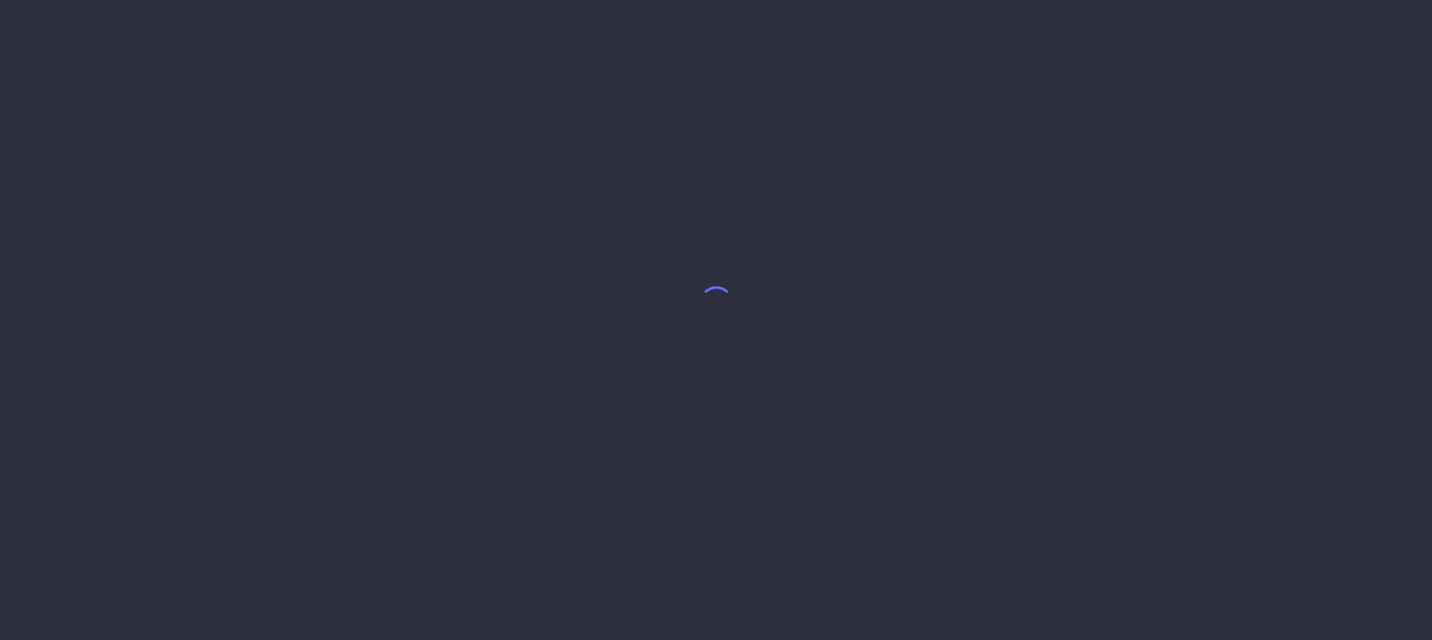
select select "6"
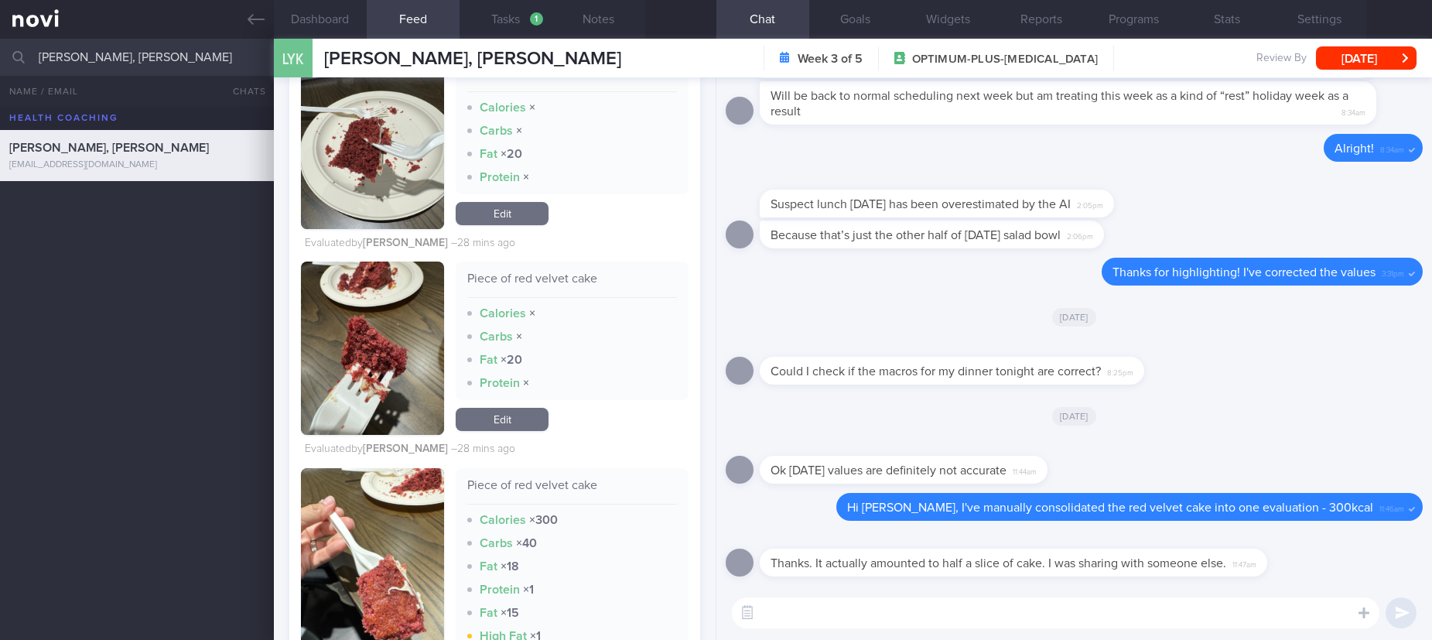
scroll to position [1470, 0]
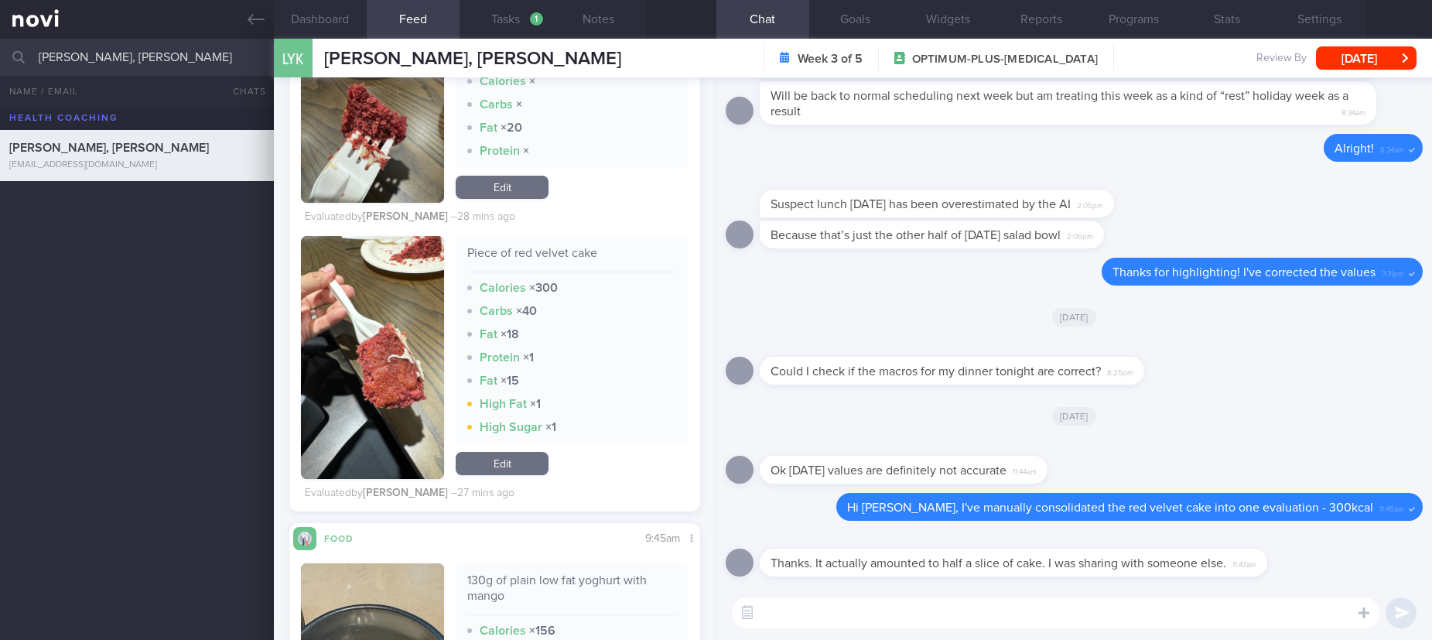
click at [532, 462] on link "Edit" at bounding box center [502, 463] width 93 height 23
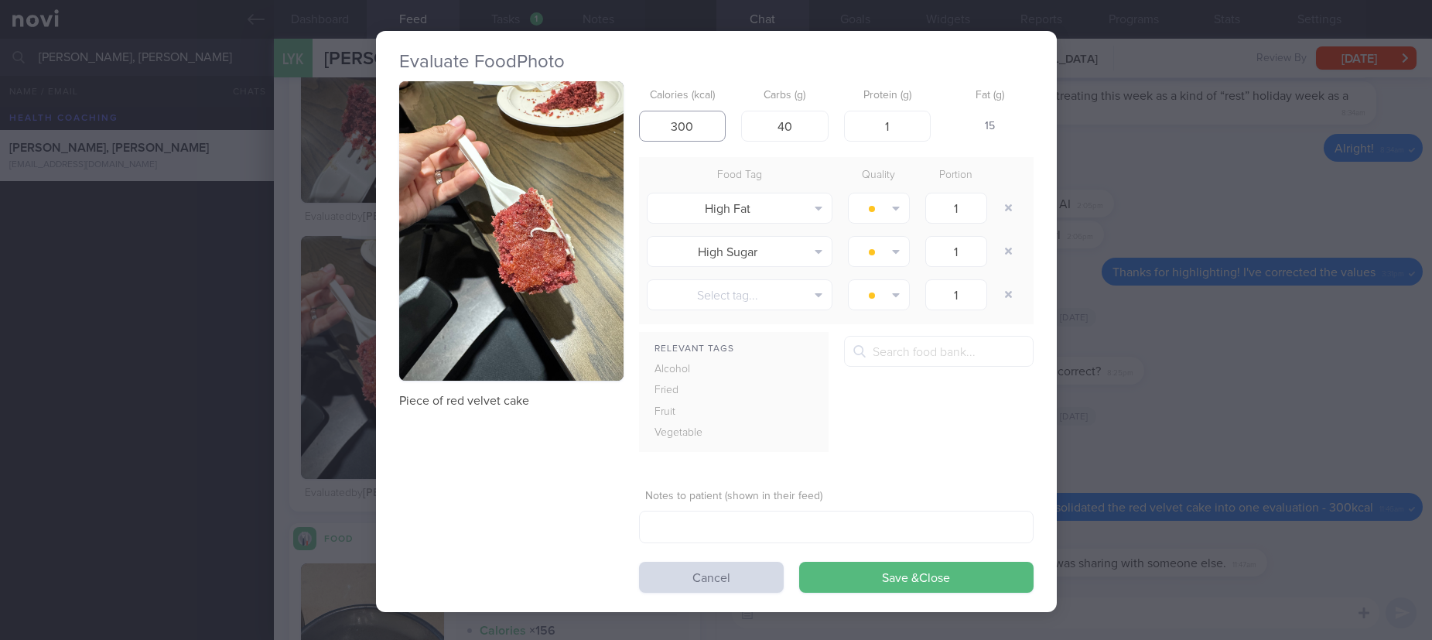
drag, startPoint x: 683, startPoint y: 130, endPoint x: 633, endPoint y: 128, distance: 50.3
click at [639, 128] on input "300" at bounding box center [682, 126] width 87 height 31
type input "250"
drag, startPoint x: 806, startPoint y: 128, endPoint x: 747, endPoint y: 125, distance: 58.8
click at [747, 125] on input "40" at bounding box center [784, 126] width 87 height 31
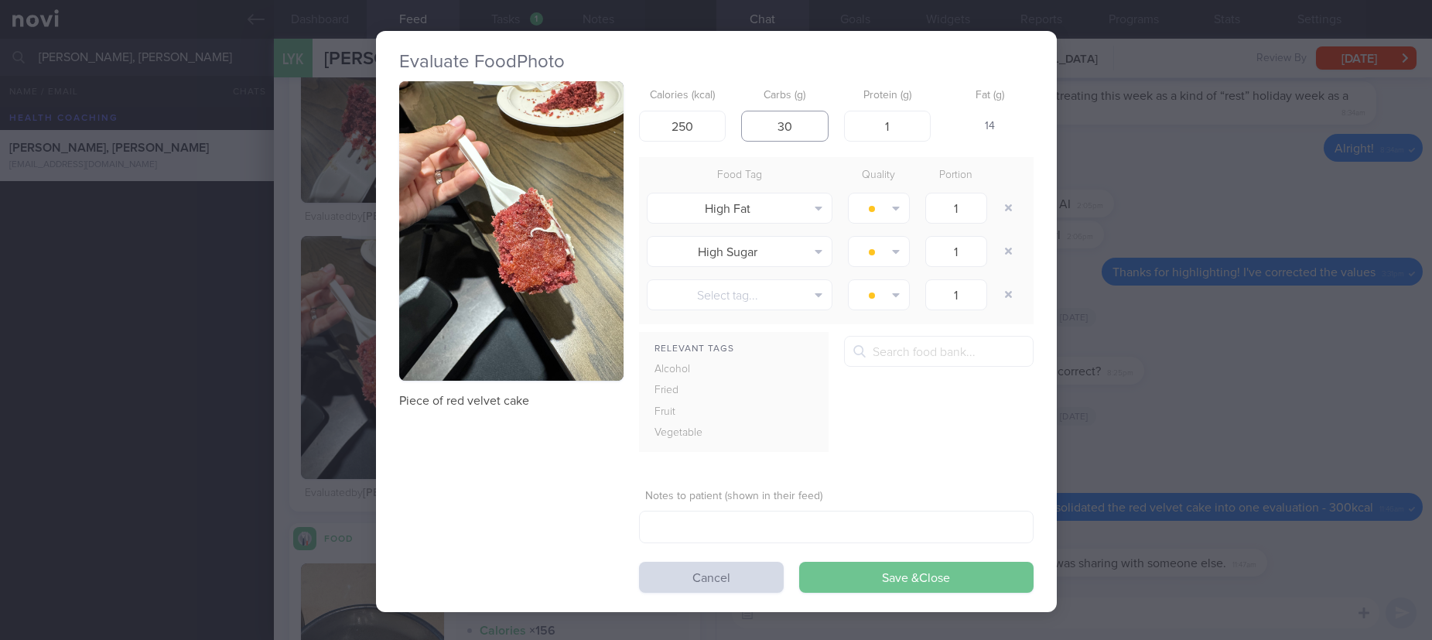
type input "30"
click at [982, 572] on button "Save & Close" at bounding box center [916, 577] width 234 height 31
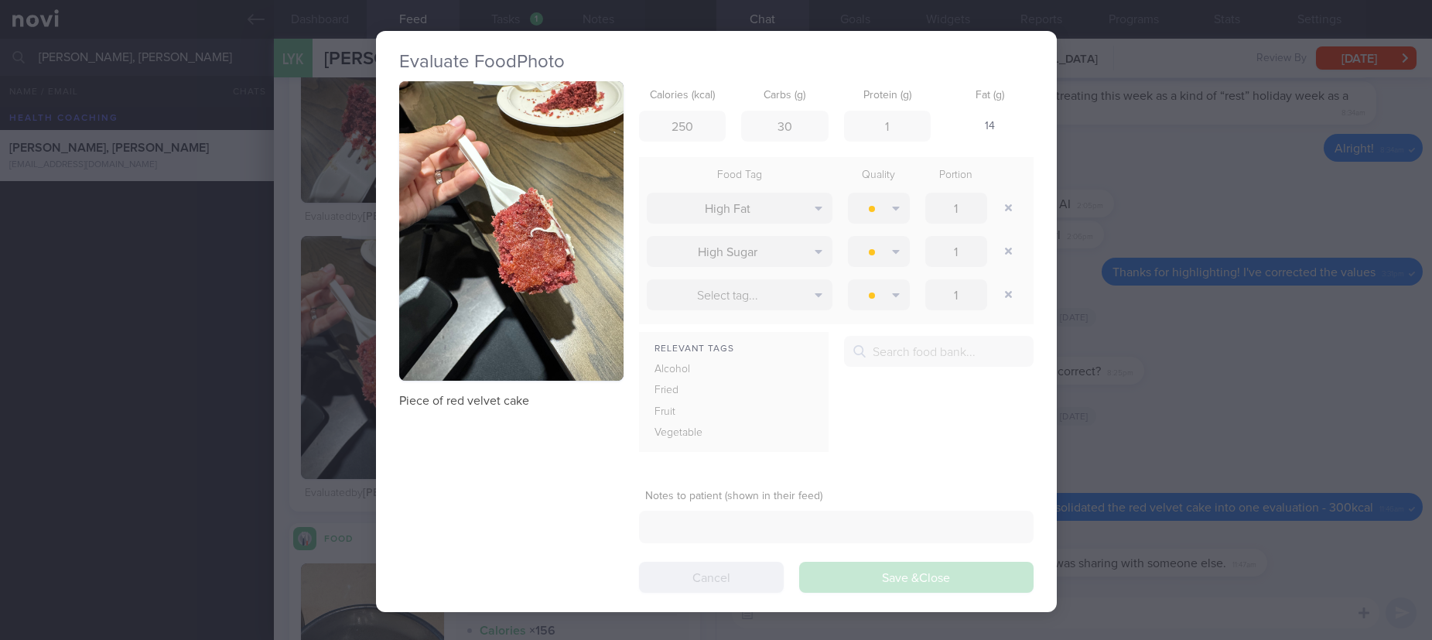
click at [1112, 600] on div "Evaluate Food Photo Piece of red velvet cake Calories (kcal) 250 Carbs (g) 30 P…" at bounding box center [716, 320] width 1432 height 640
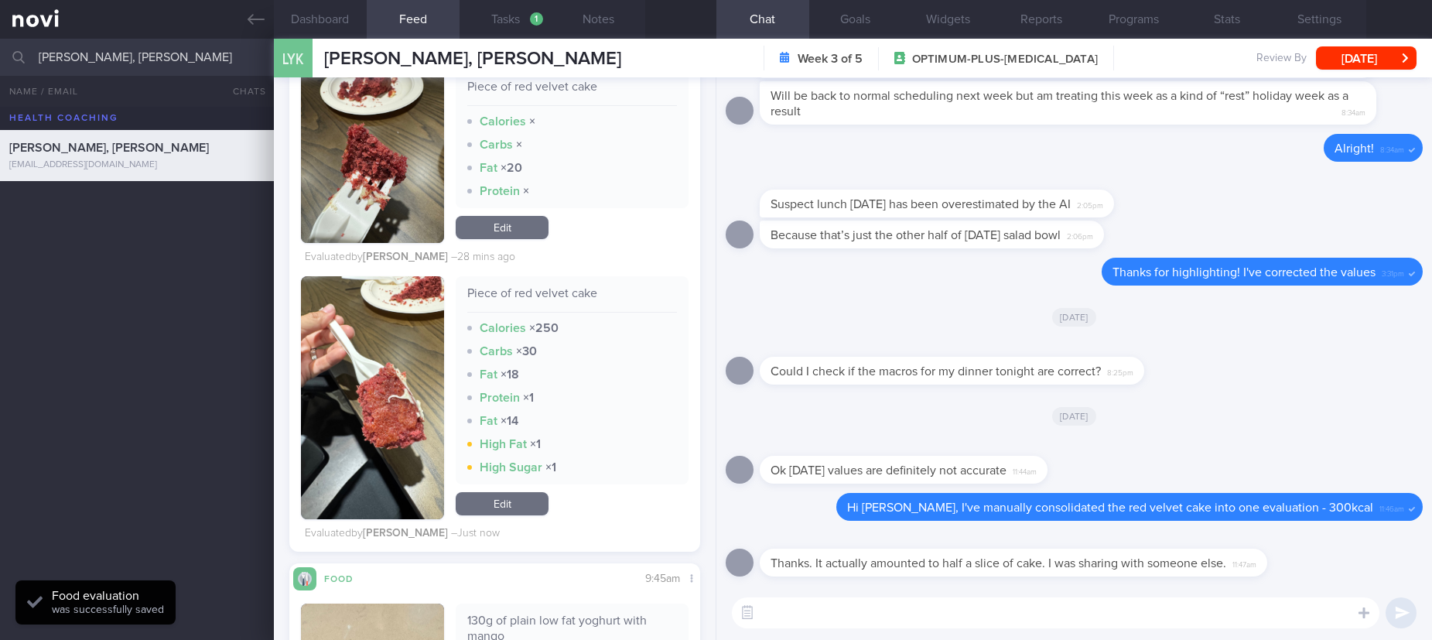
click at [1074, 609] on textarea at bounding box center [1055, 612] width 647 height 31
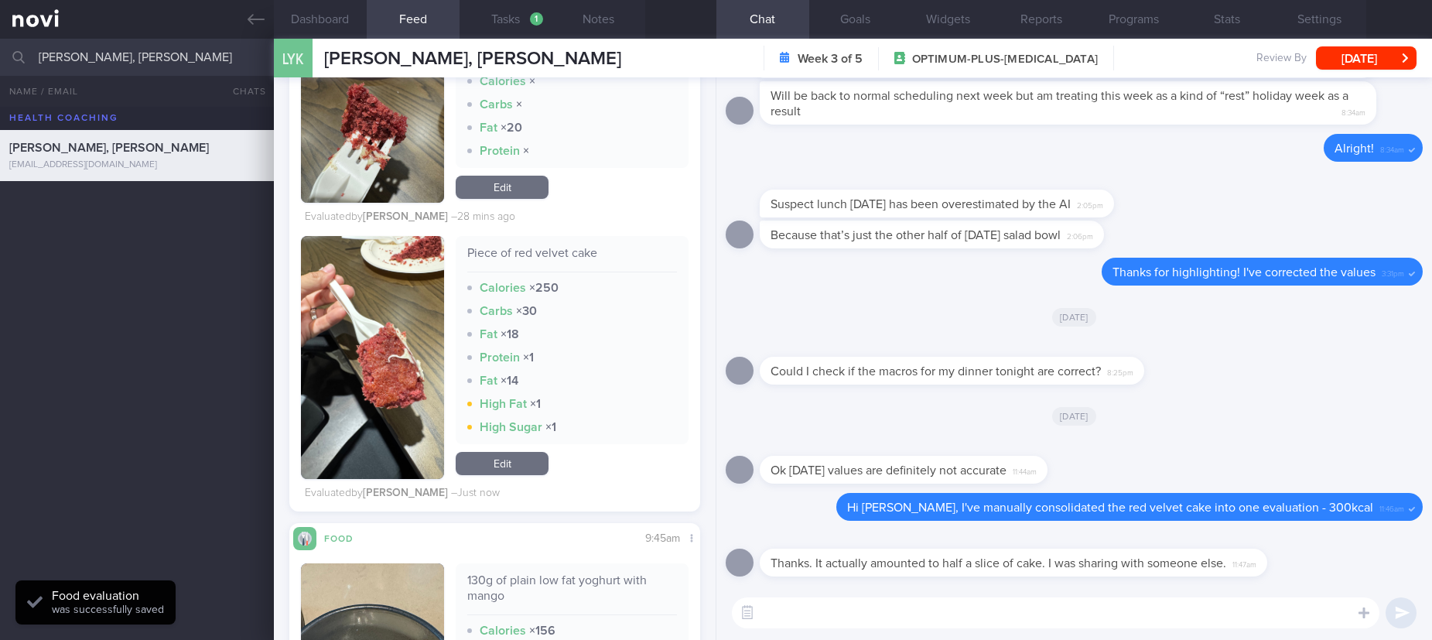
click at [1074, 609] on textarea at bounding box center [1055, 612] width 647 height 31
click at [1037, 613] on textarea at bounding box center [1055, 612] width 647 height 31
type textarea "Ok, I have adjusted it to 250kcal"
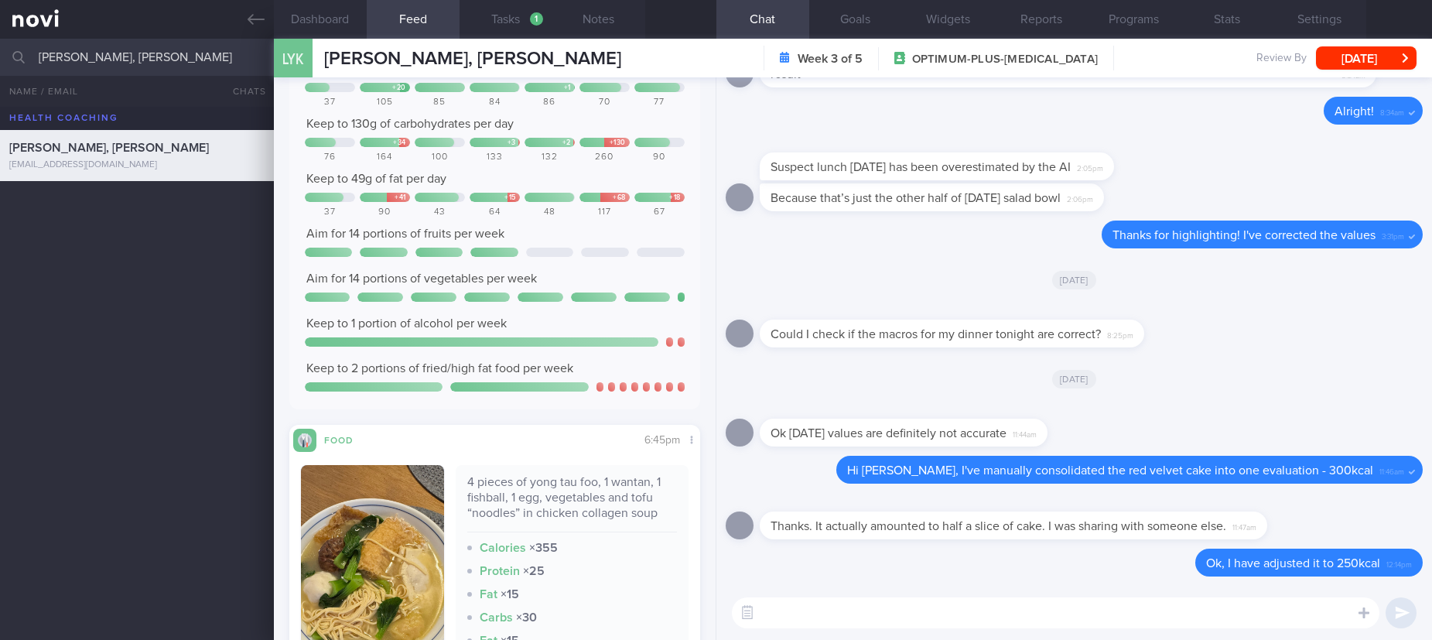
scroll to position [2205, 0]
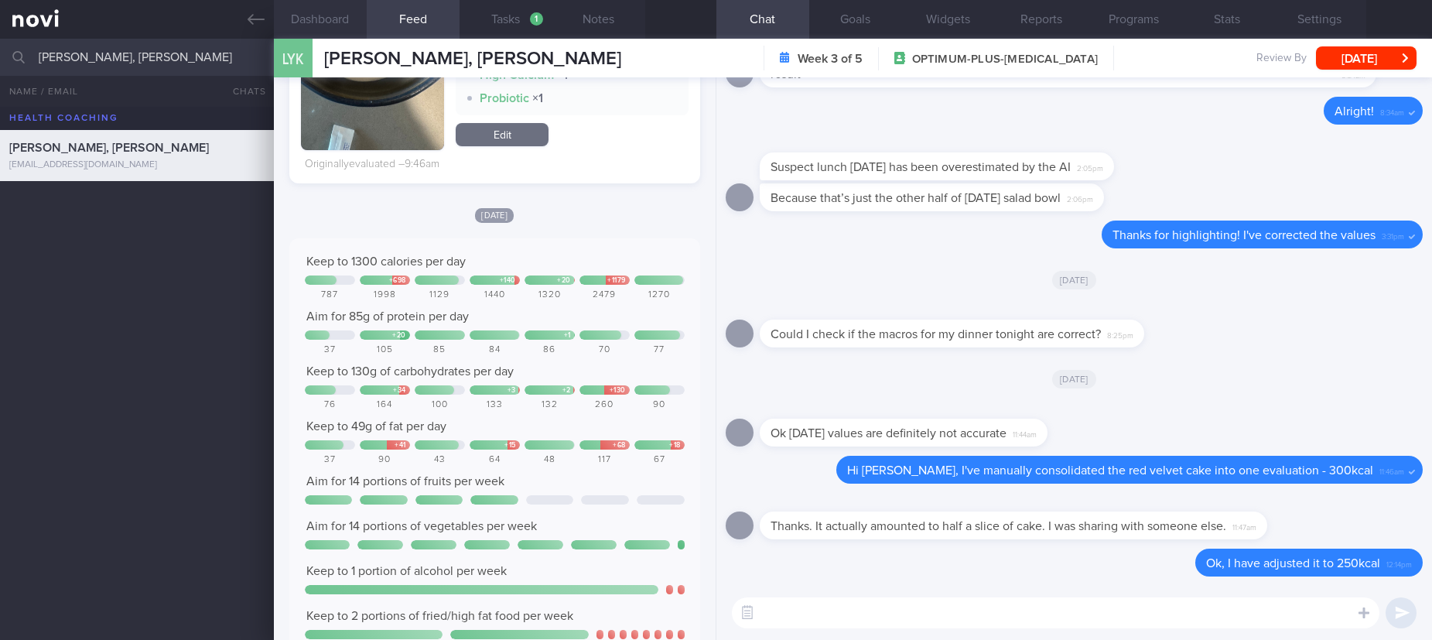
click at [339, 14] on button "Dashboard" at bounding box center [320, 19] width 93 height 39
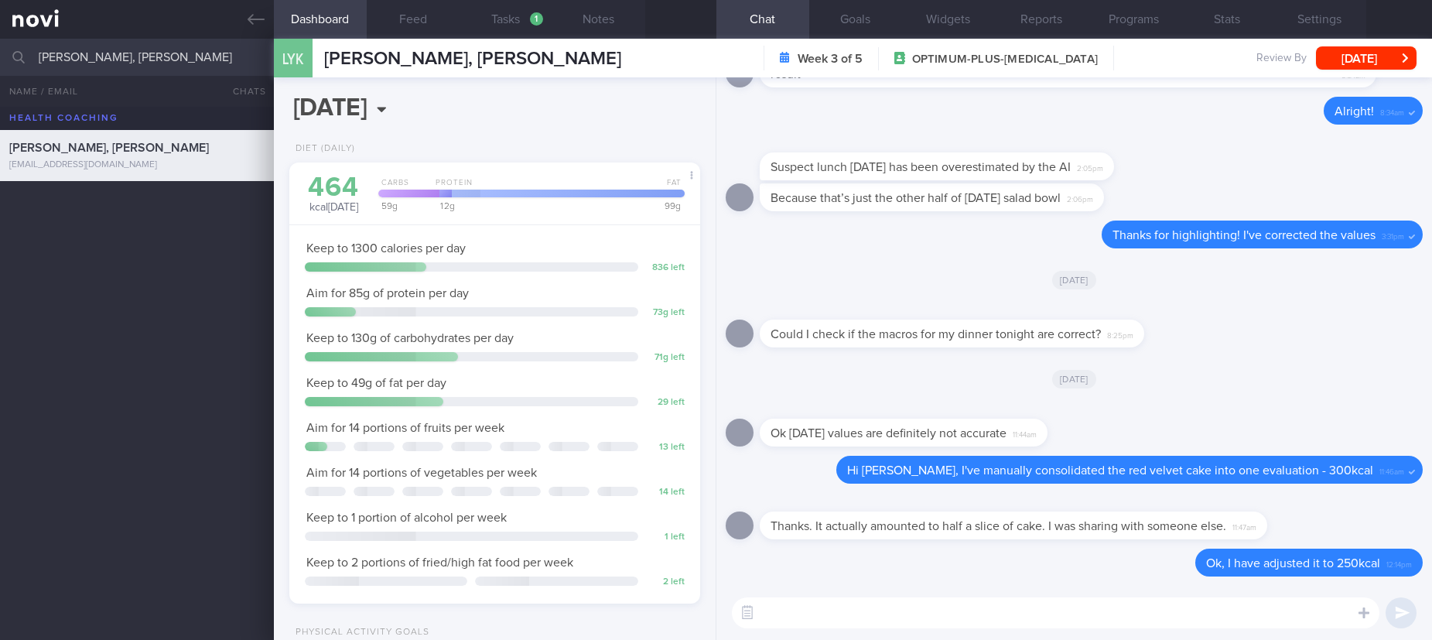
scroll to position [205, 365]
click at [1241, 610] on textarea at bounding box center [1055, 612] width 647 height 31
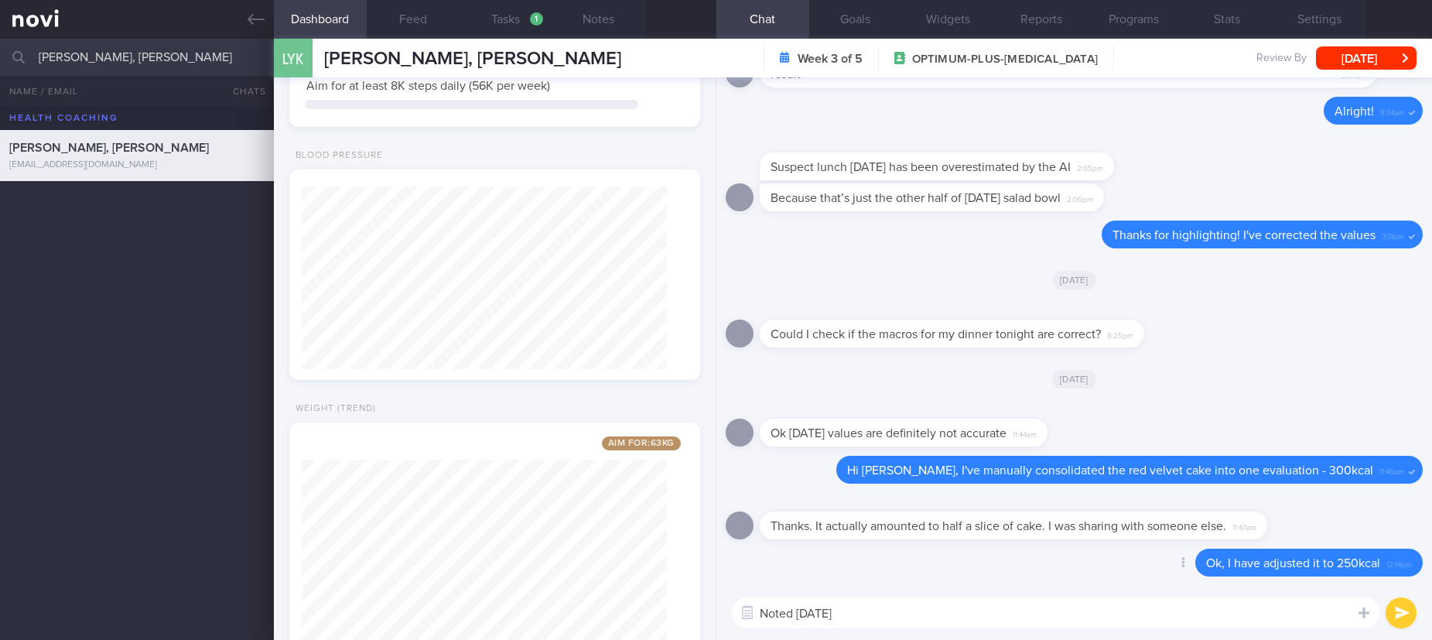
scroll to position [1452, 0]
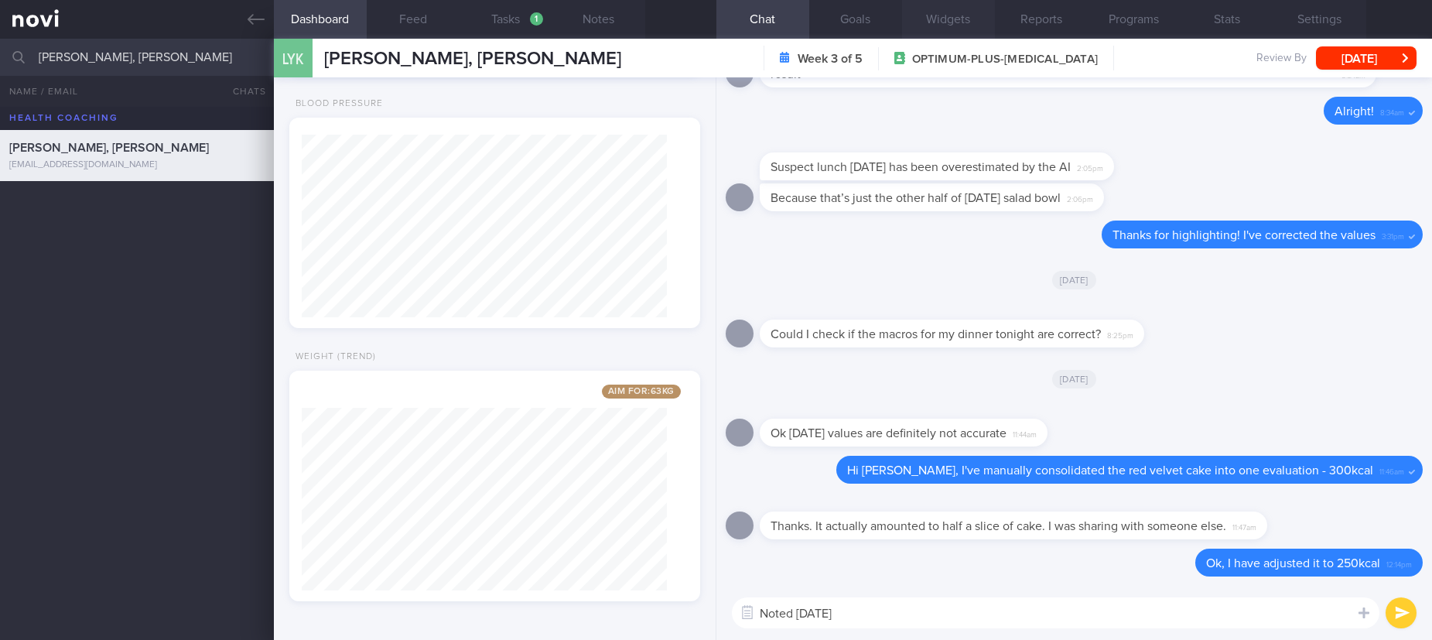
click at [830, 600] on textarea "Noted Sunday" at bounding box center [1055, 612] width 647 height 31
click at [823, 618] on textarea "Noted Sunday" at bounding box center [1055, 612] width 647 height 31
type textarea "Noted Sunday"
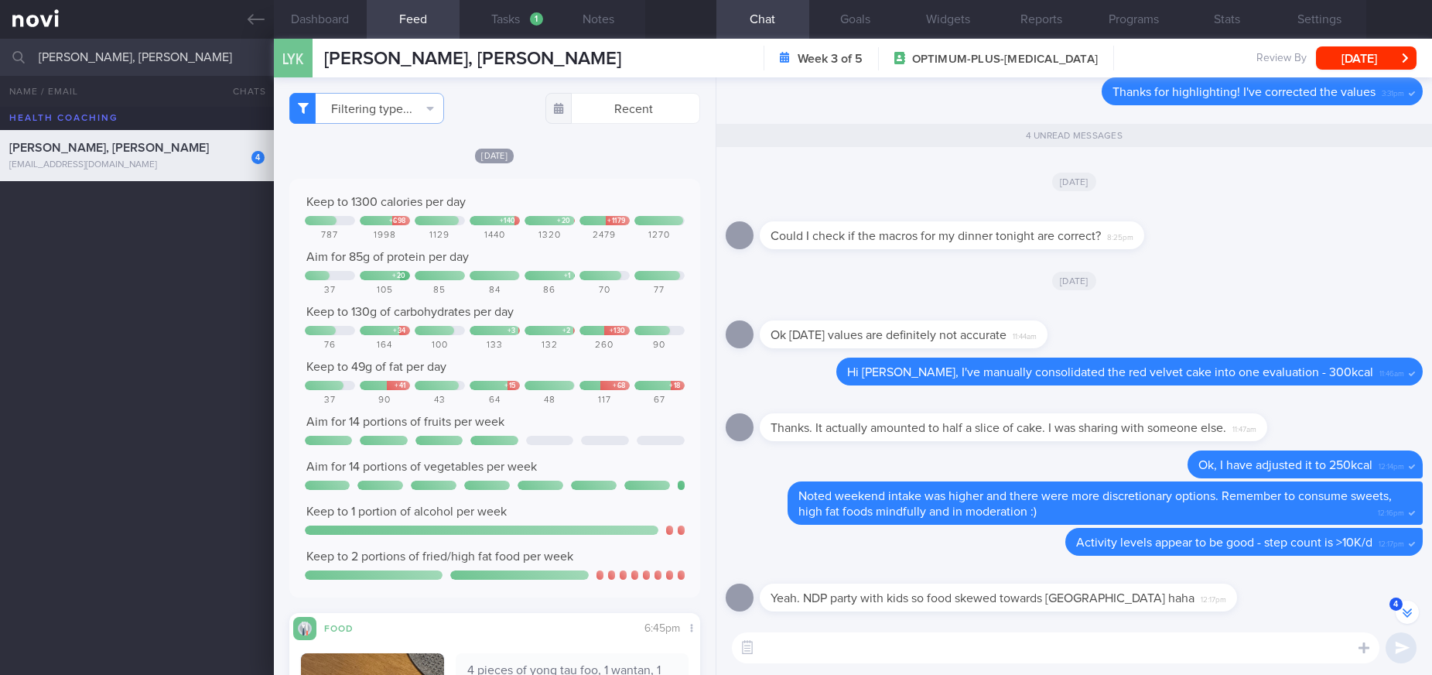
select select "6"
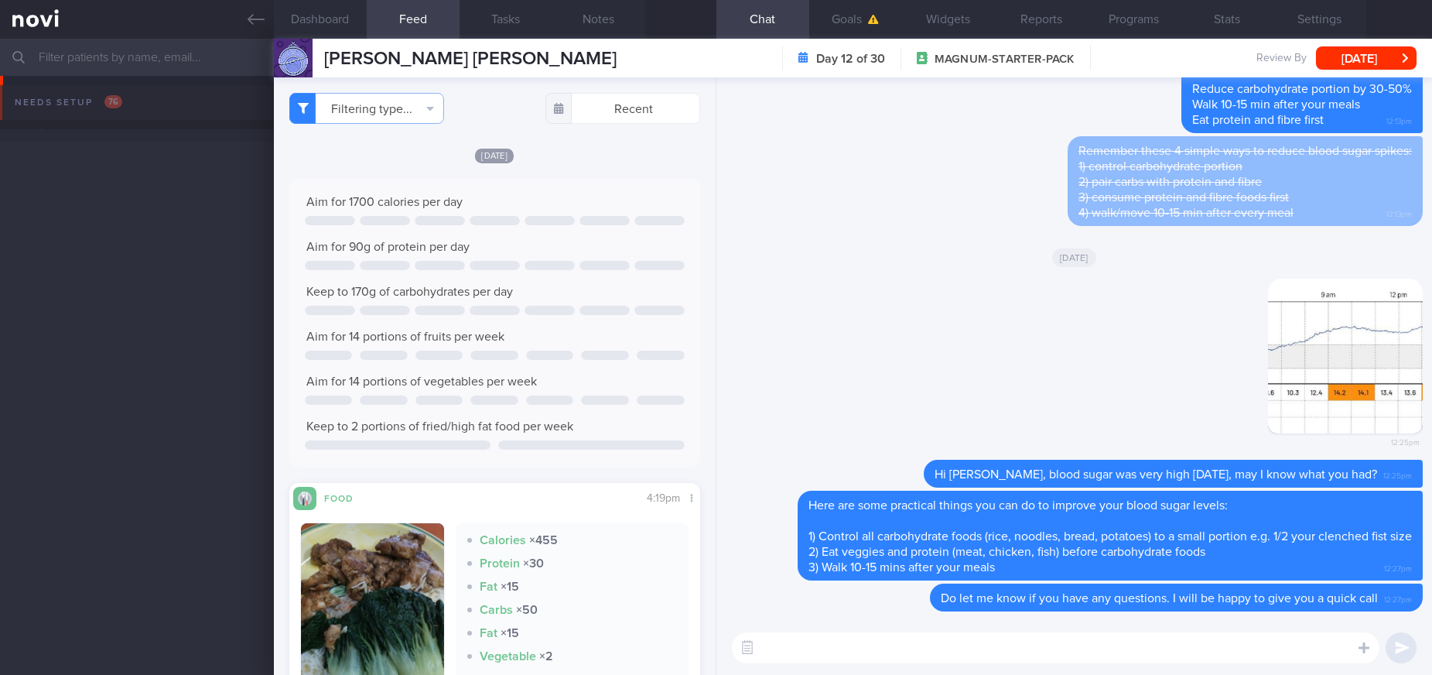
select select "7"
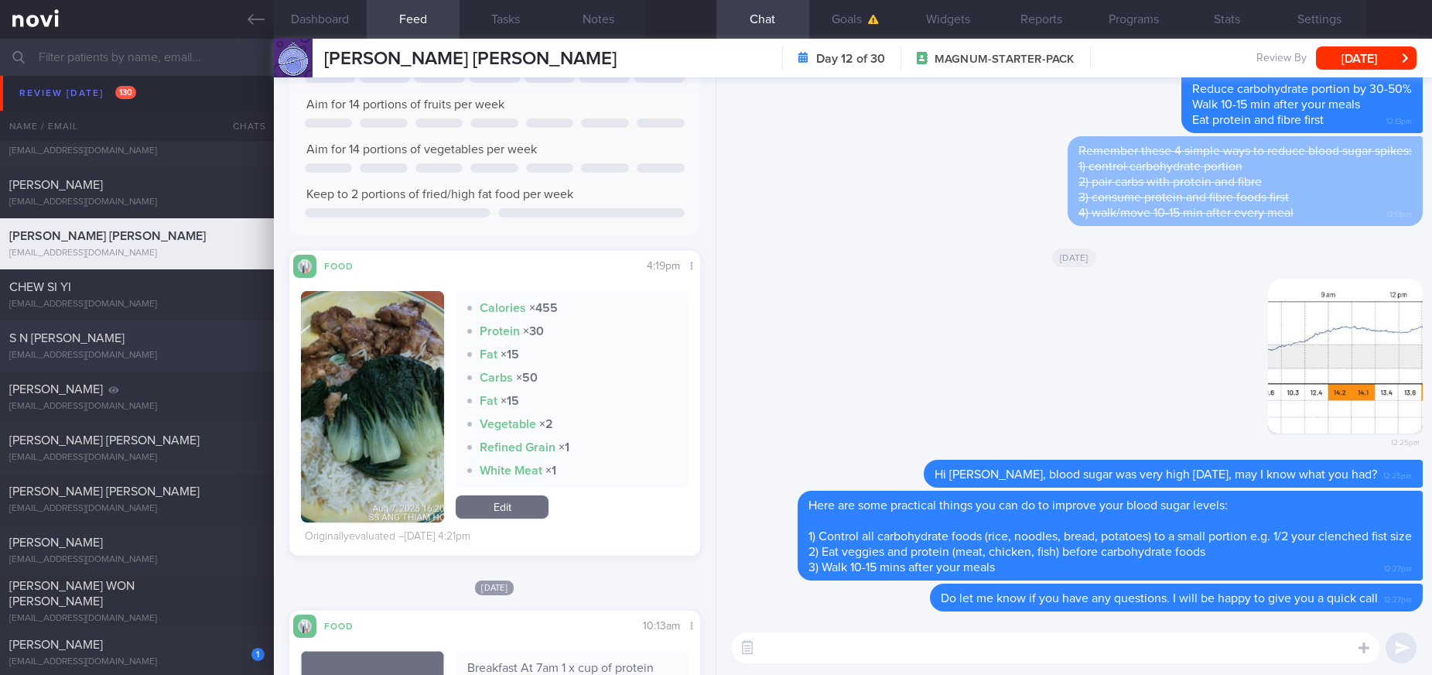
scroll to position [1624, 0]
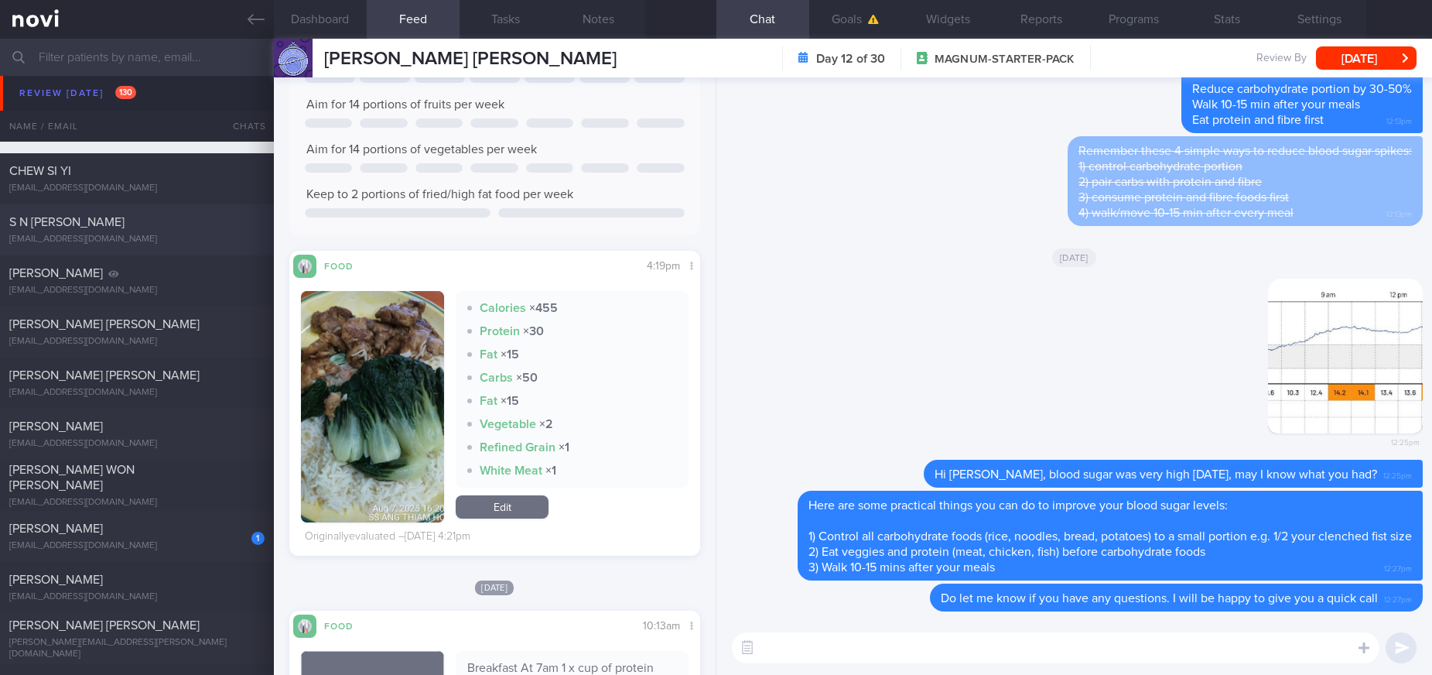
click at [195, 229] on div "S N [PERSON_NAME]" at bounding box center [134, 221] width 251 height 15
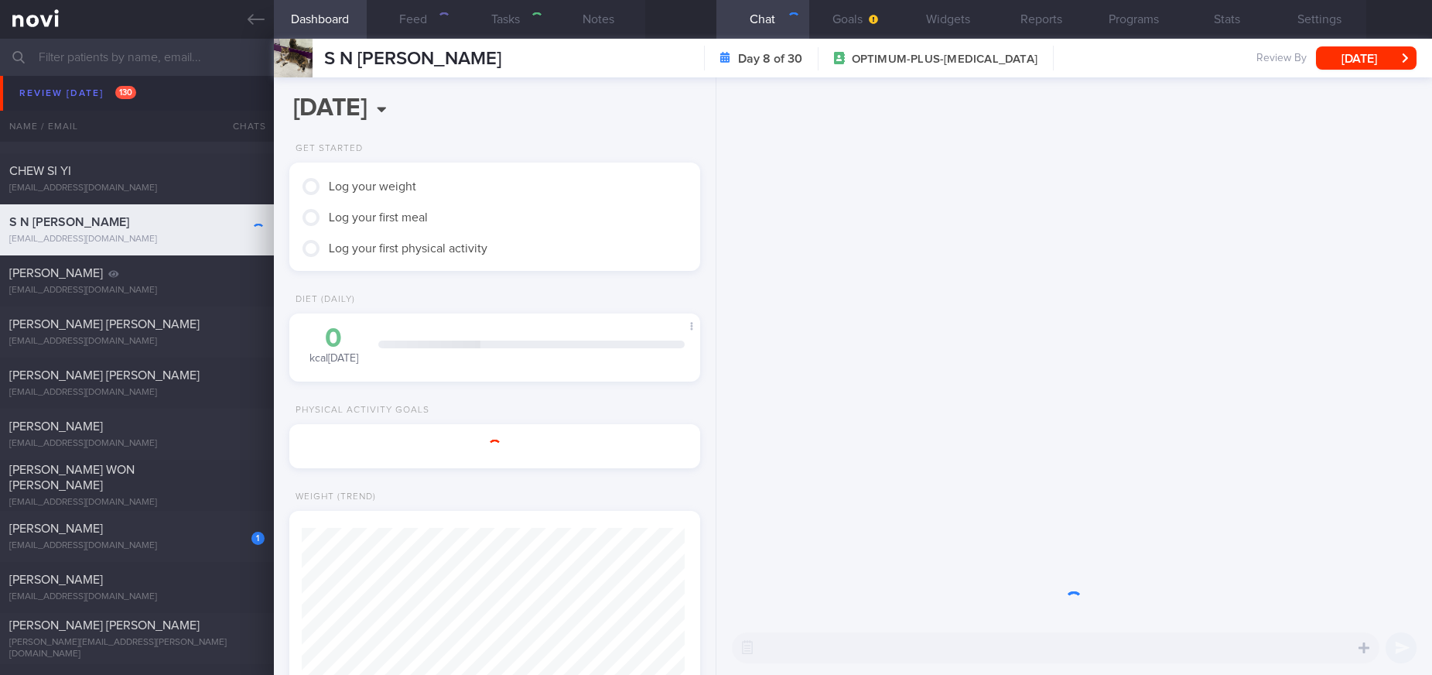
type input "tracked"
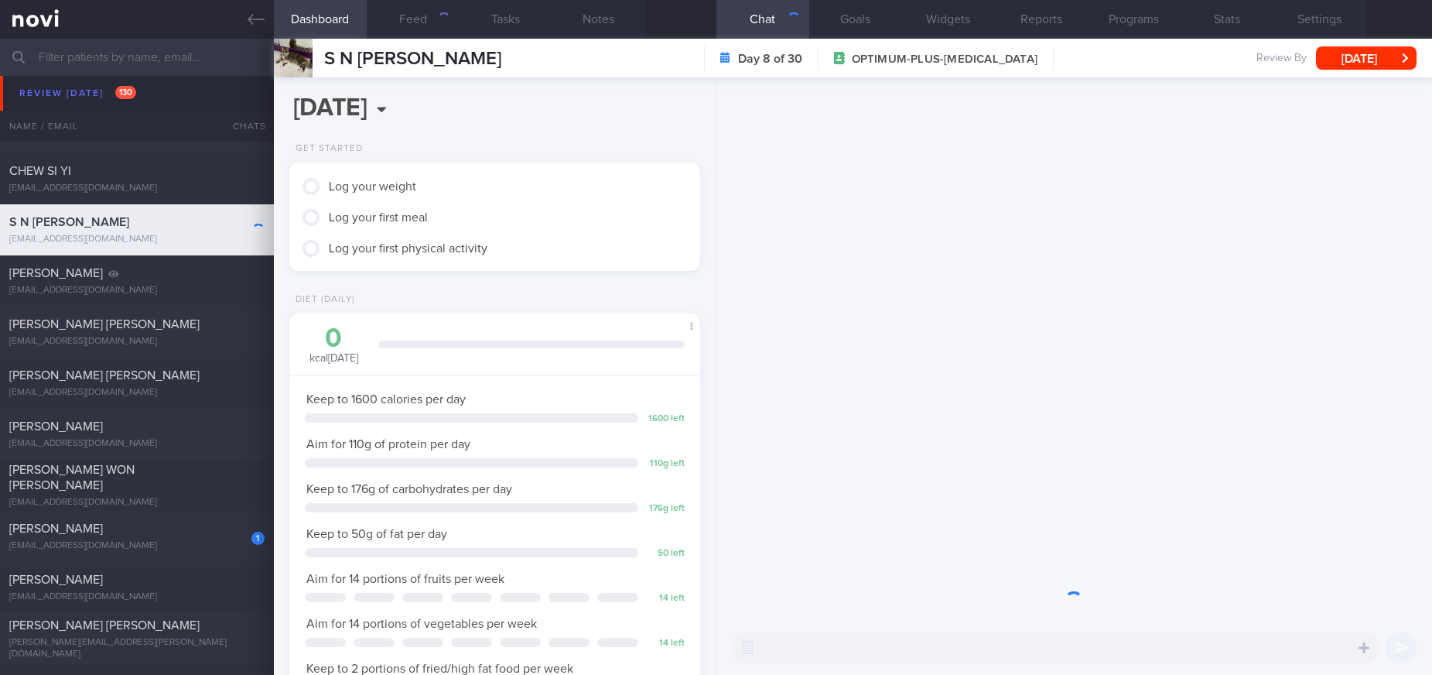
scroll to position [205, 365]
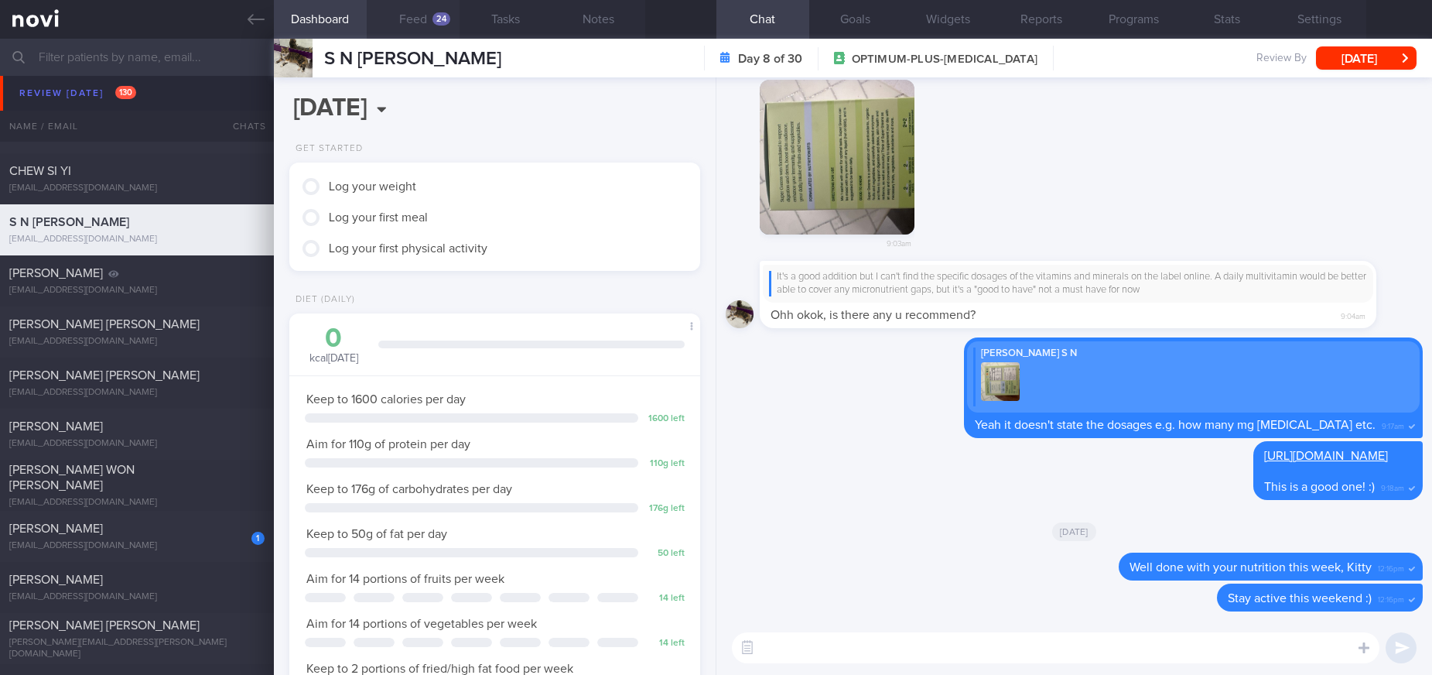
click at [426, 26] on button "Feed 24" at bounding box center [413, 19] width 93 height 39
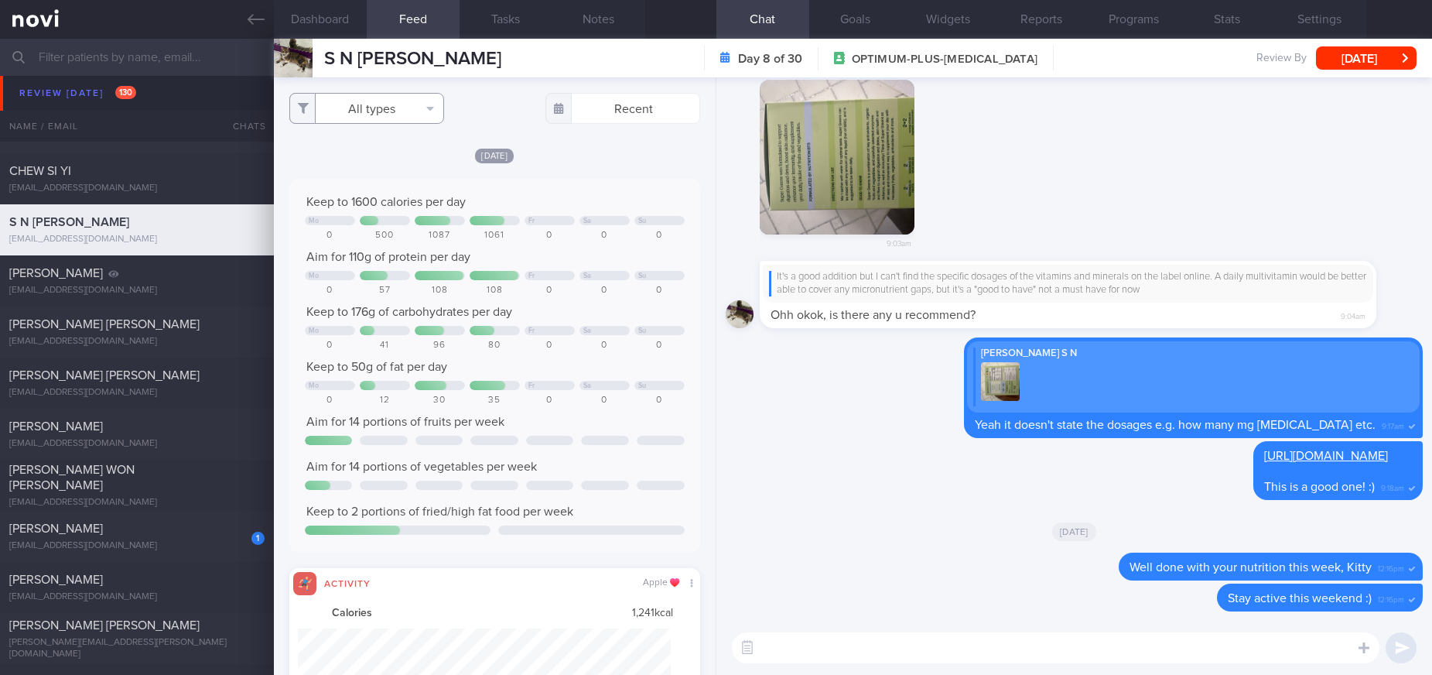
click at [392, 108] on button "All types" at bounding box center [366, 108] width 155 height 31
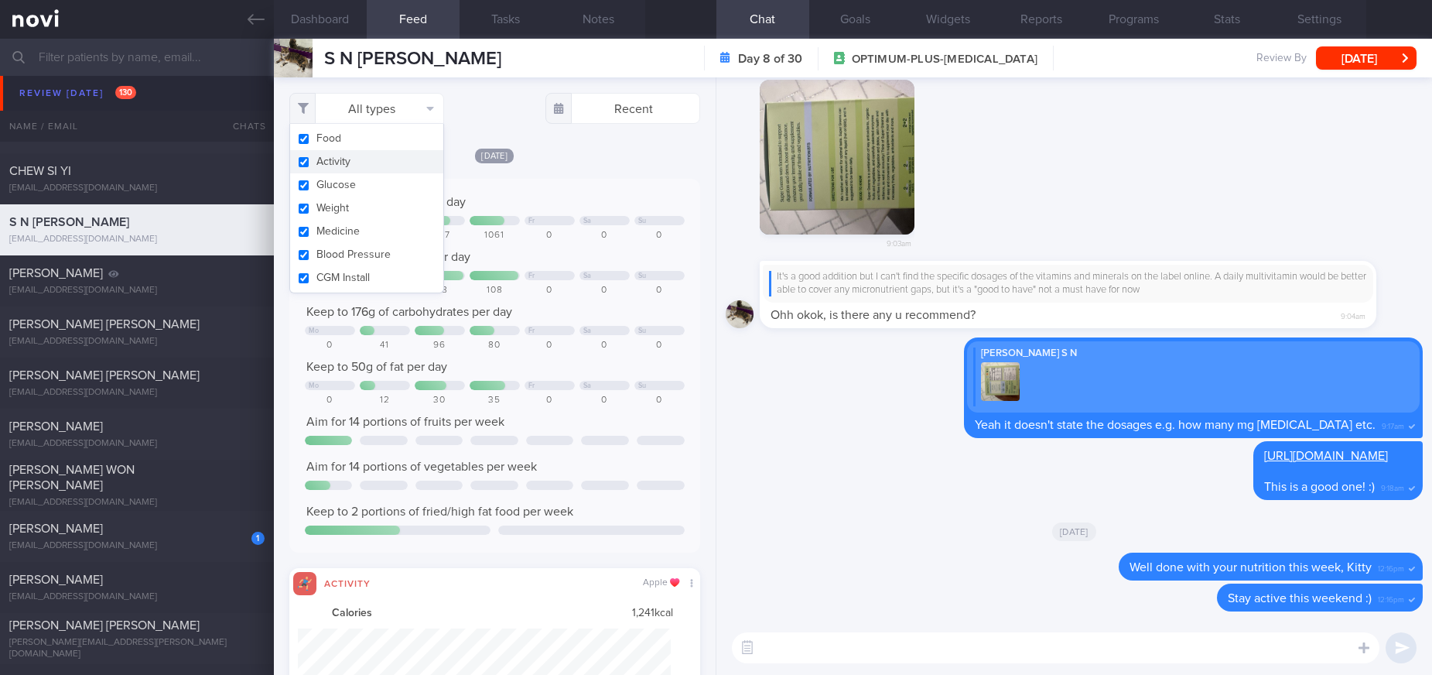
click at [356, 161] on button "Activity" at bounding box center [366, 161] width 153 height 23
click at [597, 154] on div "[DATE]" at bounding box center [494, 155] width 411 height 16
checkbox input "false"
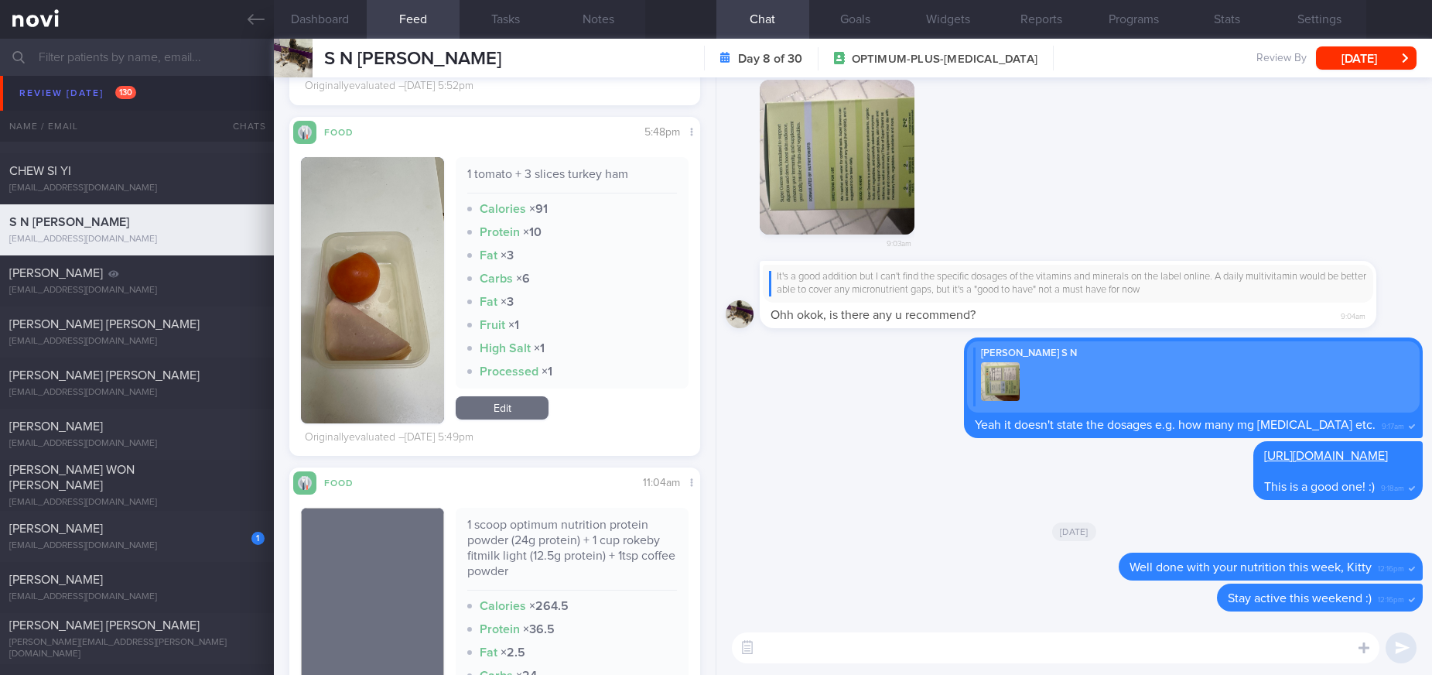
click at [877, 661] on textarea at bounding box center [1055, 647] width 647 height 31
type textarea "Hi [PERSON_NAME]! I hope you had a good weekend :)"
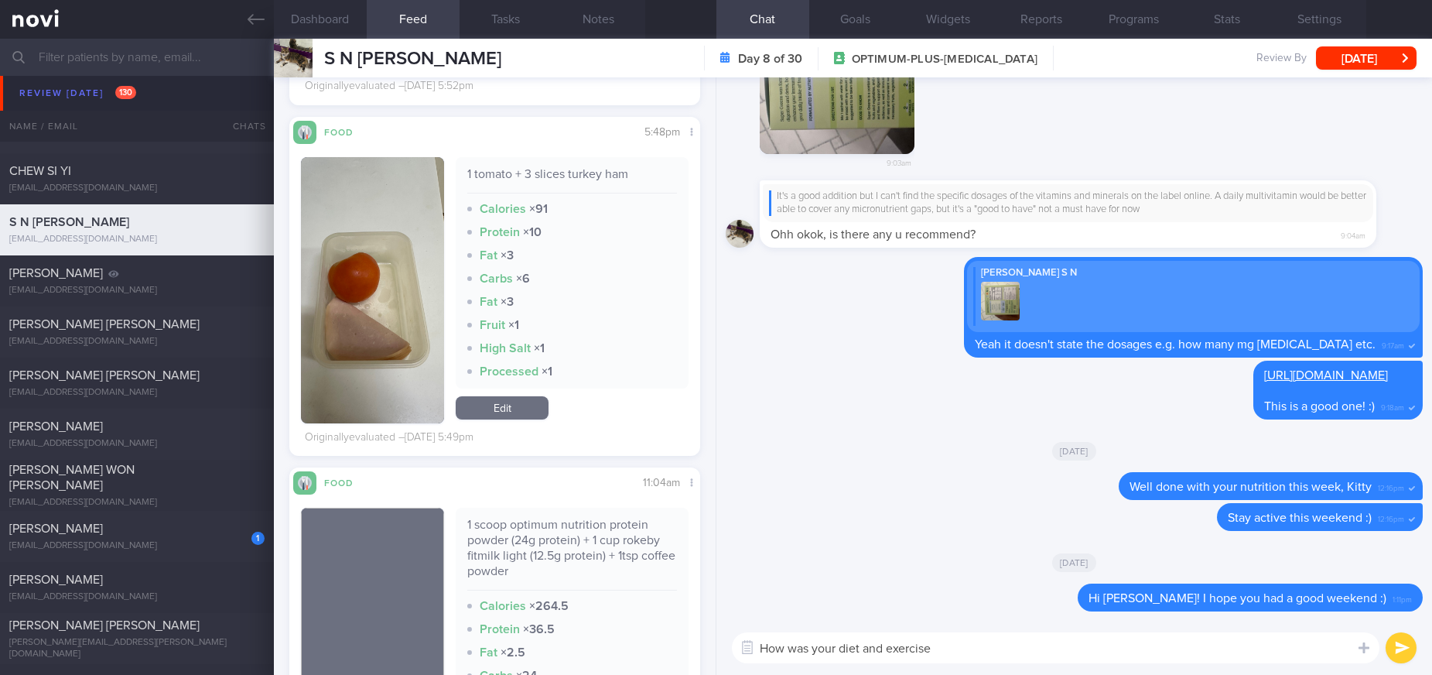
type textarea "How was your diet and exercise?"
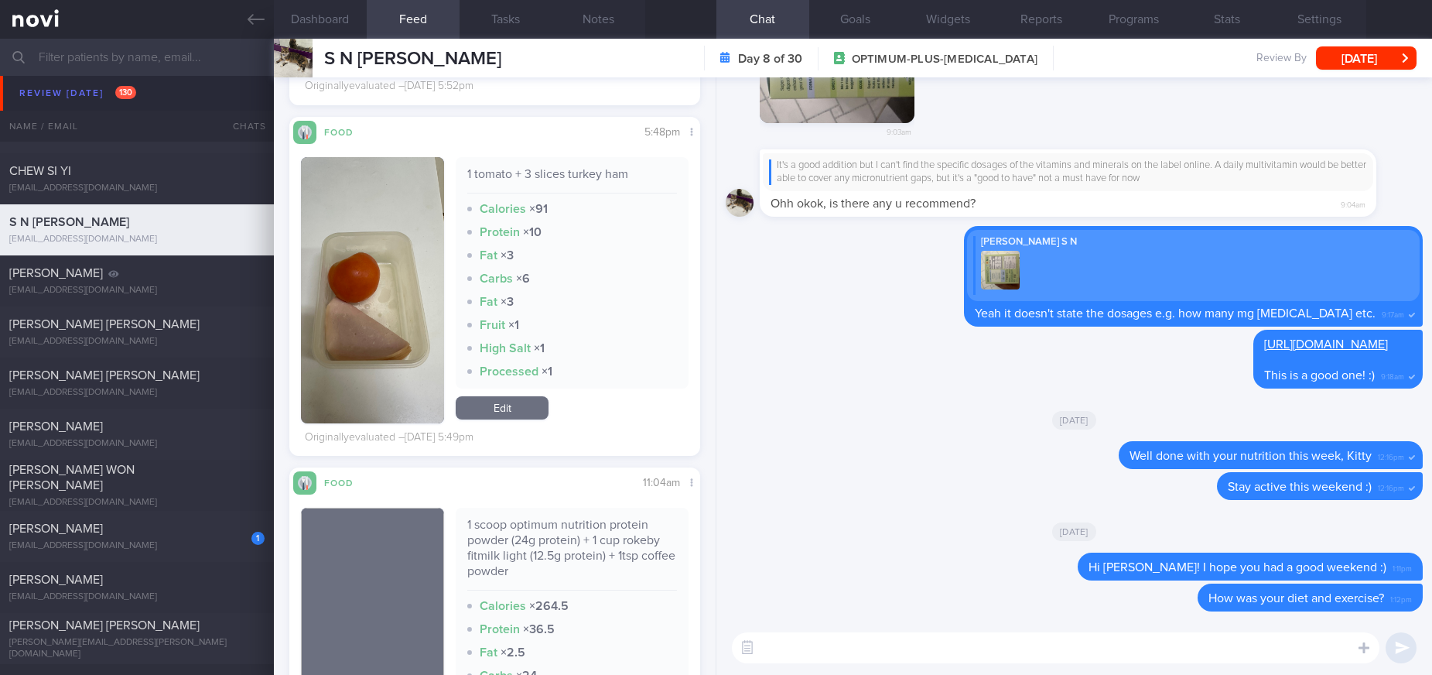
scroll to position [1392, 0]
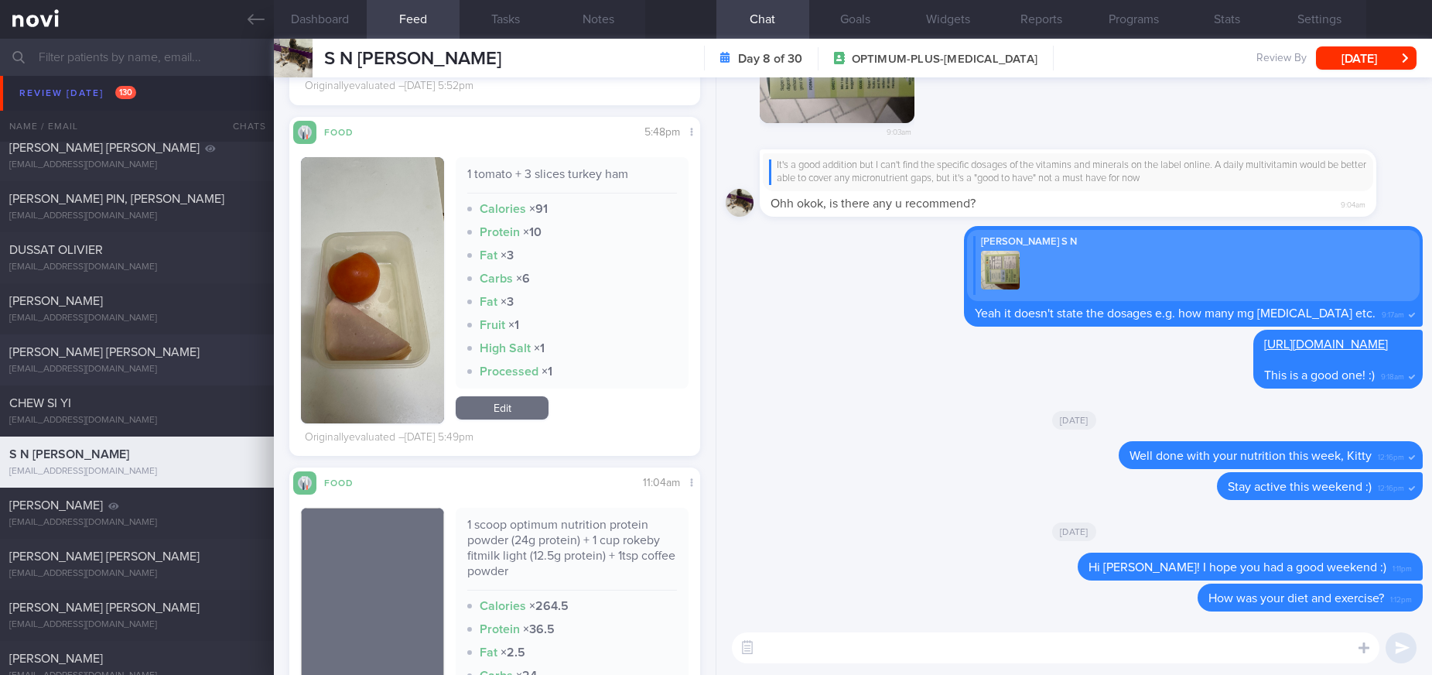
click at [167, 368] on div "[EMAIL_ADDRESS][DOMAIN_NAME]" at bounding box center [136, 370] width 255 height 12
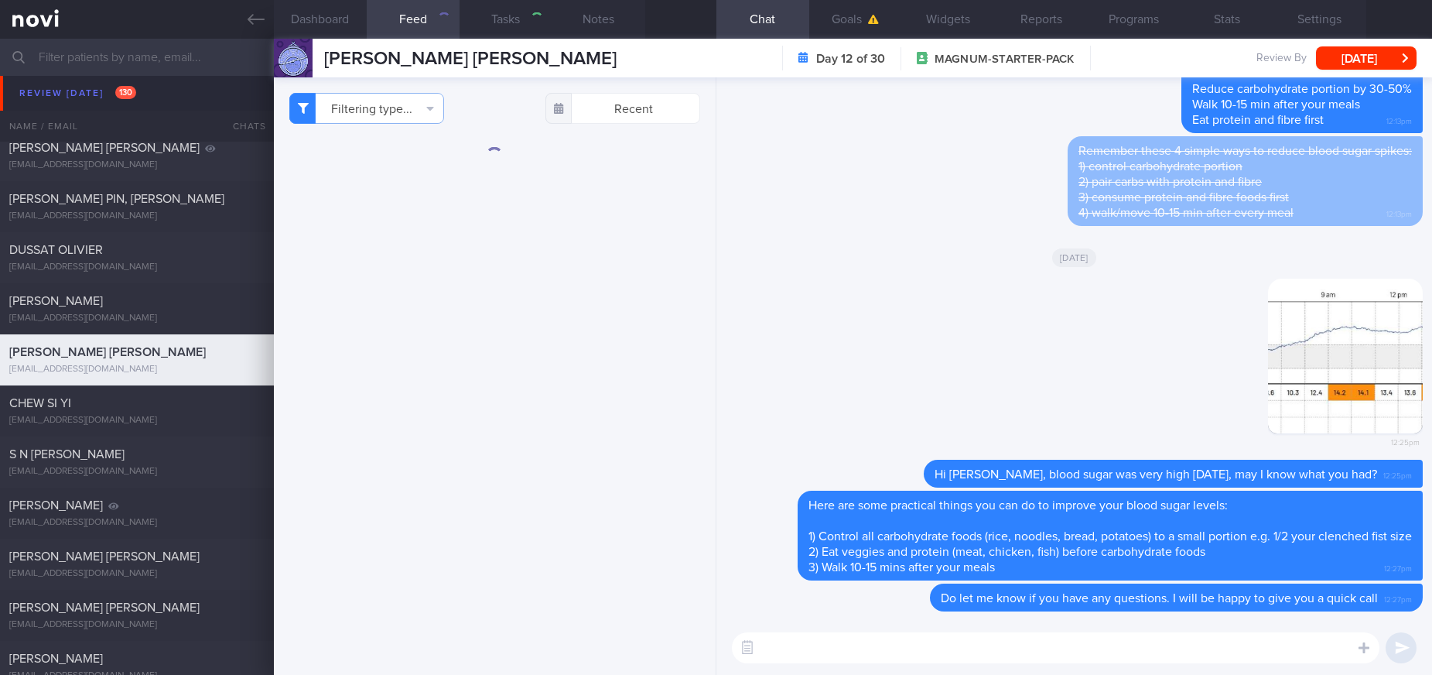
type input "tracked. buzud [PERSON_NAME]"
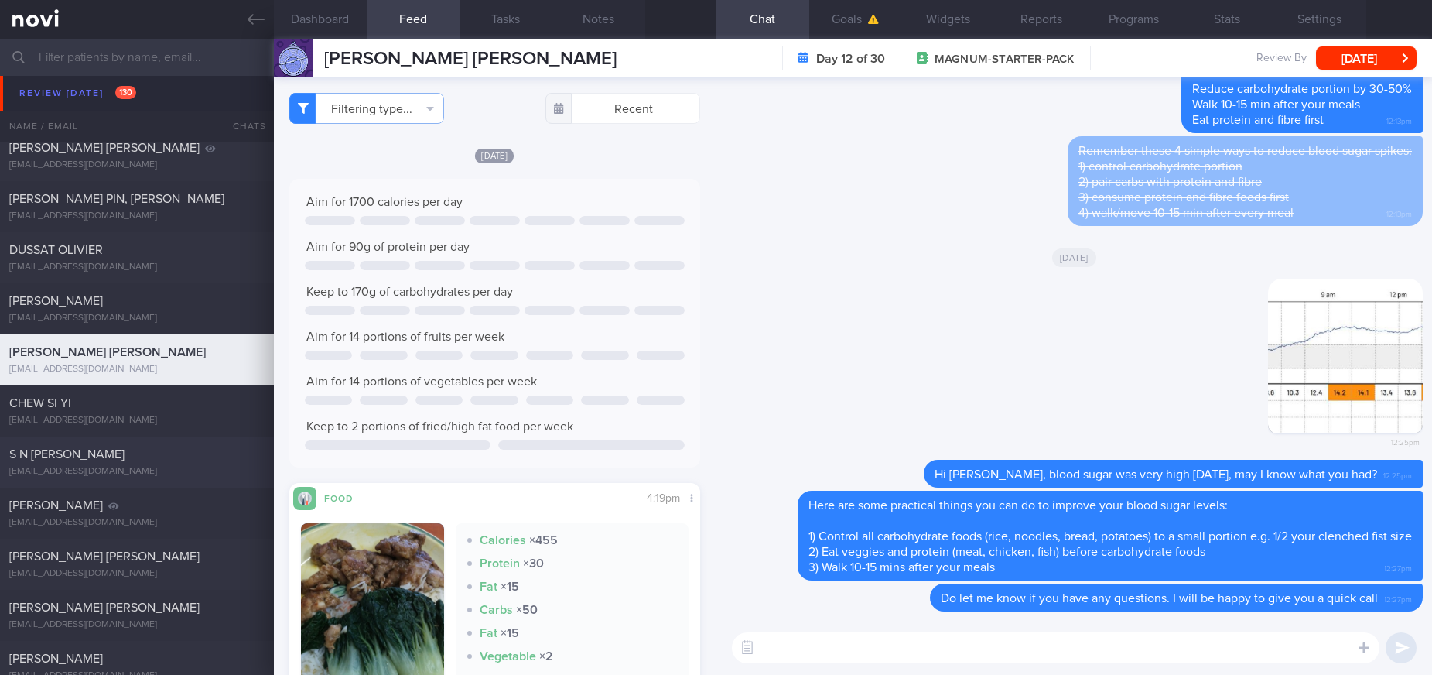
scroll to position [1508, 0]
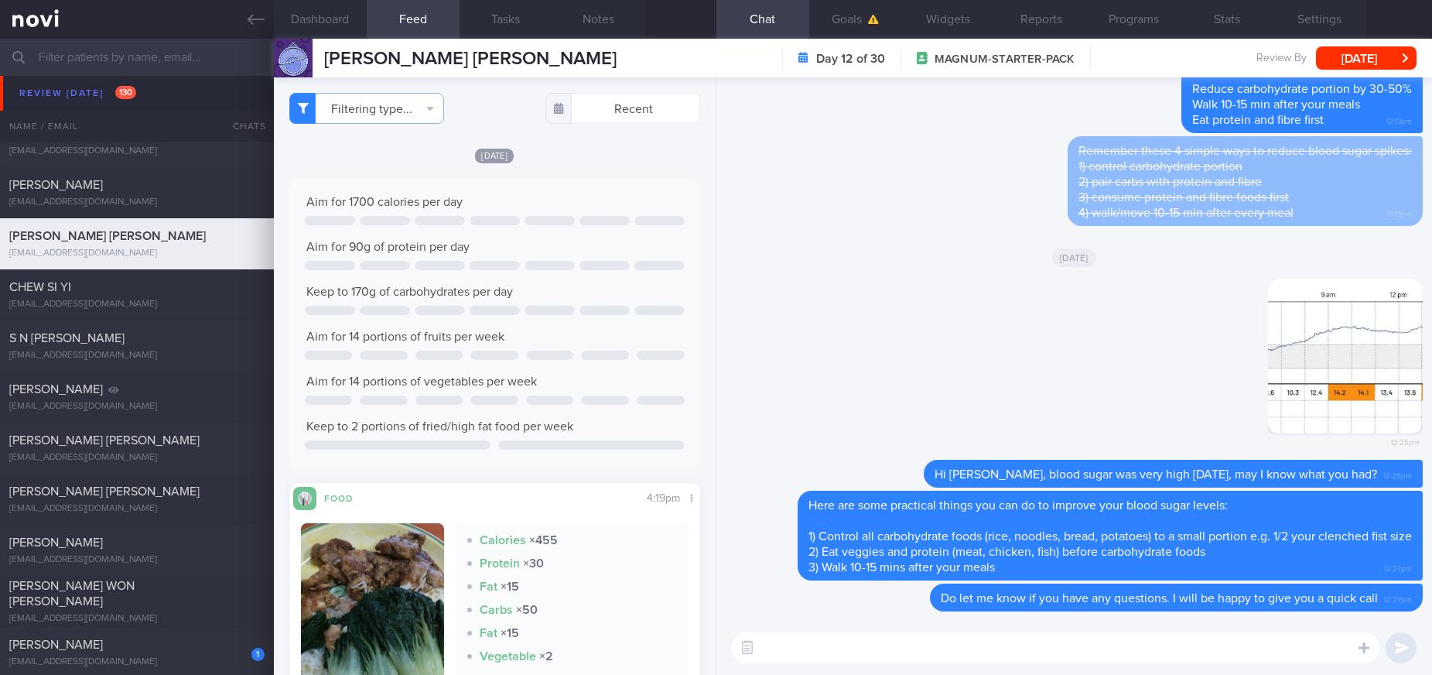
click at [1296, 638] on textarea at bounding box center [1055, 647] width 647 height 31
click at [880, 651] on textarea "Here are" at bounding box center [1055, 647] width 647 height 31
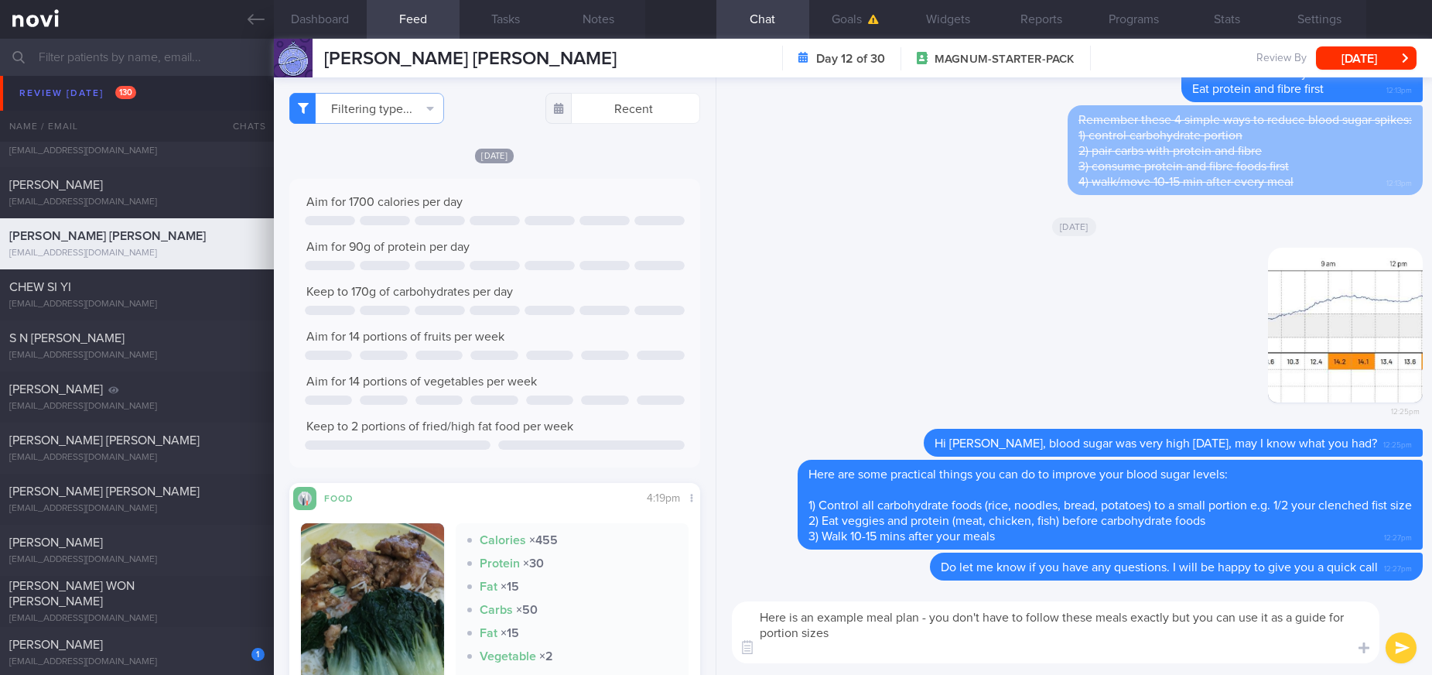
scroll to position [0, 0]
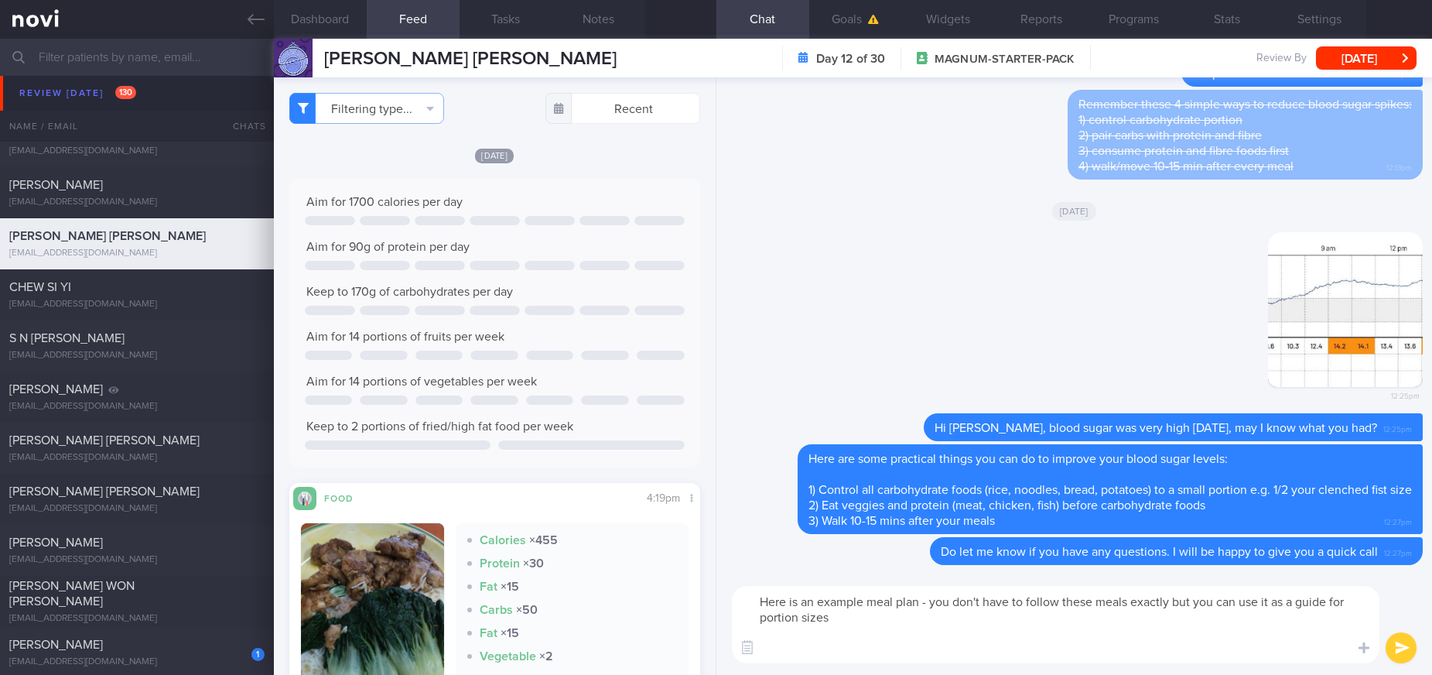
paste textarea "7-2lo Ipsumdolo: sita (9-6 cons) + 9 adi elitseddoei tempor incidi + 0 utl etdo…"
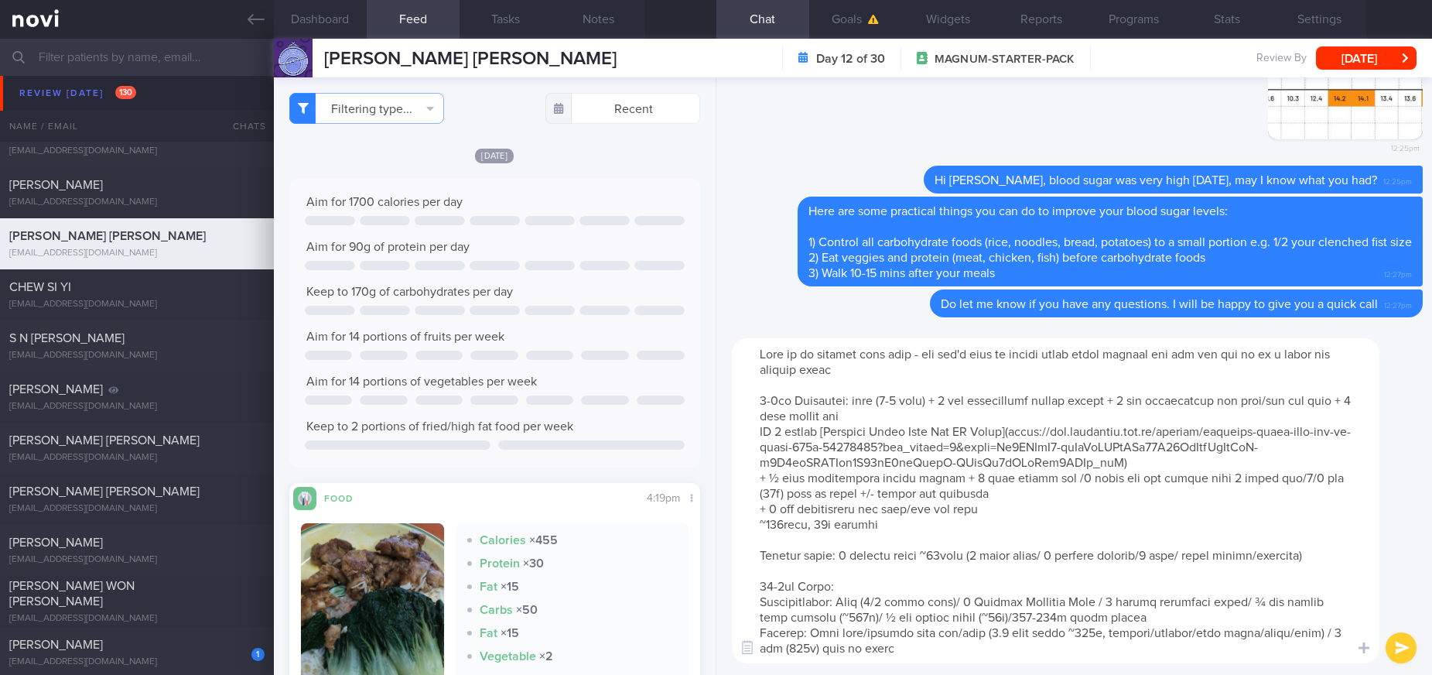
drag, startPoint x: 913, startPoint y: 416, endPoint x: 853, endPoint y: 402, distance: 61.2
click at [853, 402] on textarea at bounding box center [1055, 500] width 647 height 325
drag, startPoint x: 780, startPoint y: 426, endPoint x: 855, endPoint y: 398, distance: 79.3
click at [855, 398] on textarea at bounding box center [1055, 500] width 647 height 325
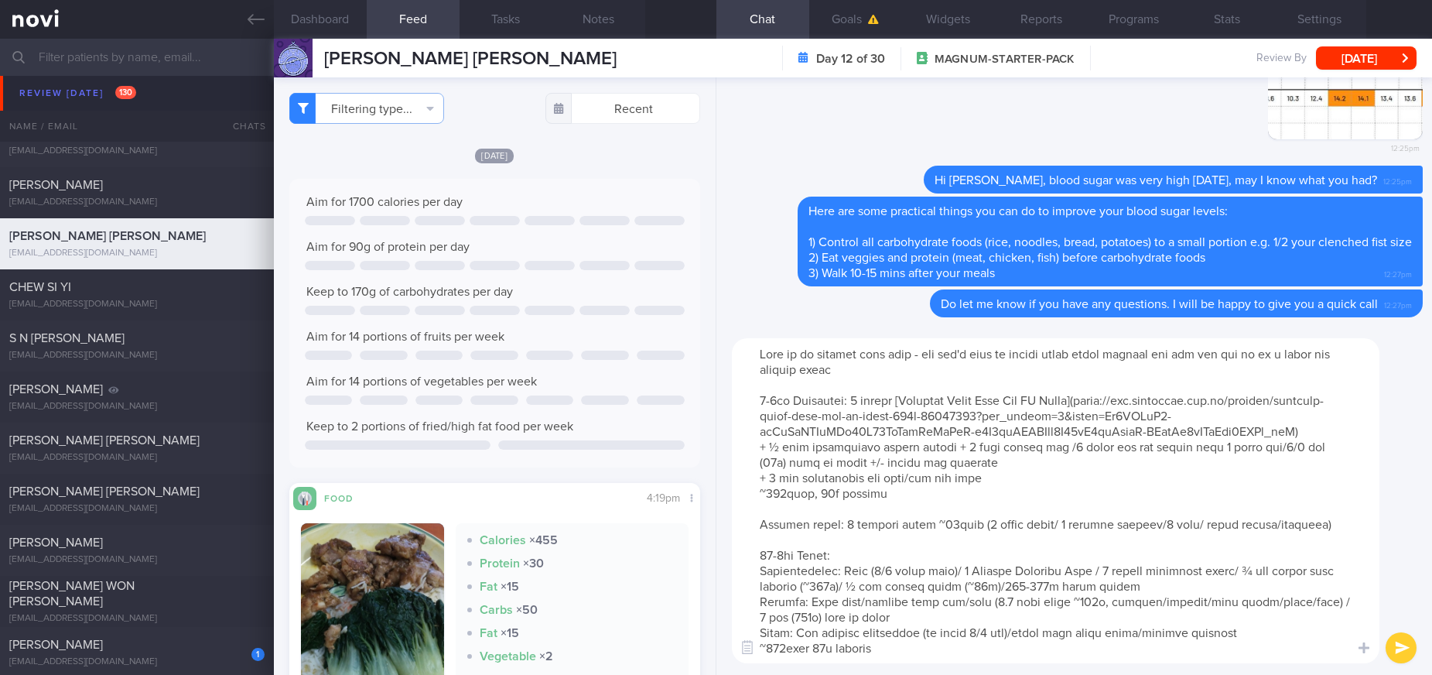
click at [976, 463] on textarea at bounding box center [1055, 500] width 647 height 325
click at [985, 507] on textarea at bounding box center [1055, 500] width 647 height 325
click at [893, 370] on textarea at bounding box center [1055, 500] width 647 height 325
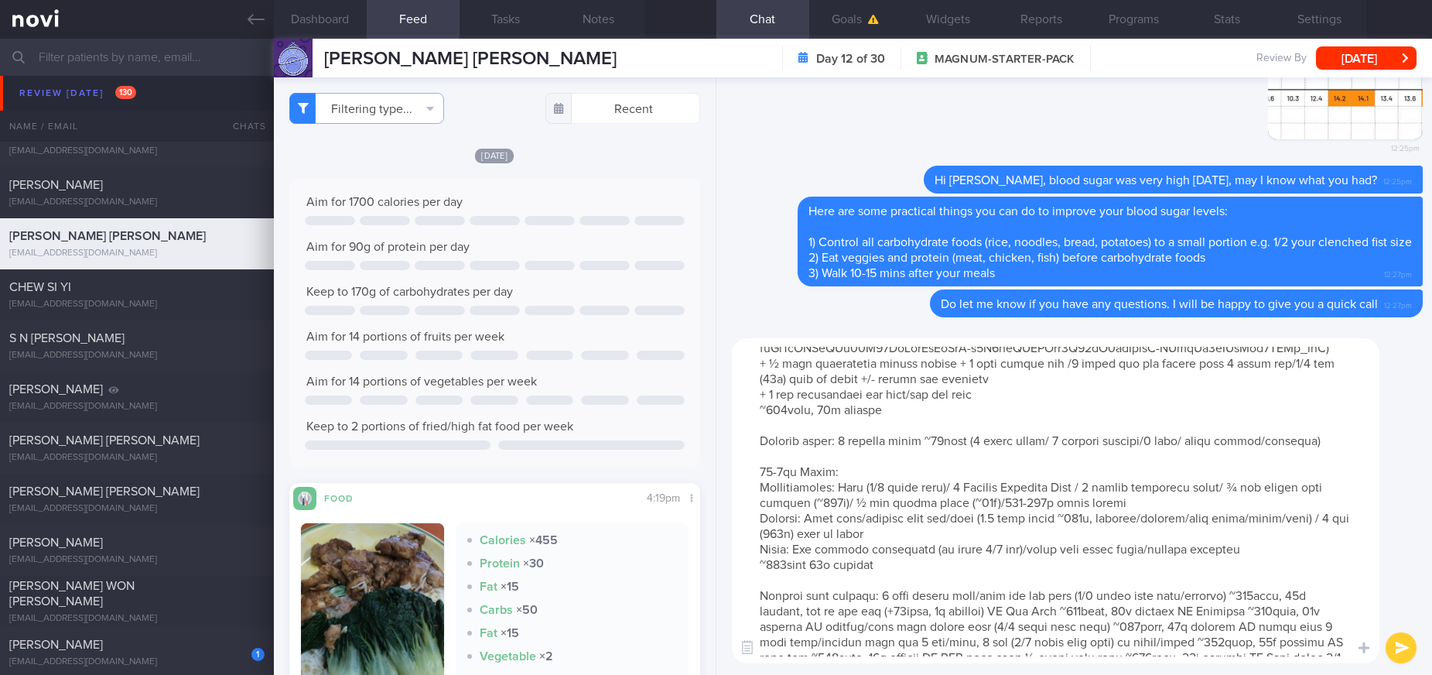
scroll to position [232, 0]
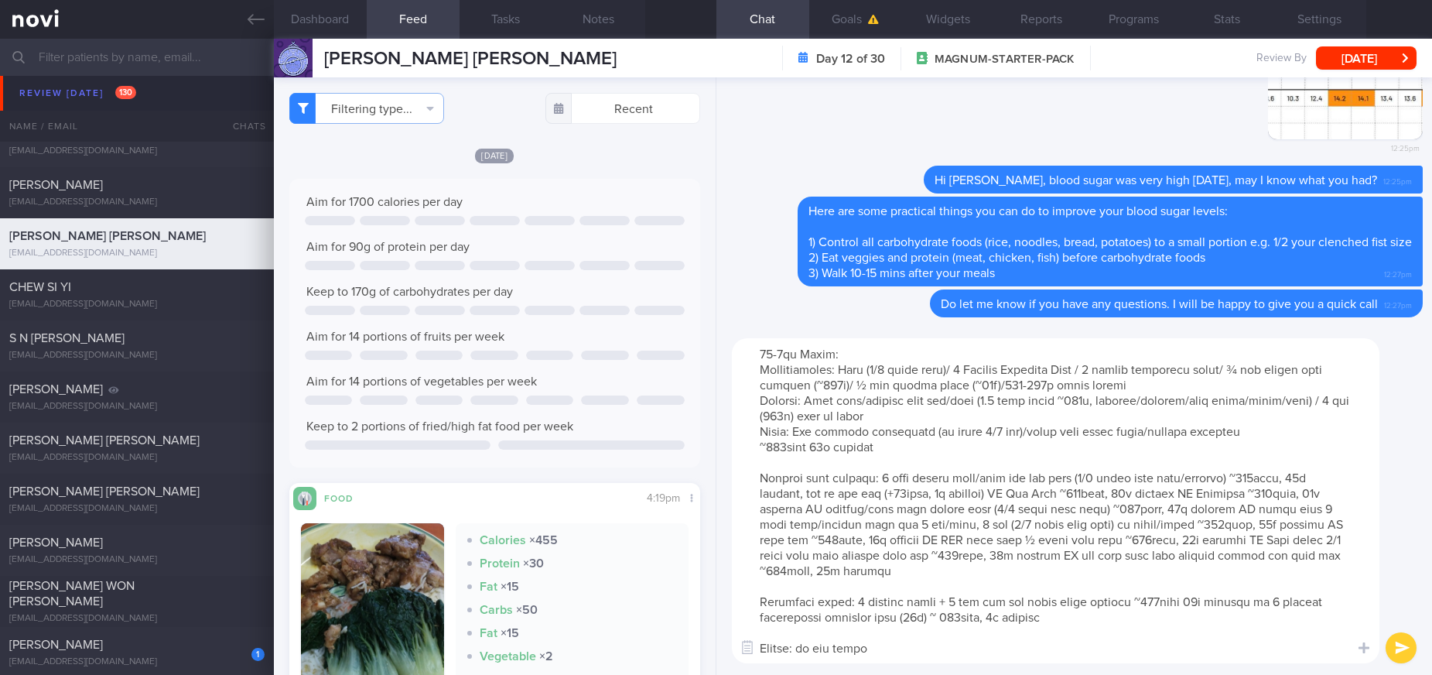
type textarea "Lore ip do sitamet cons adip - eli sed'd eius te incidi utlab etdol magnaal eni…"
click at [1404, 646] on button "submit" at bounding box center [1400, 647] width 31 height 31
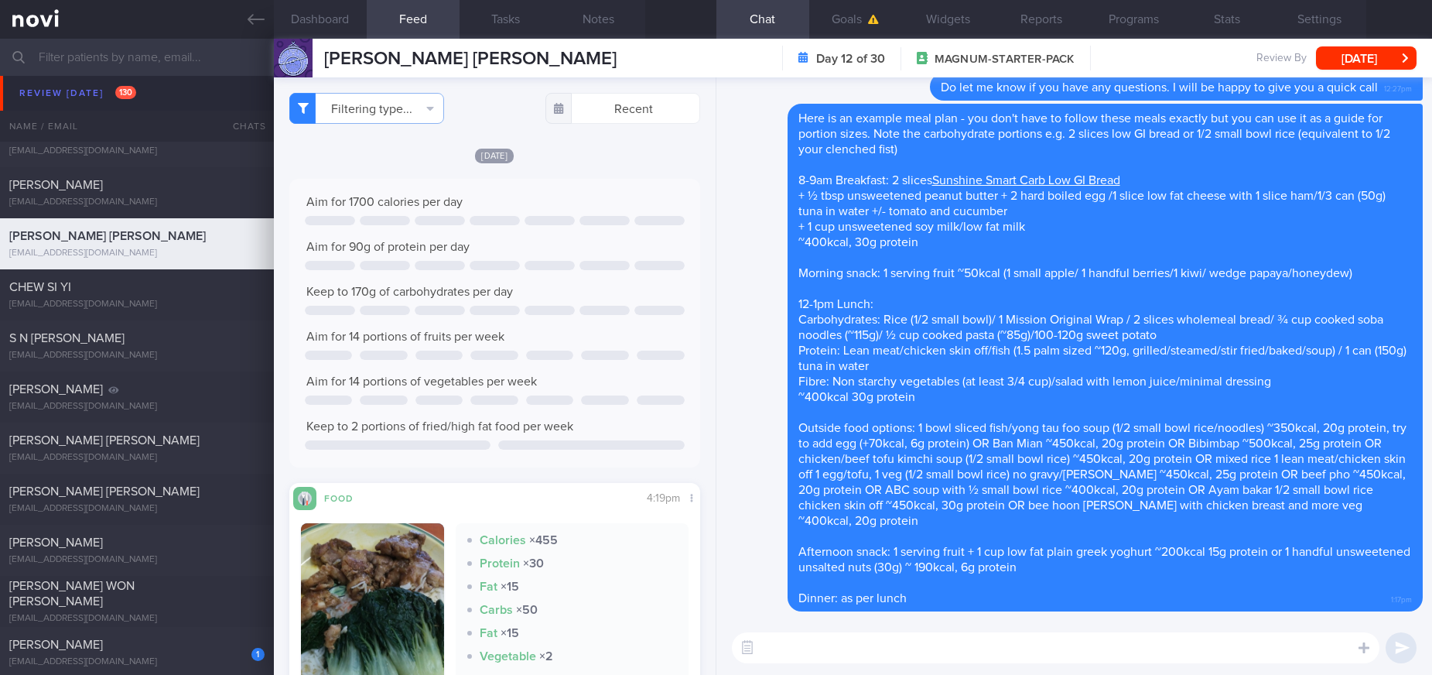
scroll to position [0, 0]
